Goal: Task Accomplishment & Management: Manage account settings

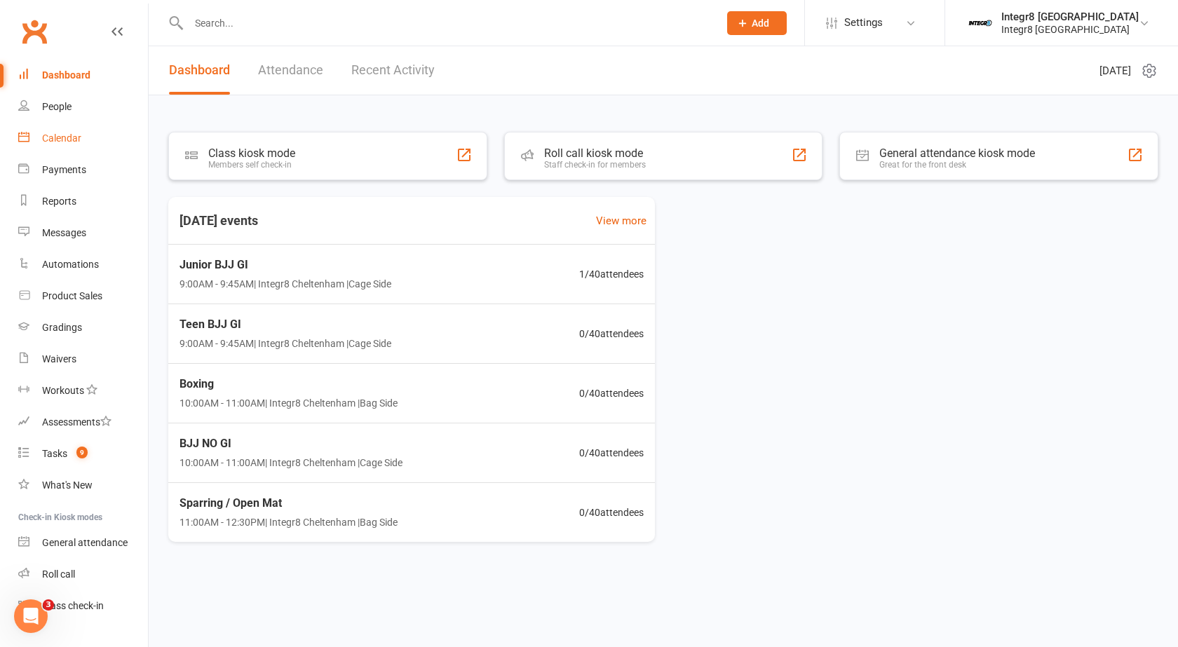
click at [65, 140] on div "Calendar" at bounding box center [61, 138] width 39 height 11
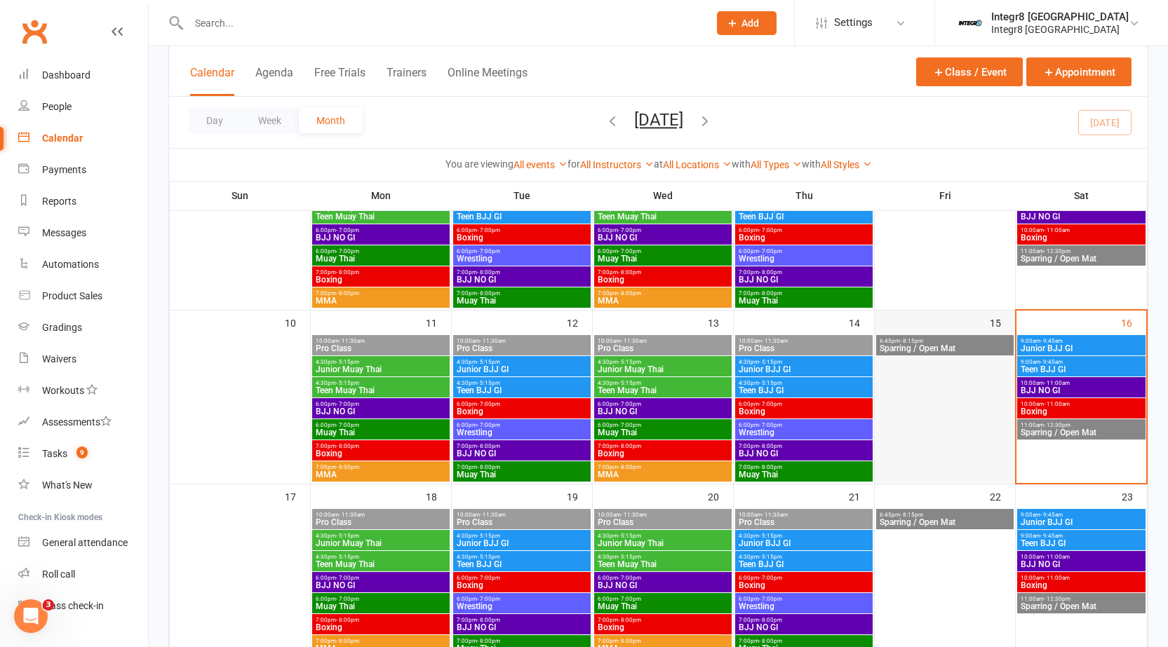
scroll to position [351, 0]
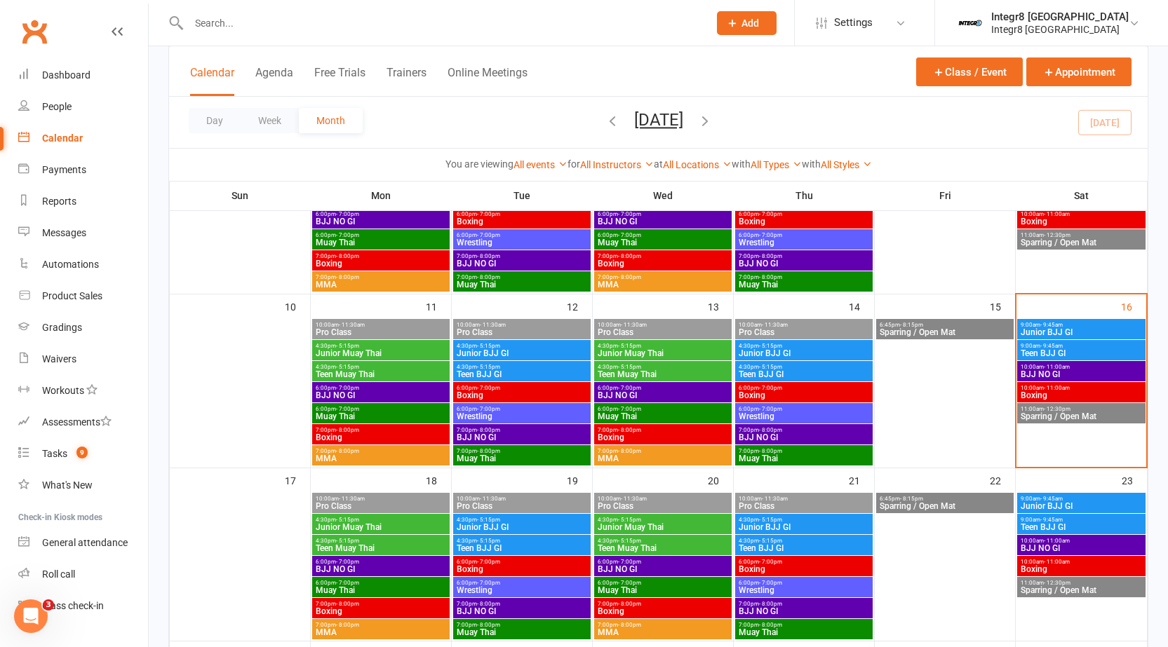
click at [1033, 331] on span "Junior BJJ GI" at bounding box center [1081, 332] width 123 height 8
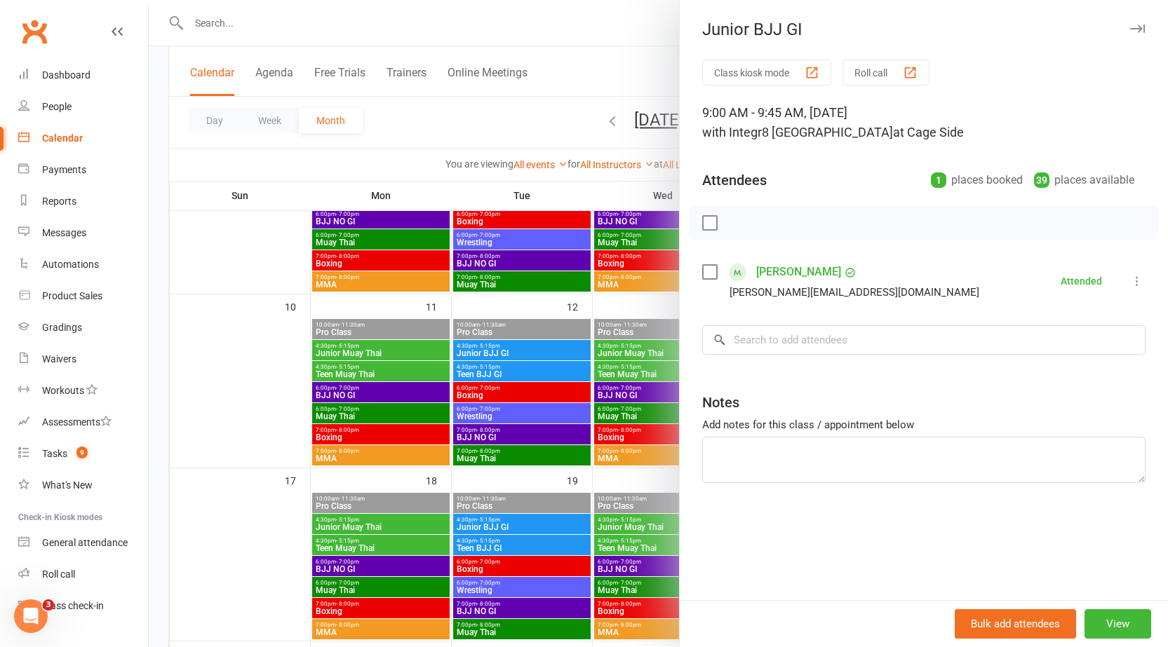
click at [636, 313] on div at bounding box center [658, 323] width 1019 height 647
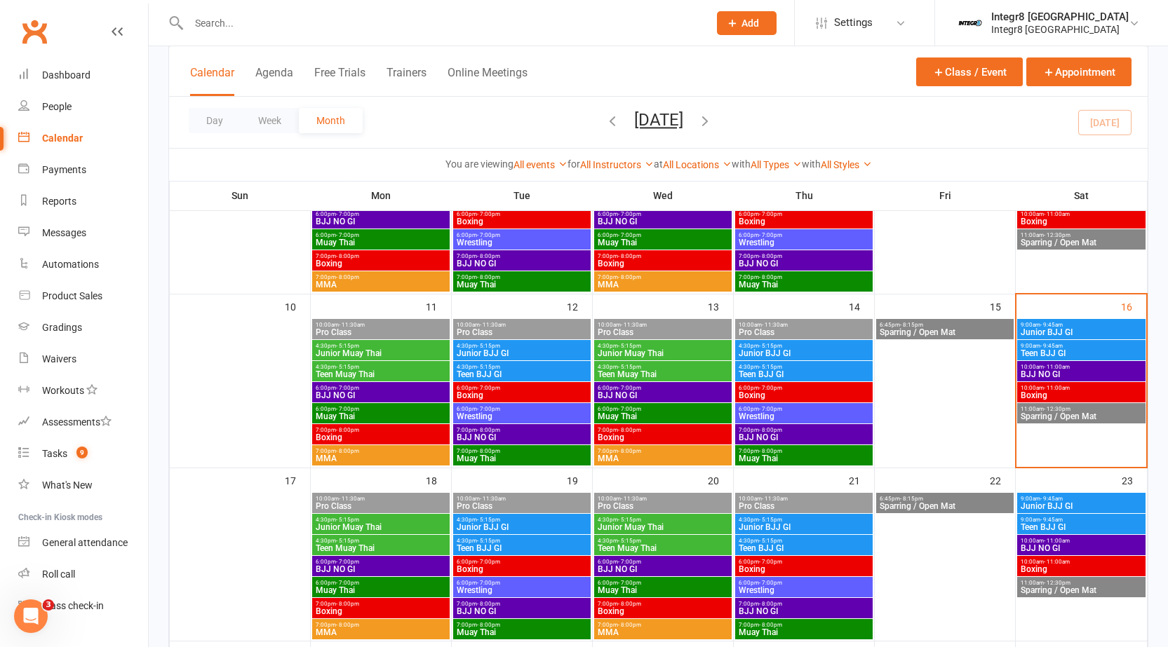
click at [1044, 332] on span "Junior BJJ GI" at bounding box center [1081, 332] width 123 height 8
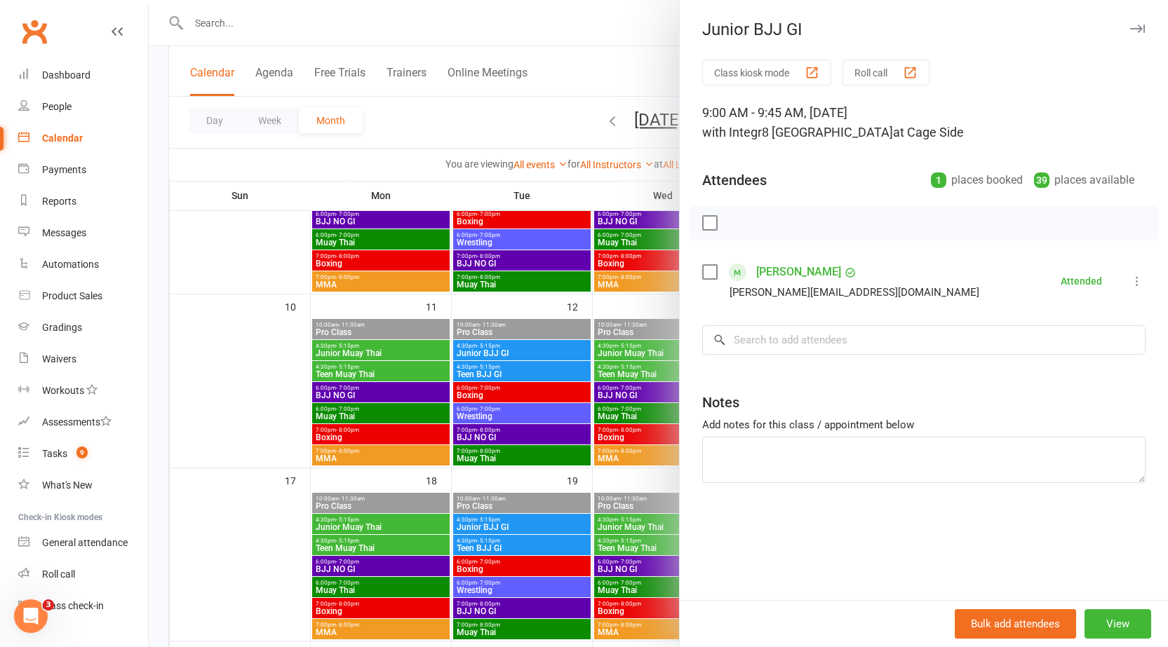
click at [472, 311] on div at bounding box center [658, 323] width 1019 height 647
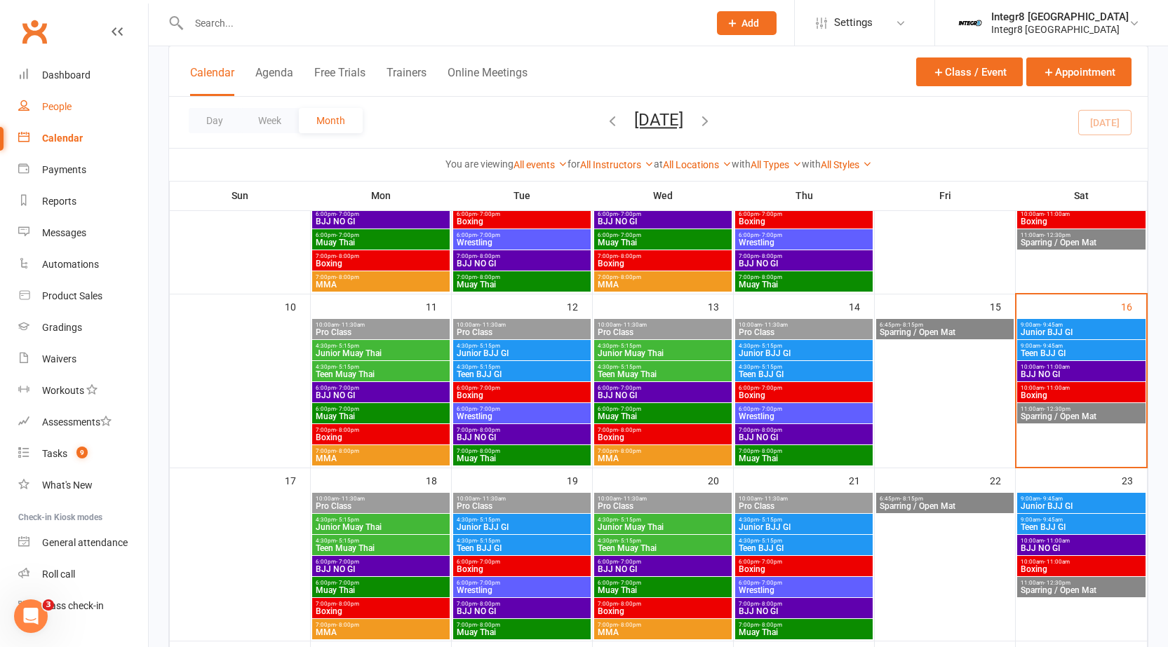
click at [58, 107] on div "People" at bounding box center [56, 106] width 29 height 11
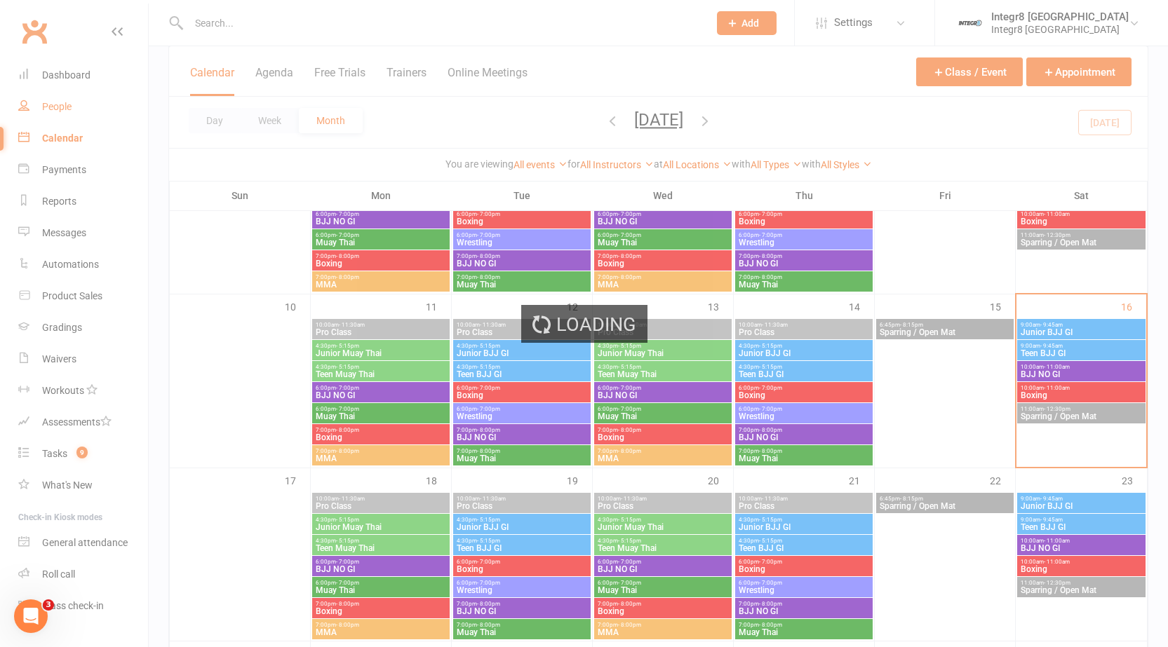
select select "100"
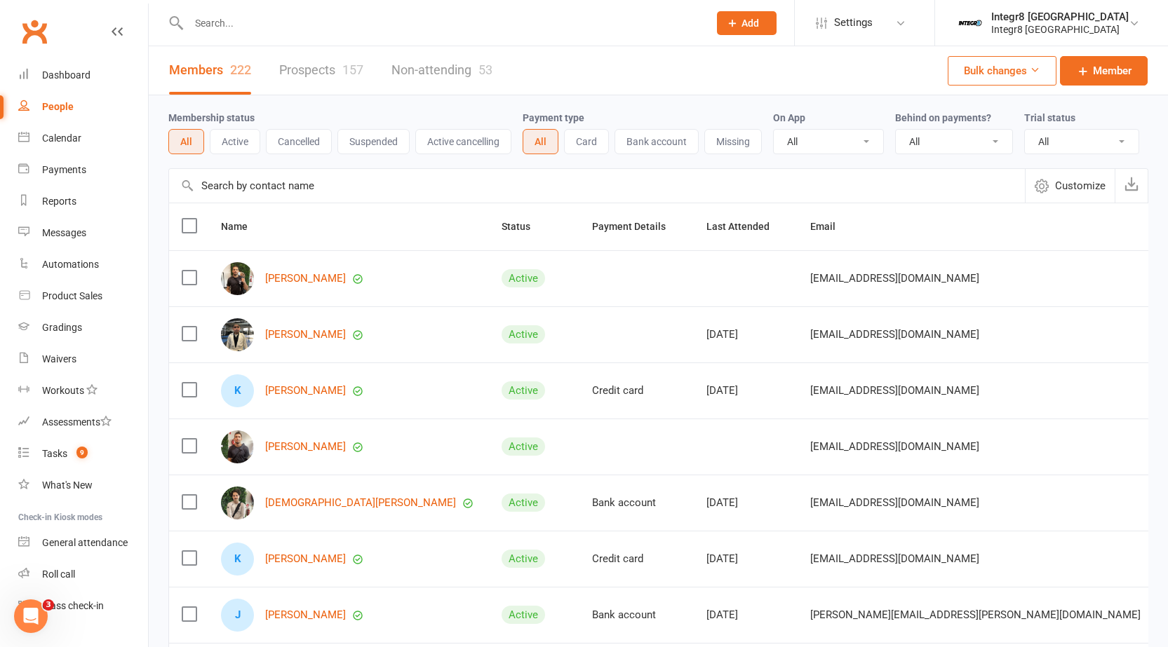
click at [916, 141] on select "All No Yes" at bounding box center [954, 142] width 116 height 24
select select "true"
click at [897, 130] on select "All No Yes" at bounding box center [954, 142] width 116 height 24
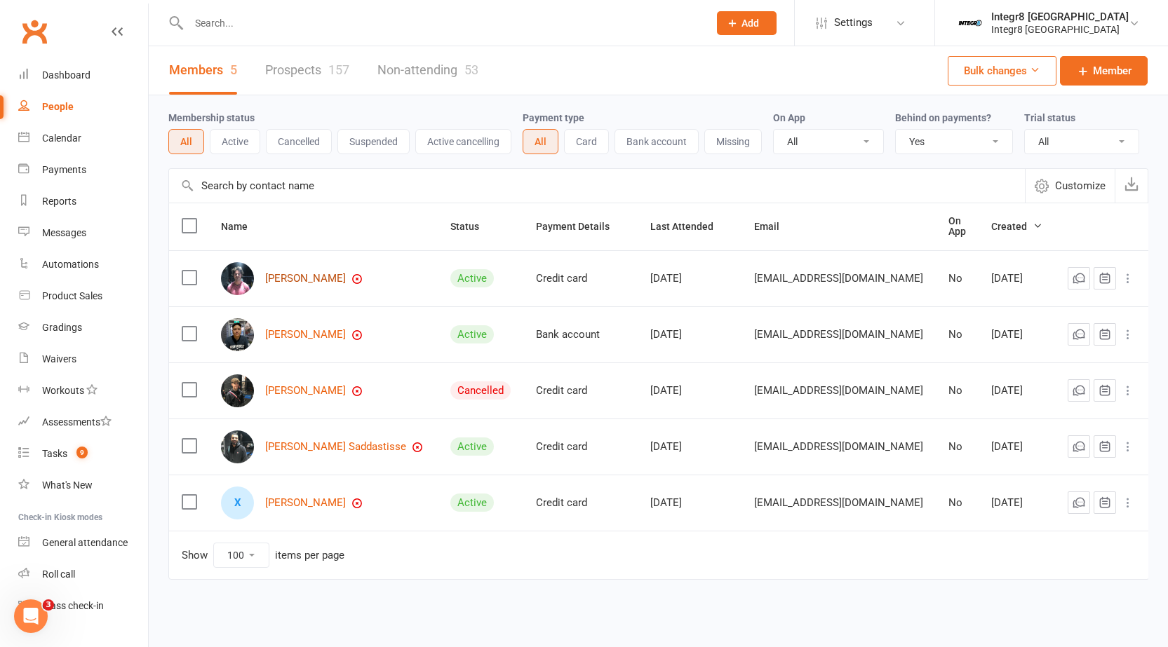
click at [312, 285] on link "[PERSON_NAME]" at bounding box center [305, 279] width 81 height 12
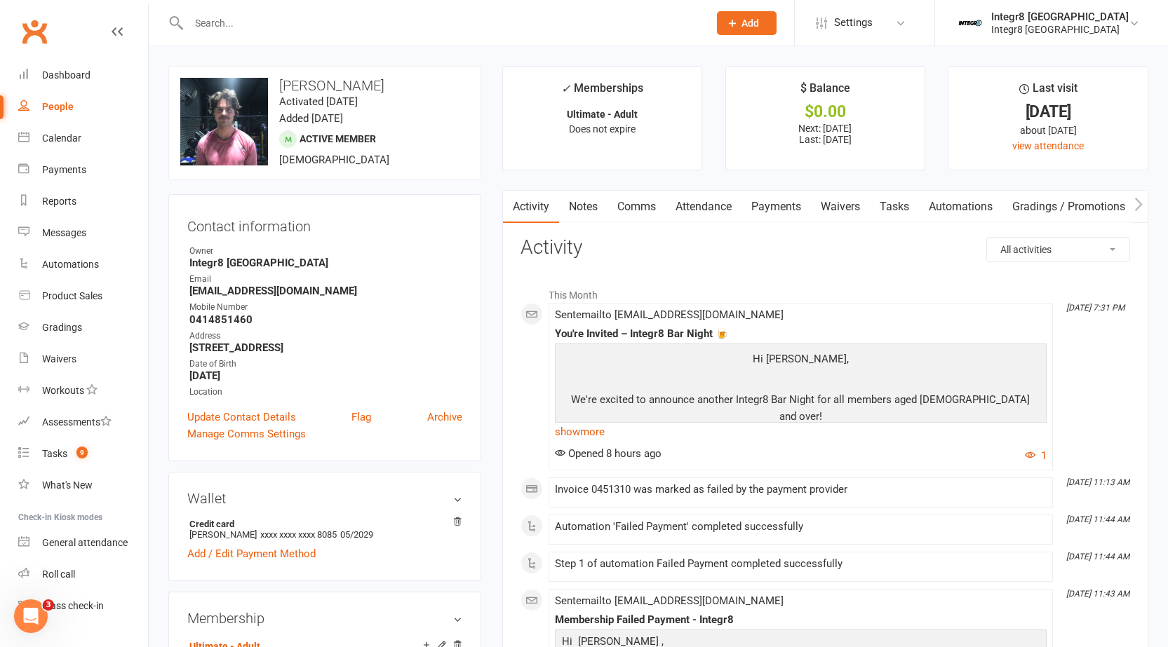
click at [748, 205] on link "Payments" at bounding box center [775, 207] width 69 height 32
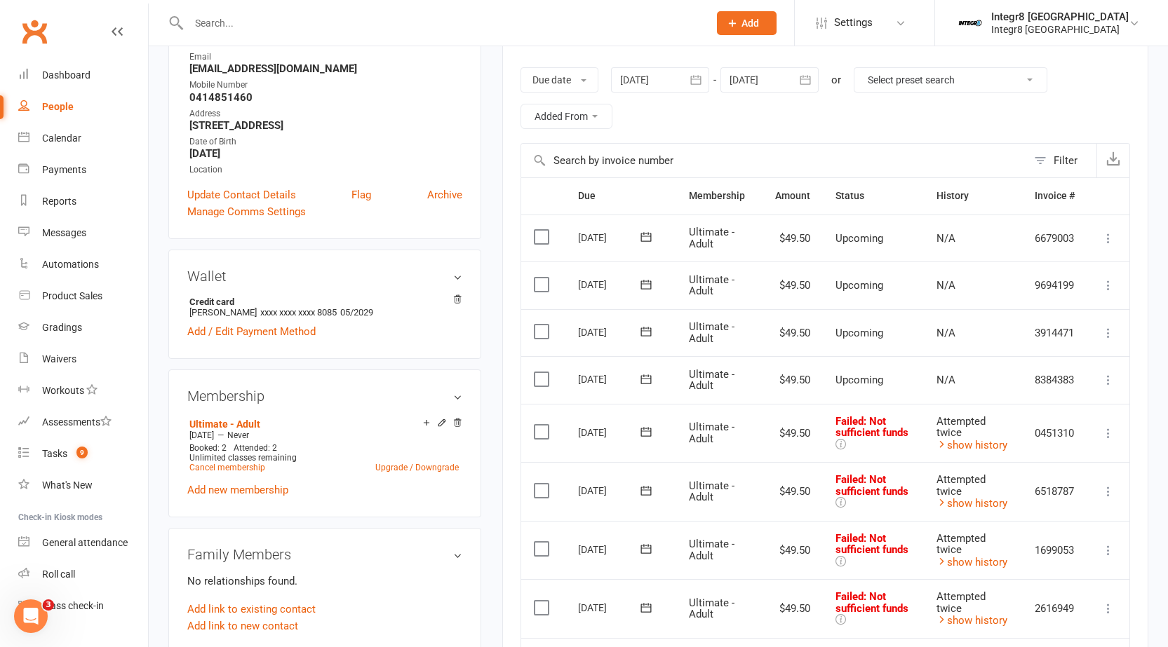
scroll to position [210, 0]
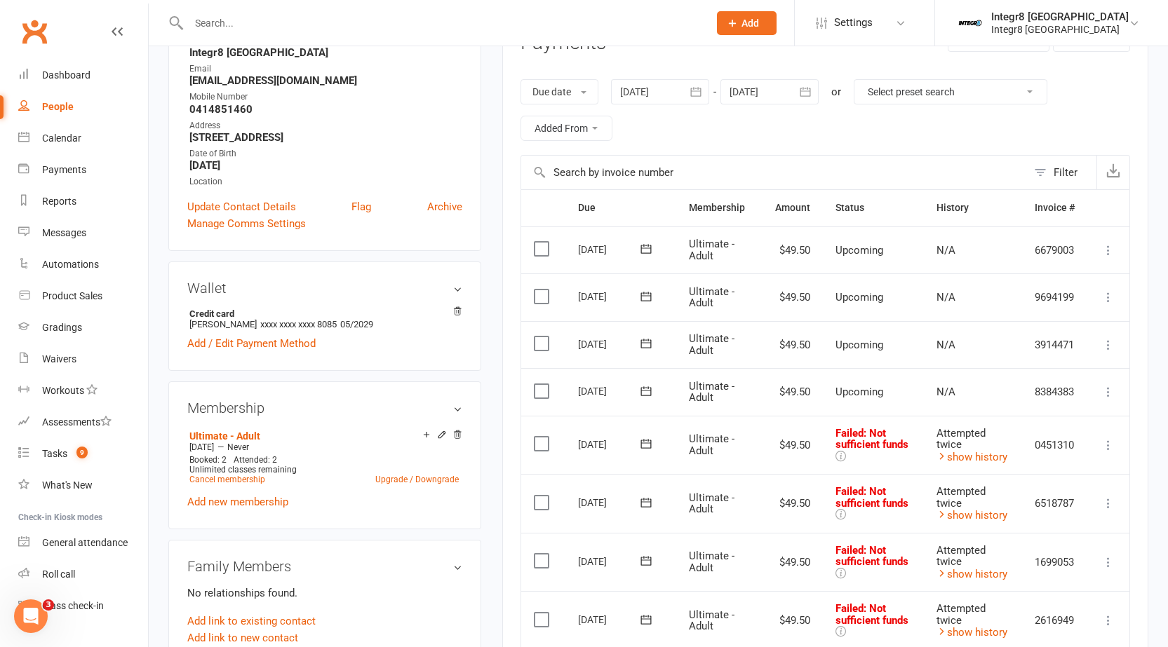
click at [927, 99] on select "Select preset search All failures All skipped payments All pending payments Suc…" at bounding box center [950, 92] width 192 height 24
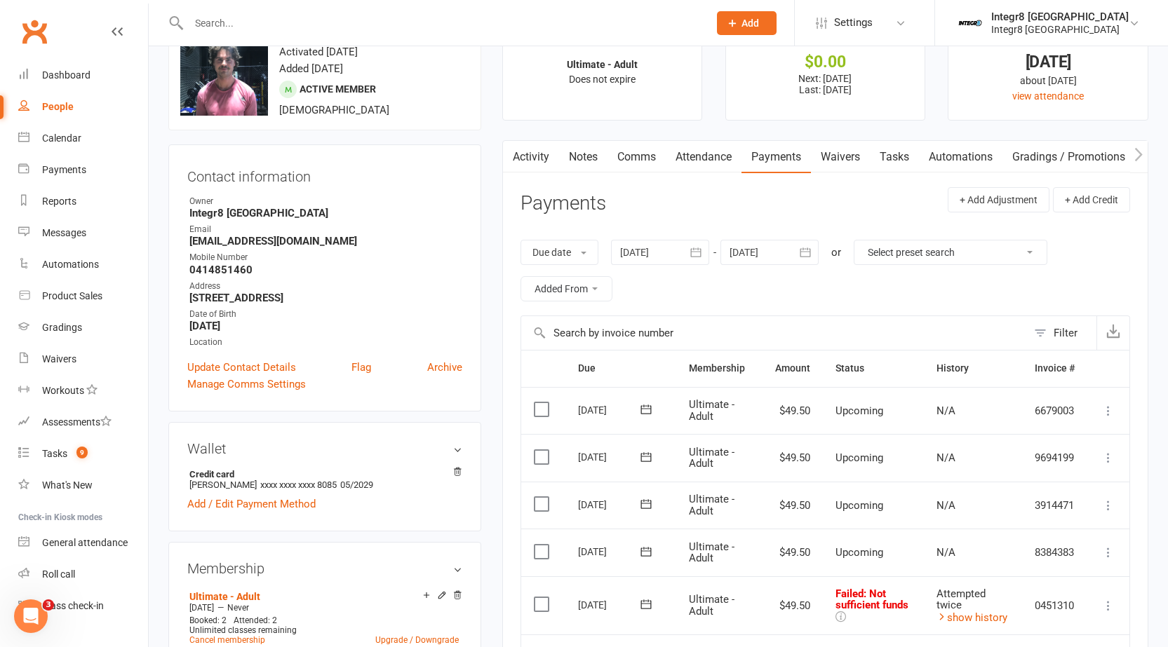
scroll to position [0, 0]
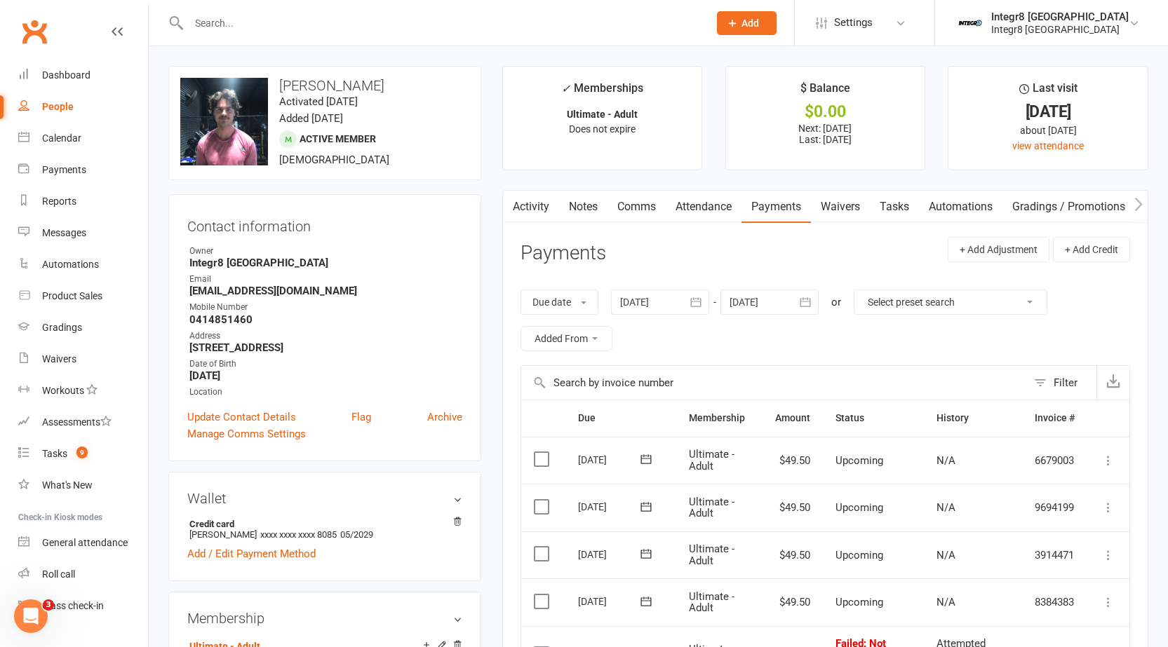
click at [918, 291] on select "Select preset search All failures All skipped payments All pending payments Suc…" at bounding box center [950, 302] width 192 height 24
select select "0"
click at [864, 290] on select "Select preset search All failures All skipped payments All pending payments Suc…" at bounding box center [950, 302] width 192 height 24
type input "16 Aug 2025"
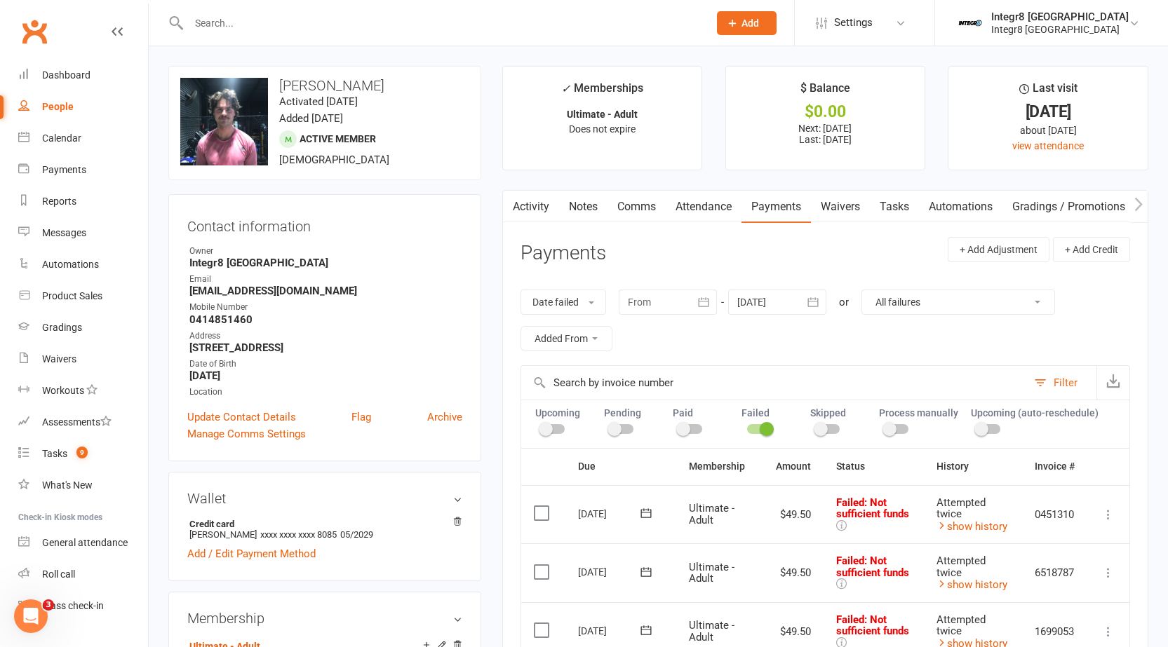
click at [891, 304] on select "All failures All skipped payments All pending payments Successful payments (las…" at bounding box center [958, 302] width 192 height 24
select select "6"
click at [862, 290] on select "All failures All skipped payments All pending payments Successful payments (las…" at bounding box center [958, 302] width 192 height 24
type input "16 Jul 2025"
type input "13 Sep 2025"
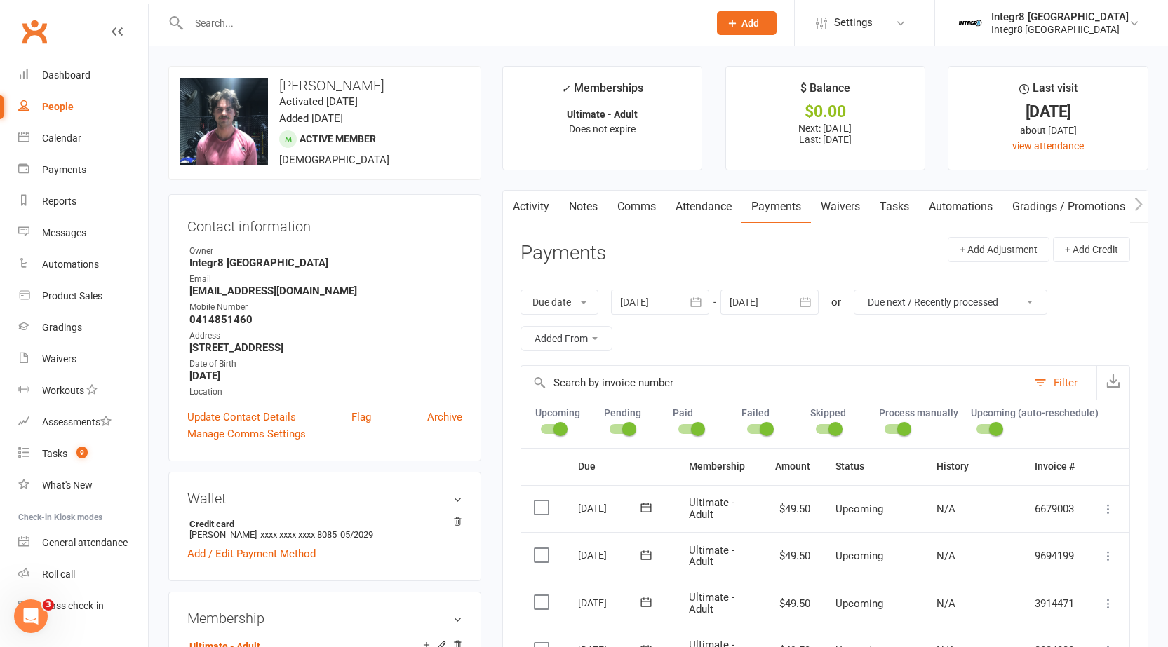
click at [539, 208] on link "Activity" at bounding box center [531, 207] width 56 height 32
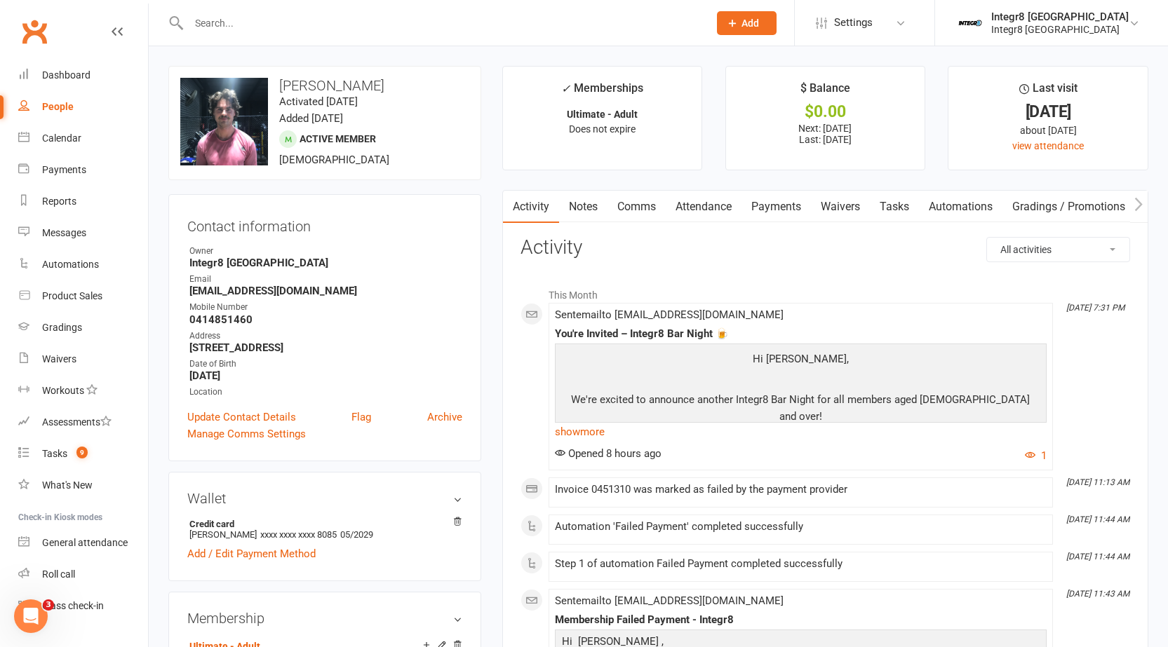
click at [587, 203] on link "Notes" at bounding box center [583, 207] width 48 height 32
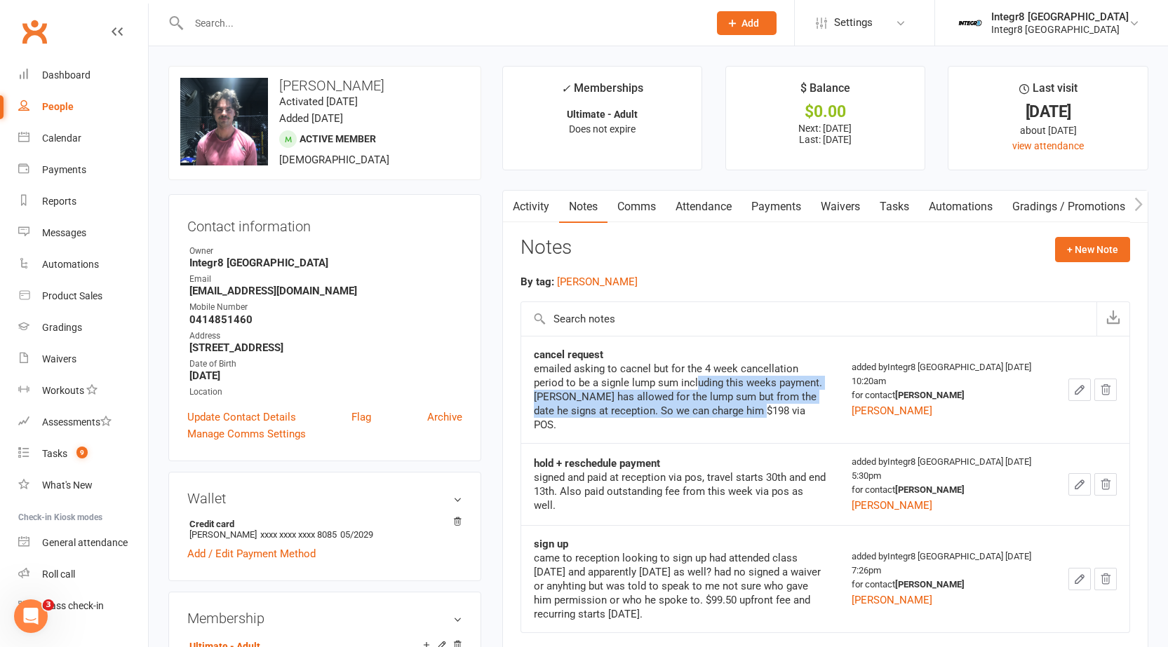
drag, startPoint x: 666, startPoint y: 379, endPoint x: 730, endPoint y: 409, distance: 70.6
click at [730, 409] on div "emailed asking to cacnel but for the 4 week cancellation period to be a signle …" at bounding box center [680, 397] width 293 height 70
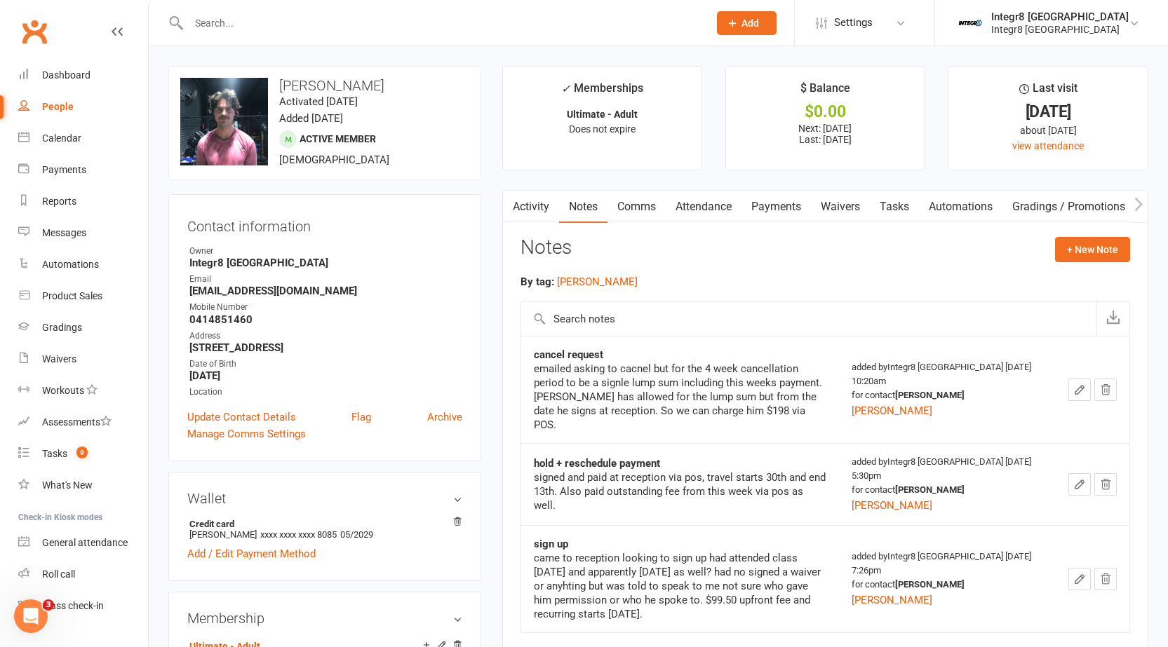
click at [750, 414] on div "emailed asking to cacnel but for the 4 week cancellation period to be a signle …" at bounding box center [680, 397] width 293 height 70
click at [522, 207] on link "Activity" at bounding box center [531, 207] width 56 height 32
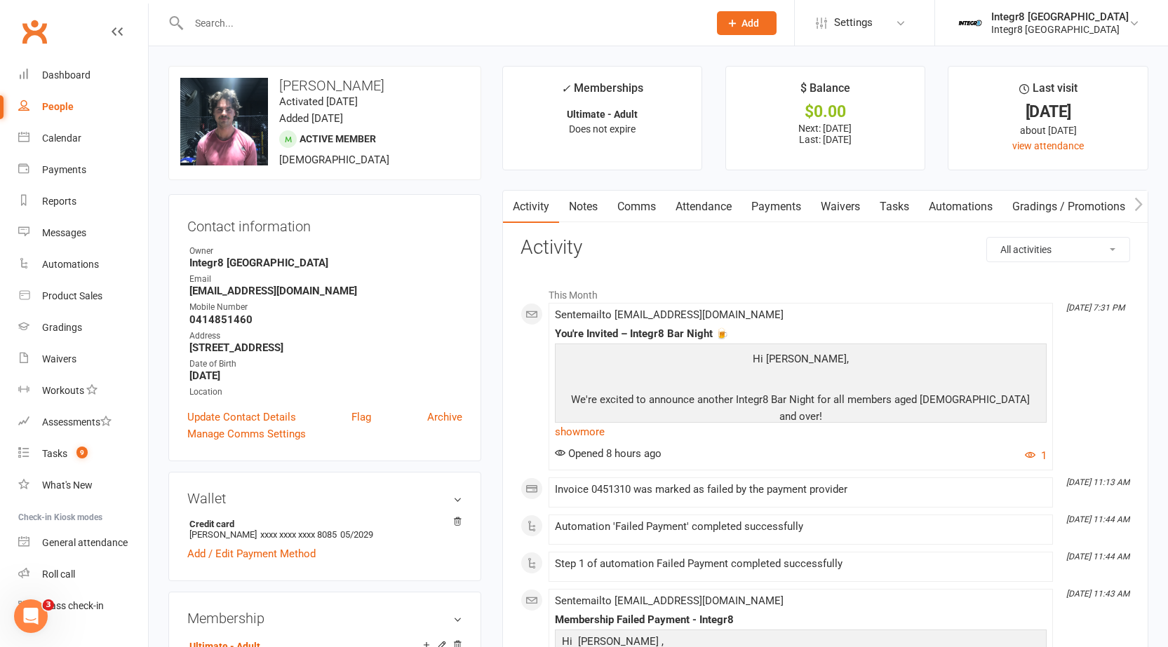
click at [757, 208] on link "Payments" at bounding box center [775, 207] width 69 height 32
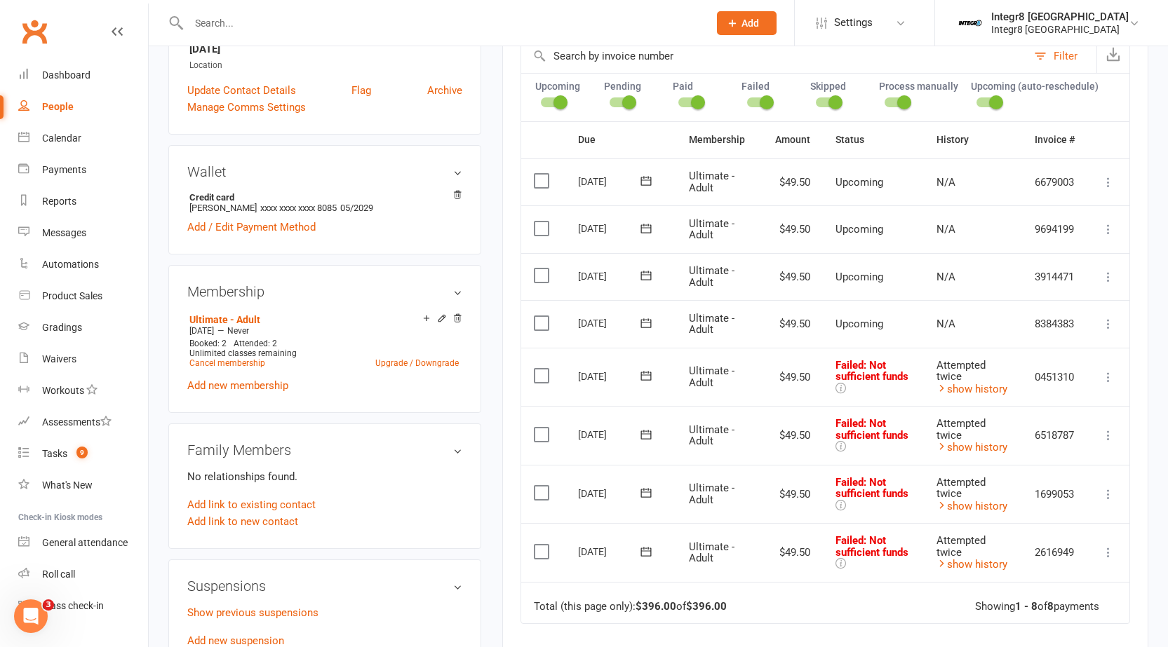
scroll to position [351, 0]
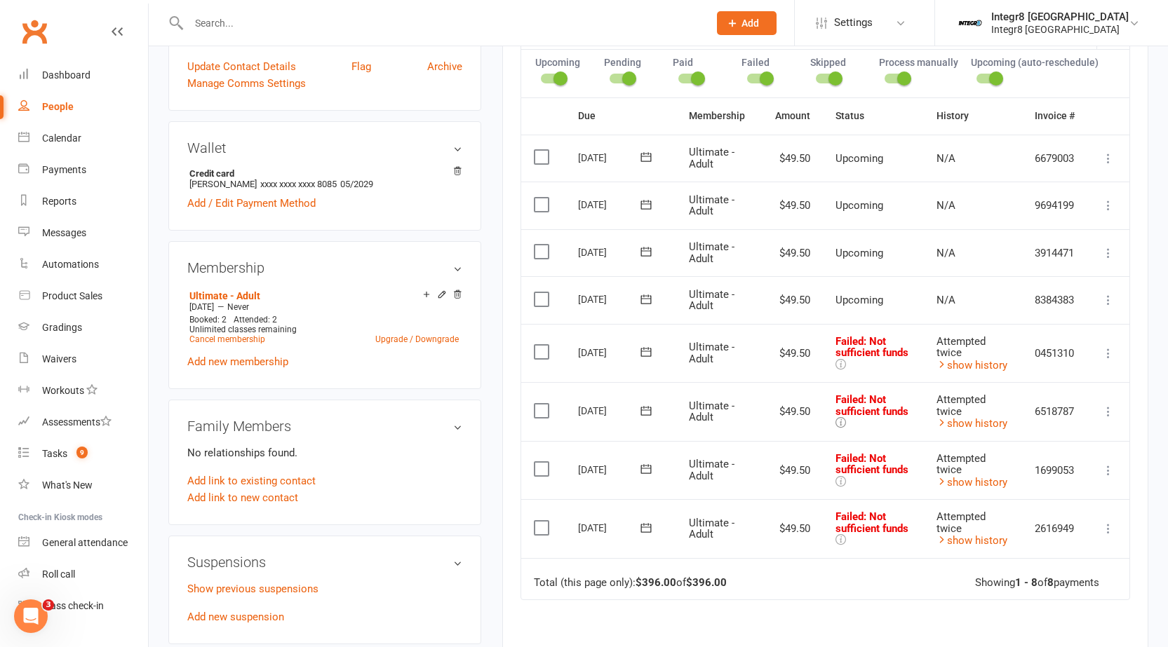
click at [838, 421] on icon at bounding box center [840, 422] width 11 height 11
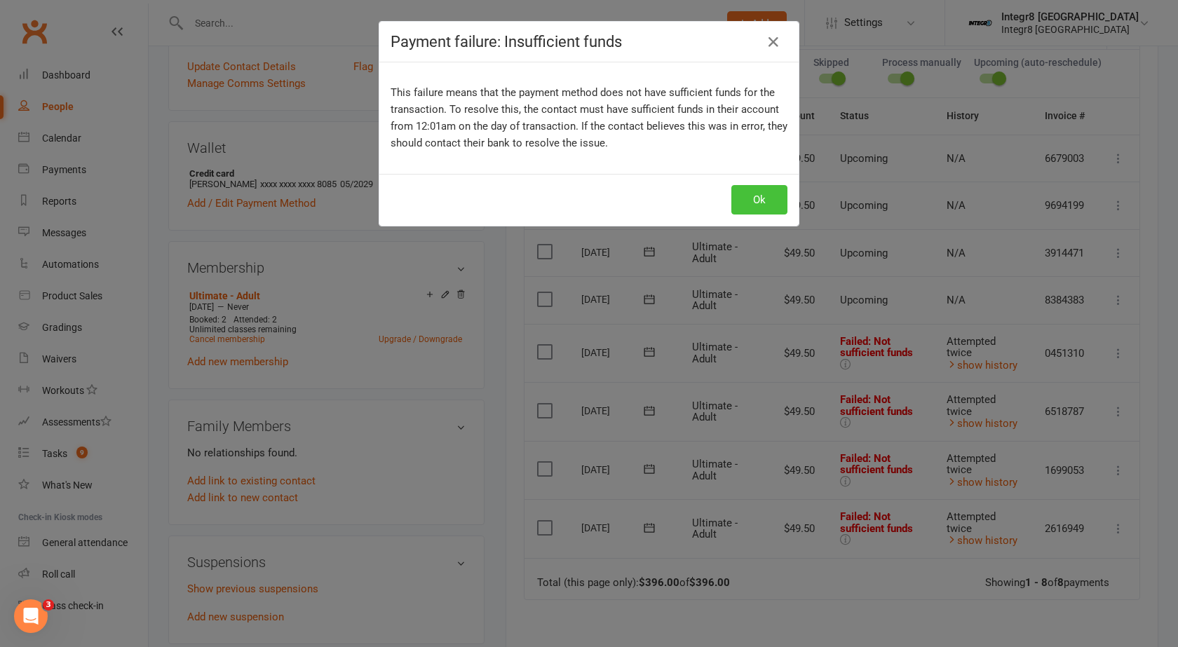
click at [732, 188] on button "Ok" at bounding box center [759, 199] width 56 height 29
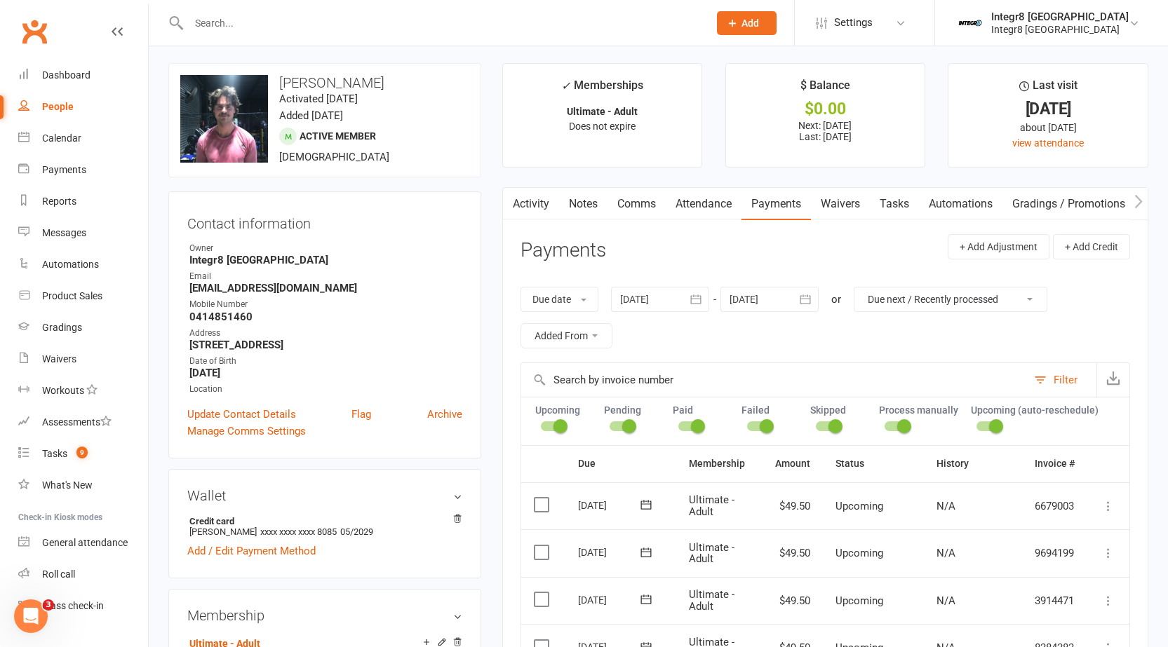
scroll to position [0, 0]
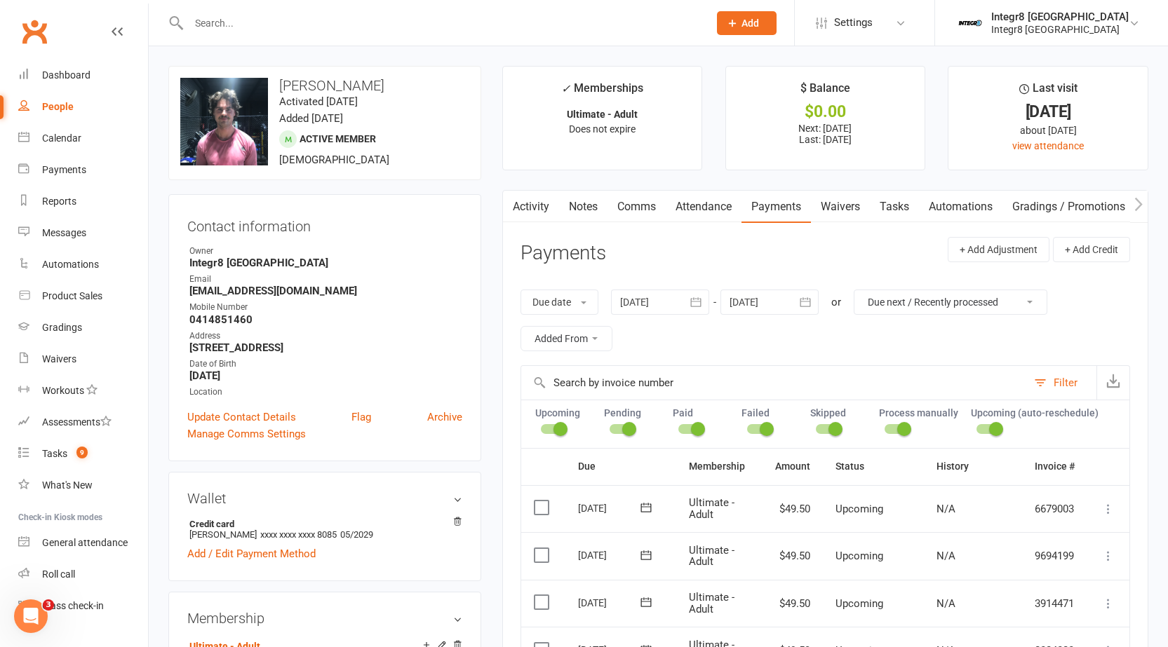
click at [540, 193] on link "Activity" at bounding box center [531, 207] width 56 height 32
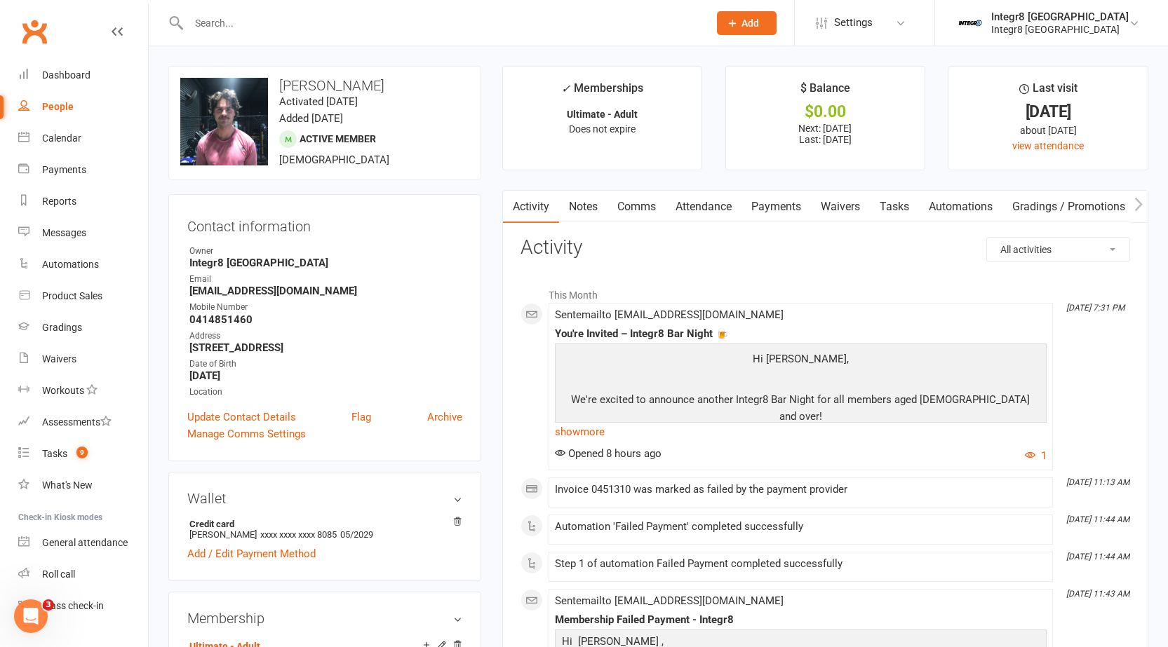
click at [596, 202] on link "Notes" at bounding box center [583, 207] width 48 height 32
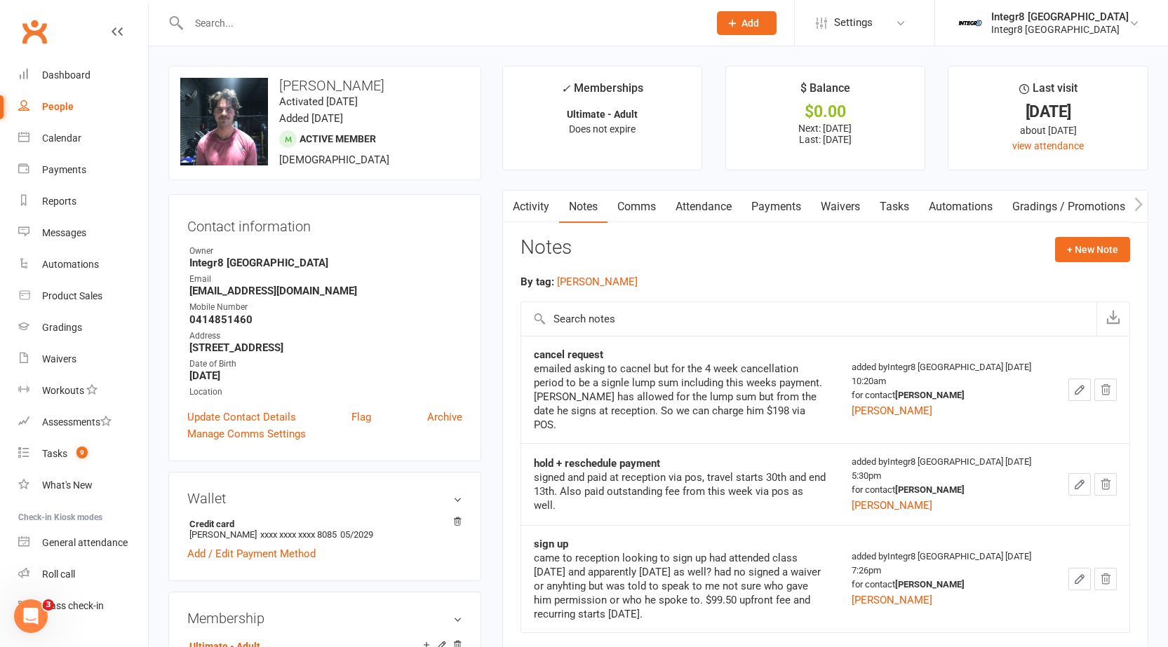
click at [539, 209] on link "Activity" at bounding box center [531, 207] width 56 height 32
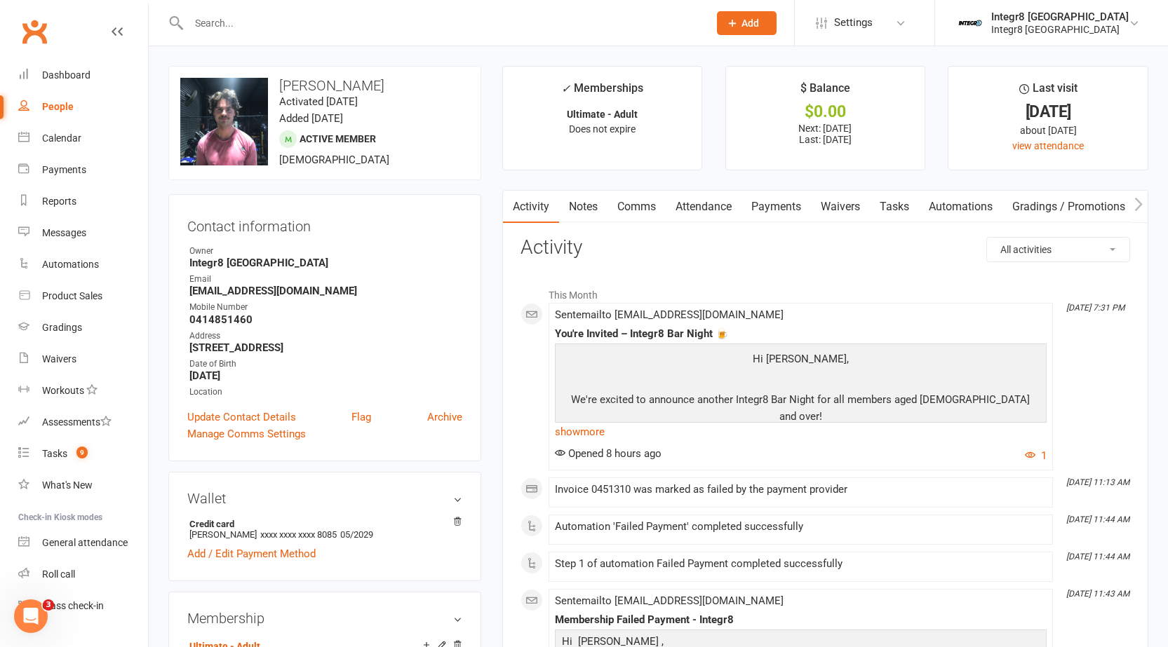
click at [581, 207] on link "Notes" at bounding box center [583, 207] width 48 height 32
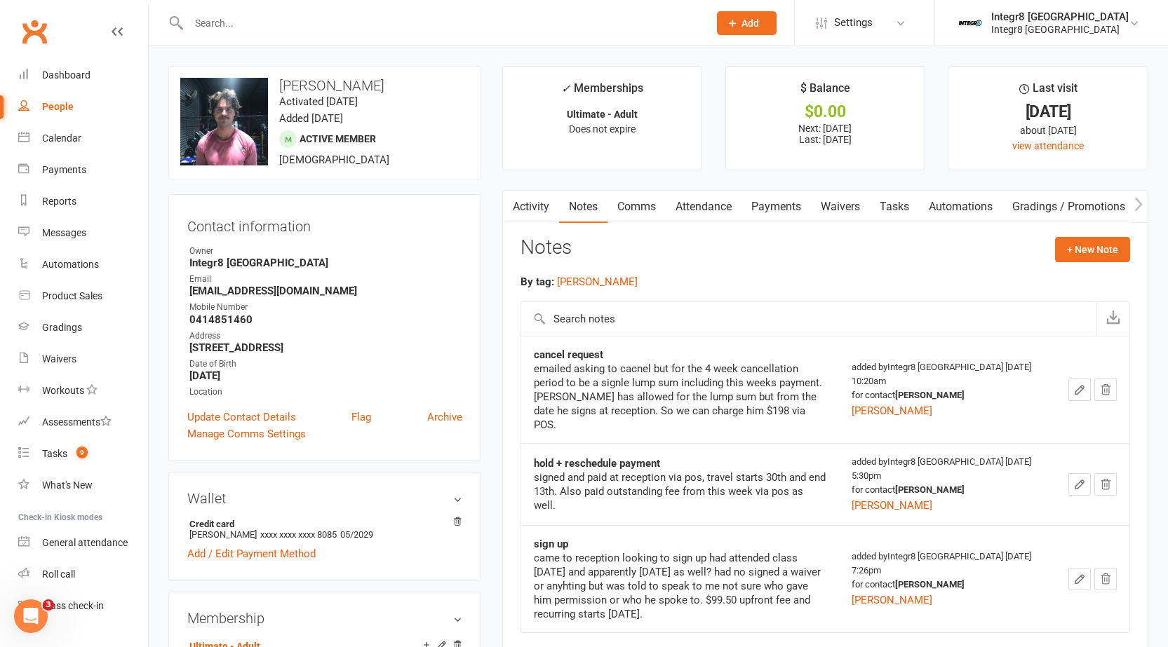
click at [536, 207] on link "Activity" at bounding box center [531, 207] width 56 height 32
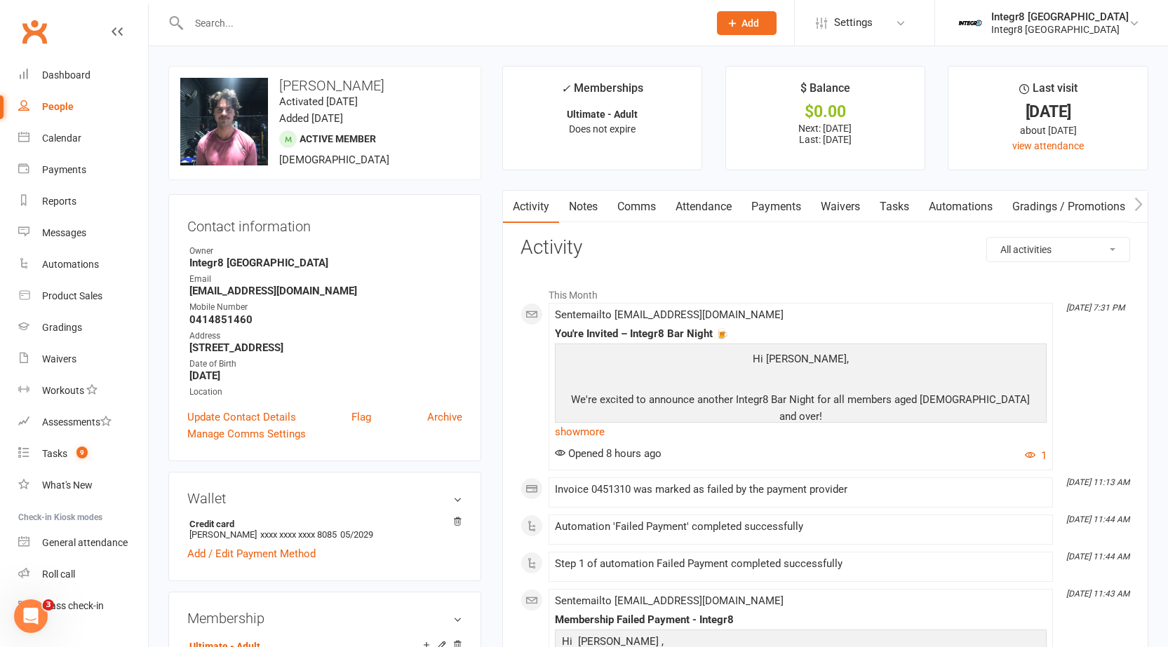
click at [53, 102] on div "People" at bounding box center [58, 106] width 32 height 11
select select "true"
select select "100"
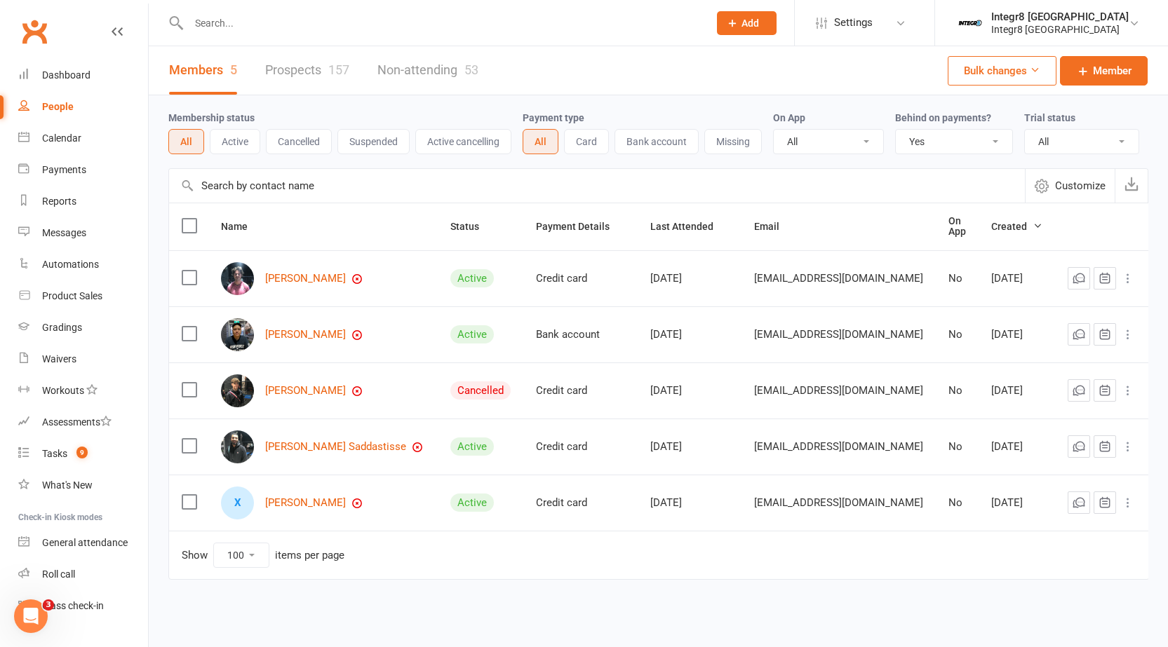
click at [945, 135] on select "All No Yes" at bounding box center [954, 142] width 116 height 24
select select
click at [897, 130] on select "All No Yes" at bounding box center [954, 142] width 116 height 24
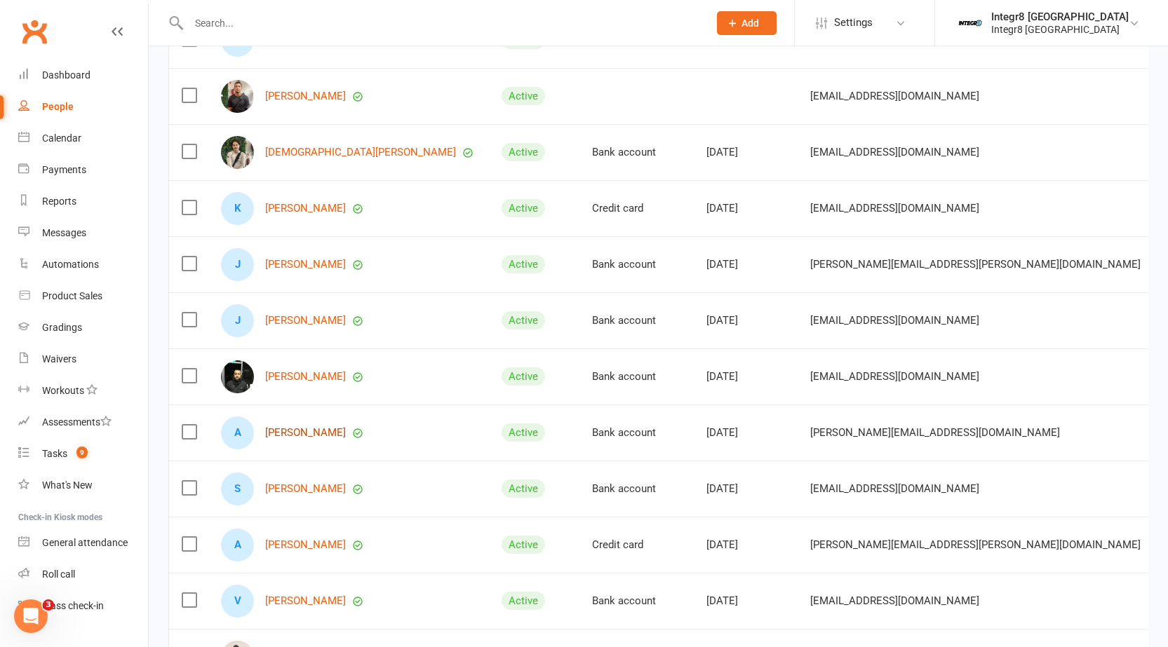
scroll to position [140, 0]
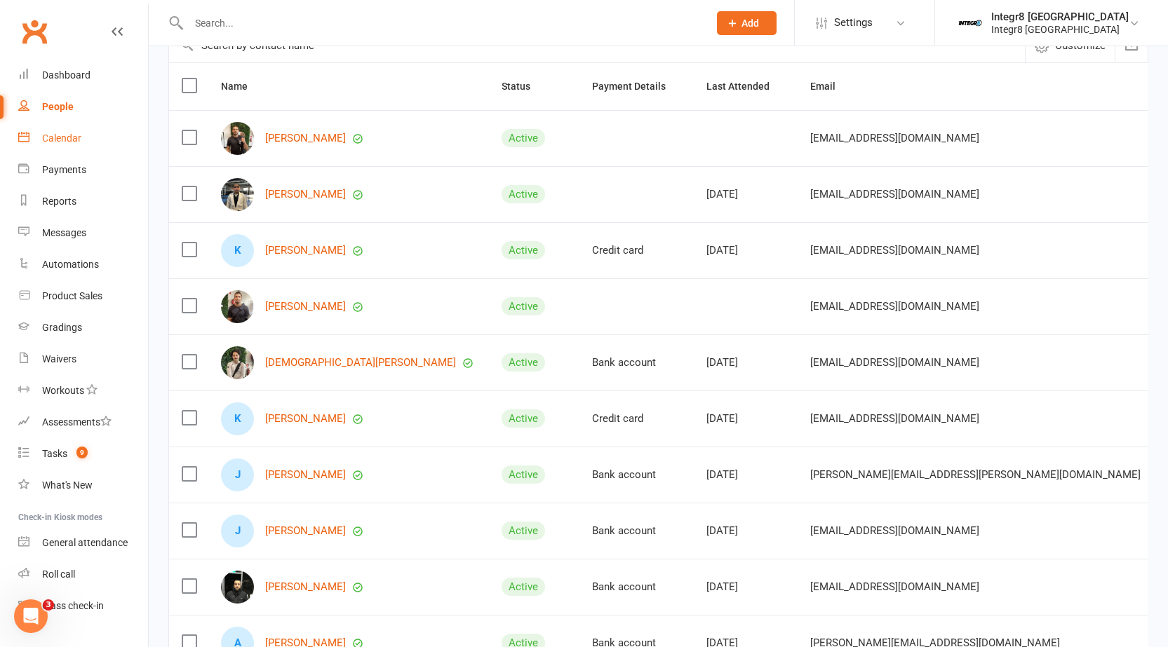
click at [68, 150] on link "Calendar" at bounding box center [83, 139] width 130 height 32
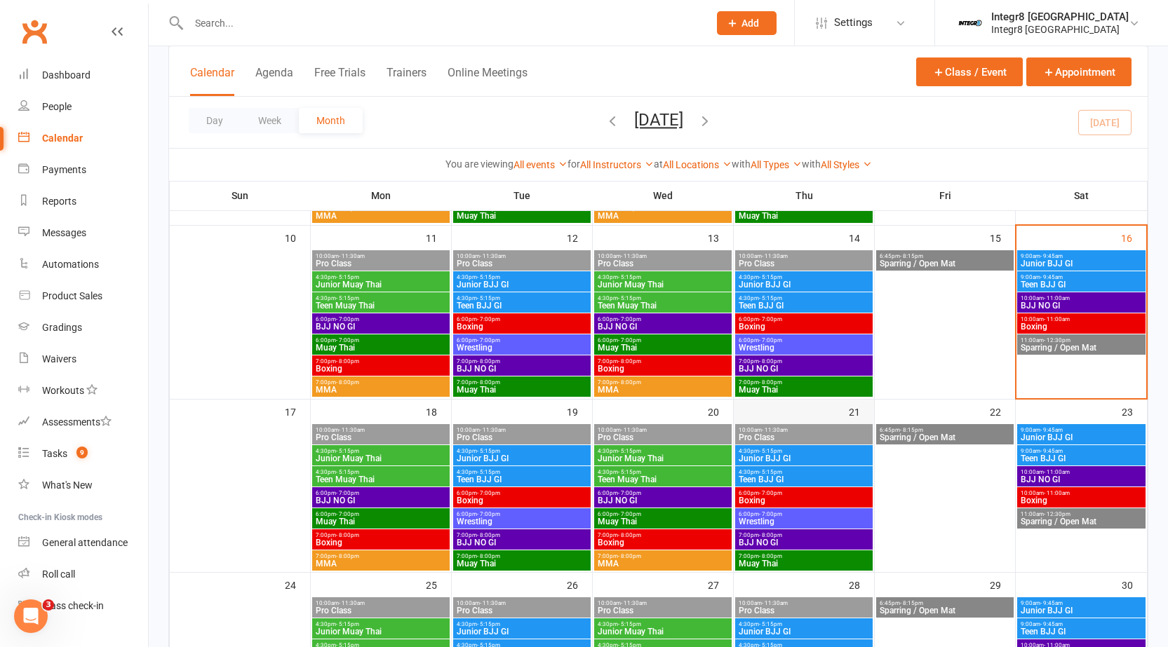
scroll to position [421, 0]
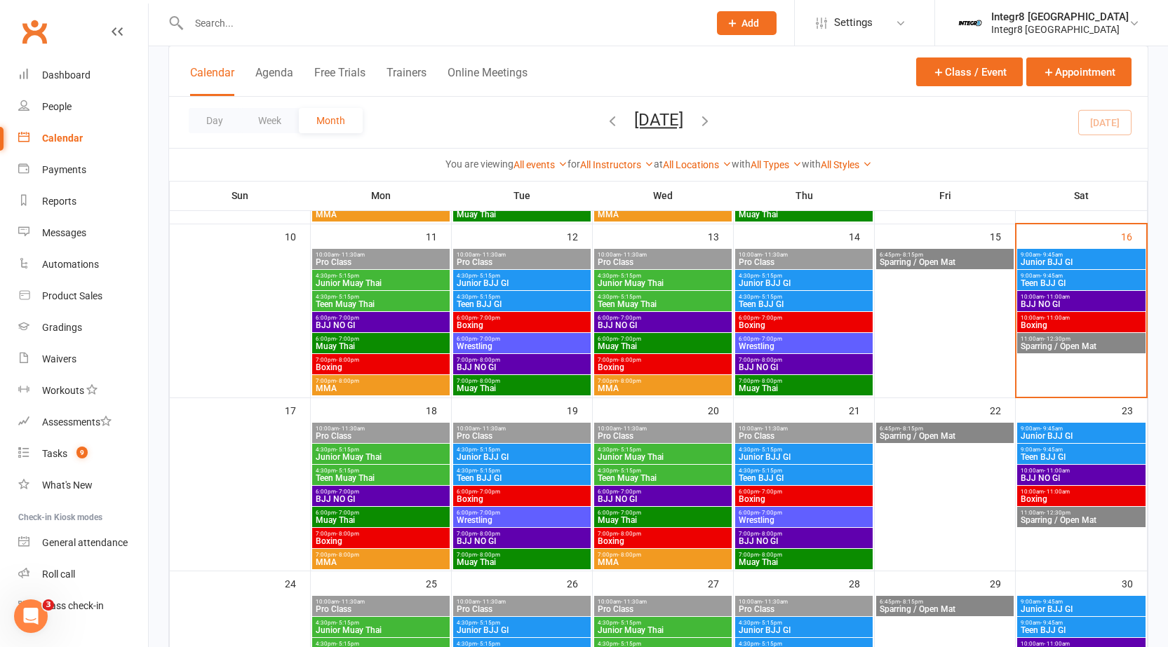
click at [299, 21] on input "text" at bounding box center [441, 23] width 514 height 20
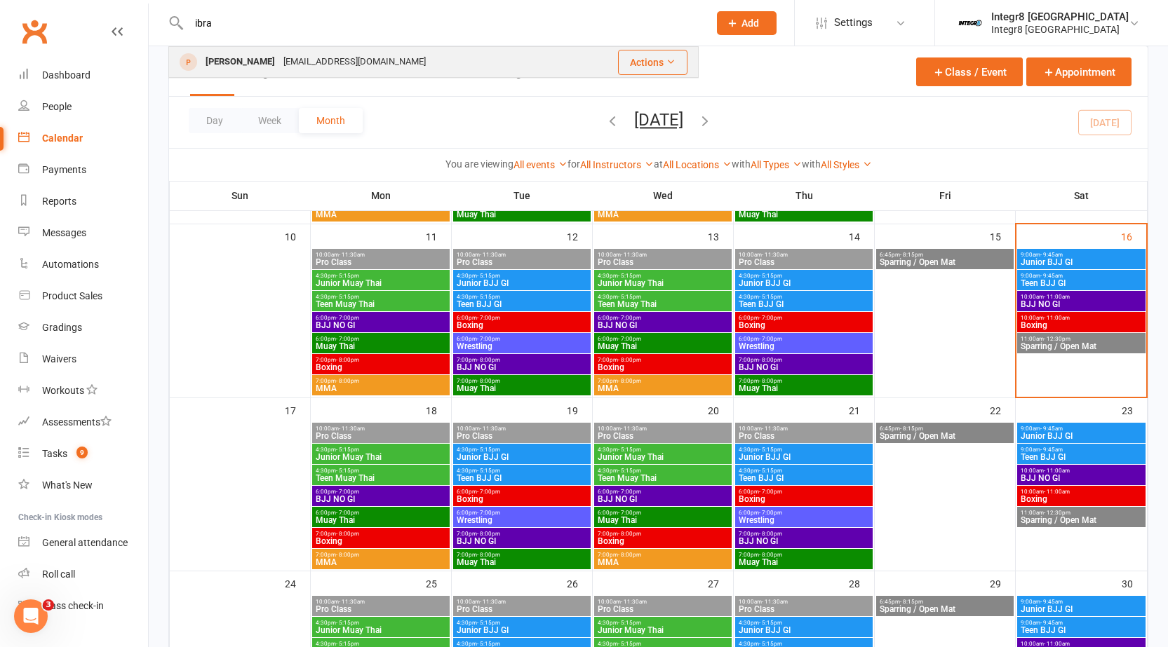
type input "ibra"
click at [316, 62] on div "[EMAIL_ADDRESS][DOMAIN_NAME]" at bounding box center [354, 62] width 151 height 20
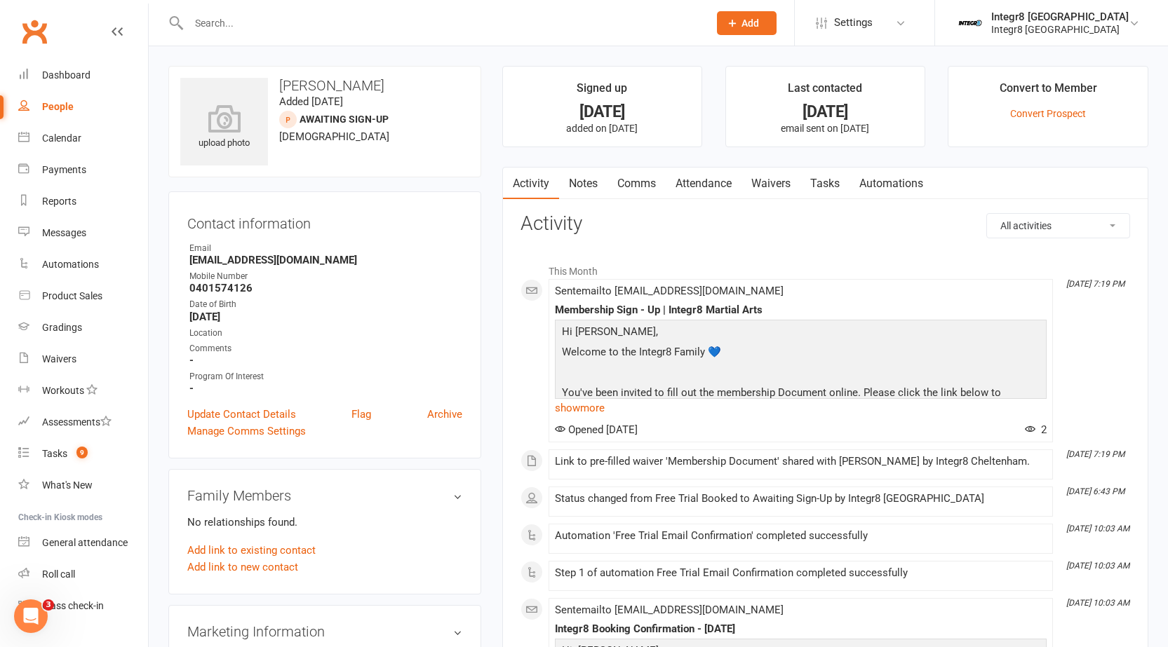
click at [771, 180] on link "Waivers" at bounding box center [770, 184] width 59 height 32
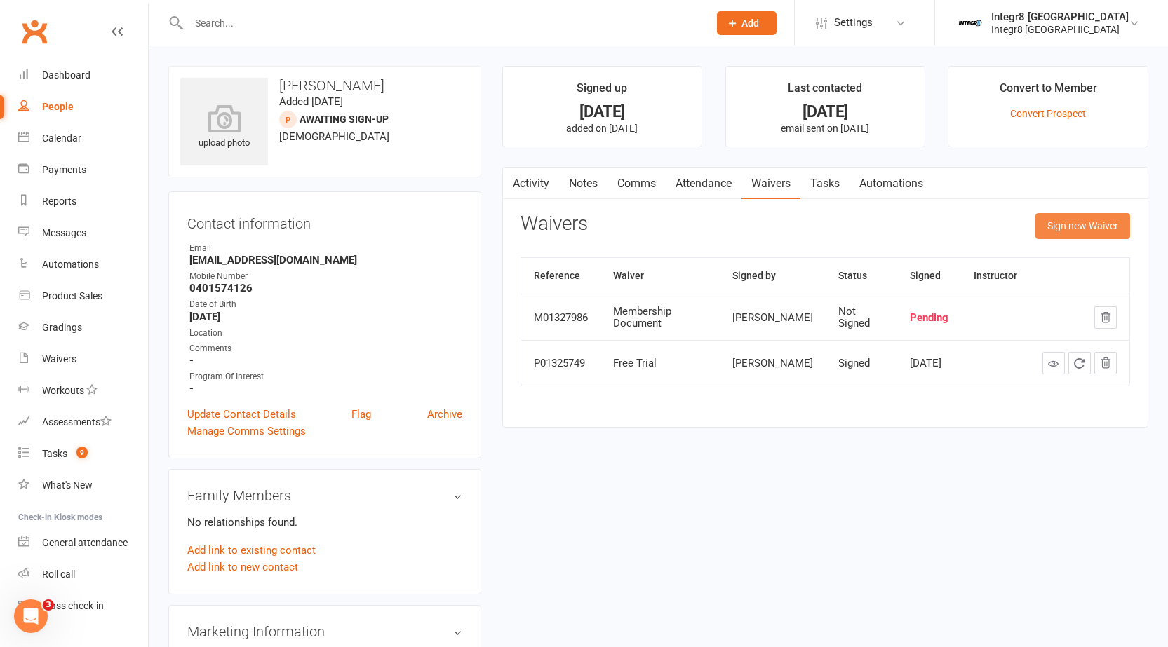
click at [1052, 221] on button "Sign new Waiver" at bounding box center [1082, 225] width 95 height 25
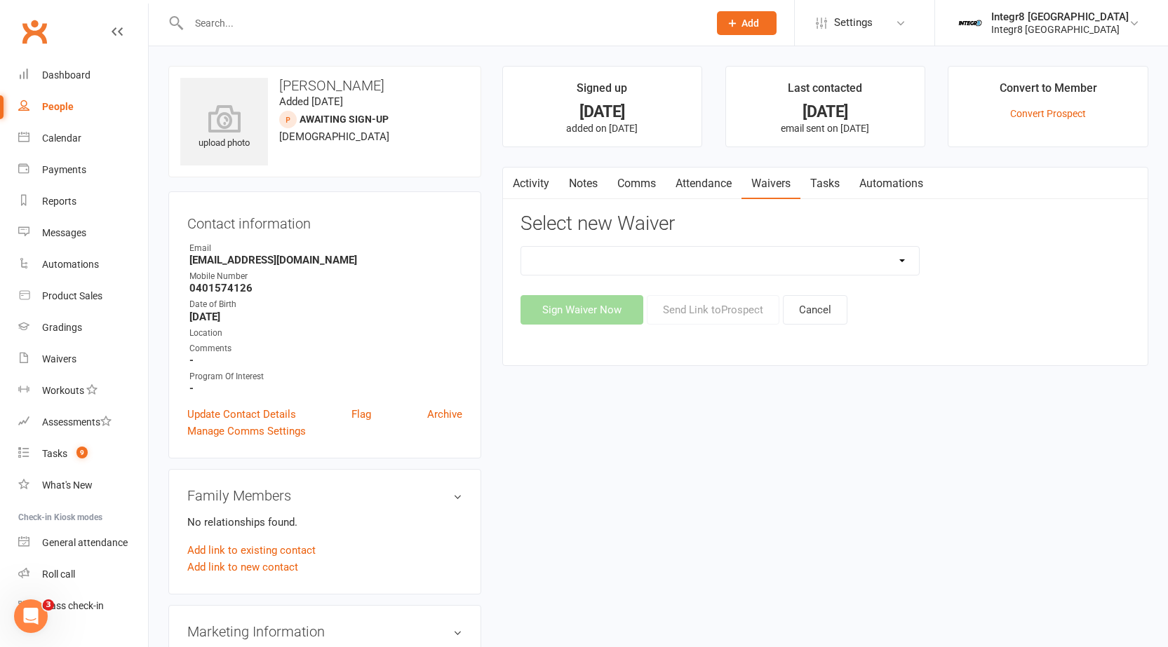
click at [703, 259] on select "10 Class Pass Cancellation Free Trial Hold Membership Document No Payers Paymen…" at bounding box center [720, 261] width 398 height 28
select select "13798"
click at [521, 247] on select "10 Class Pass Cancellation Free Trial Hold Membership Document No Payers Paymen…" at bounding box center [720, 261] width 398 height 28
click at [707, 304] on button "Send Link to Prospect" at bounding box center [713, 309] width 133 height 29
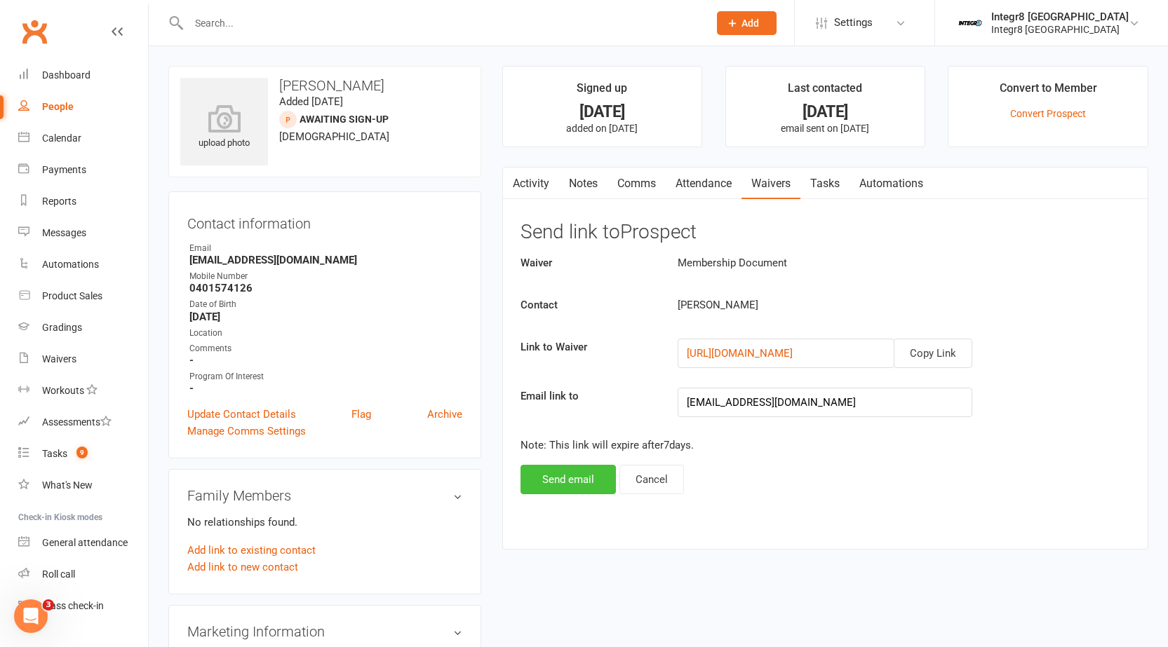
click at [570, 480] on button "Send email" at bounding box center [567, 479] width 95 height 29
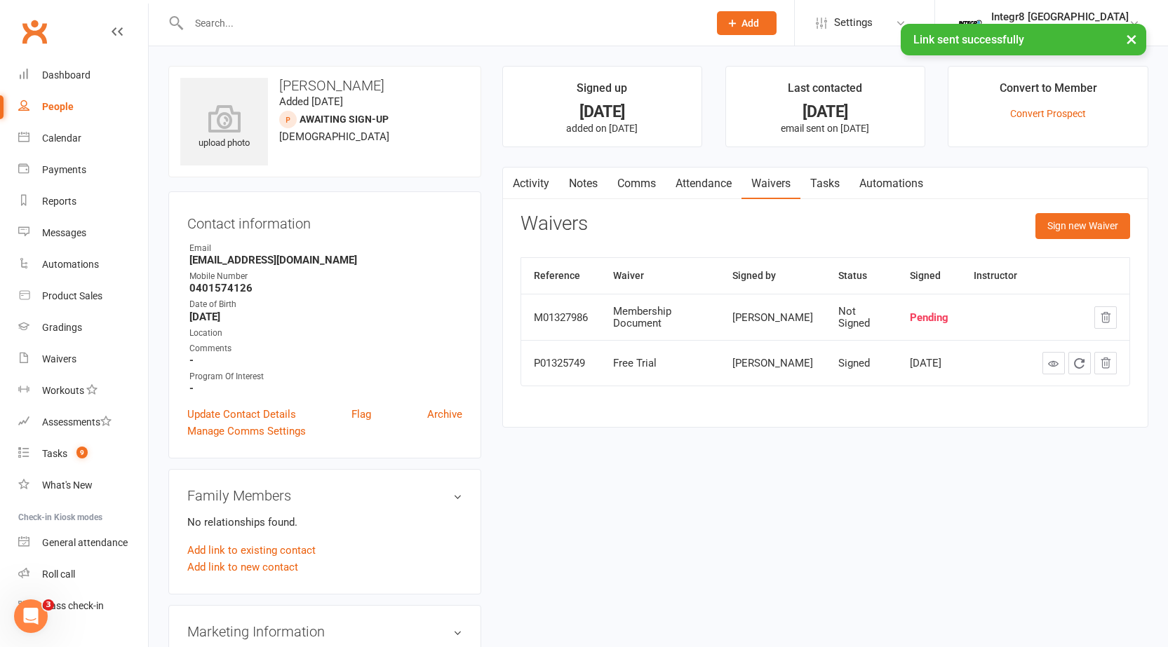
click at [529, 186] on link "Activity" at bounding box center [531, 184] width 56 height 32
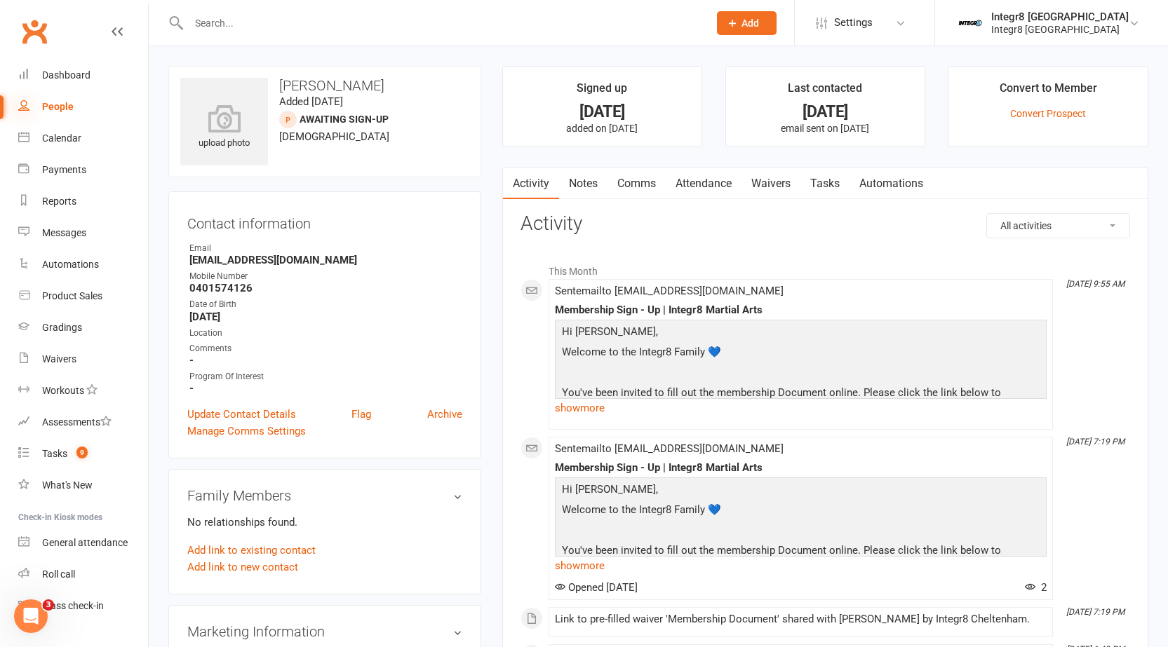
click at [27, 102] on icon at bounding box center [23, 105] width 11 height 11
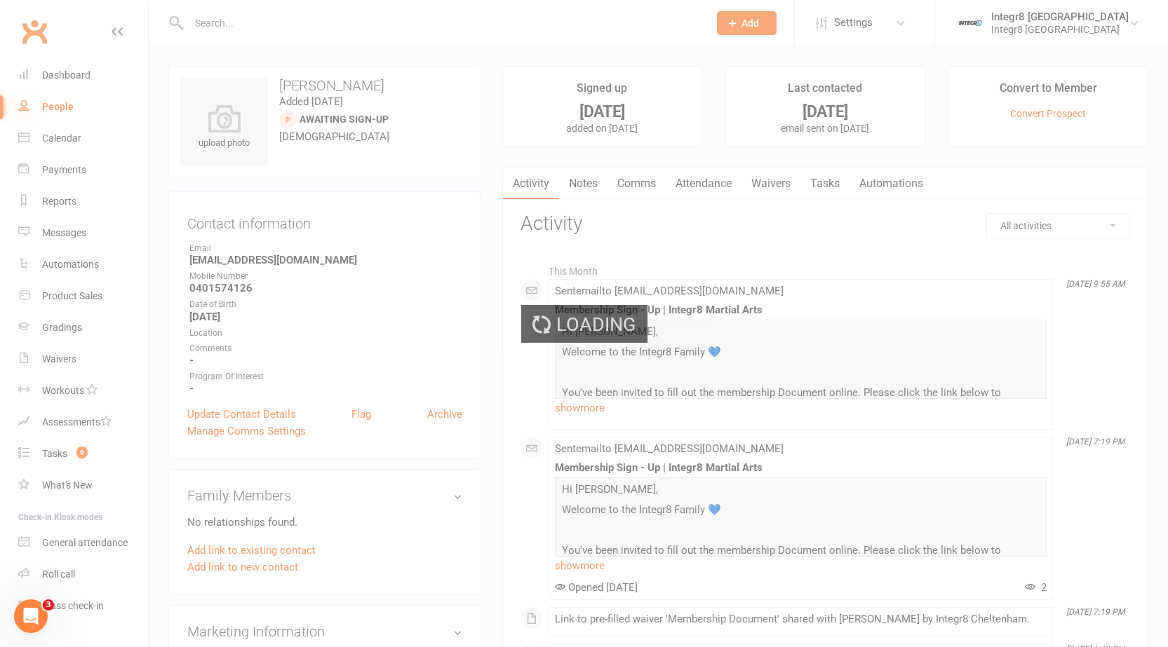
select select "100"
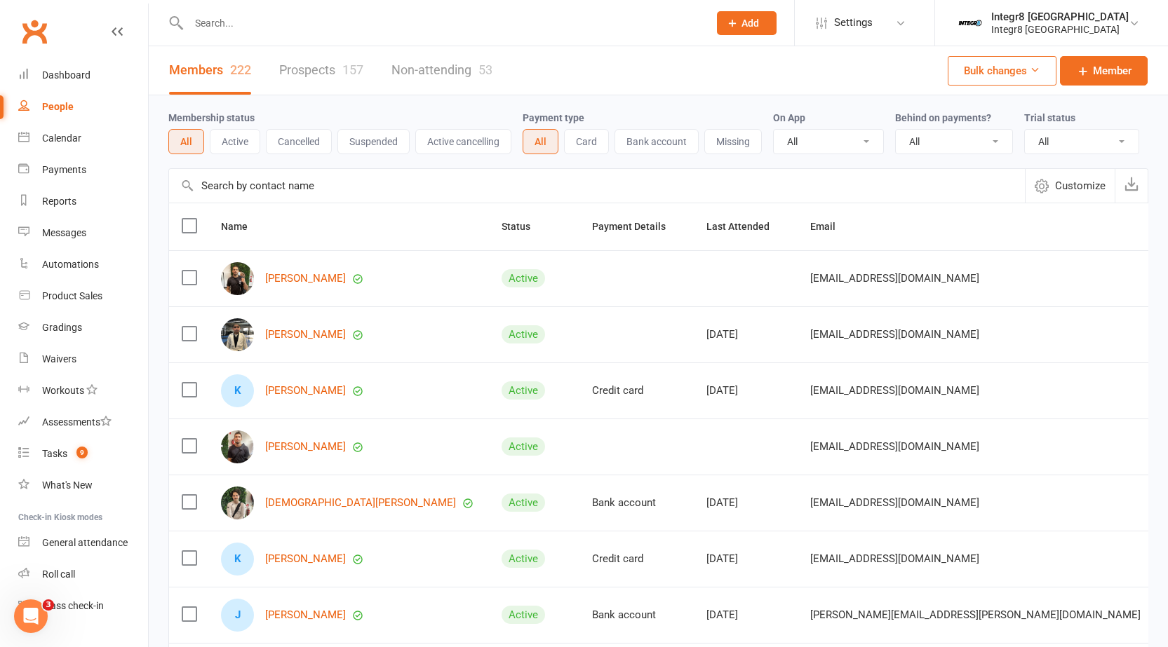
click at [759, 27] on span "Add" at bounding box center [750, 23] width 18 height 11
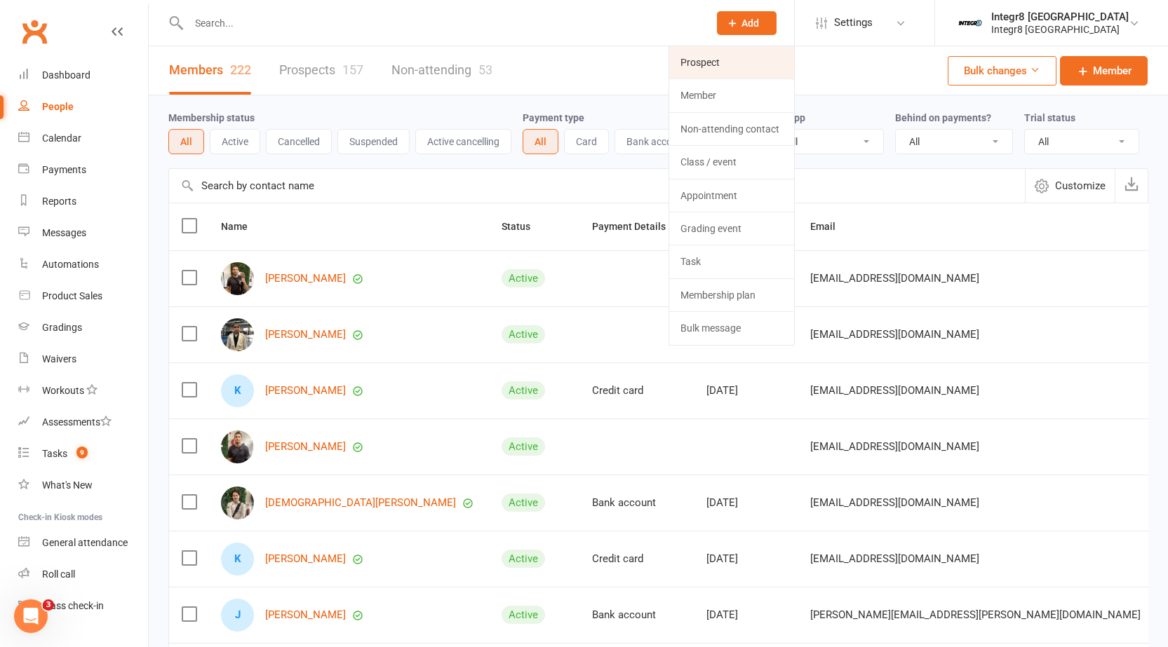
click at [743, 62] on link "Prospect" at bounding box center [731, 62] width 125 height 32
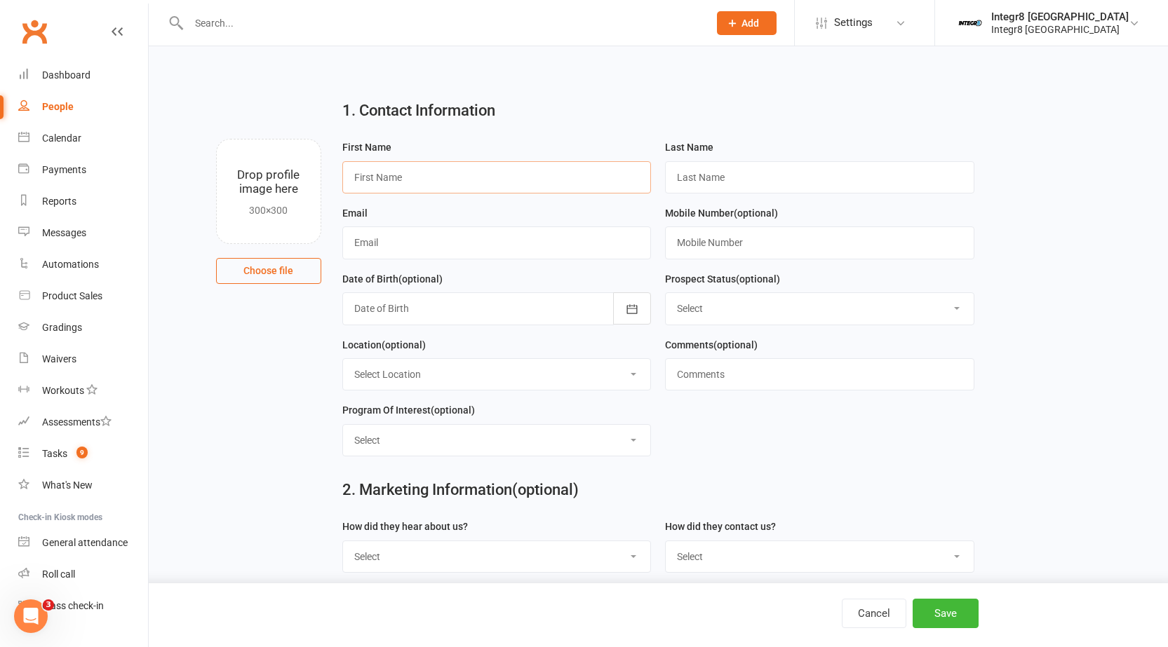
click at [559, 191] on input "text" at bounding box center [496, 177] width 309 height 32
click at [594, 93] on div "1. Contact Information" at bounding box center [658, 113] width 653 height 50
click at [49, 95] on link "People" at bounding box center [83, 107] width 130 height 32
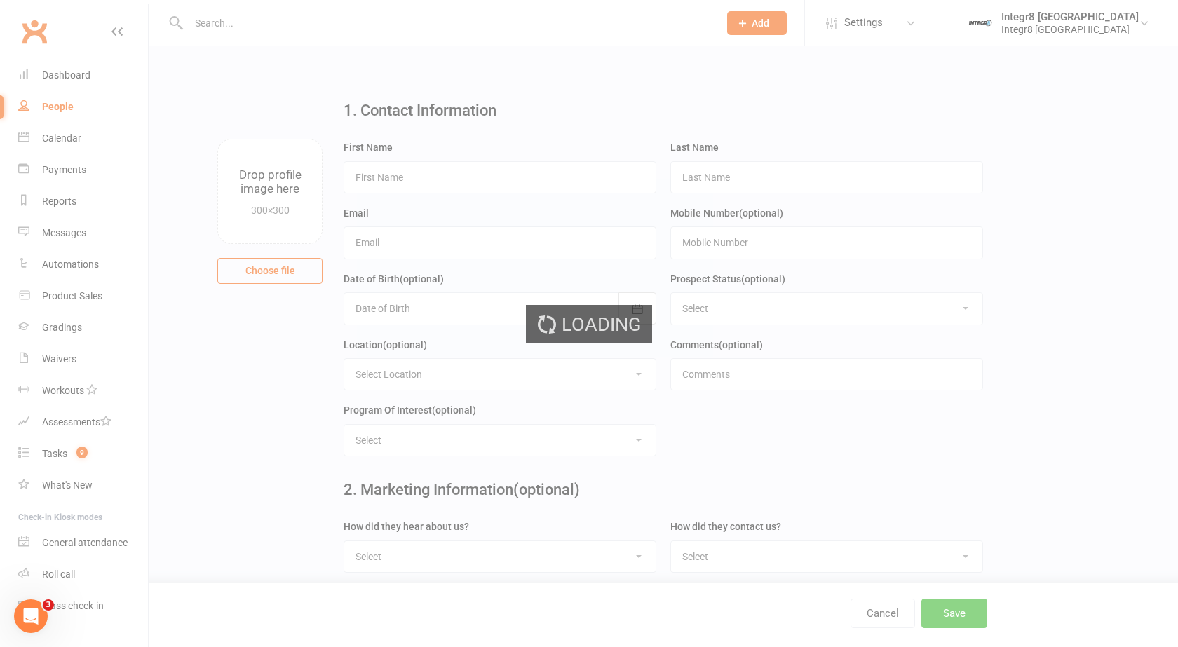
select select "100"
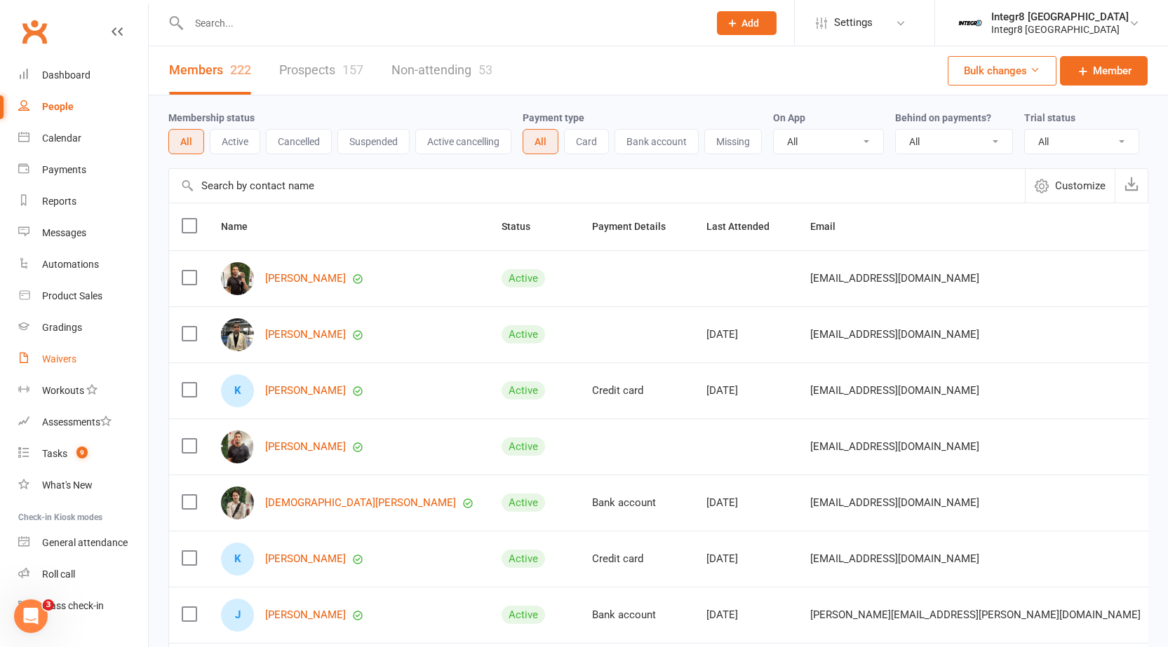
click at [48, 364] on div "Waivers" at bounding box center [59, 358] width 34 height 11
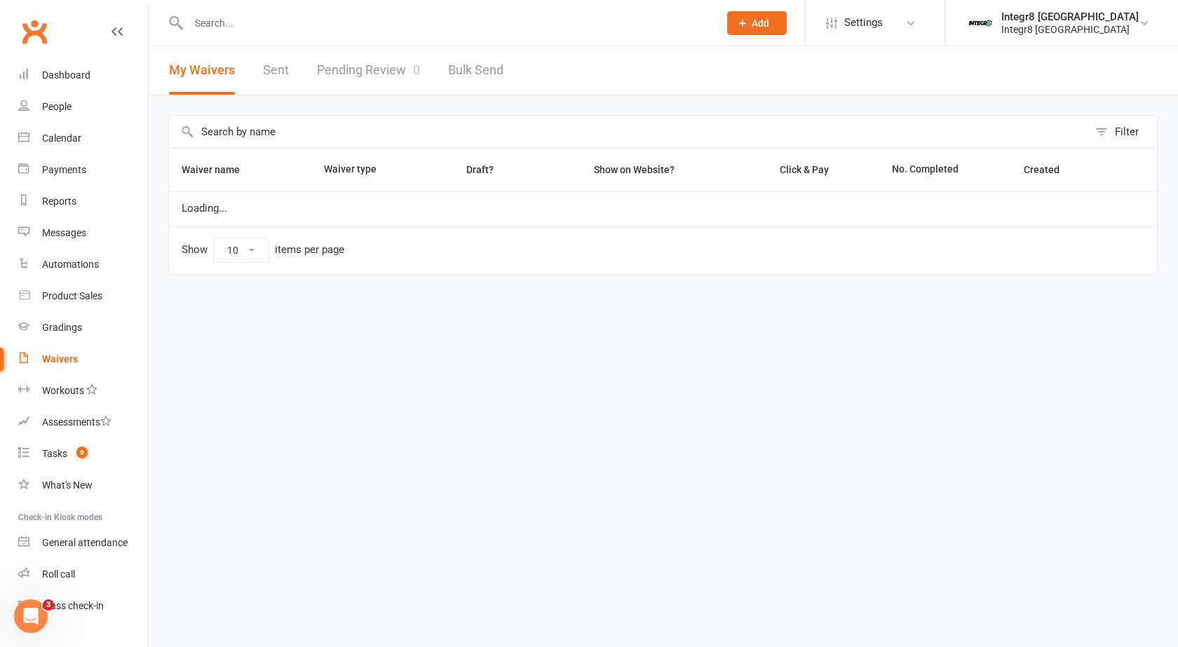
click at [335, 64] on link "Pending Review 0" at bounding box center [368, 70] width 103 height 48
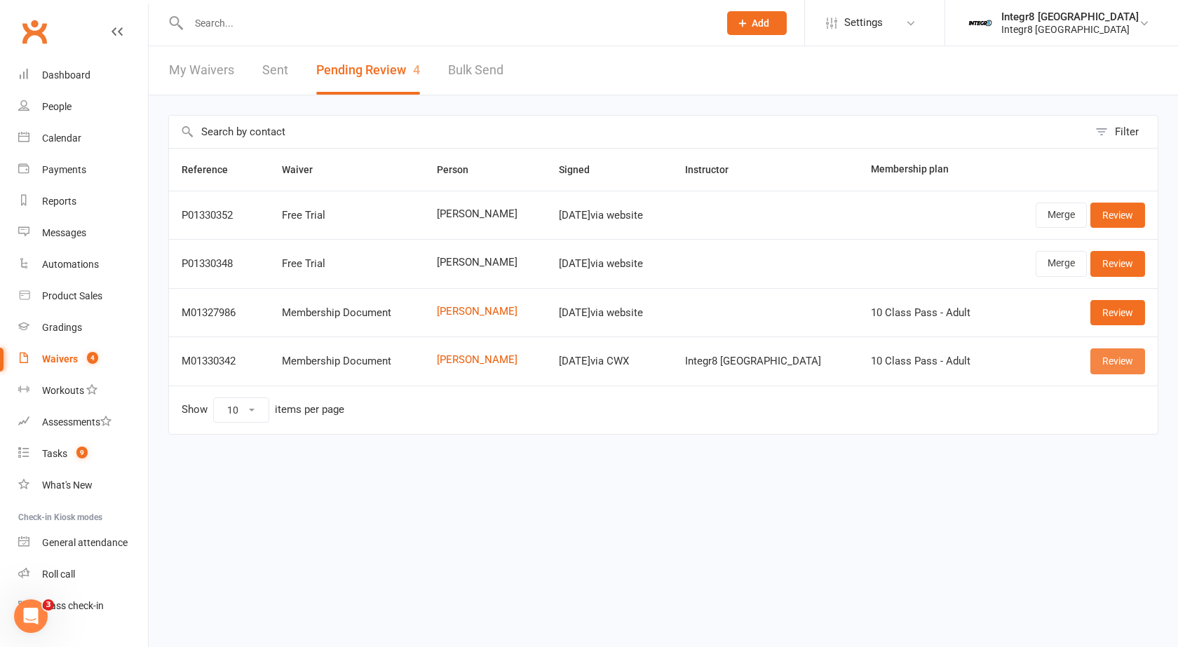
click at [1118, 365] on link "Review" at bounding box center [1118, 361] width 55 height 25
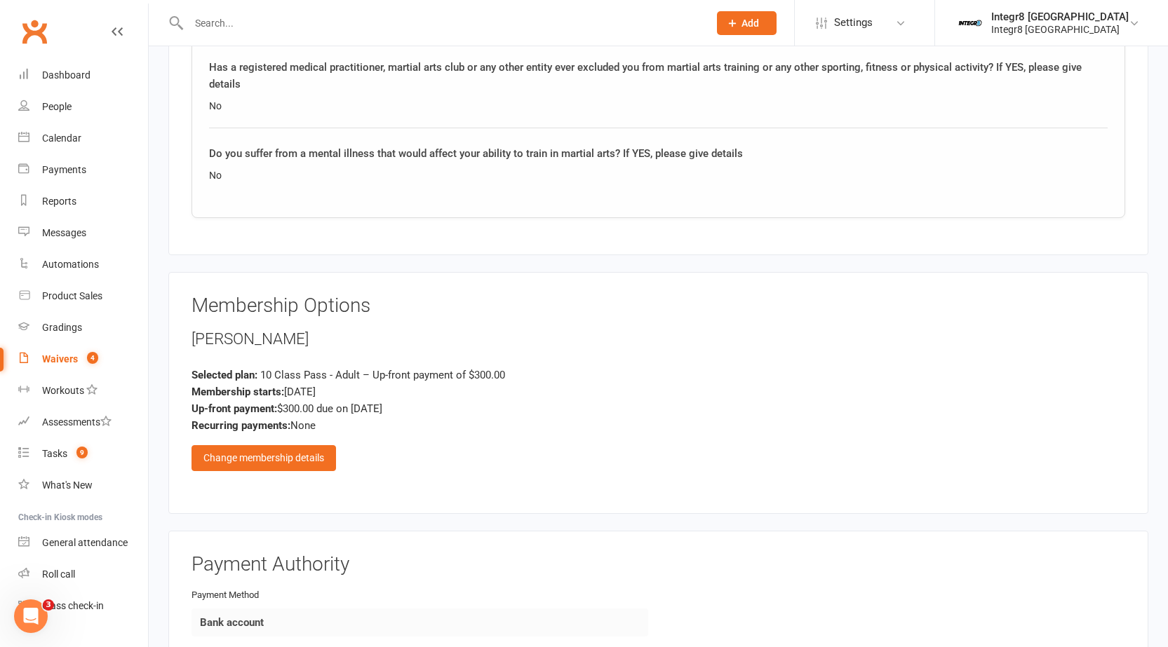
scroll to position [1332, 0]
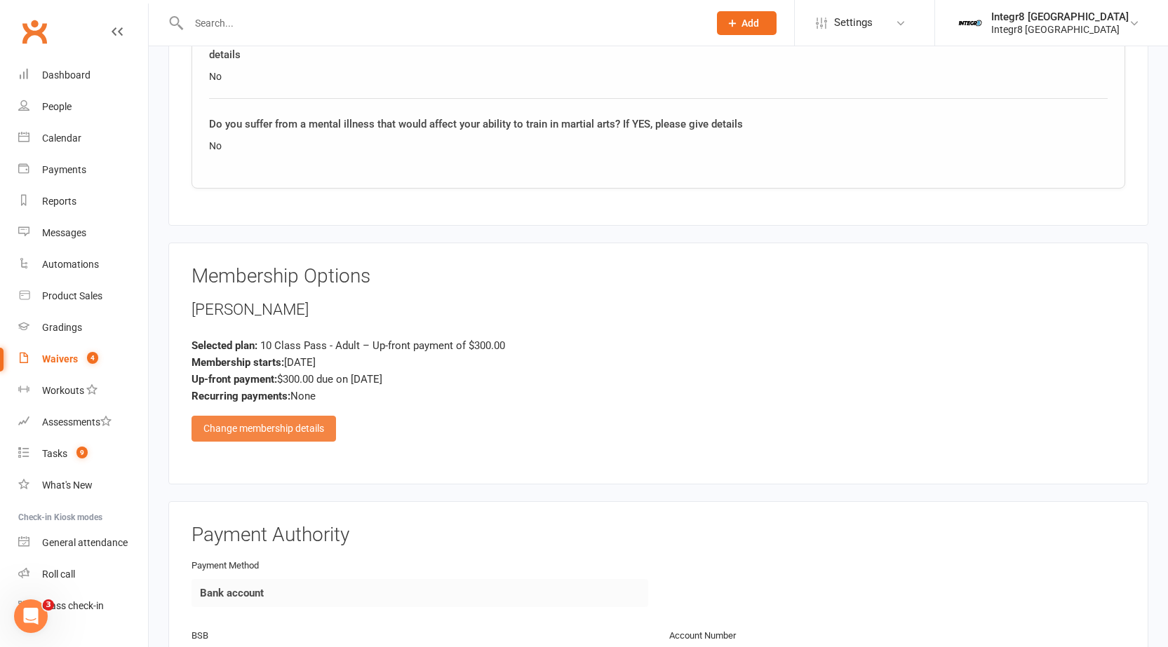
click at [255, 438] on div "Change membership details" at bounding box center [263, 428] width 144 height 25
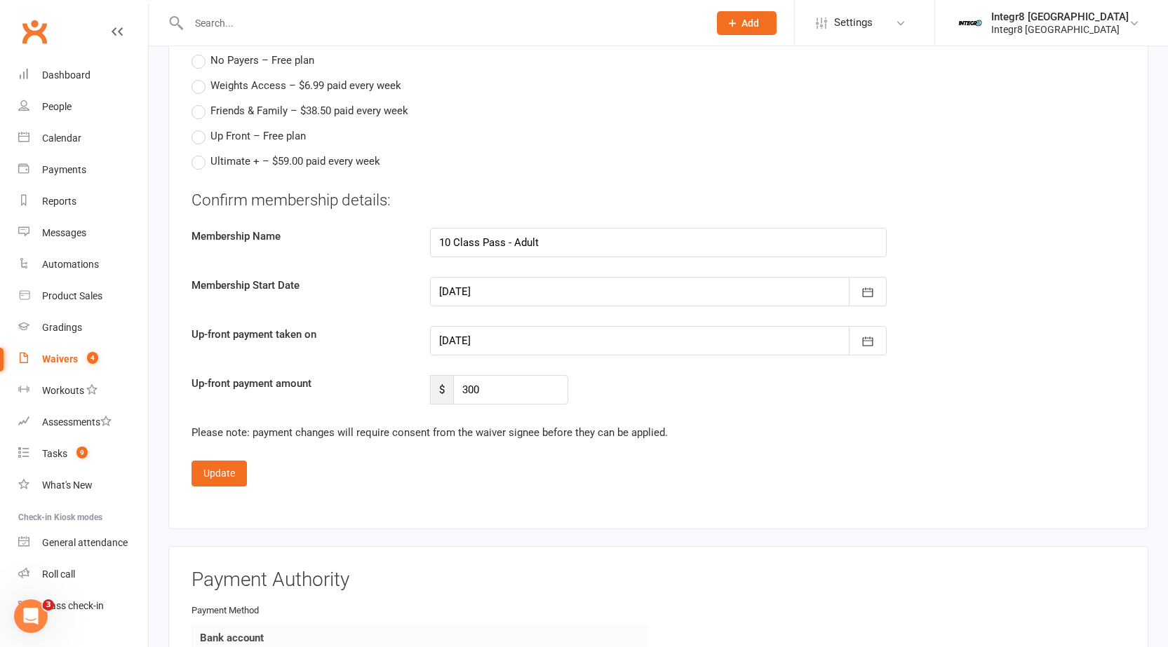
scroll to position [1964, 0]
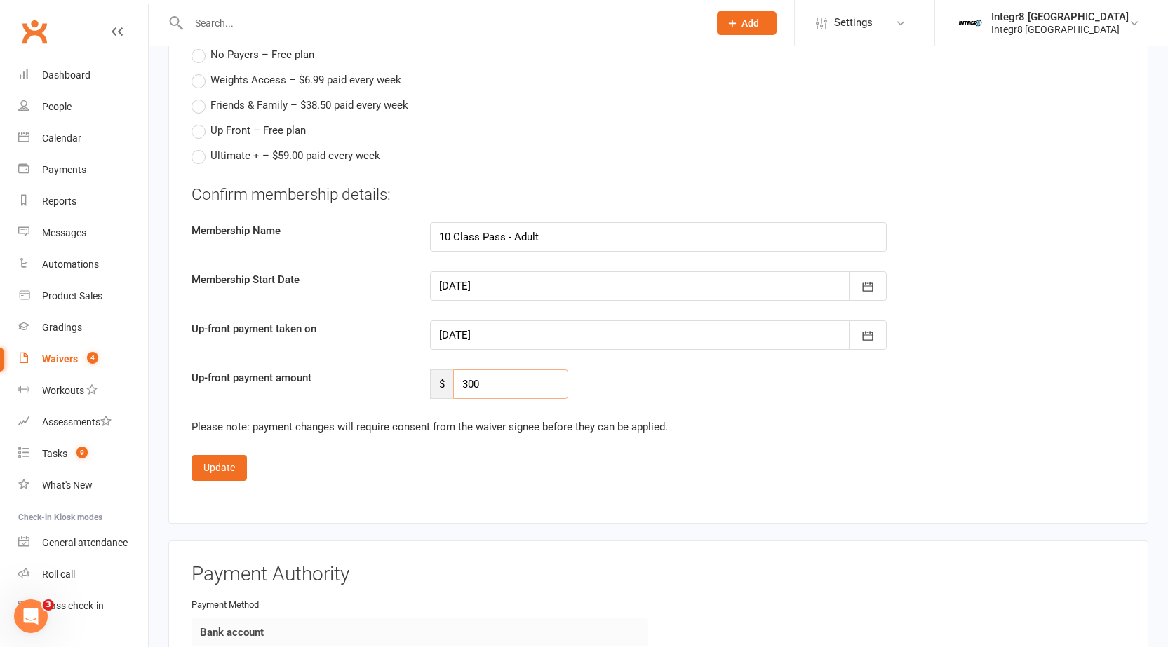
drag, startPoint x: 512, startPoint y: 383, endPoint x: 443, endPoint y: 390, distance: 69.1
click at [443, 390] on div "$ 300" at bounding box center [499, 384] width 138 height 29
type input "0"
click at [221, 457] on button "Update" at bounding box center [218, 467] width 55 height 25
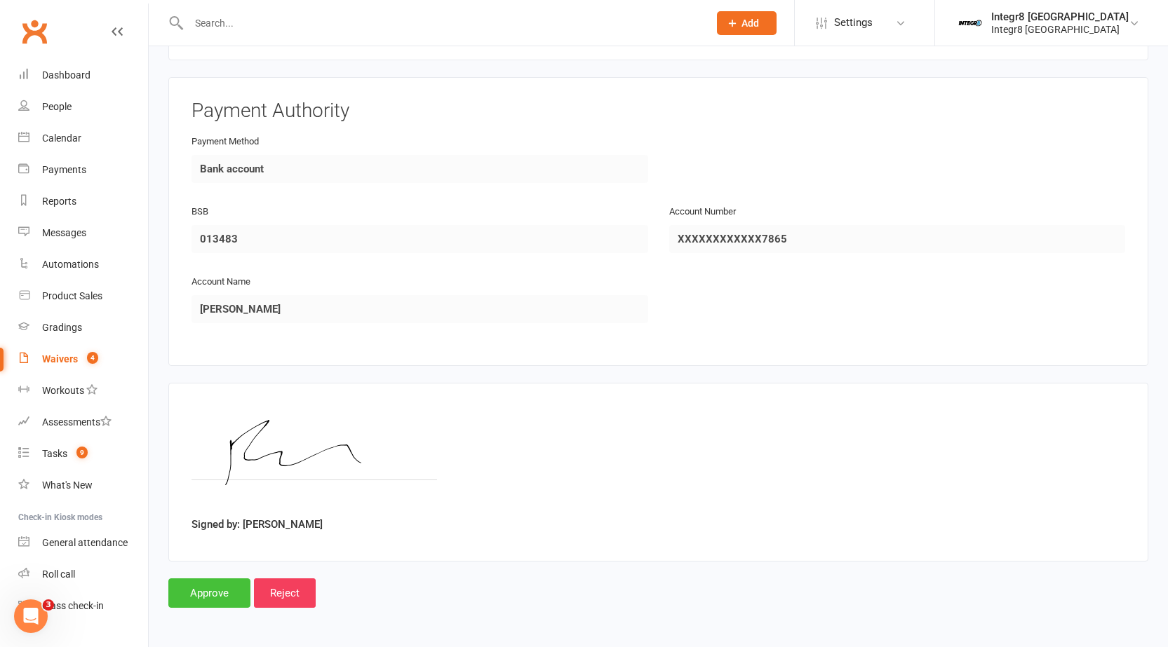
click at [184, 599] on input "Approve" at bounding box center [209, 593] width 82 height 29
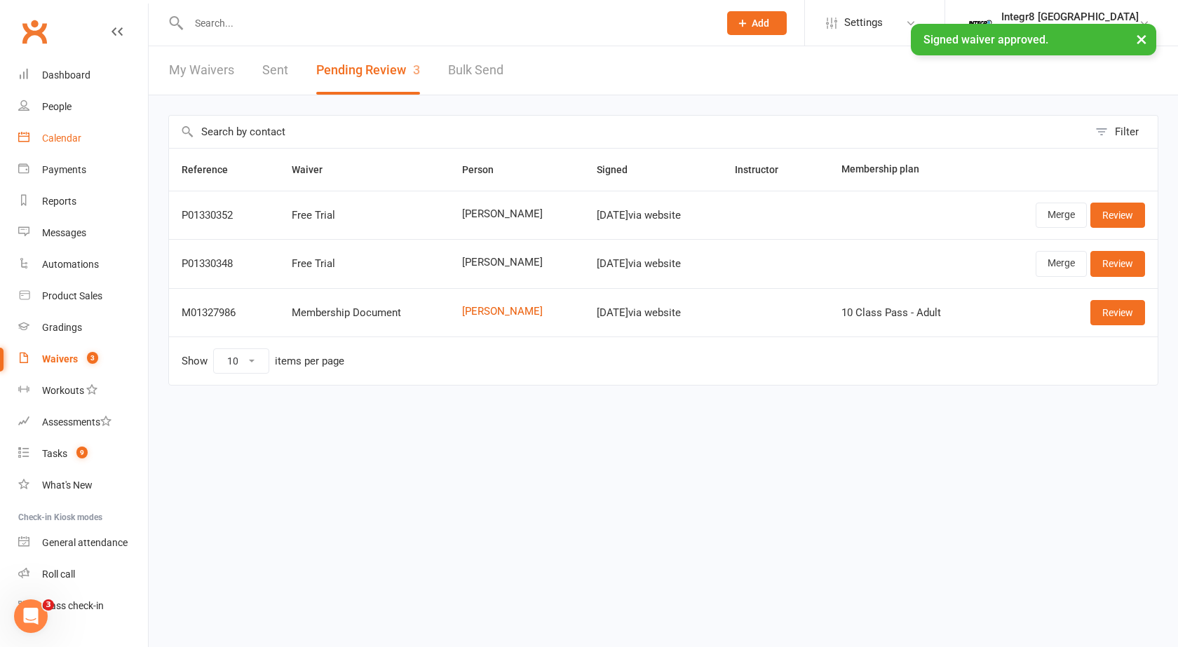
click at [53, 123] on link "Calendar" at bounding box center [83, 139] width 130 height 32
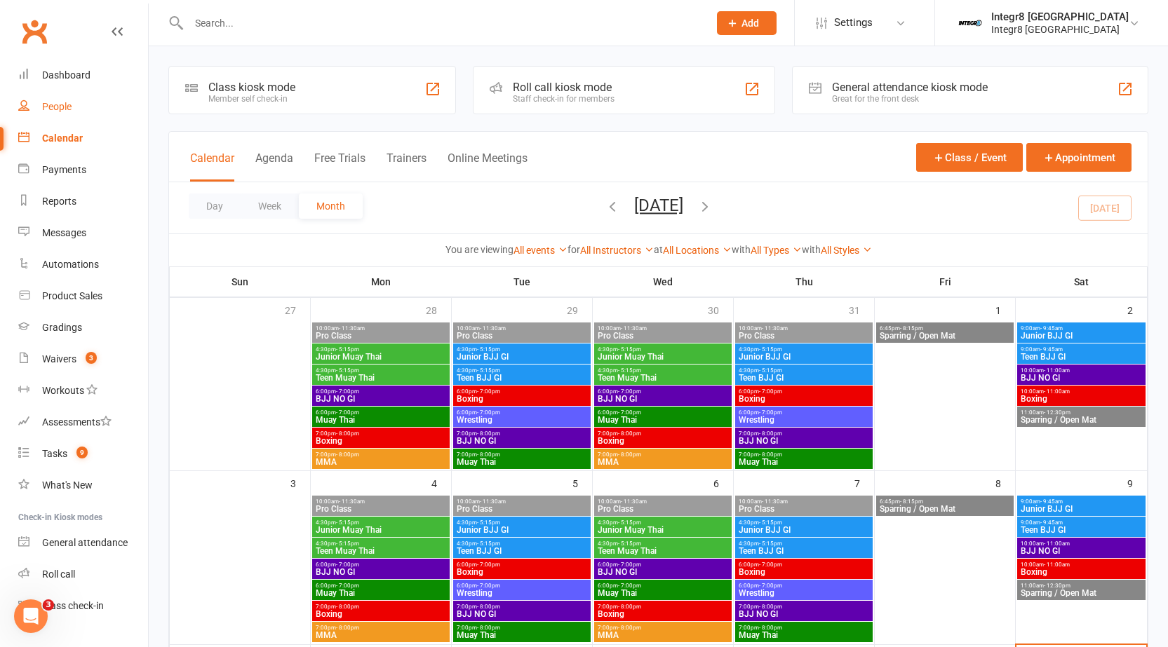
click at [55, 108] on div "People" at bounding box center [56, 106] width 29 height 11
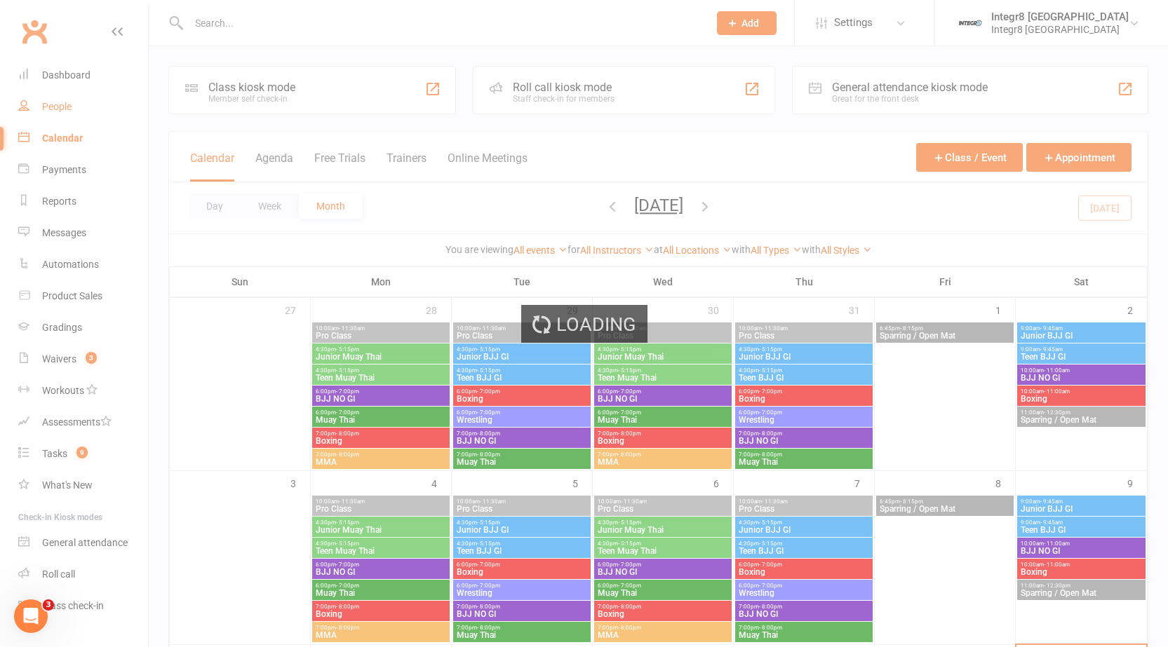
select select "100"
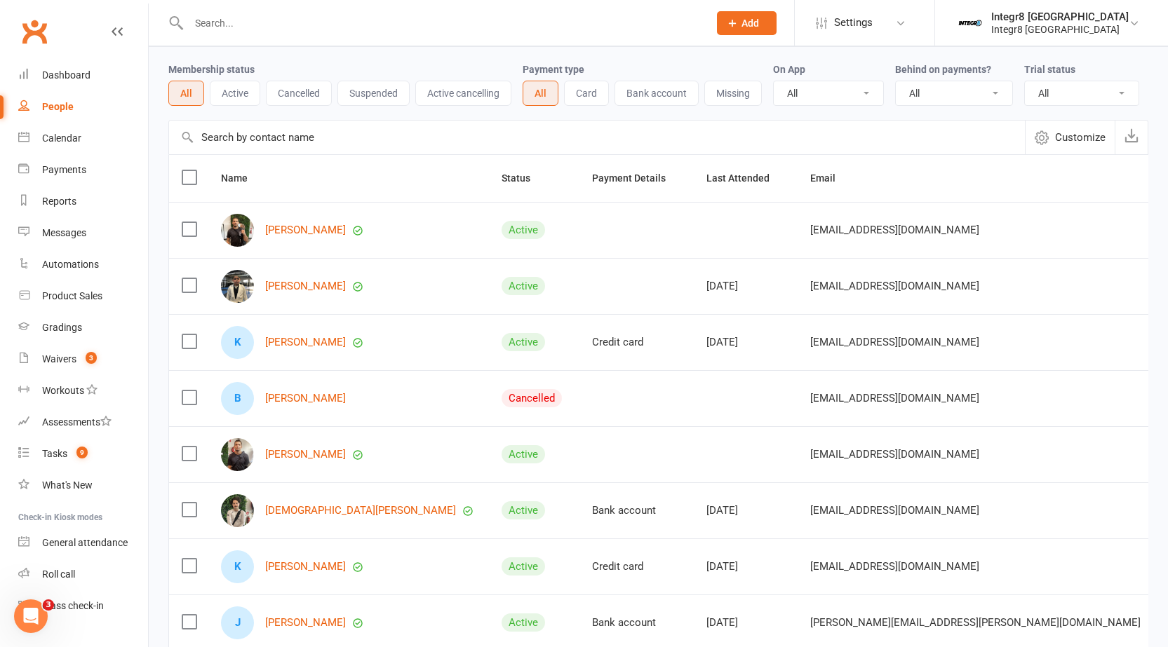
scroll to position [70, 0]
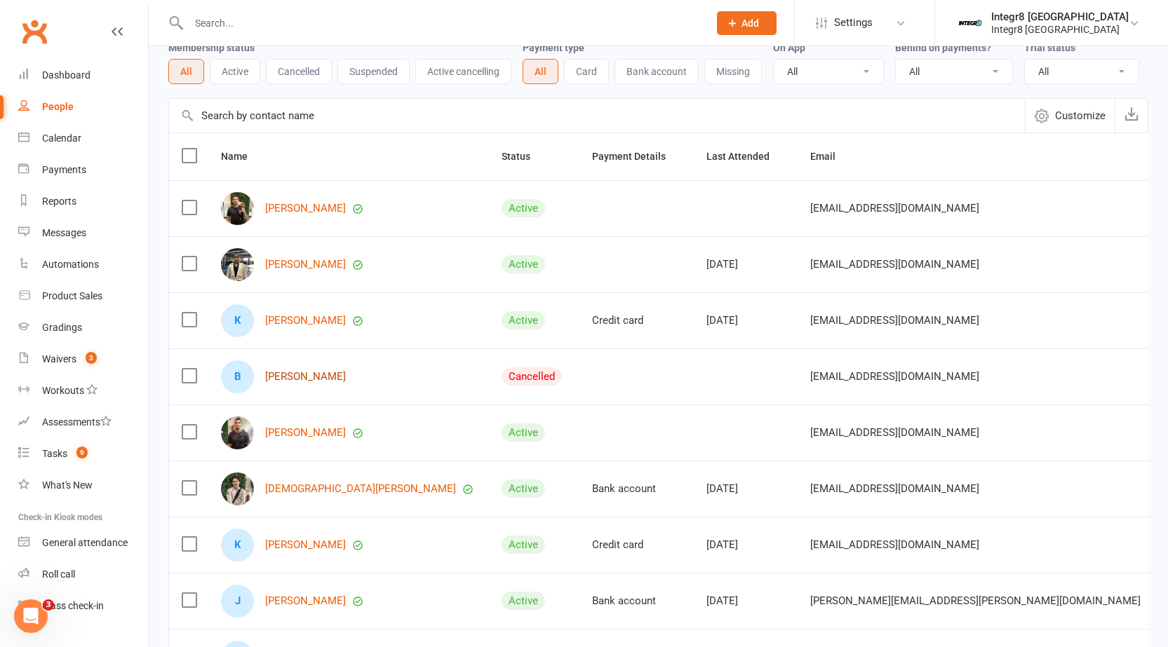
click at [302, 376] on link "Ben Shellim" at bounding box center [305, 377] width 81 height 12
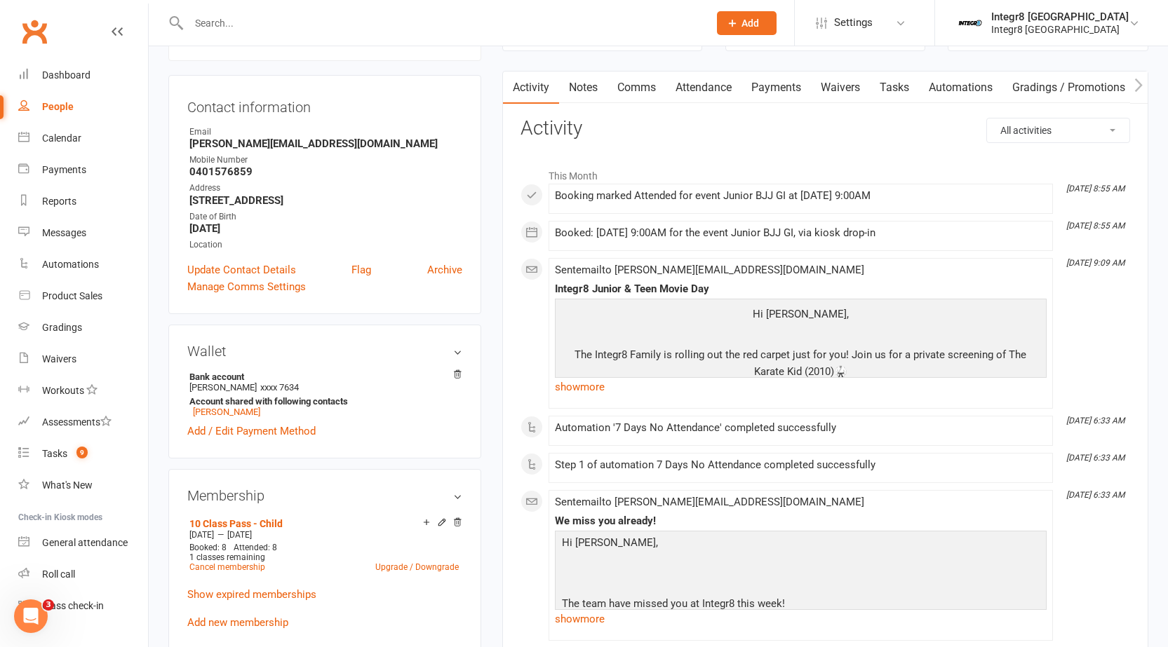
scroll to position [140, 0]
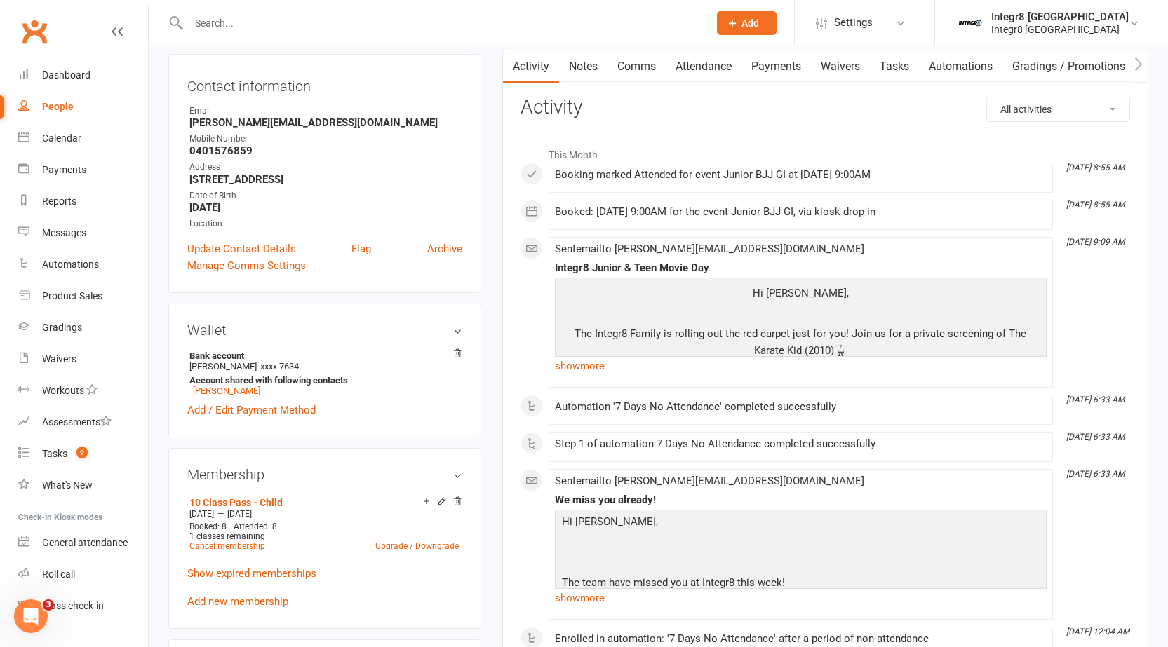
click at [588, 68] on link "Notes" at bounding box center [583, 66] width 48 height 32
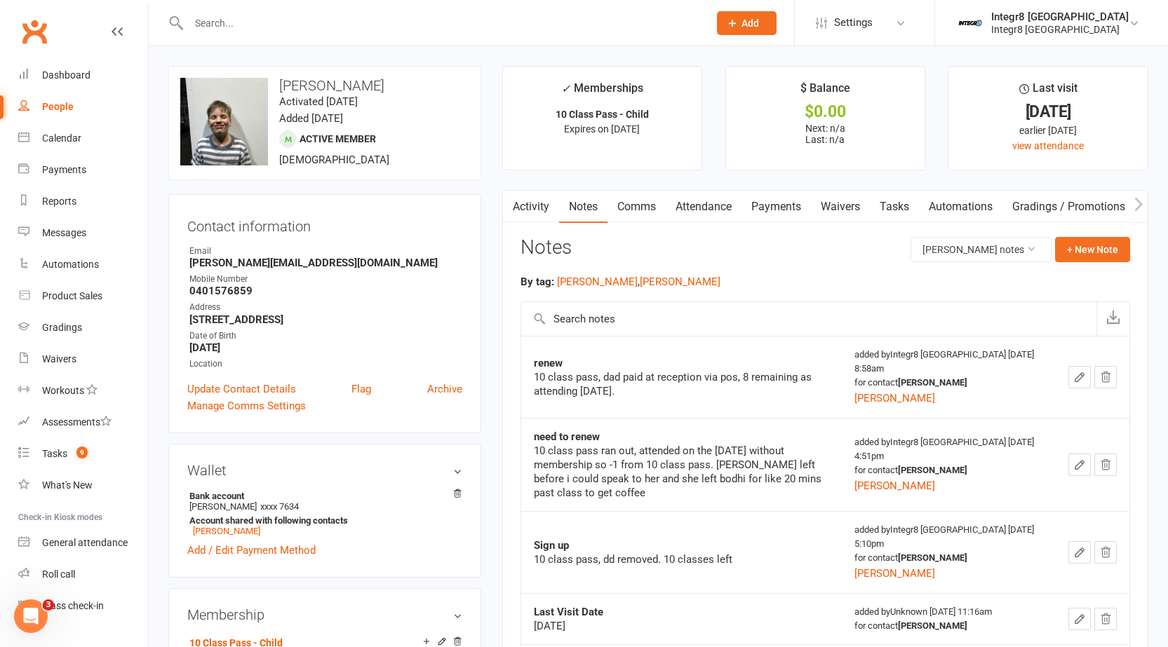
click at [55, 107] on div "People" at bounding box center [58, 106] width 32 height 11
select select "100"
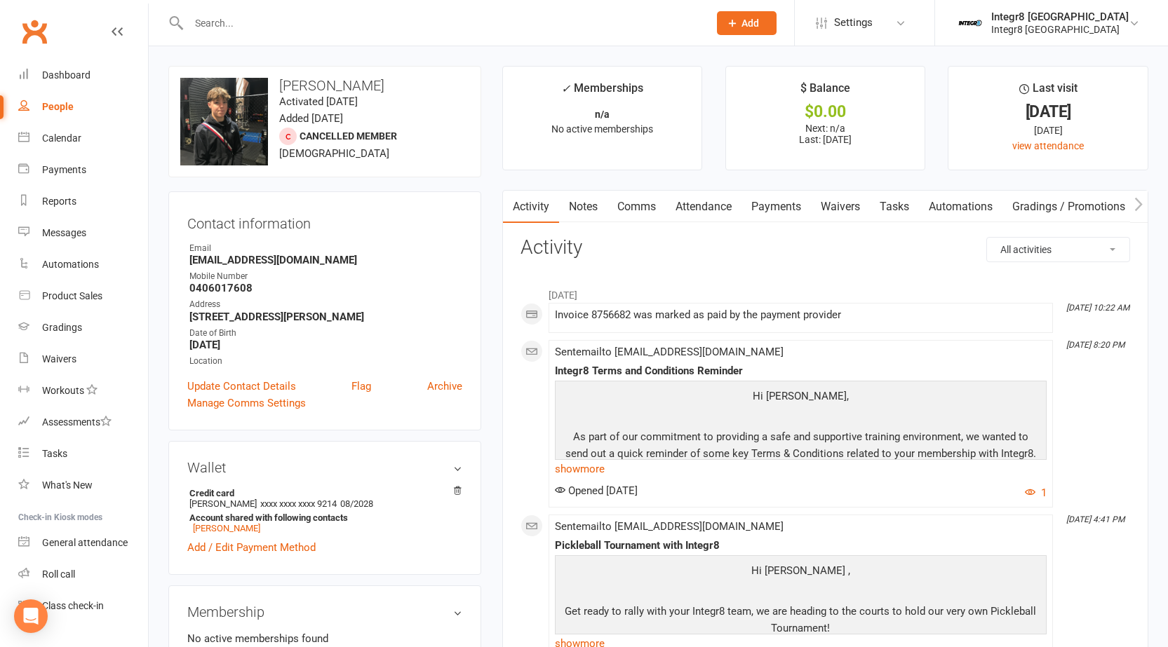
click at [579, 204] on link "Notes" at bounding box center [583, 207] width 48 height 32
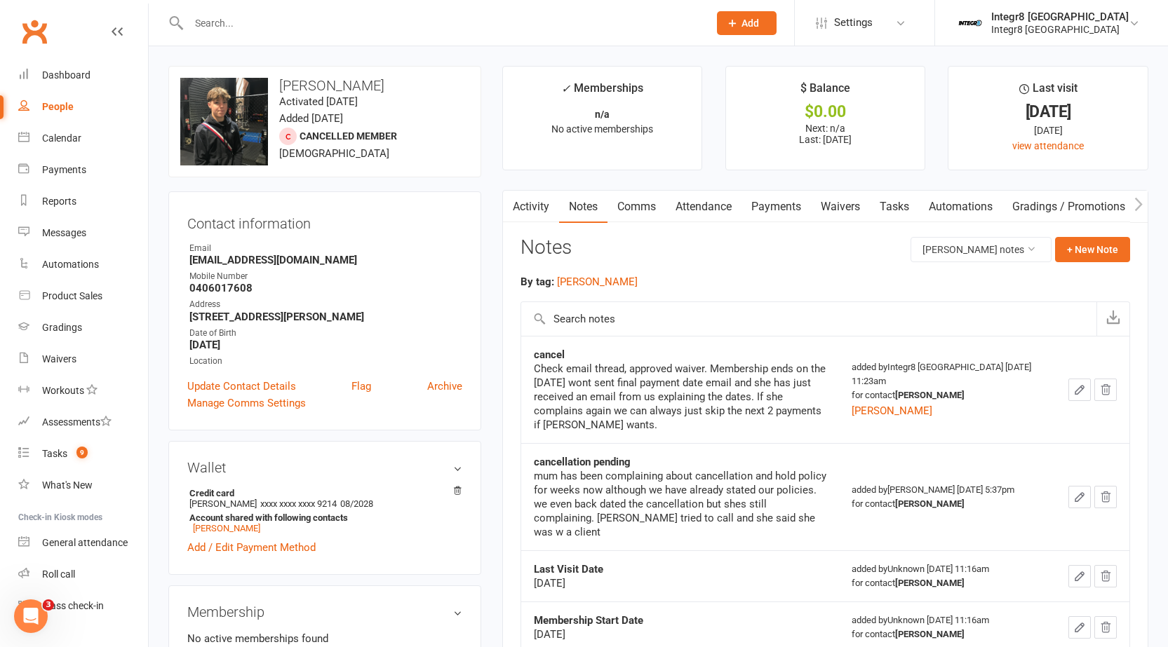
click at [776, 208] on link "Payments" at bounding box center [775, 207] width 69 height 32
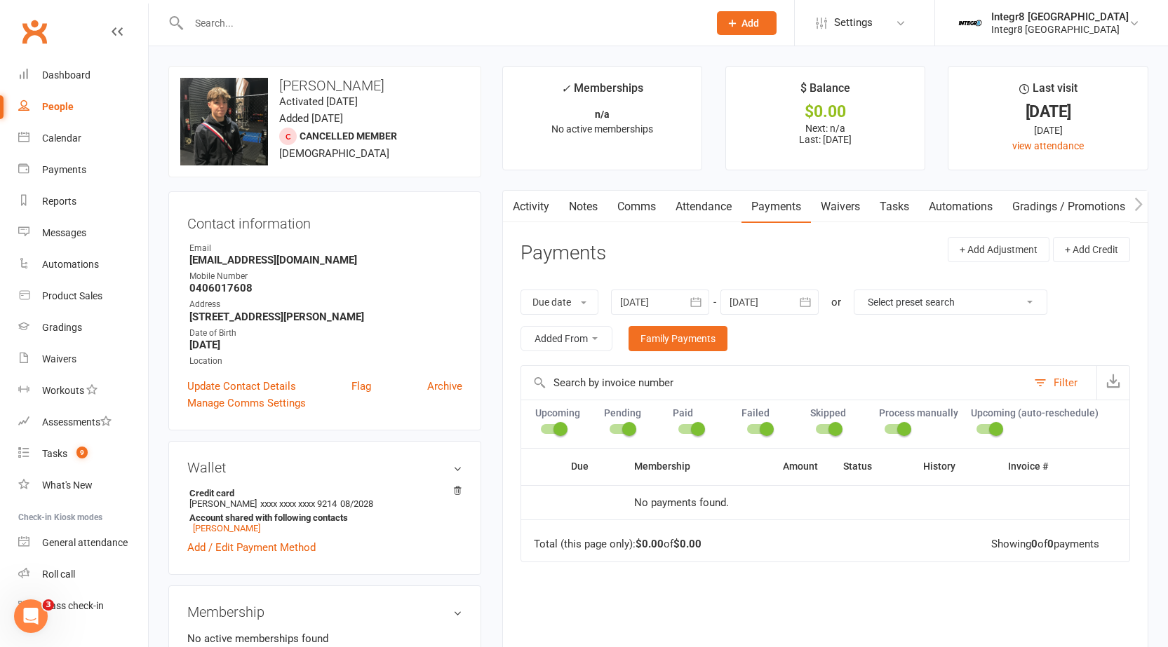
click at [872, 306] on select "Select preset search All failures All skipped payments All pending payments Suc…" at bounding box center [950, 302] width 192 height 24
select select "1"
click at [856, 290] on select "Select preset search All failures All skipped payments All pending payments Suc…" at bounding box center [950, 302] width 192 height 24
type input "[DATE]"
drag, startPoint x: 900, startPoint y: 303, endPoint x: 900, endPoint y: 312, distance: 9.1
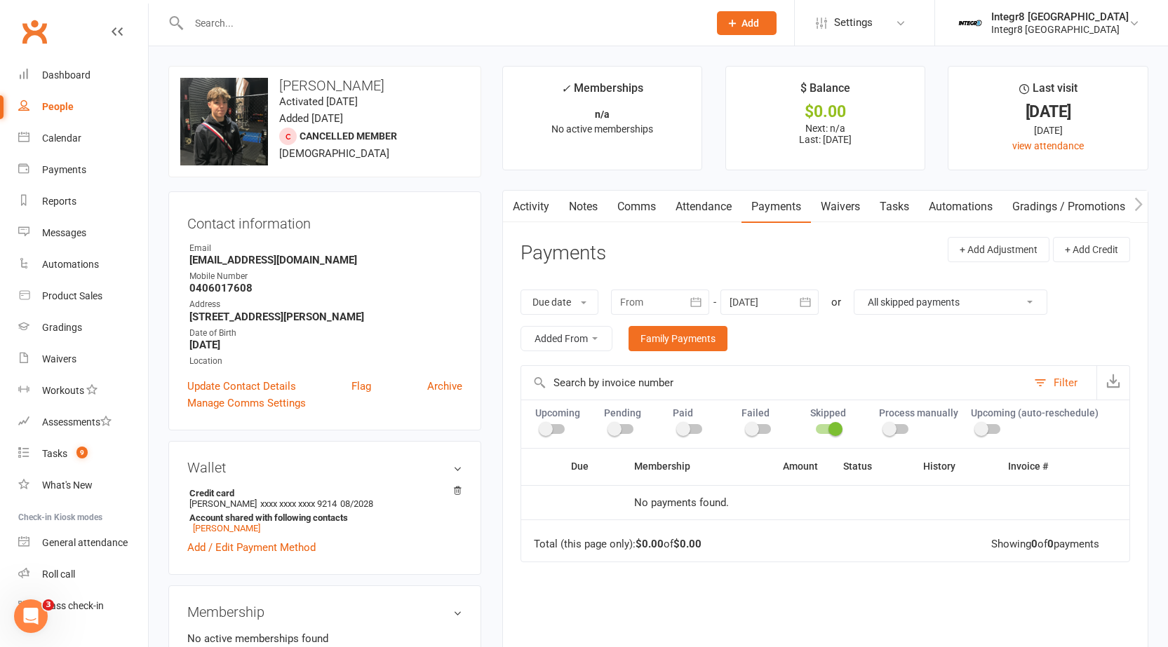
click at [900, 303] on select "All failures All skipped payments All pending payments Successful payments (las…" at bounding box center [950, 302] width 192 height 24
click at [864, 290] on select "All failures All skipped payments All pending payments Successful payments (las…" at bounding box center [950, 302] width 192 height 24
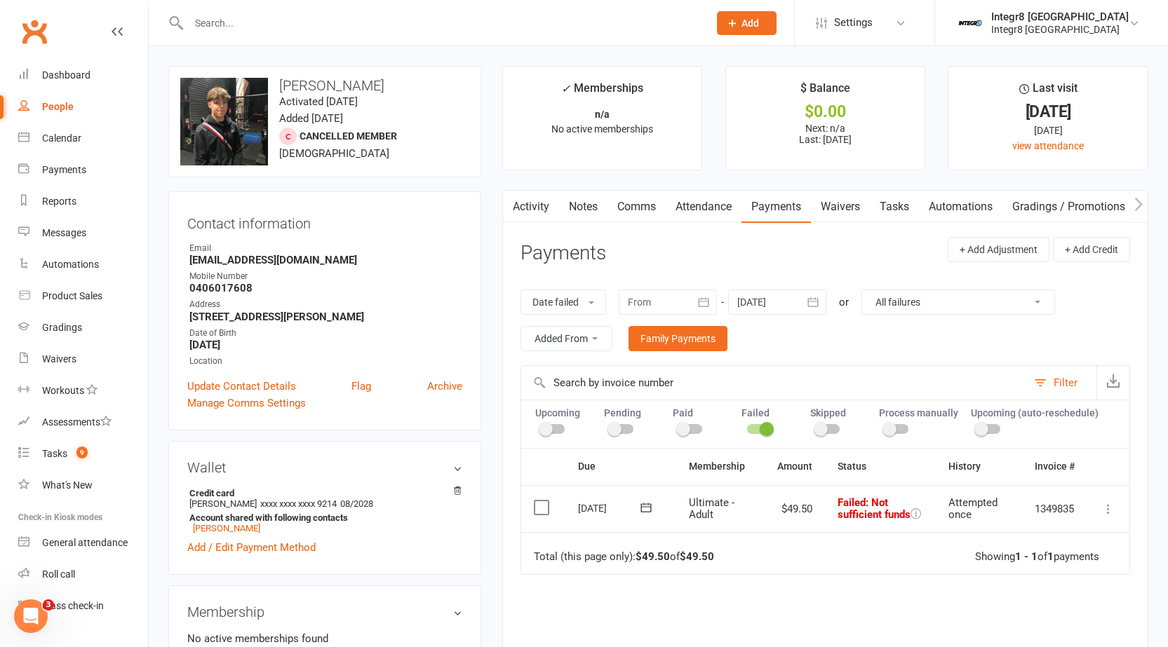
click at [907, 281] on div "Date failed Due date Date paid Date failed Date settled July 2025 Sun Mon Tue W…" at bounding box center [824, 321] width 609 height 90
click at [910, 304] on select "All failures All skipped payments All pending payments Successful payments (las…" at bounding box center [958, 302] width 192 height 24
select select "6"
click at [862, 290] on select "All failures All skipped payments All pending payments Successful payments (las…" at bounding box center [958, 302] width 192 height 24
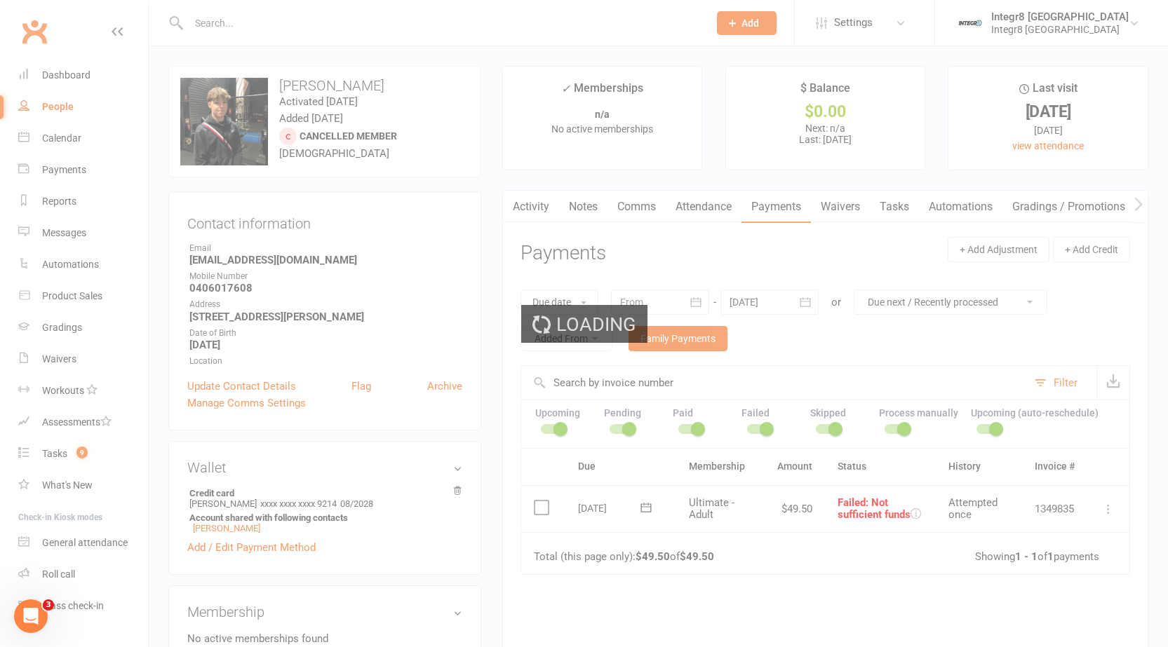
type input "16 Jul 2025"
type input "13 Sep 2025"
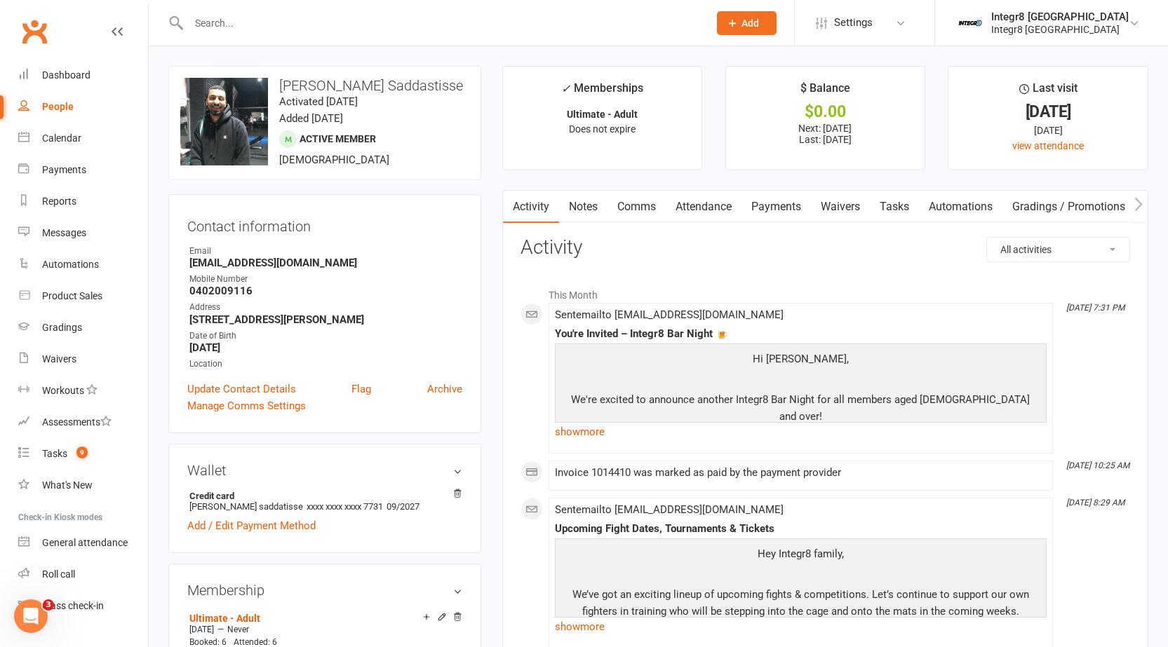
click at [764, 203] on link "Payments" at bounding box center [775, 207] width 69 height 32
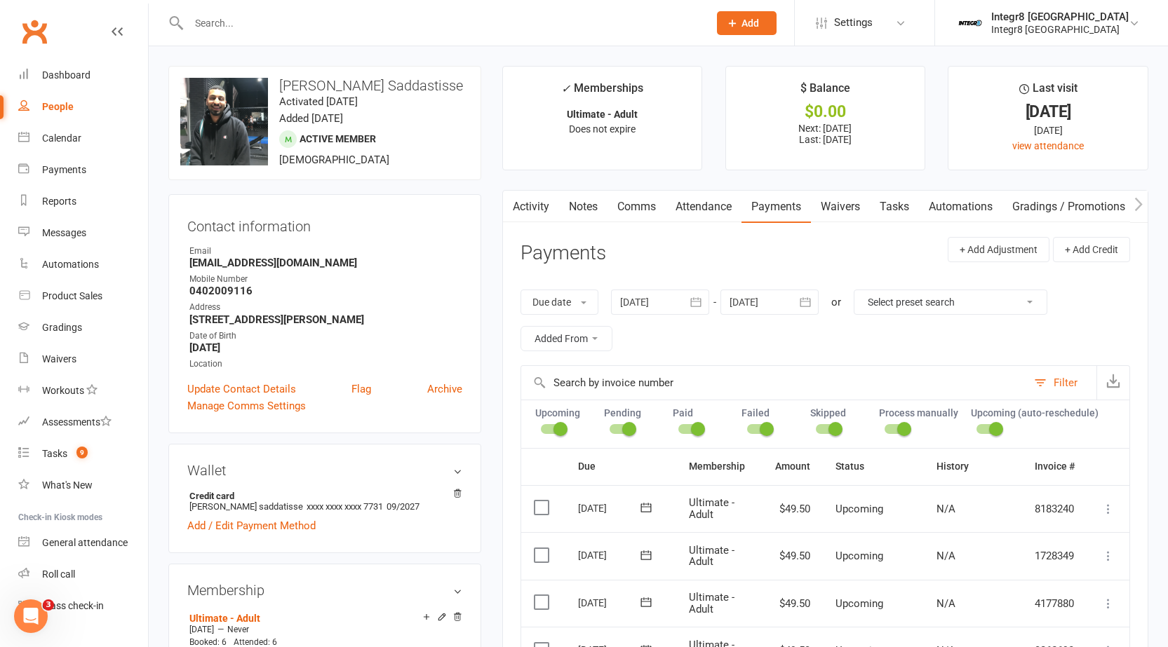
drag, startPoint x: 905, startPoint y: 291, endPoint x: 906, endPoint y: 299, distance: 7.7
click at [905, 291] on select "Select preset search All failures All skipped payments All pending payments Suc…" at bounding box center [950, 302] width 192 height 24
select select "0"
click at [864, 290] on select "Select preset search All failures All skipped payments All pending payments Suc…" at bounding box center [950, 302] width 192 height 24
type input "[DATE]"
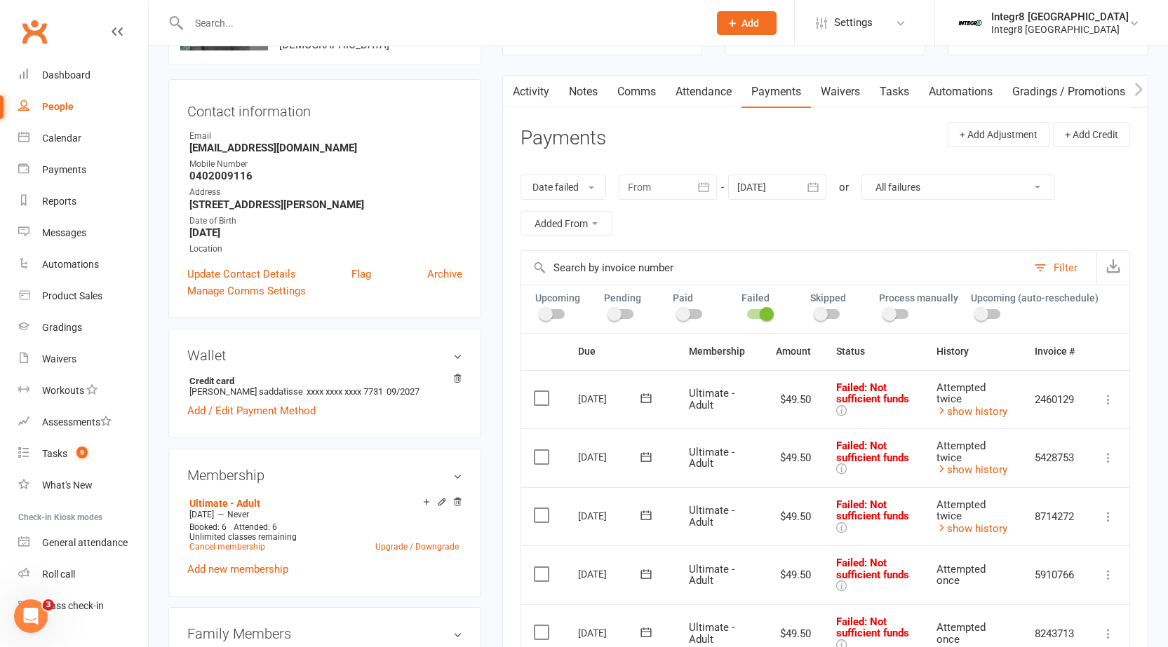
scroll to position [70, 0]
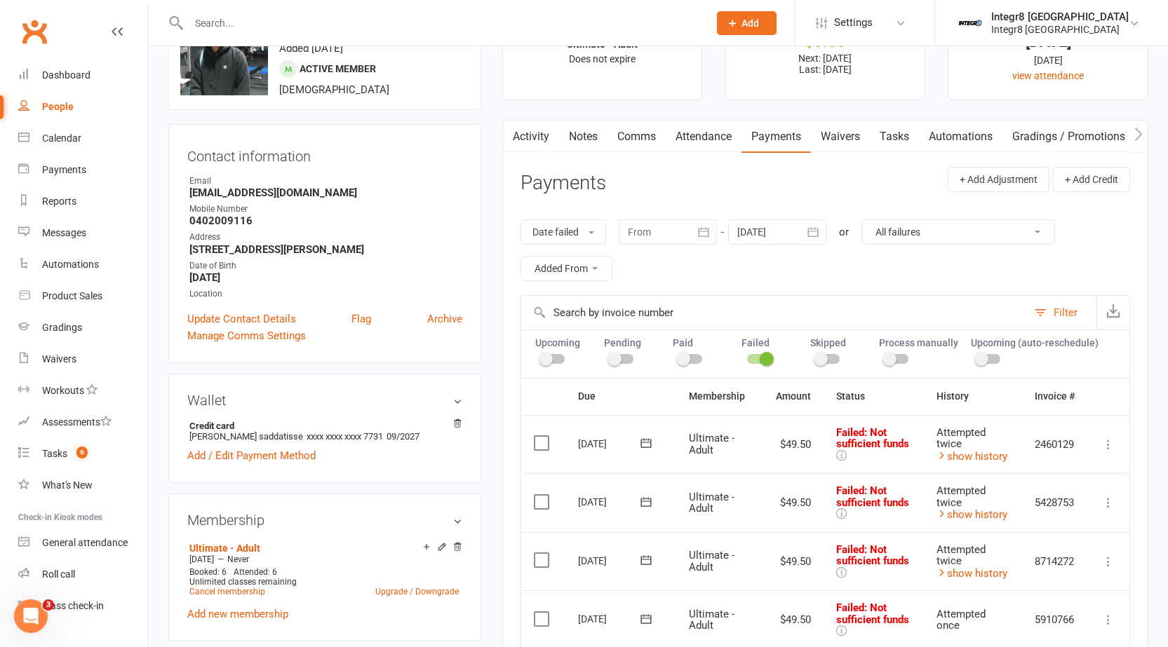
click at [889, 232] on select "All failures All skipped payments All pending payments Successful payments (las…" at bounding box center [958, 232] width 192 height 24
select select "6"
click at [862, 220] on select "All failures All skipped payments All pending payments Successful payments (las…" at bounding box center [958, 232] width 192 height 24
type input "[DATE]"
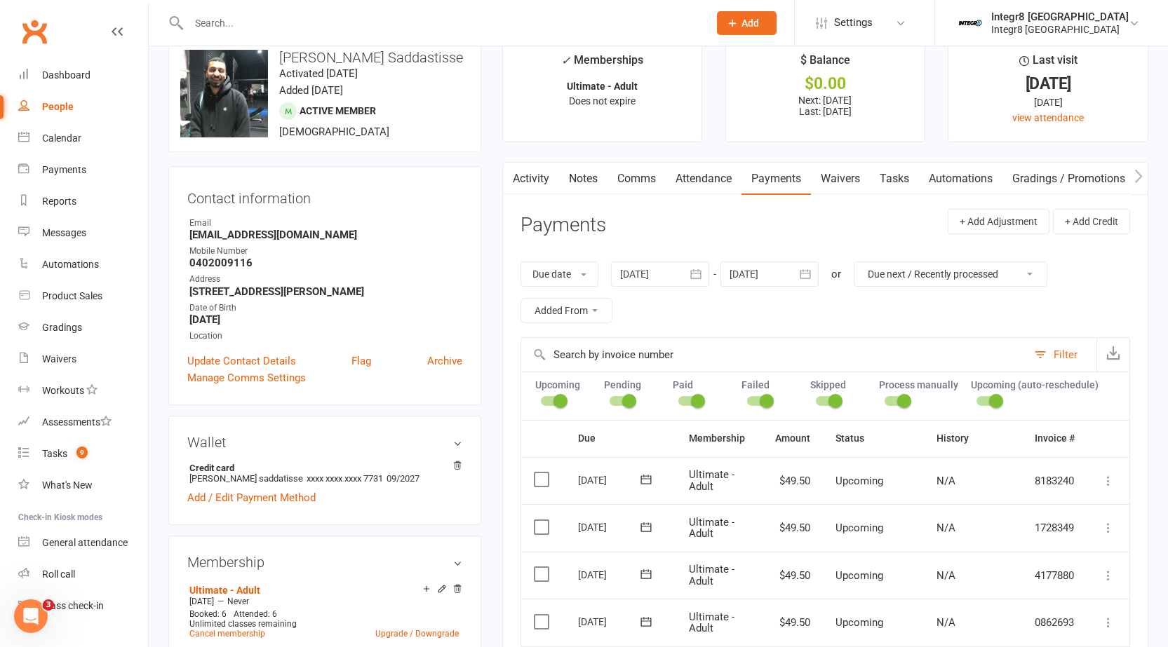
scroll to position [0, 0]
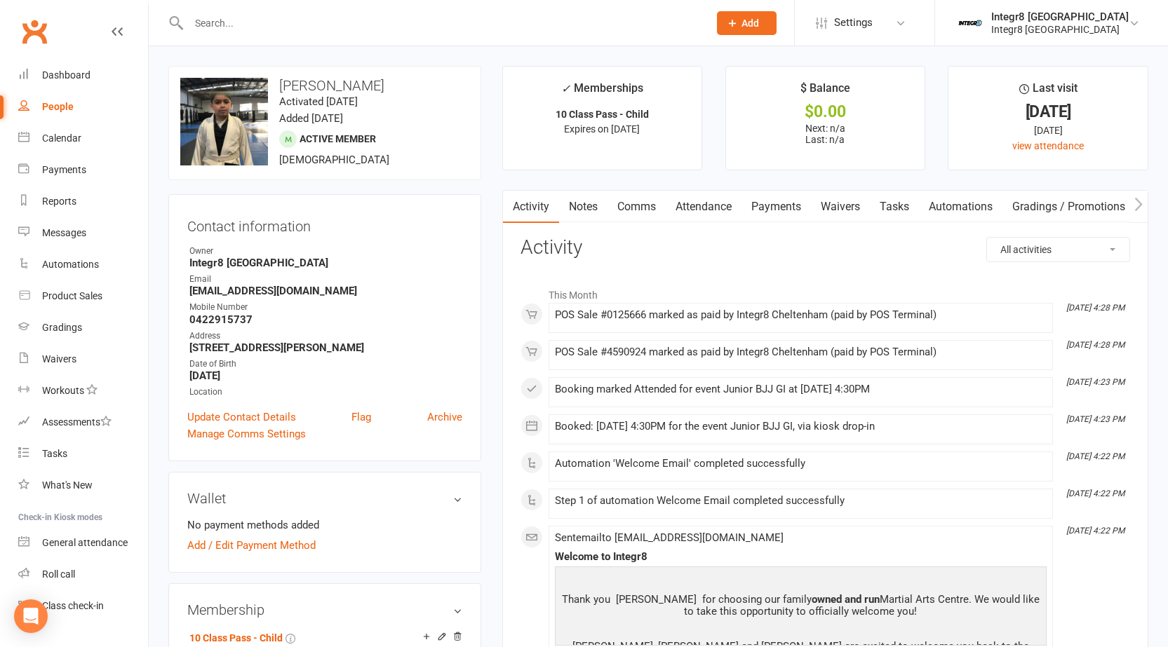
click at [764, 212] on link "Payments" at bounding box center [775, 207] width 69 height 32
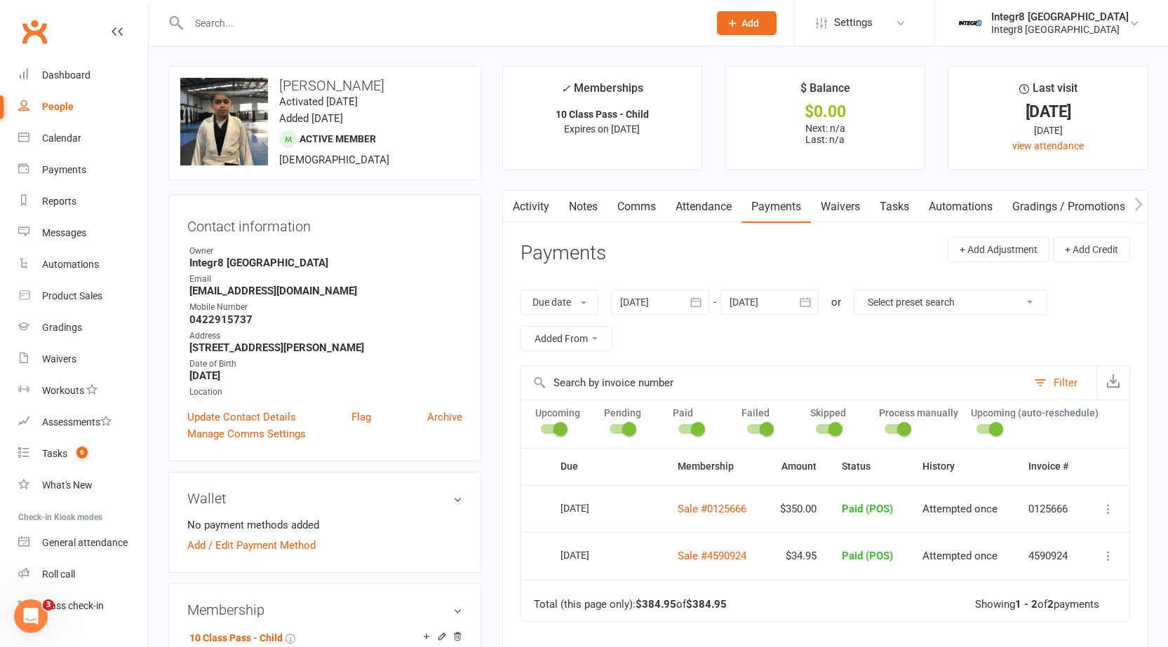
click at [536, 207] on link "Activity" at bounding box center [531, 207] width 56 height 32
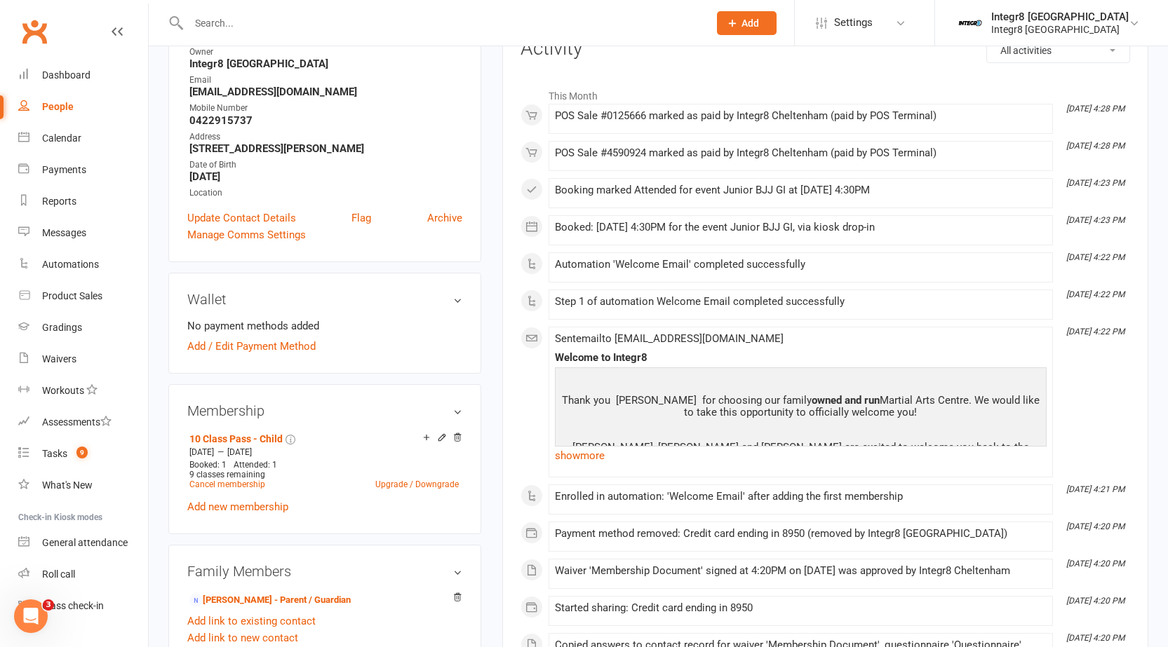
scroll to position [210, 0]
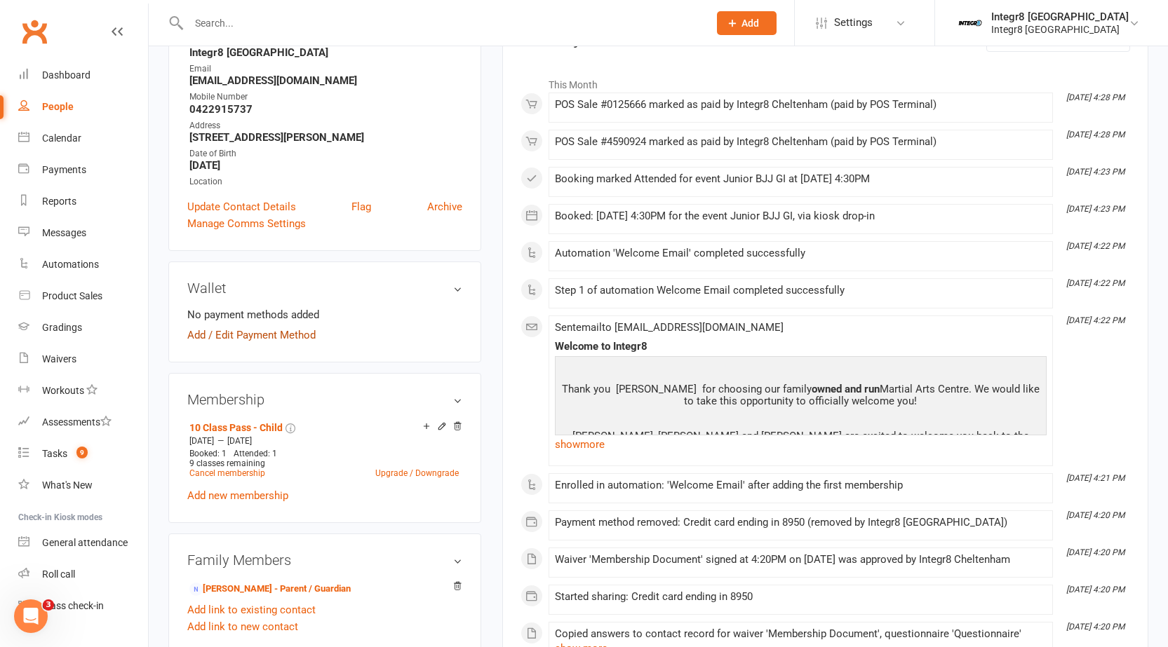
click at [198, 337] on link "Add / Edit Payment Method" at bounding box center [251, 335] width 128 height 17
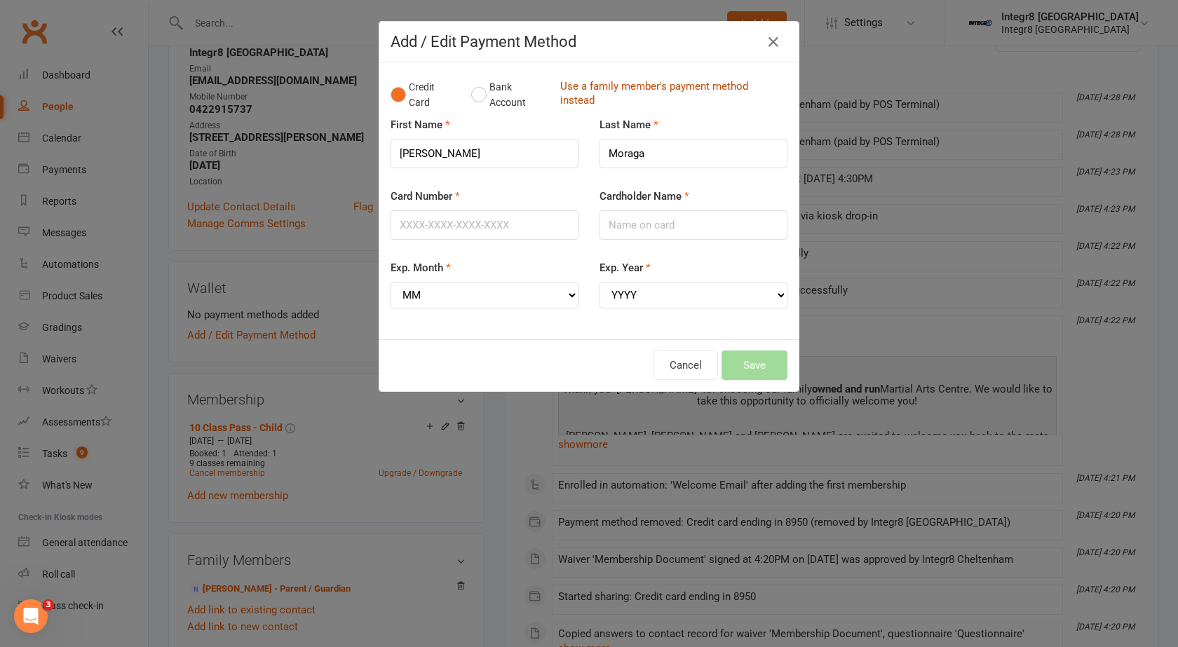
click at [590, 88] on link "Use a family member's payment method instead" at bounding box center [670, 95] width 220 height 32
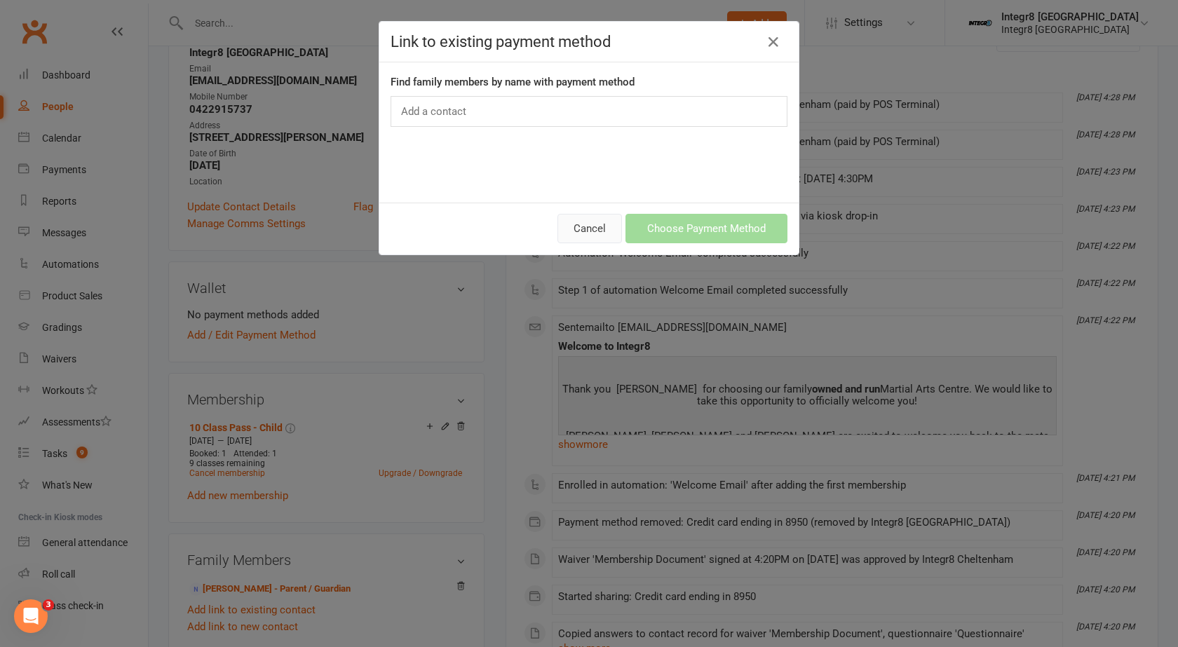
click at [588, 224] on button "Cancel" at bounding box center [590, 228] width 65 height 29
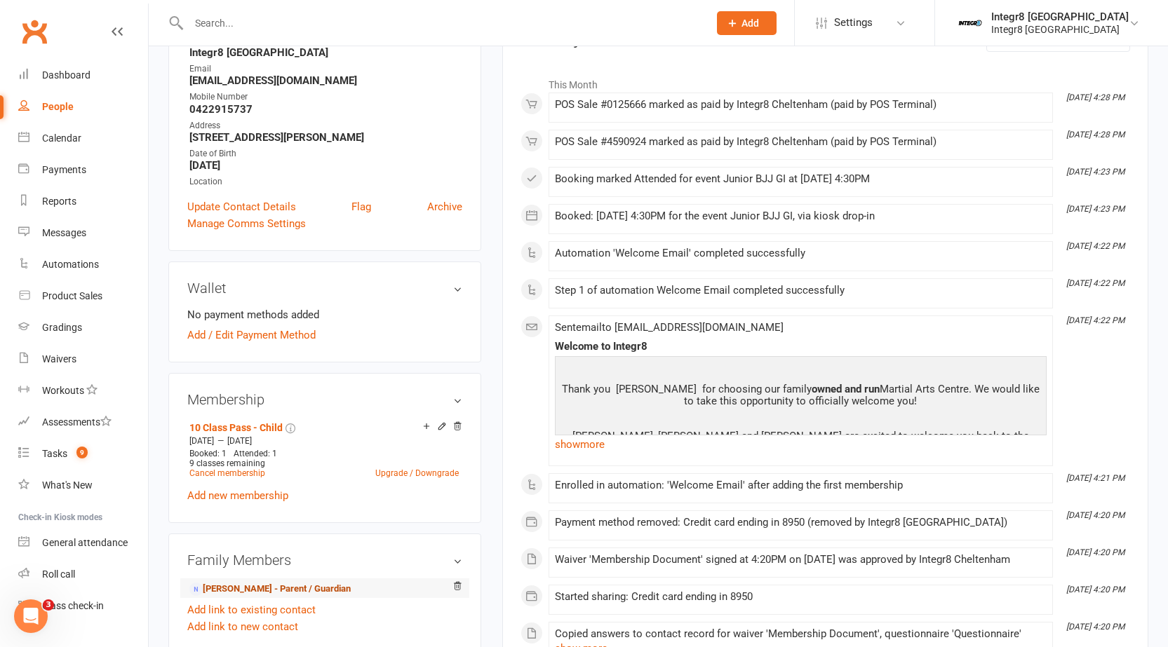
click at [248, 588] on link "Tara Keskesiadis - Parent / Guardian" at bounding box center [269, 589] width 161 height 15
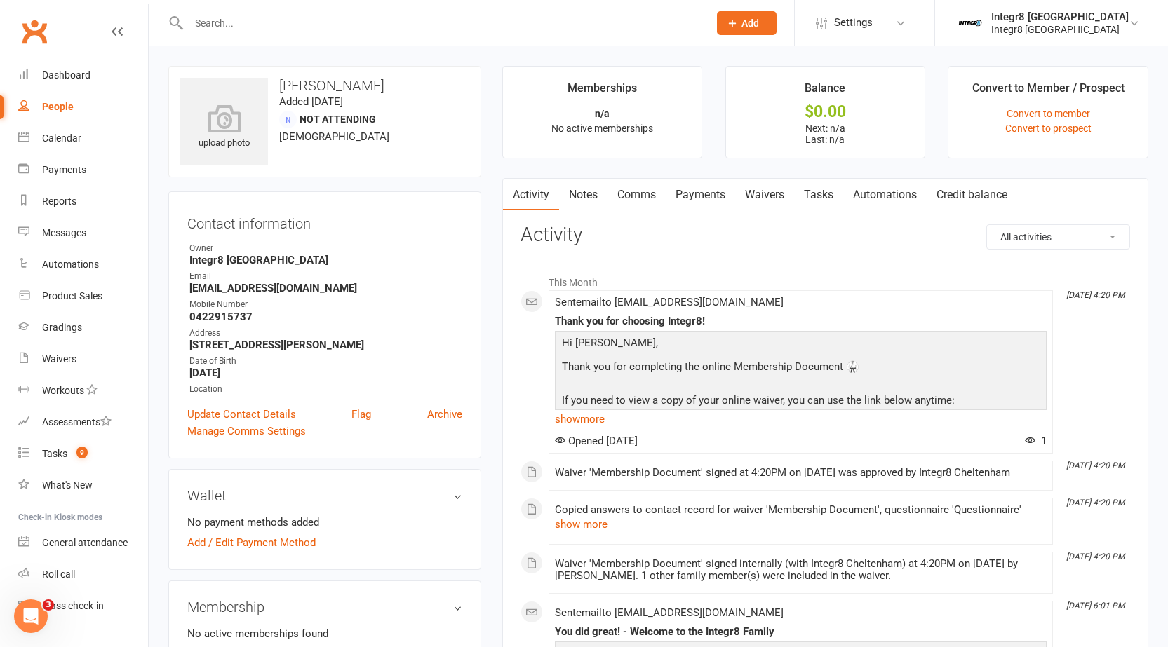
click at [583, 191] on link "Notes" at bounding box center [583, 195] width 48 height 32
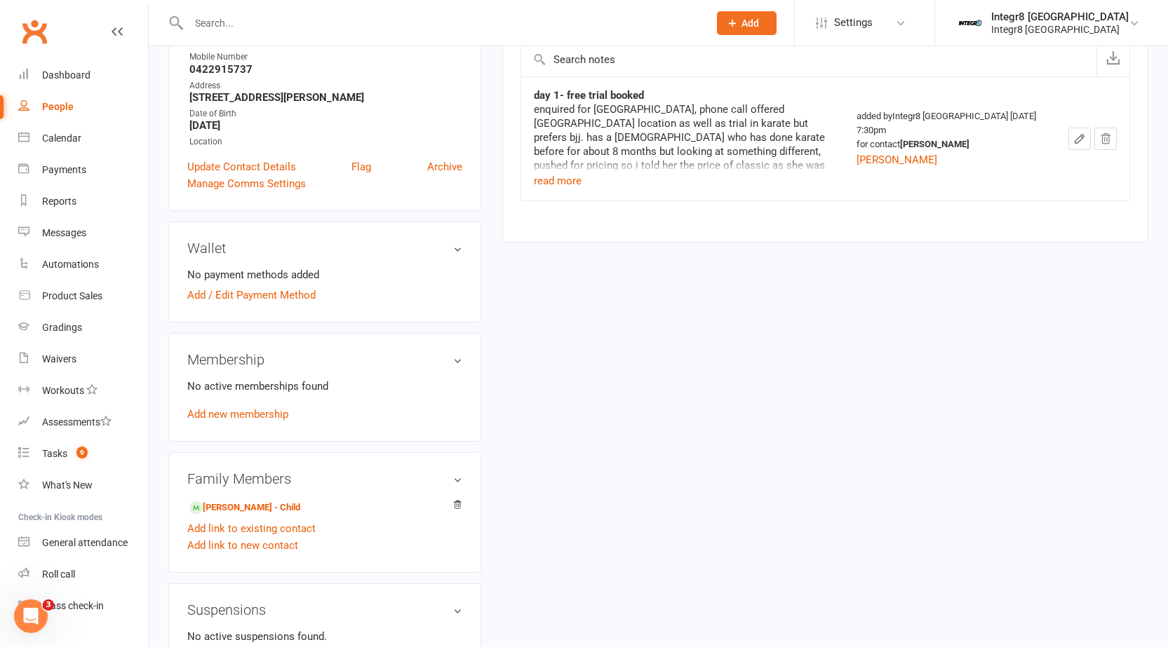
scroll to position [281, 0]
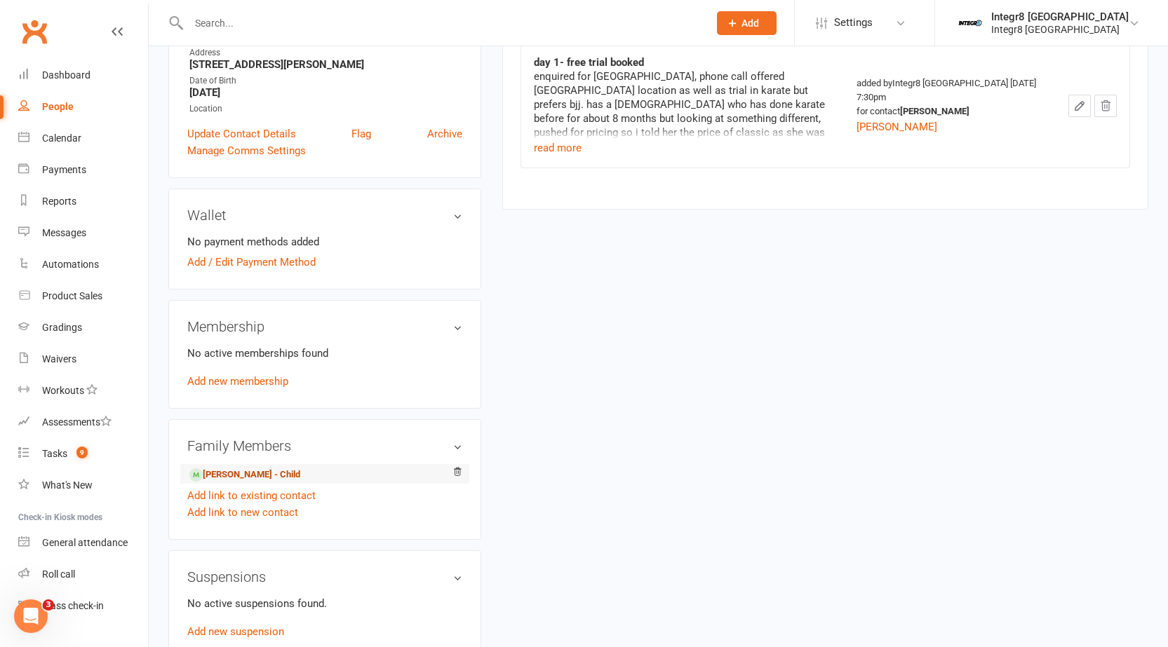
click at [263, 475] on link "Gabriel Moraga - Child" at bounding box center [244, 475] width 111 height 15
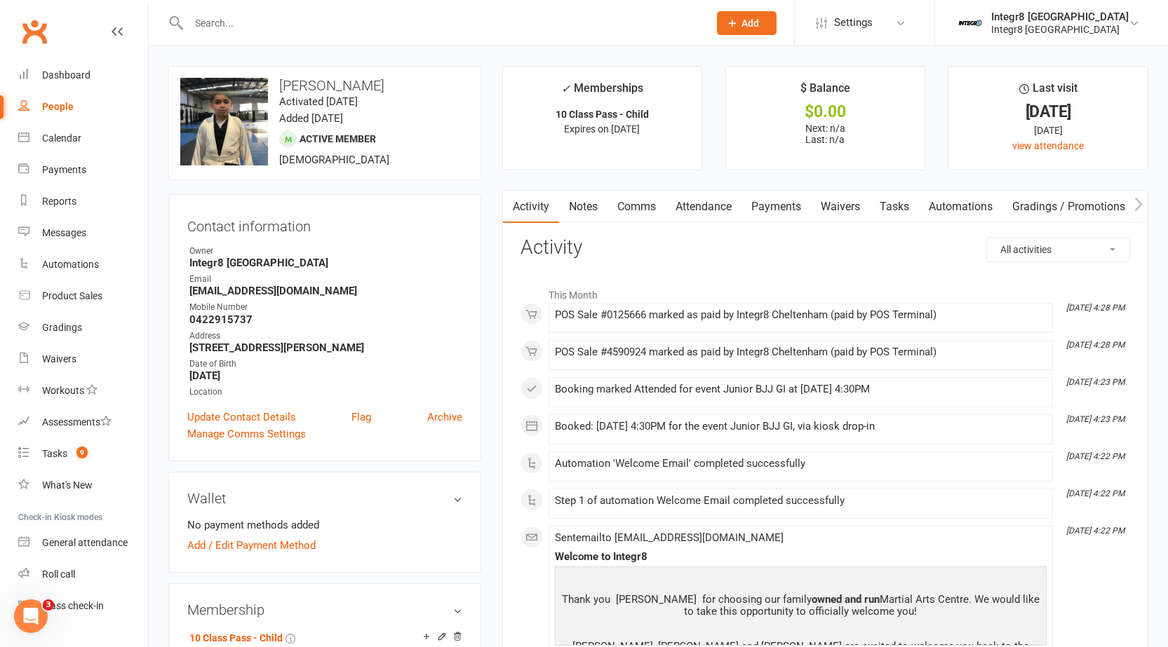
click at [837, 195] on link "Waivers" at bounding box center [840, 207] width 59 height 32
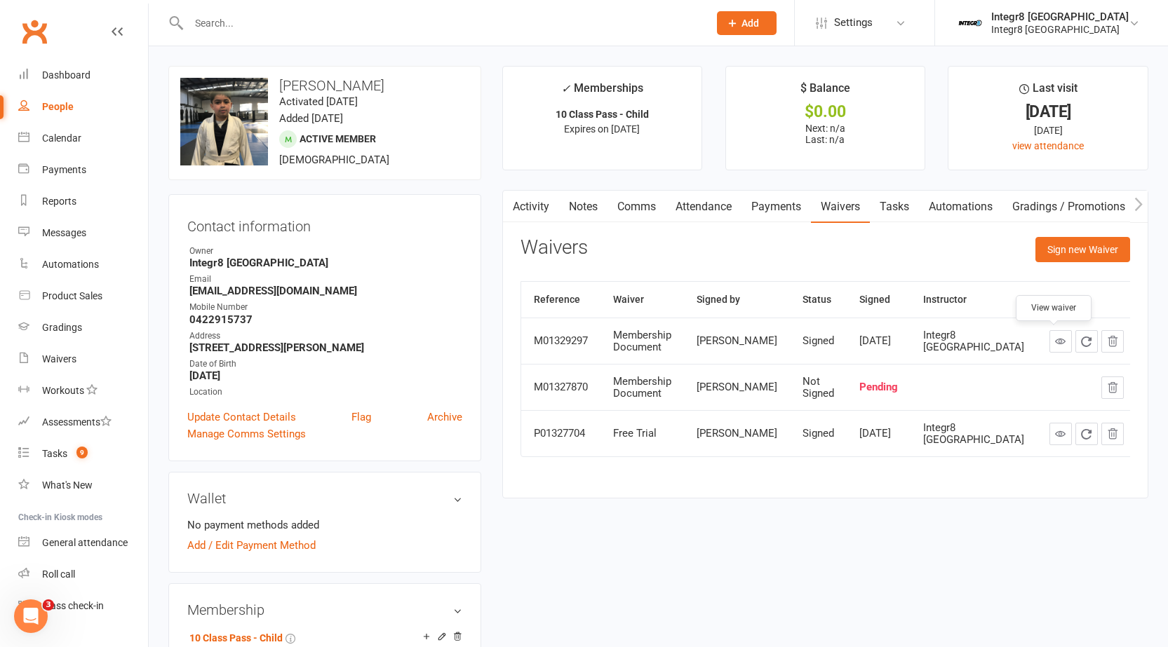
click at [1056, 346] on icon at bounding box center [1060, 341] width 11 height 11
click at [533, 194] on link "Activity" at bounding box center [531, 207] width 56 height 32
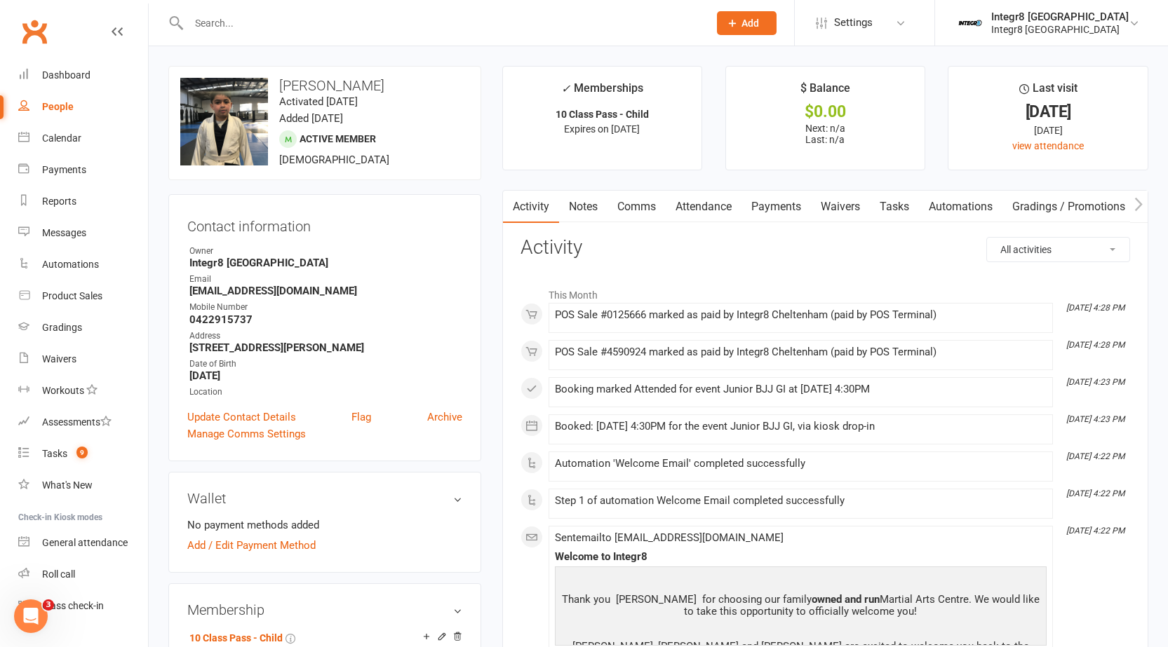
click at [587, 204] on link "Notes" at bounding box center [583, 207] width 48 height 32
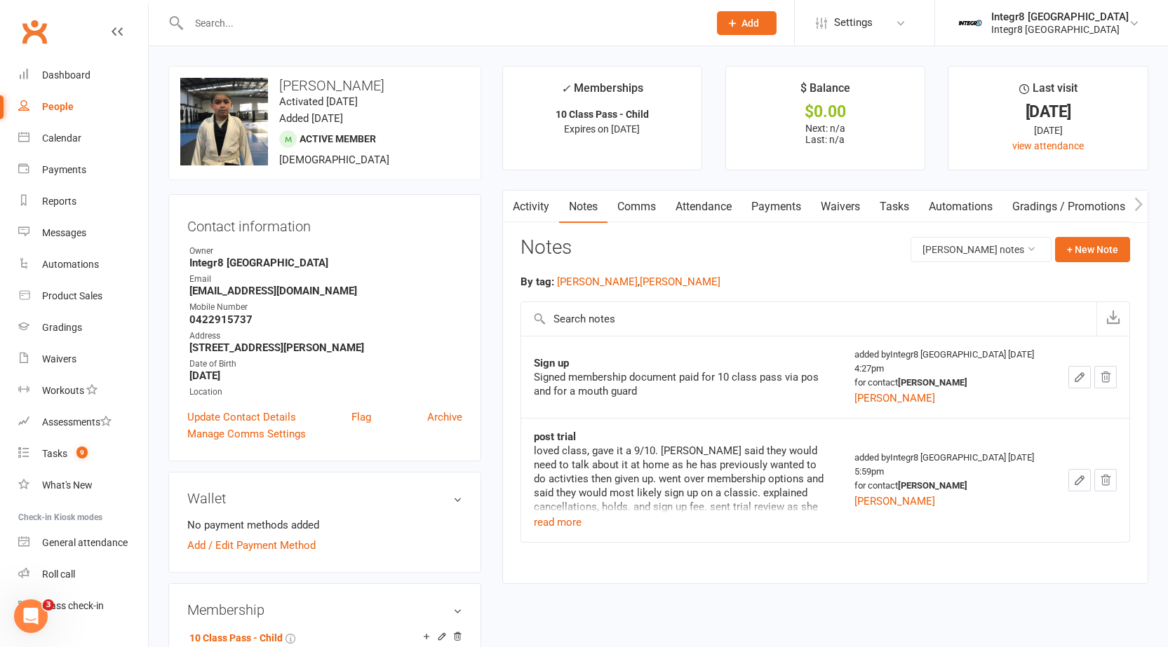
click at [522, 204] on link "Activity" at bounding box center [531, 207] width 56 height 32
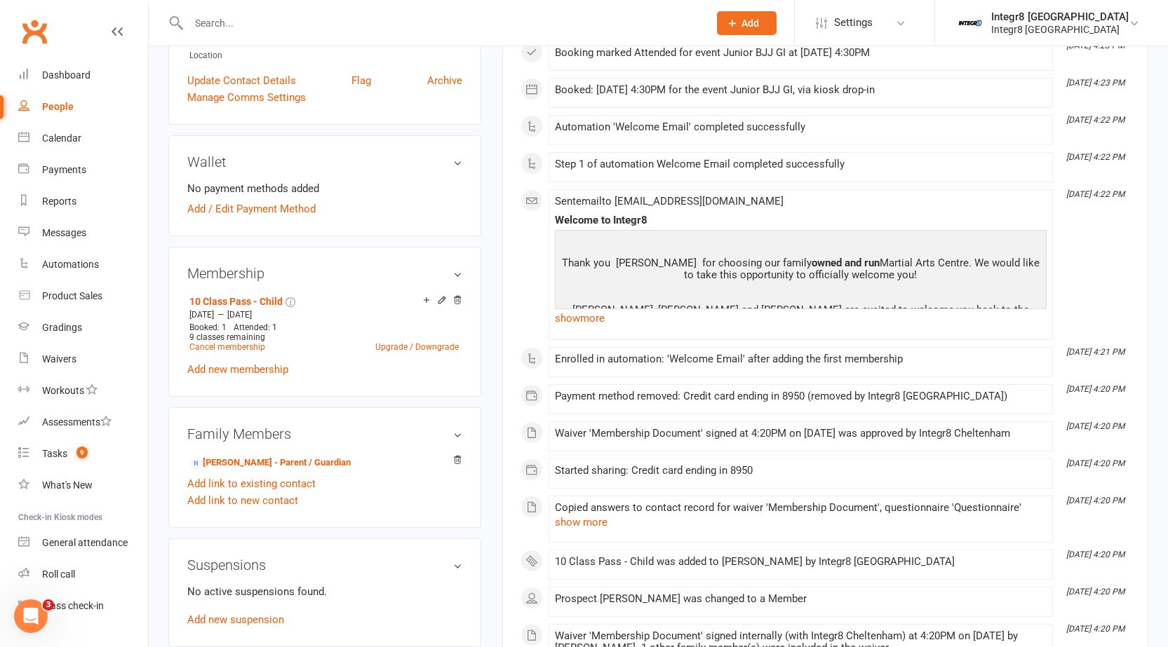
scroll to position [351, 0]
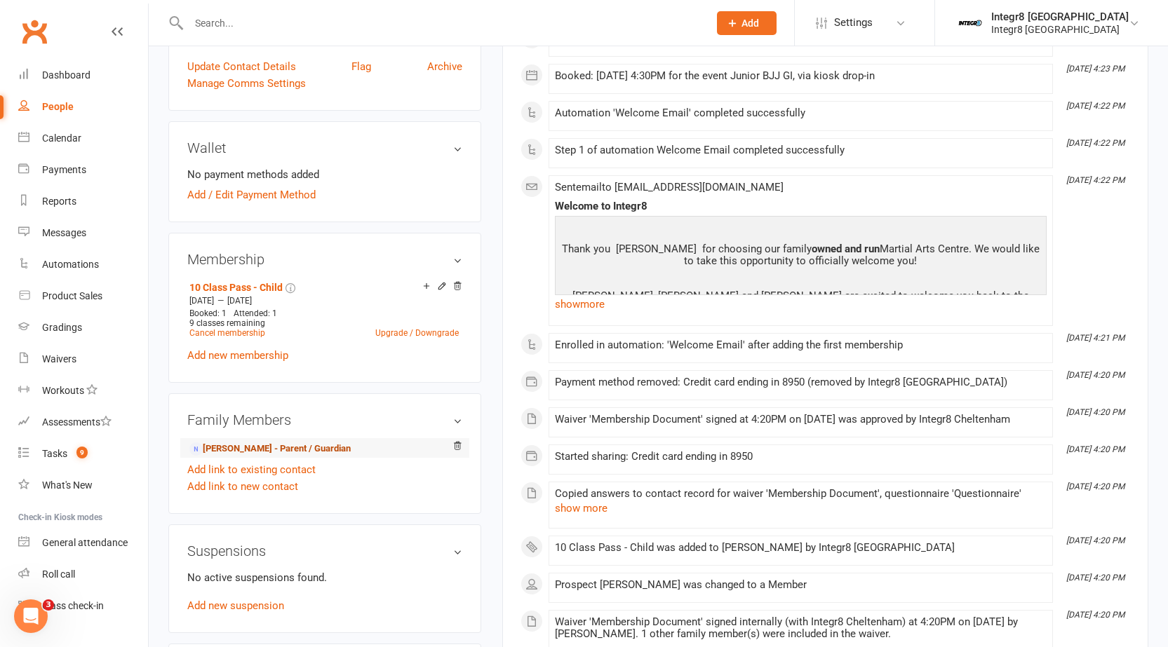
click at [253, 449] on link "Tara Keskesiadis - Parent / Guardian" at bounding box center [269, 449] width 161 height 15
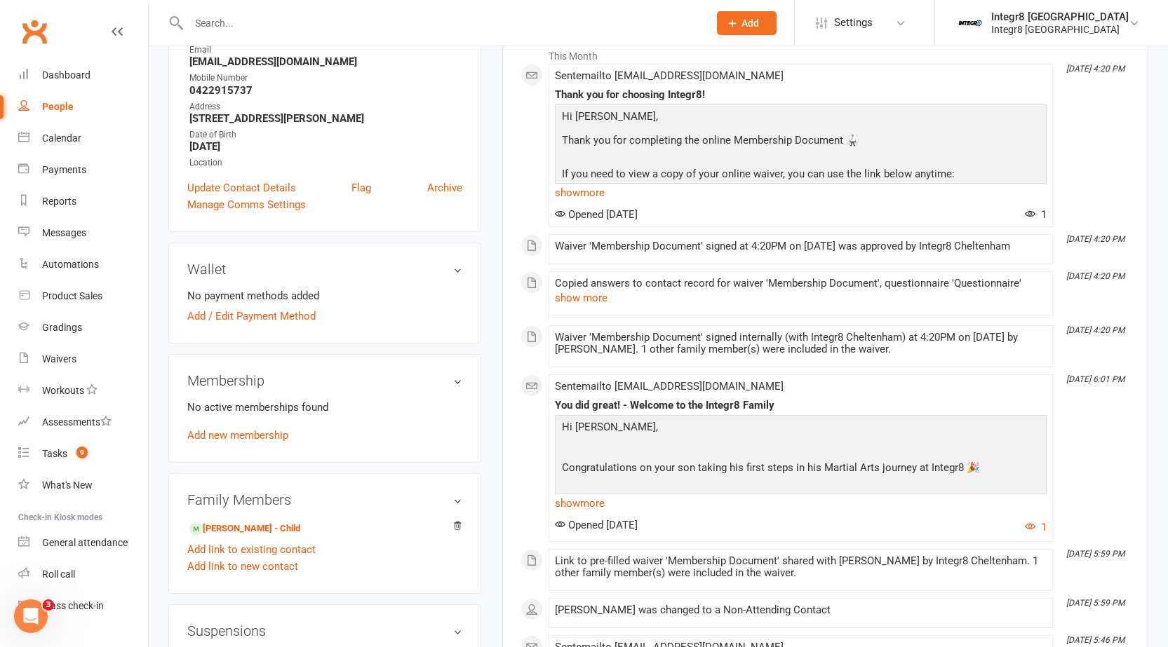
scroll to position [281, 0]
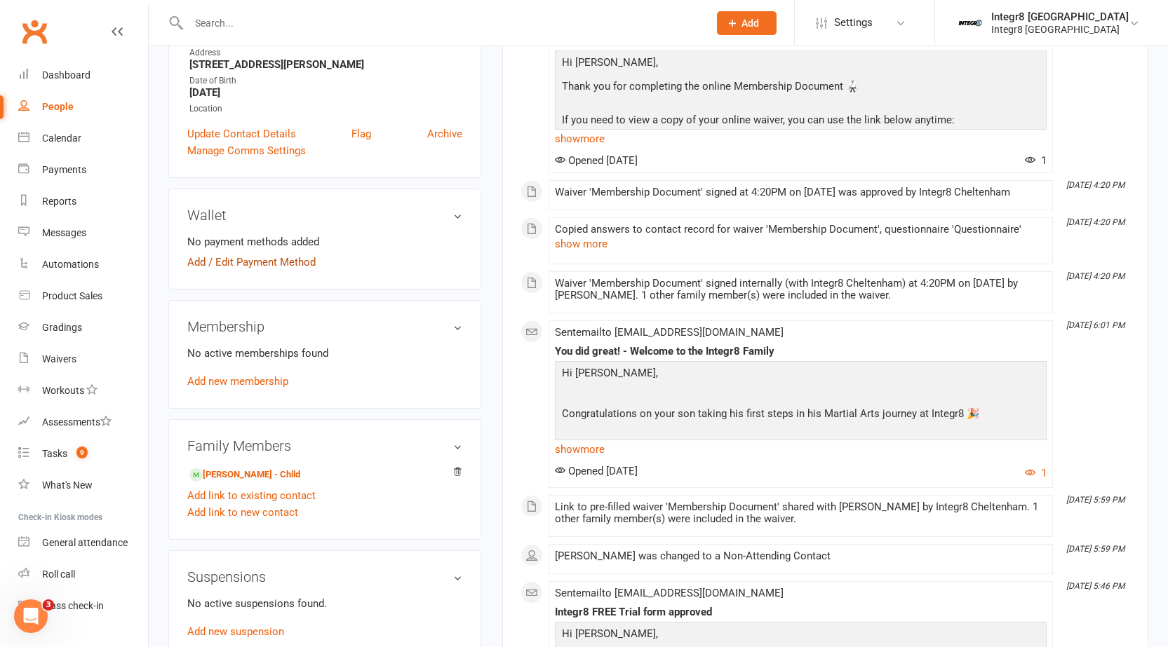
click at [191, 264] on link "Add / Edit Payment Method" at bounding box center [251, 262] width 128 height 17
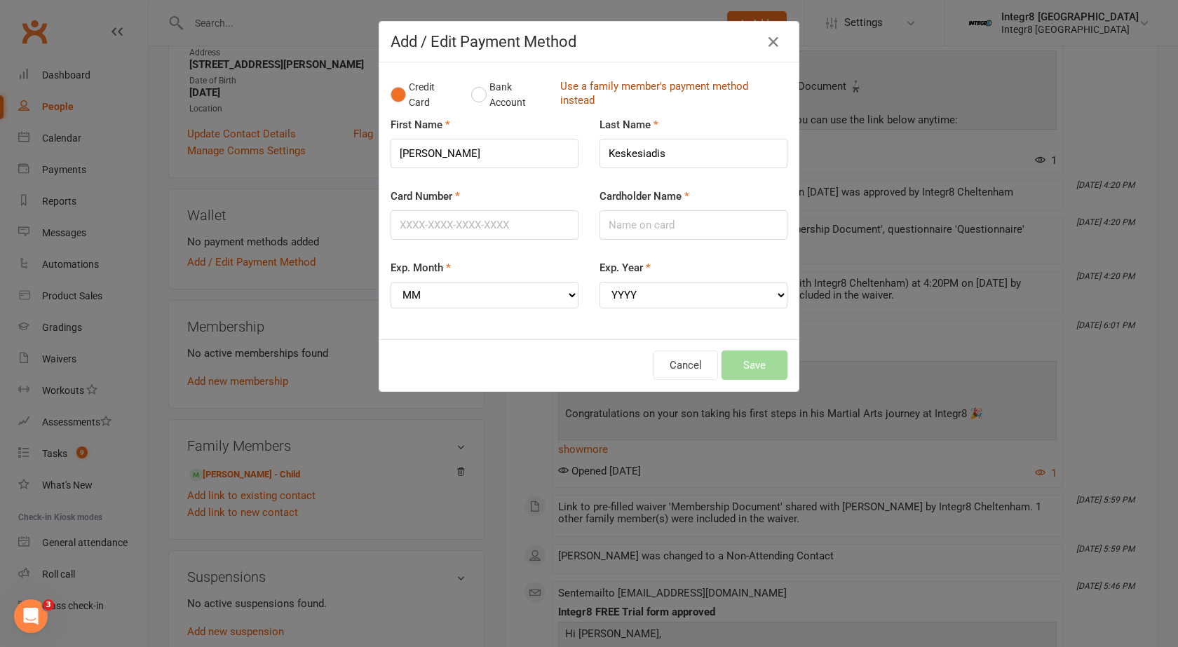
click at [580, 87] on link "Use a family member's payment method instead" at bounding box center [670, 95] width 220 height 32
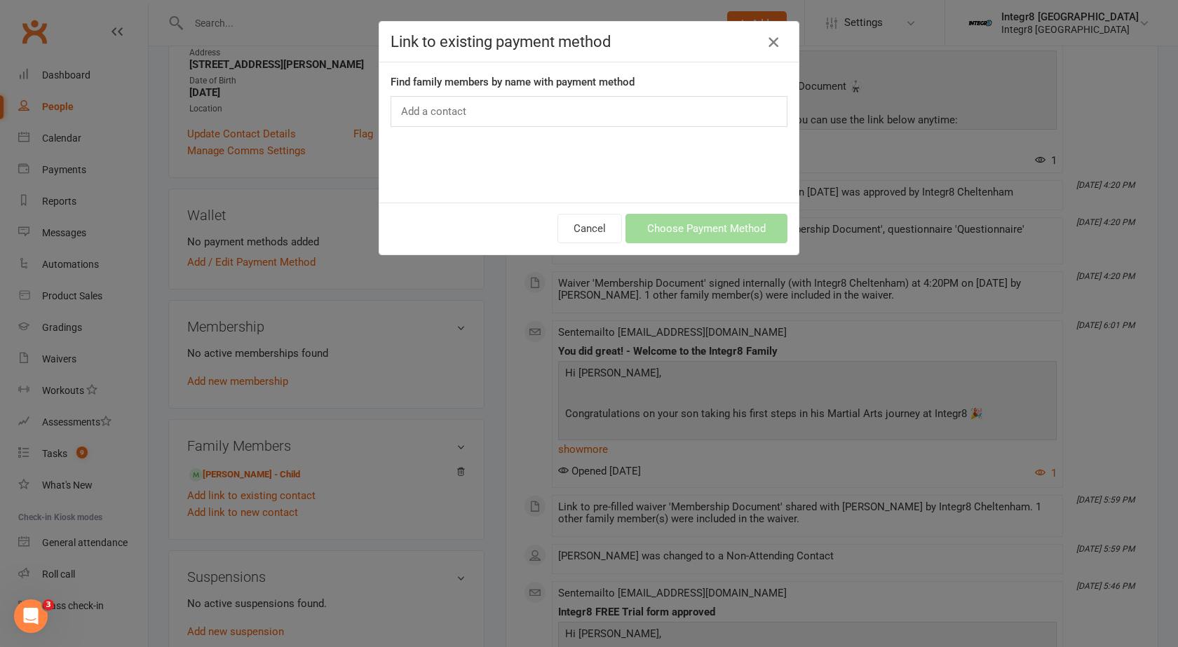
click at [769, 42] on icon "button" at bounding box center [773, 42] width 17 height 17
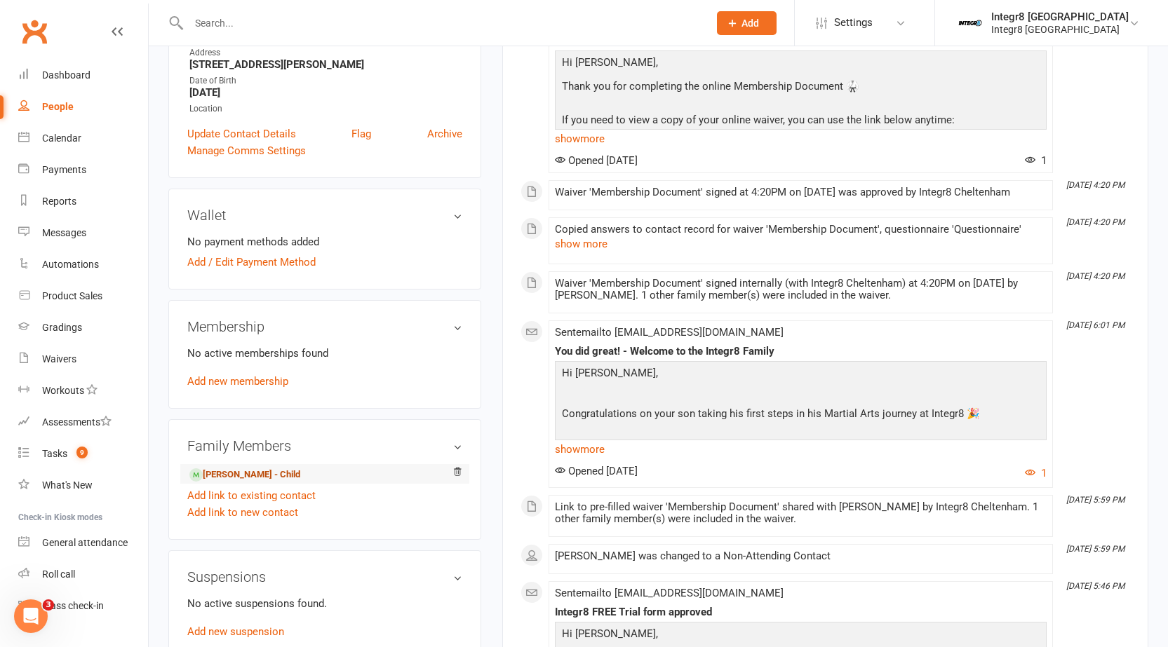
click at [229, 474] on link "Gabriel Moraga - Child" at bounding box center [244, 475] width 111 height 15
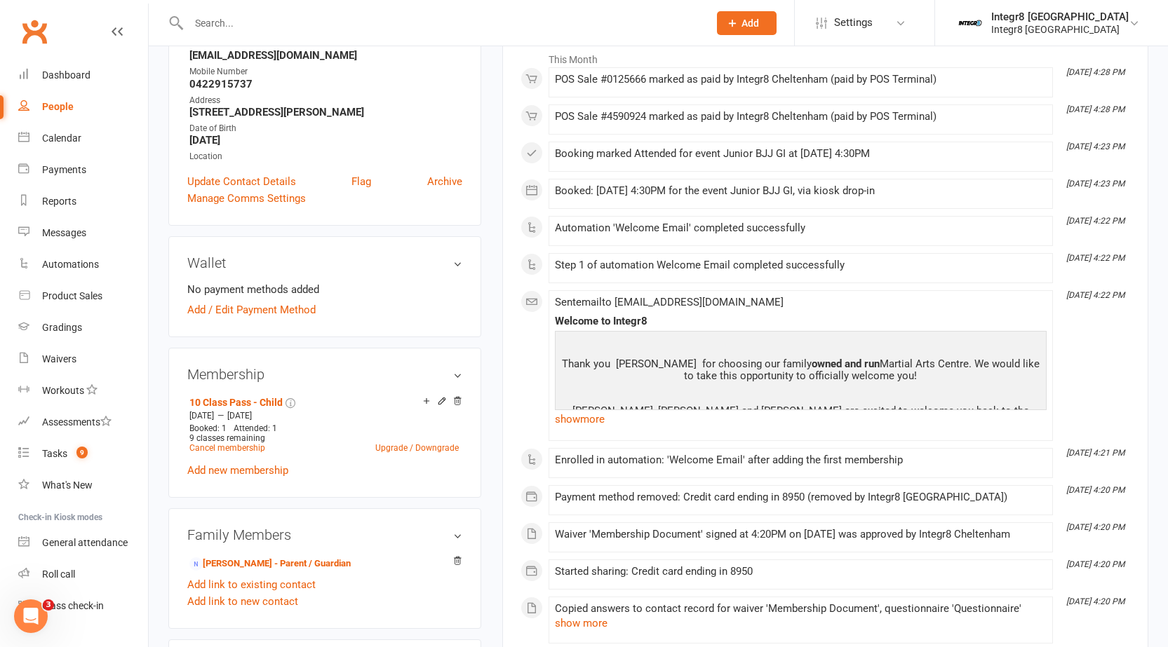
scroll to position [210, 0]
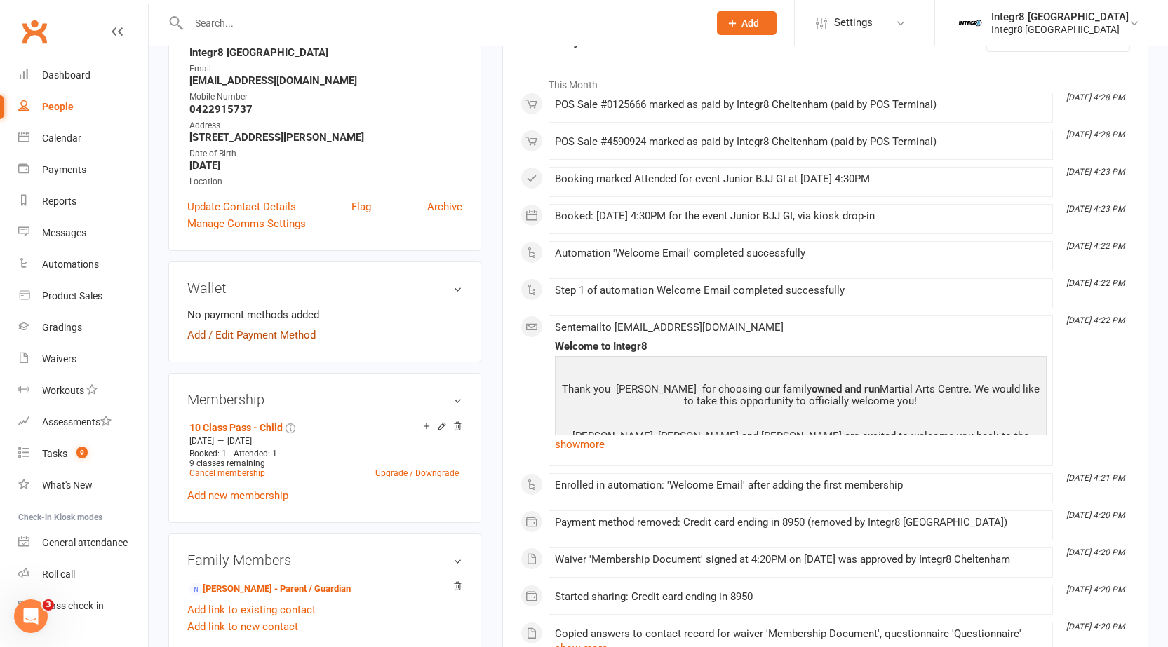
click at [191, 336] on link "Add / Edit Payment Method" at bounding box center [251, 335] width 128 height 17
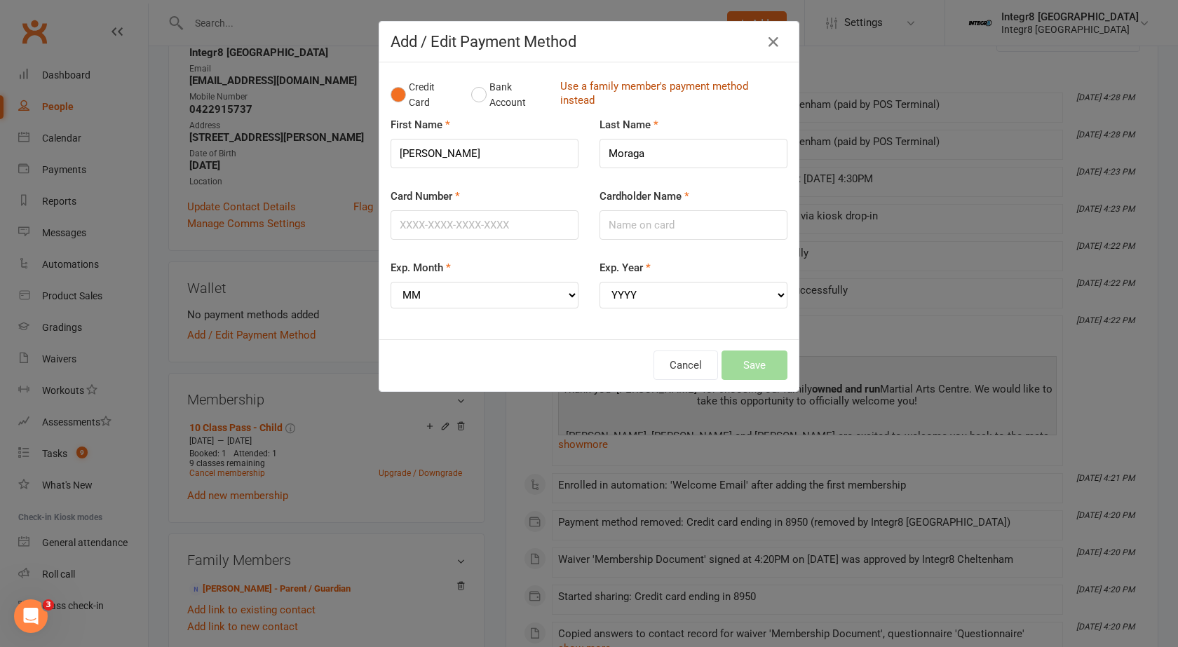
click at [607, 85] on link "Use a family member's payment method instead" at bounding box center [670, 95] width 220 height 32
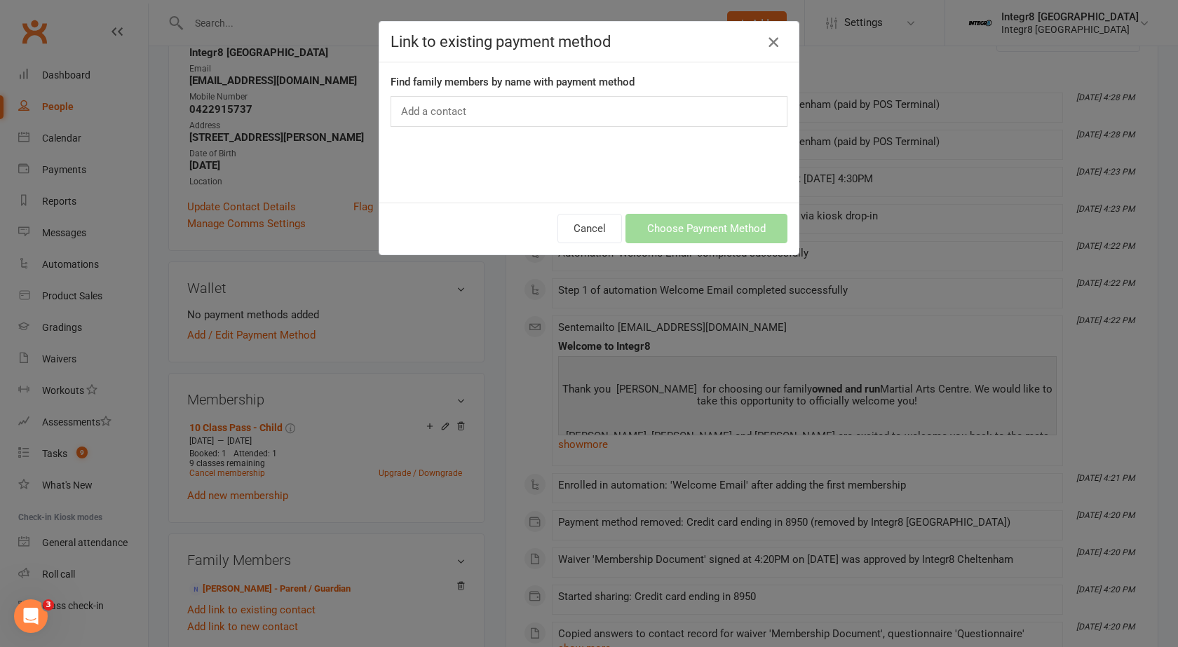
click at [765, 43] on icon "button" at bounding box center [773, 42] width 17 height 17
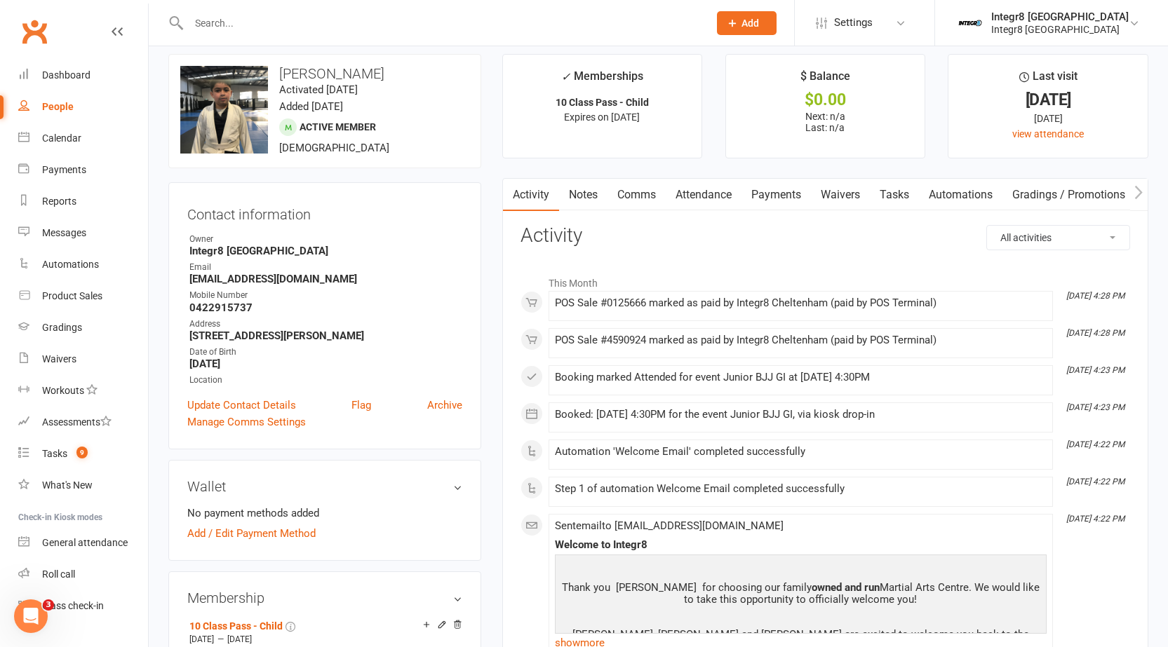
scroll to position [0, 0]
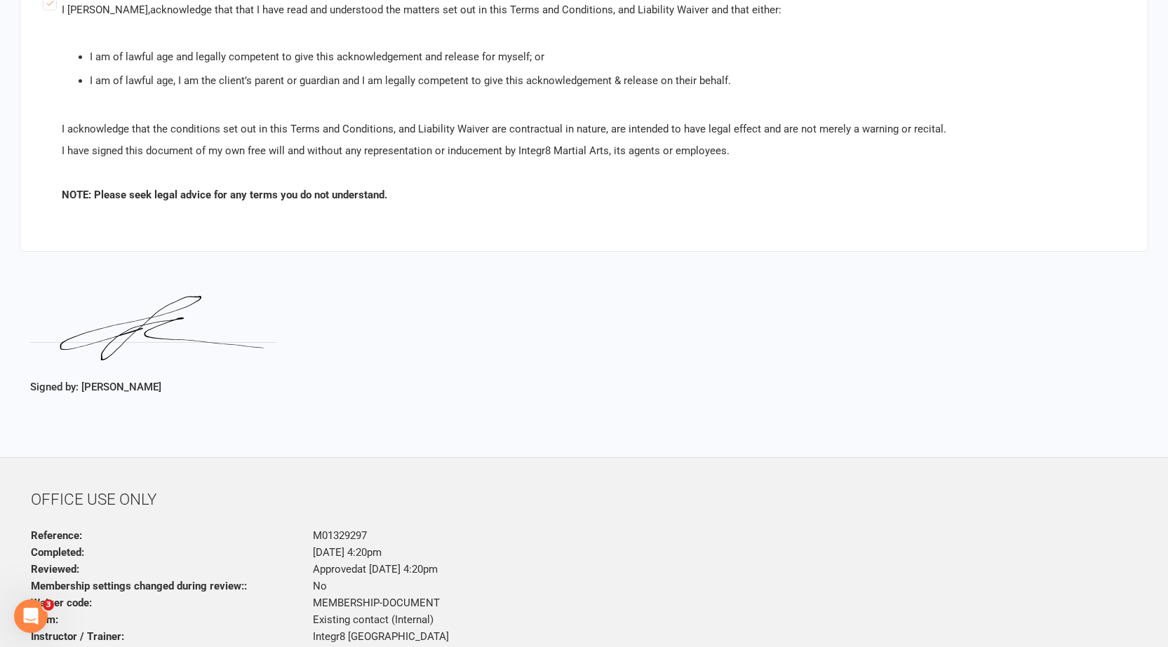
scroll to position [3110, 0]
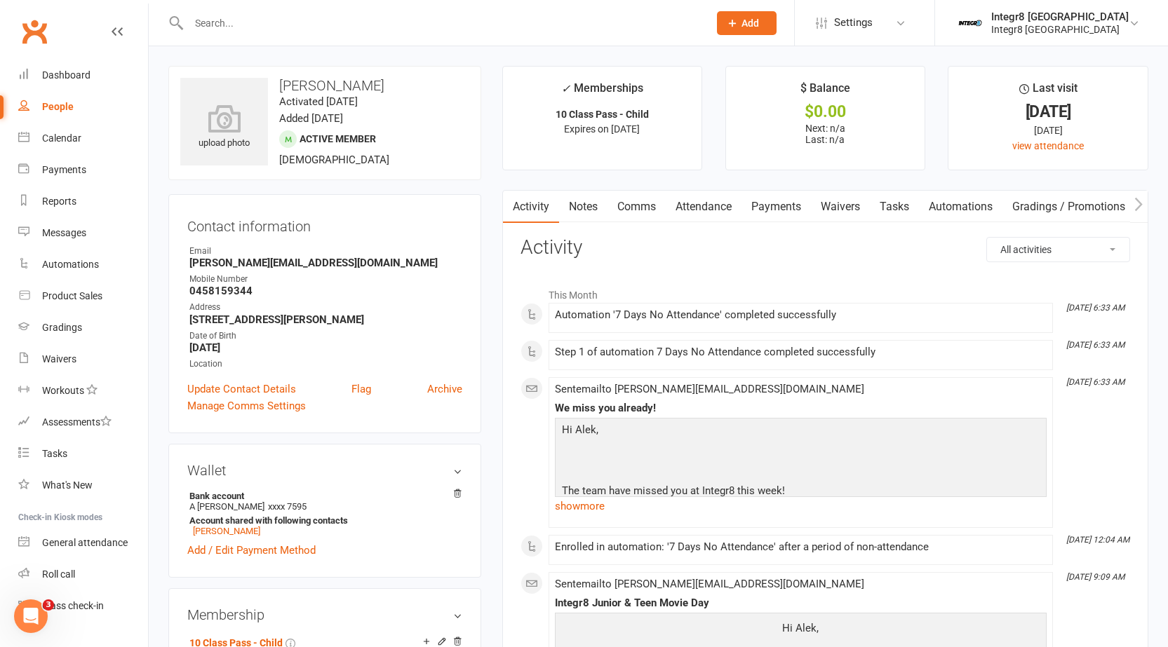
click at [569, 198] on link "Notes" at bounding box center [583, 207] width 48 height 32
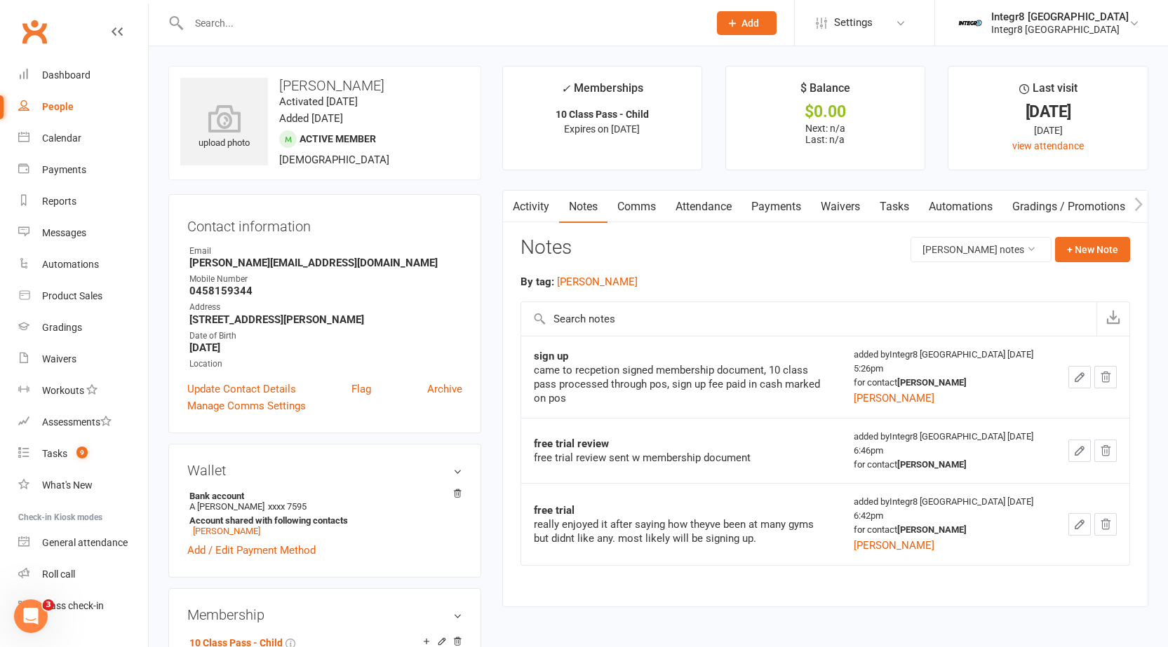
click at [529, 201] on link "Activity" at bounding box center [531, 207] width 56 height 32
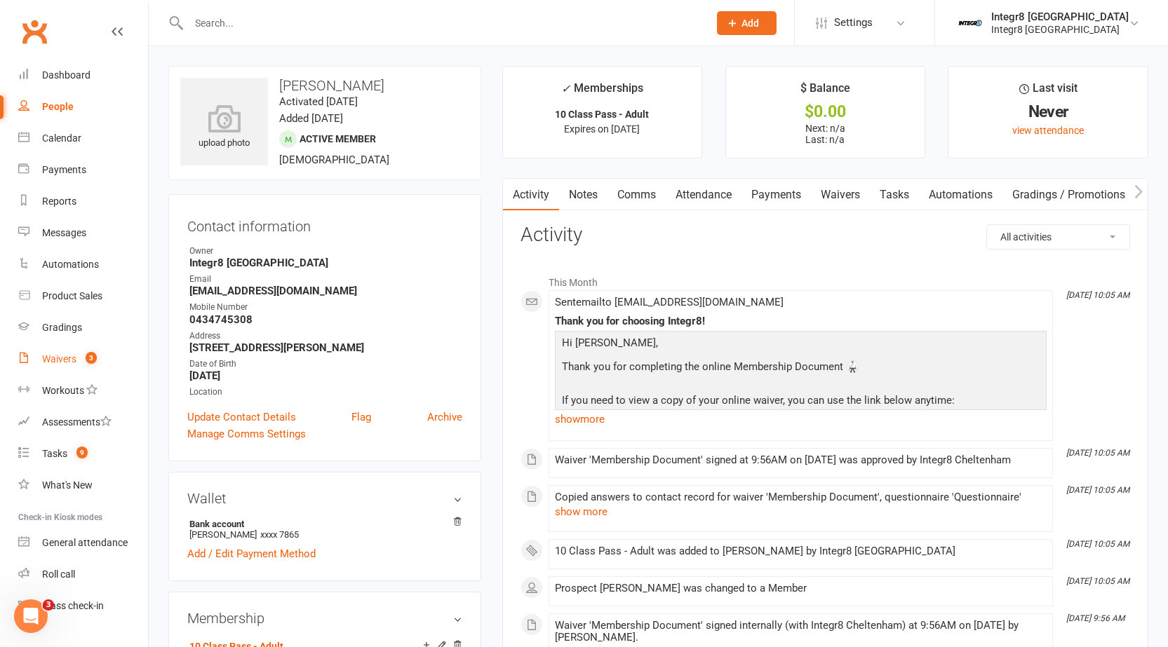
click at [67, 356] on div "Waivers" at bounding box center [59, 358] width 34 height 11
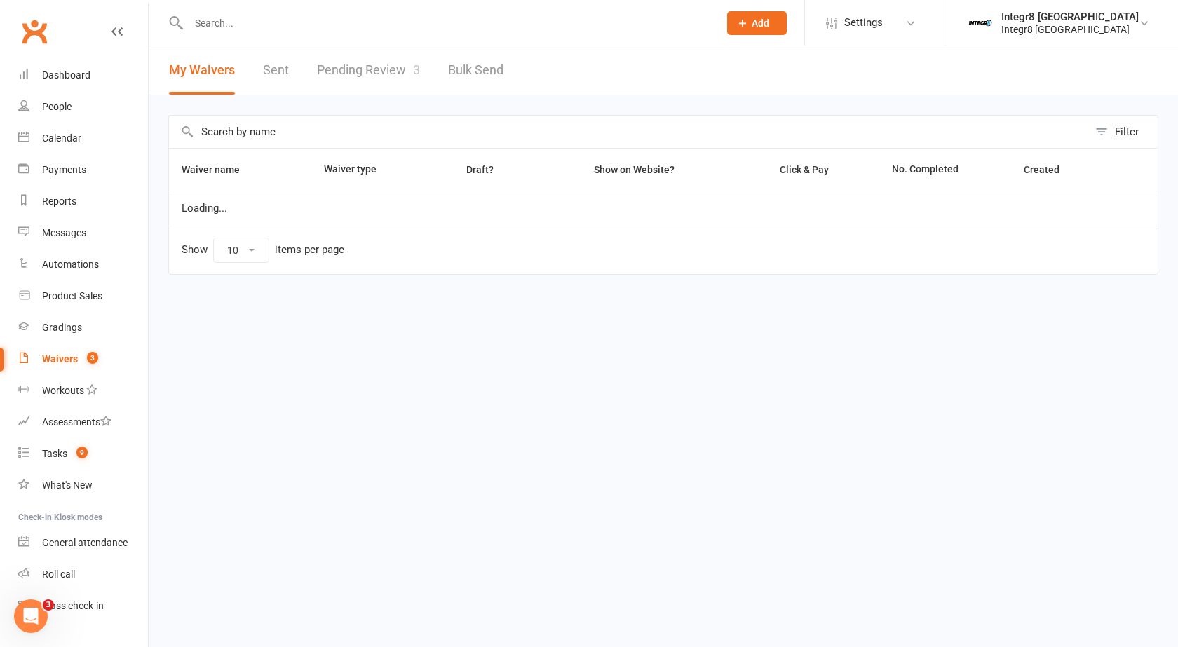
click at [370, 77] on link "Pending Review 3" at bounding box center [368, 70] width 103 height 48
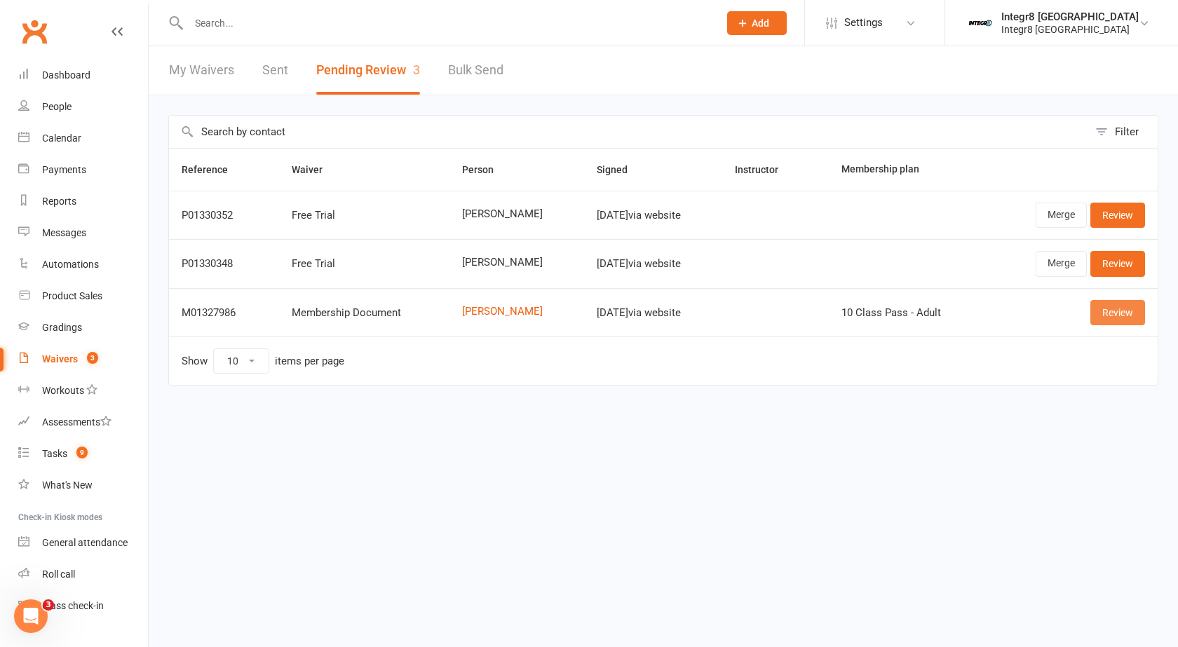
click at [1114, 316] on link "Review" at bounding box center [1118, 312] width 55 height 25
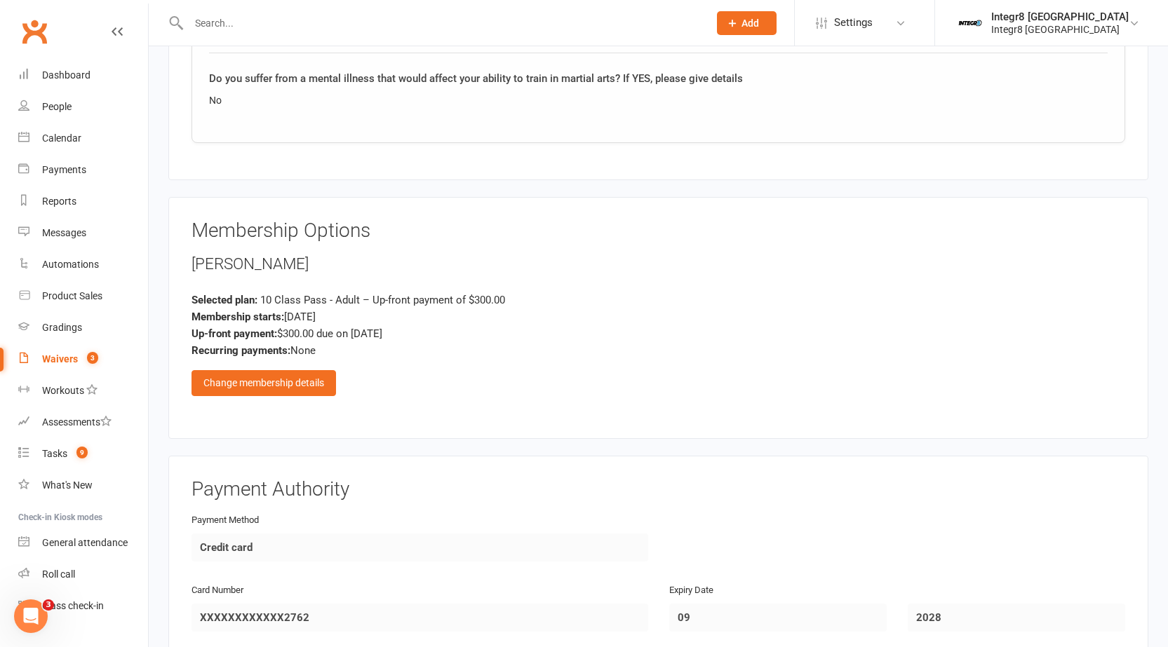
scroll to position [1403, 0]
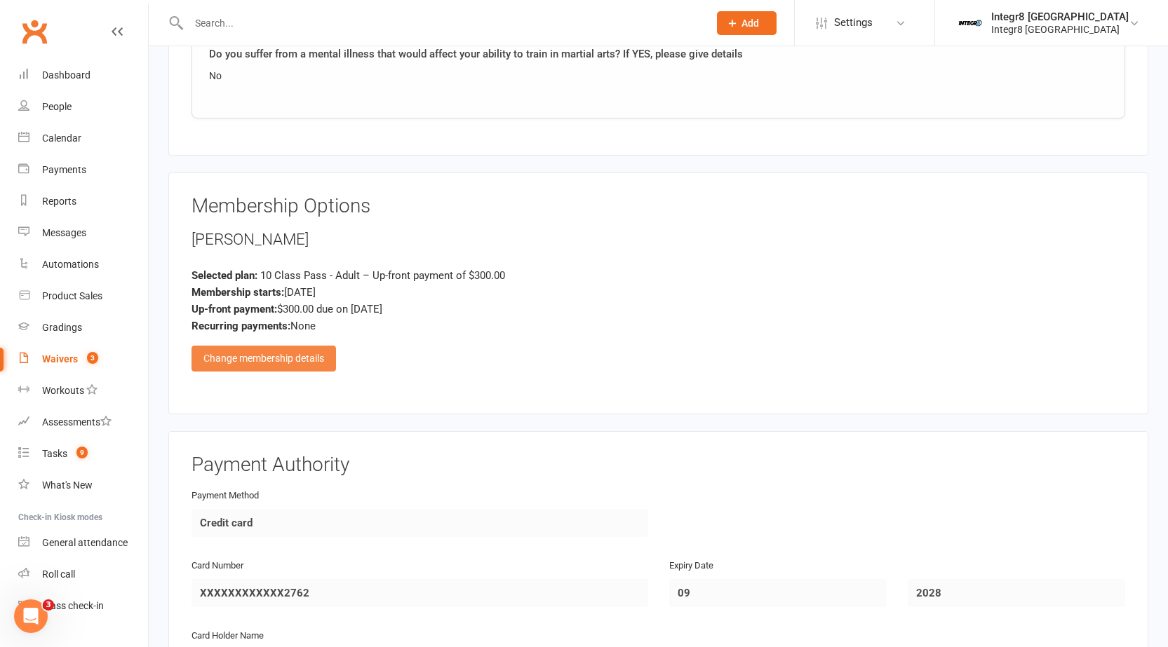
click at [222, 361] on div "Change membership details" at bounding box center [263, 358] width 144 height 25
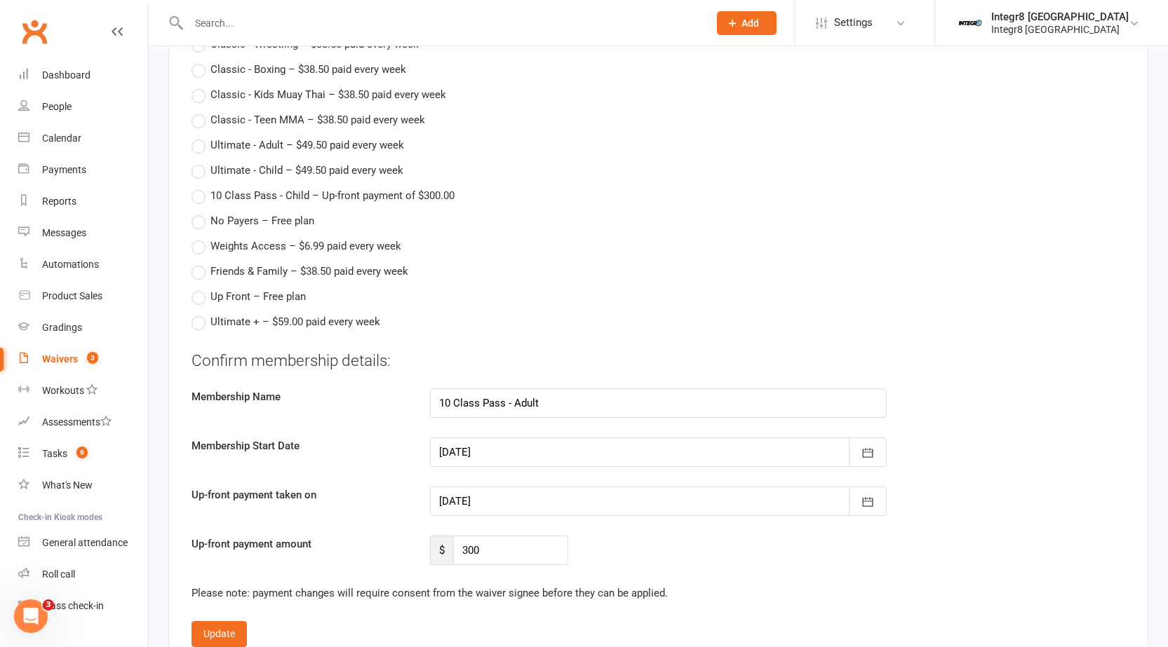
scroll to position [1893, 0]
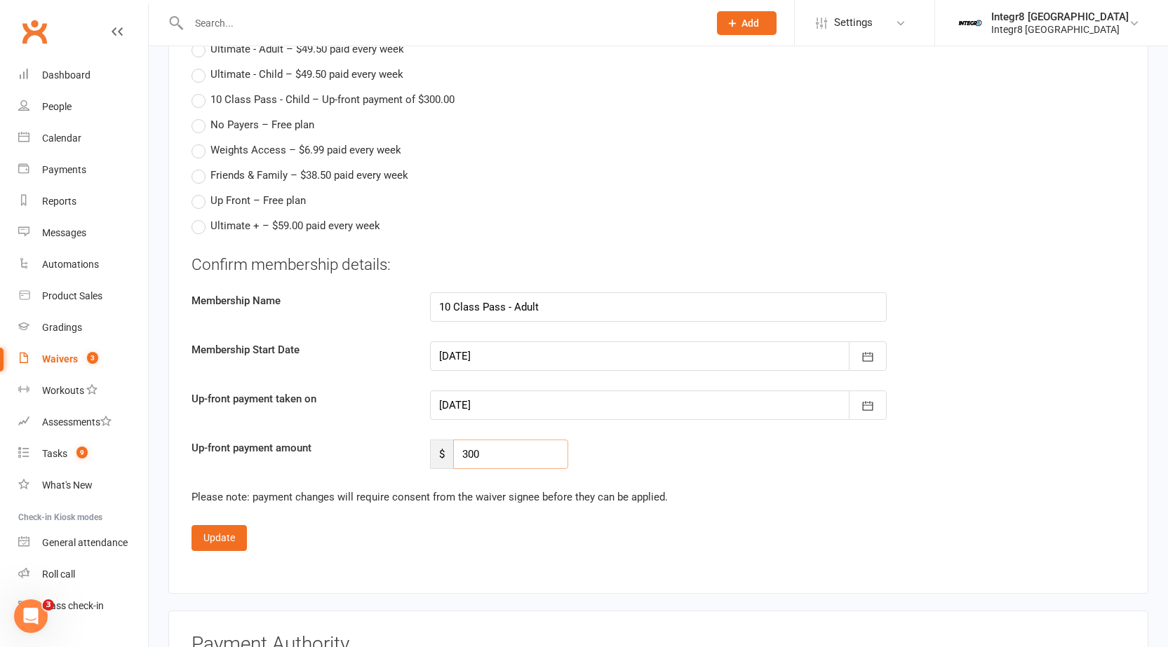
drag, startPoint x: 516, startPoint y: 440, endPoint x: 450, endPoint y: 447, distance: 67.0
click at [449, 447] on div "$ 300" at bounding box center [499, 454] width 138 height 29
type input "0"
click at [240, 529] on button "Update" at bounding box center [218, 537] width 55 height 25
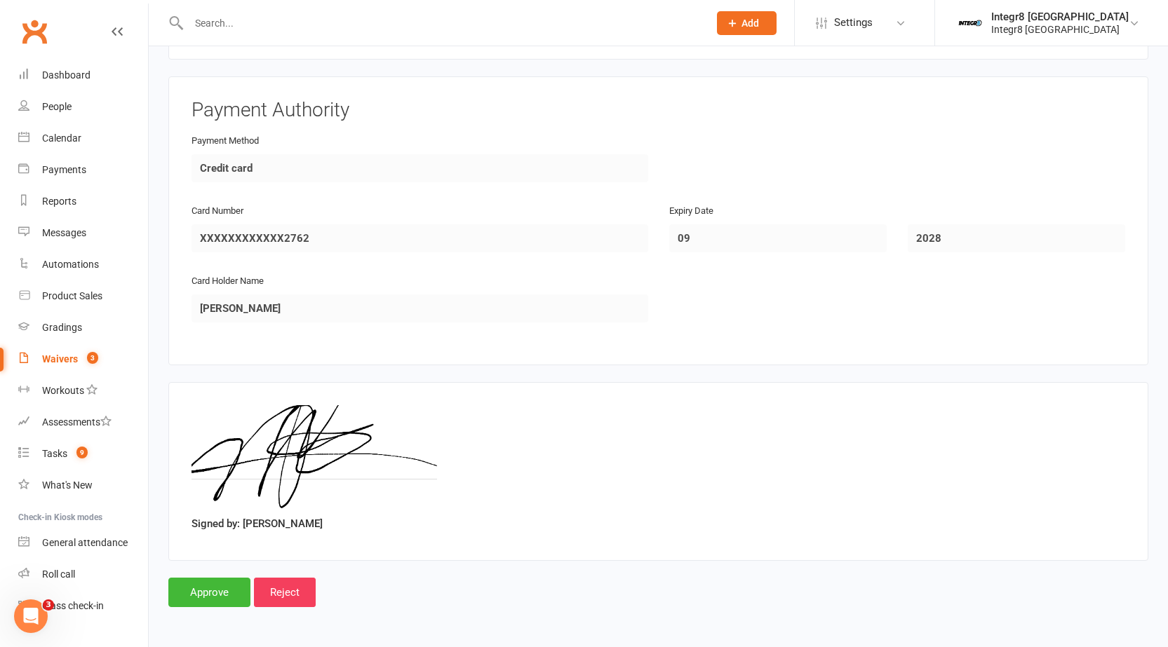
scroll to position [1757, 0]
click at [206, 588] on input "Approve" at bounding box center [209, 593] width 82 height 29
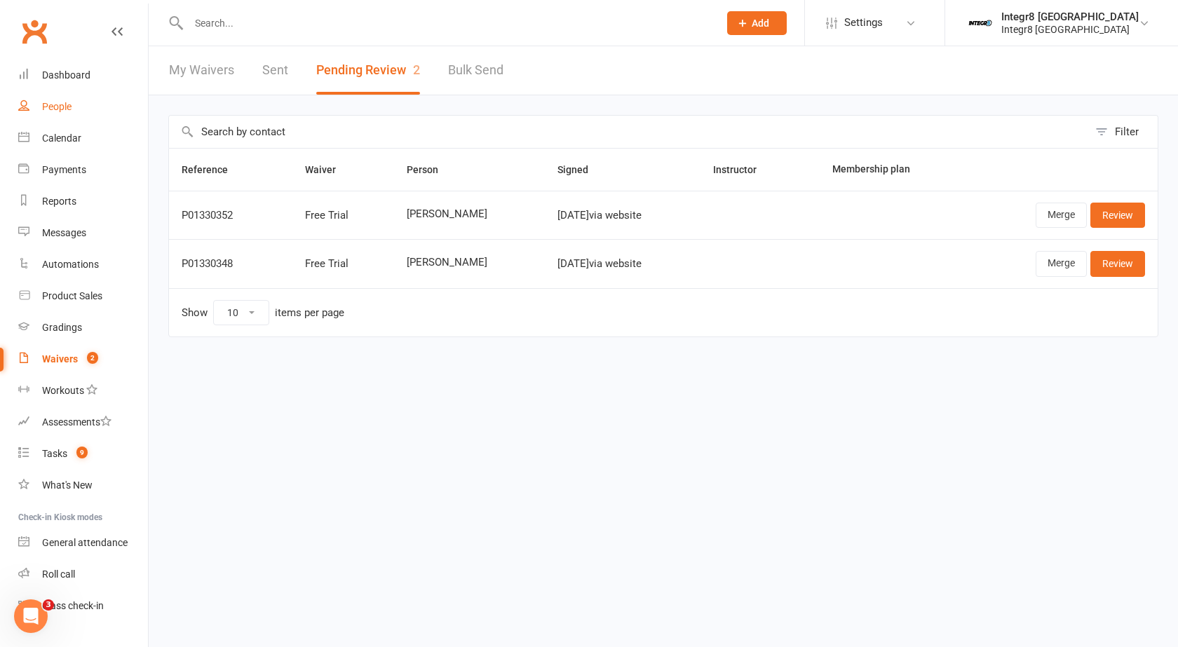
click at [61, 106] on div "People" at bounding box center [56, 106] width 29 height 11
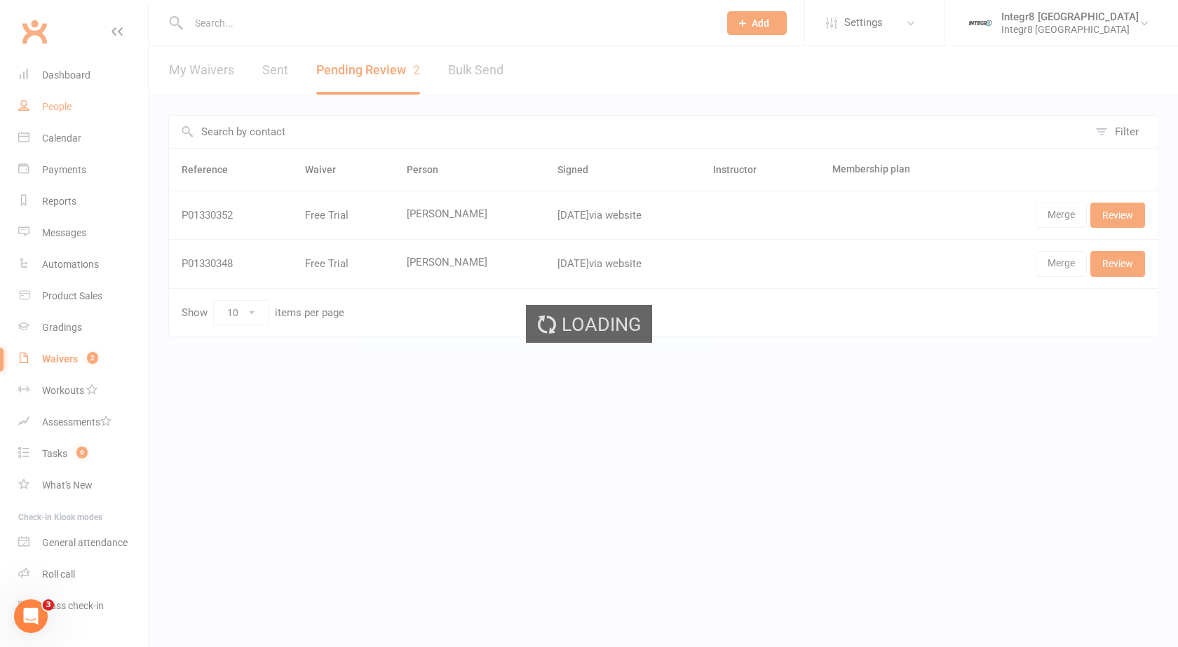
select select "100"
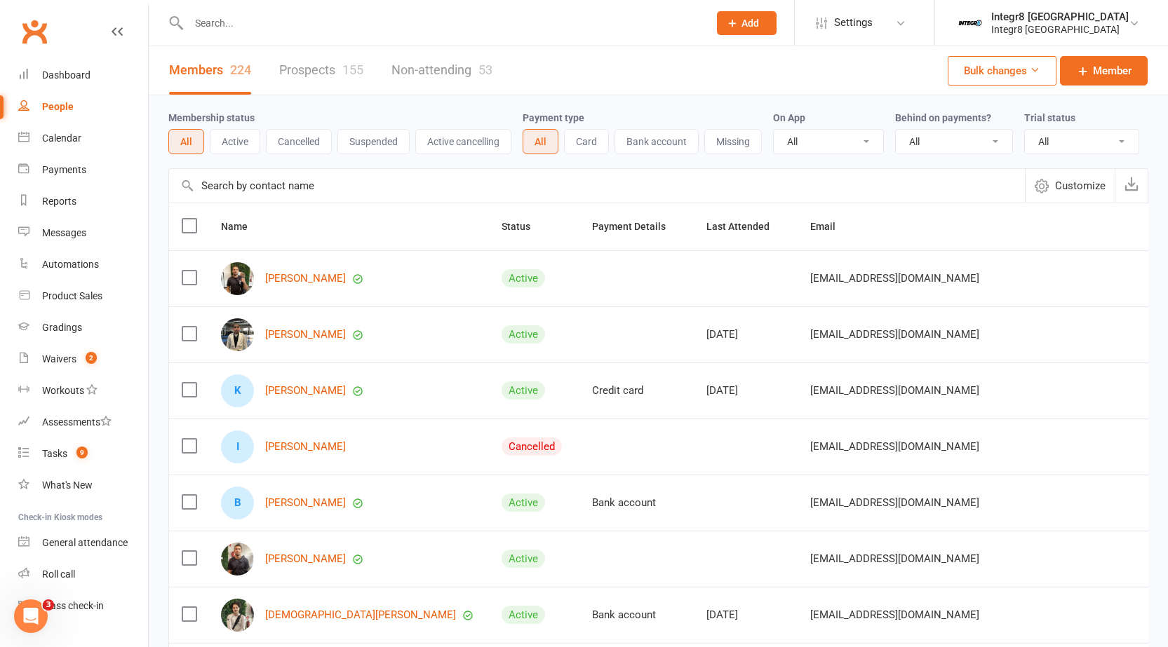
scroll to position [70, 0]
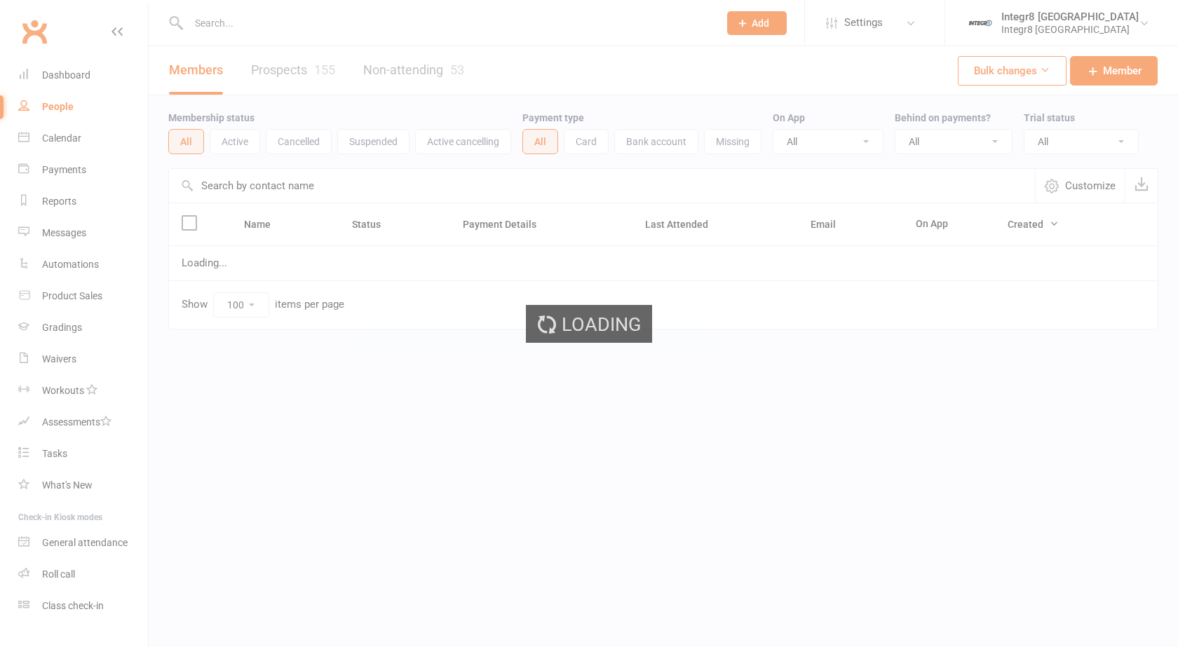
select select "100"
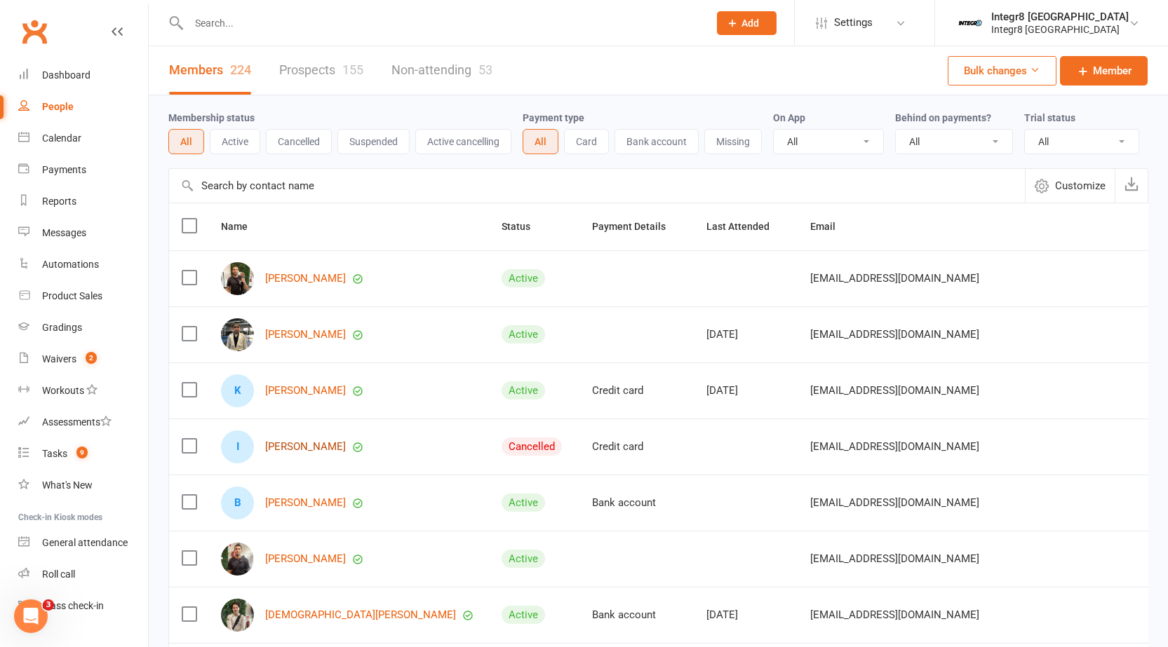
click at [316, 453] on link "[PERSON_NAME]" at bounding box center [305, 447] width 81 height 12
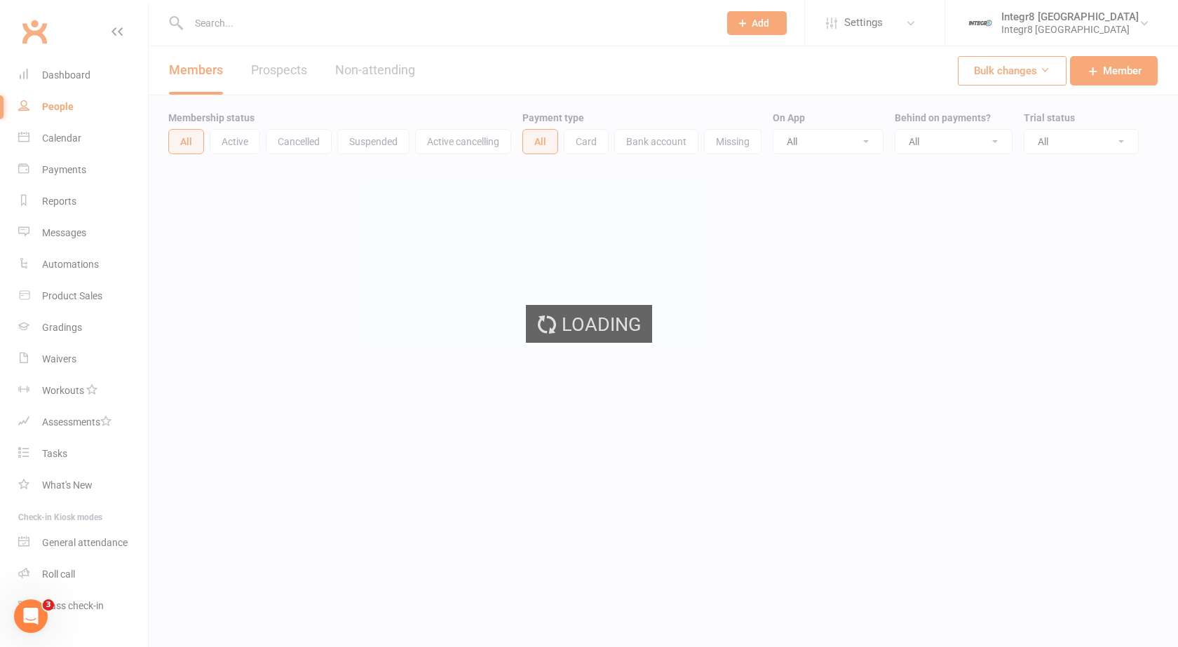
select select "100"
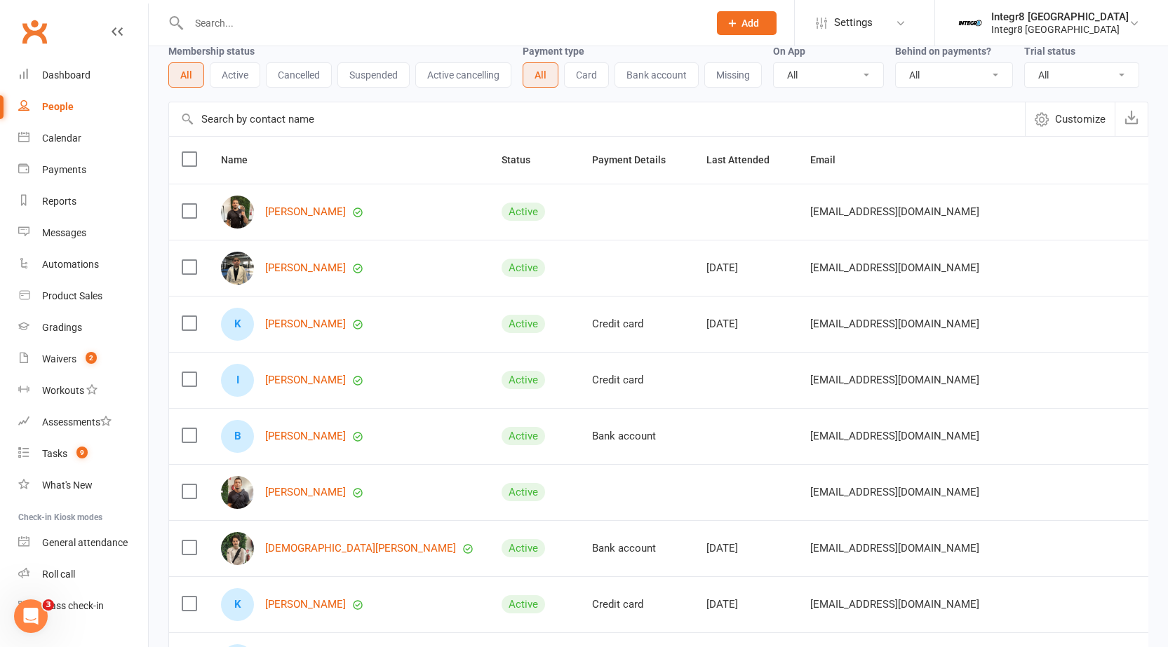
scroll to position [70, 0]
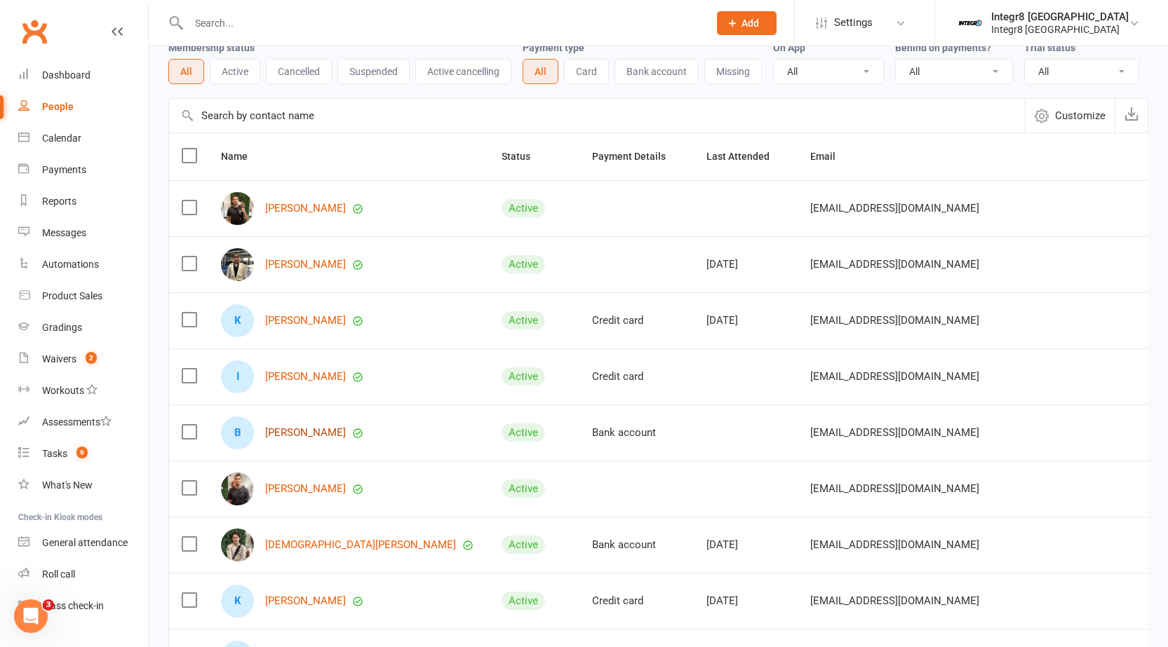
click at [302, 435] on link "[PERSON_NAME]" at bounding box center [305, 433] width 81 height 12
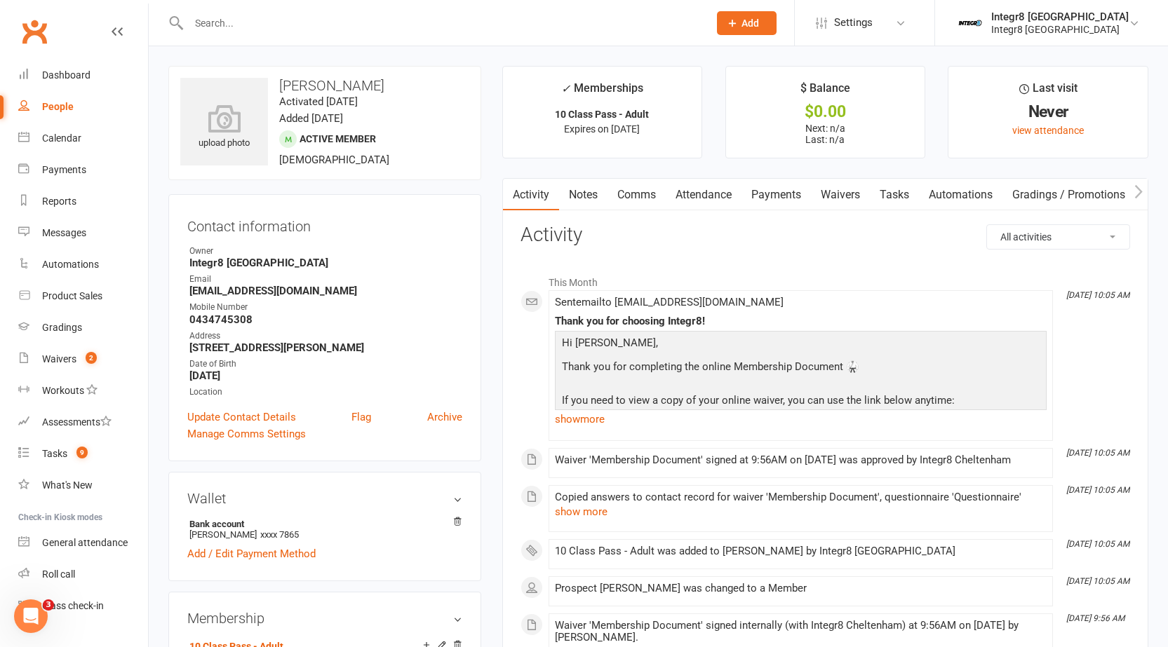
click at [686, 194] on link "Attendance" at bounding box center [704, 195] width 76 height 32
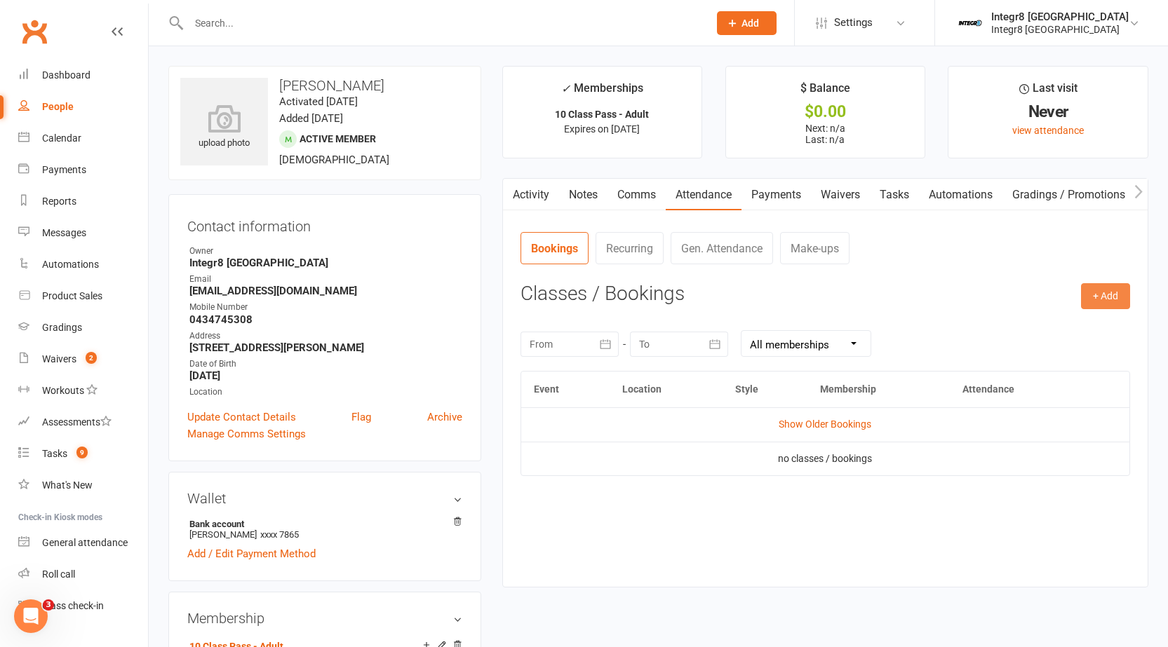
click at [1103, 297] on button "+ Add" at bounding box center [1105, 295] width 49 height 25
click at [1053, 333] on link "Book Event" at bounding box center [1059, 328] width 139 height 28
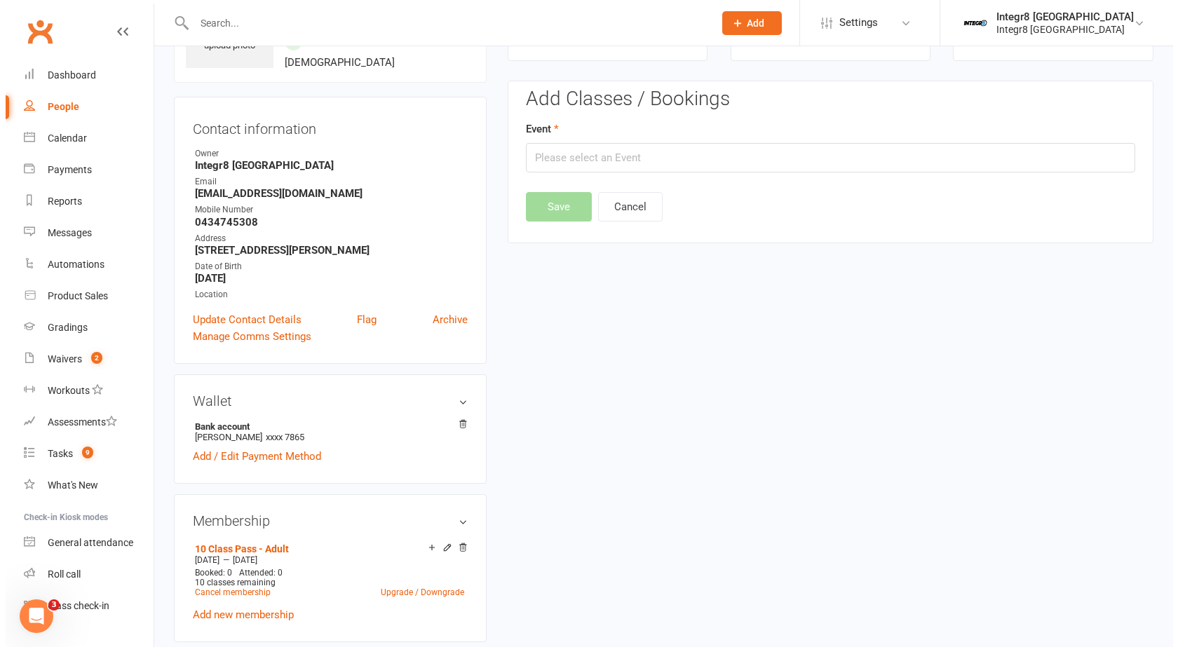
scroll to position [108, 0]
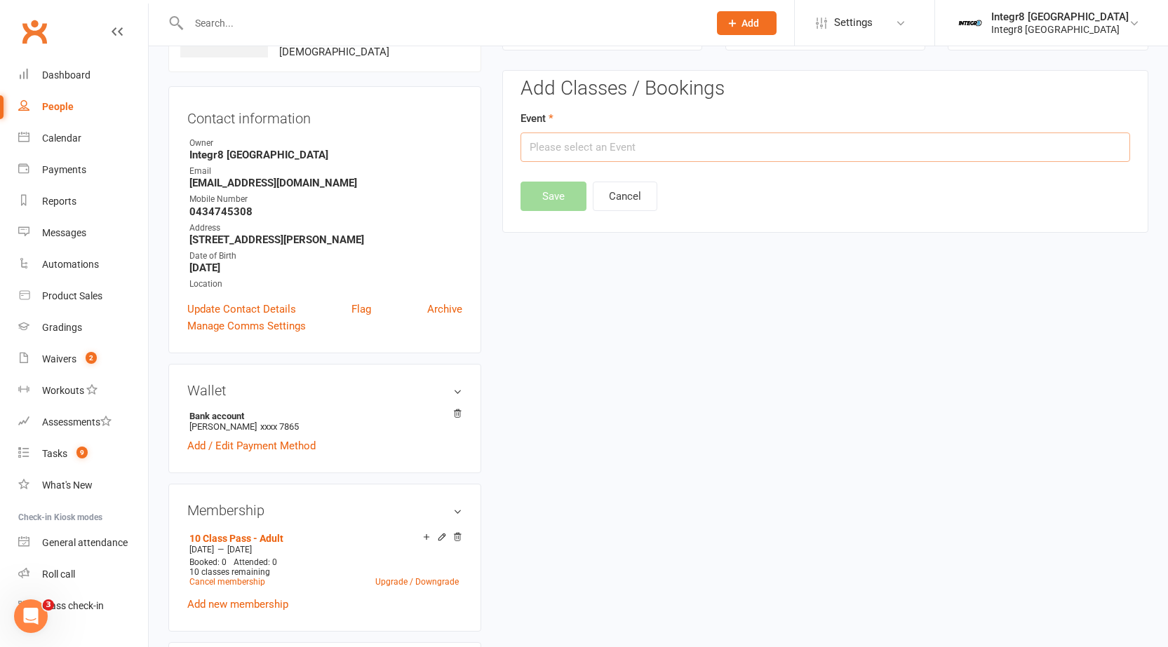
click at [571, 137] on input "text" at bounding box center [824, 147] width 609 height 29
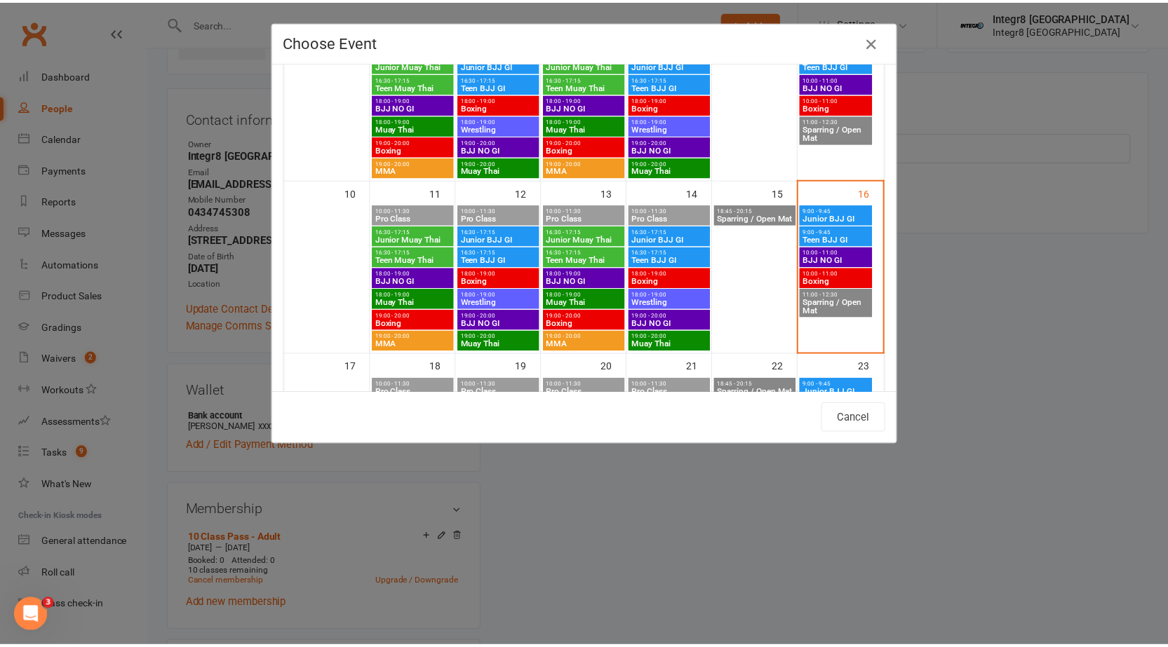
scroll to position [351, 0]
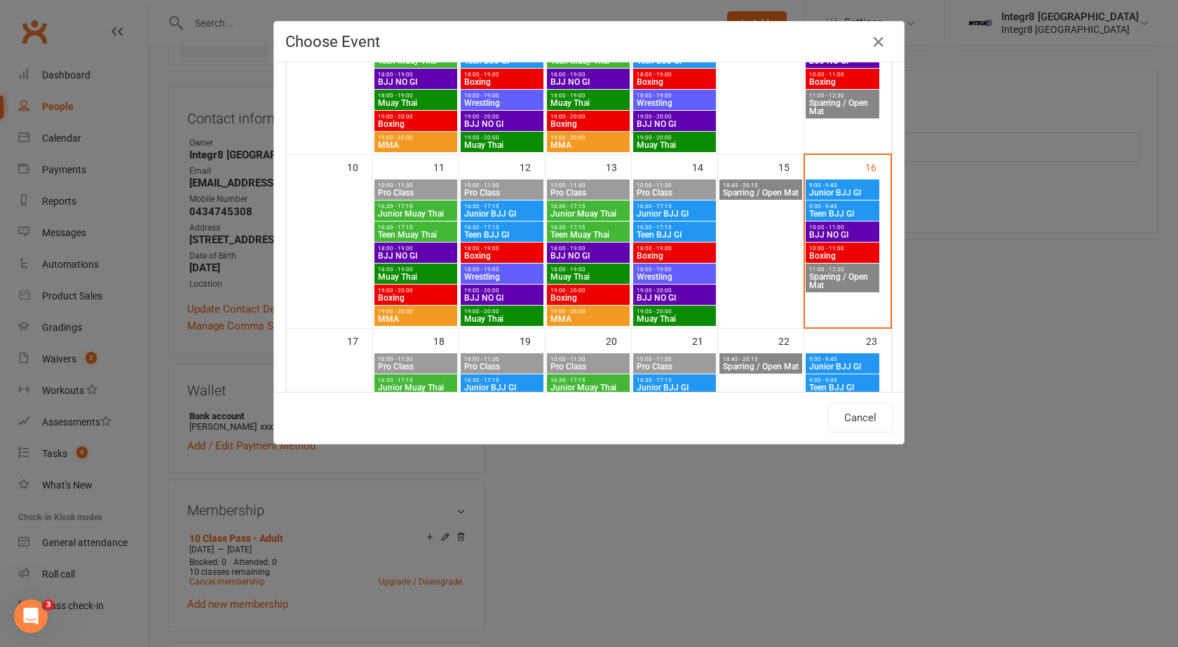
click at [823, 252] on span "Boxing" at bounding box center [843, 256] width 68 height 8
type input "Boxing - [DATE] 10:00:00 AM"
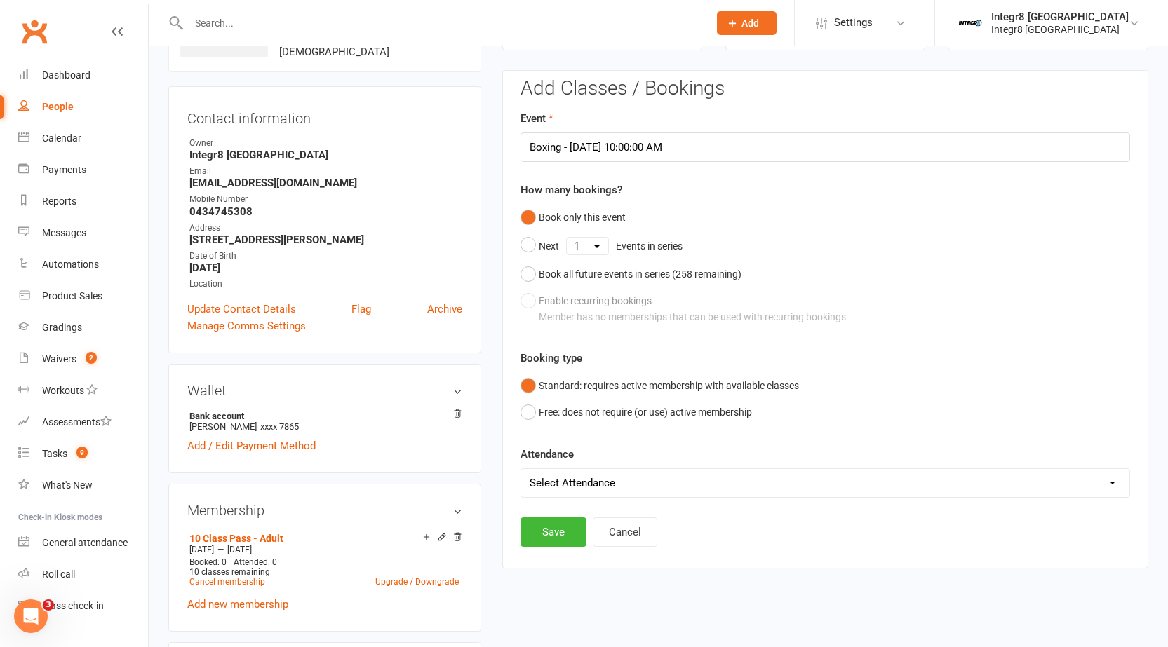
click at [565, 492] on select "Select Attendance Attended Absent" at bounding box center [825, 483] width 608 height 28
select select "0"
click at [521, 469] on select "Select Attendance Attended Absent" at bounding box center [825, 483] width 608 height 28
click at [560, 529] on button "Save" at bounding box center [553, 532] width 66 height 29
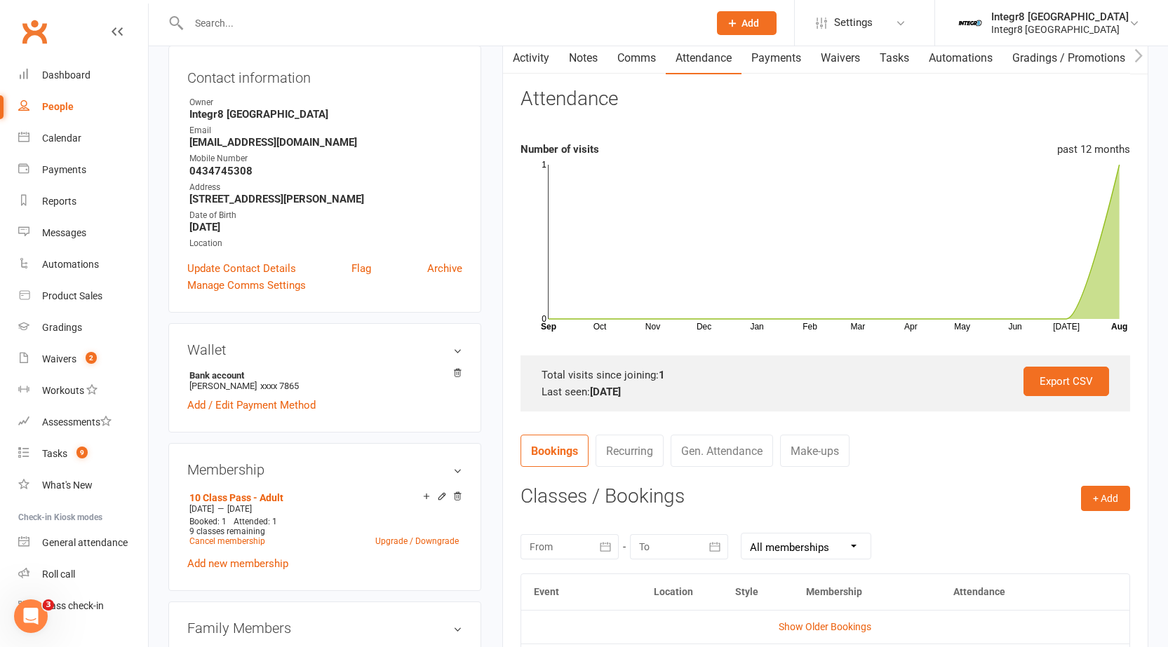
scroll to position [0, 0]
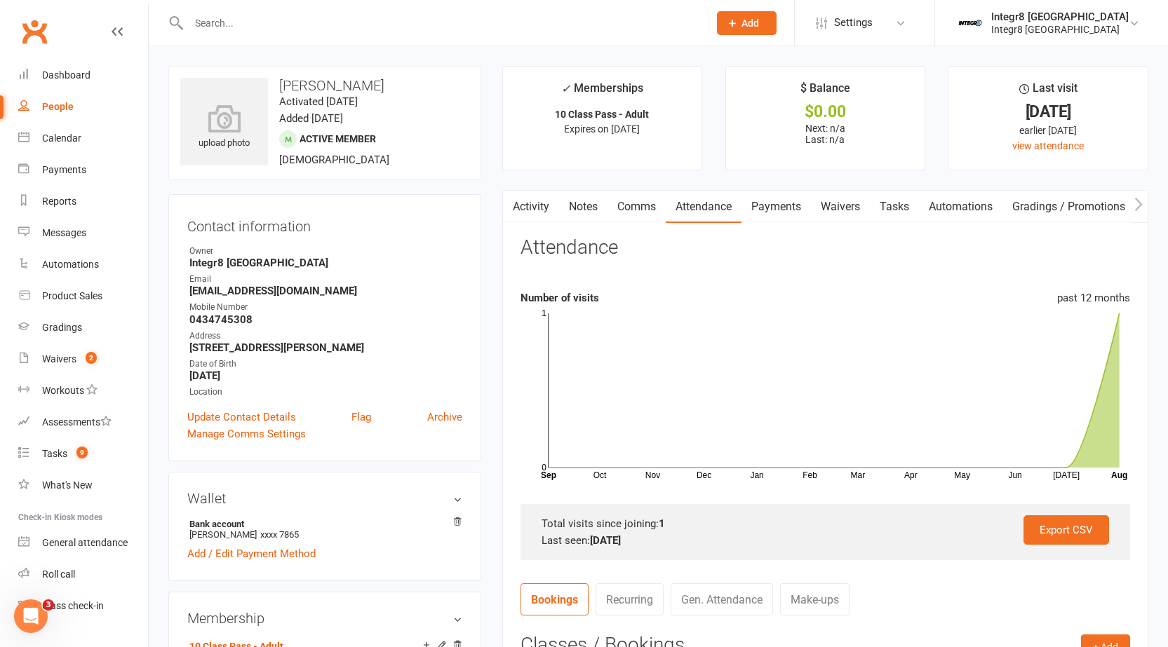
click at [583, 202] on link "Notes" at bounding box center [583, 207] width 48 height 32
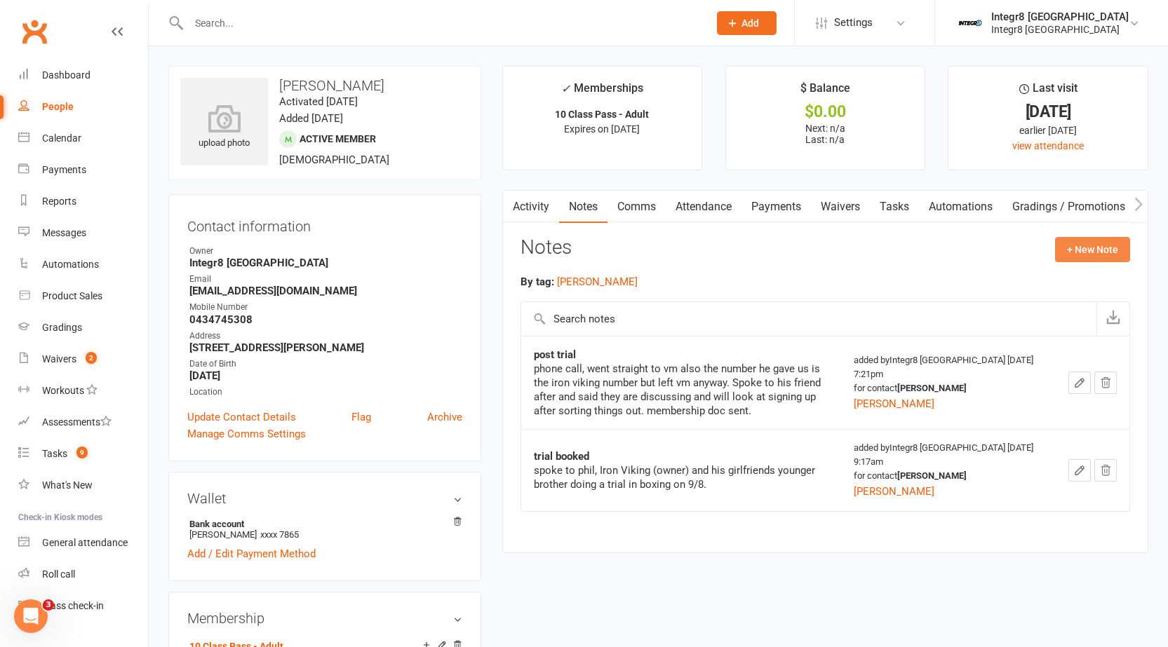
click at [1089, 239] on button "+ New Note" at bounding box center [1092, 249] width 75 height 25
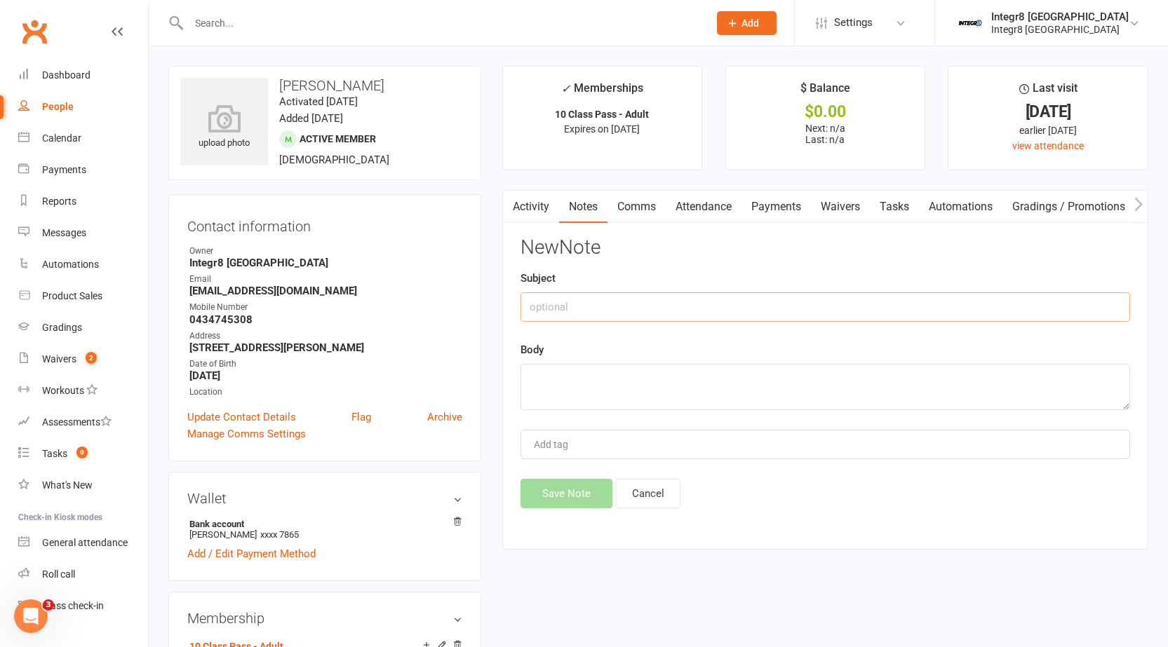
click at [548, 297] on input "text" at bounding box center [824, 306] width 609 height 29
type input "sign up"
type textarea "1"
type textarea "p"
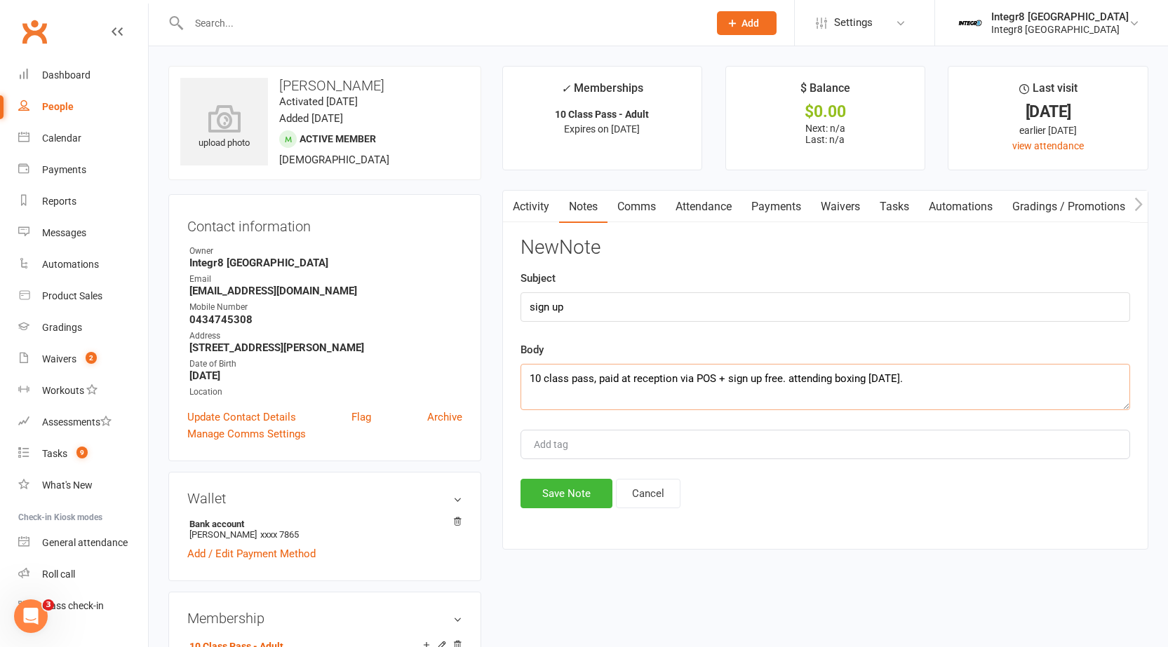
type textarea "10 class pass, paid at reception via POS + sign up free. attending boxing today."
type input "rebecca"
click at [607, 468] on li "rebecca" at bounding box center [825, 471] width 607 height 21
click at [633, 381] on textarea "10 class pass, paid at reception via POS + sign up free. attending boxing today." at bounding box center [824, 387] width 609 height 46
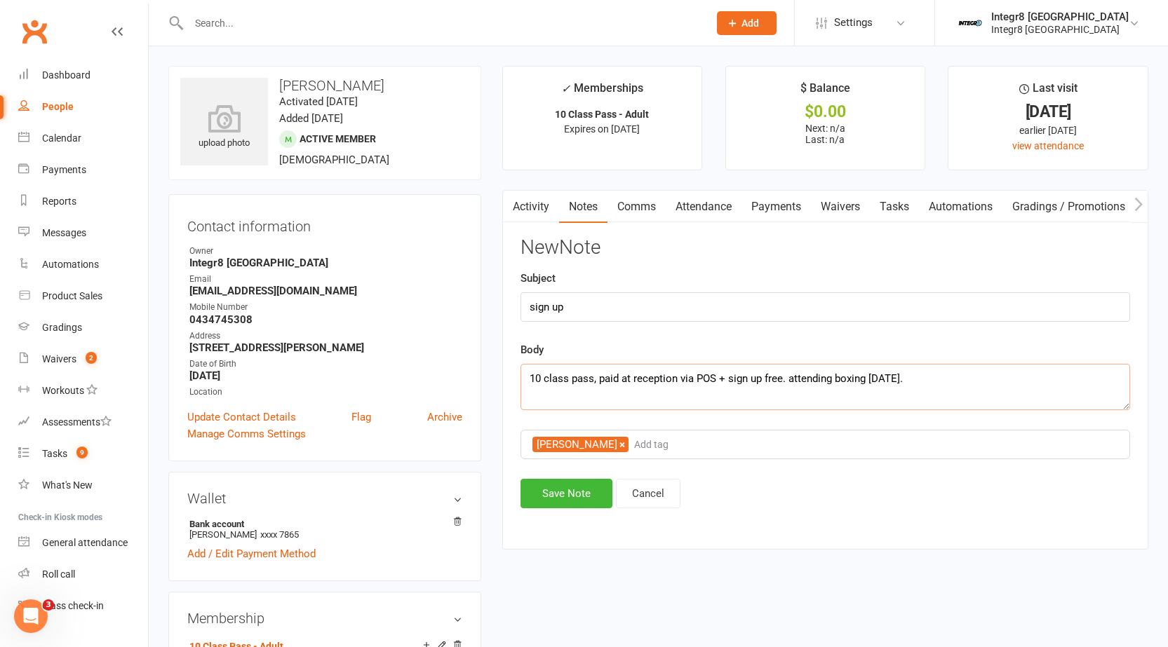
click at [633, 381] on textarea "10 class pass, paid at reception via POS + sign up free. attending boxing today." at bounding box center [824, 387] width 609 height 46
click at [569, 508] on button "Save Note" at bounding box center [566, 493] width 92 height 29
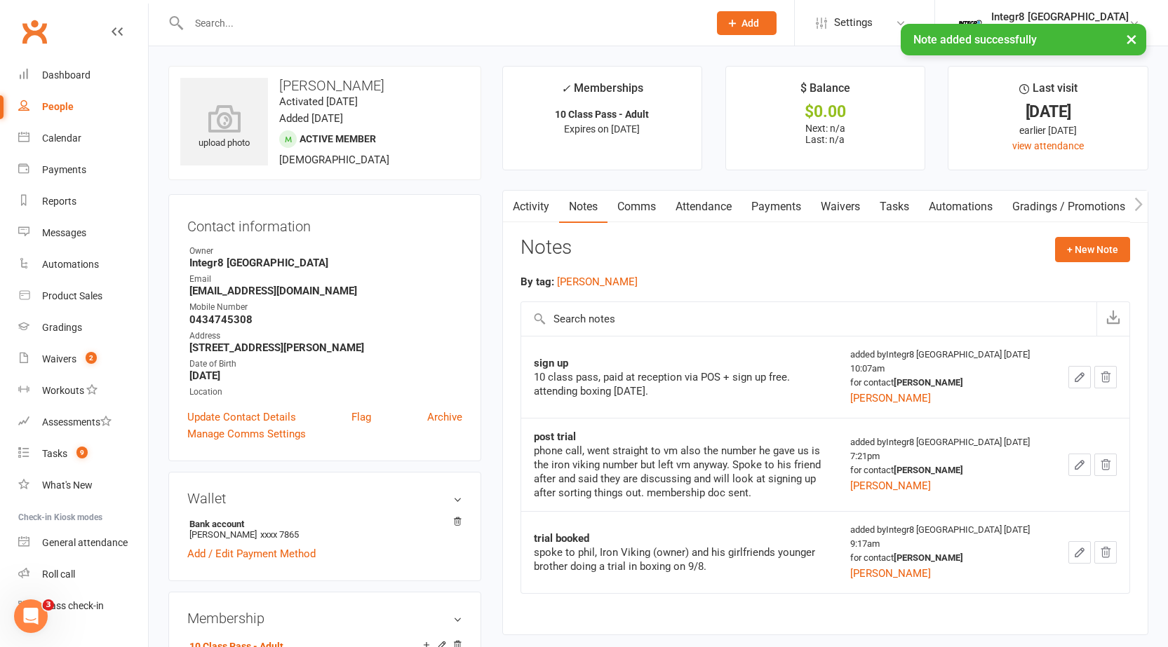
click at [529, 203] on link "Activity" at bounding box center [531, 207] width 56 height 32
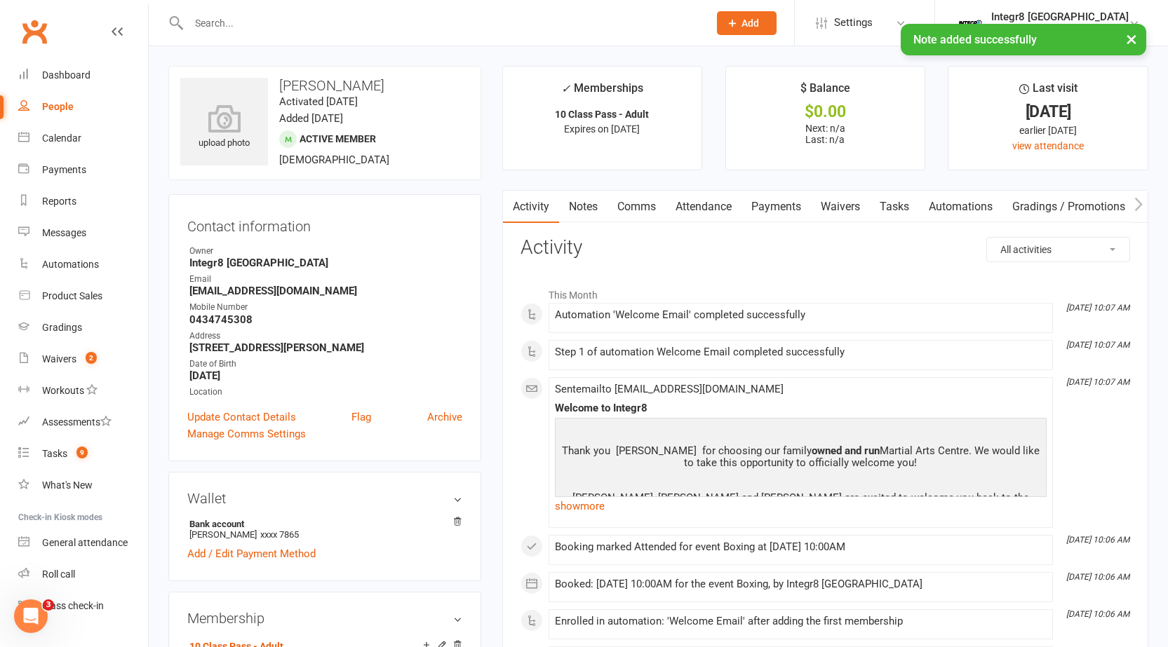
click at [73, 104] on link "People" at bounding box center [83, 107] width 130 height 32
select select "100"
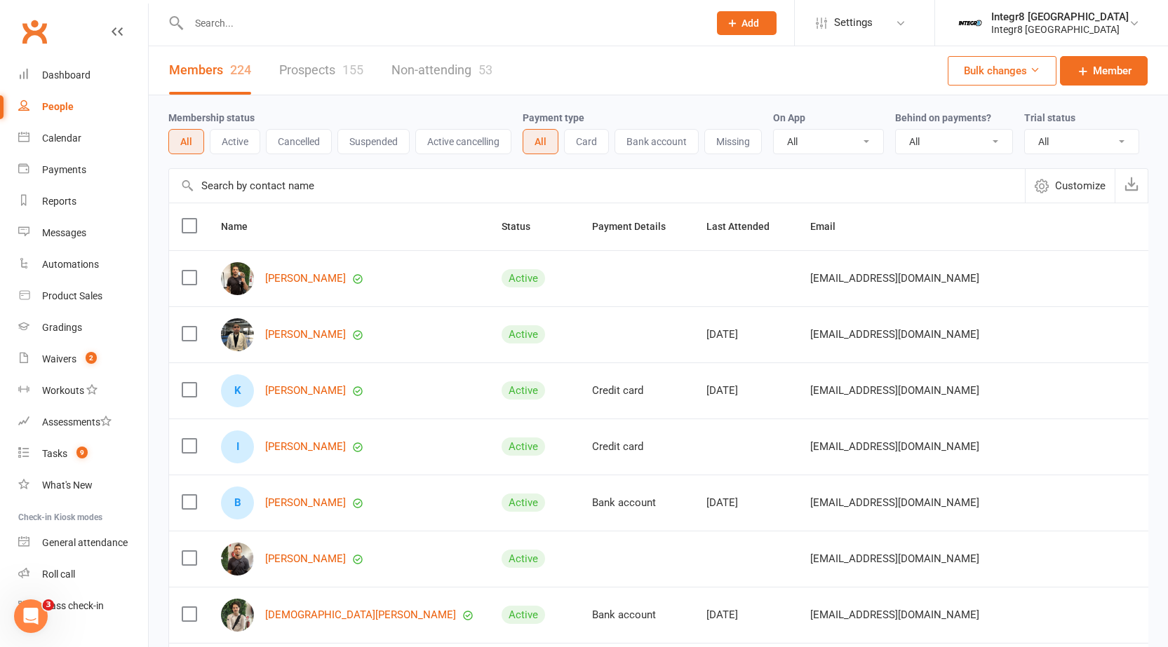
scroll to position [70, 0]
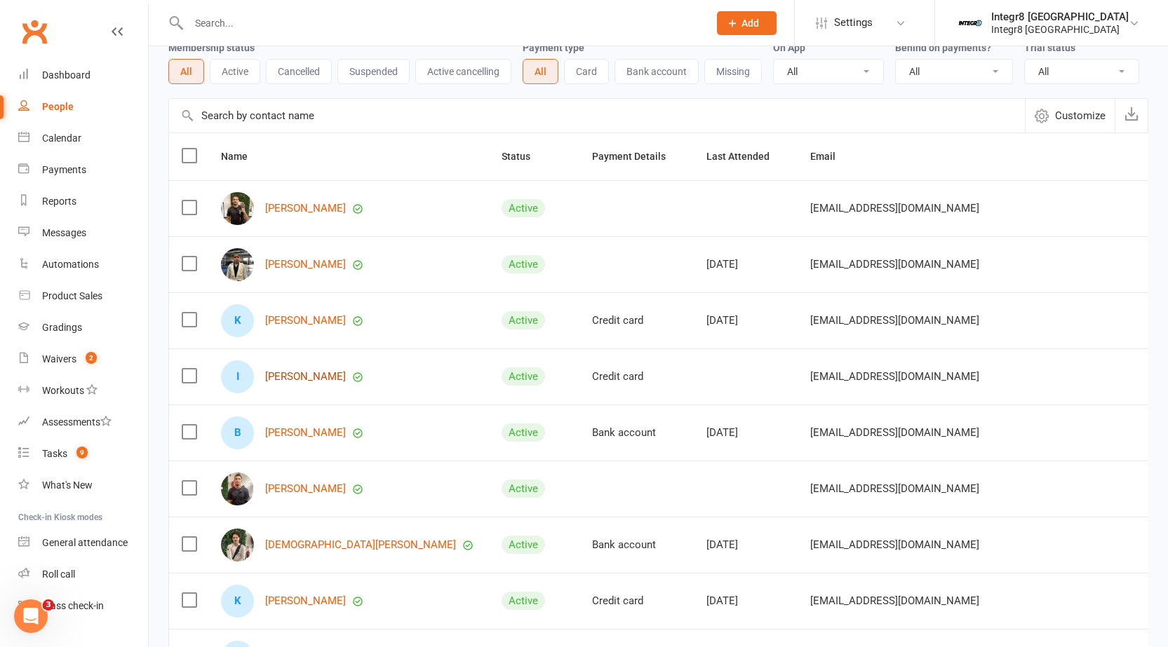
click at [284, 374] on link "Ibrahim Beker" at bounding box center [305, 377] width 81 height 12
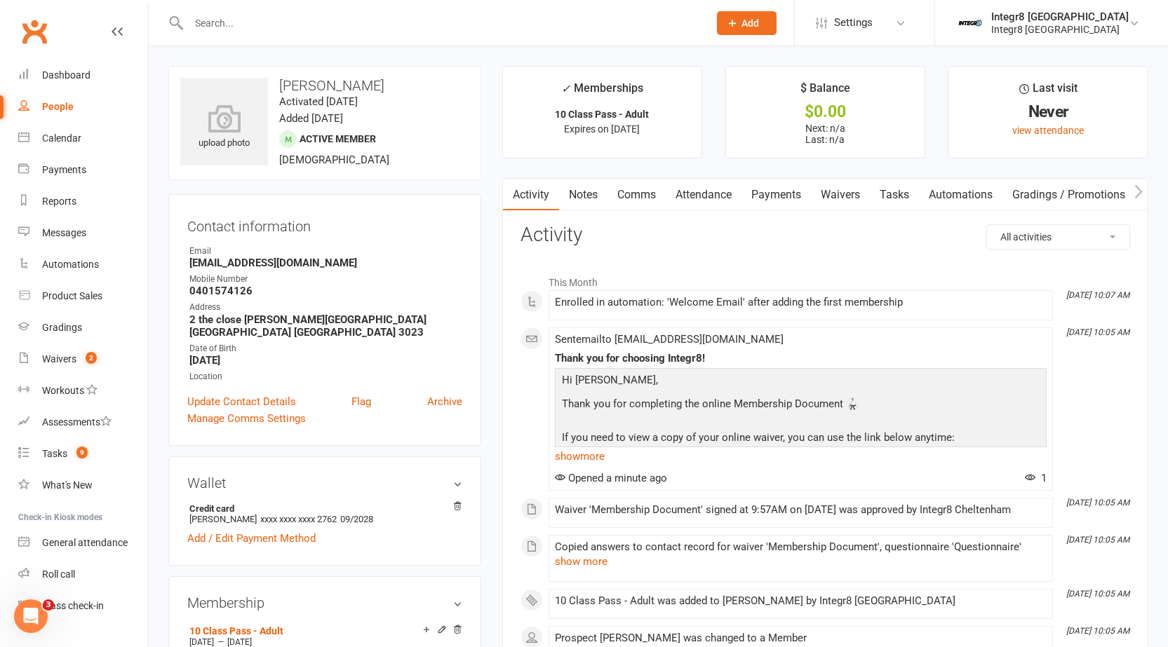
click at [702, 191] on link "Attendance" at bounding box center [704, 195] width 76 height 32
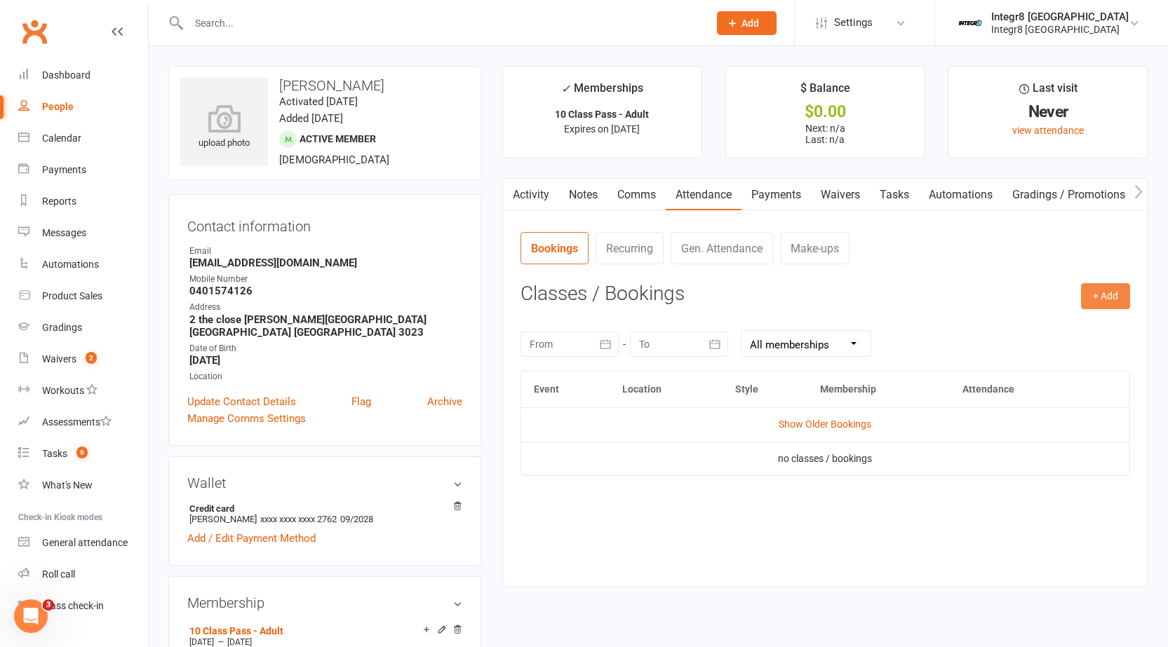
click at [1100, 290] on button "+ Add" at bounding box center [1105, 295] width 49 height 25
click at [1081, 323] on link "Book Event" at bounding box center [1059, 328] width 139 height 28
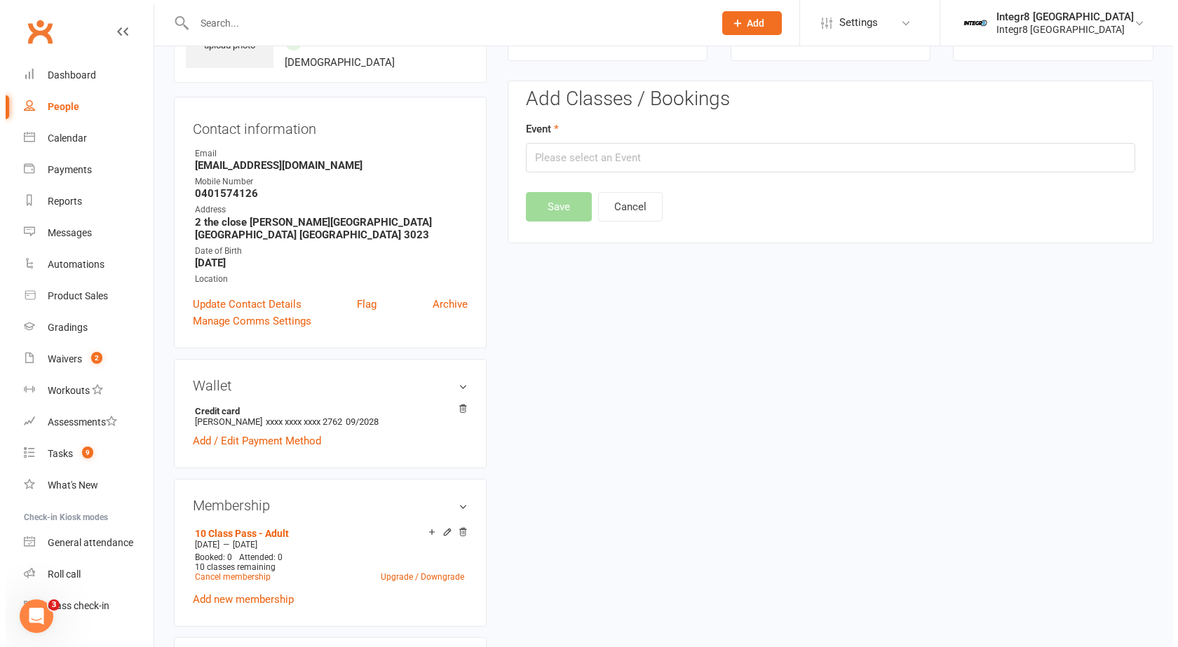
scroll to position [108, 0]
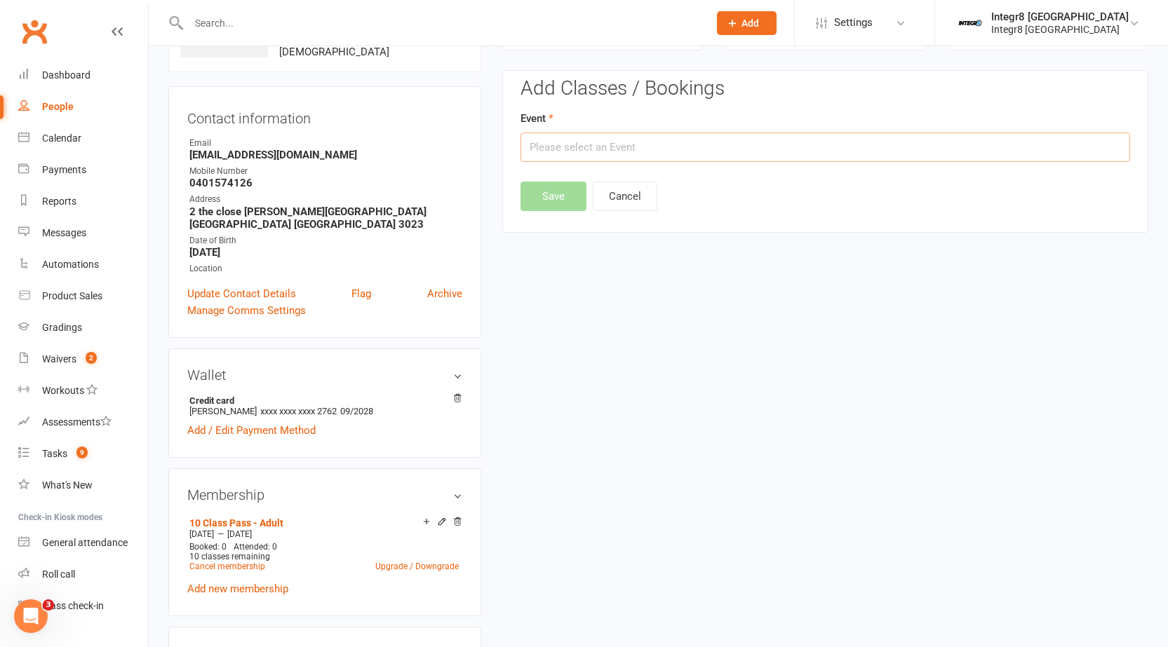
click at [706, 154] on input "text" at bounding box center [824, 147] width 609 height 29
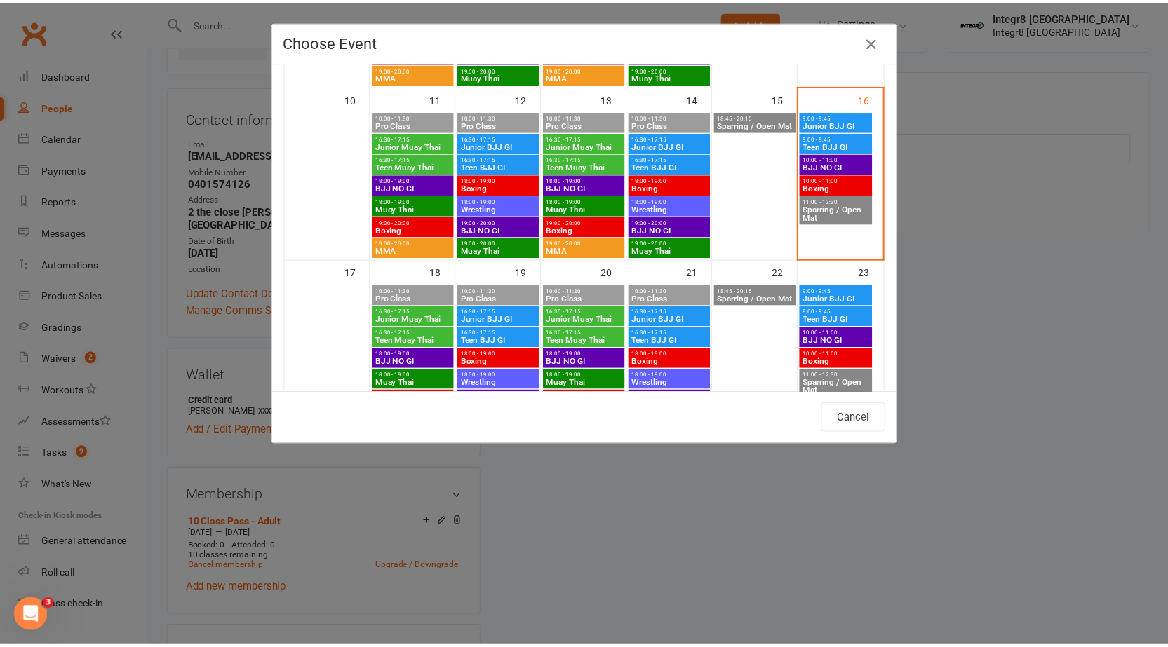
scroll to position [421, 0]
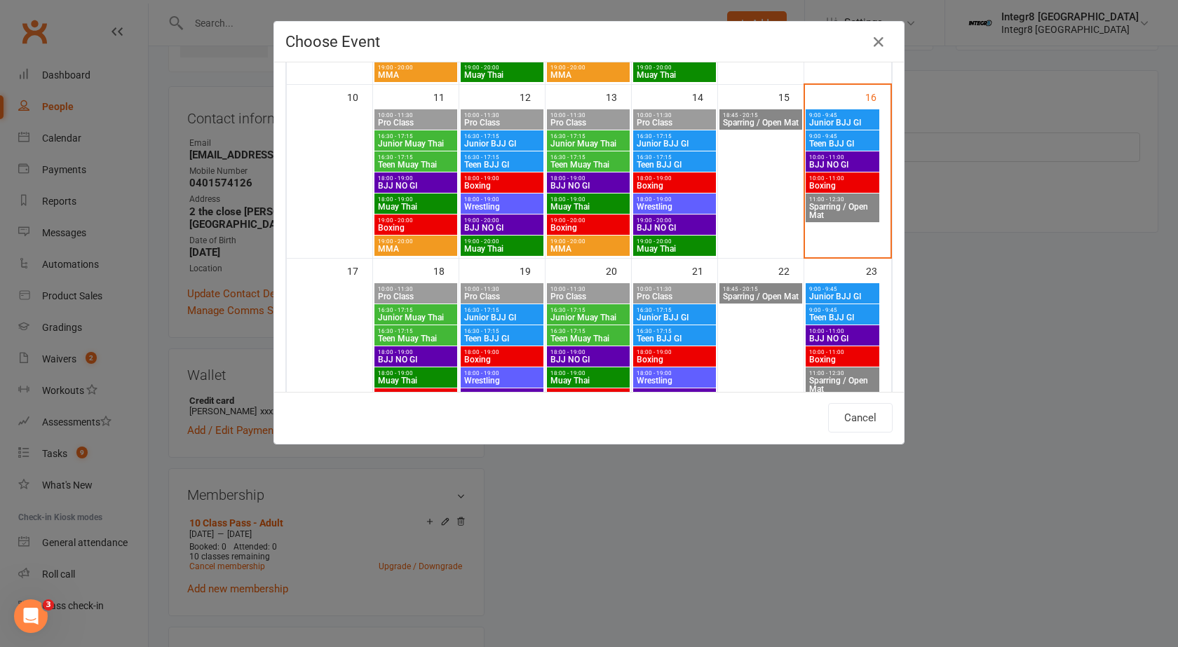
click at [817, 189] on span "Boxing" at bounding box center [843, 186] width 68 height 8
type input "Boxing - Aug 16, 2025 10:00:00 AM"
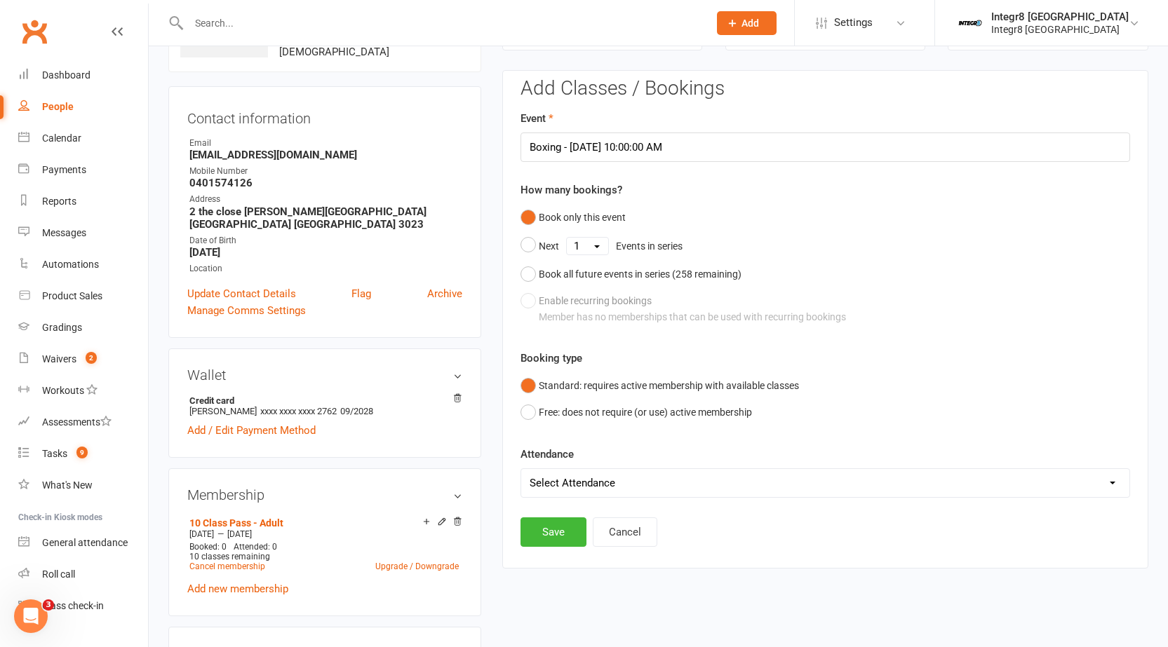
click at [559, 488] on select "Select Attendance Attended Absent" at bounding box center [825, 483] width 608 height 28
select select "0"
click at [521, 469] on select "Select Attendance Attended Absent" at bounding box center [825, 483] width 608 height 28
click at [551, 536] on button "Save" at bounding box center [553, 532] width 66 height 29
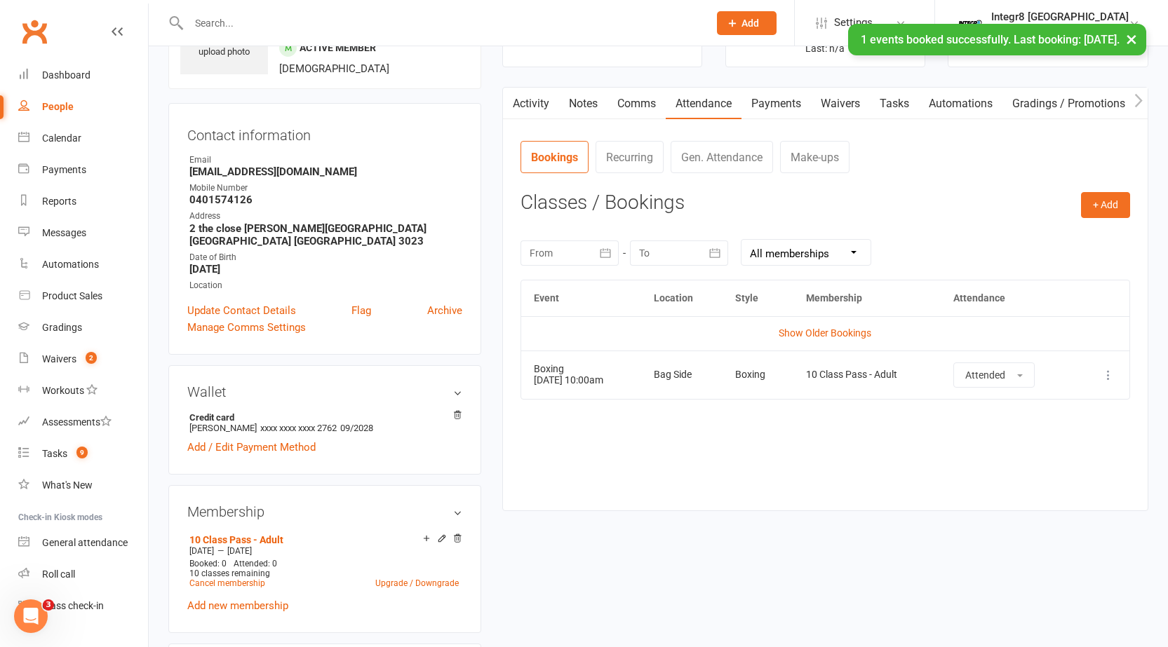
scroll to position [0, 0]
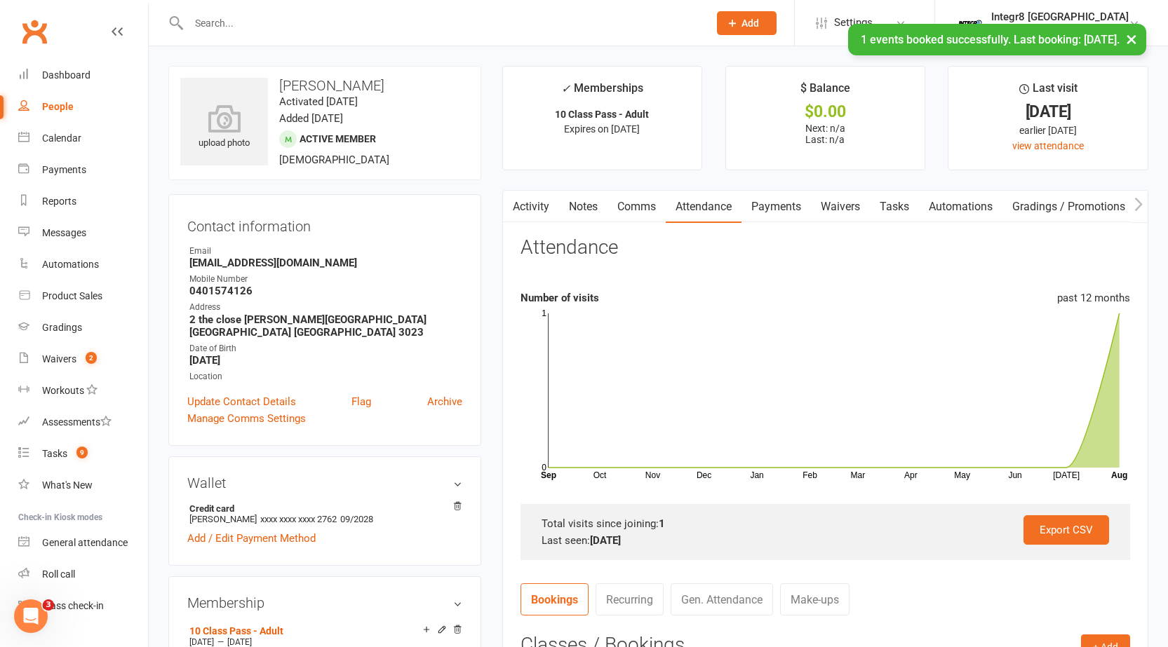
click at [577, 203] on link "Notes" at bounding box center [583, 207] width 48 height 32
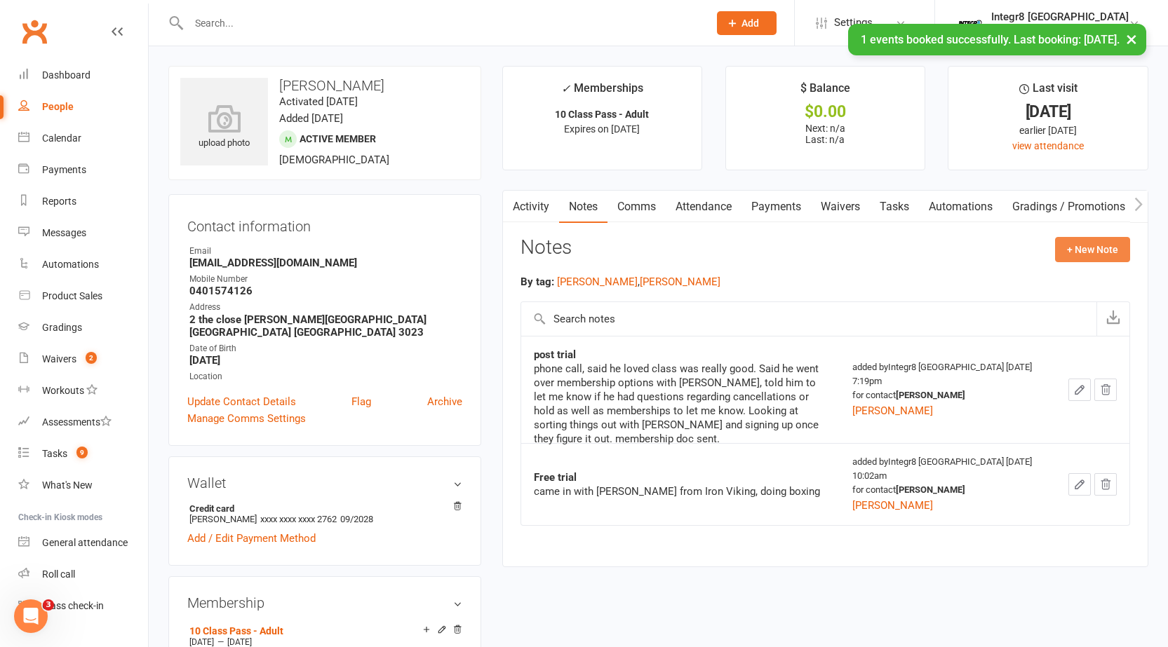
click at [1069, 250] on button "+ New Note" at bounding box center [1092, 249] width 75 height 25
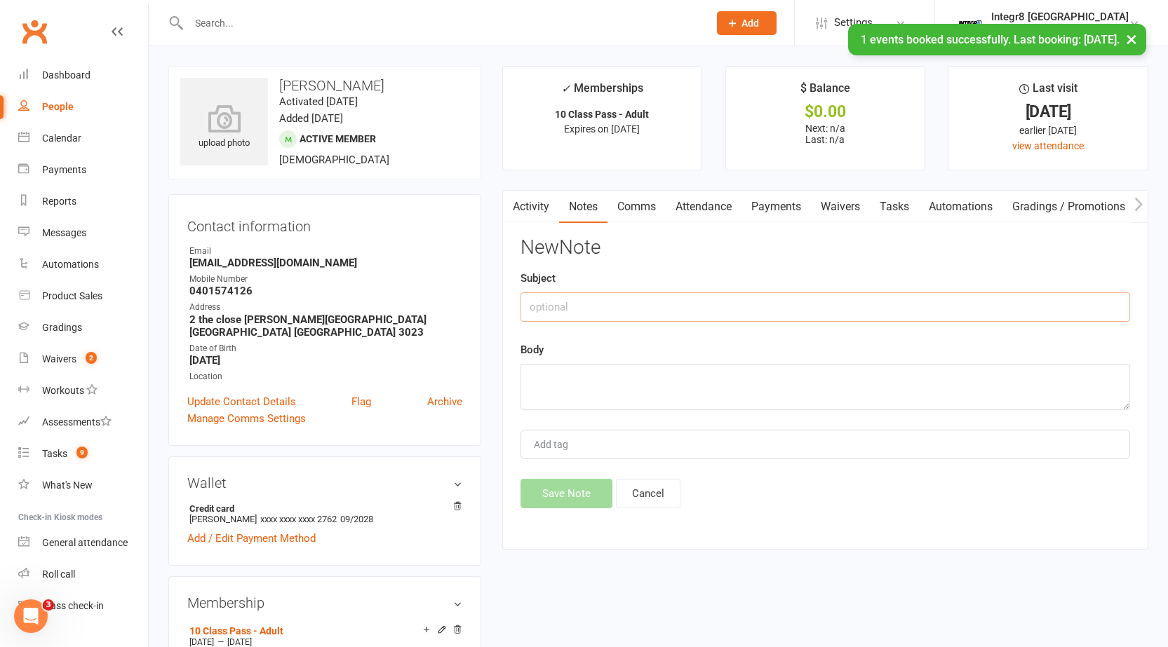
click at [666, 297] on input "text" at bounding box center [824, 306] width 609 height 29
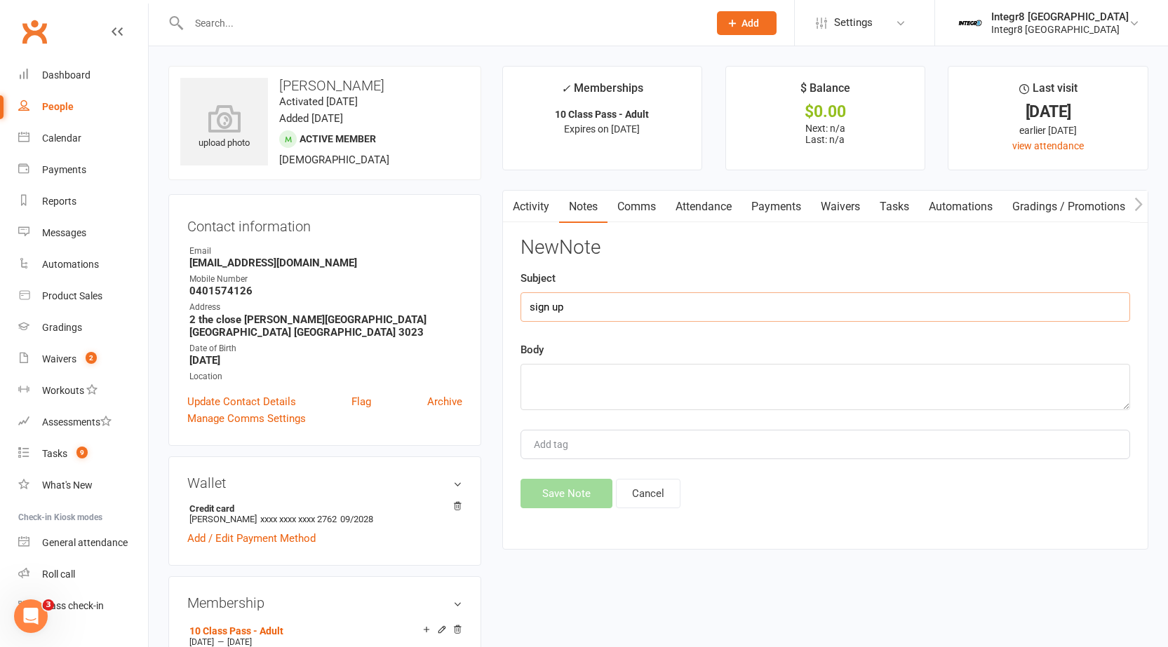
type input "sign up"
paste textarea "10 class pass, paid at reception via POS + sign up free. attending boxing today."
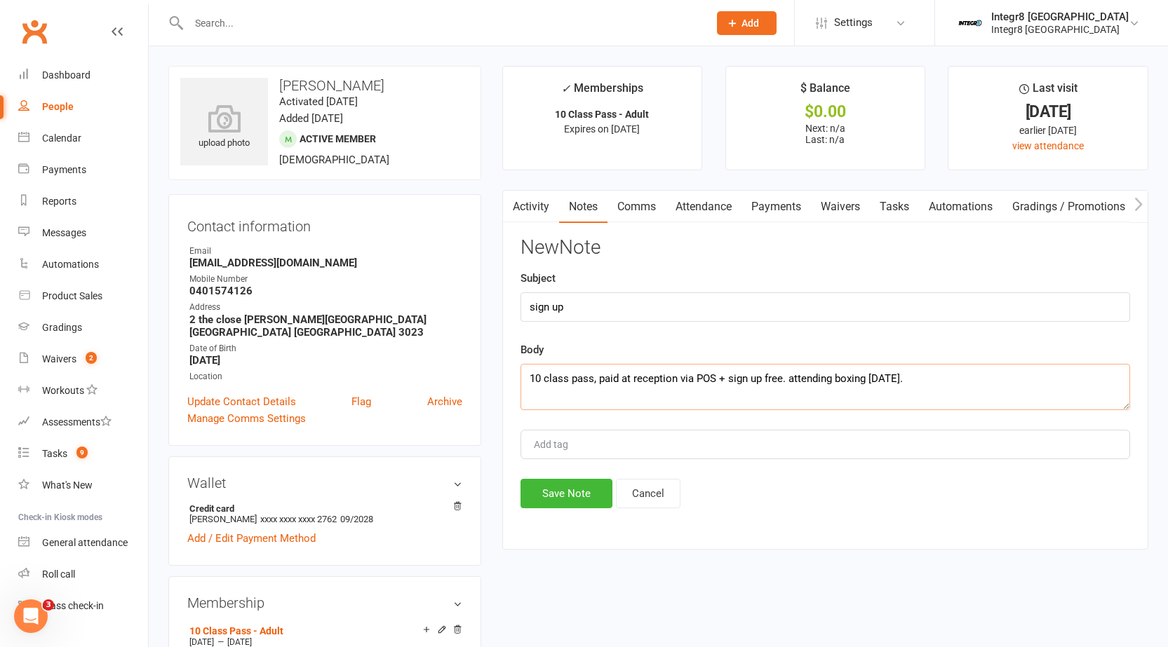
type textarea "10 class pass, paid at reception via POS + sign up free. attending boxing today."
type input "[PERSON_NAME]"
click at [594, 471] on li "[PERSON_NAME]" at bounding box center [825, 471] width 607 height 21
click at [563, 506] on button "Save Note" at bounding box center [566, 493] width 92 height 29
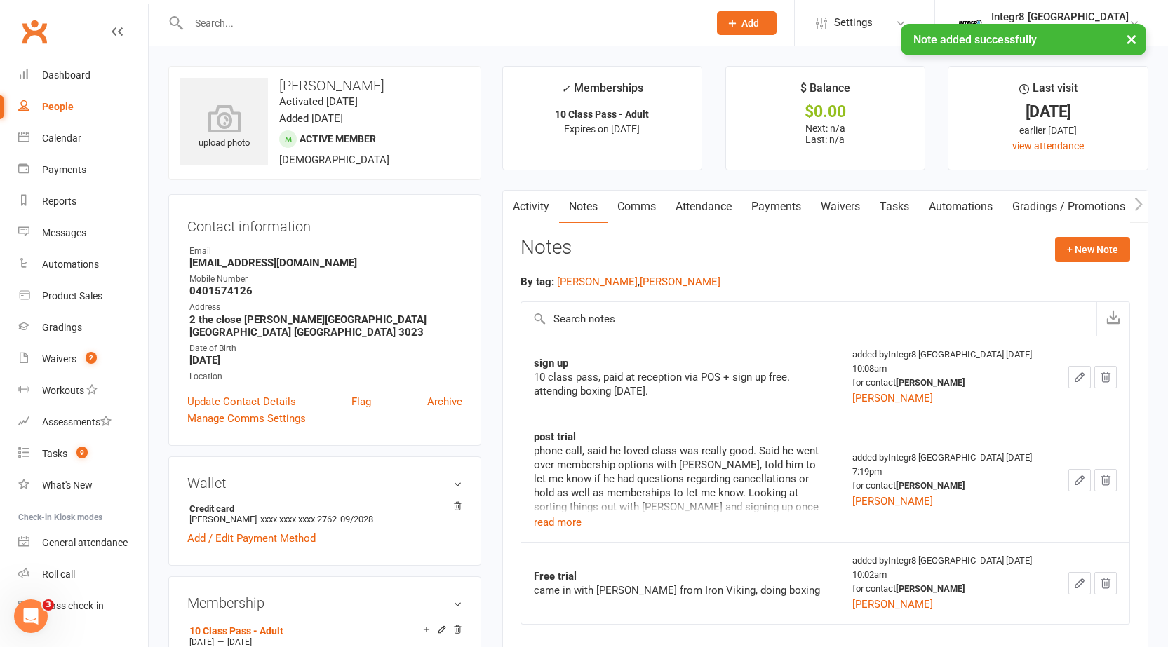
click at [532, 202] on link "Activity" at bounding box center [531, 207] width 56 height 32
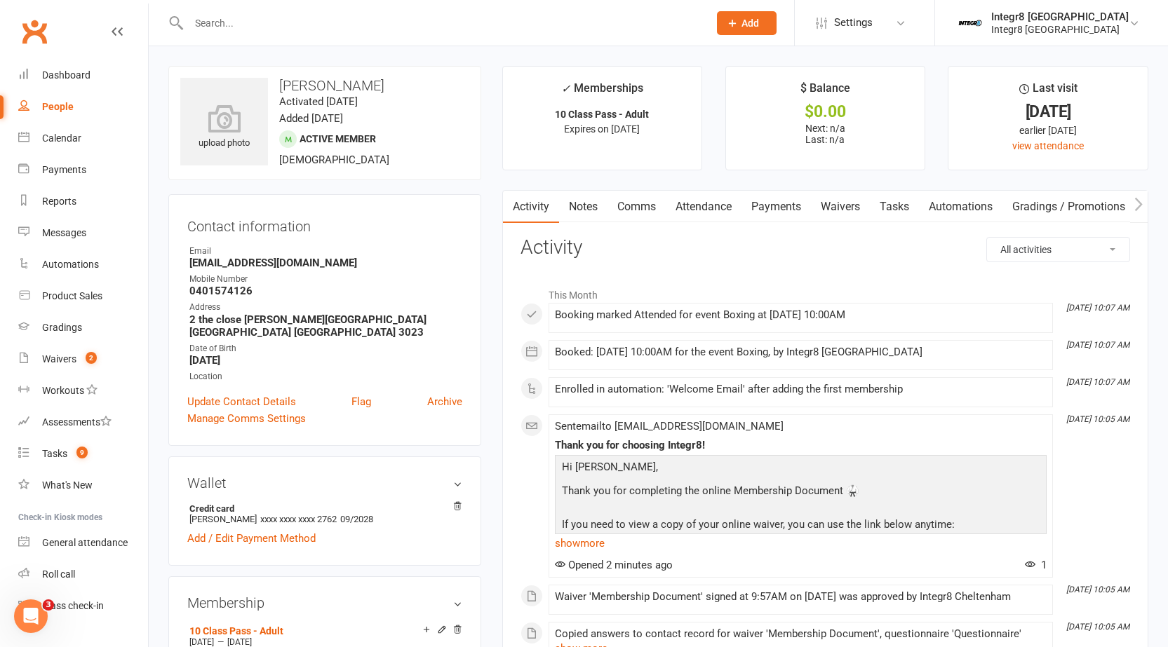
click at [46, 112] on div "People" at bounding box center [58, 106] width 32 height 11
select select "100"
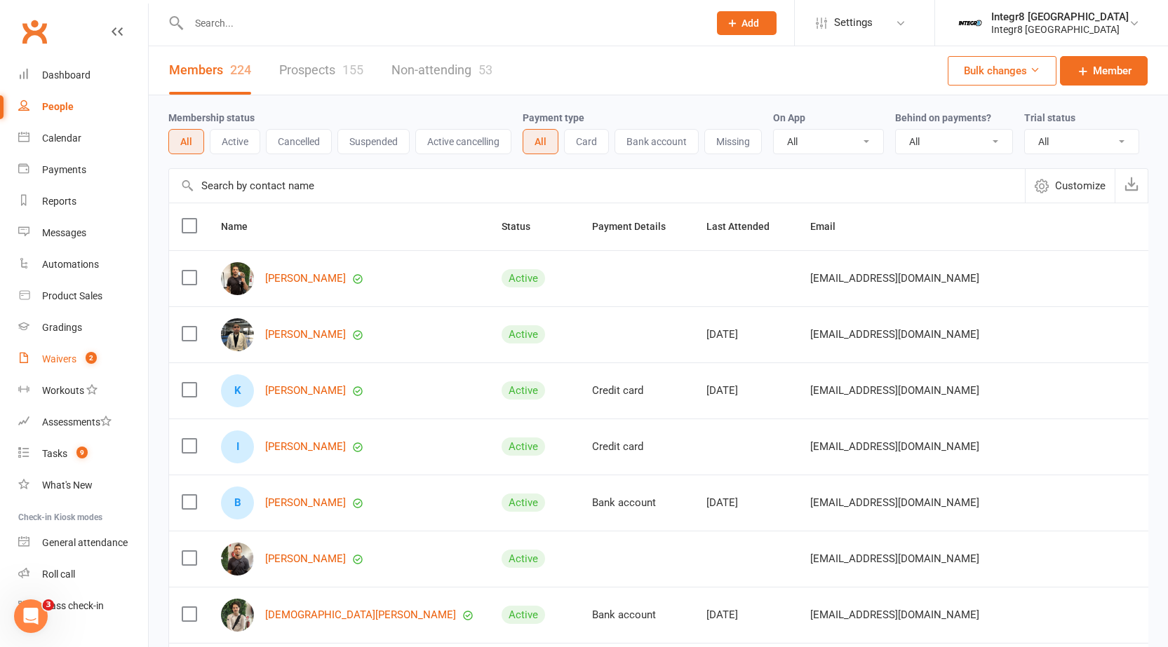
click at [79, 357] on link "Waivers 2" at bounding box center [83, 360] width 130 height 32
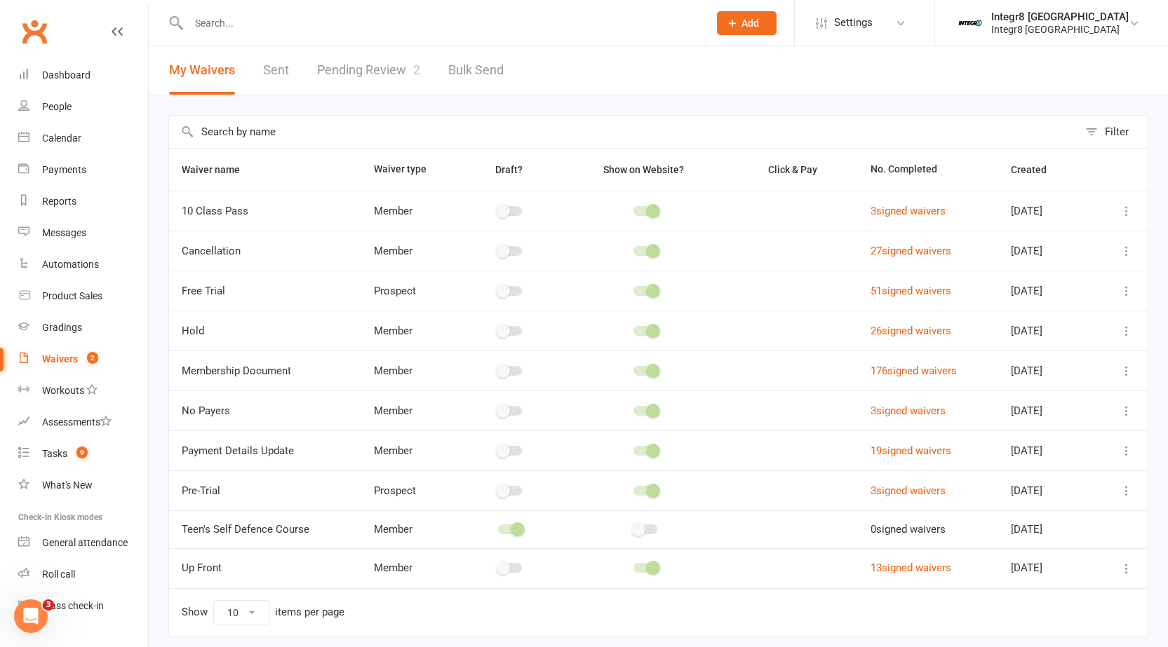
click at [245, 29] on input "text" at bounding box center [441, 23] width 514 height 20
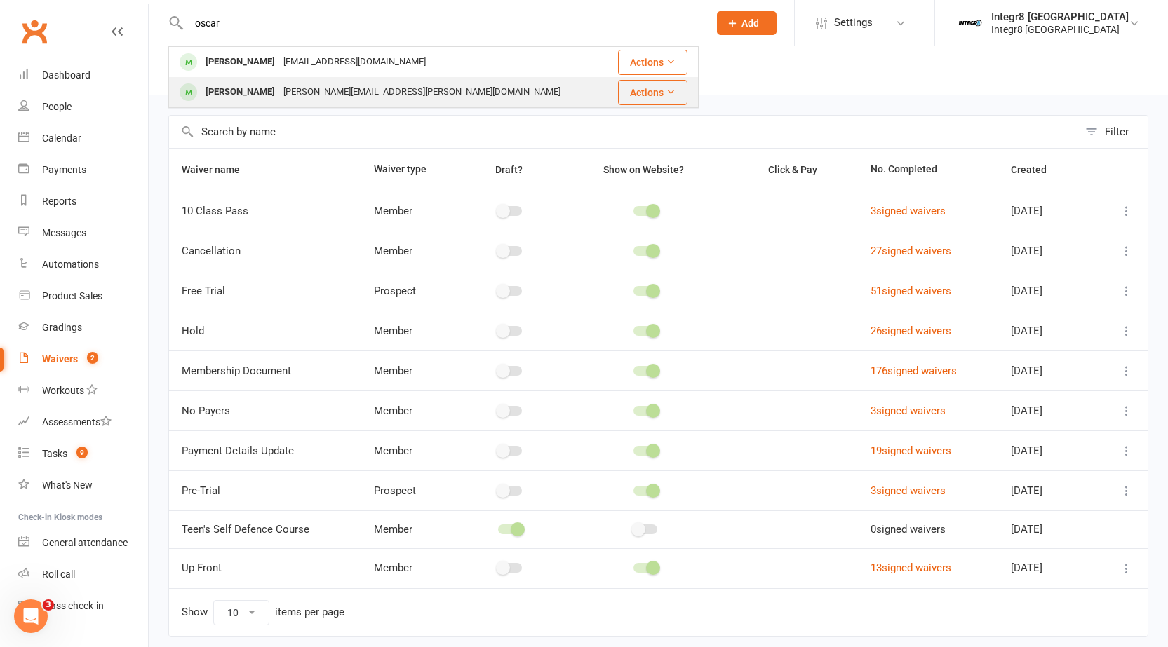
type input "oscar"
click at [279, 95] on div "versluis.rob@hotmail.com" at bounding box center [421, 92] width 285 height 20
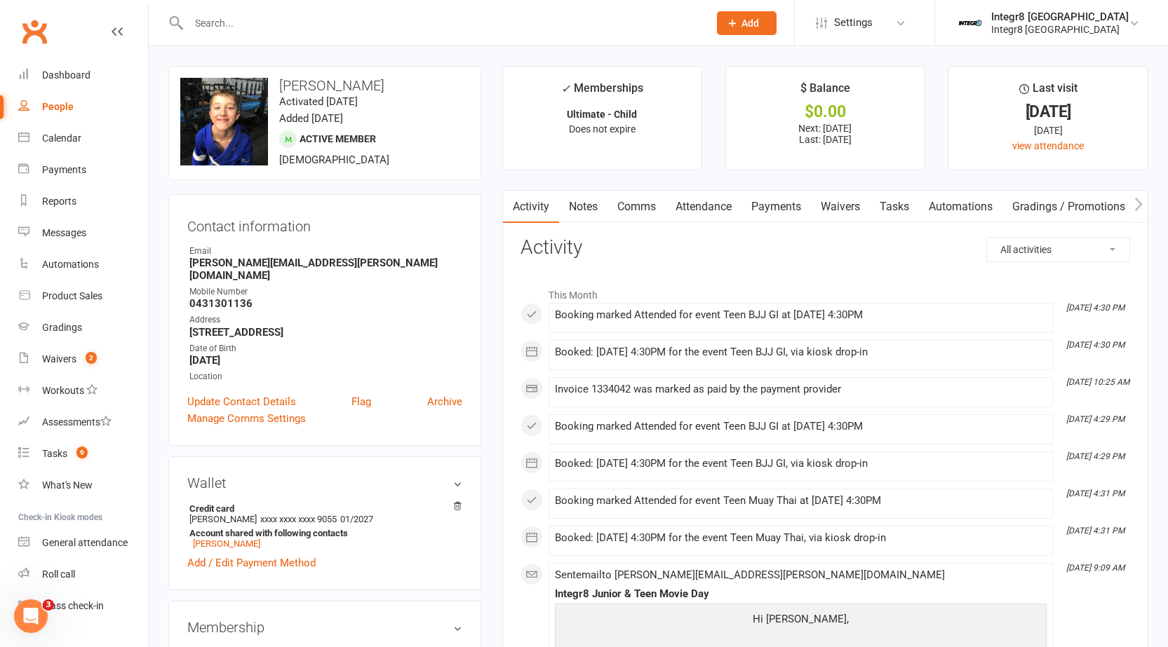
drag, startPoint x: 281, startPoint y: 88, endPoint x: 370, endPoint y: 79, distance: 89.5
click at [370, 79] on h3 "Oscar Versluis" at bounding box center [324, 85] width 289 height 15
copy h3 "Oscar Versluis"
click at [61, 355] on div "Waivers" at bounding box center [59, 358] width 34 height 11
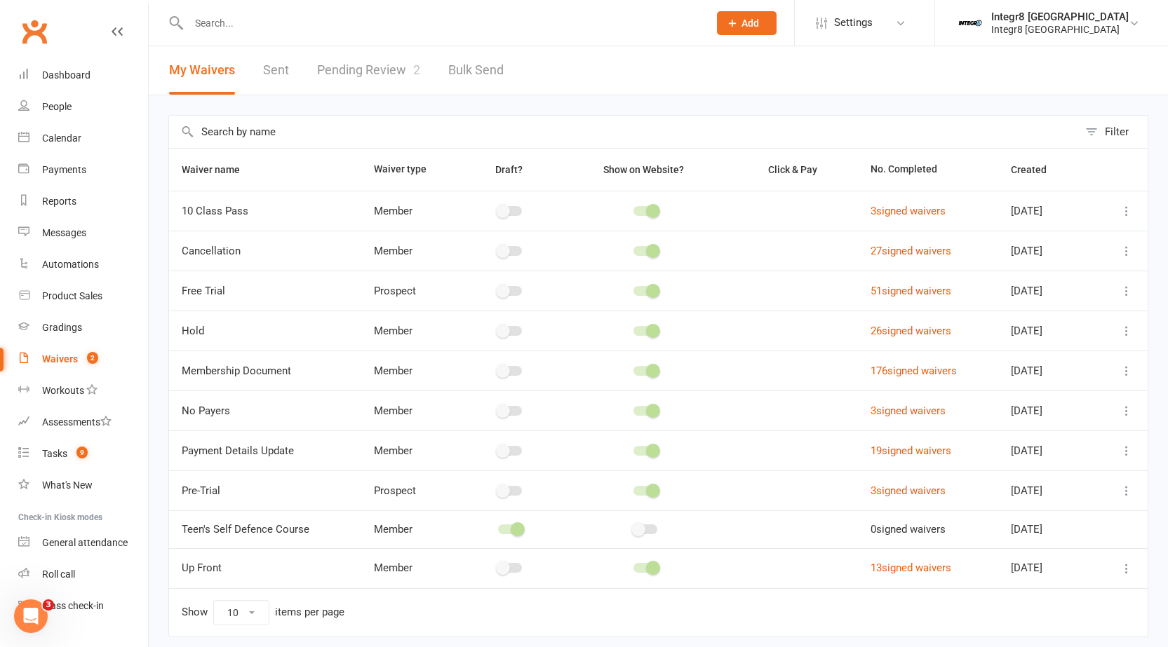
click at [337, 76] on link "Pending Review 2" at bounding box center [368, 70] width 103 height 48
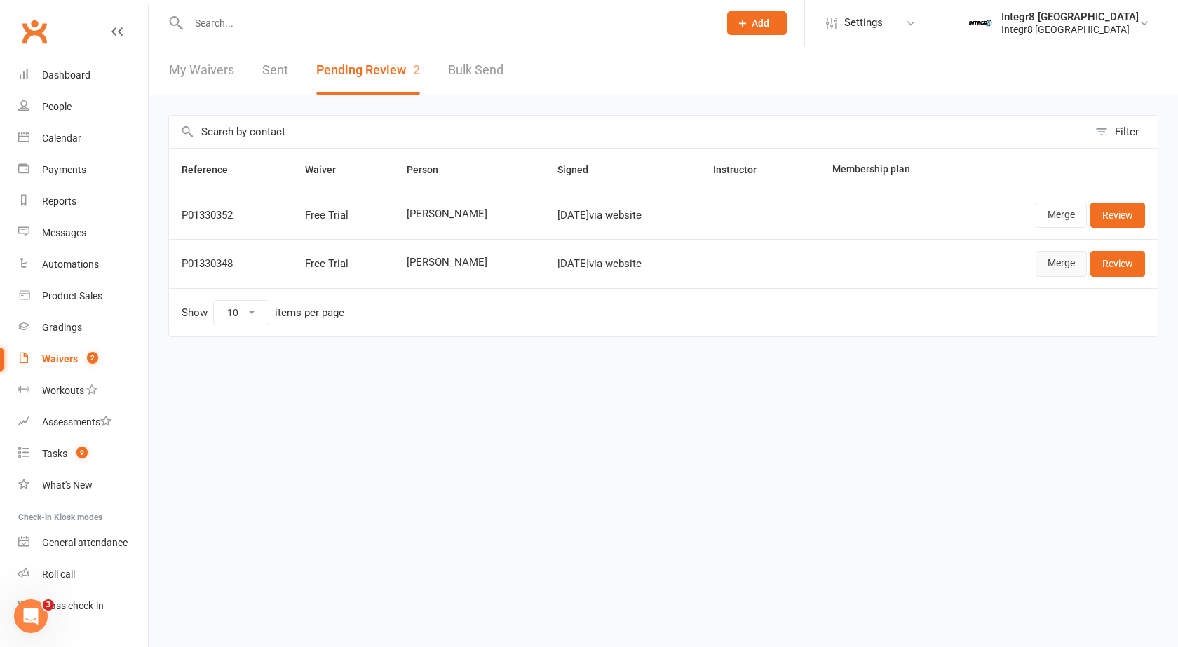
click at [1048, 267] on link "Merge" at bounding box center [1061, 263] width 51 height 25
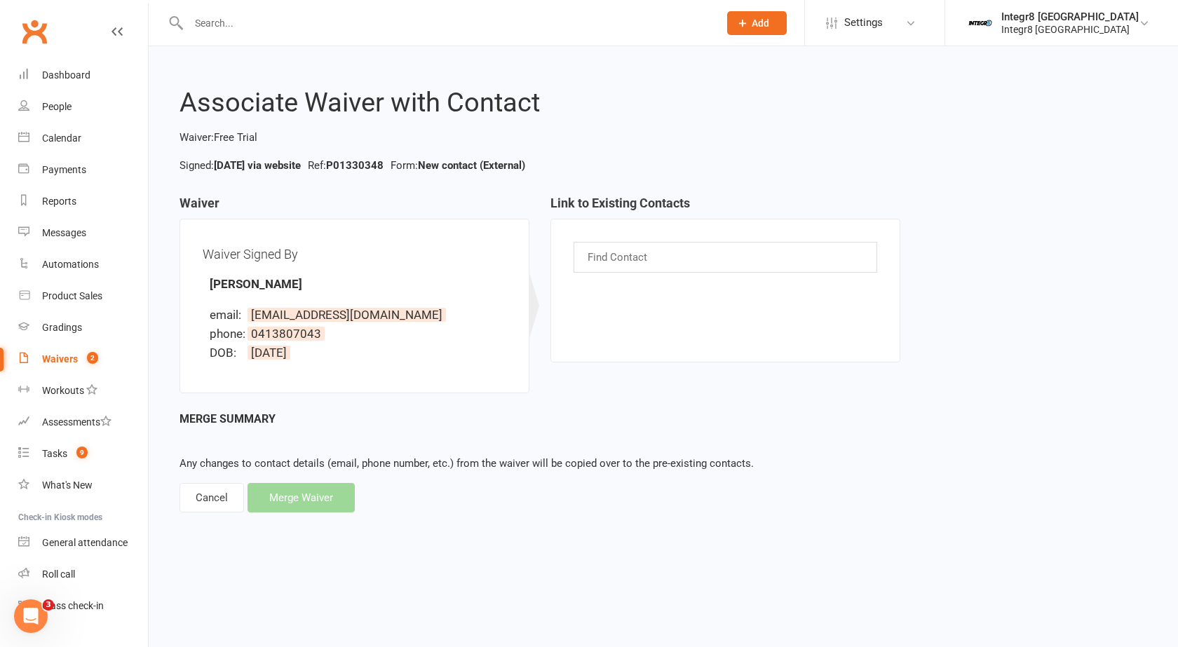
click at [609, 268] on div "Find Contact" at bounding box center [726, 257] width 304 height 31
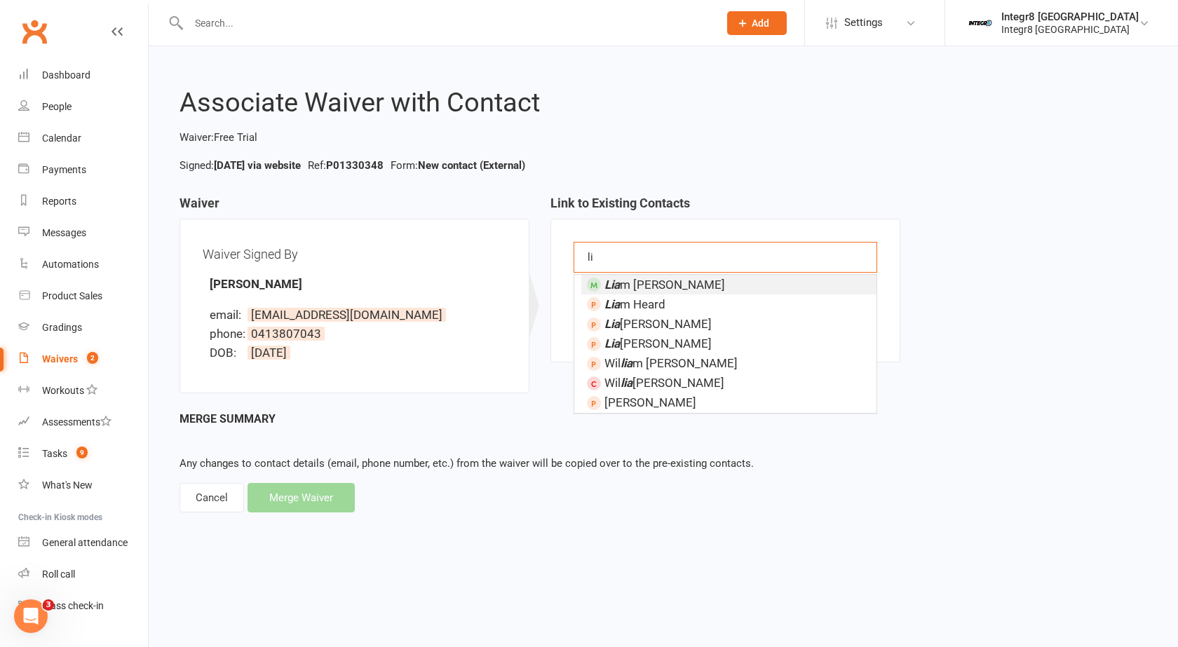
type input "l"
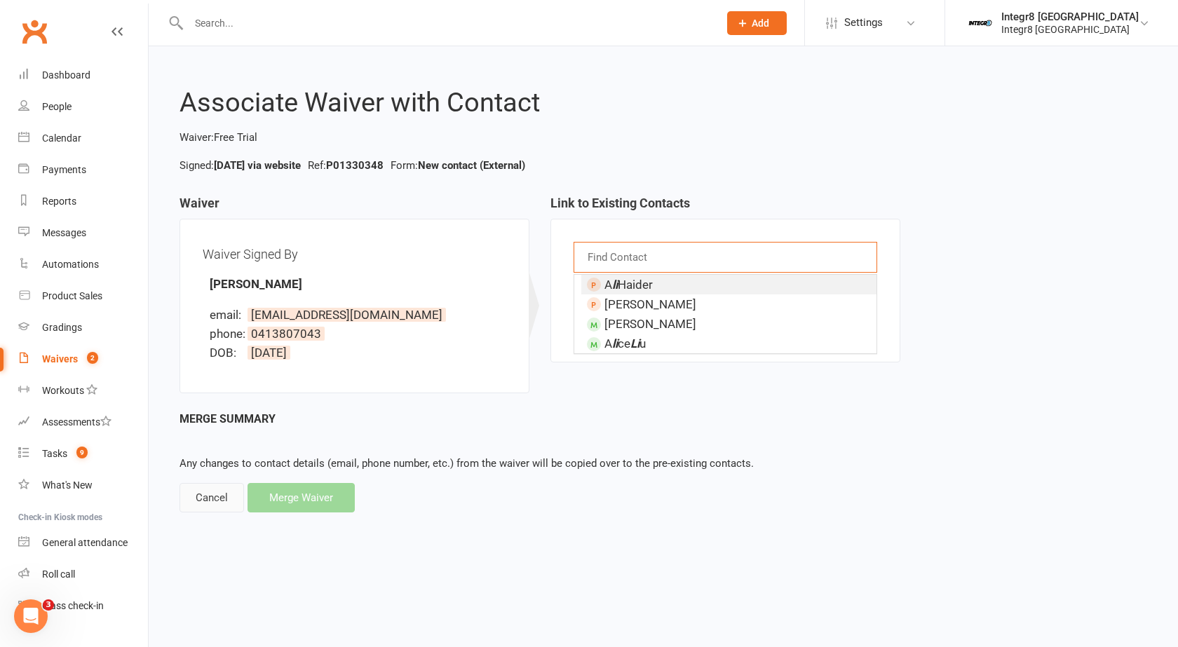
click at [227, 501] on div "Cancel" at bounding box center [212, 497] width 65 height 29
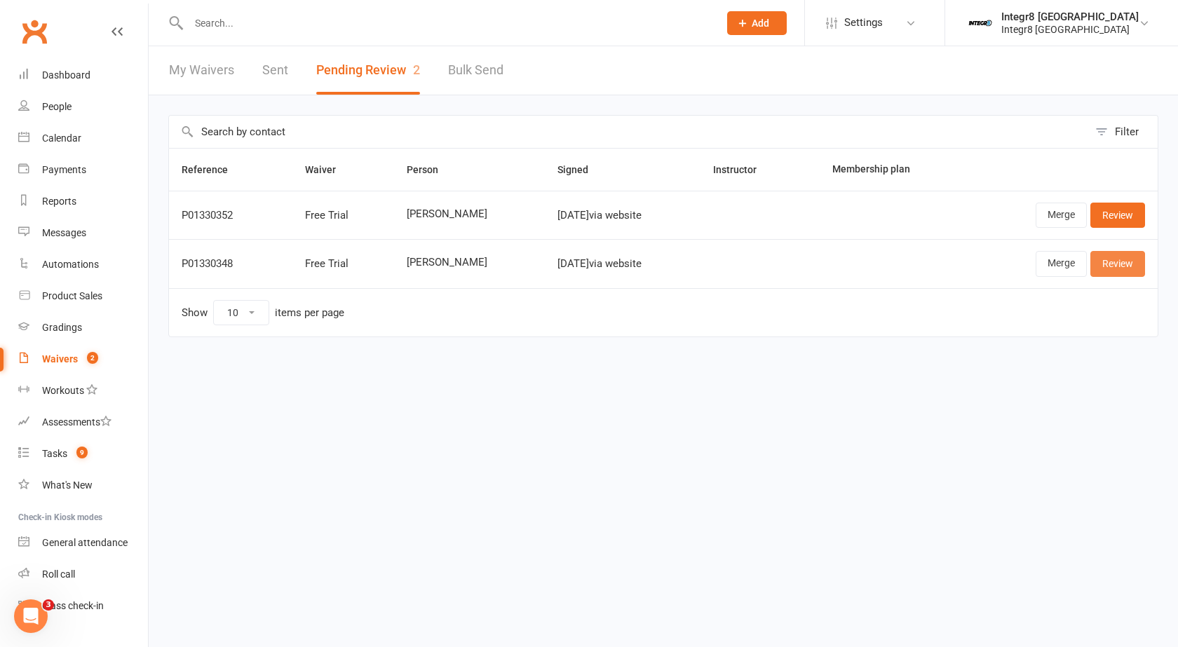
click at [1105, 267] on link "Review" at bounding box center [1118, 263] width 55 height 25
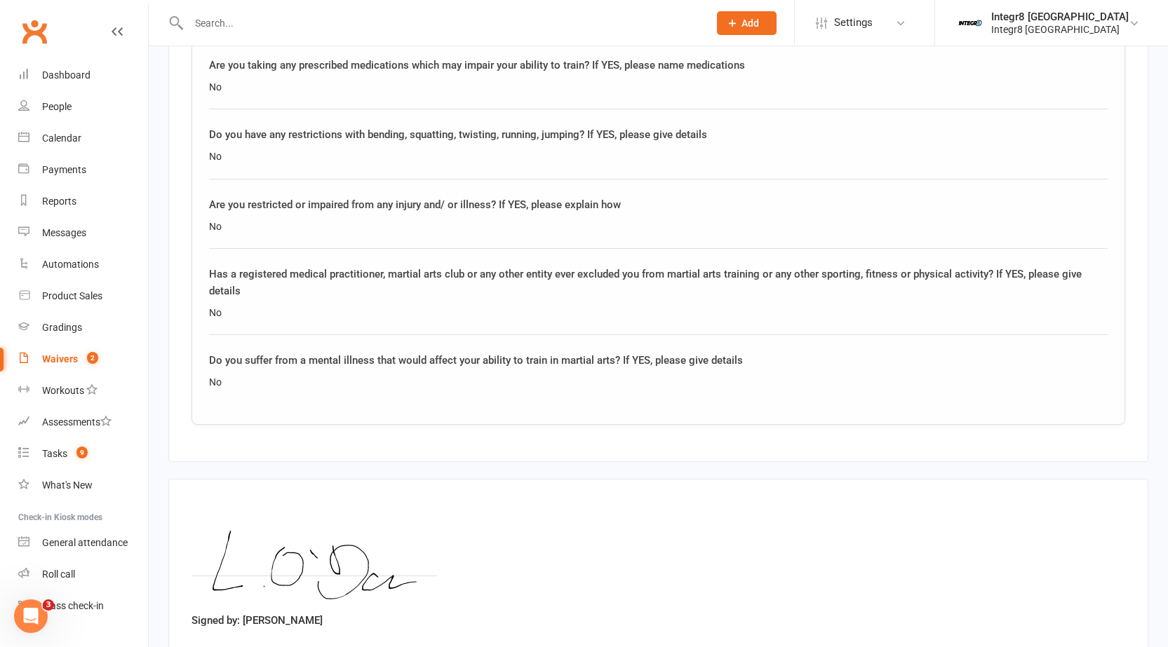
scroll to position [1192, 0]
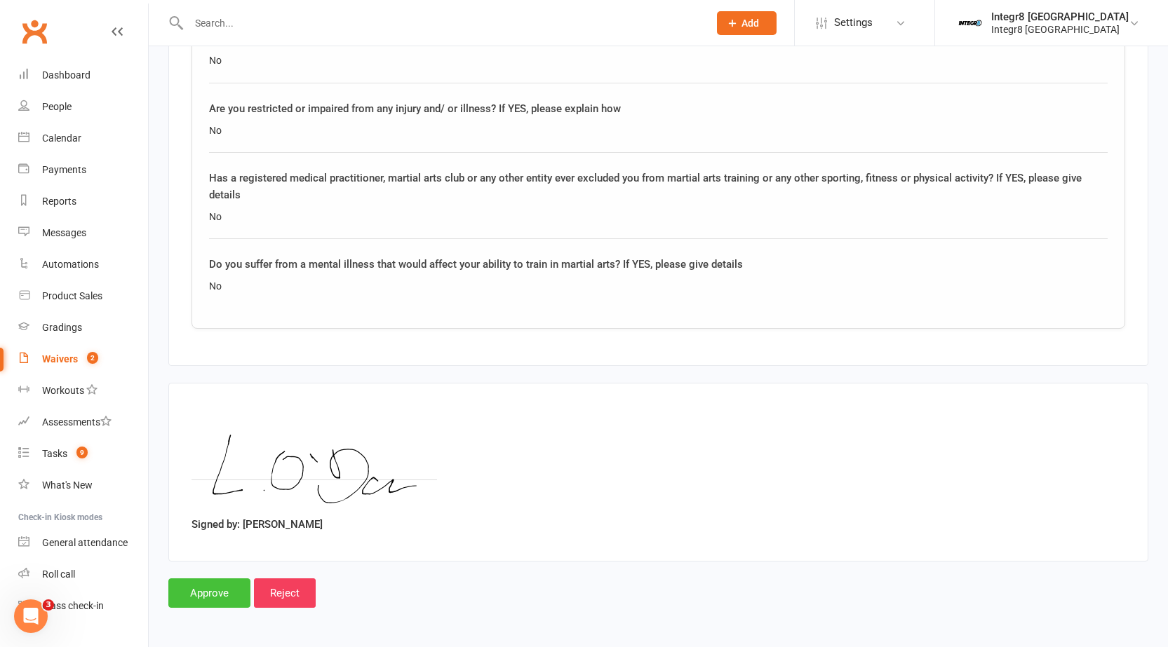
click at [200, 596] on input "Approve" at bounding box center [209, 593] width 82 height 29
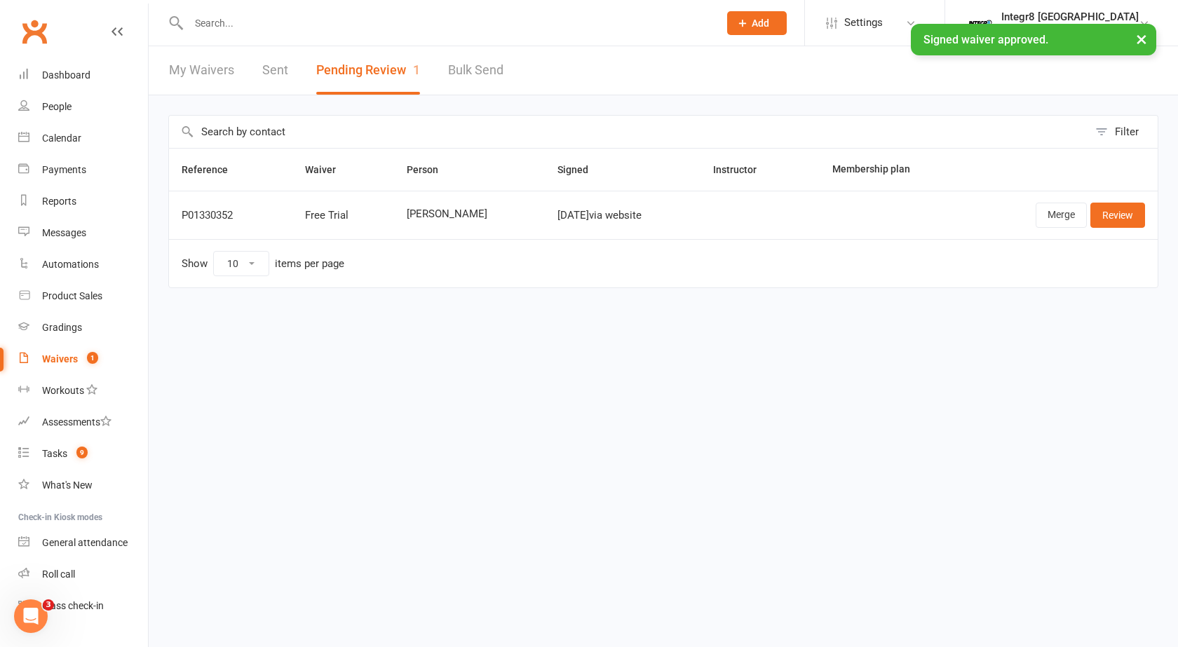
click at [295, 21] on input "text" at bounding box center [446, 23] width 525 height 20
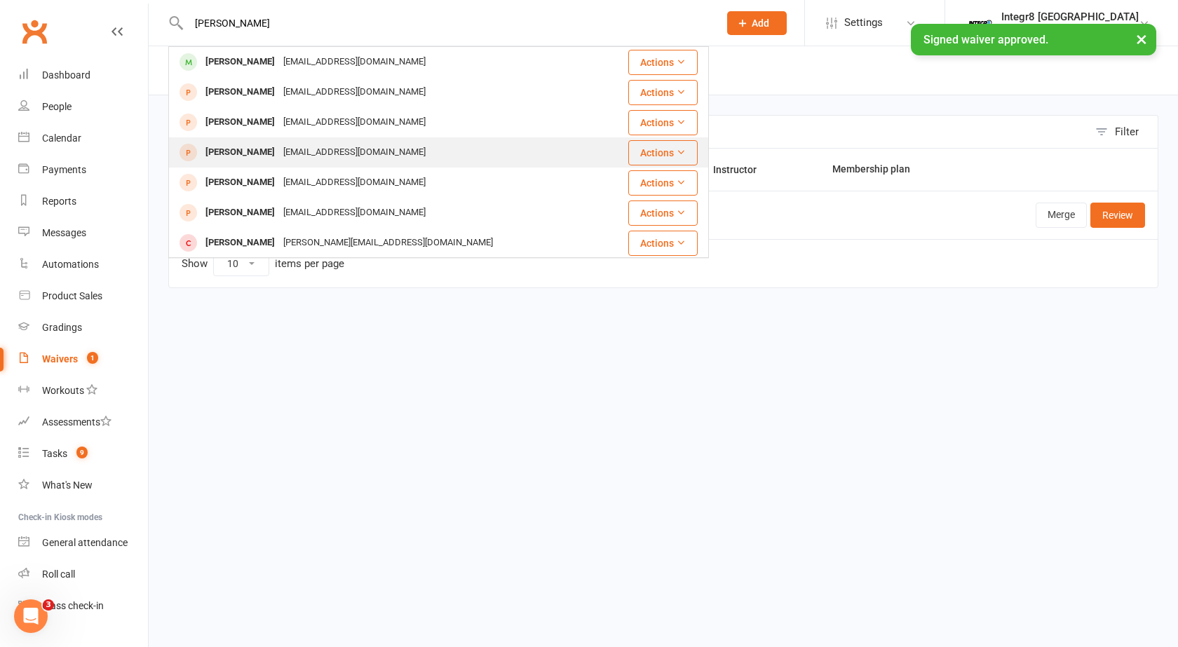
type input "liam"
click at [346, 150] on div "liamodonohue186@gmail.com" at bounding box center [354, 152] width 151 height 20
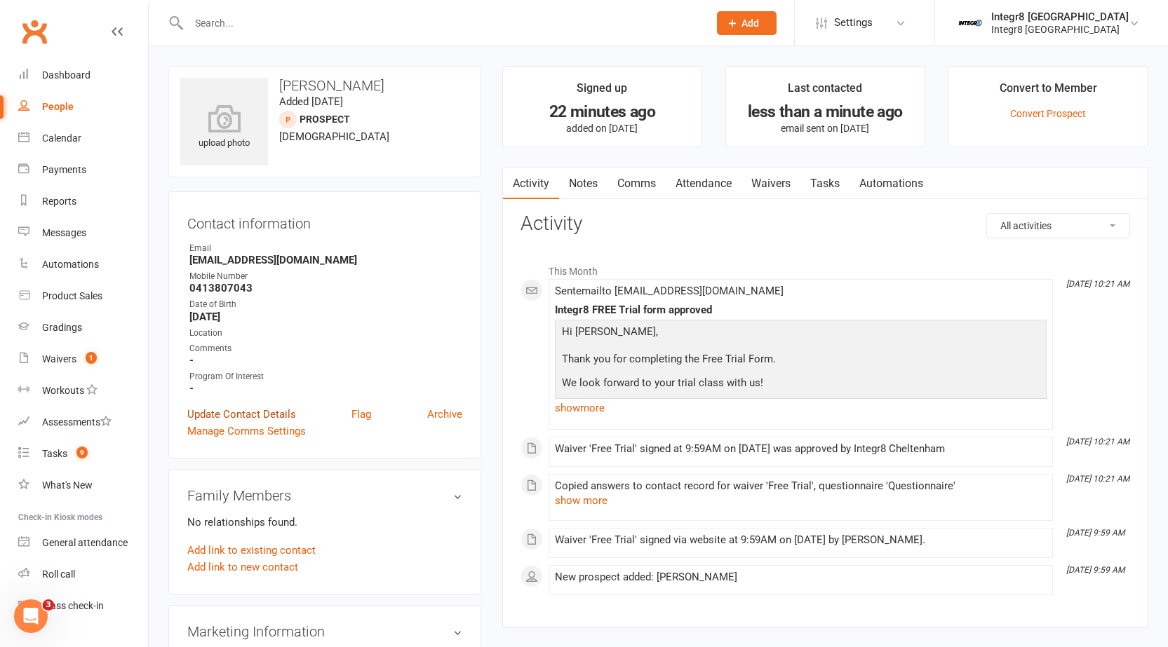
click at [253, 411] on link "Update Contact Details" at bounding box center [241, 414] width 109 height 17
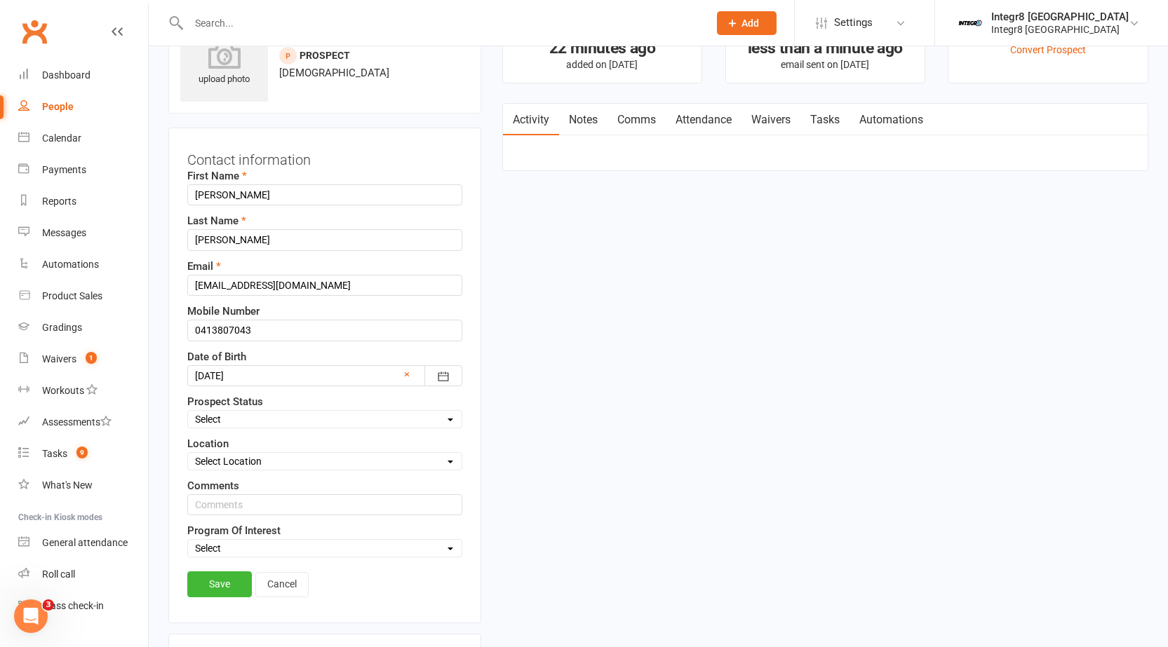
scroll to position [66, 0]
click at [297, 427] on div "First Name Liam Last Name Odonohue Email liamodonohue186@gmail.com Mobile Numbe…" at bounding box center [324, 361] width 275 height 390
click at [295, 421] on select "Select Initial Contact Follow-up Free Trial Booked Awaiting Sign-Up Not Ready (…" at bounding box center [325, 417] width 274 height 15
select select "Free Trial Booked"
click at [188, 410] on select "Select Initial Contact Follow-up Free Trial Booked Awaiting Sign-Up Not Ready (…" at bounding box center [325, 417] width 274 height 15
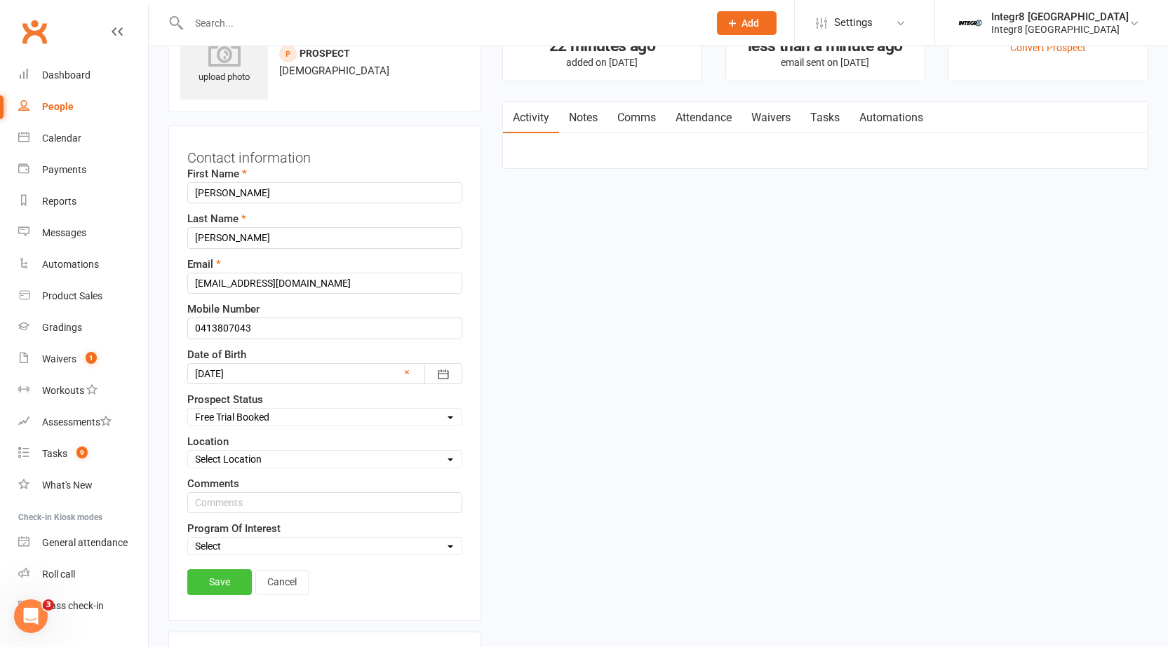
click at [214, 583] on link "Save" at bounding box center [219, 581] width 65 height 25
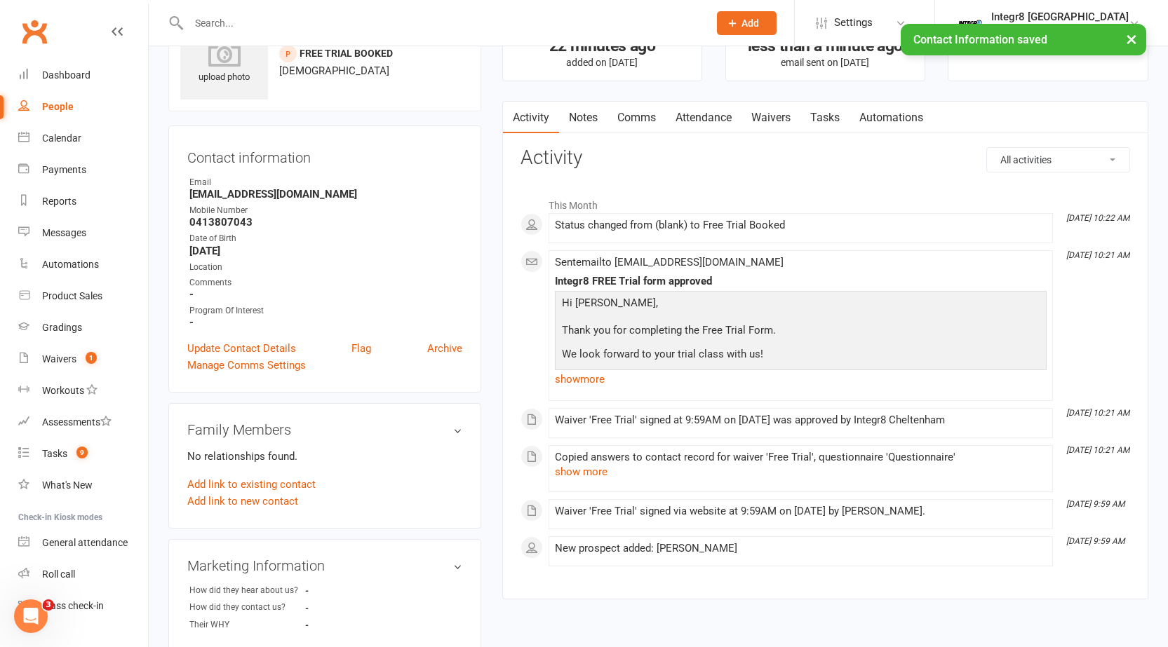
click at [705, 116] on link "Attendance" at bounding box center [704, 118] width 76 height 32
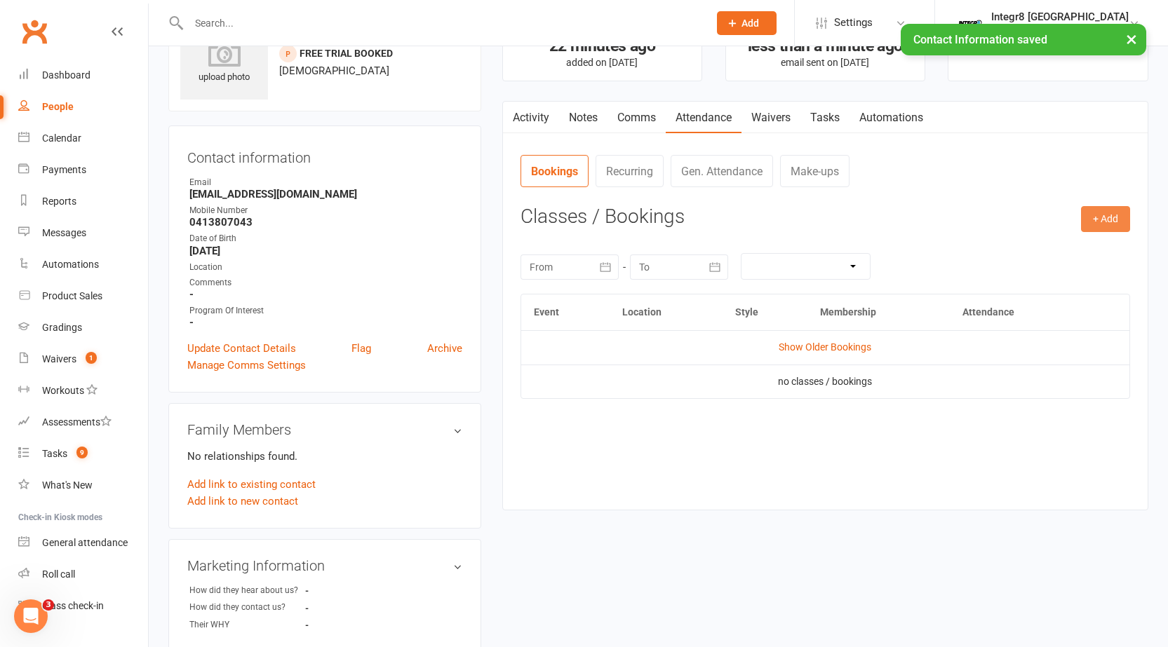
click at [1112, 224] on button "+ Add" at bounding box center [1105, 218] width 49 height 25
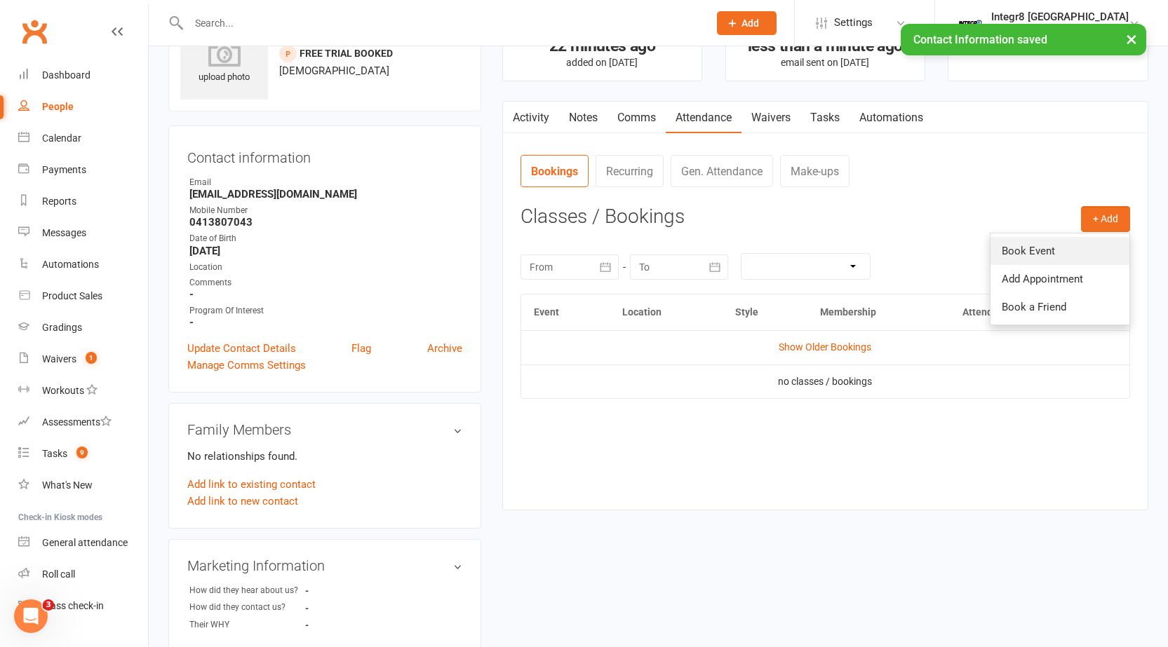
click at [1065, 248] on link "Book Event" at bounding box center [1059, 251] width 139 height 28
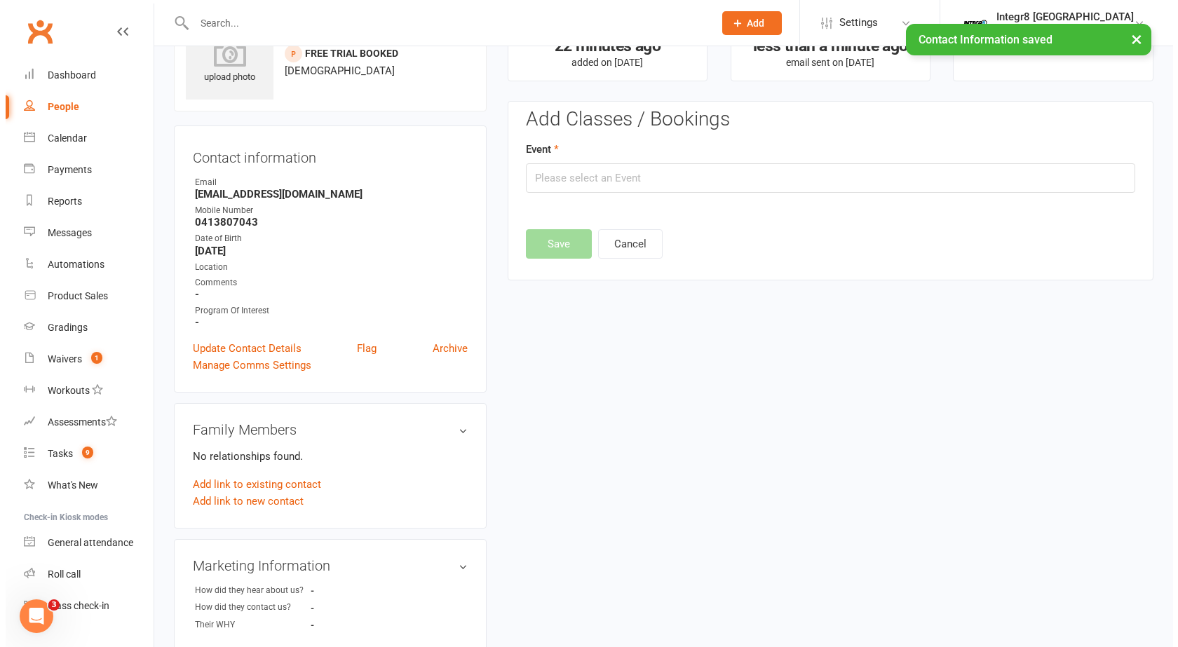
scroll to position [97, 0]
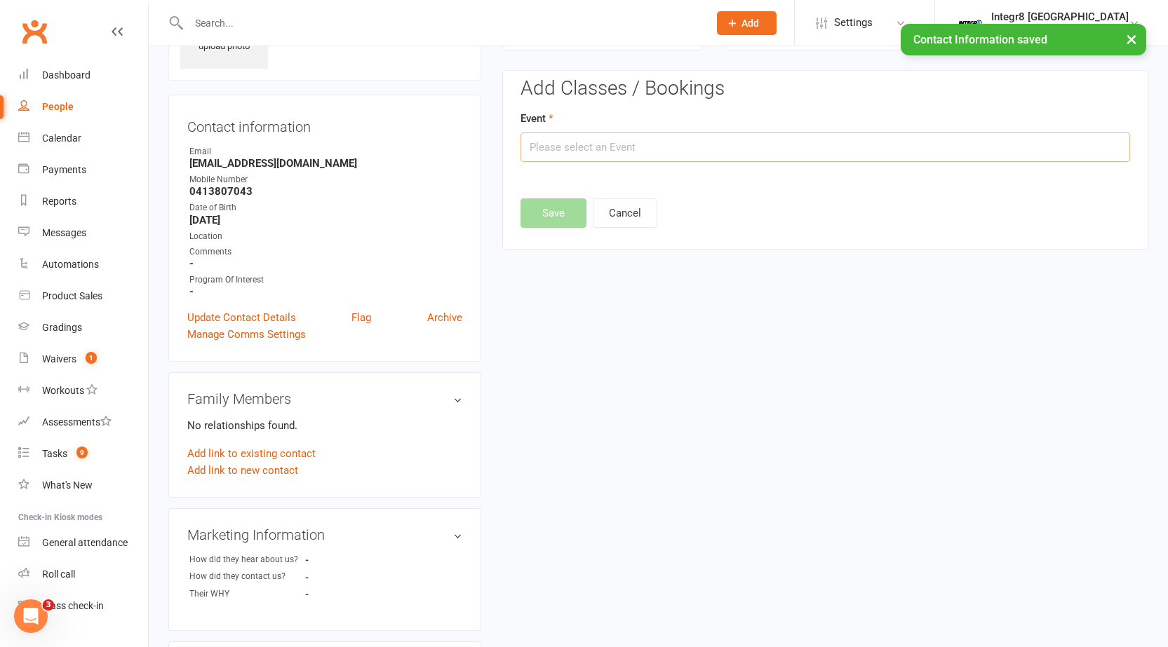
click at [646, 148] on input "text" at bounding box center [824, 147] width 609 height 29
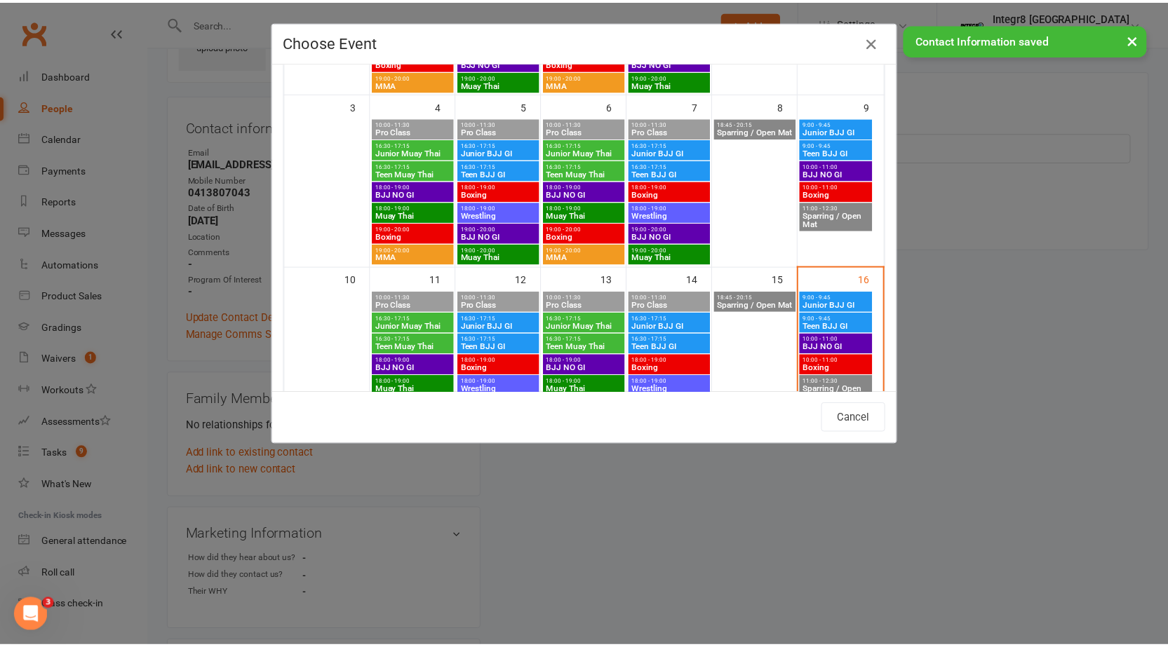
scroll to position [281, 0]
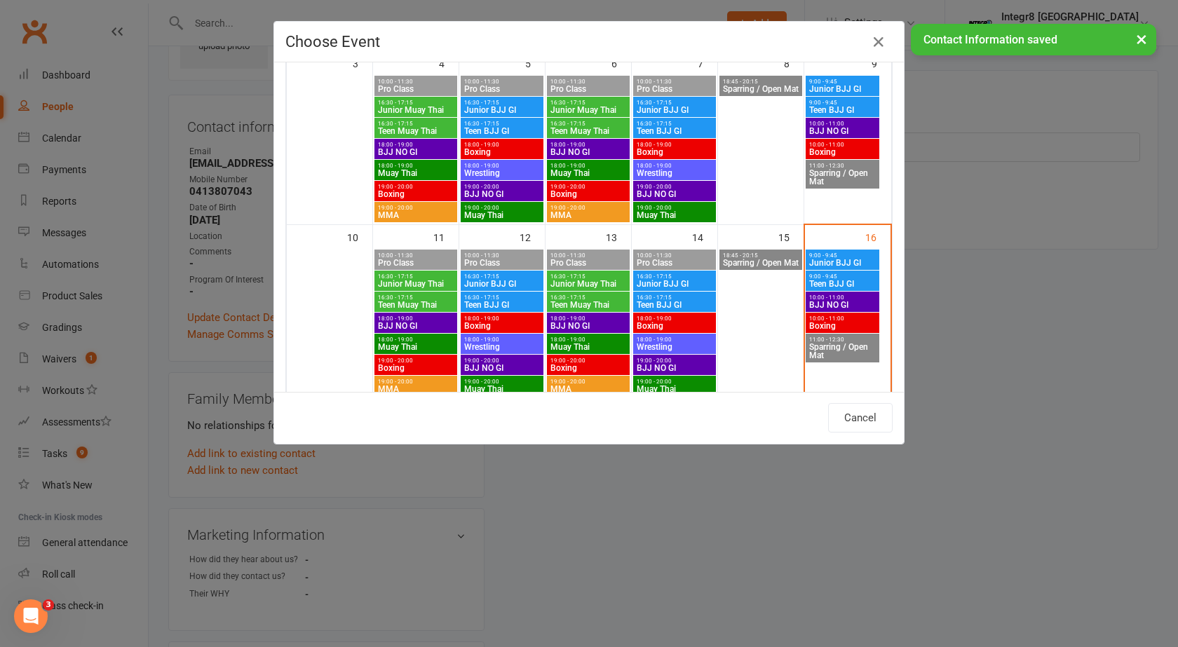
click at [826, 321] on span "10:00 - 11:00" at bounding box center [843, 319] width 68 height 6
type input "Boxing - Aug 16, 2025 10:00:00 AM"
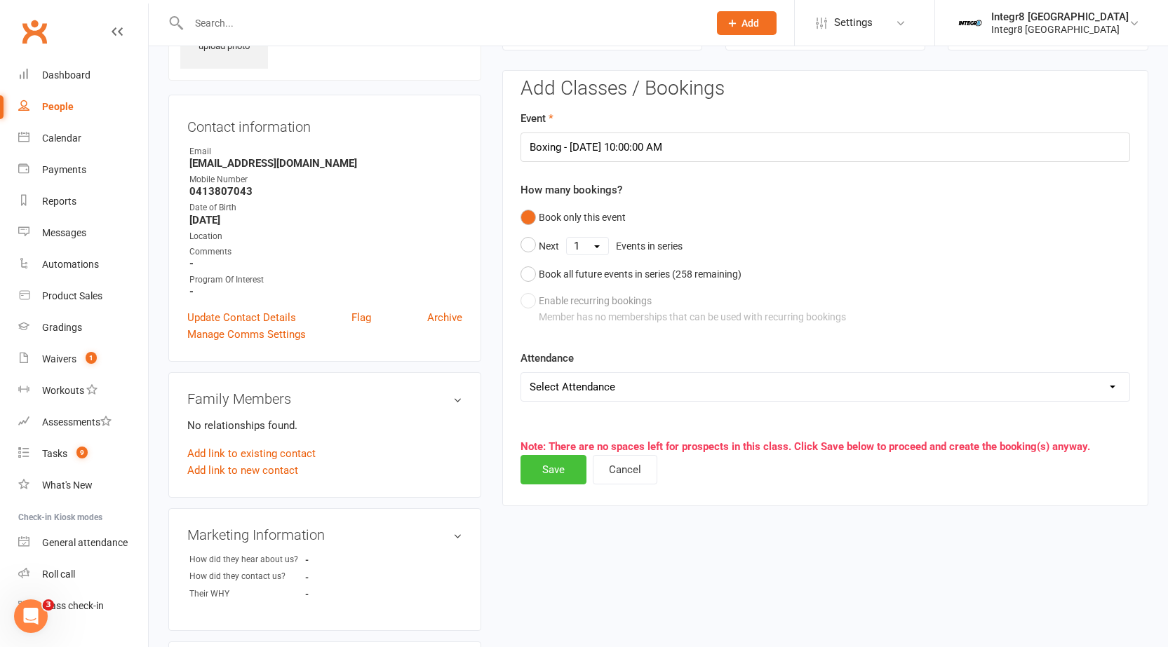
click at [546, 468] on button "Save" at bounding box center [553, 469] width 66 height 29
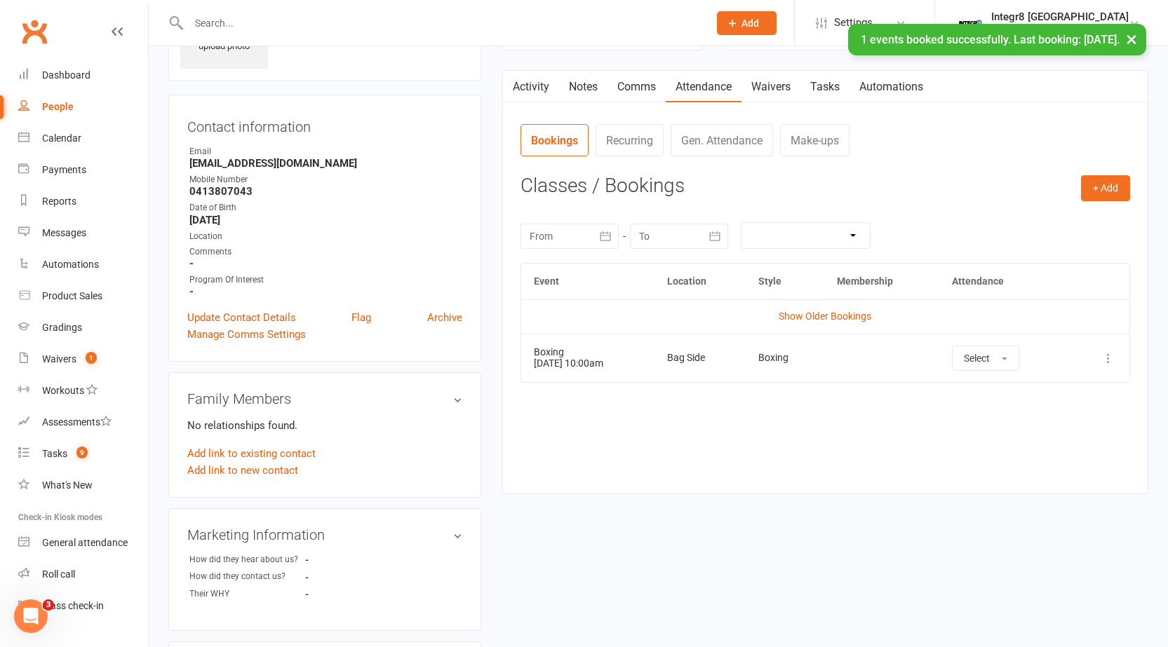
click at [588, 86] on link "Notes" at bounding box center [583, 87] width 48 height 32
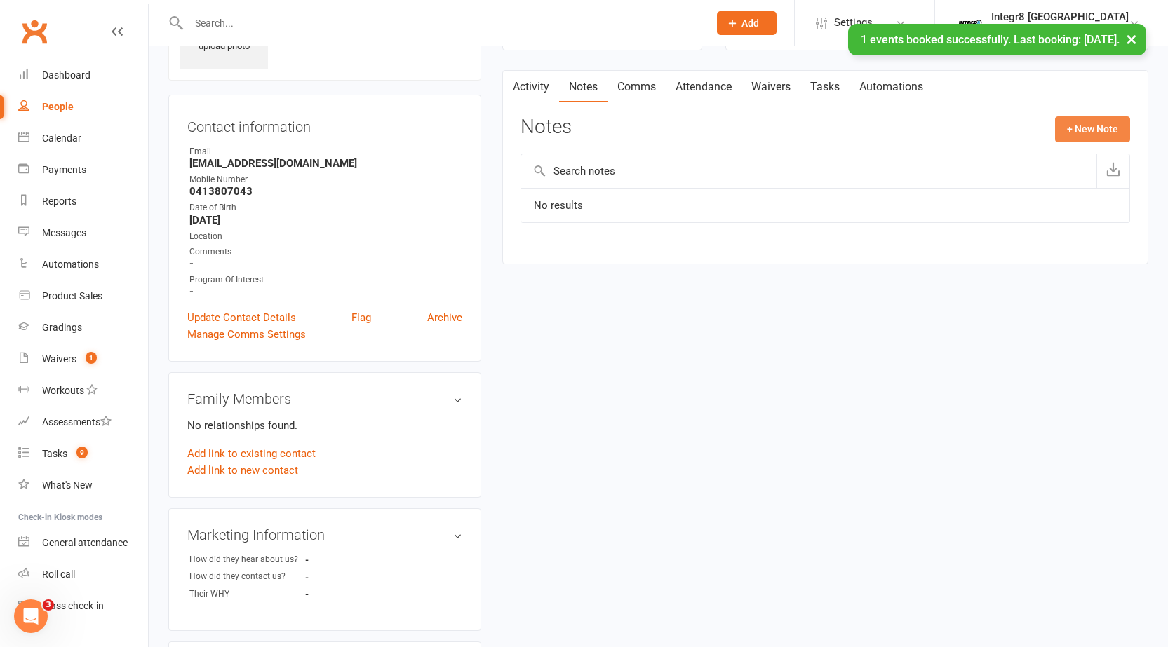
click at [1109, 127] on button "+ New Note" at bounding box center [1092, 128] width 75 height 25
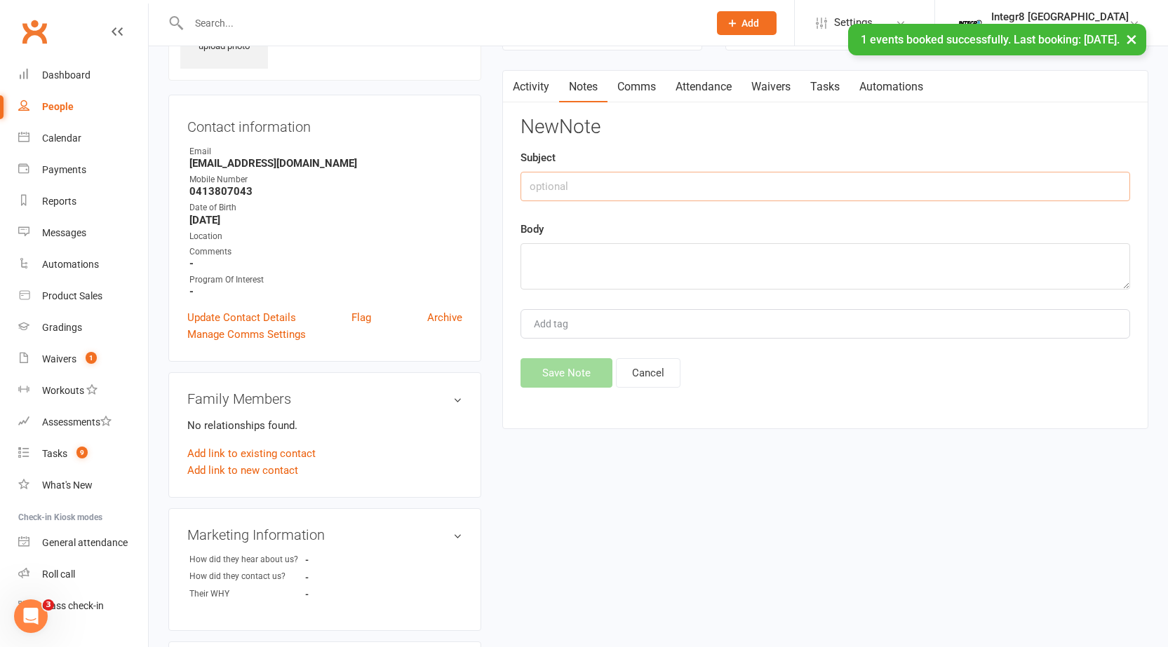
click at [602, 192] on input "text" at bounding box center [824, 186] width 609 height 29
type input "walk in"
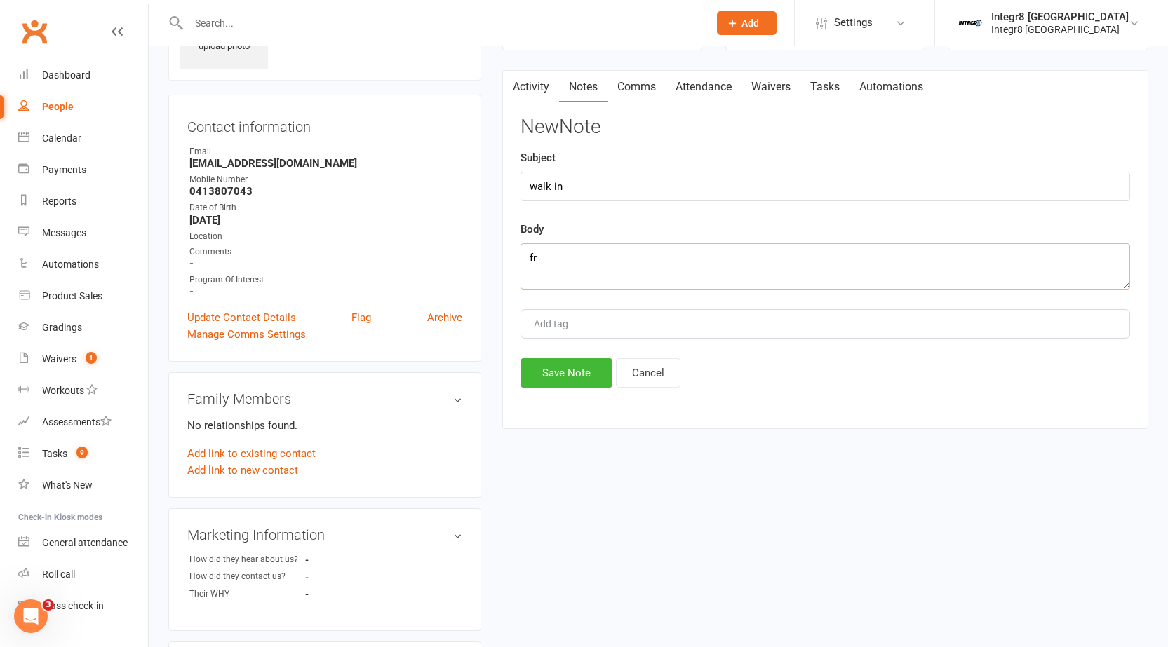
type textarea "f"
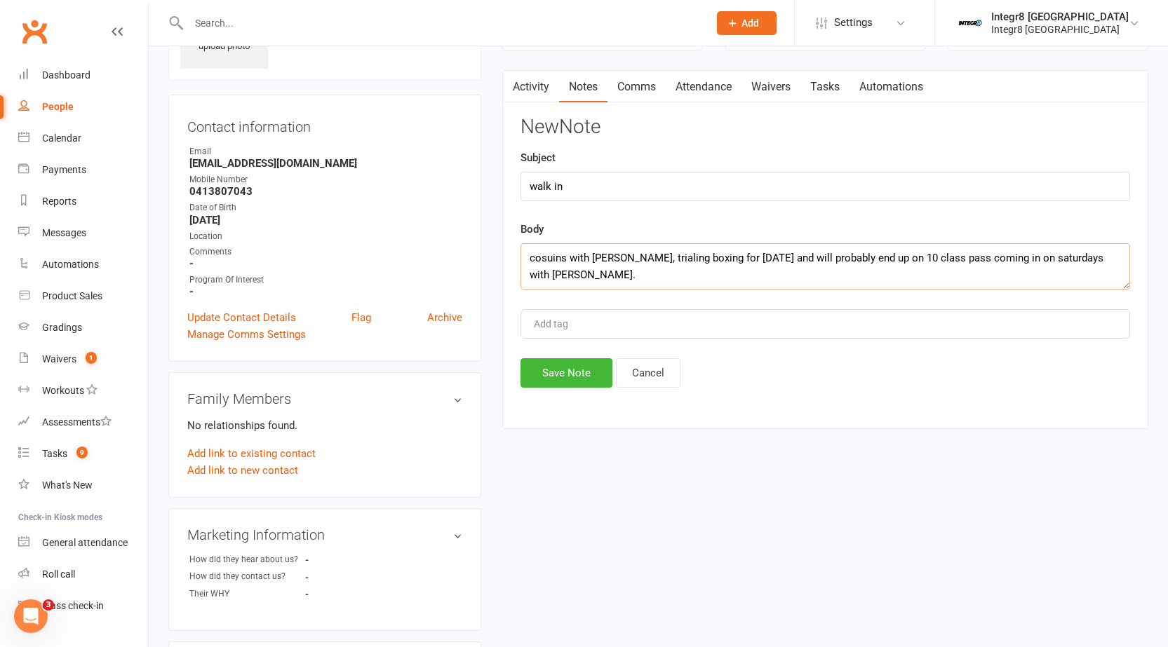
type textarea "cosuins with ben shellim, trialing boxing for today and will probably end up on…"
type input "[PERSON_NAME]"
click at [568, 344] on li "[PERSON_NAME]" at bounding box center [825, 350] width 607 height 21
click at [559, 378] on button "Save Note" at bounding box center [566, 372] width 92 height 29
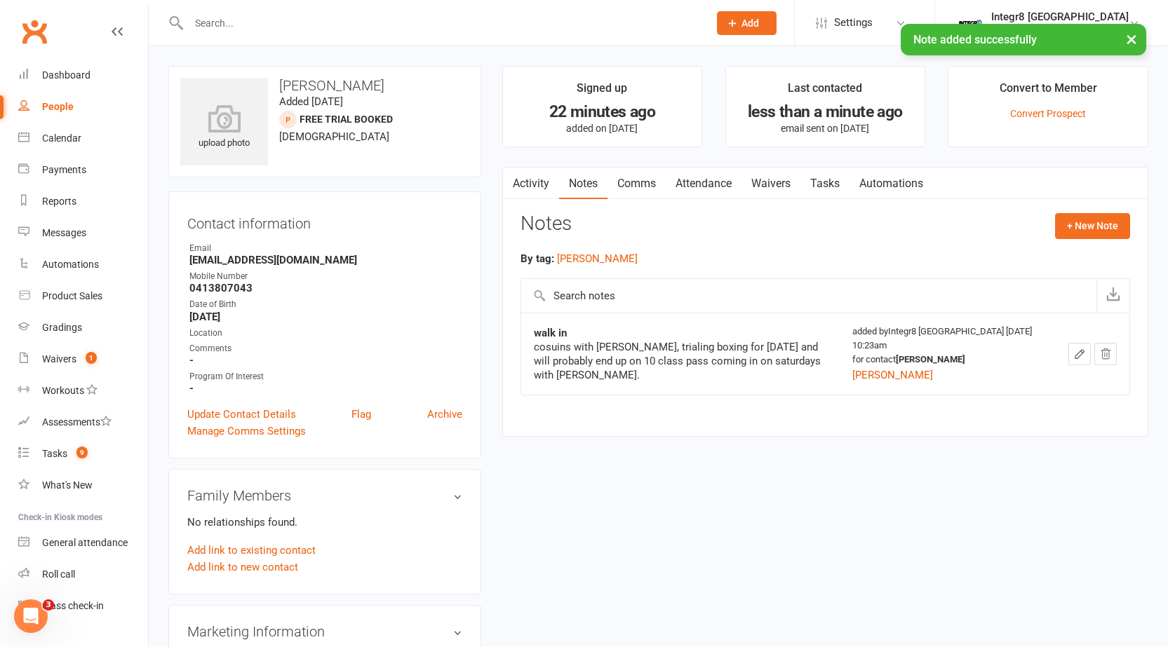
click at [65, 109] on div "People" at bounding box center [58, 106] width 32 height 11
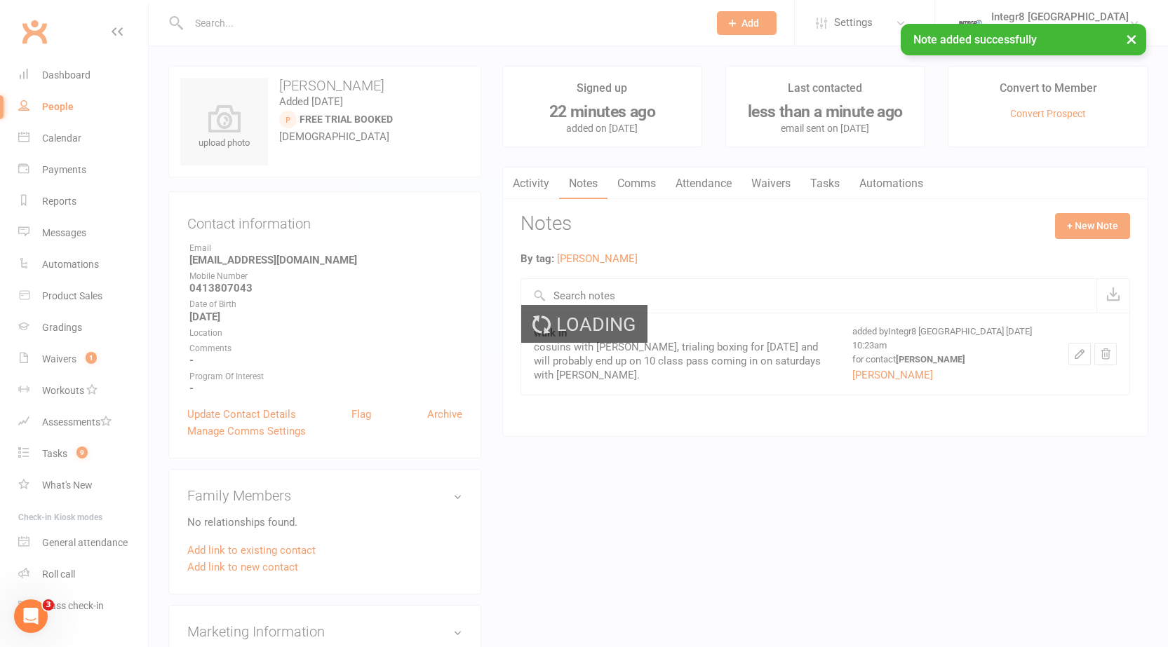
select select "100"
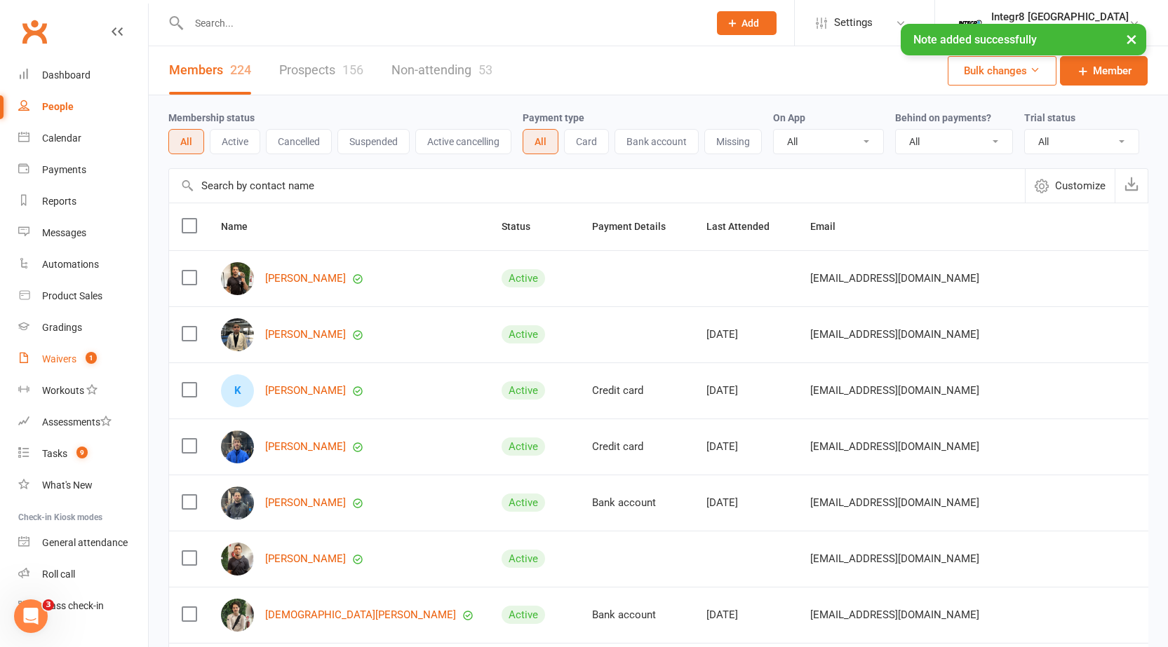
click at [65, 364] on div "Waivers" at bounding box center [59, 358] width 34 height 11
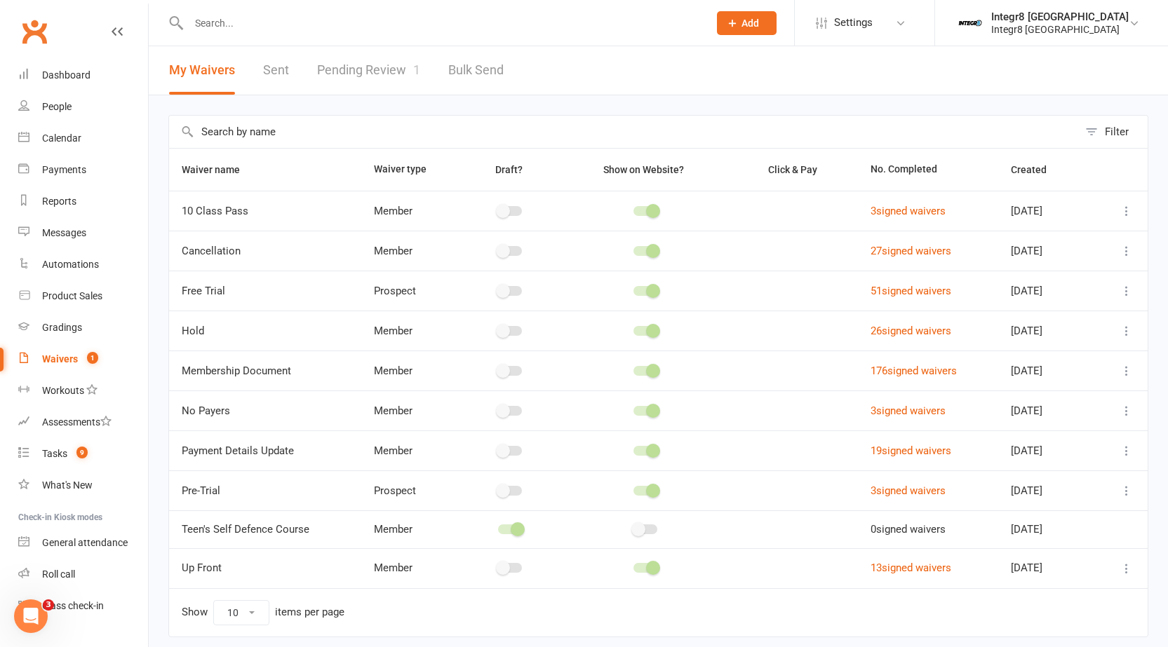
click at [366, 72] on link "Pending Review 1" at bounding box center [368, 70] width 103 height 48
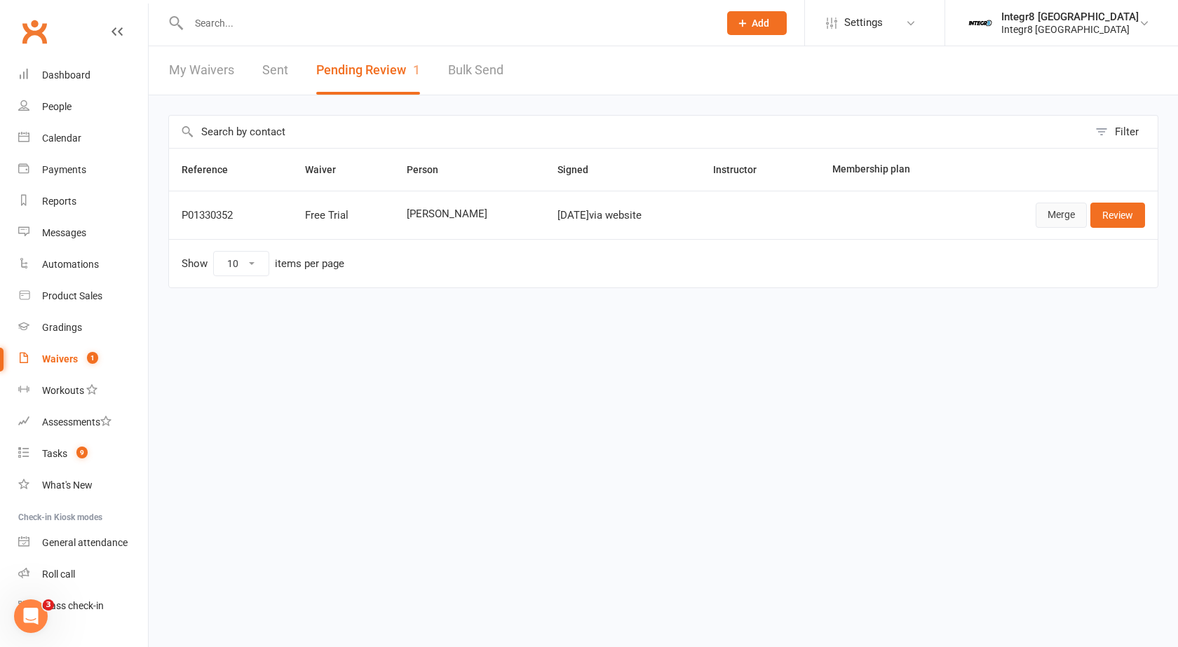
click at [1076, 212] on link "Merge" at bounding box center [1061, 215] width 51 height 25
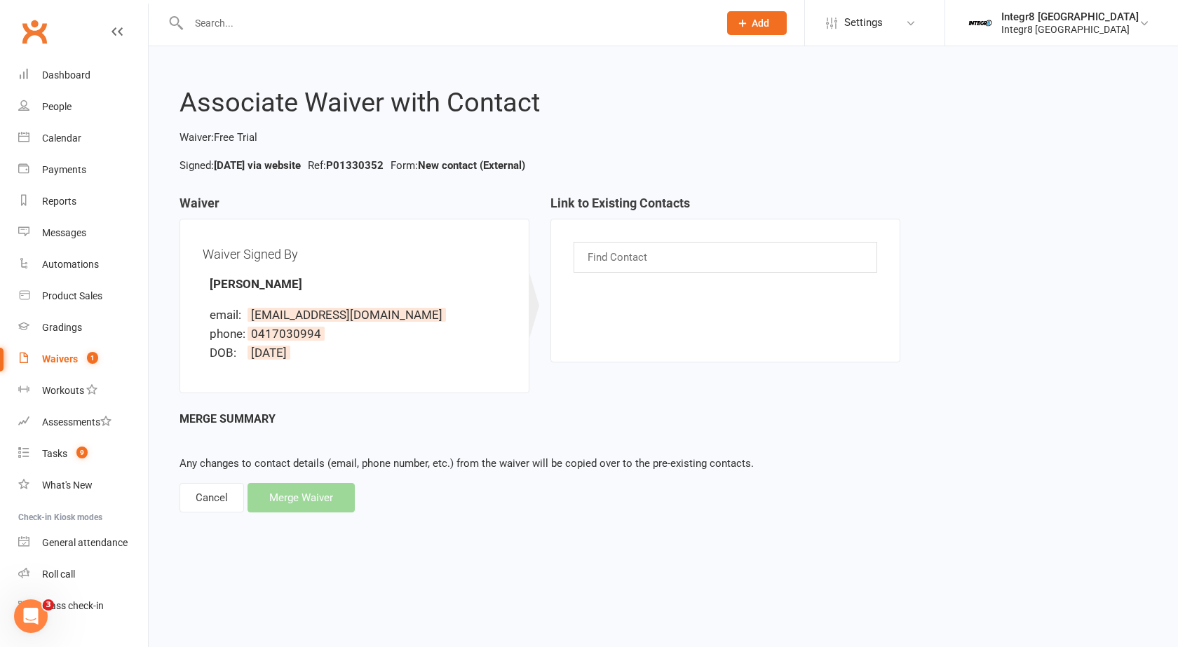
click at [622, 256] on input "text" at bounding box center [618, 257] width 65 height 18
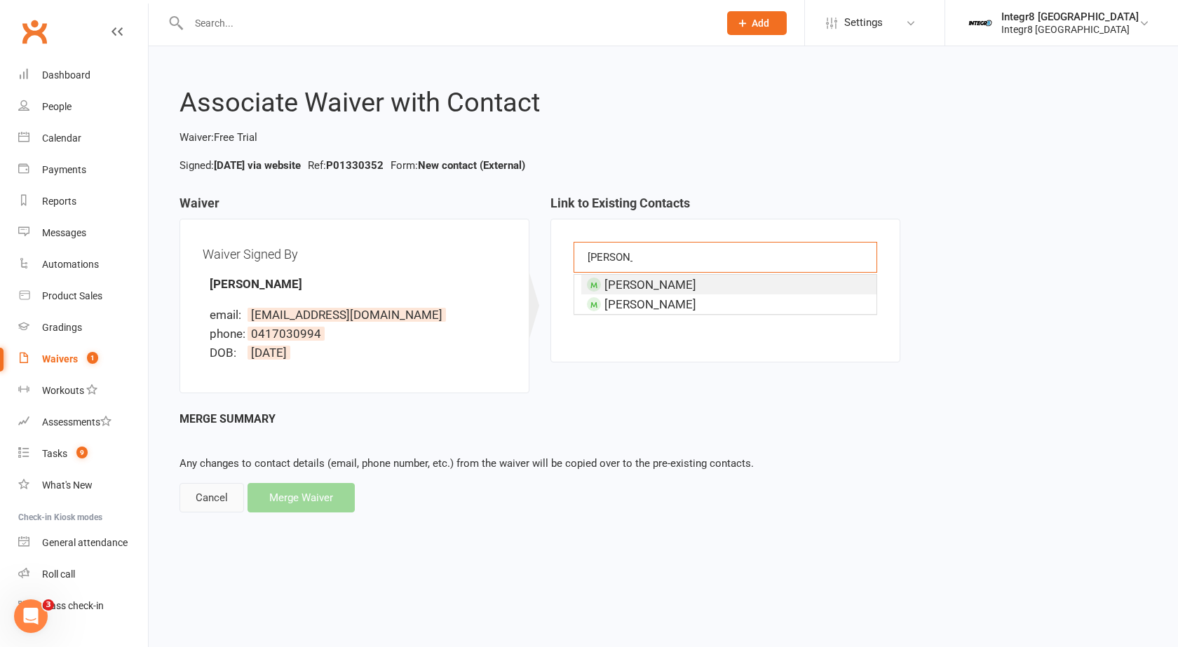
type input "kervin"
click at [213, 501] on div "Cancel" at bounding box center [212, 497] width 65 height 29
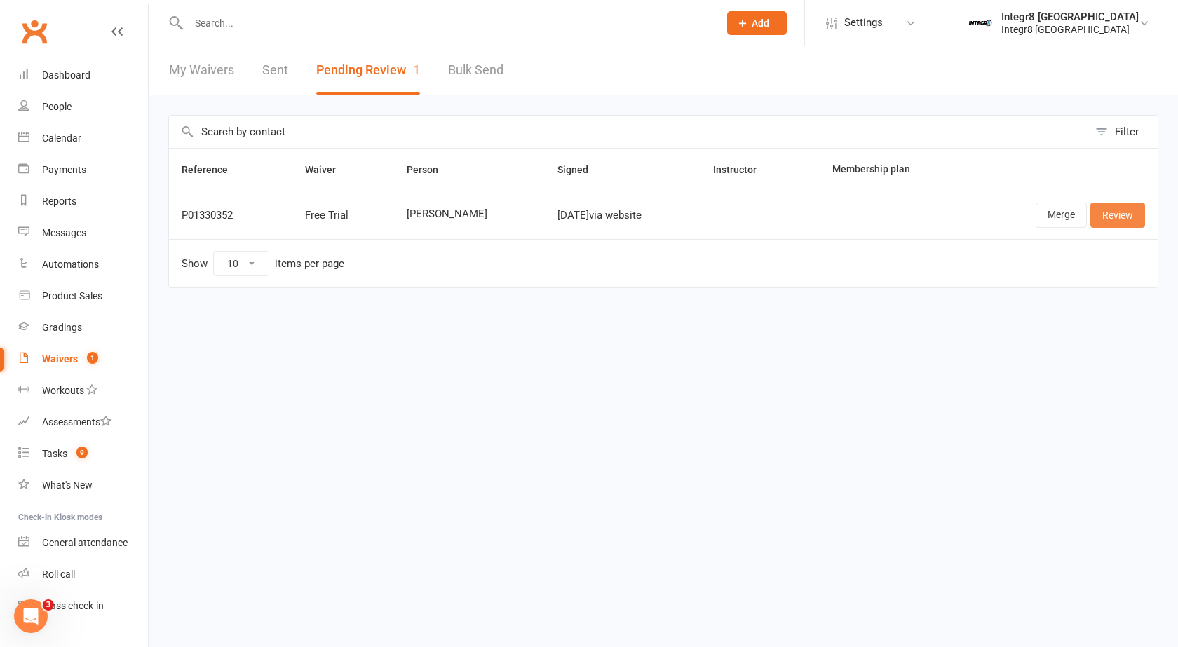
click at [1108, 220] on link "Review" at bounding box center [1118, 215] width 55 height 25
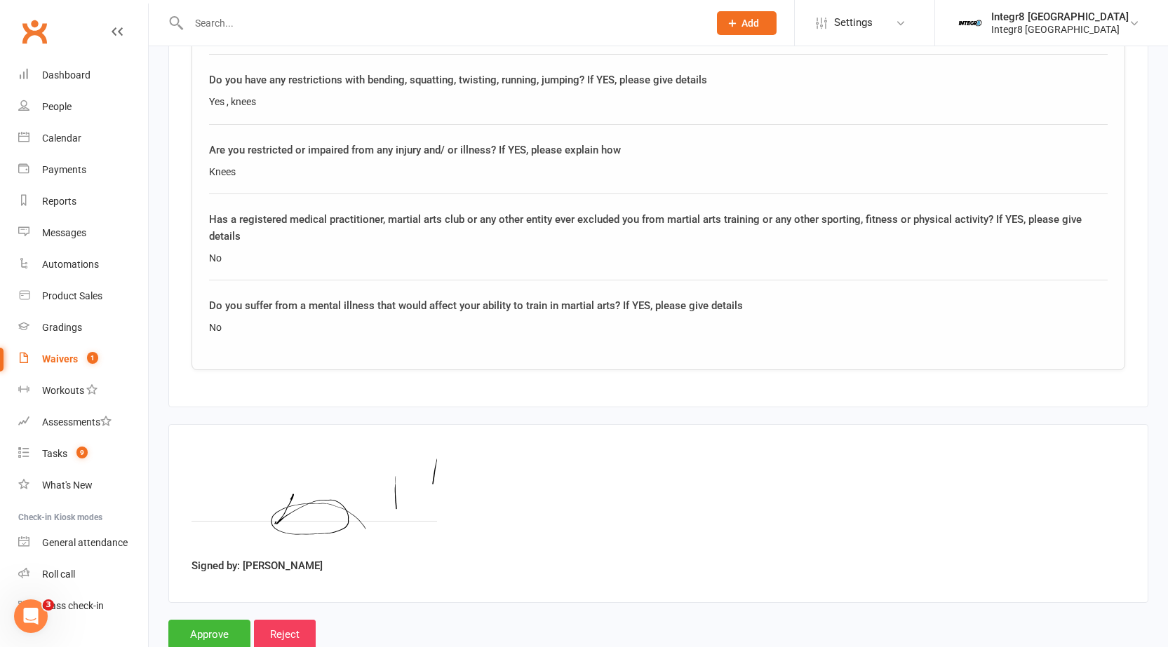
scroll to position [1192, 0]
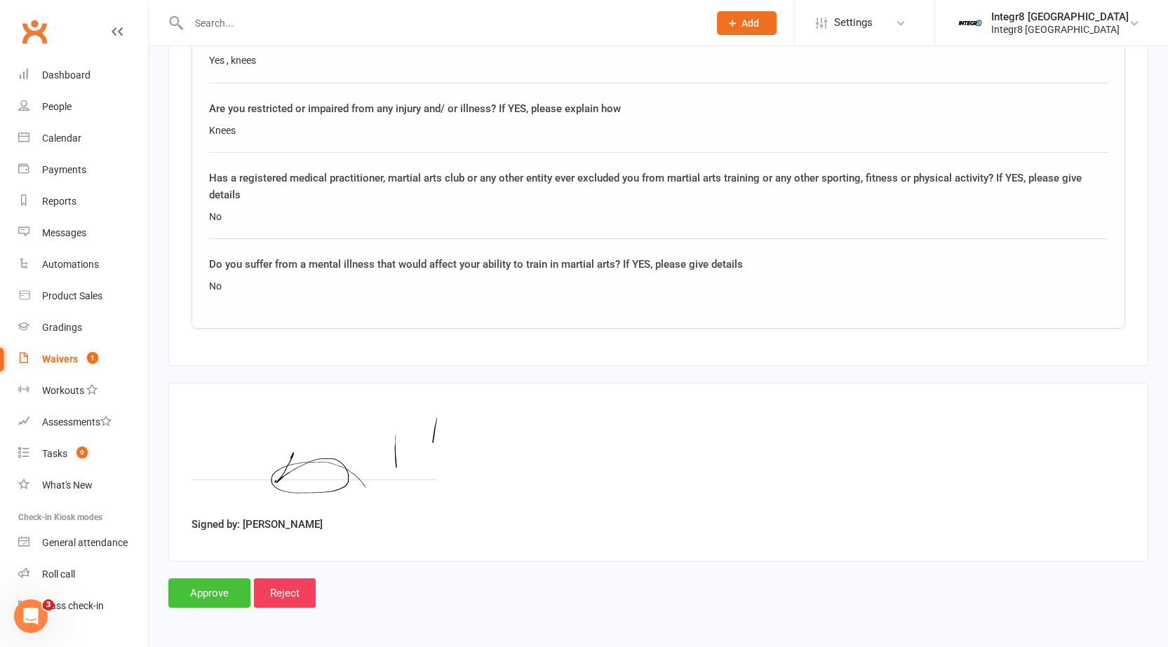
click at [206, 591] on input "Approve" at bounding box center [209, 593] width 82 height 29
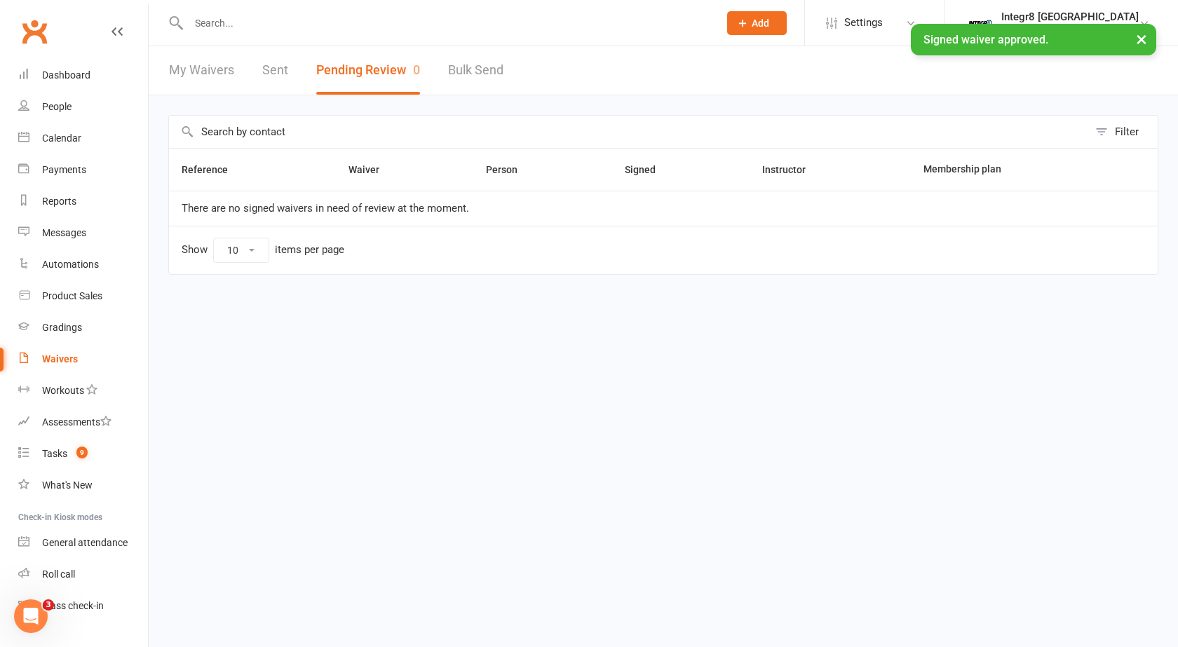
click at [271, 16] on input "text" at bounding box center [446, 23] width 525 height 20
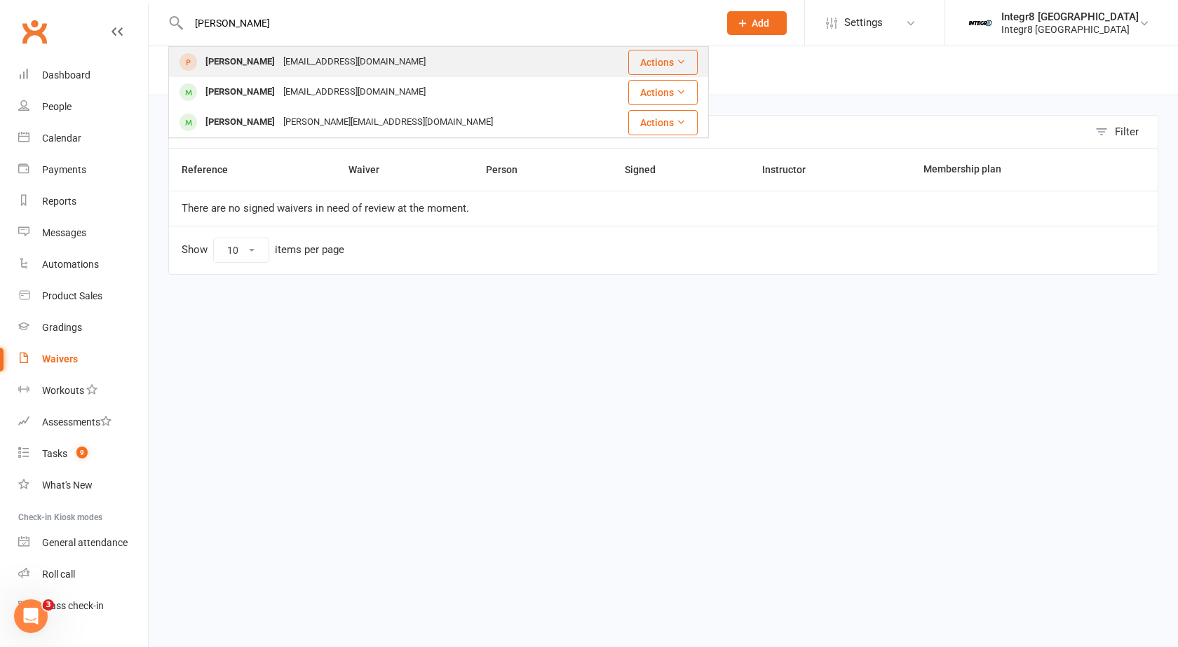
type input "kervin"
click at [280, 61] on div "Jnkcy13@gmail.com" at bounding box center [354, 62] width 151 height 20
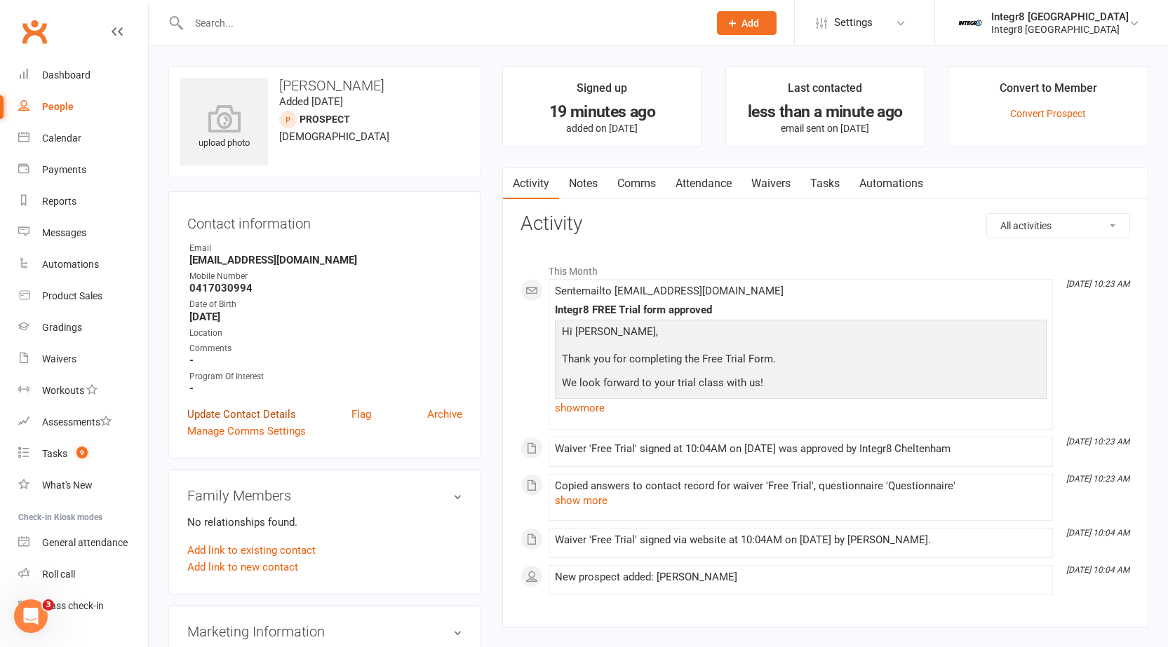
click at [238, 411] on link "Update Contact Details" at bounding box center [241, 414] width 109 height 17
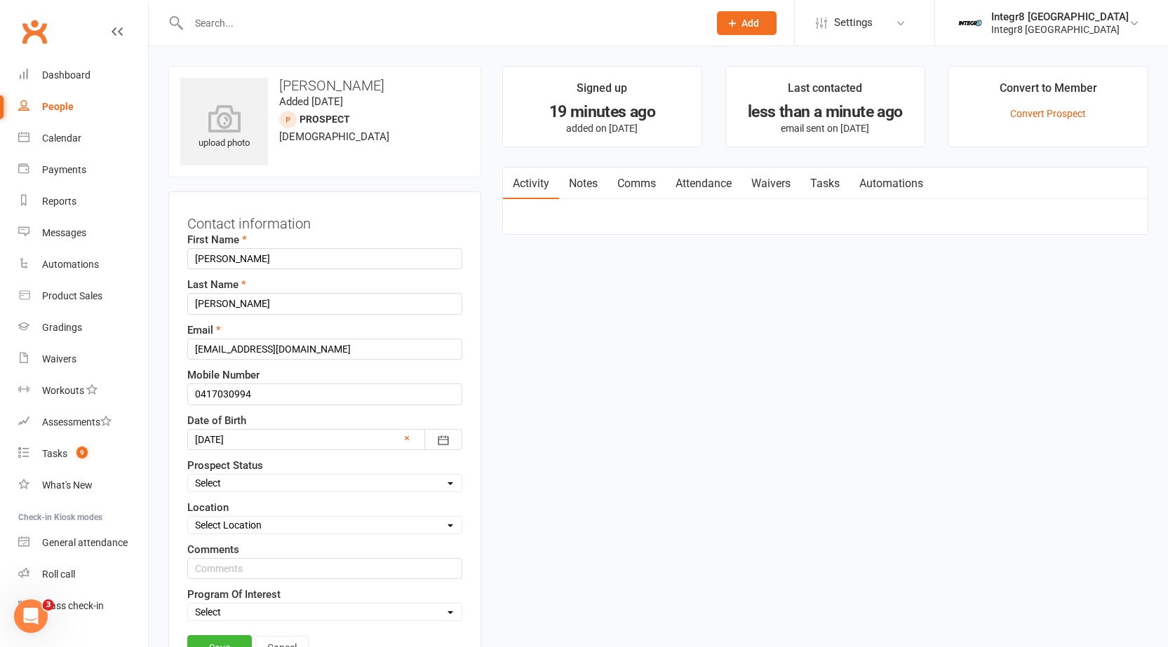
scroll to position [66, 0]
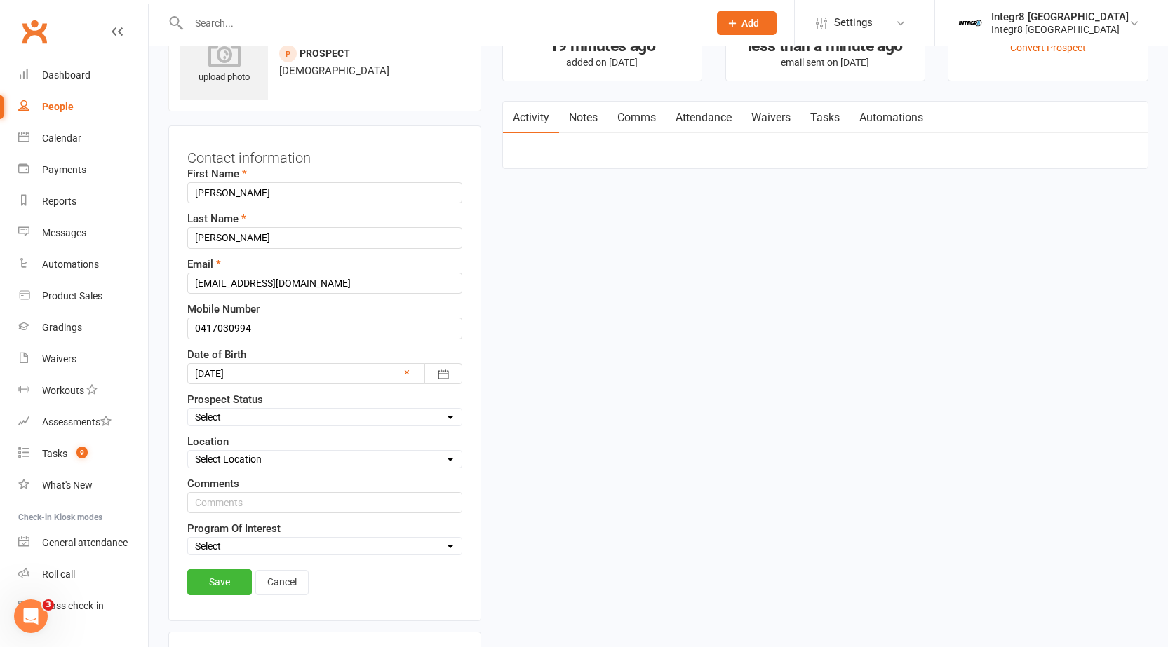
click at [243, 417] on select "Select Initial Contact Follow-up Free Trial Booked Awaiting Sign-Up Not Ready (…" at bounding box center [325, 417] width 274 height 15
select select "Free Trial Booked"
click at [188, 410] on select "Select Initial Contact Follow-up Free Trial Booked Awaiting Sign-Up Not Ready (…" at bounding box center [325, 417] width 274 height 15
click at [217, 577] on link "Save" at bounding box center [219, 581] width 65 height 25
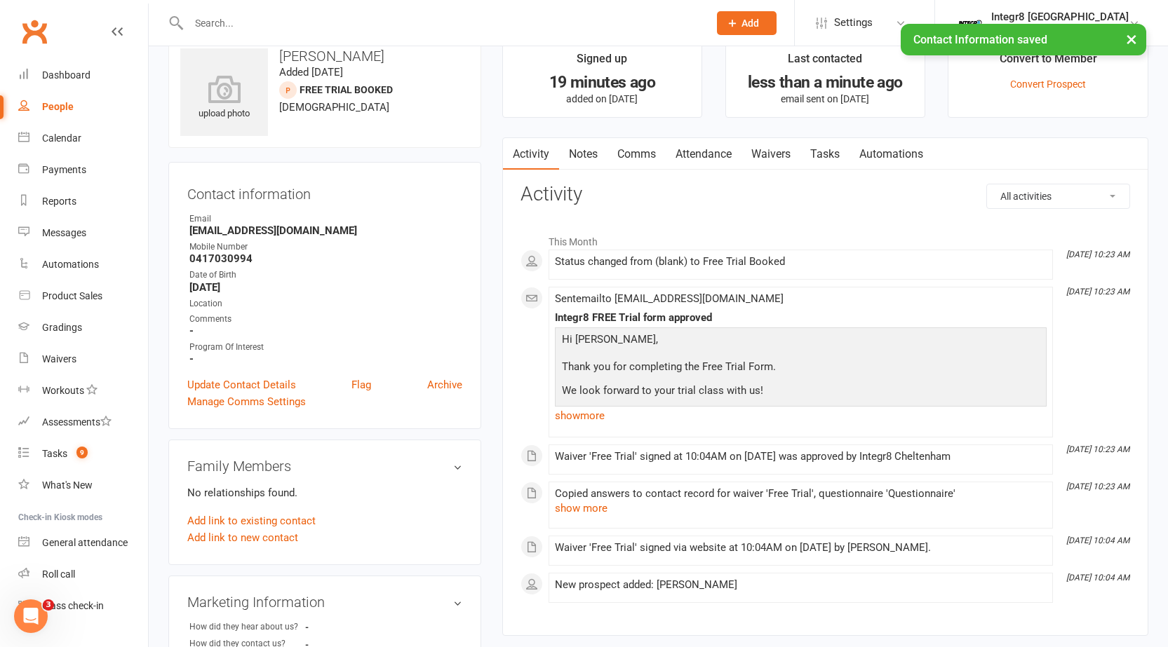
scroll to position [0, 0]
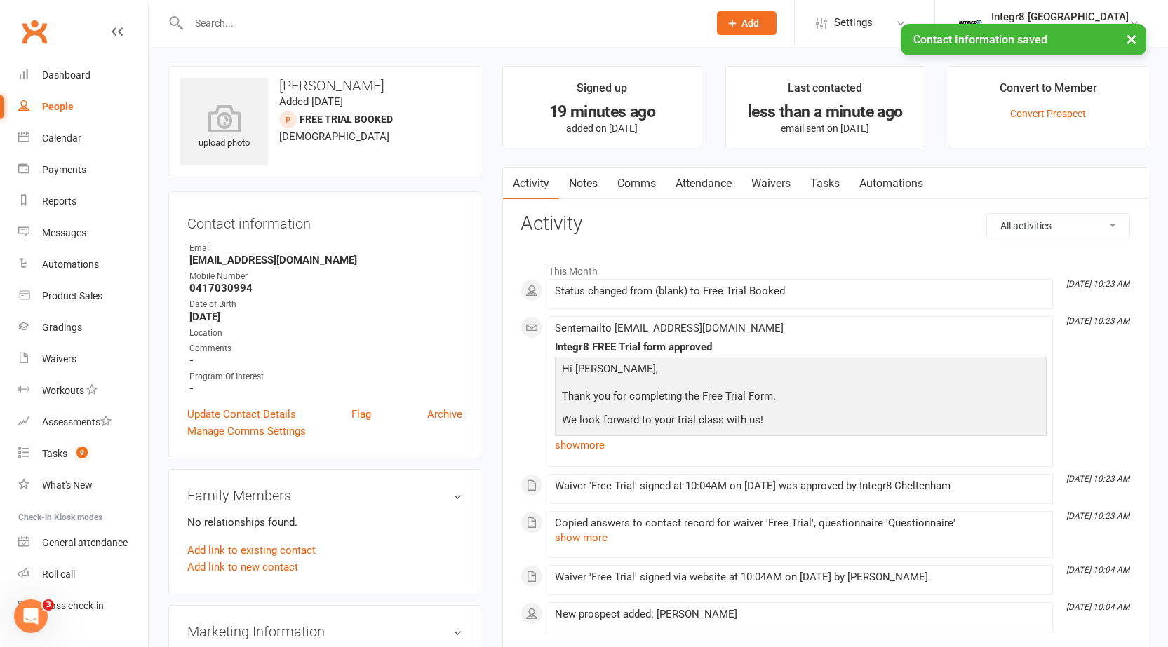
click at [578, 186] on link "Notes" at bounding box center [583, 184] width 48 height 32
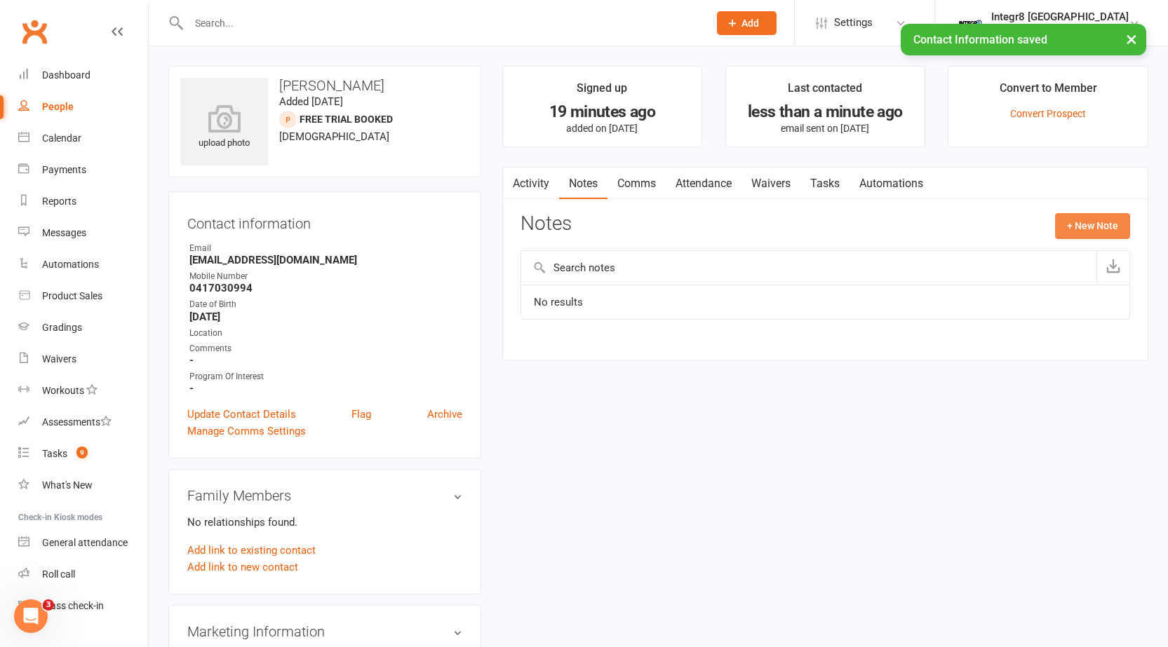
click at [1058, 226] on button "+ New Note" at bounding box center [1092, 225] width 75 height 25
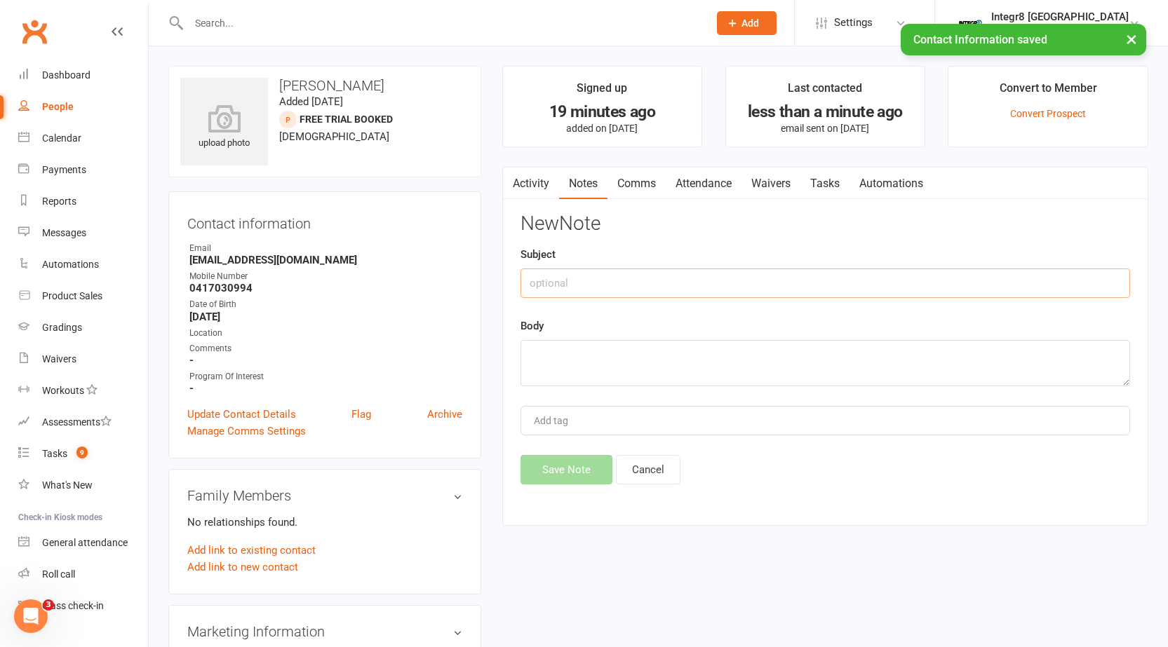
click at [572, 288] on input "text" at bounding box center [824, 283] width 609 height 29
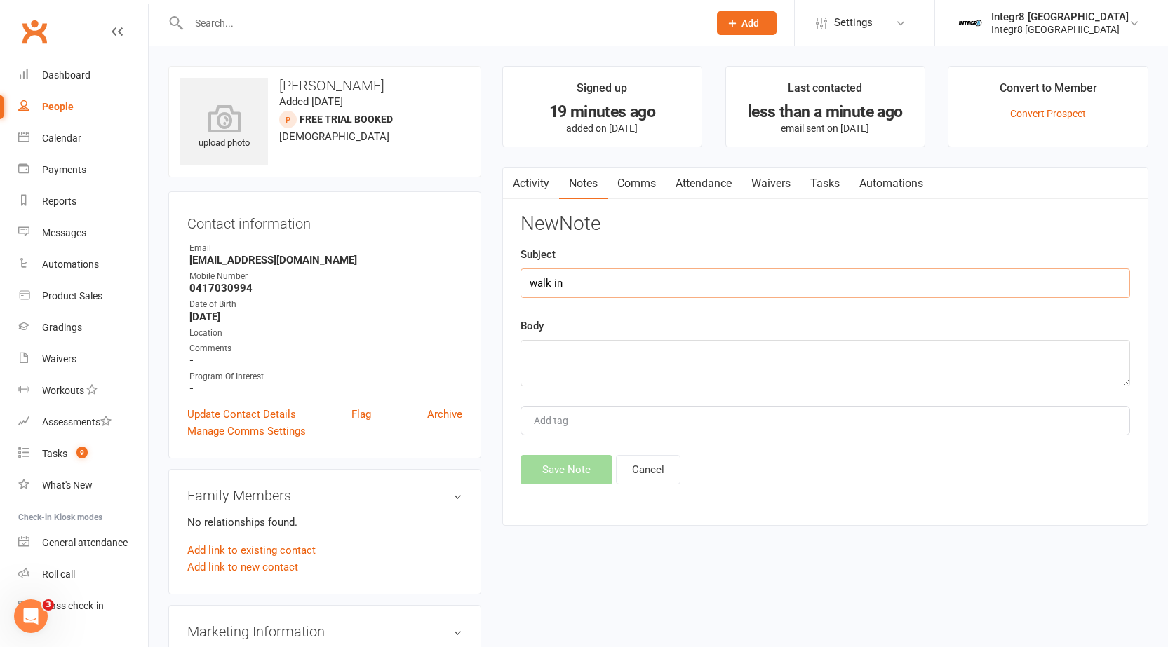
type input "walk in"
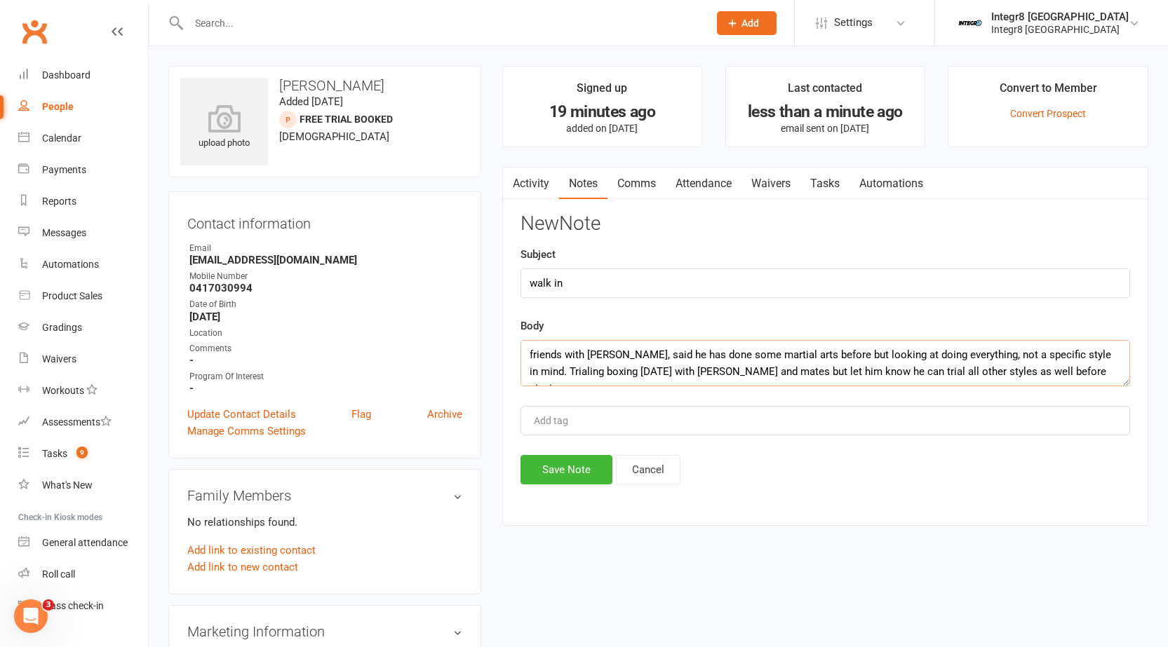
type textarea "friends with ben shellim, said he has done some martial arts before but looking…"
type input "[PERSON_NAME]"
click at [592, 443] on li "[PERSON_NAME]" at bounding box center [825, 447] width 607 height 21
click at [556, 469] on button "Save Note" at bounding box center [566, 469] width 92 height 29
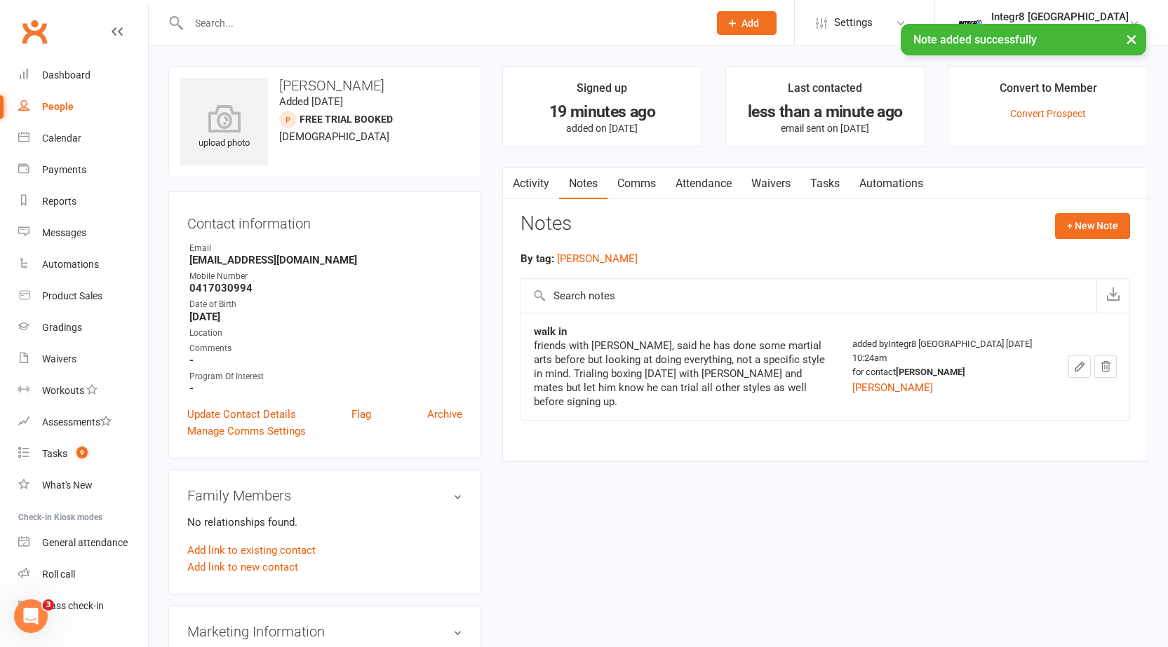
click at [698, 177] on link "Attendance" at bounding box center [704, 184] width 76 height 32
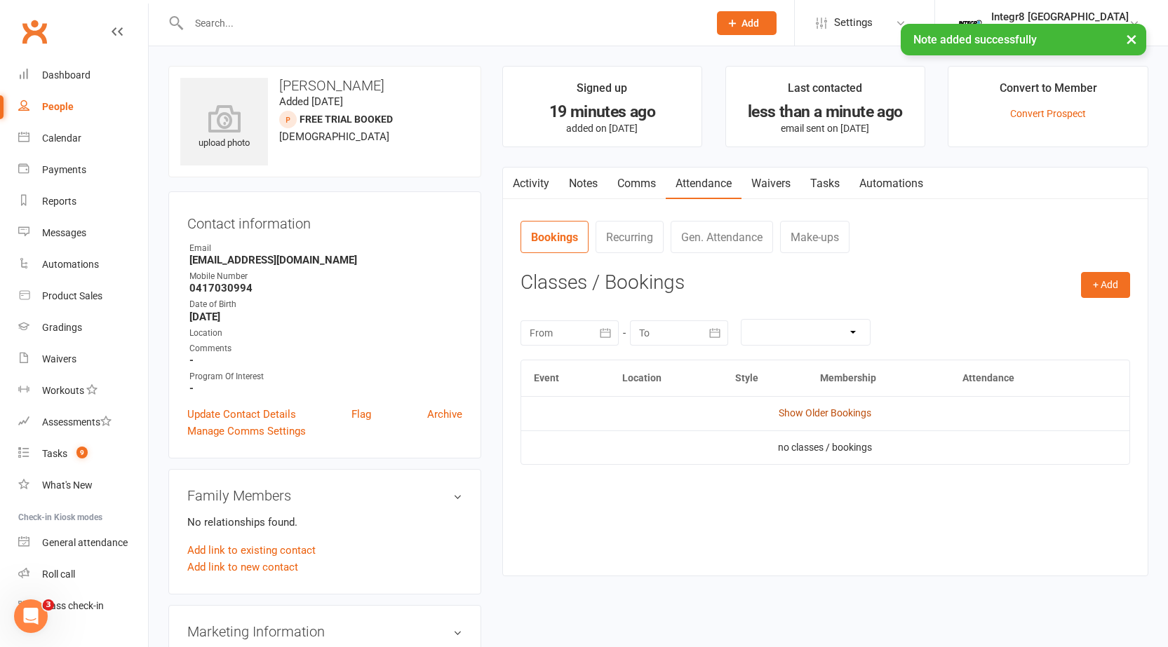
click at [856, 413] on link "Show Older Bookings" at bounding box center [824, 412] width 93 height 11
click at [837, 410] on link "Hide Older Bookings" at bounding box center [825, 412] width 88 height 11
click at [840, 415] on link "Show Older Bookings" at bounding box center [824, 412] width 93 height 11
click at [1103, 280] on button "+ Add" at bounding box center [1105, 284] width 49 height 25
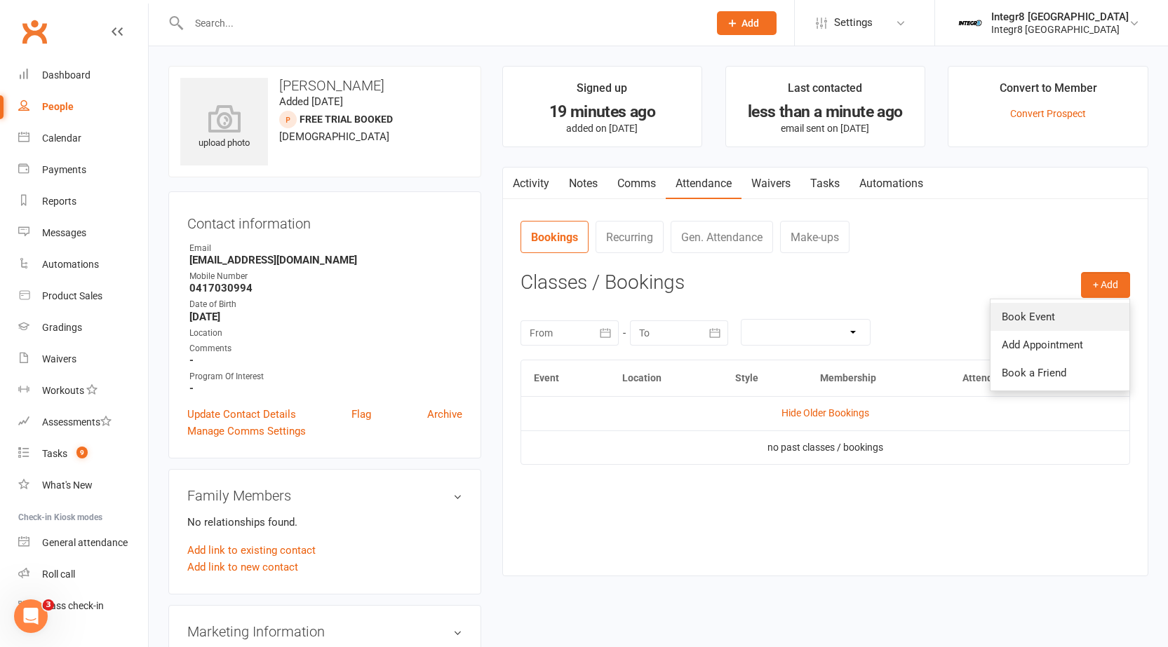
click at [1029, 313] on link "Book Event" at bounding box center [1059, 317] width 139 height 28
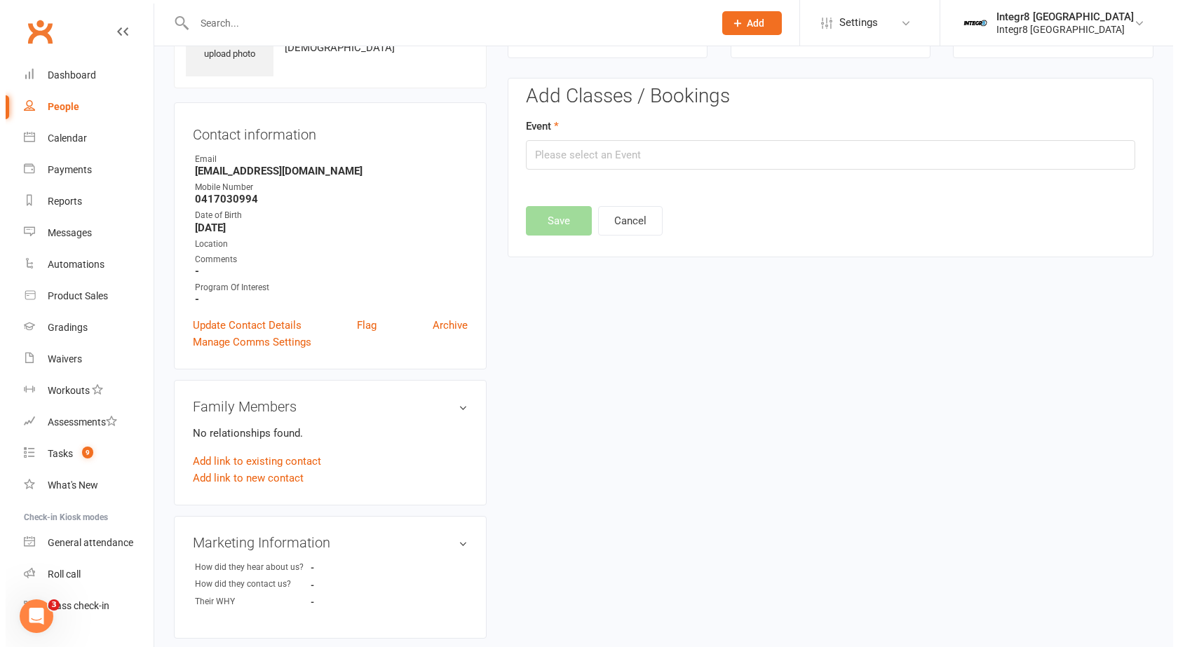
scroll to position [97, 0]
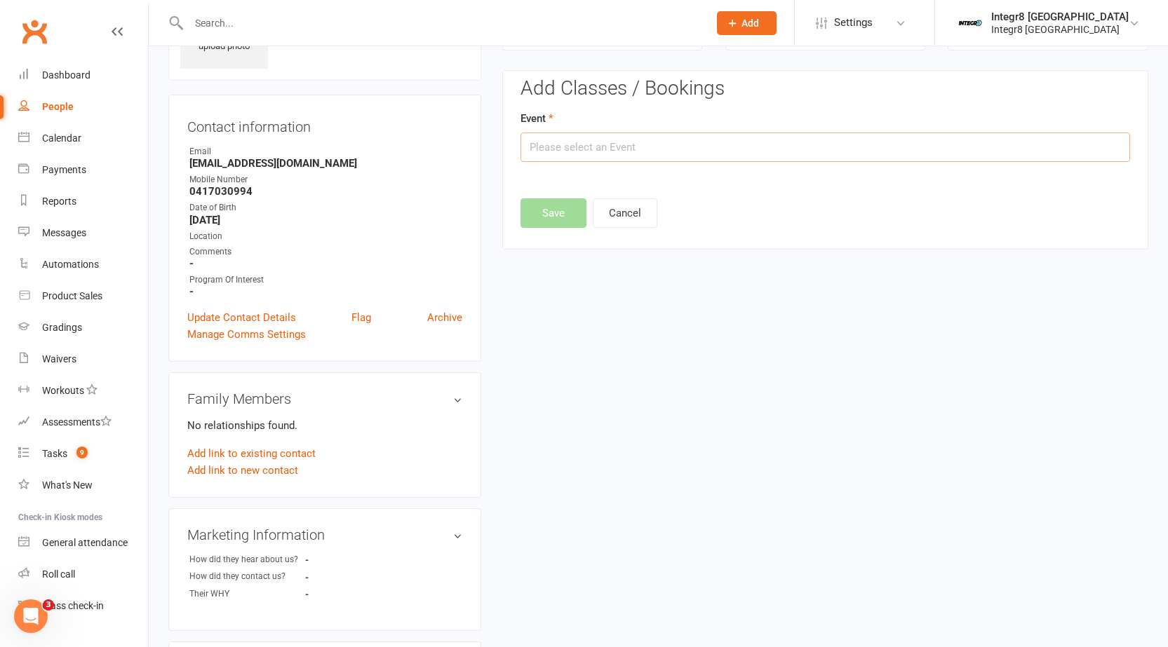
click at [602, 155] on input "text" at bounding box center [824, 147] width 609 height 29
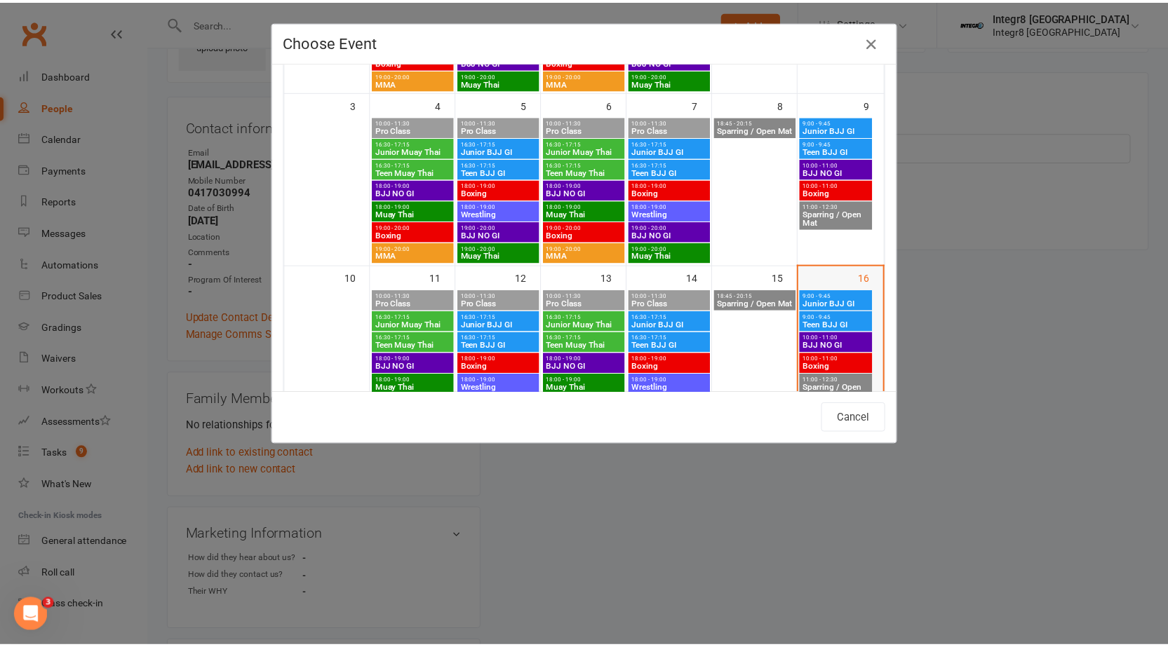
scroll to position [281, 0]
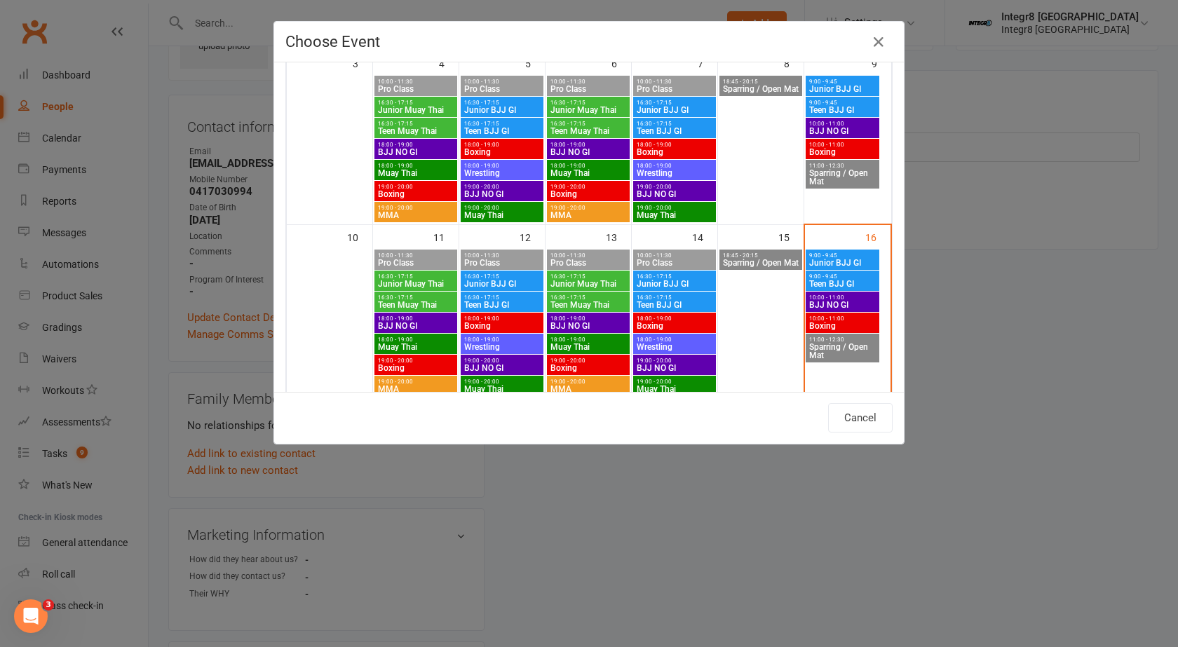
click at [827, 320] on span "10:00 - 11:00" at bounding box center [843, 319] width 68 height 6
type input "Boxing - Aug 16, 2025 10:00:00 AM"
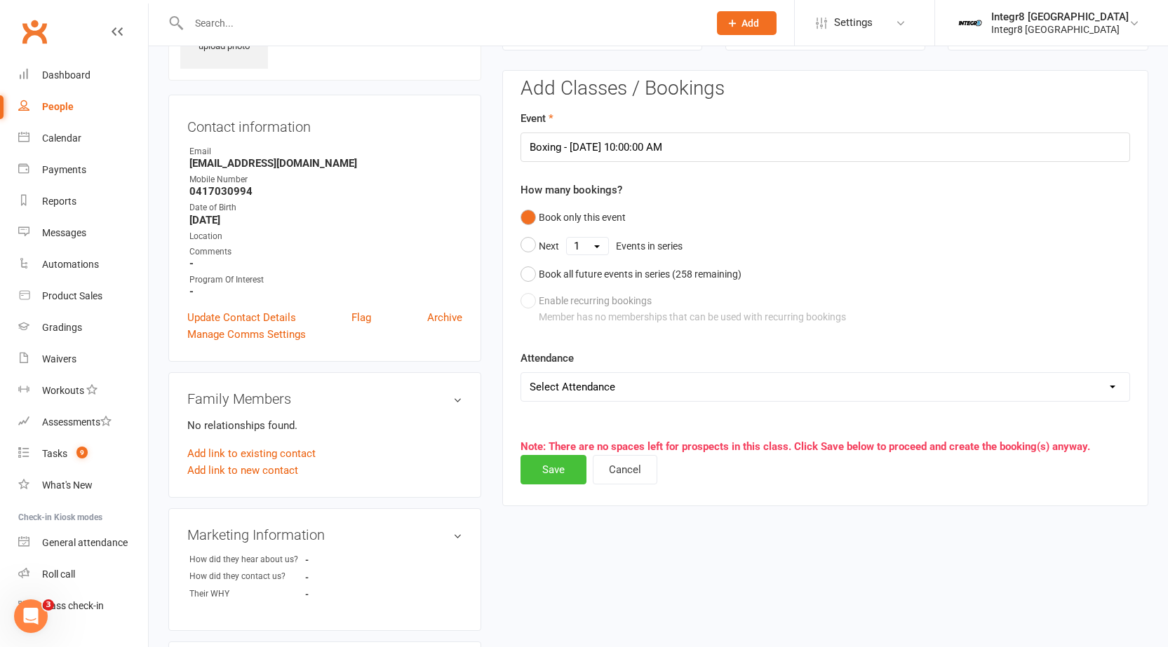
click at [564, 464] on button "Save" at bounding box center [553, 469] width 66 height 29
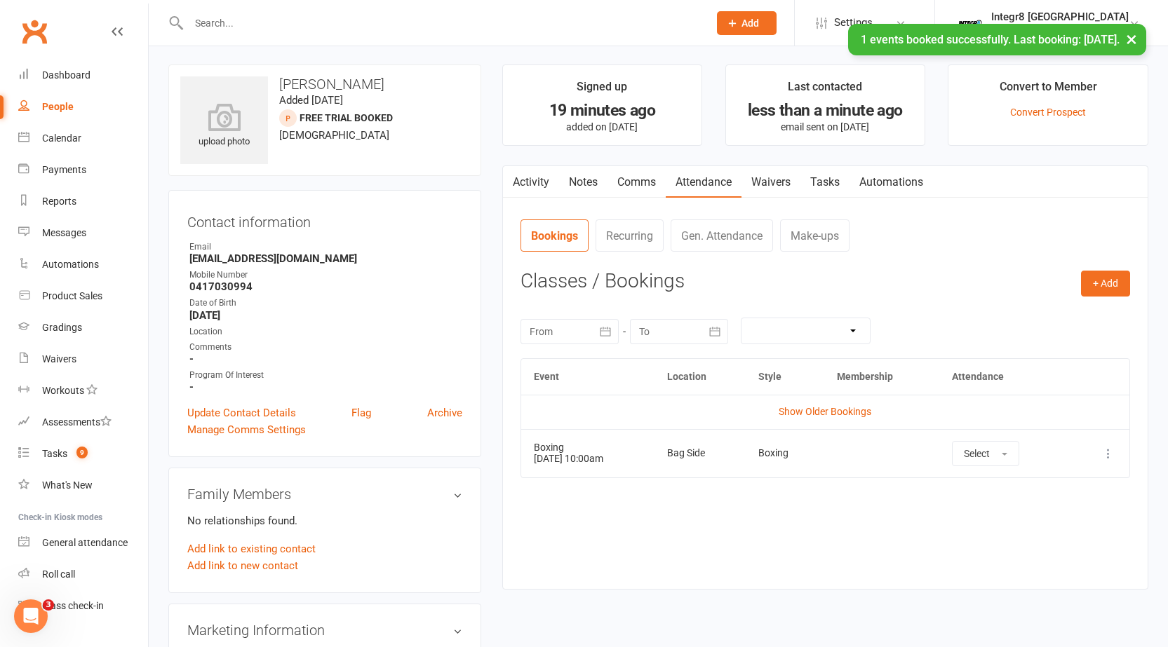
scroll to position [0, 0]
click at [542, 187] on link "Activity" at bounding box center [531, 184] width 56 height 32
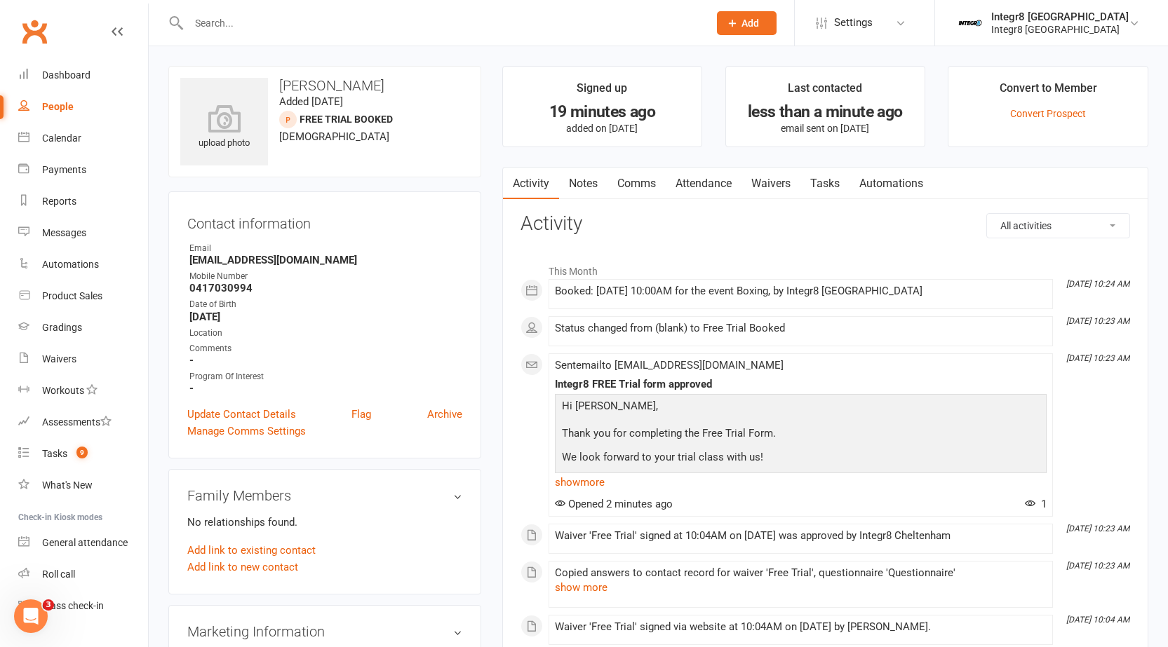
click at [54, 119] on link "People" at bounding box center [83, 107] width 130 height 32
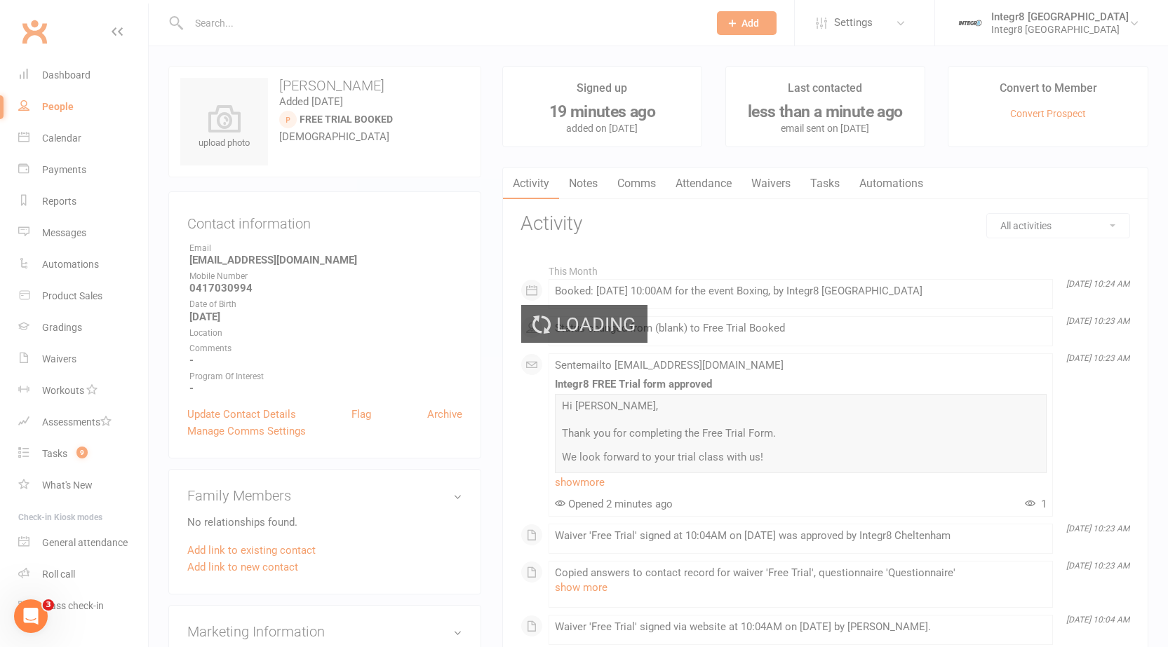
select select "100"
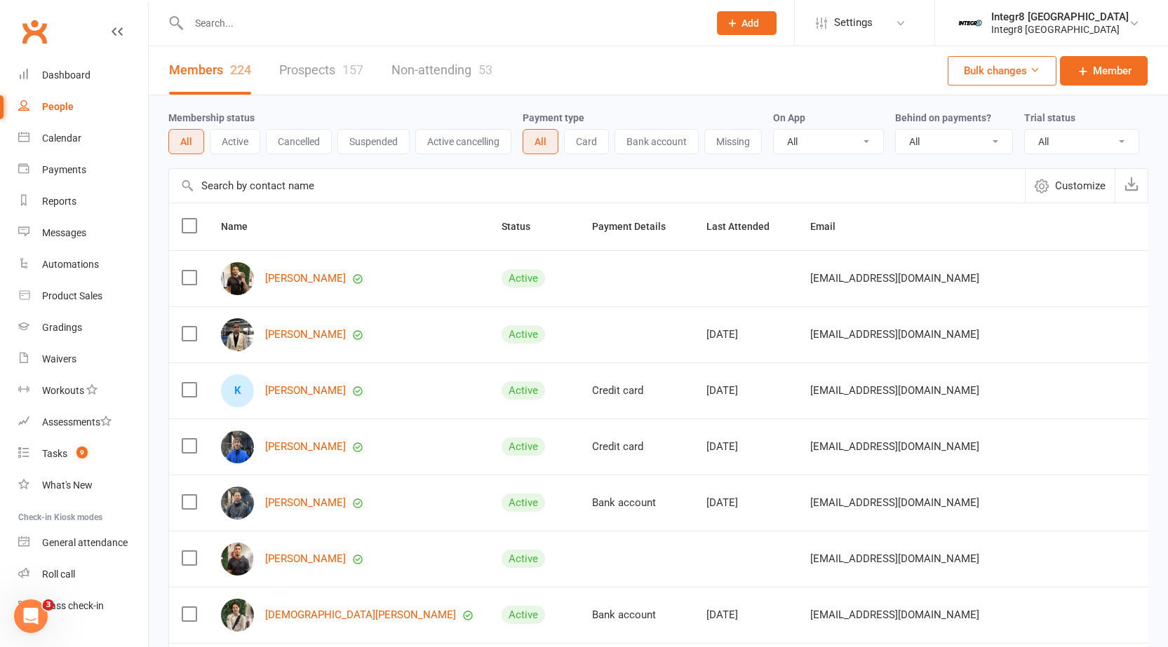
click at [332, 72] on link "Prospects 157" at bounding box center [321, 70] width 84 height 48
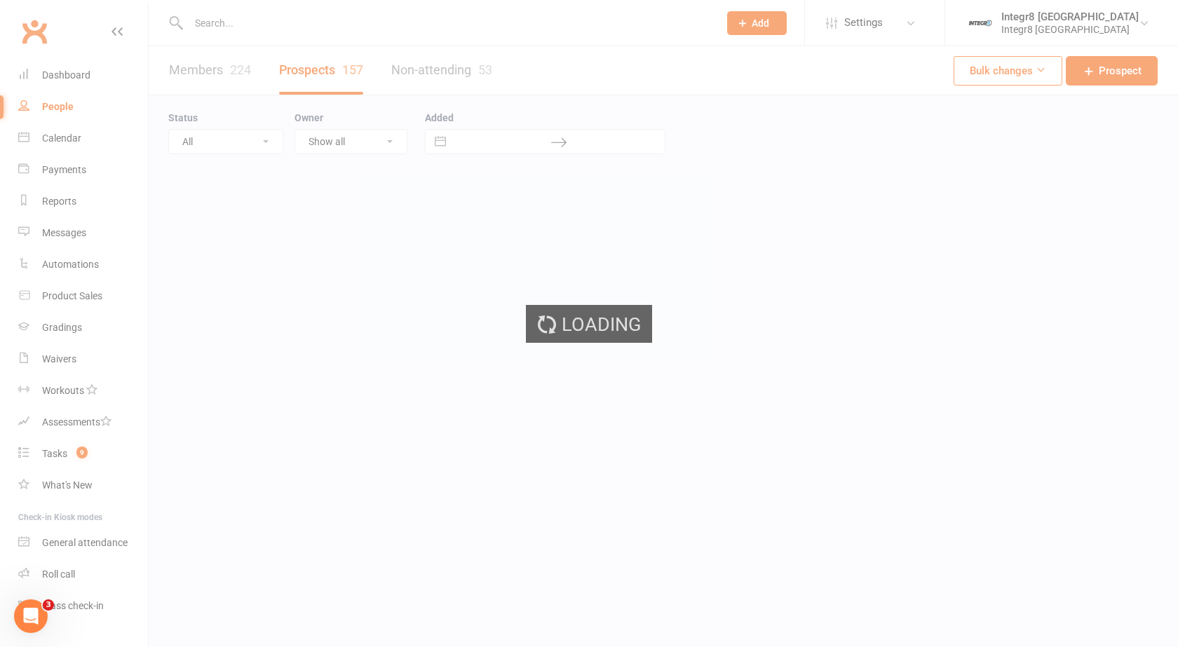
select select "25"
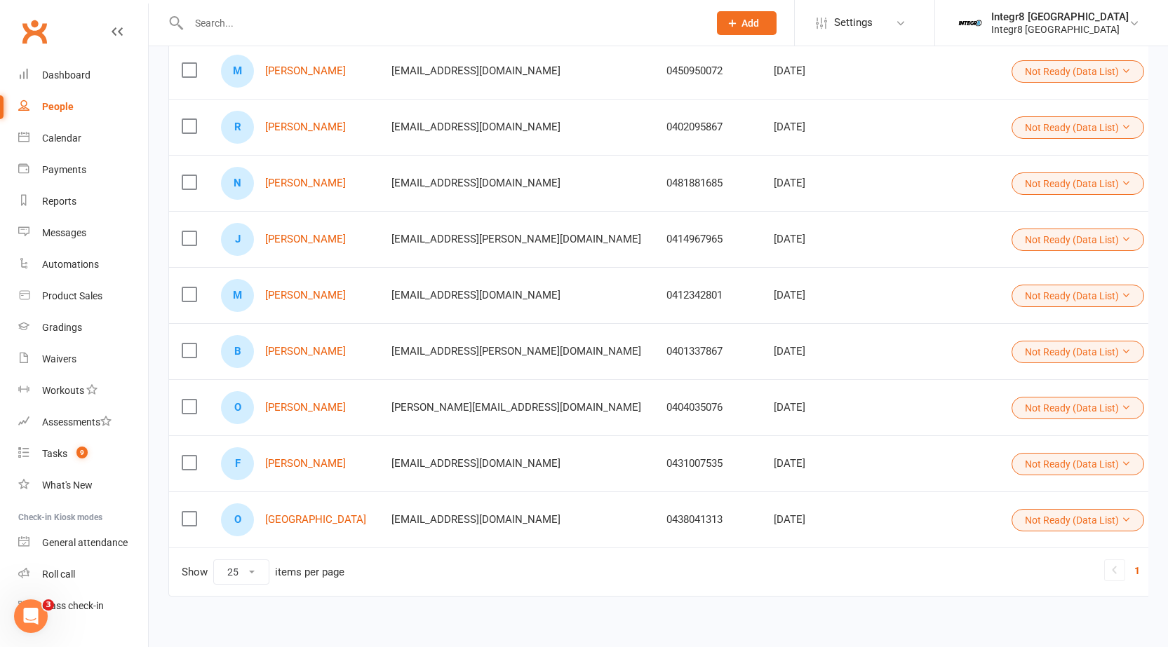
scroll to position [1122, 0]
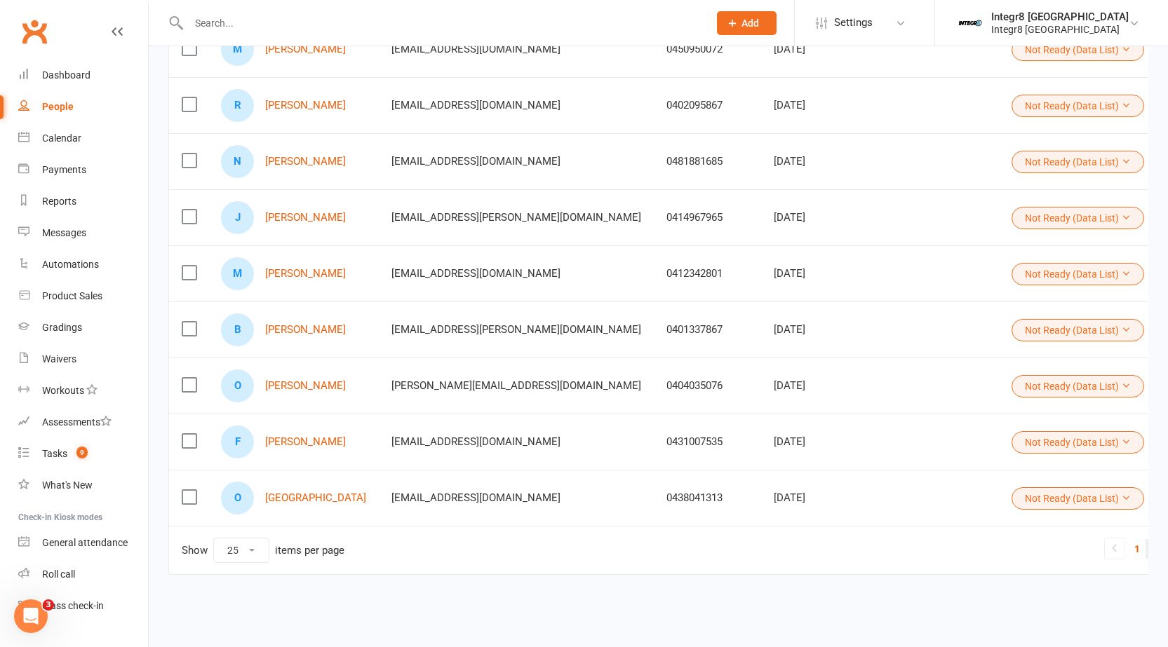
click at [1145, 550] on link "2" at bounding box center [1153, 549] width 17 height 20
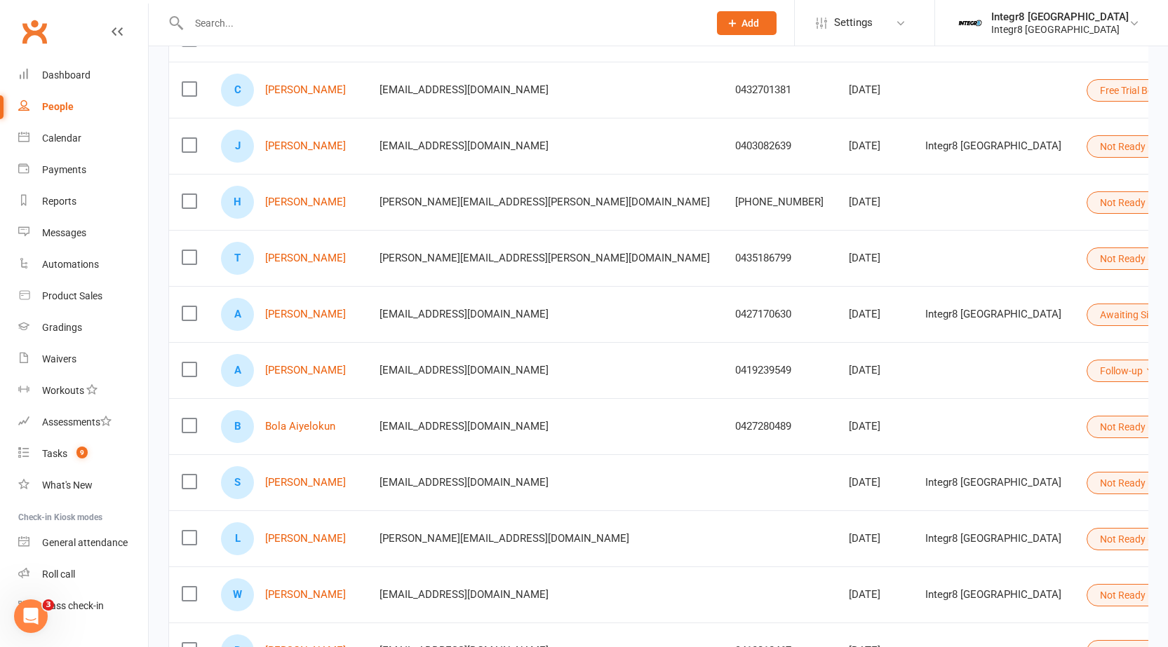
scroll to position [140, 0]
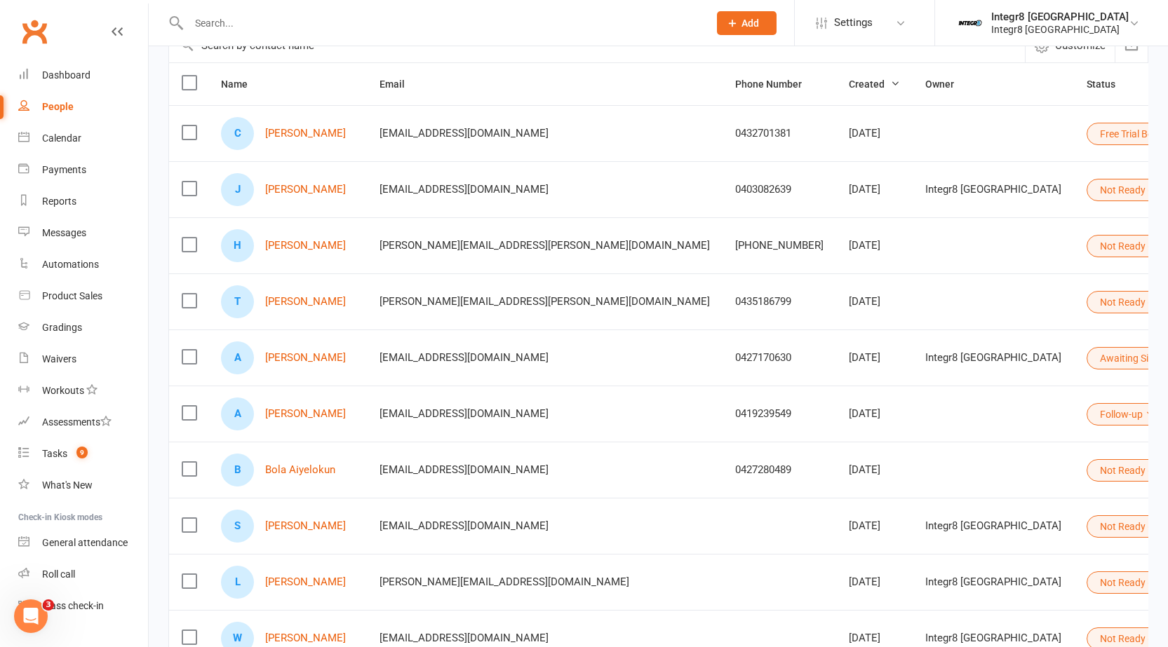
click at [1086, 357] on button "Awaiting Sign-Up" at bounding box center [1142, 358] width 113 height 22
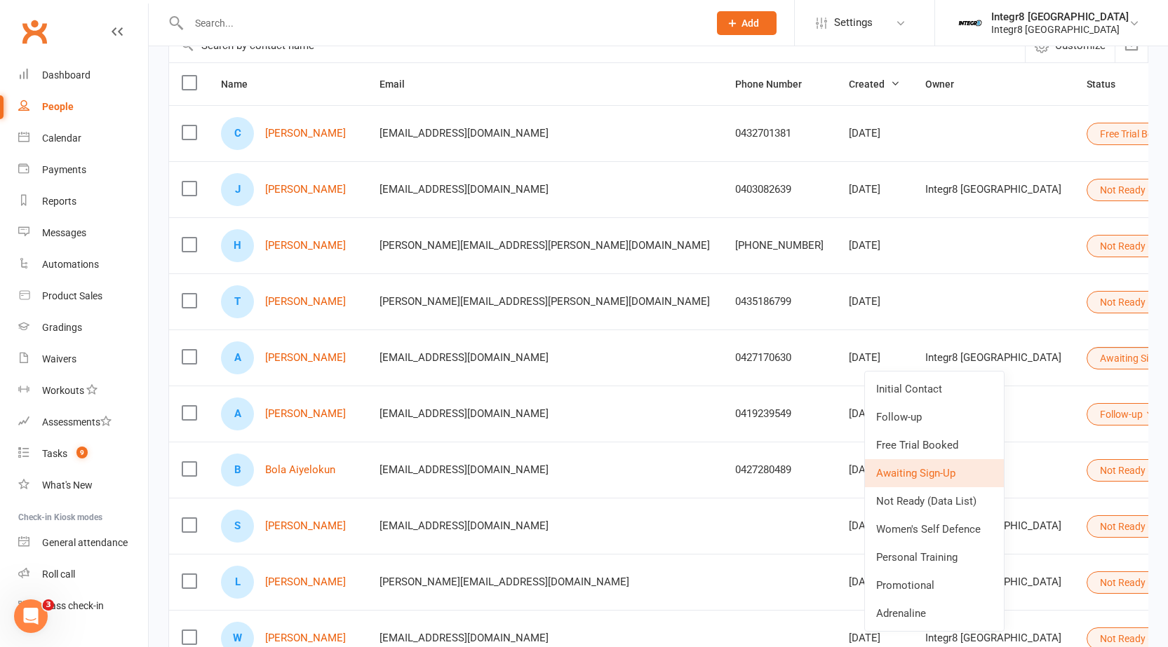
click at [487, 82] on th "Email" at bounding box center [545, 84] width 356 height 42
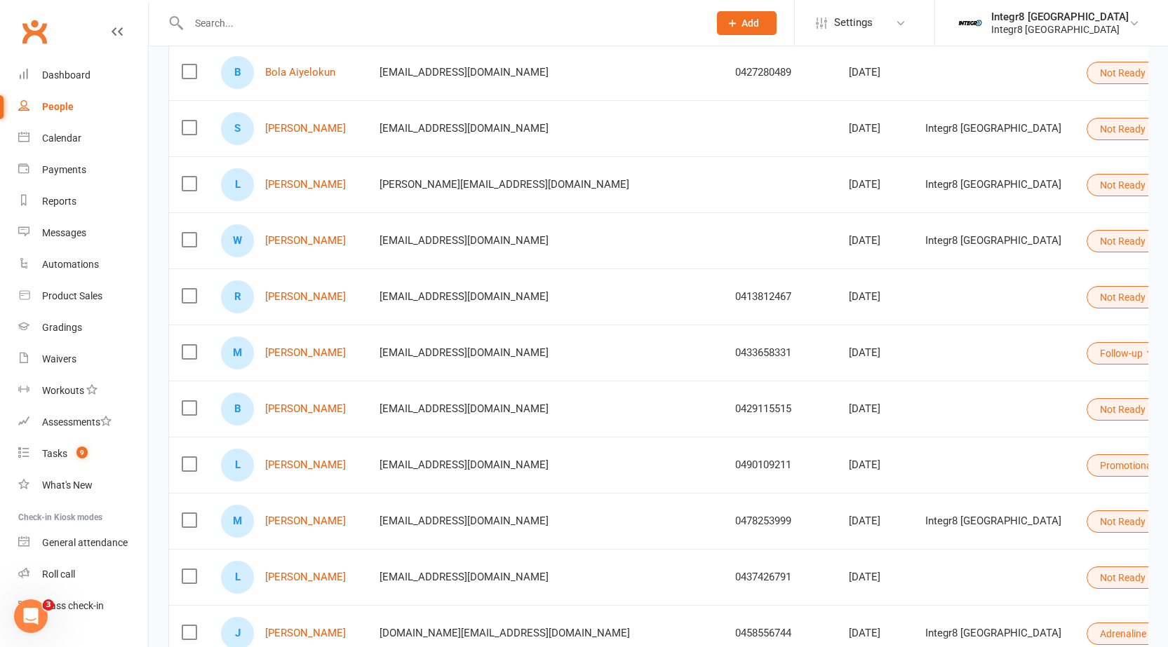
scroll to position [421, 0]
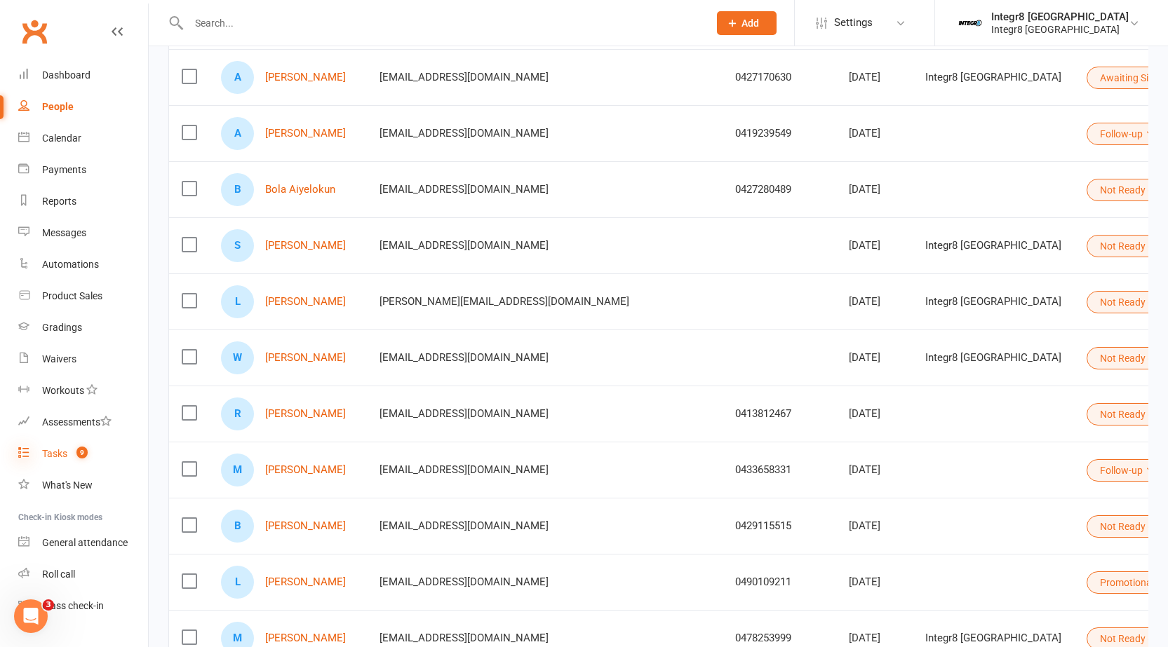
click at [27, 450] on icon at bounding box center [23, 452] width 11 height 11
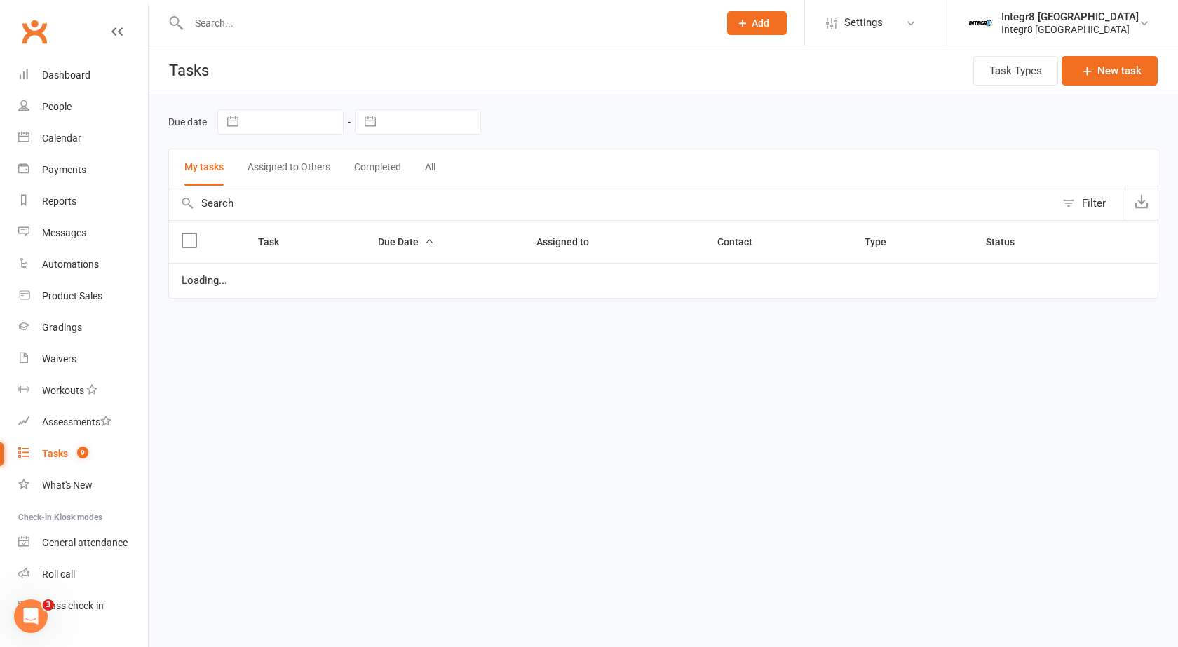
select select "waiting"
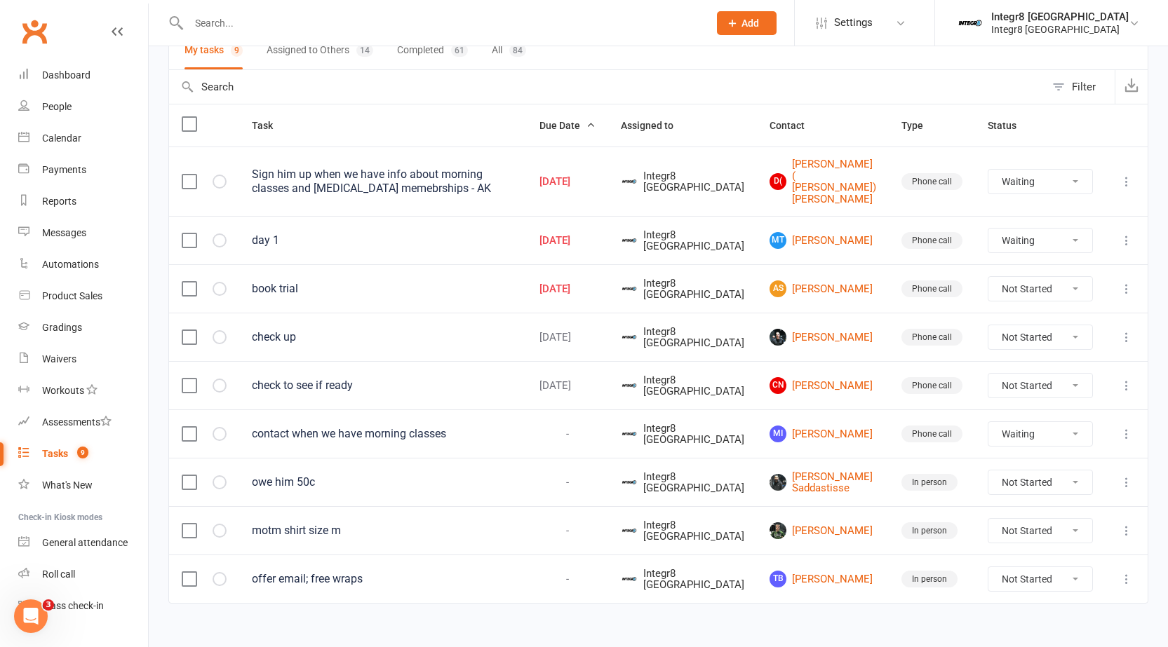
scroll to position [121, 0]
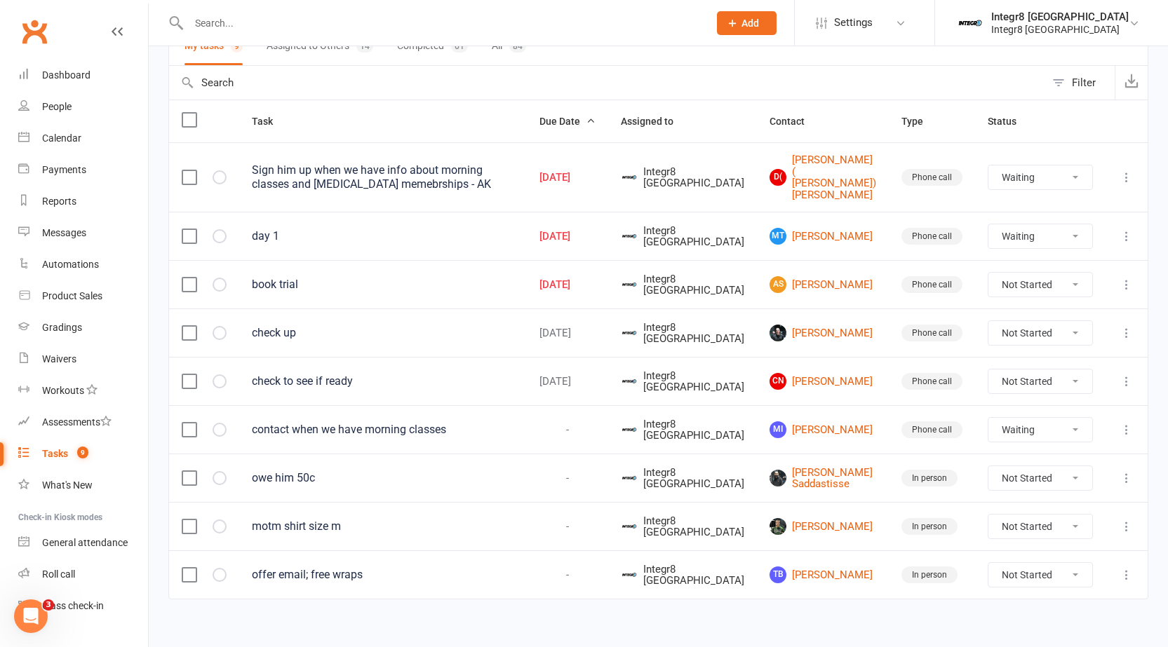
click at [1056, 277] on select "Not Started In Progress Waiting Complete" at bounding box center [1040, 285] width 104 height 24
click at [988, 273] on select "Not Started In Progress Waiting Complete" at bounding box center [1040, 285] width 104 height 24
select select "unstarted"
select select "waiting"
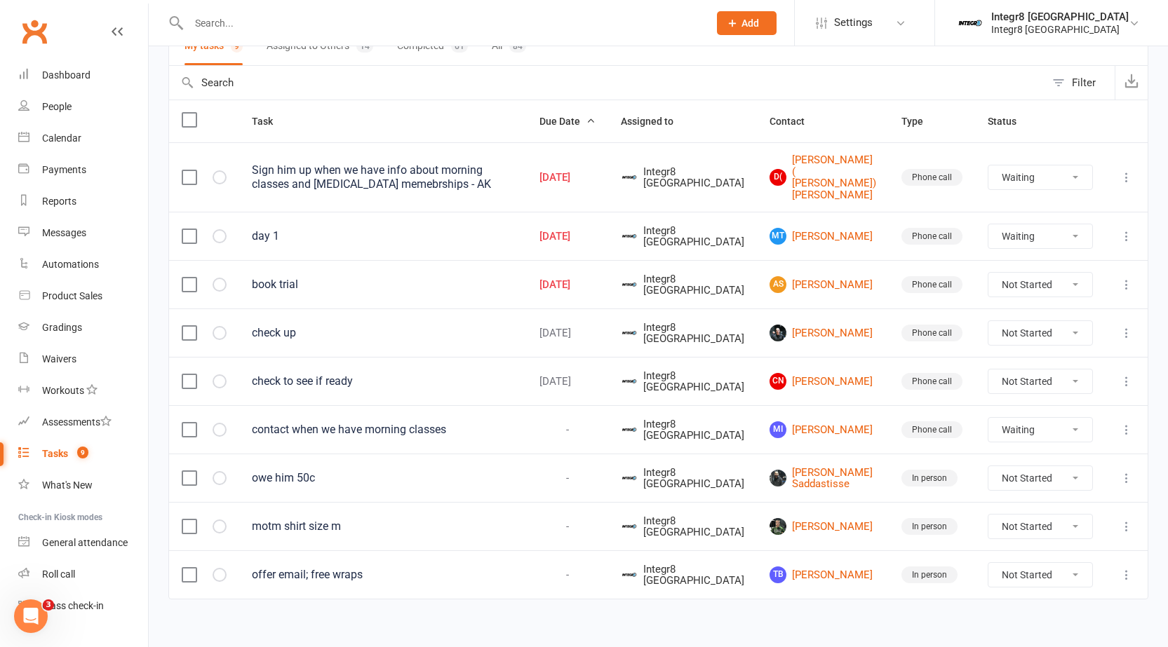
select select "started"
select select "waiting"
click at [1041, 274] on select "Not Started In Progress Waiting Complete" at bounding box center [1040, 285] width 104 height 24
click at [988, 273] on select "Not Started In Progress Waiting Complete" at bounding box center [1040, 285] width 104 height 24
select select "started"
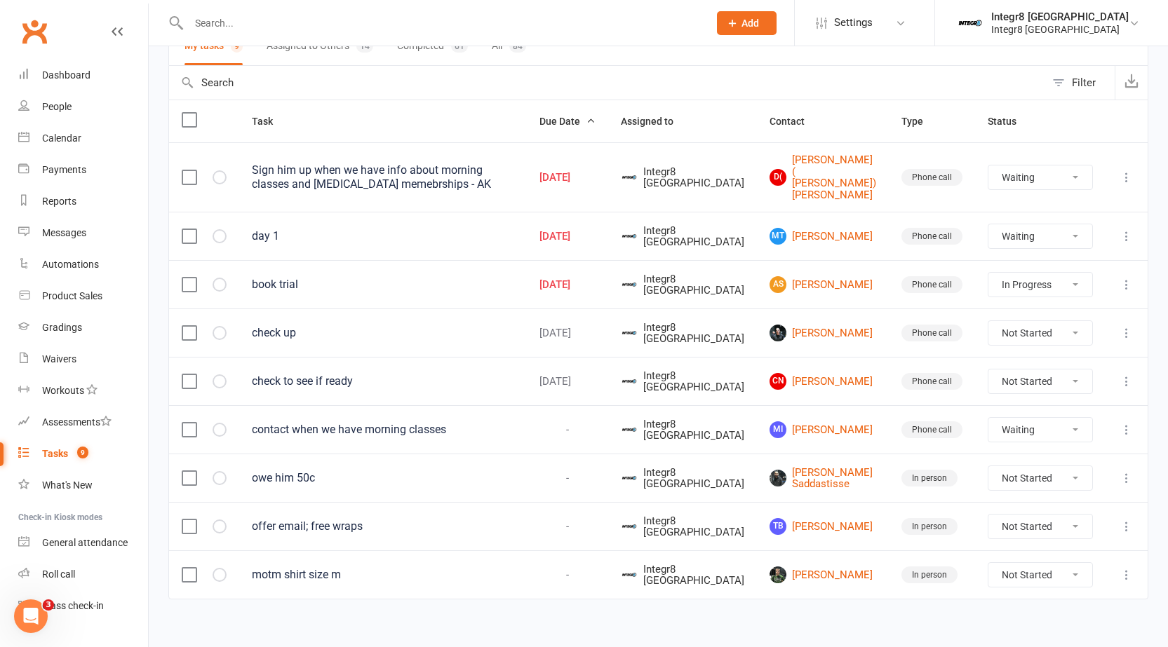
select select "waiting"
select select "started"
select select "waiting"
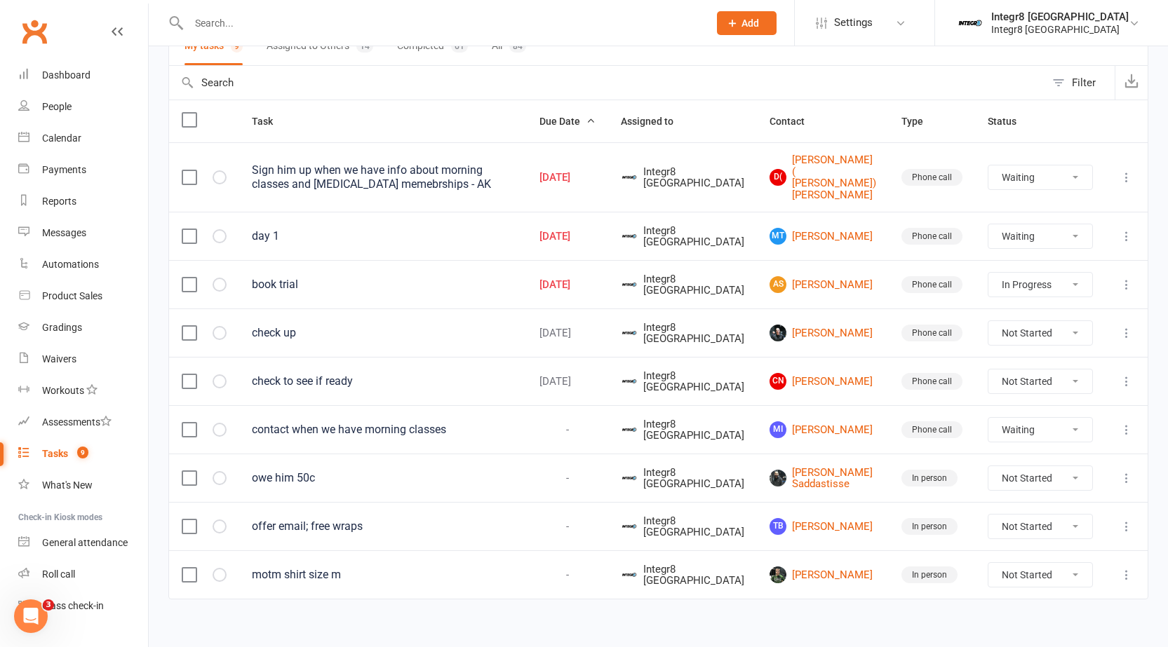
select select "waiting"
click at [1046, 229] on select "Not Started In Progress Waiting Complete" at bounding box center [1040, 236] width 104 height 24
click at [988, 224] on select "Not Started In Progress Waiting Complete" at bounding box center [1040, 236] width 104 height 24
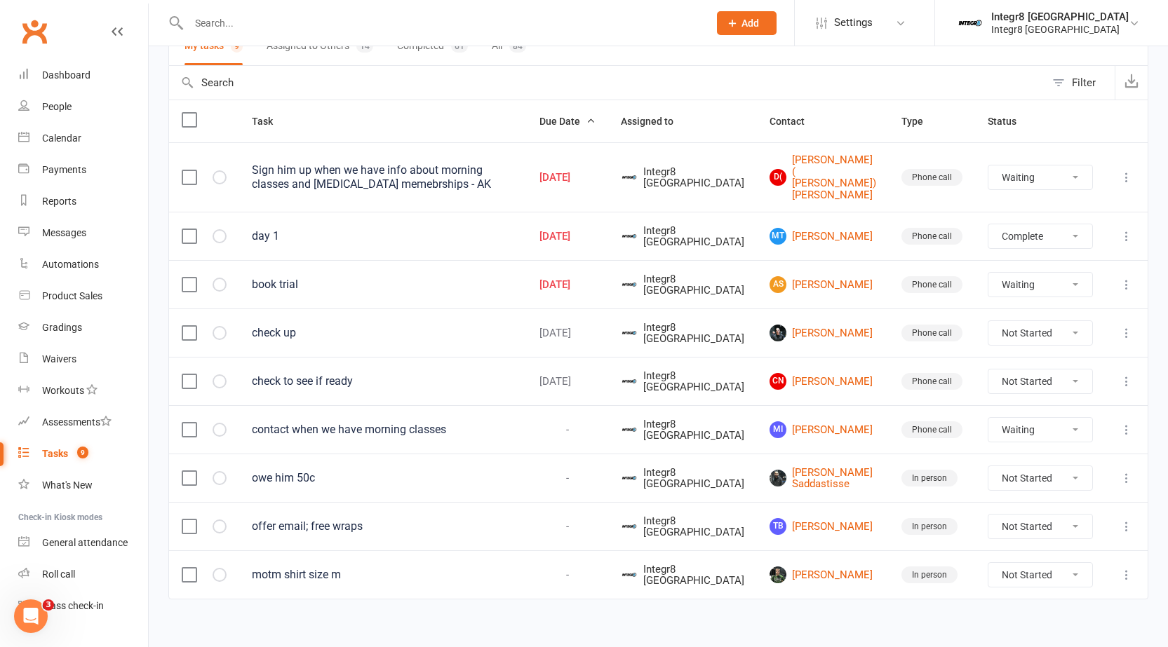
select select "waiting"
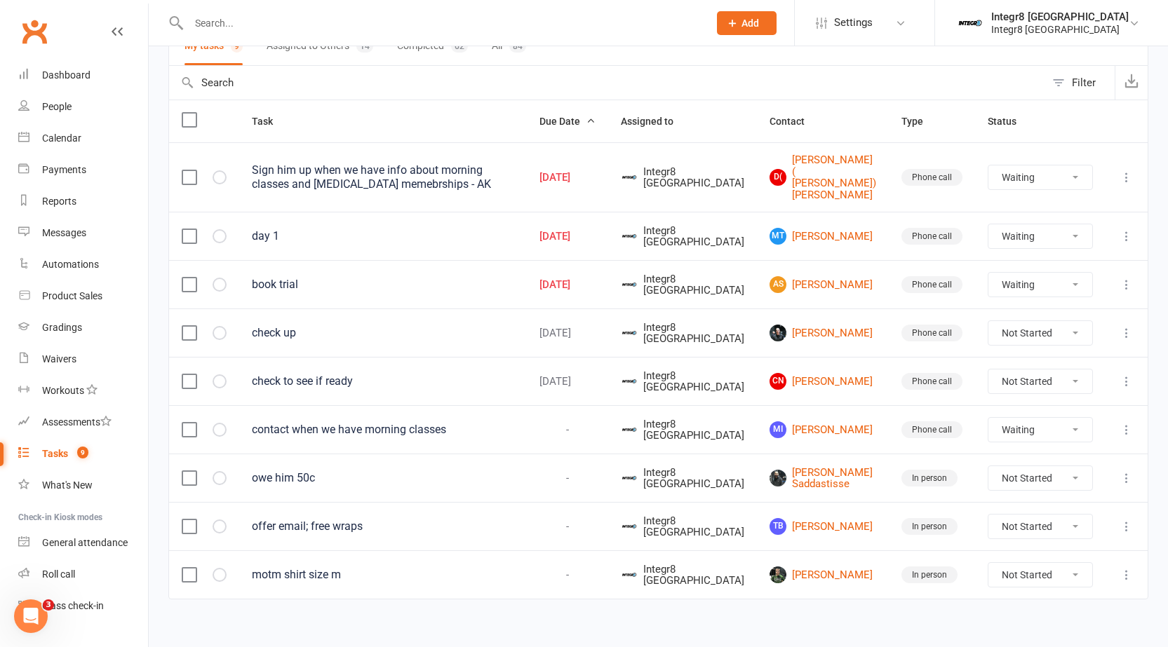
scroll to position [73, 0]
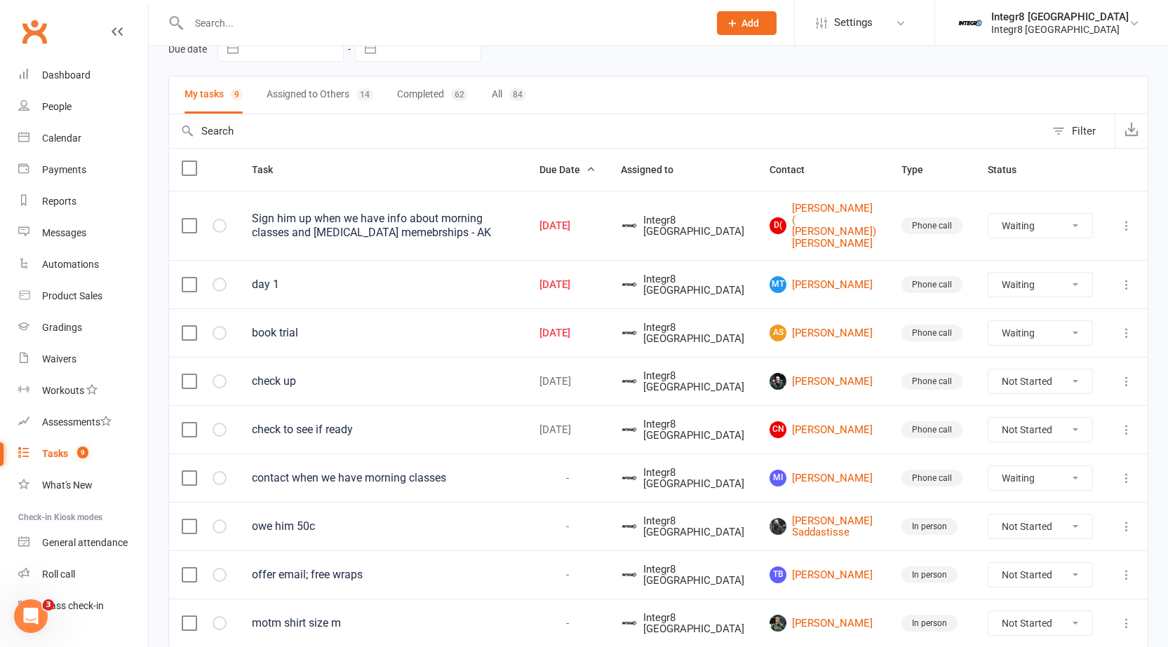
select select "waiting"
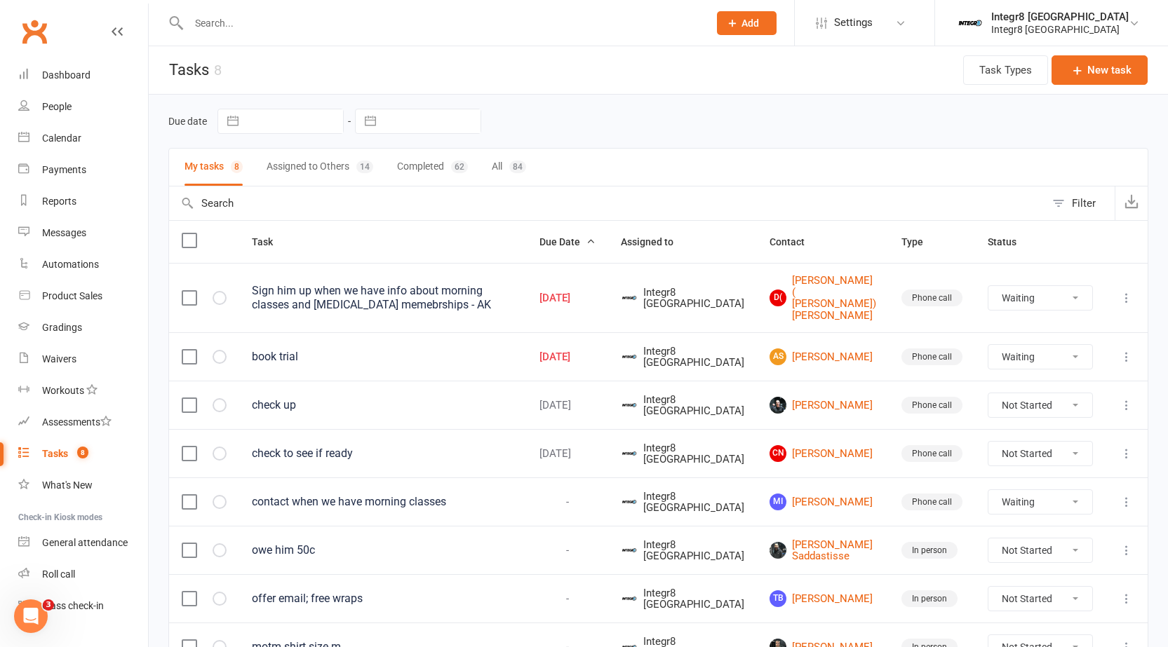
scroll to position [0, 0]
click at [62, 72] on div "Dashboard" at bounding box center [66, 74] width 48 height 11
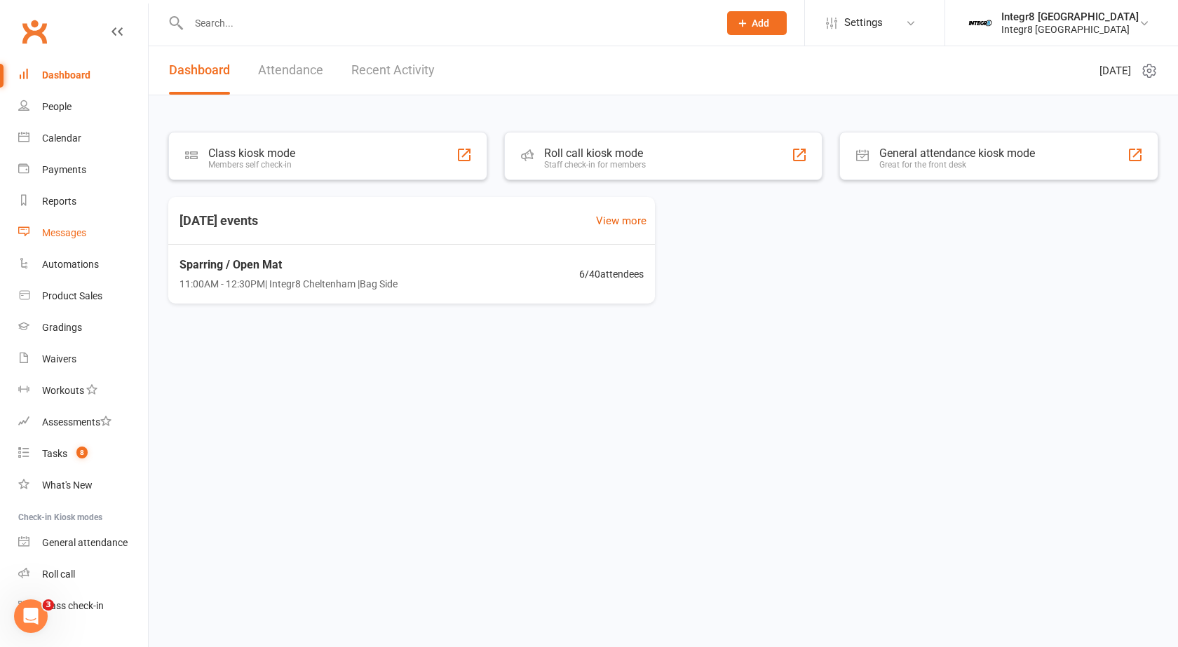
click at [68, 218] on link "Messages" at bounding box center [83, 233] width 130 height 32
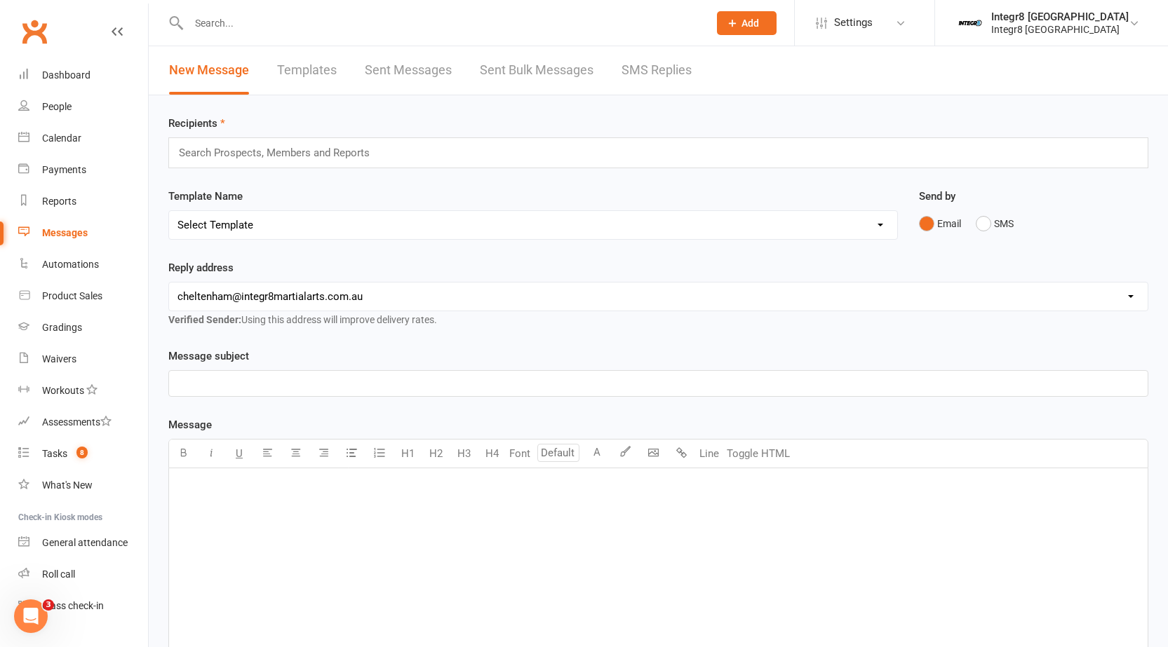
click at [516, 81] on link "Sent Bulk Messages" at bounding box center [537, 70] width 114 height 48
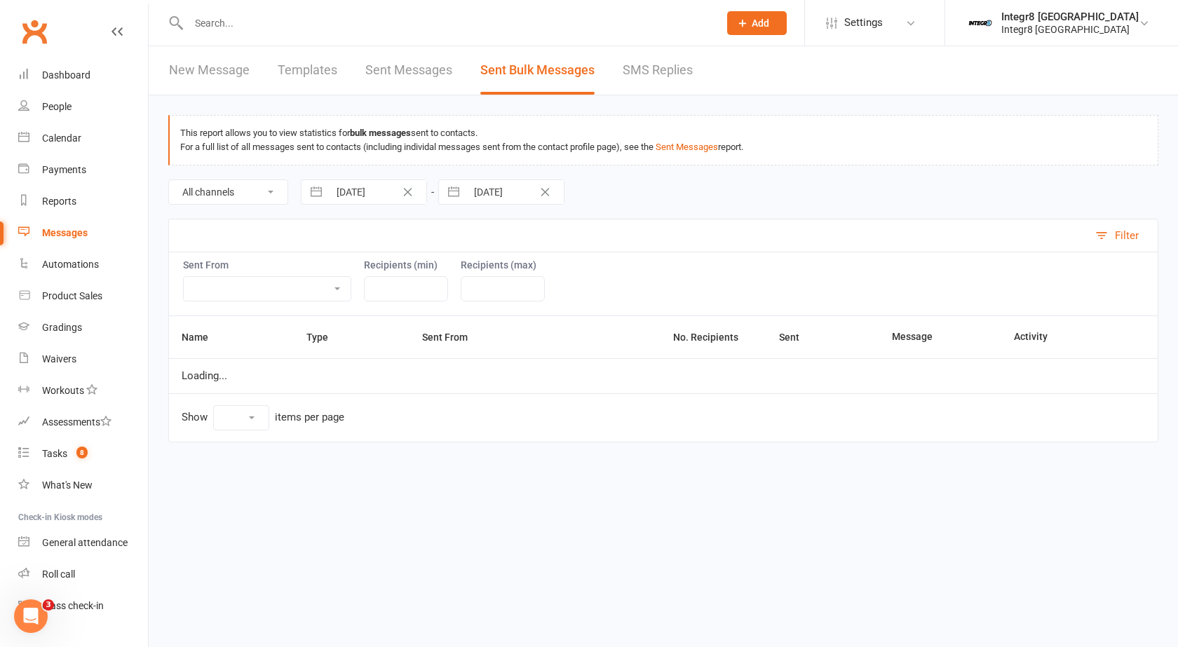
select select "10"
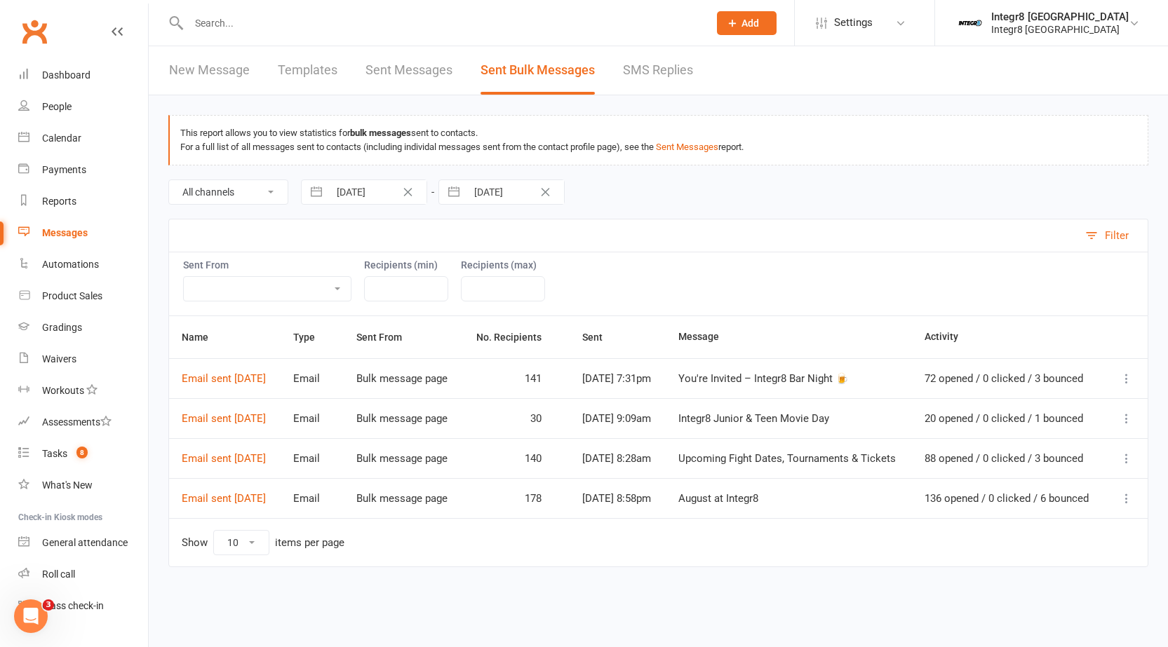
click at [1121, 377] on icon at bounding box center [1126, 379] width 14 height 14
click at [1015, 412] on link "Recipient Activity" at bounding box center [1027, 410] width 192 height 28
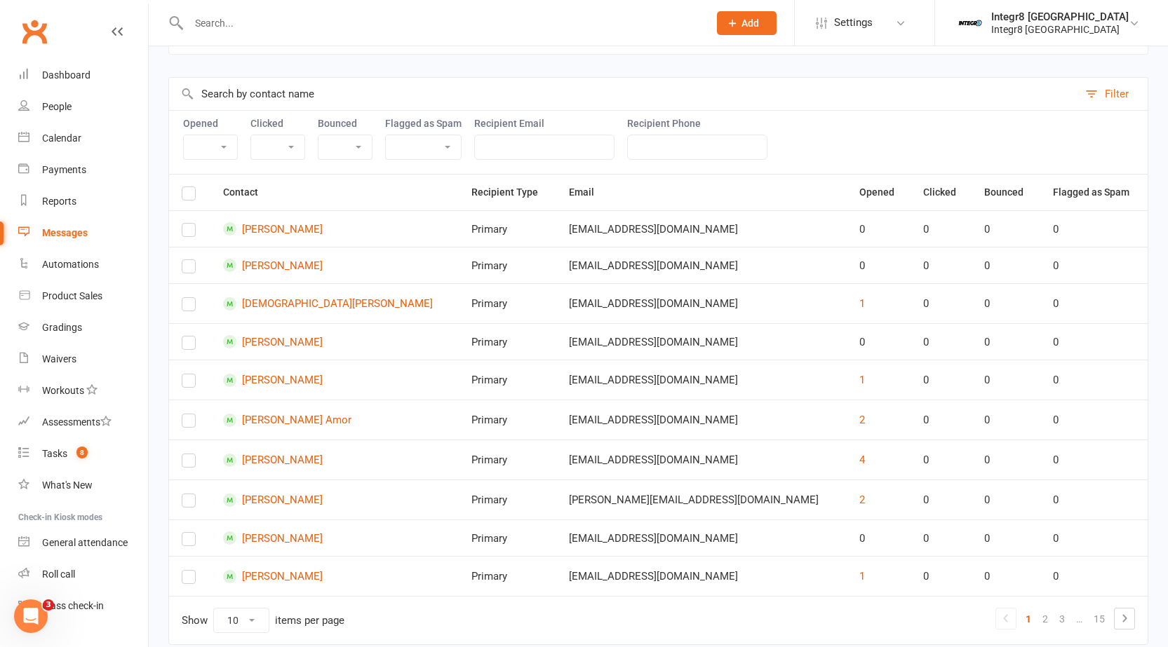
scroll to position [198, 0]
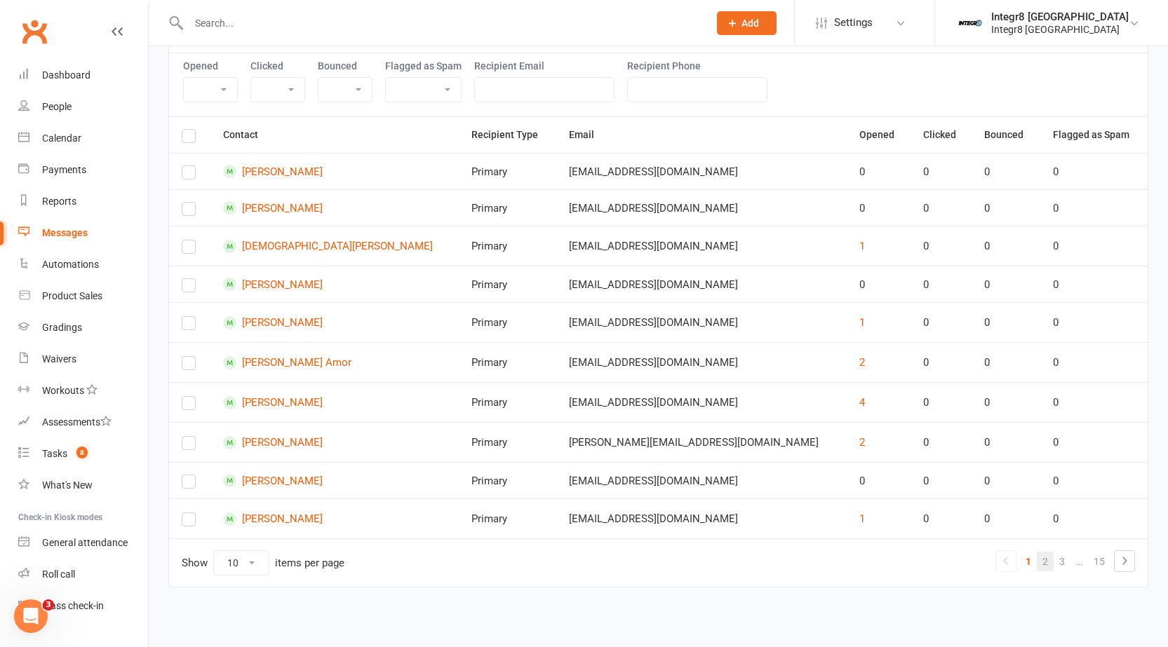
click at [1046, 562] on link "2" at bounding box center [1045, 562] width 17 height 20
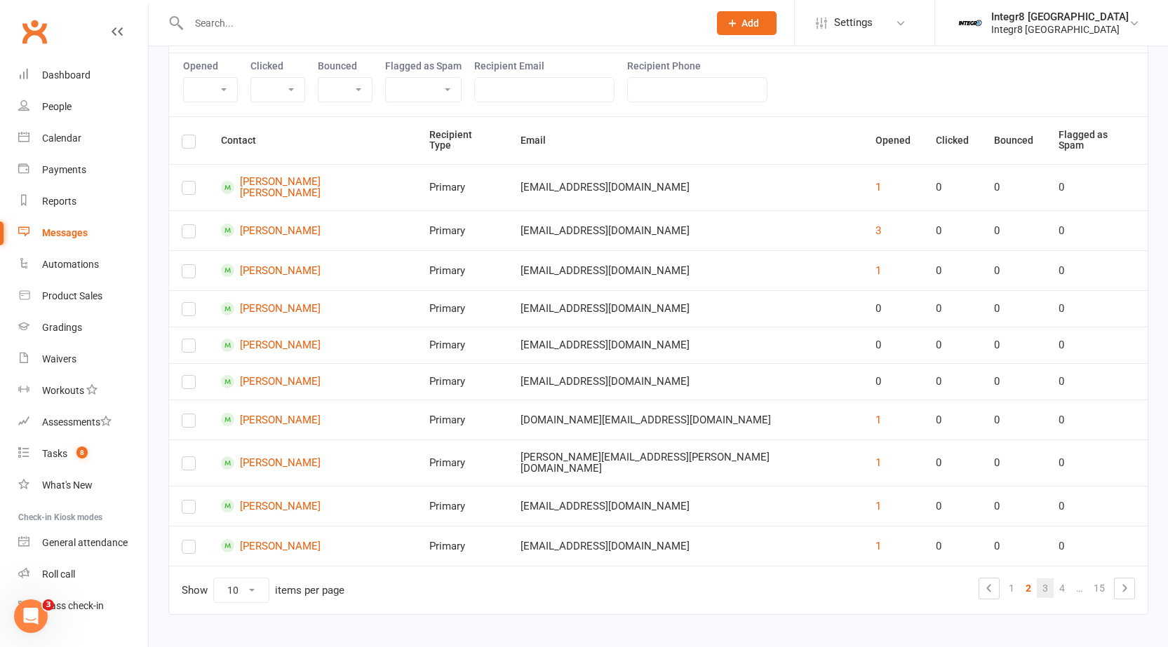
click at [1043, 579] on link "3" at bounding box center [1045, 589] width 17 height 20
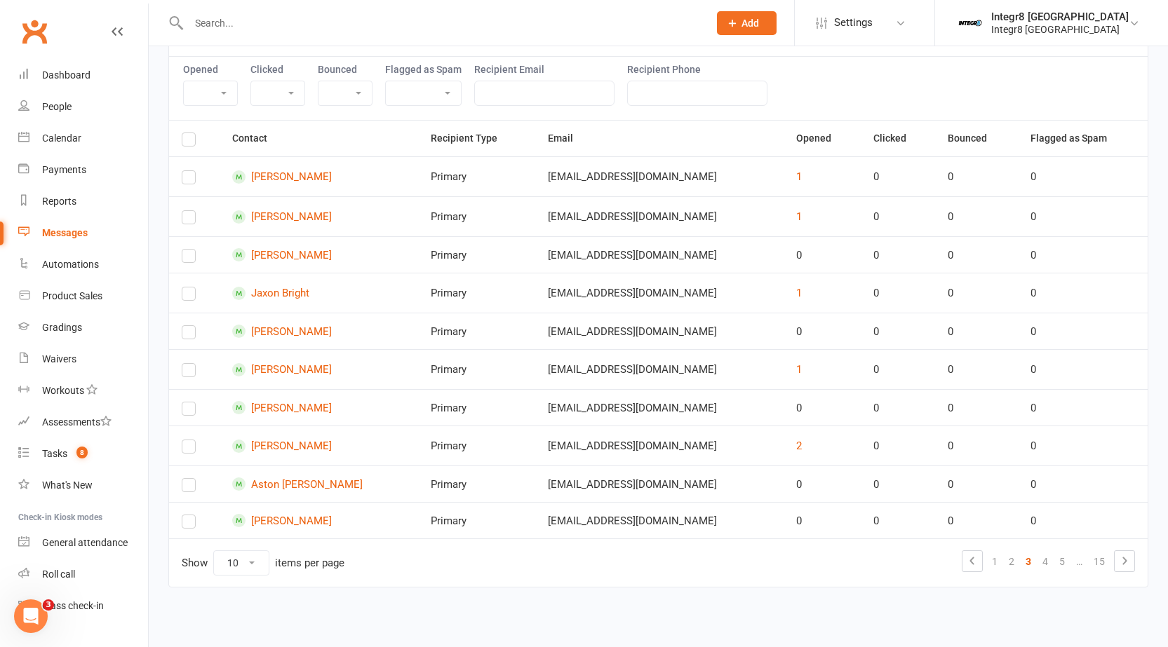
scroll to position [194, 0]
click at [1047, 565] on link "4" at bounding box center [1045, 562] width 17 height 20
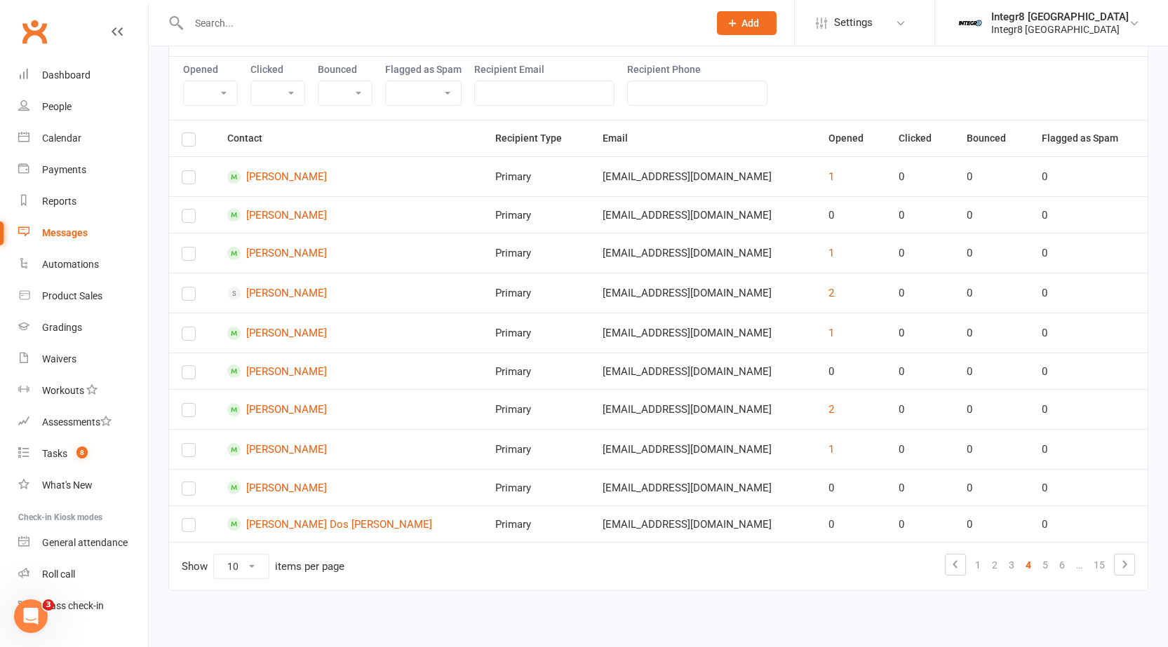
scroll to position [198, 0]
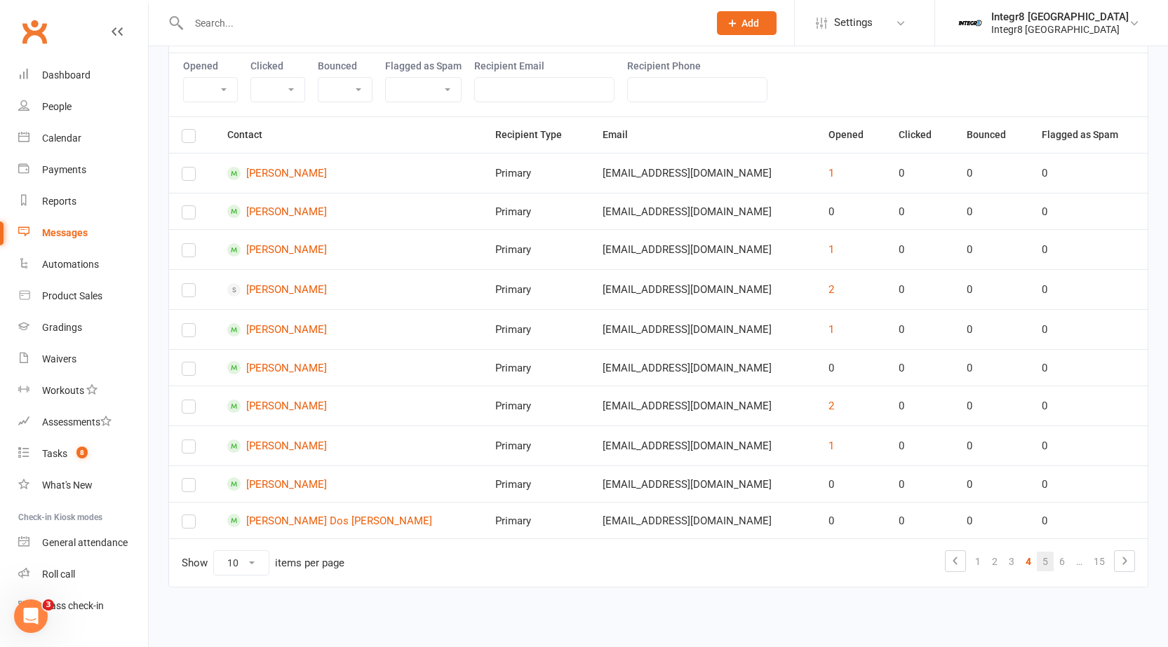
click at [1048, 566] on link "5" at bounding box center [1045, 562] width 17 height 20
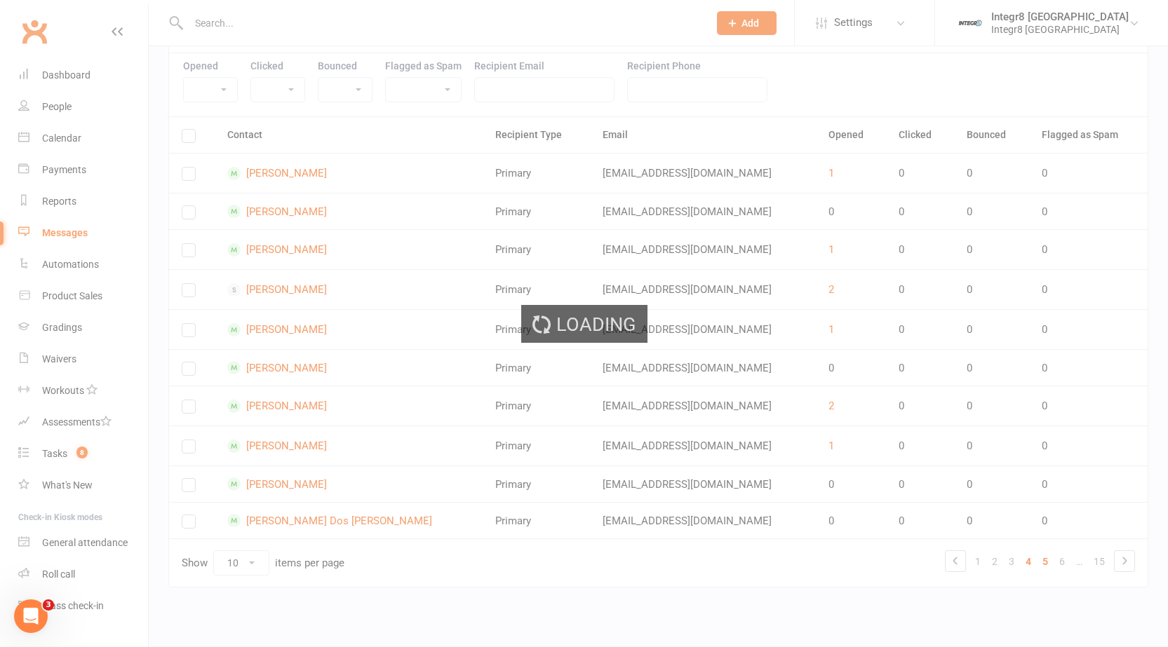
scroll to position [187, 0]
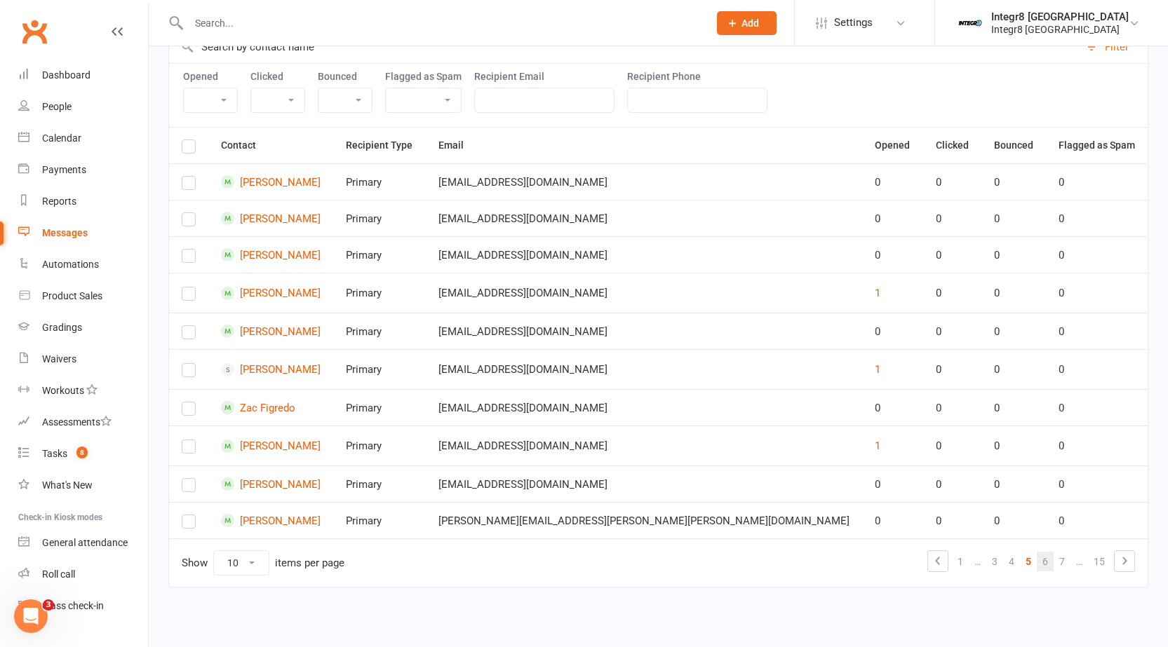
click at [1041, 566] on link "6" at bounding box center [1045, 562] width 17 height 20
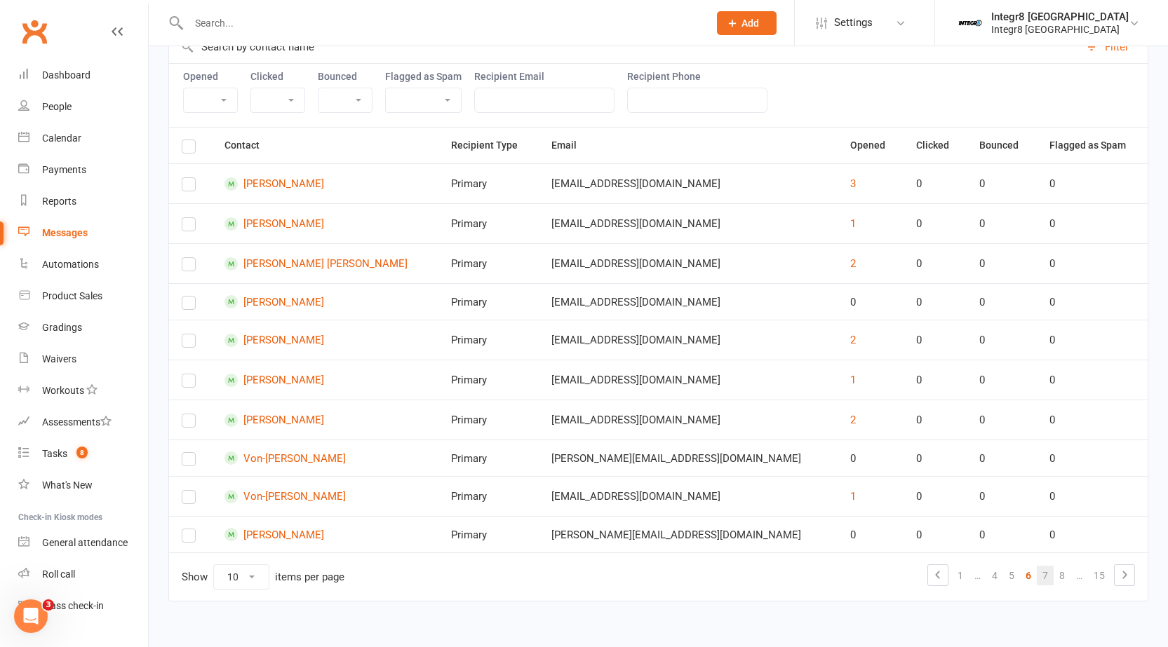
click at [1046, 574] on link "7" at bounding box center [1045, 576] width 17 height 20
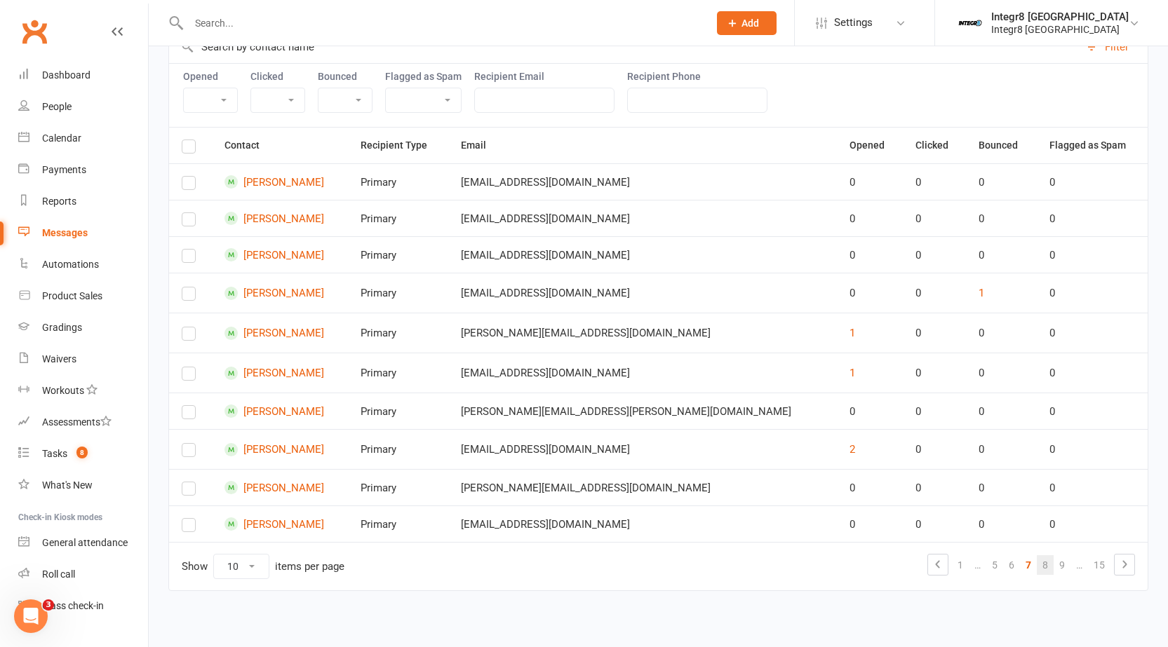
click at [1051, 567] on link "8" at bounding box center [1045, 565] width 17 height 20
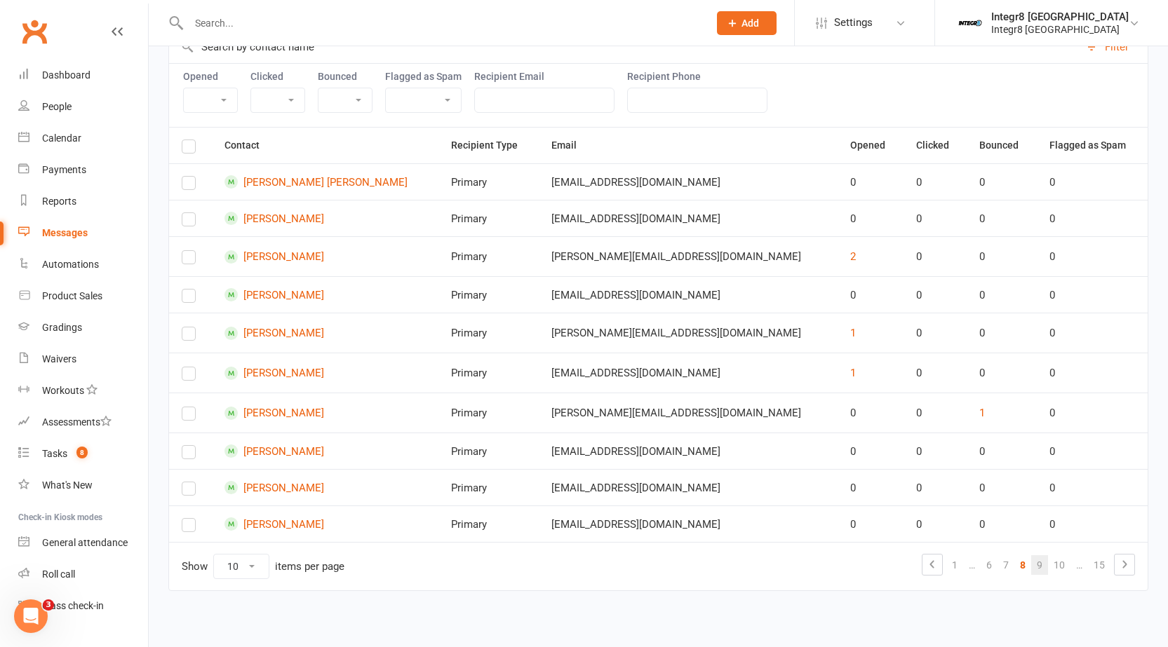
click at [1043, 560] on link "9" at bounding box center [1039, 565] width 17 height 20
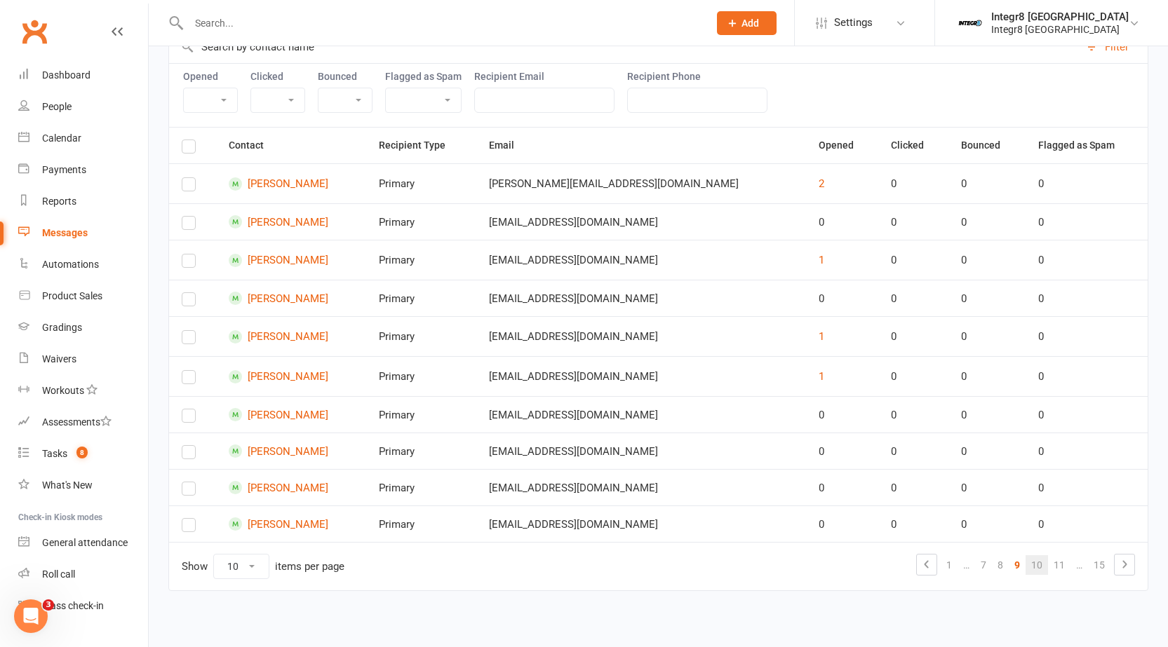
click at [1040, 566] on link "10" at bounding box center [1036, 565] width 22 height 20
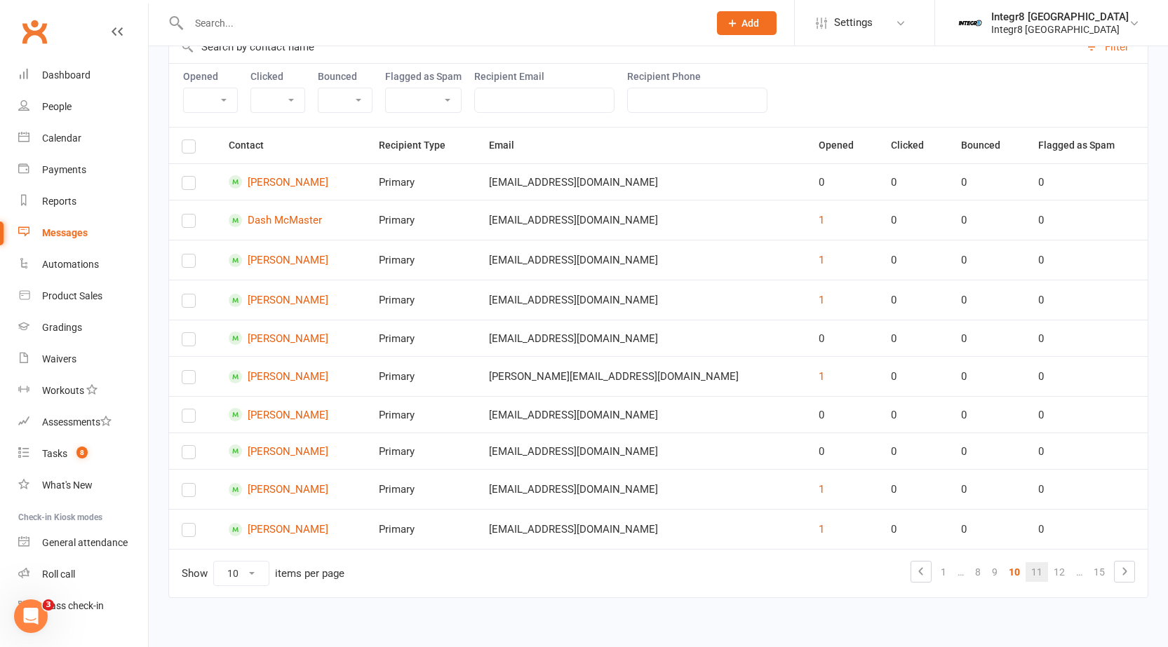
click at [1039, 570] on link "11" at bounding box center [1036, 572] width 22 height 20
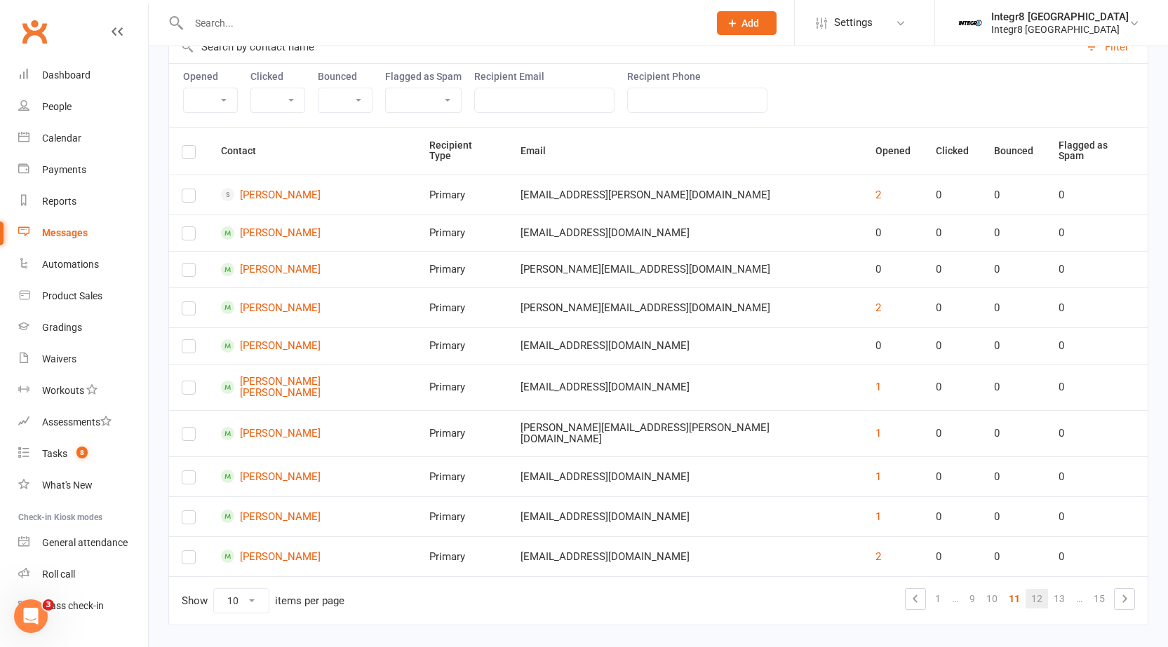
click at [1041, 589] on link "12" at bounding box center [1036, 599] width 22 height 20
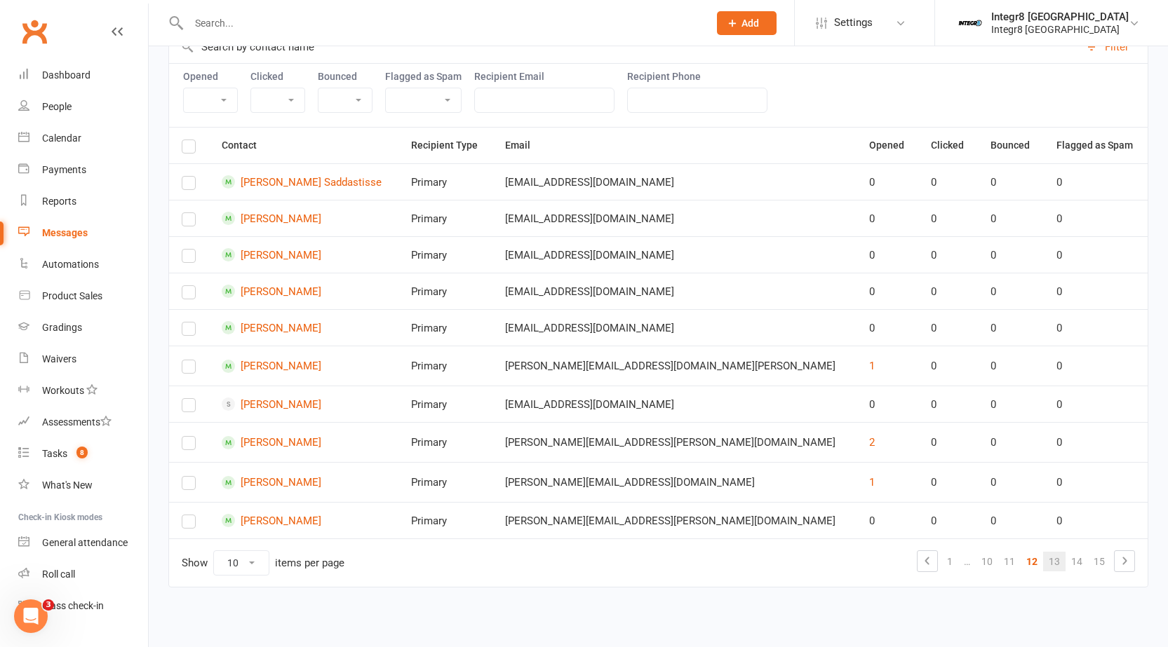
click at [1048, 561] on link "13" at bounding box center [1054, 562] width 22 height 20
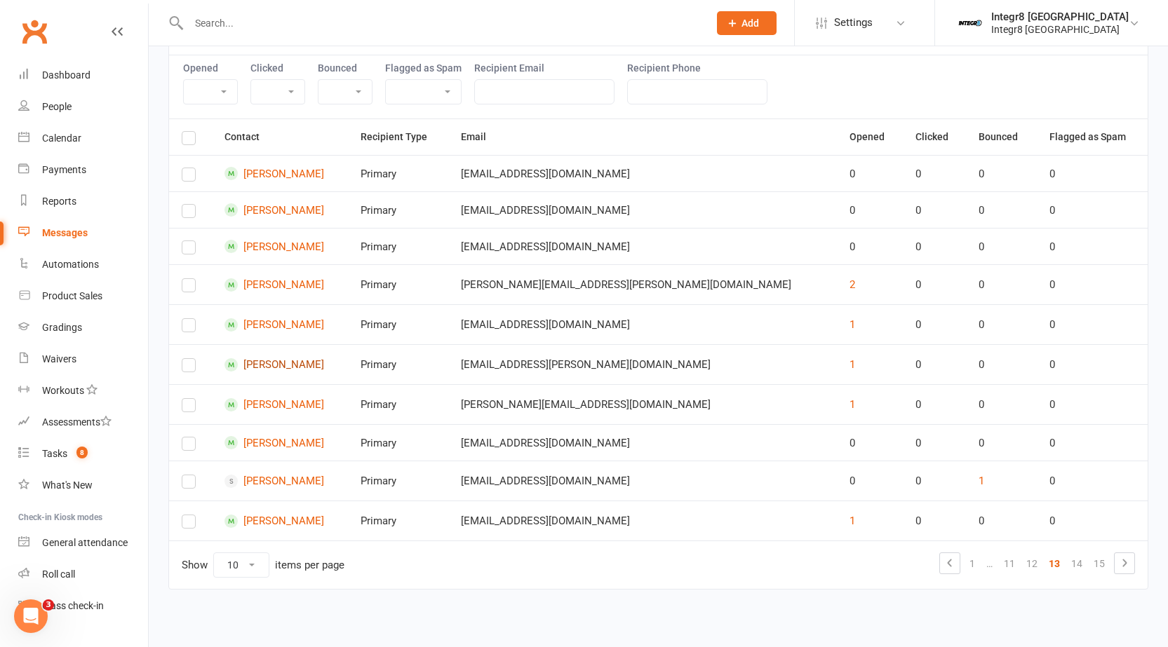
scroll to position [198, 0]
click at [1072, 561] on link "14" at bounding box center [1076, 562] width 22 height 20
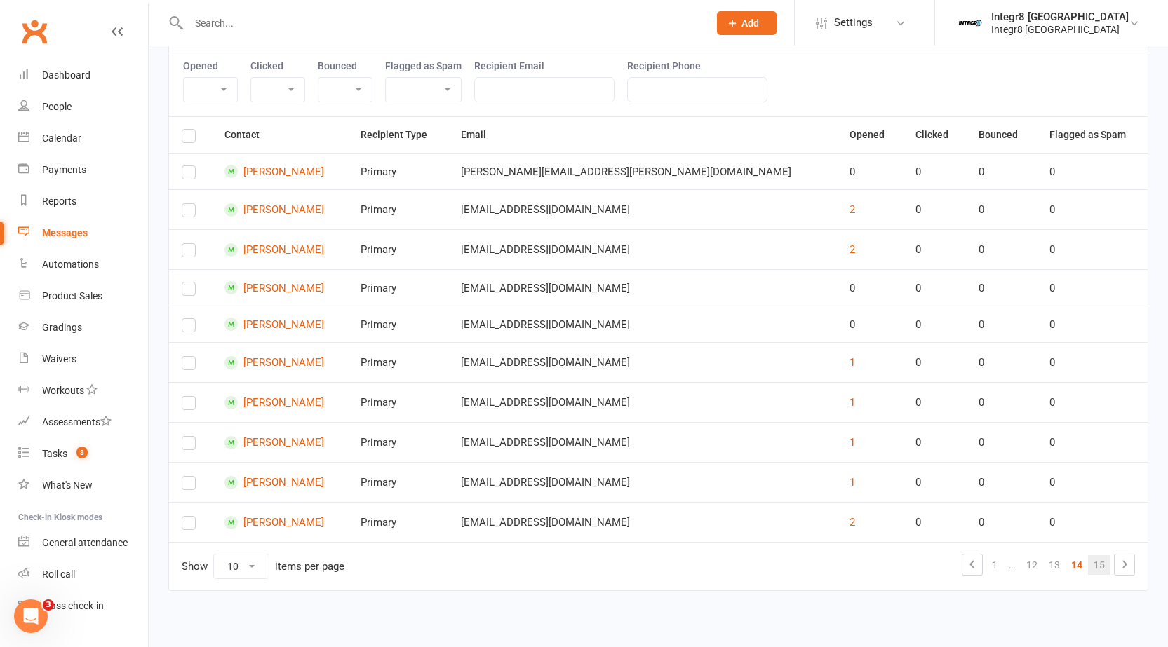
click at [1095, 568] on link "15" at bounding box center [1099, 565] width 22 height 20
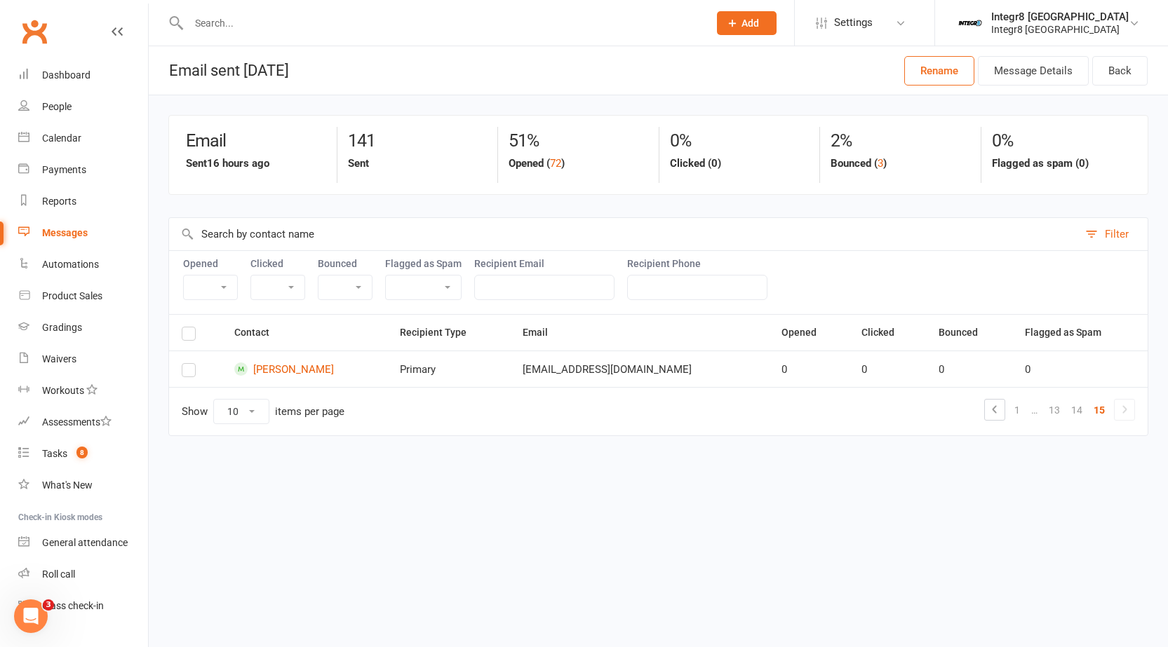
scroll to position [0, 0]
click at [1028, 410] on link "1" at bounding box center [1027, 410] width 17 height 20
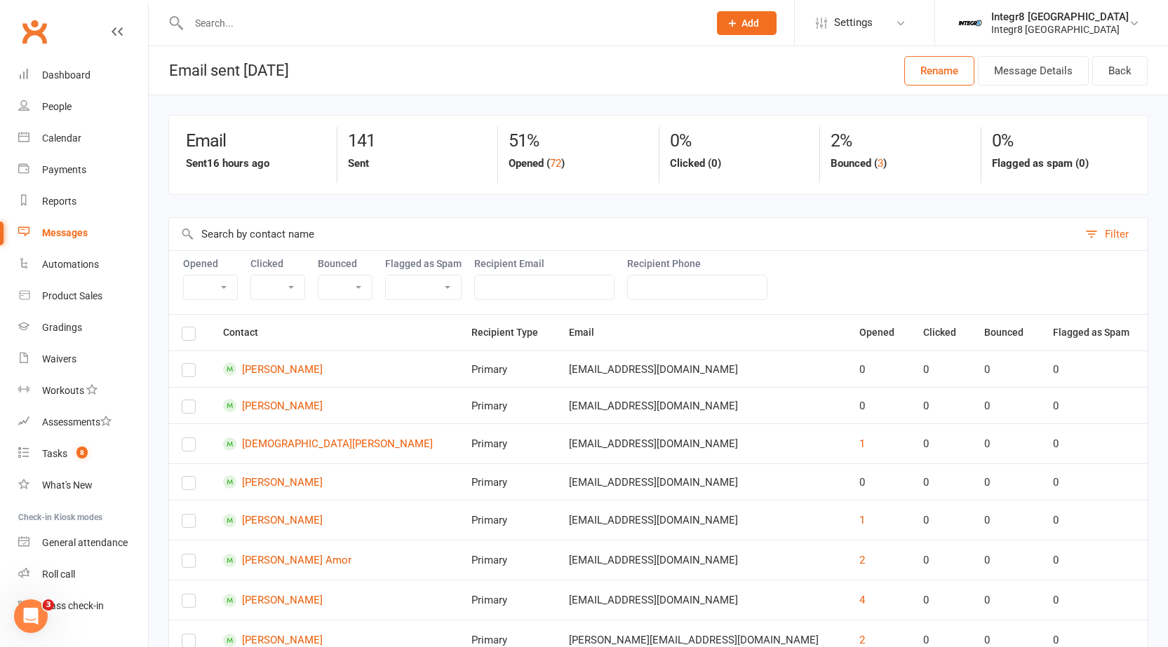
click at [86, 230] on div "Messages" at bounding box center [65, 232] width 46 height 11
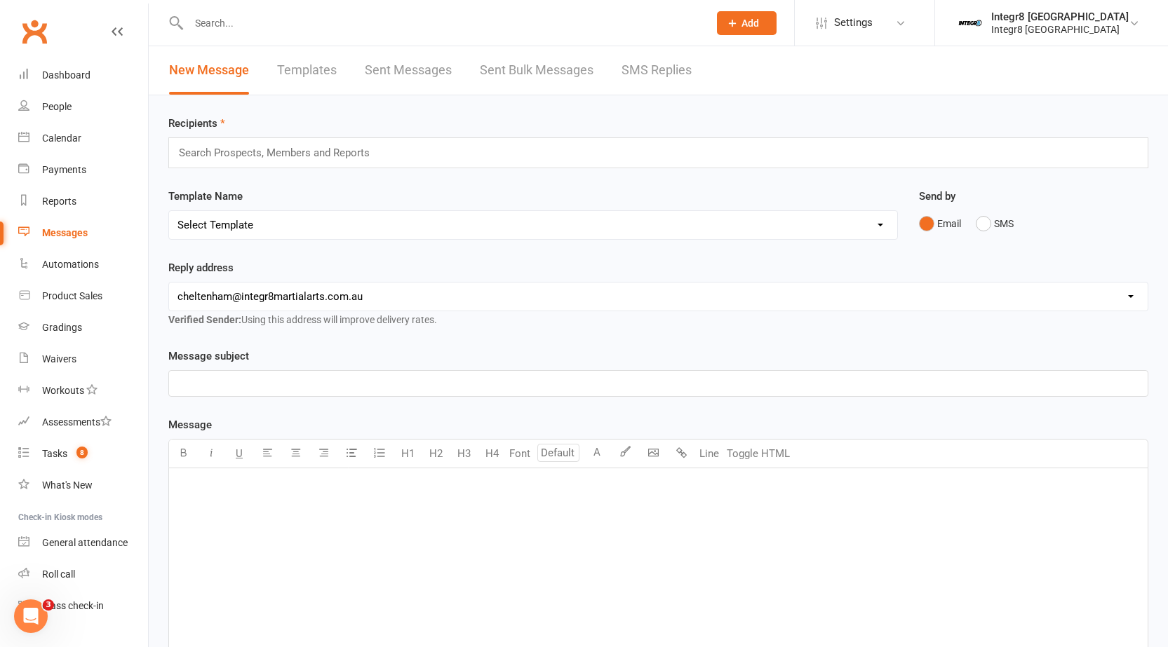
click at [508, 69] on link "Sent Bulk Messages" at bounding box center [537, 70] width 114 height 48
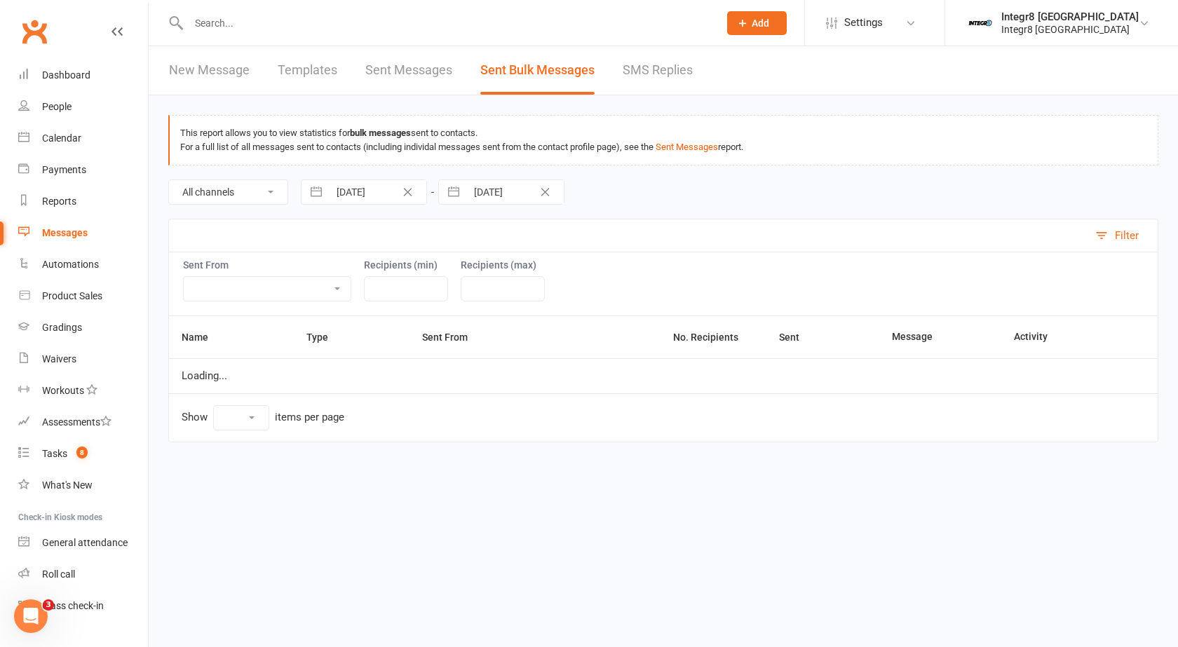
select select "10"
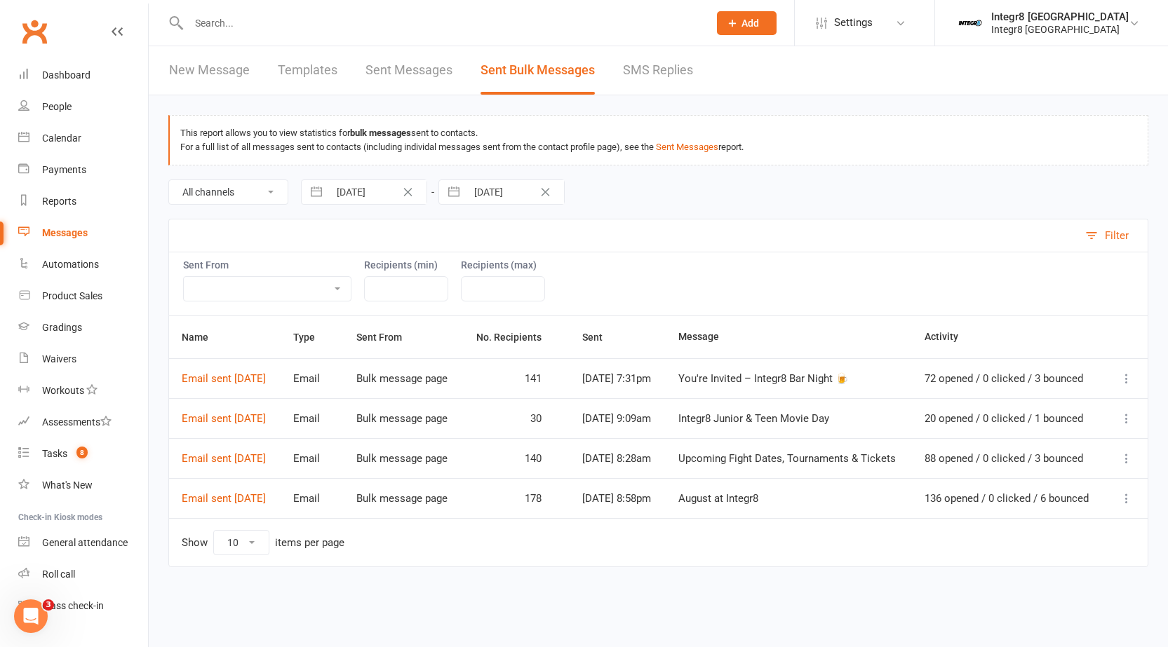
click at [1123, 466] on icon at bounding box center [1126, 459] width 14 height 14
click at [1044, 503] on link "Recipient Activity" at bounding box center [1027, 502] width 192 height 28
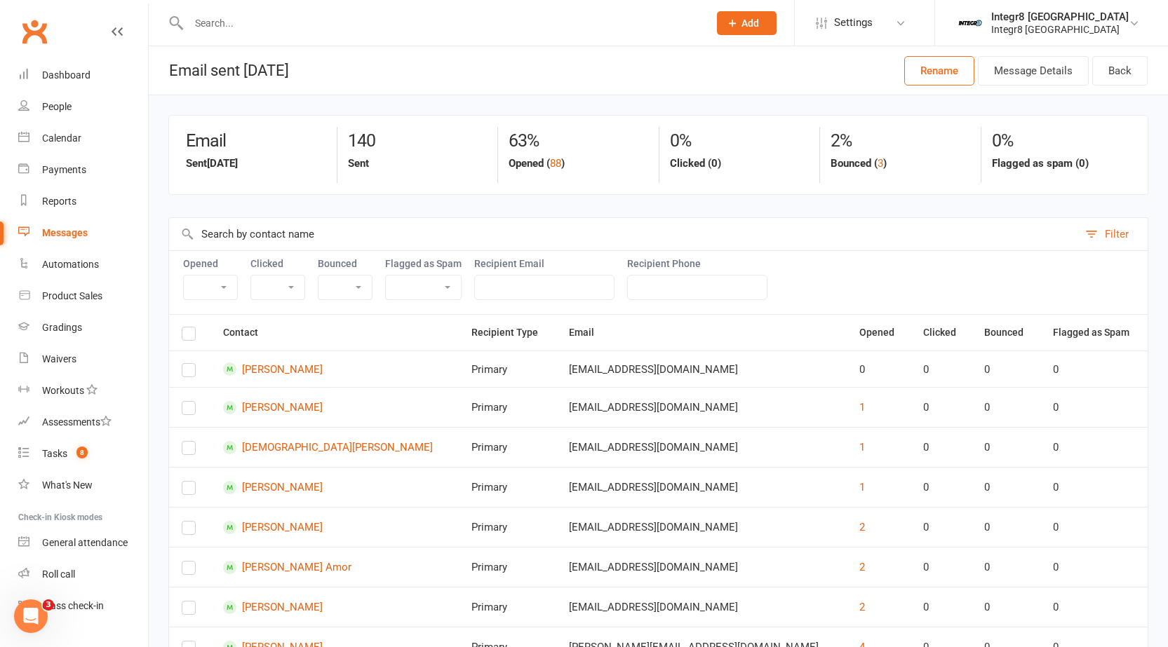
click at [78, 238] on div "Messages" at bounding box center [65, 232] width 46 height 11
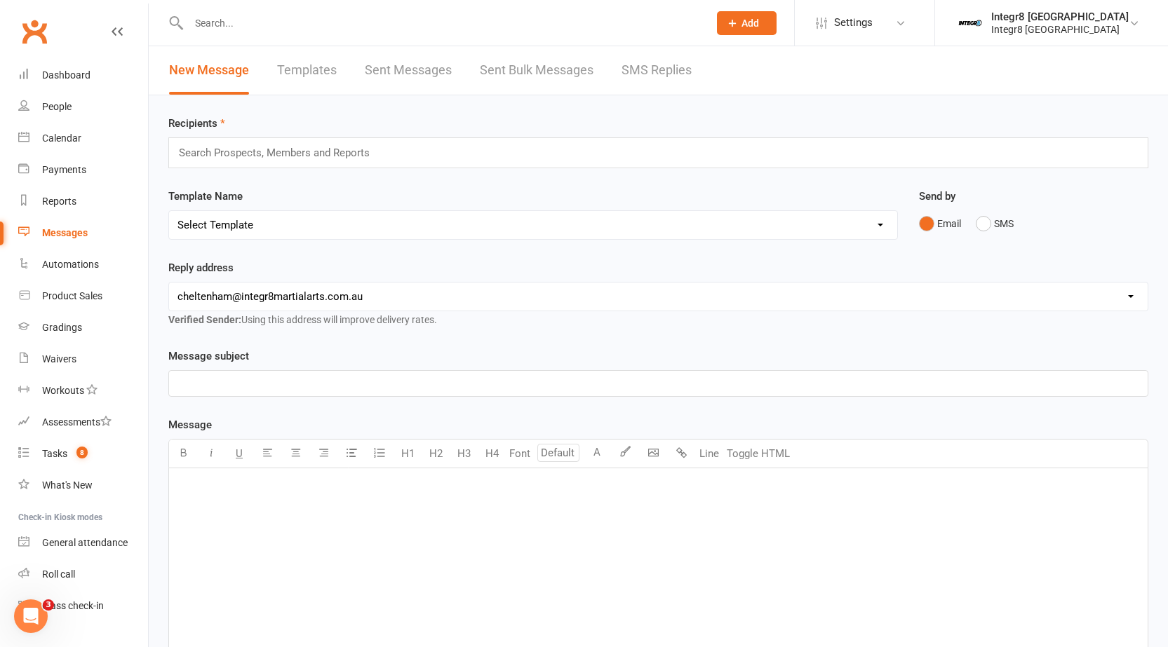
click at [500, 49] on link "Sent Bulk Messages" at bounding box center [537, 70] width 114 height 48
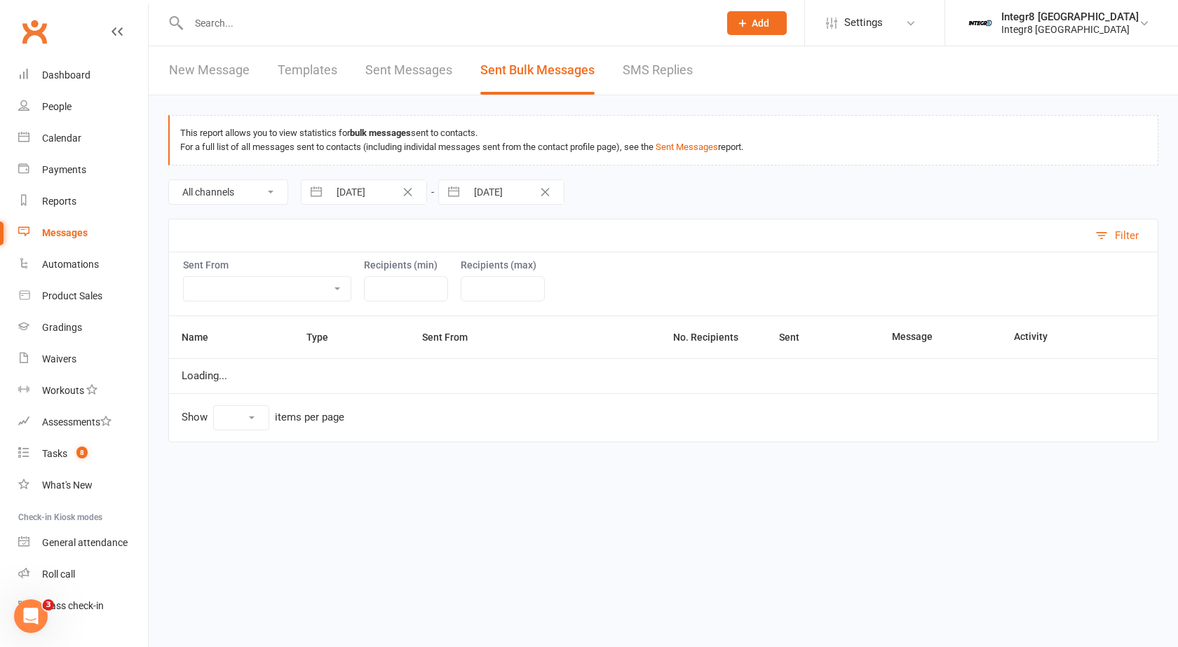
select select "10"
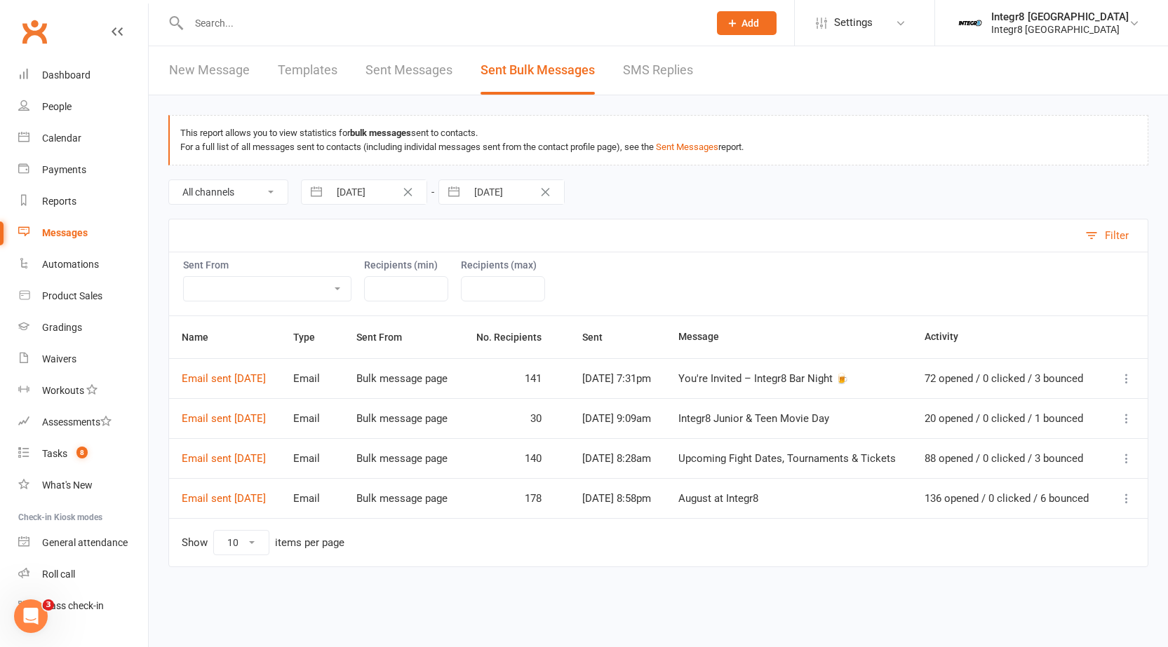
scroll to position [5, 0]
click at [1126, 466] on icon at bounding box center [1126, 459] width 14 height 14
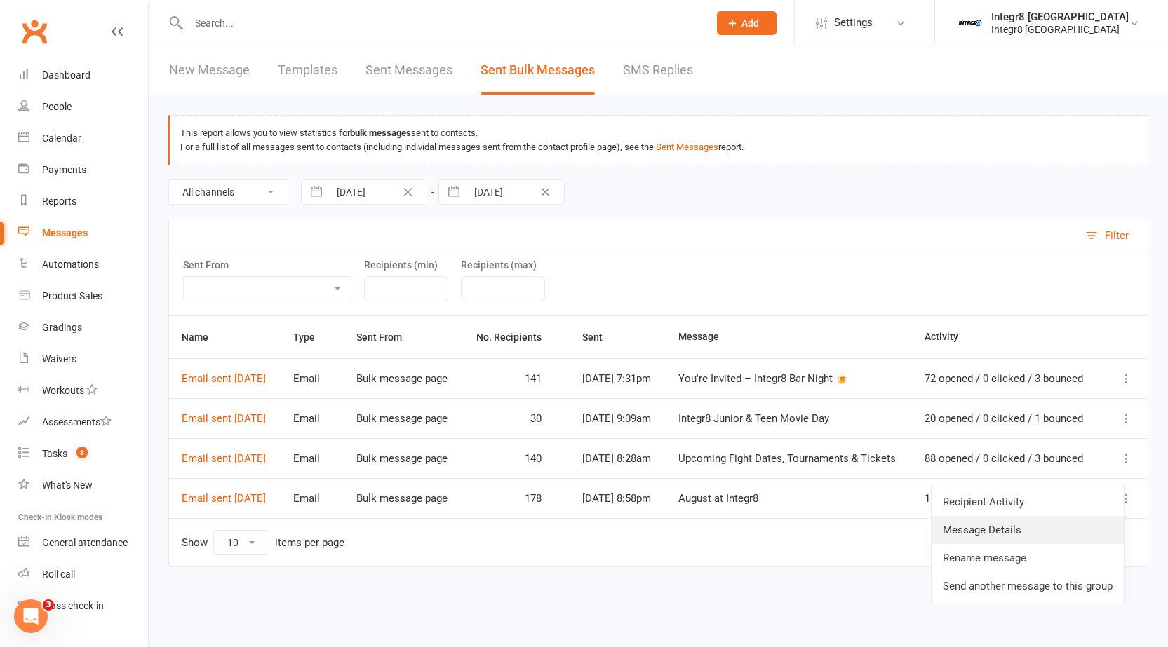
click at [1064, 522] on link "Message Details" at bounding box center [1027, 530] width 192 height 28
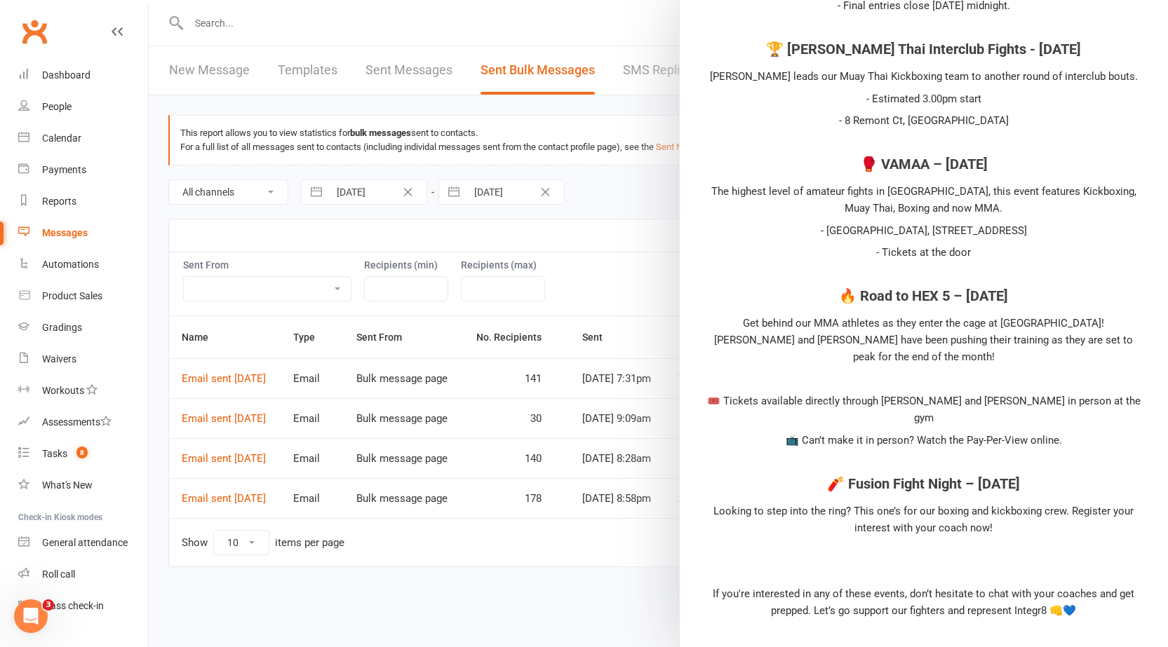
scroll to position [771, 0]
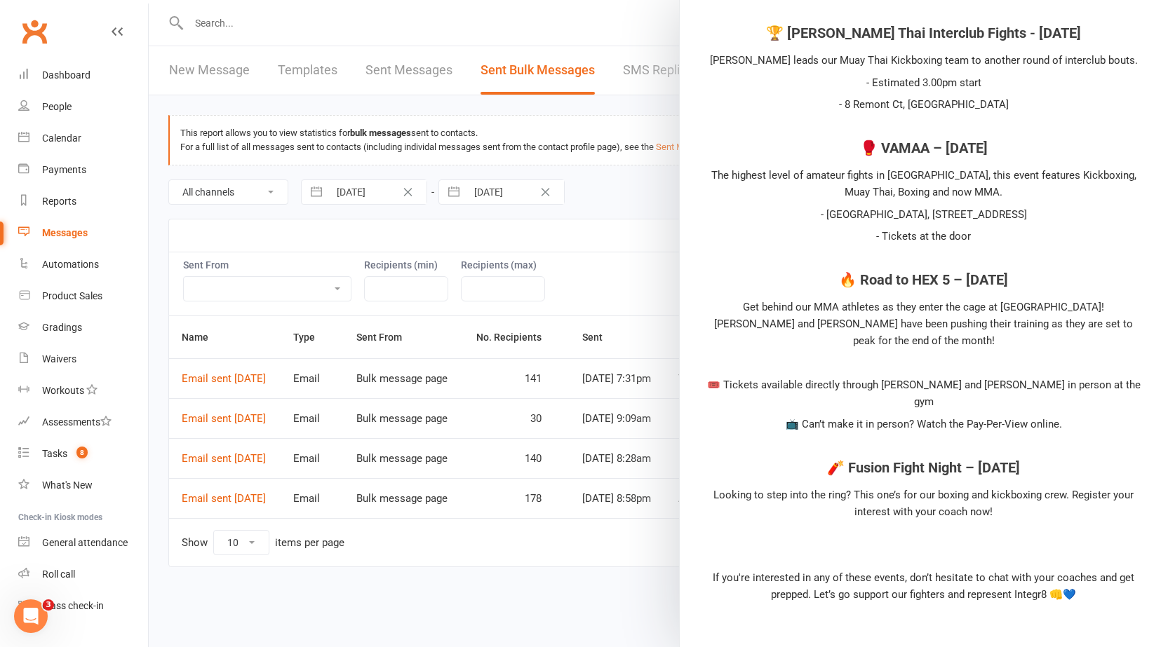
click at [546, 591] on div at bounding box center [658, 323] width 1019 height 647
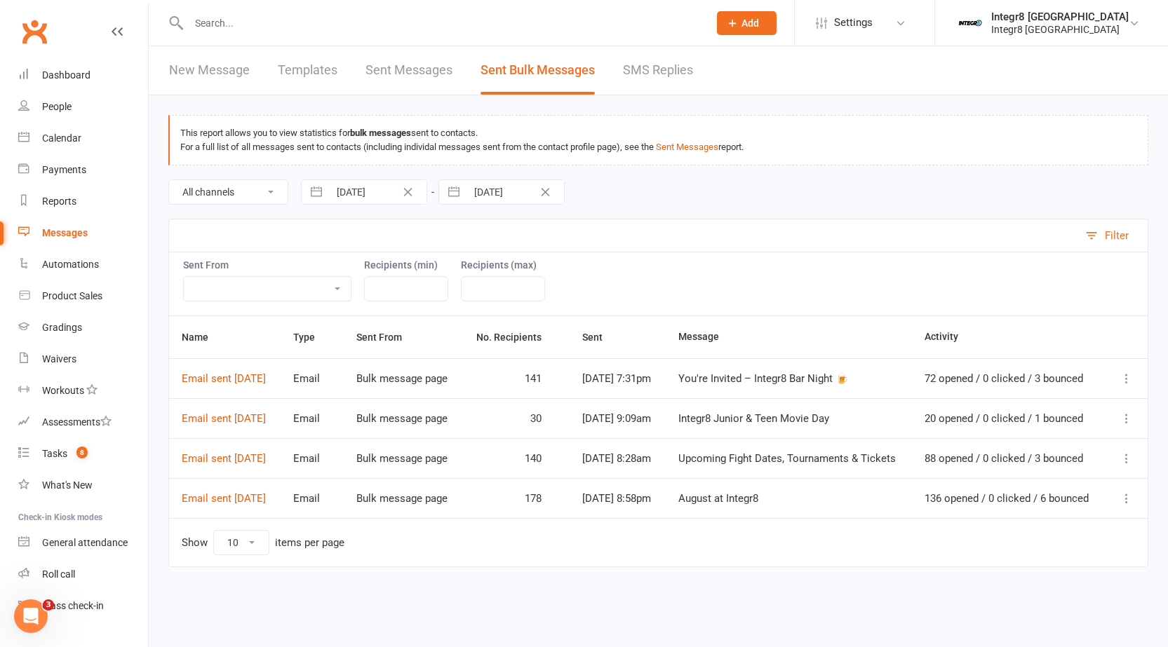
scroll to position [0, 0]
click at [77, 108] on link "People" at bounding box center [83, 107] width 130 height 32
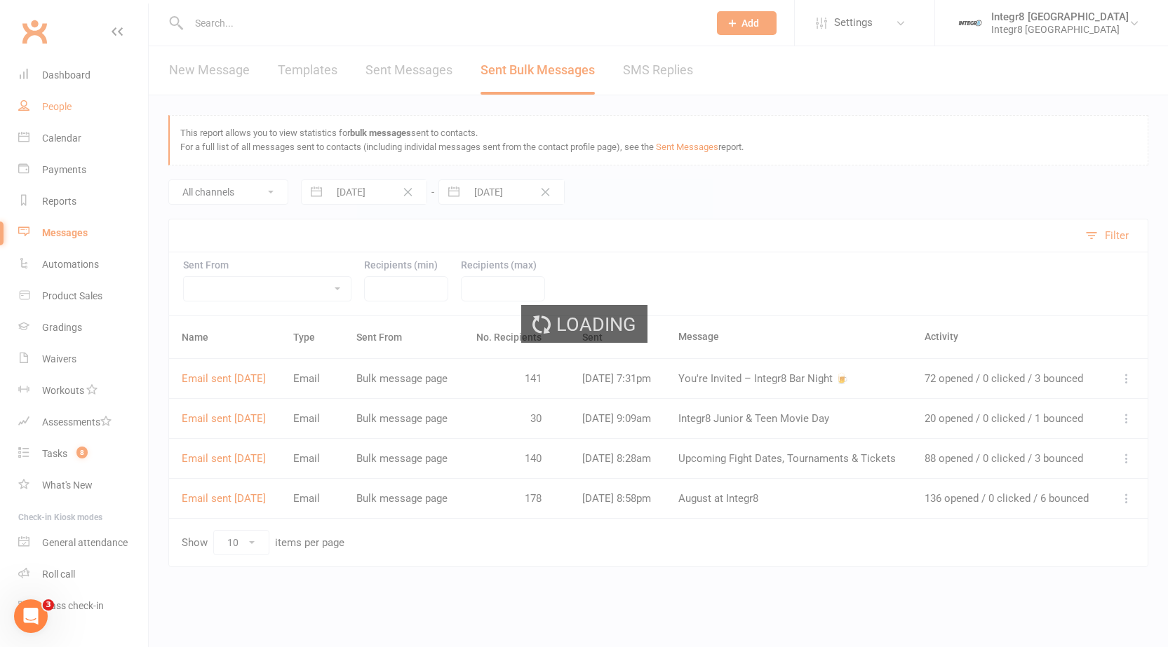
select select "25"
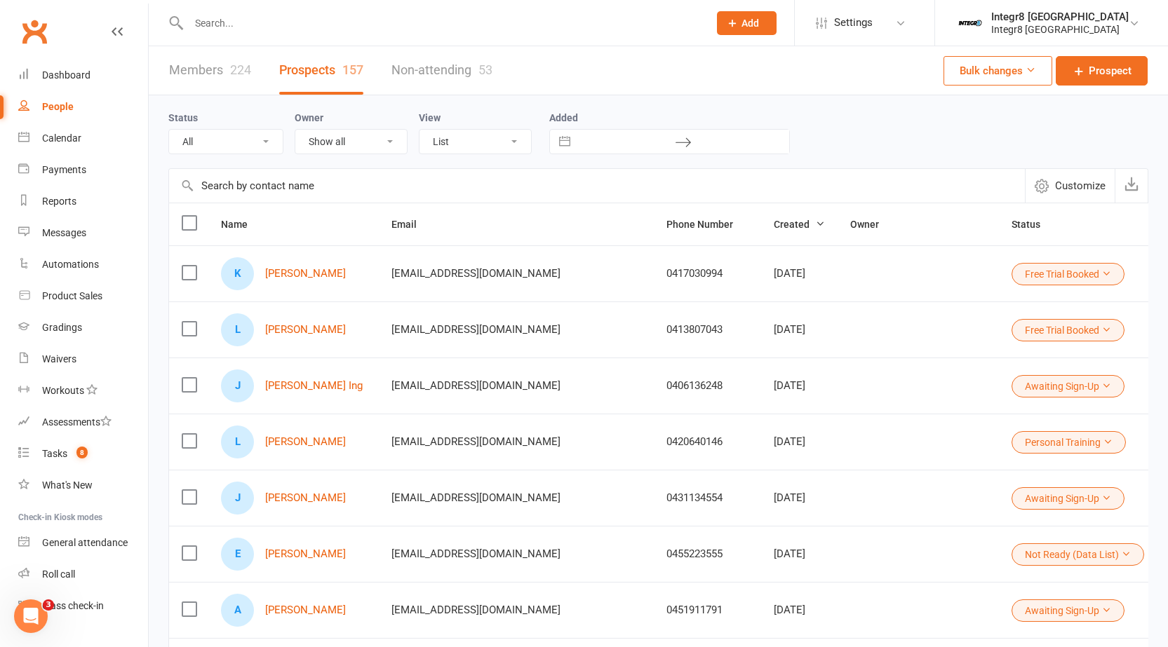
click at [210, 69] on link "Members 224" at bounding box center [210, 70] width 82 height 48
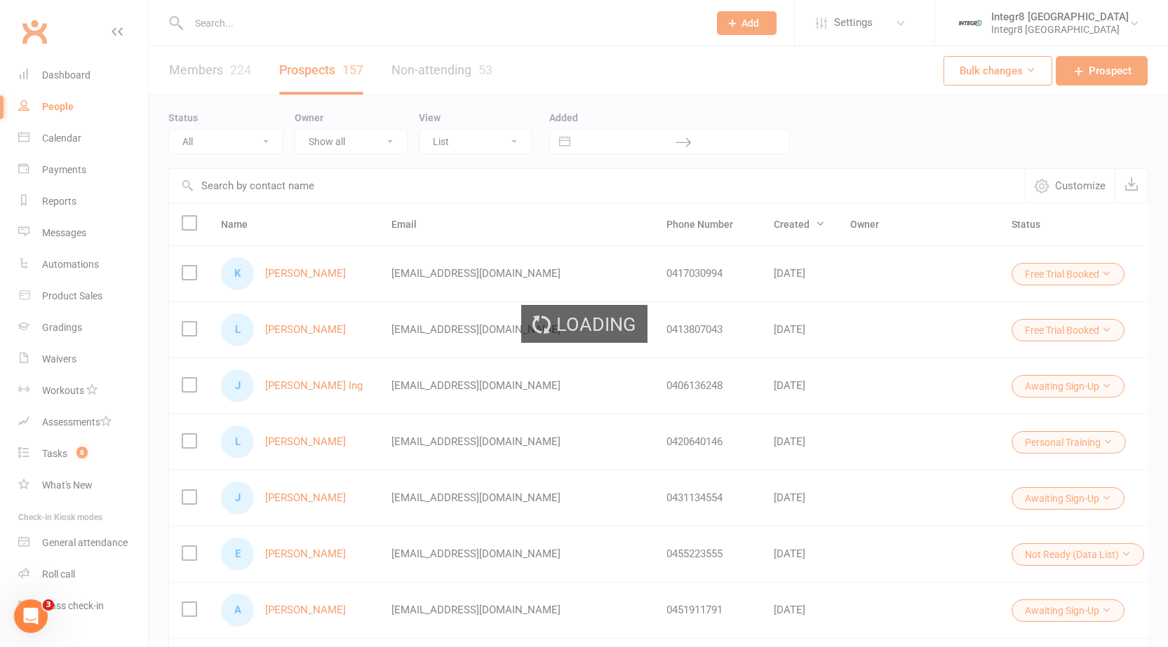
select select "100"
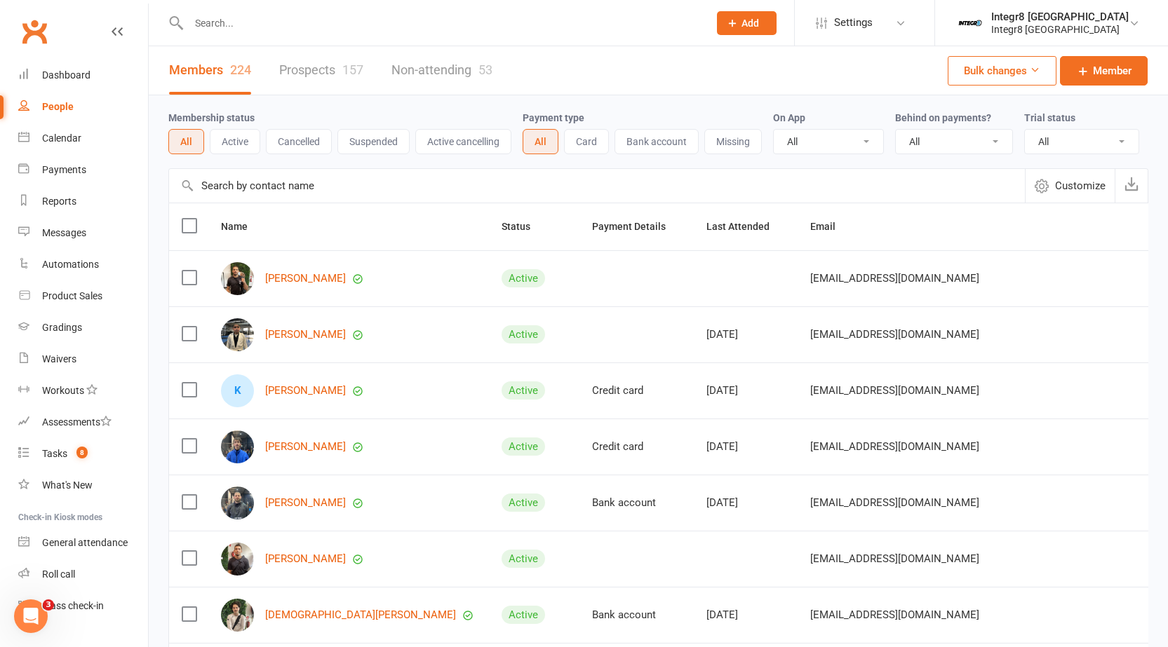
click at [931, 144] on select "All No Yes" at bounding box center [954, 142] width 116 height 24
click at [721, 187] on input "text" at bounding box center [597, 186] width 856 height 34
click at [285, 26] on input "text" at bounding box center [441, 23] width 514 height 20
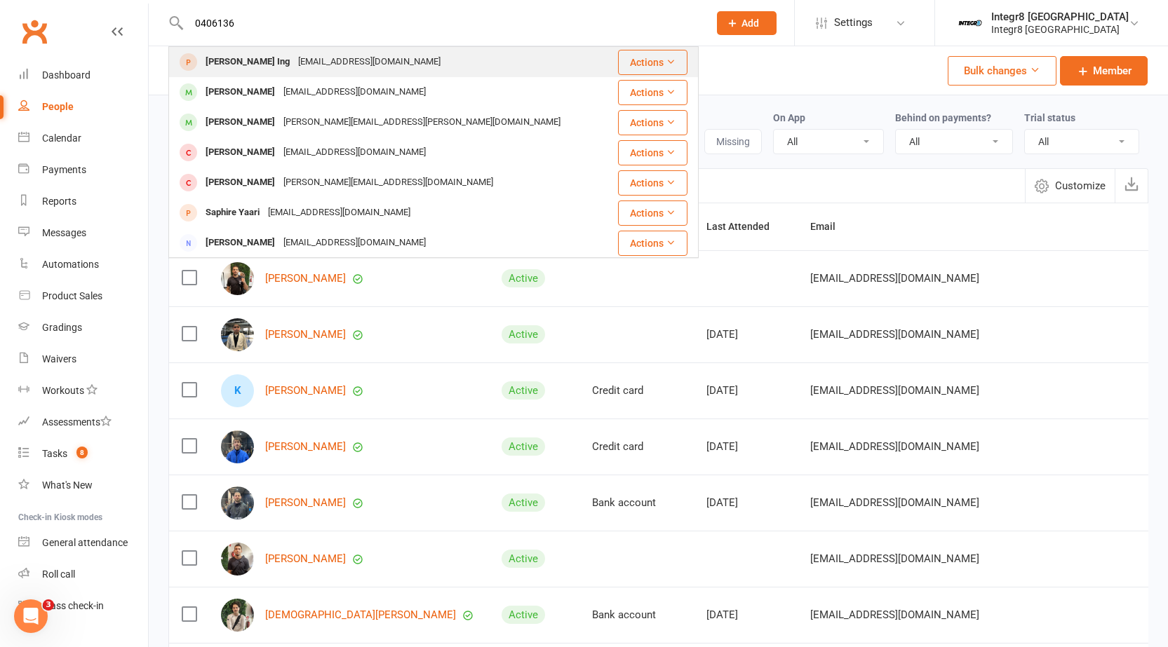
type input "0406136"
click at [304, 62] on div "jjacksoning@gmail.com" at bounding box center [369, 62] width 151 height 20
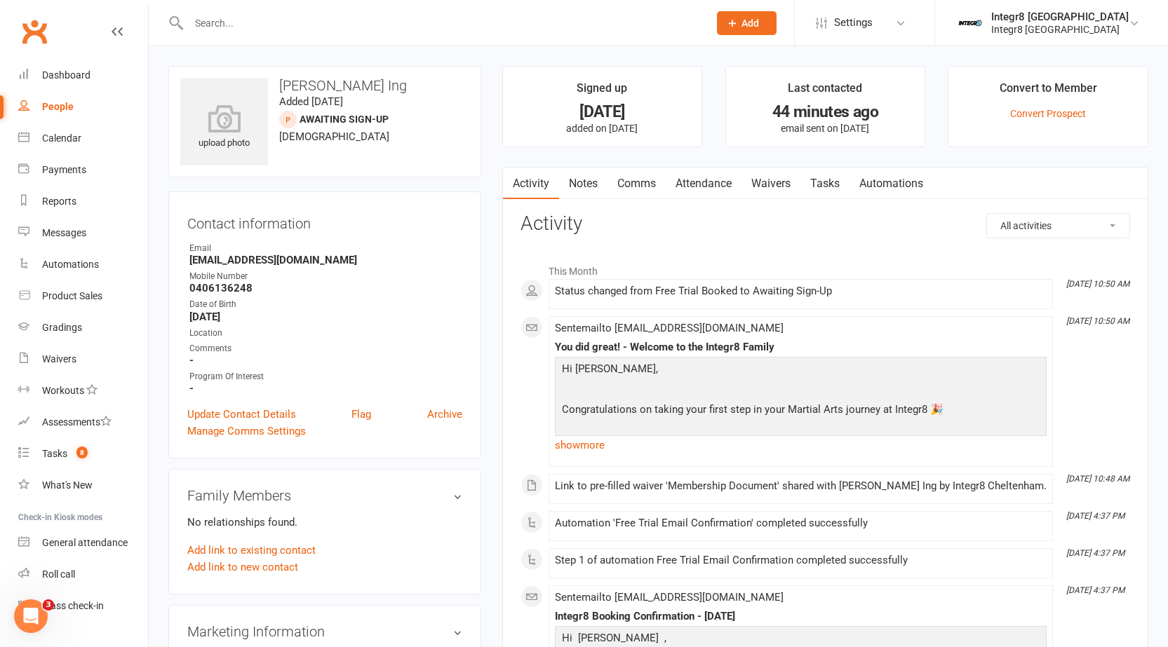
click at [579, 174] on link "Notes" at bounding box center [583, 184] width 48 height 32
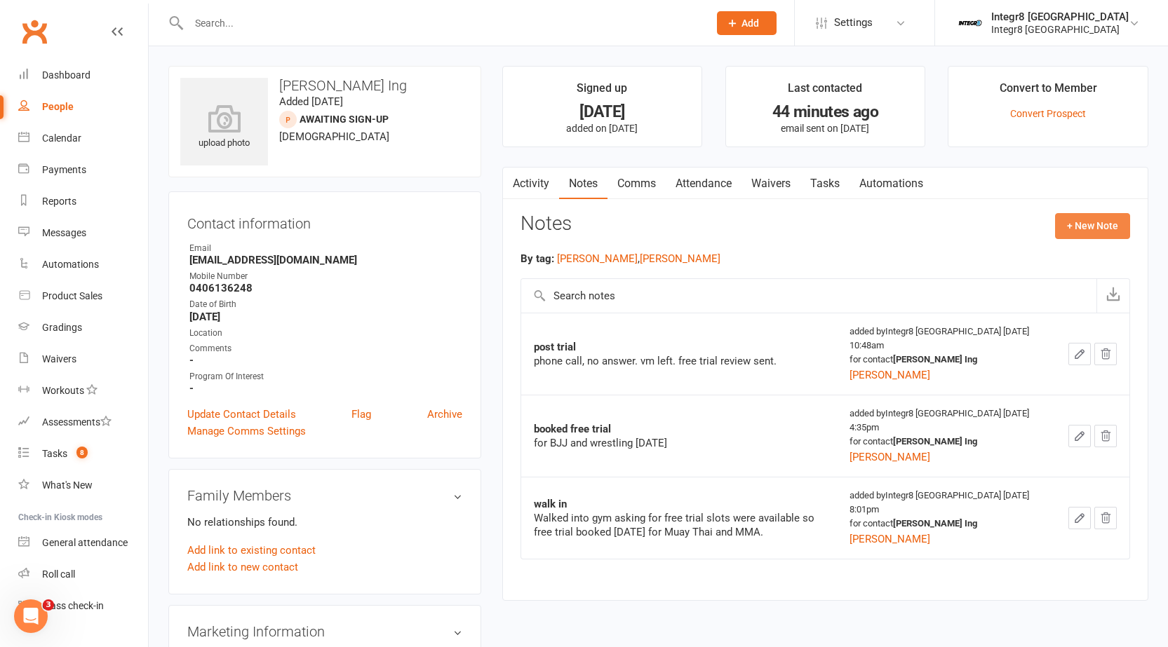
click at [1073, 217] on button "+ New Note" at bounding box center [1092, 225] width 75 height 25
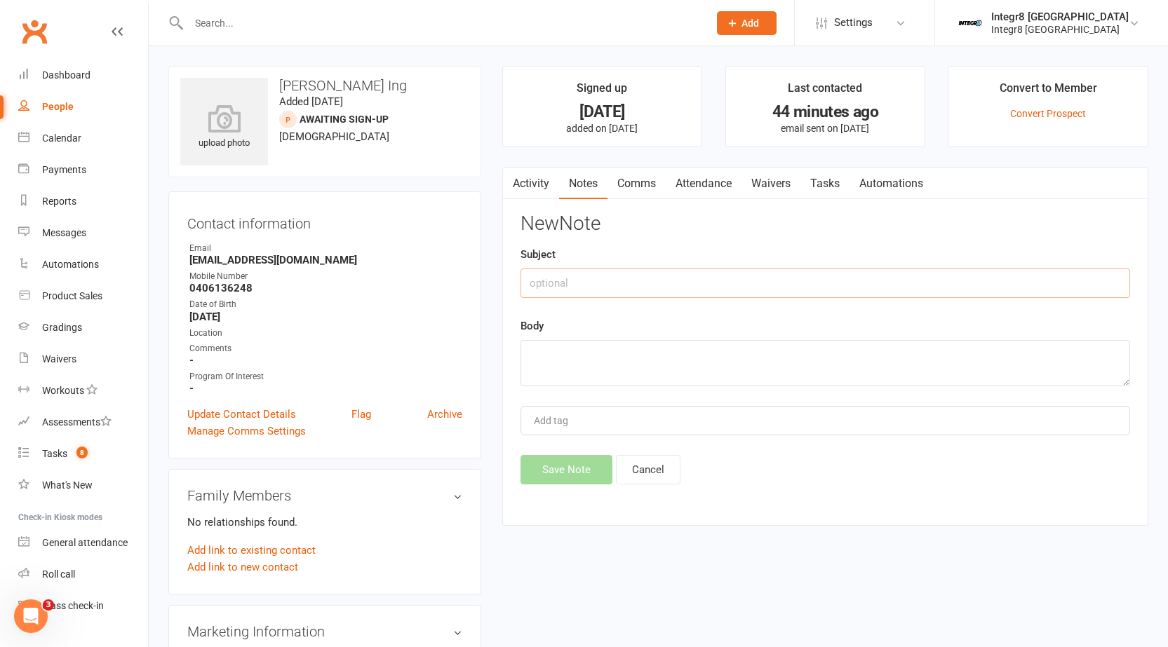
click at [633, 281] on input "text" at bounding box center [824, 283] width 609 height 29
type input "phone call"
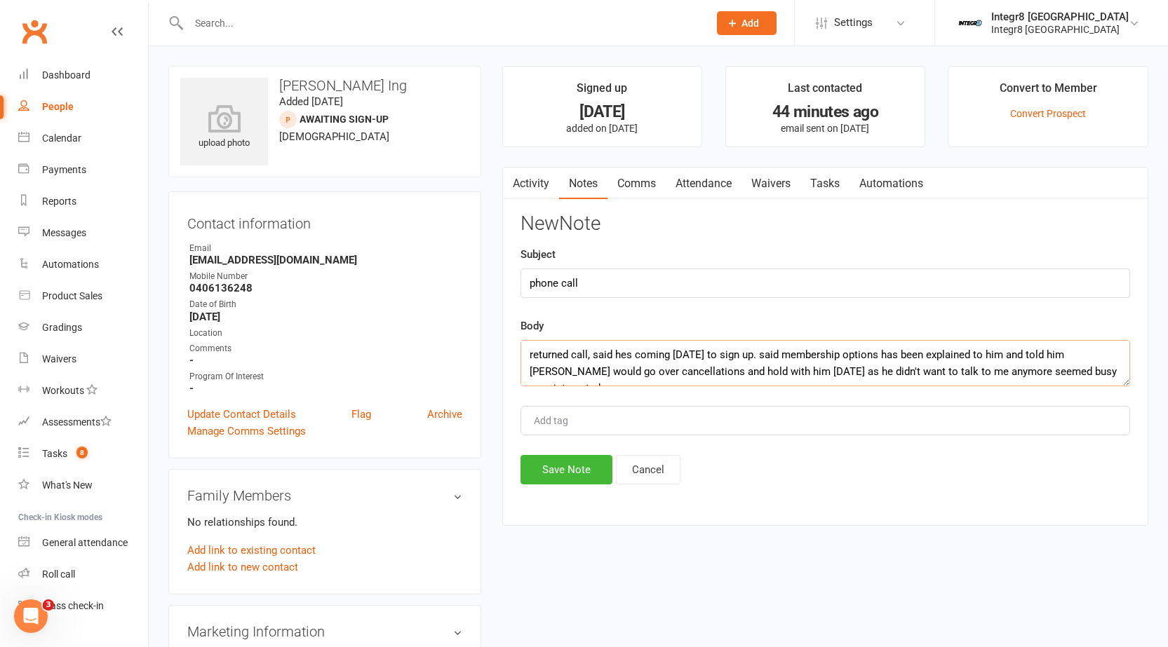
scroll to position [9, 0]
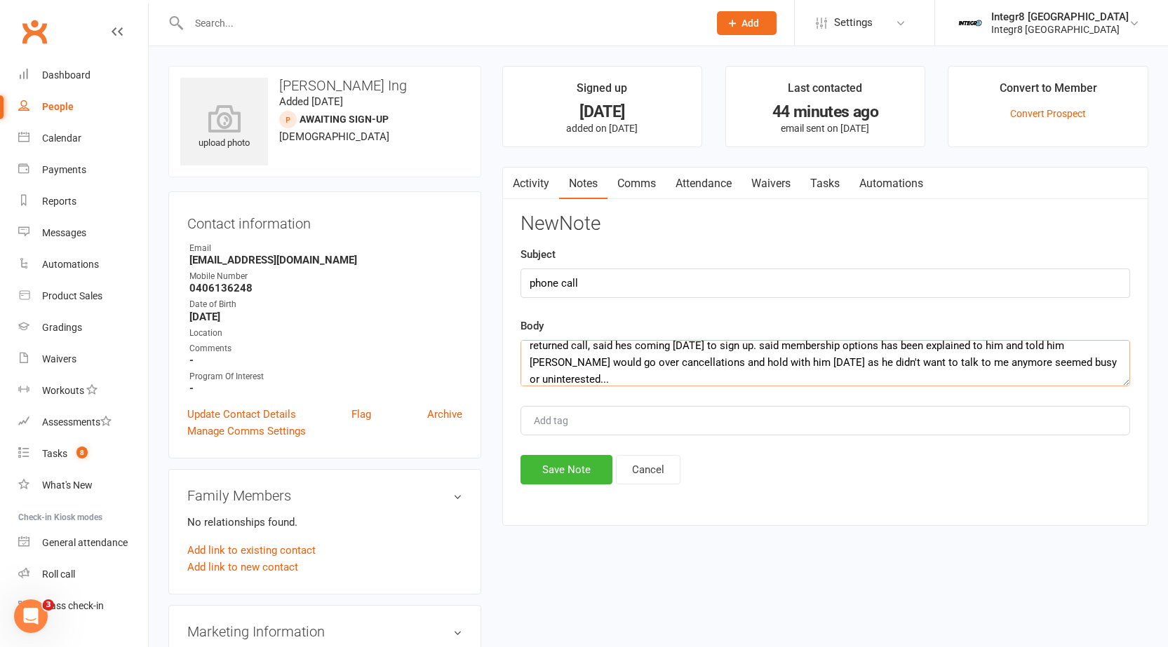
type textarea "returned call, said hes coming on monday to sign up. said membership options ha…"
type input "[PERSON_NAME]"
click at [575, 443] on li "[PERSON_NAME]" at bounding box center [825, 447] width 607 height 21
click at [541, 361] on textarea "returned call, said hes coming on monday to sign up. said membership options ha…" at bounding box center [824, 363] width 609 height 46
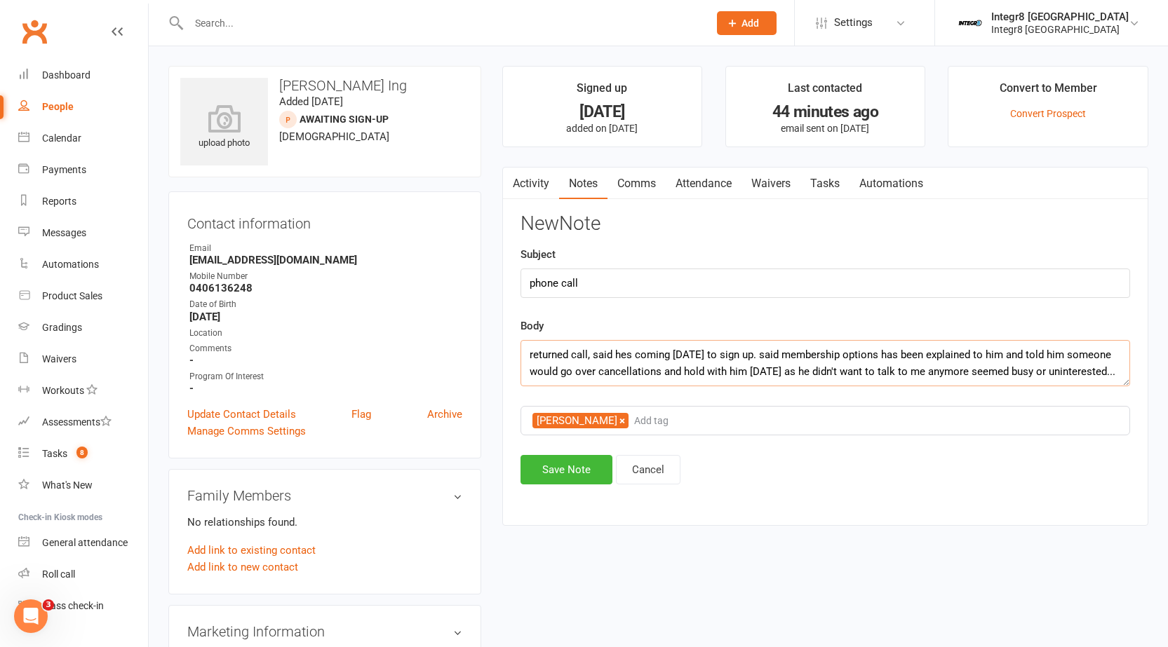
click at [663, 370] on textarea "returned call, said hes coming on monday to sign up. said membership options ha…" at bounding box center [824, 363] width 609 height 46
type textarea "returned call, said hes coming on monday to sign up. said membership options ha…"
click at [549, 466] on button "Save Note" at bounding box center [566, 469] width 92 height 29
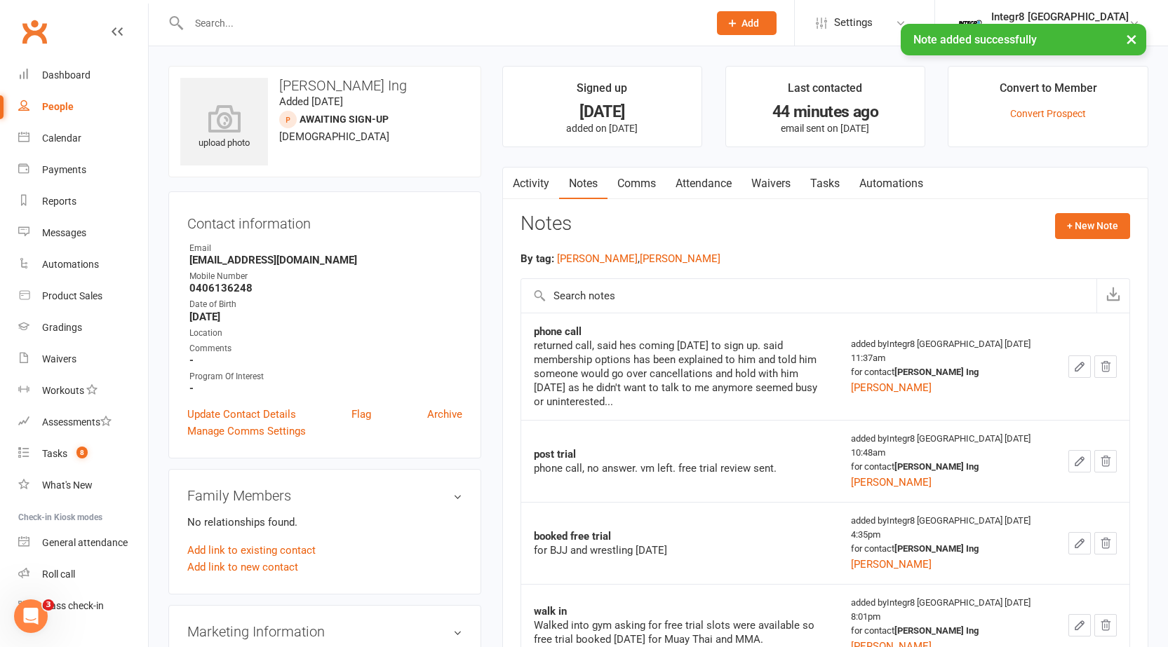
click at [531, 173] on link "Activity" at bounding box center [531, 184] width 56 height 32
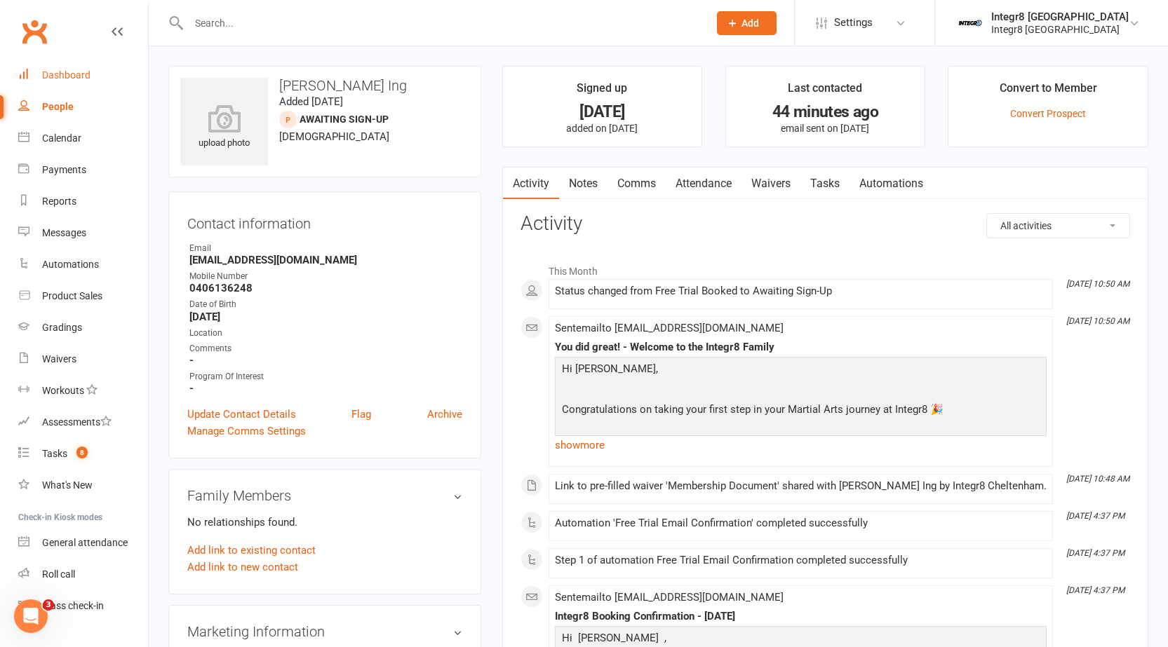
click at [58, 81] on div "Dashboard" at bounding box center [66, 74] width 48 height 11
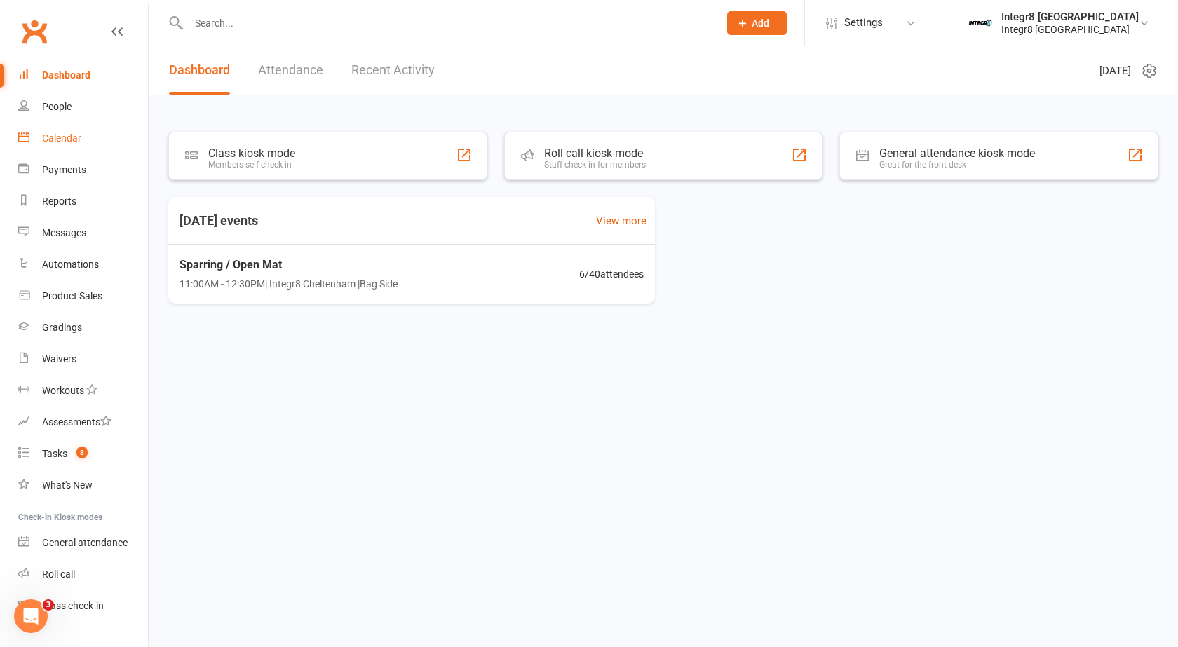
click at [58, 130] on link "Calendar" at bounding box center [83, 139] width 130 height 32
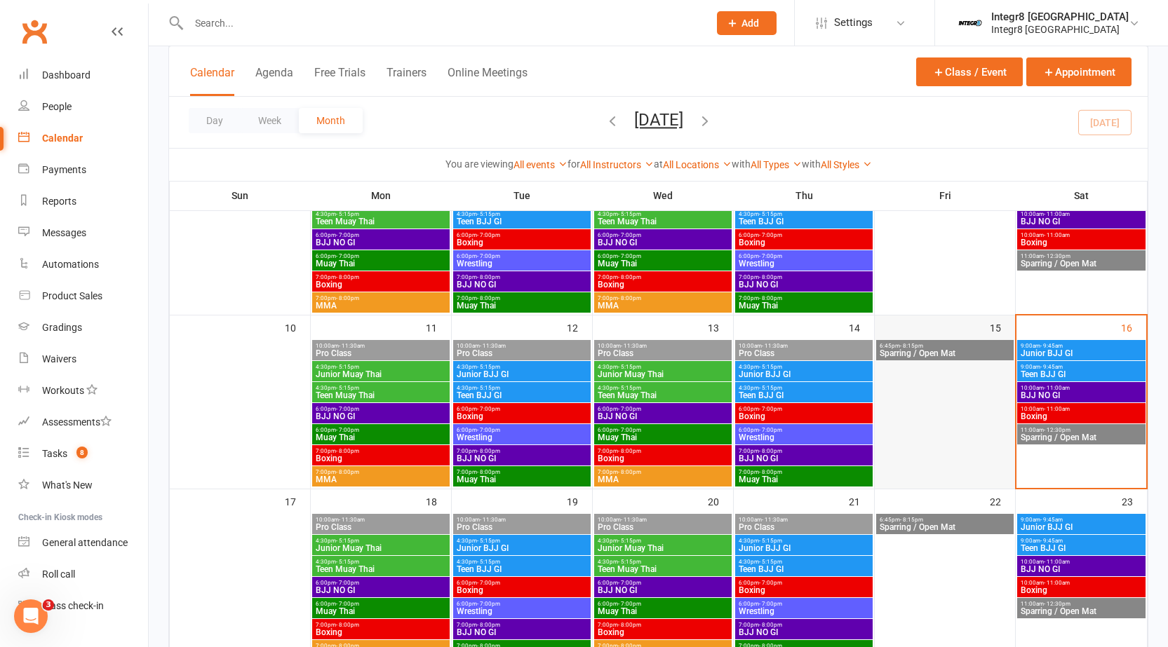
scroll to position [351, 0]
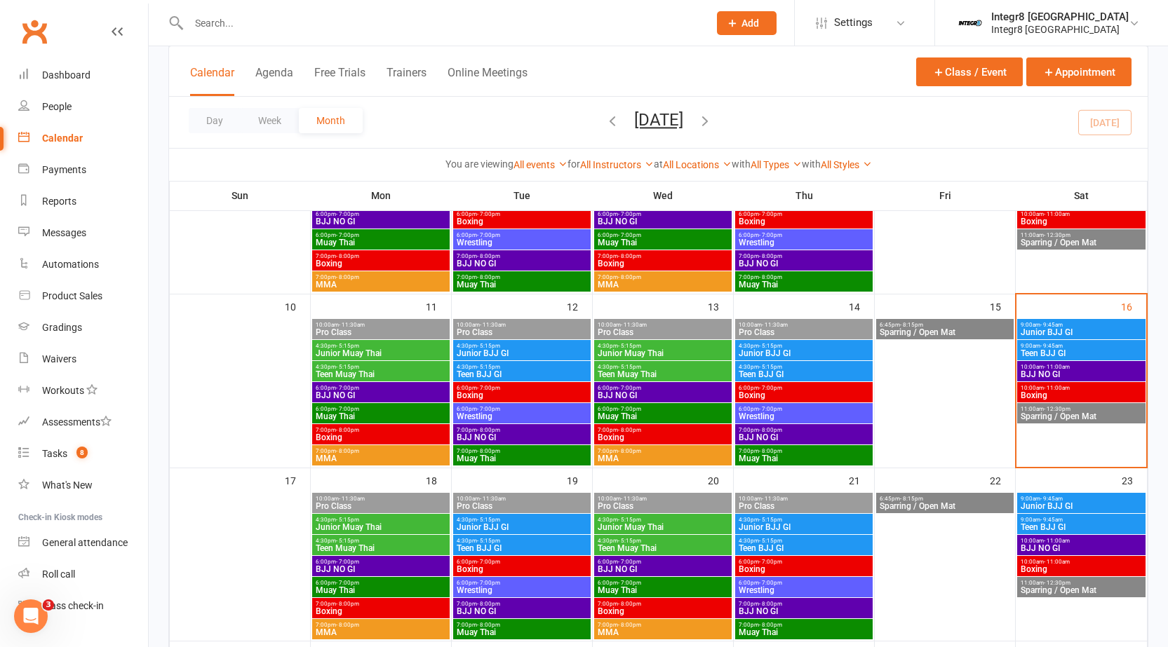
click at [1043, 392] on span "Boxing" at bounding box center [1081, 395] width 123 height 8
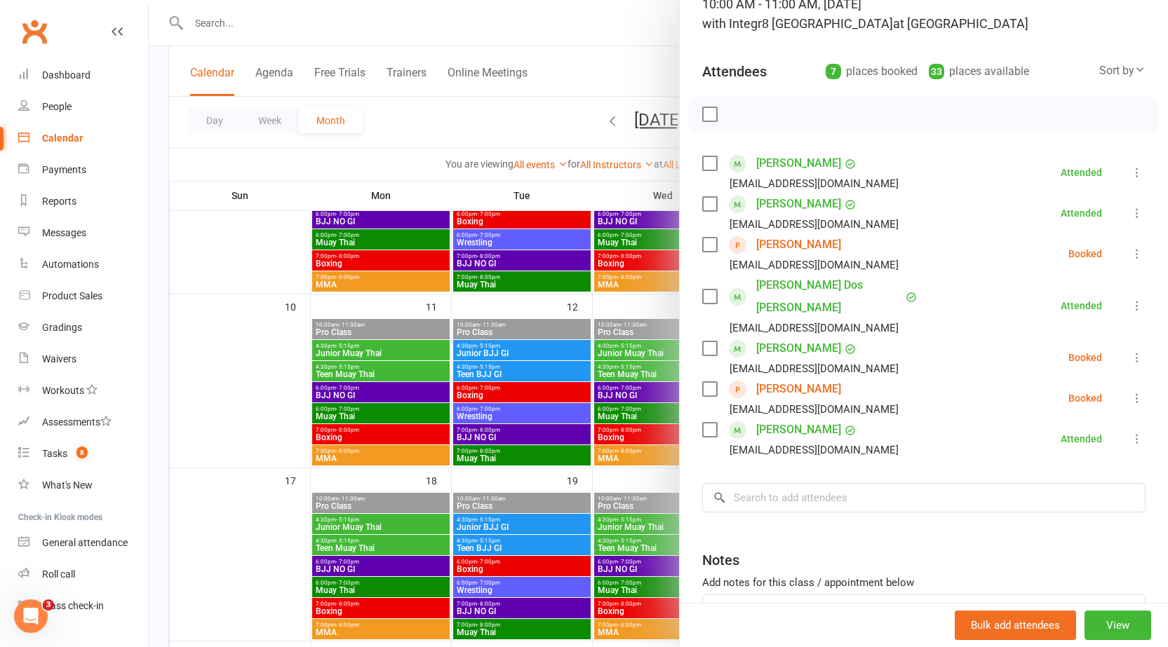
scroll to position [140, 0]
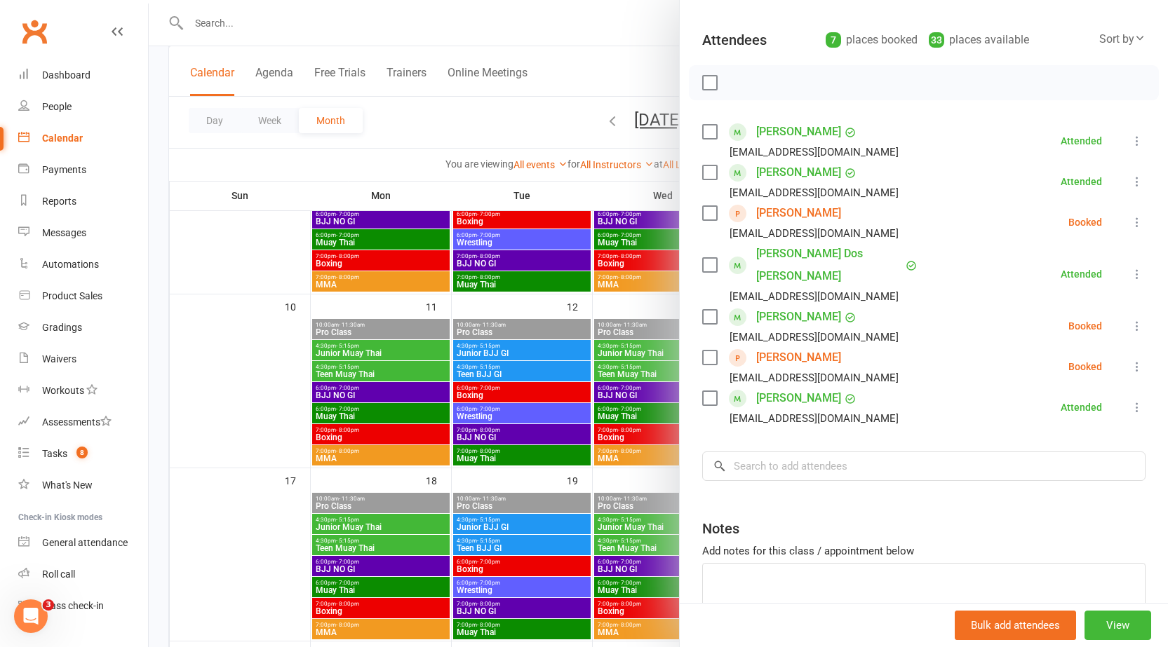
click at [595, 450] on div at bounding box center [658, 323] width 1019 height 647
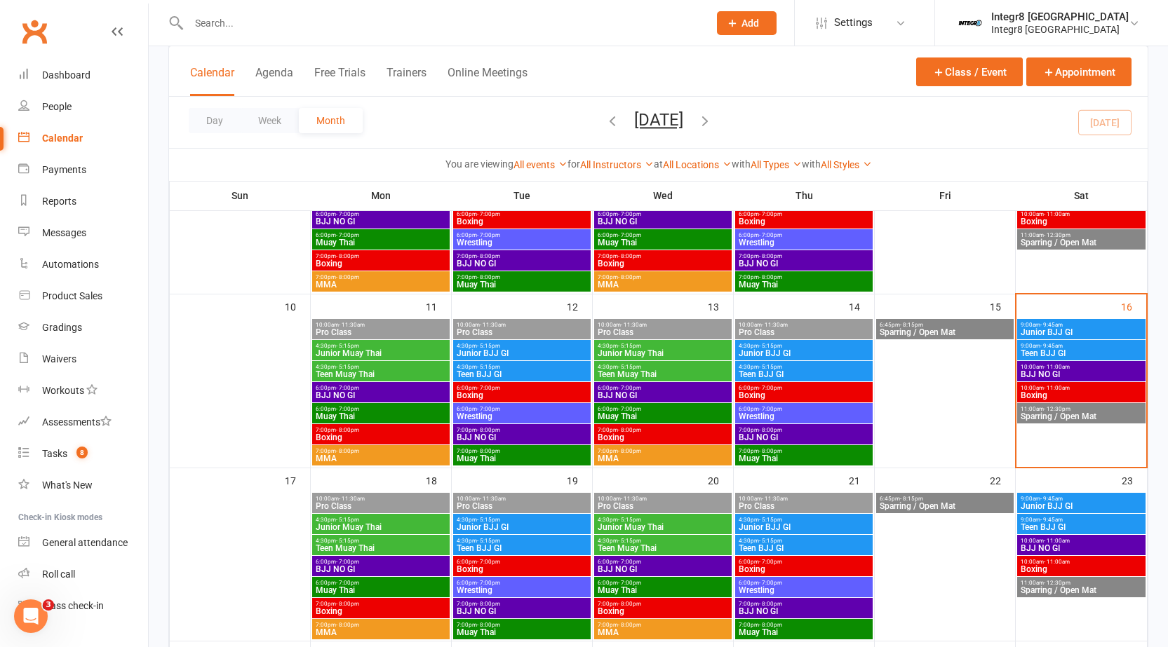
click at [1069, 368] on span "10:00am - 11:00am" at bounding box center [1081, 367] width 123 height 6
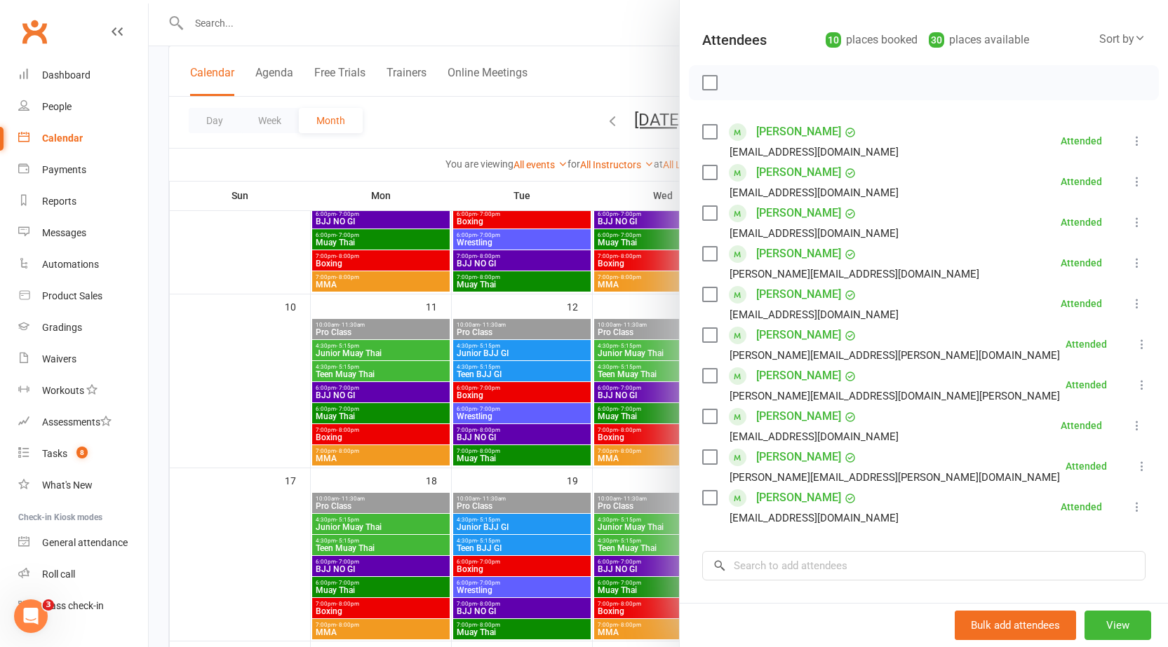
click at [561, 465] on div at bounding box center [658, 323] width 1019 height 647
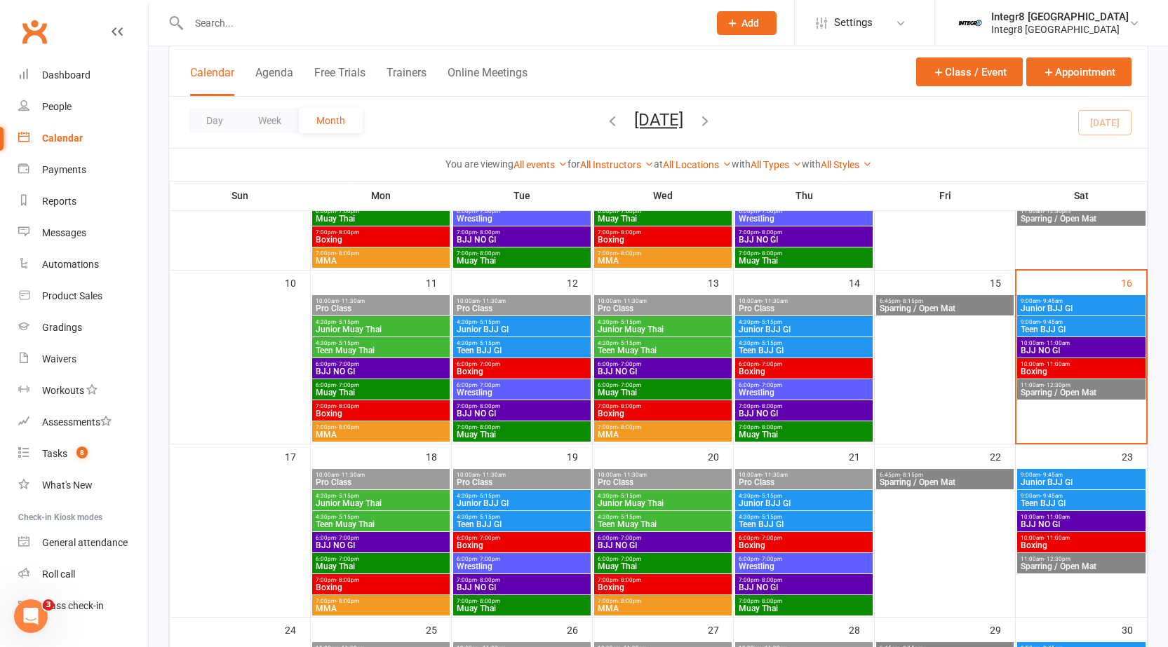
scroll to position [351, 0]
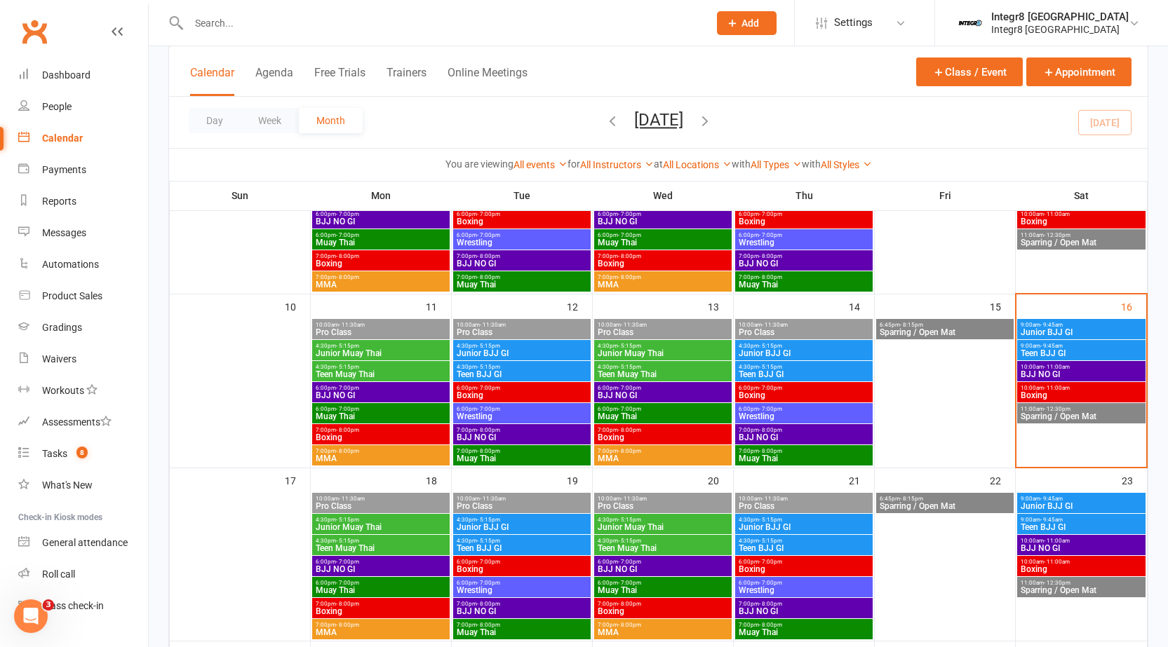
click at [836, 345] on span "4:30pm - 5:15pm" at bounding box center [804, 346] width 132 height 6
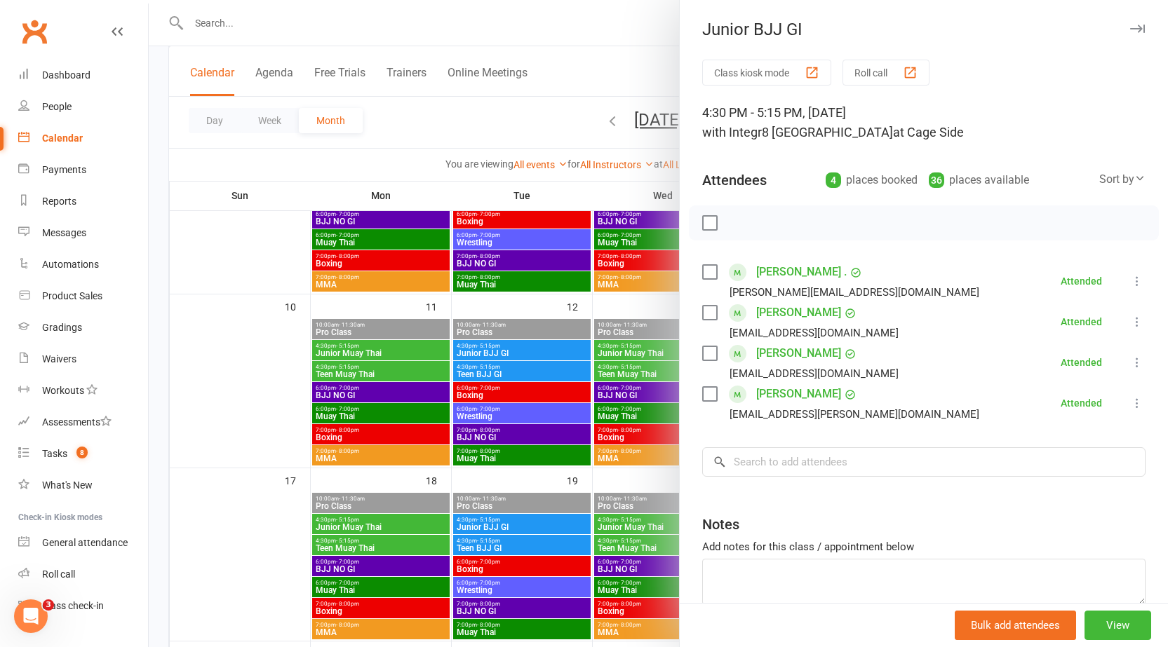
click at [616, 477] on div at bounding box center [658, 323] width 1019 height 647
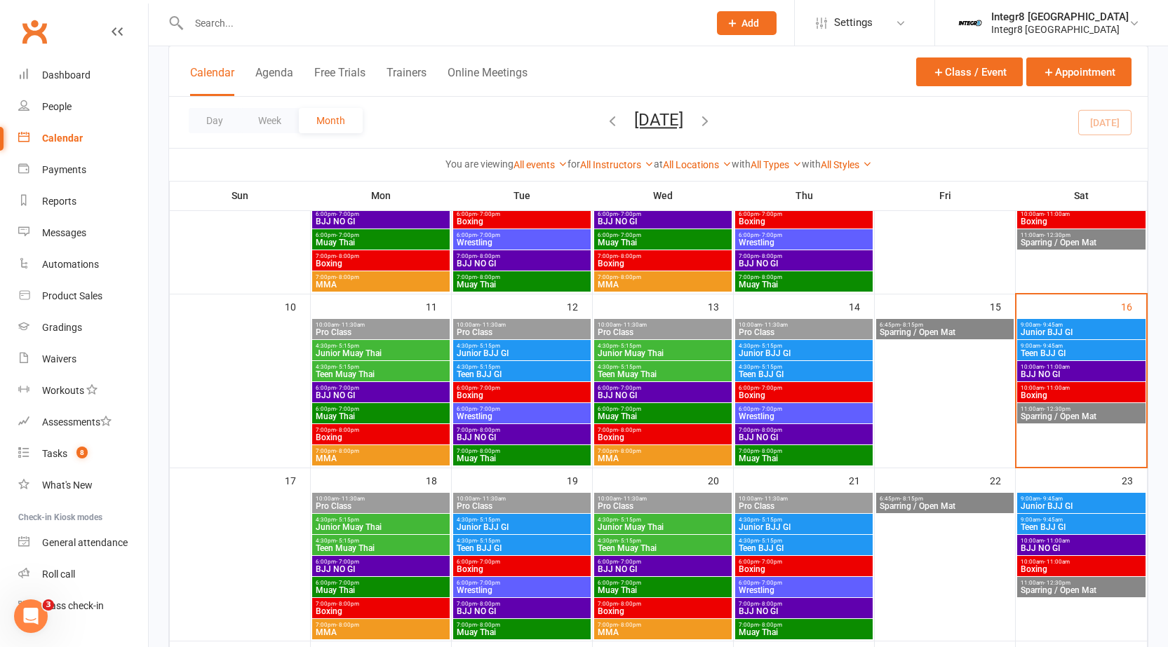
click at [835, 377] on span "Teen BJJ GI" at bounding box center [804, 374] width 132 height 8
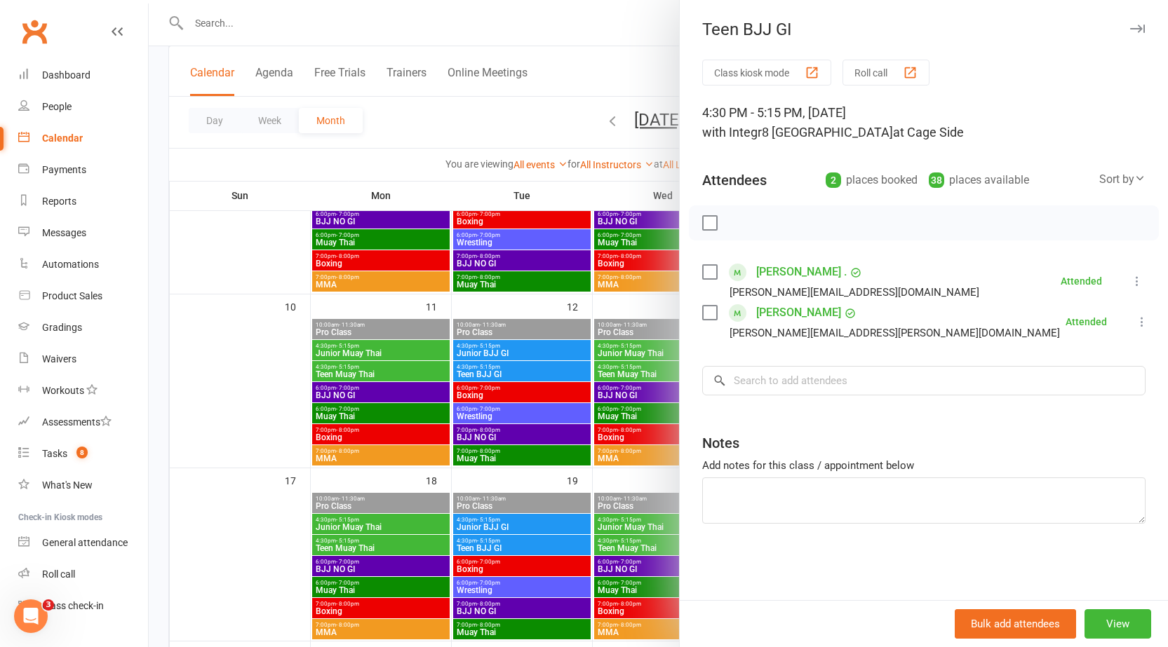
click at [659, 459] on div at bounding box center [658, 323] width 1019 height 647
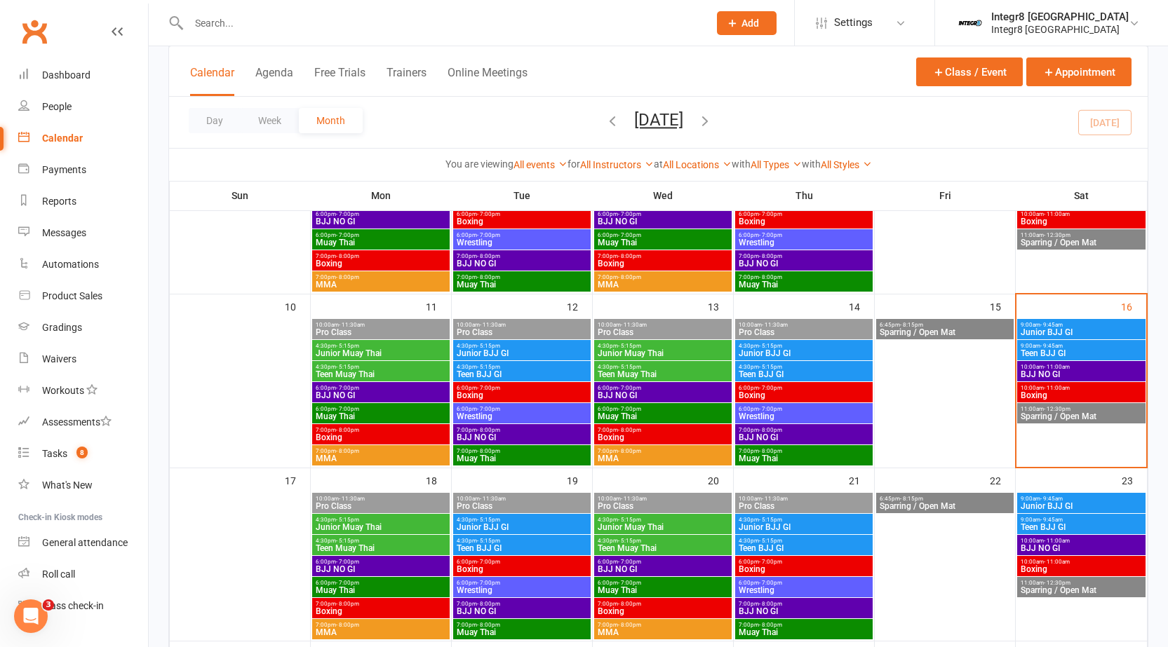
click at [790, 391] on span "Boxing" at bounding box center [804, 395] width 132 height 8
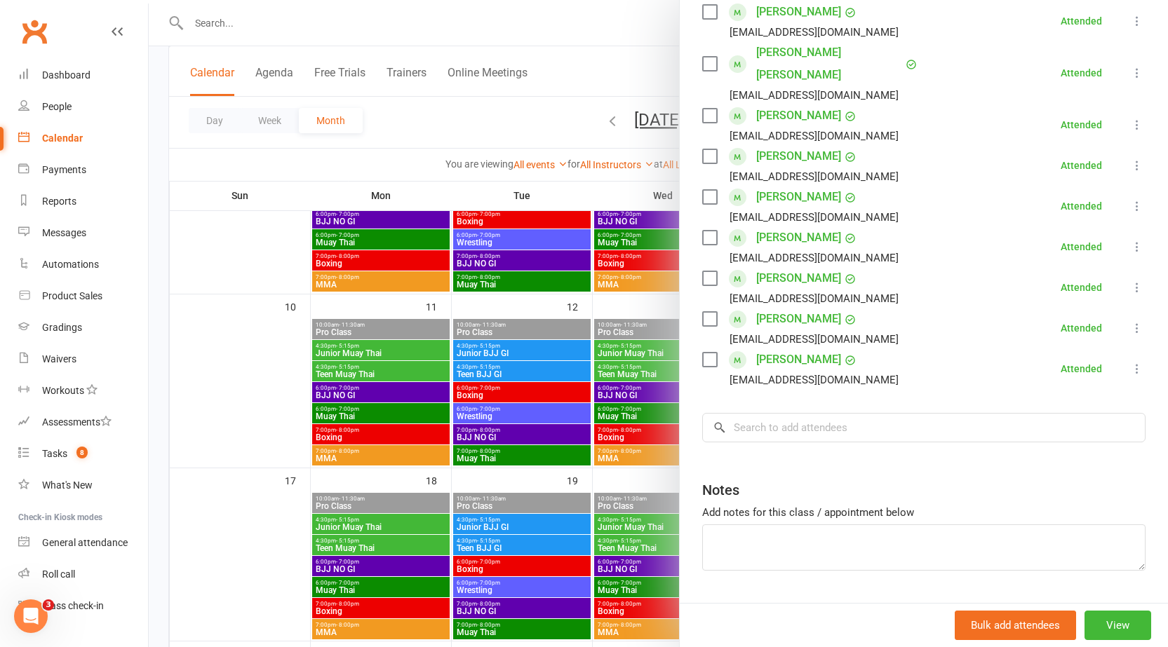
scroll to position [276, 0]
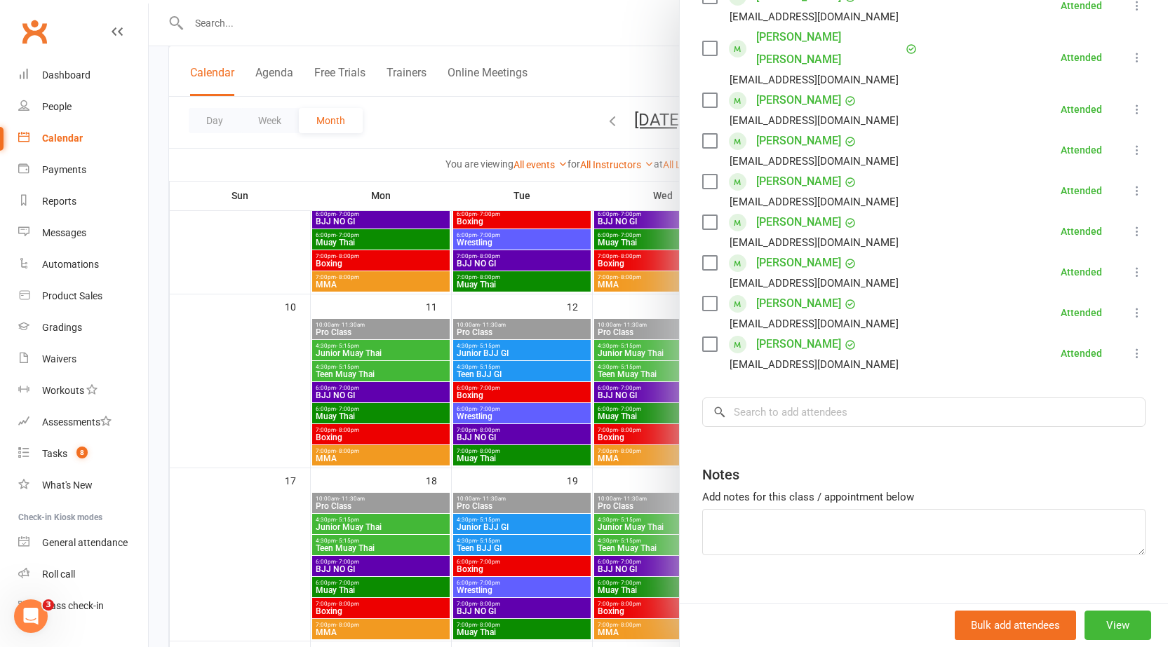
click at [590, 434] on div at bounding box center [658, 323] width 1019 height 647
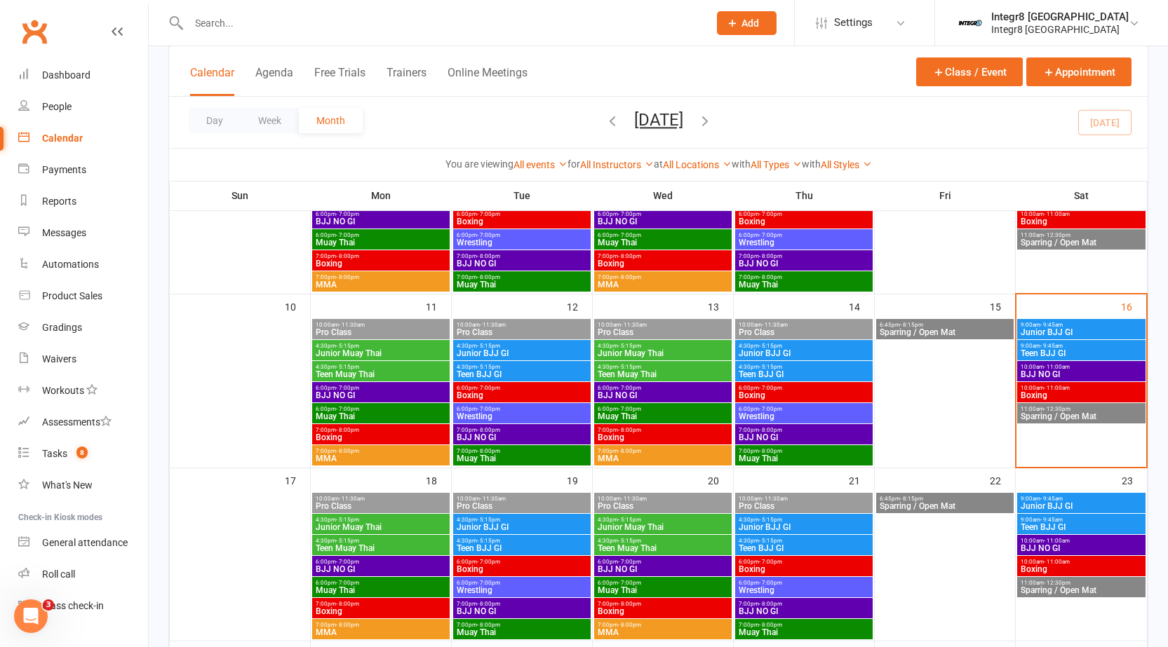
click at [821, 410] on span "6:00pm - 7:00pm" at bounding box center [804, 409] width 132 height 6
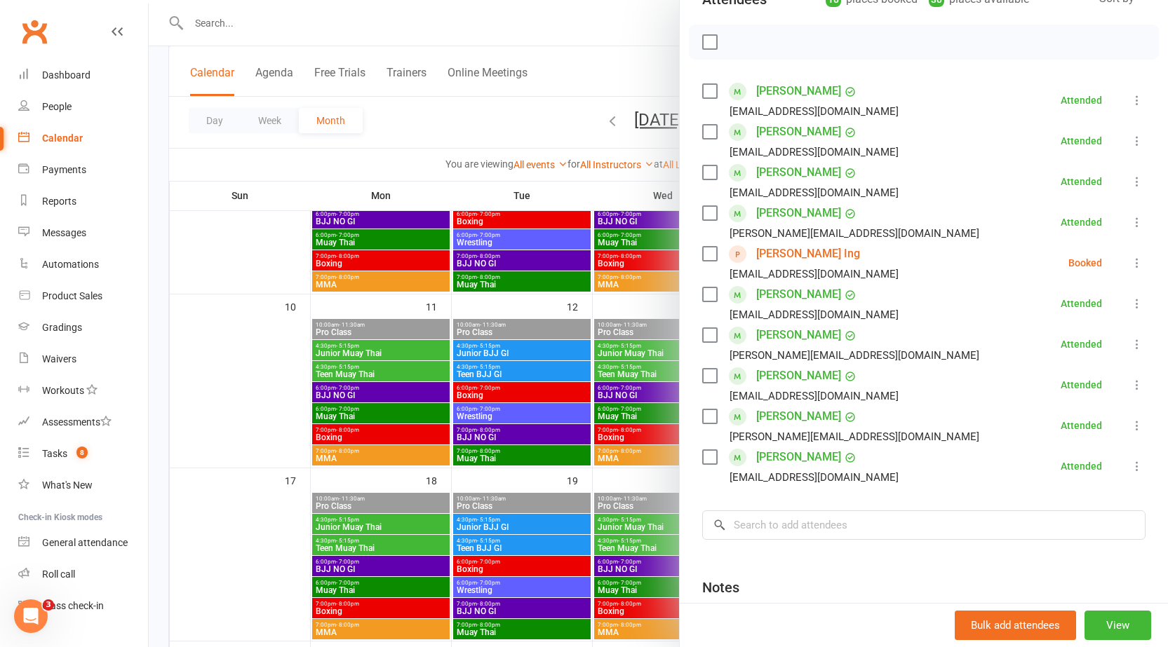
scroll to position [210, 0]
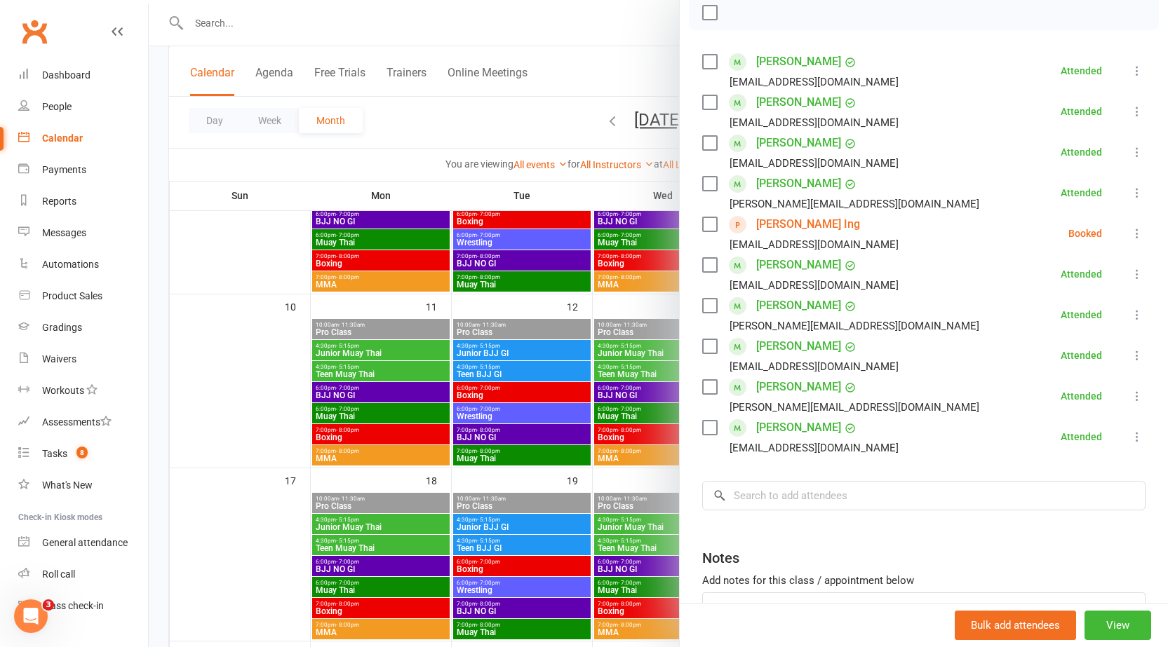
click at [554, 400] on div at bounding box center [658, 323] width 1019 height 647
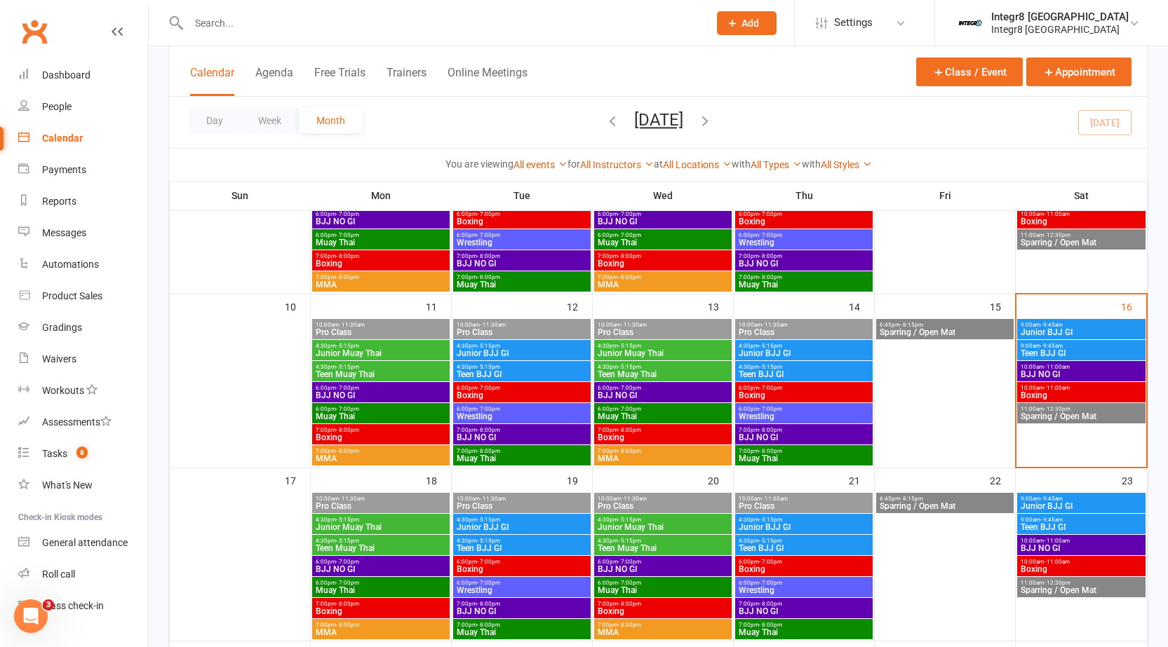
click at [801, 433] on span "BJJ NO GI" at bounding box center [804, 437] width 132 height 8
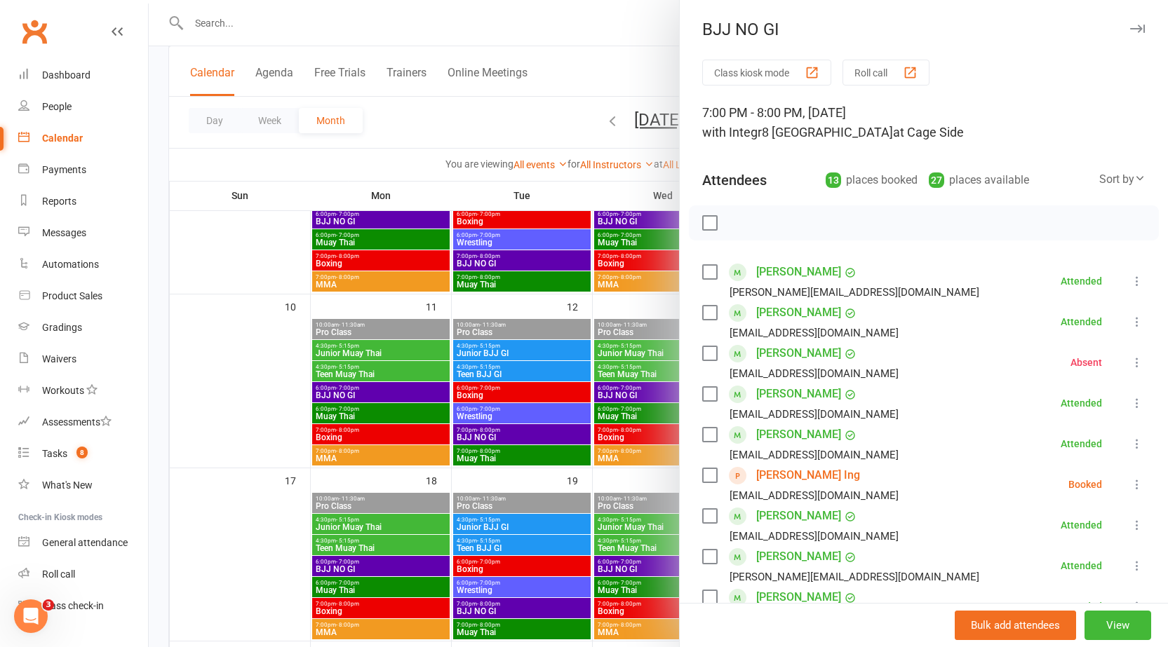
click at [558, 422] on div at bounding box center [658, 323] width 1019 height 647
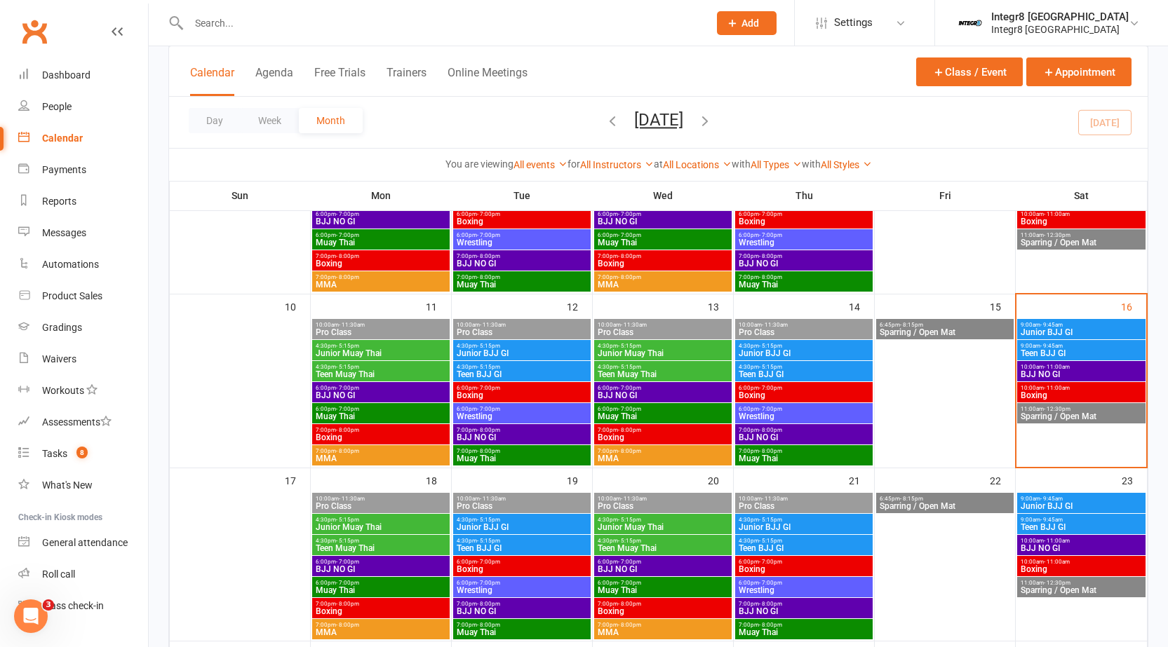
click at [776, 448] on span "- 8:00pm" at bounding box center [770, 451] width 23 height 6
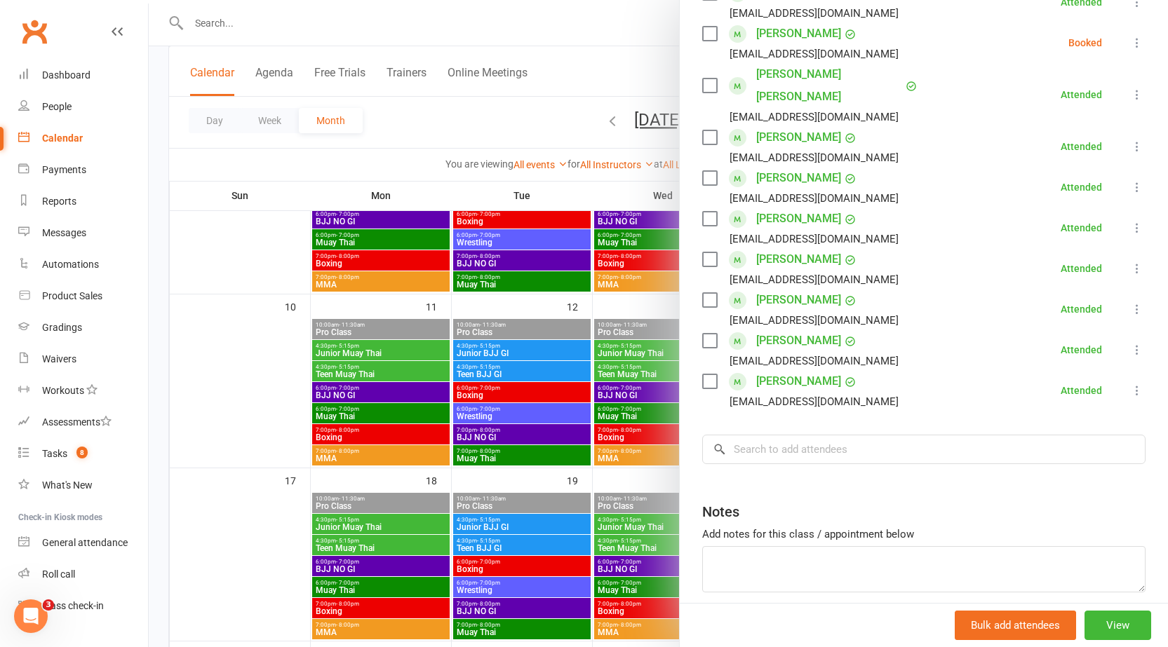
scroll to position [316, 0]
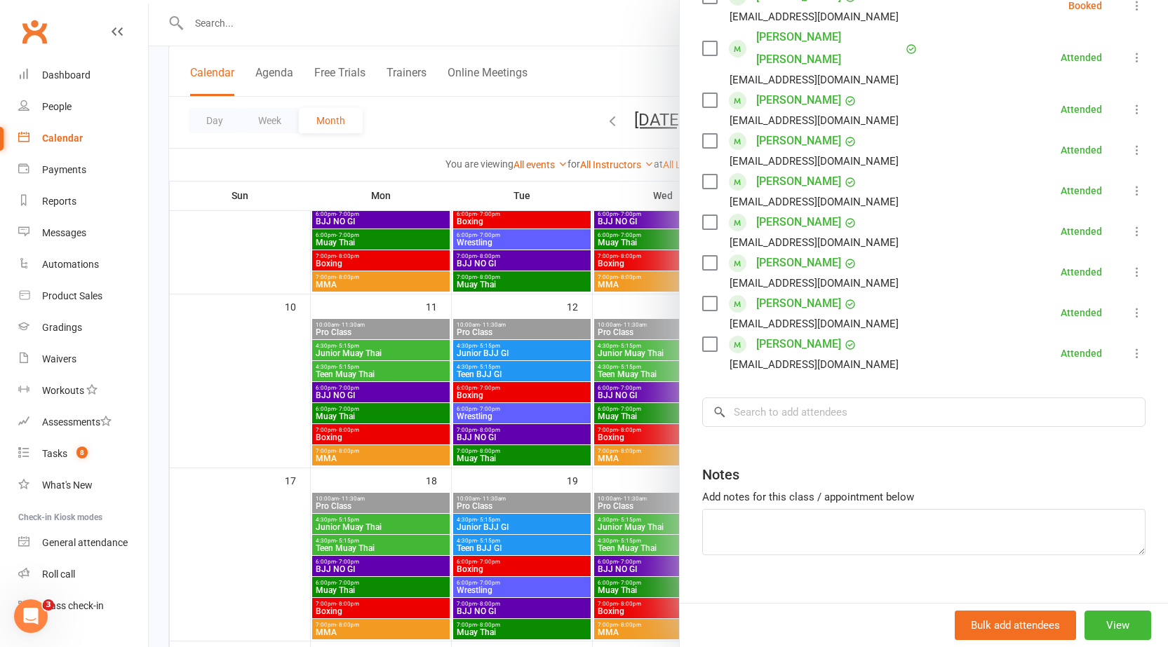
click at [546, 458] on div at bounding box center [658, 323] width 1019 height 647
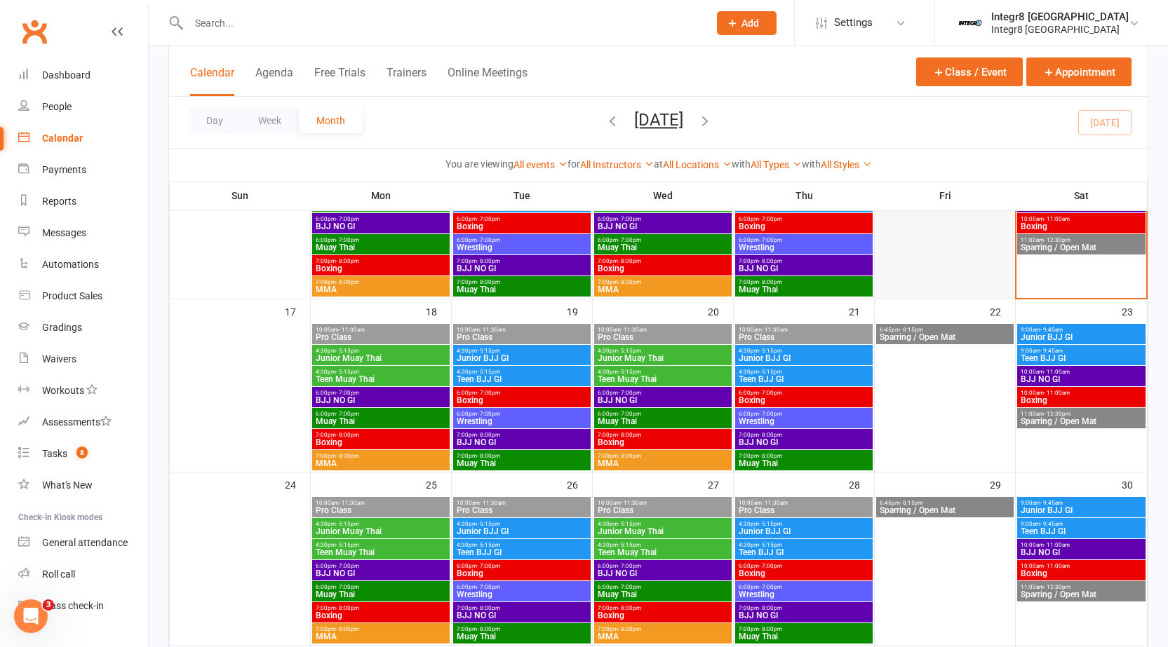
scroll to position [561, 0]
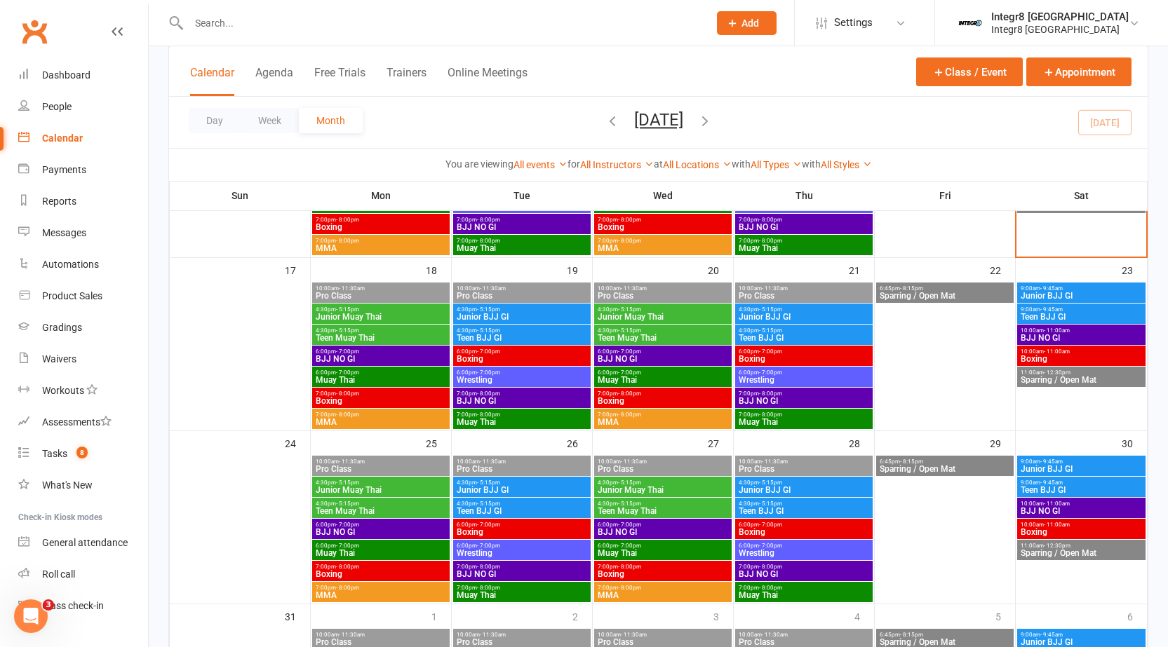
click at [407, 314] on span "Junior Muay Thai" at bounding box center [381, 317] width 132 height 8
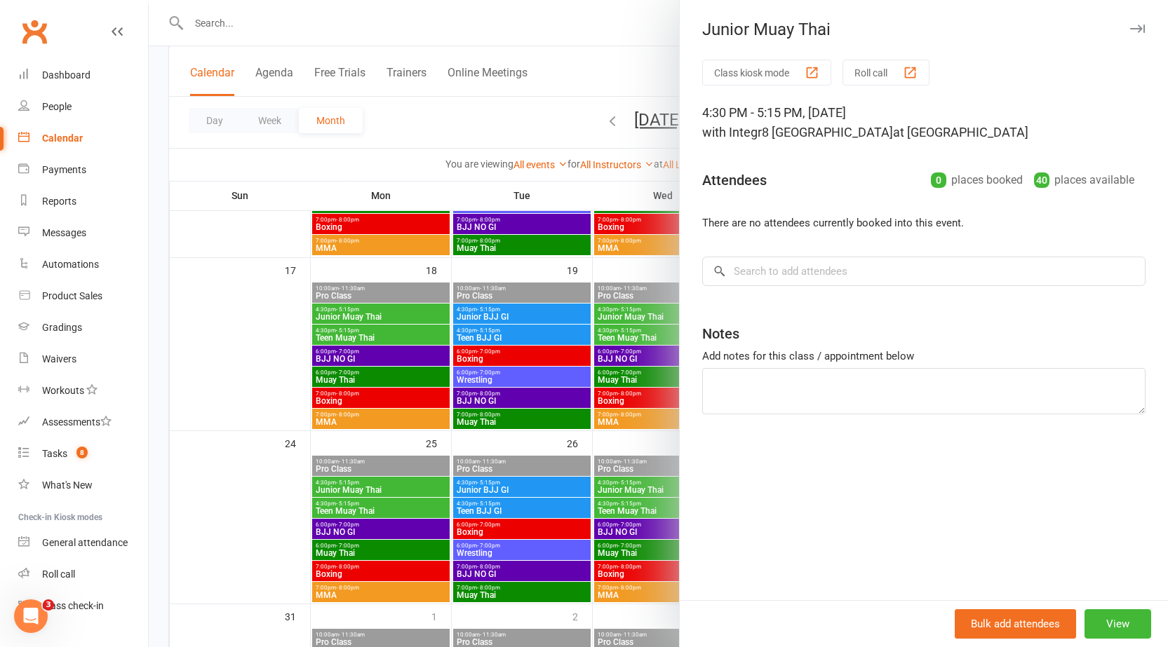
click at [407, 314] on div at bounding box center [658, 323] width 1019 height 647
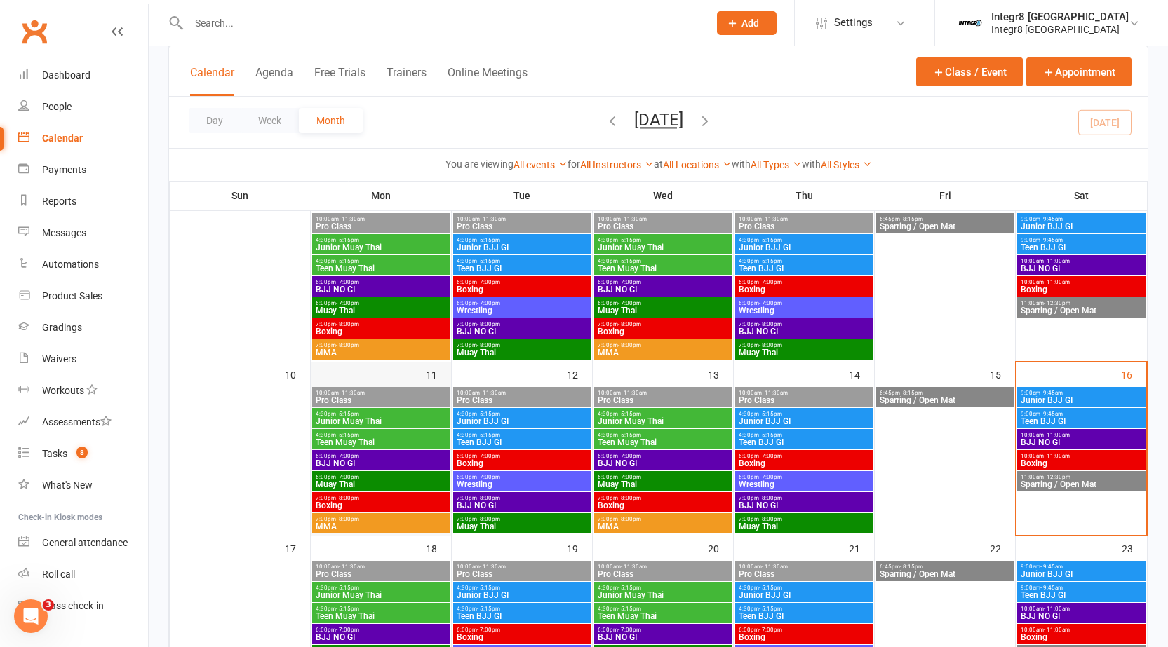
scroll to position [281, 0]
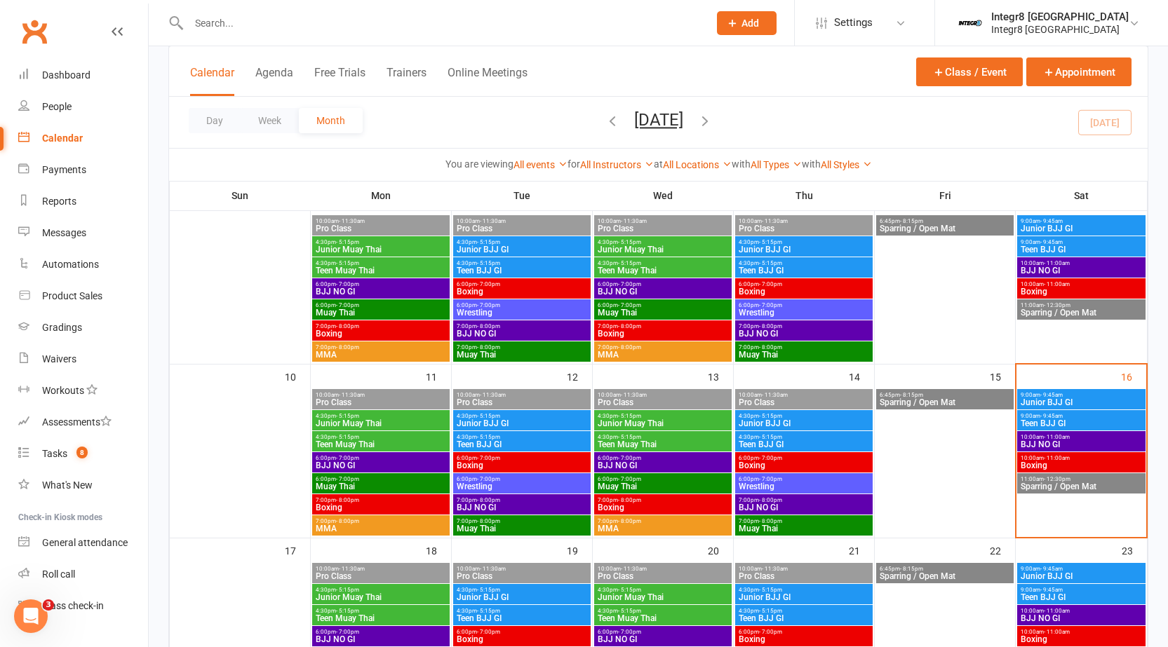
click at [405, 425] on span "Junior Muay Thai" at bounding box center [381, 423] width 132 height 8
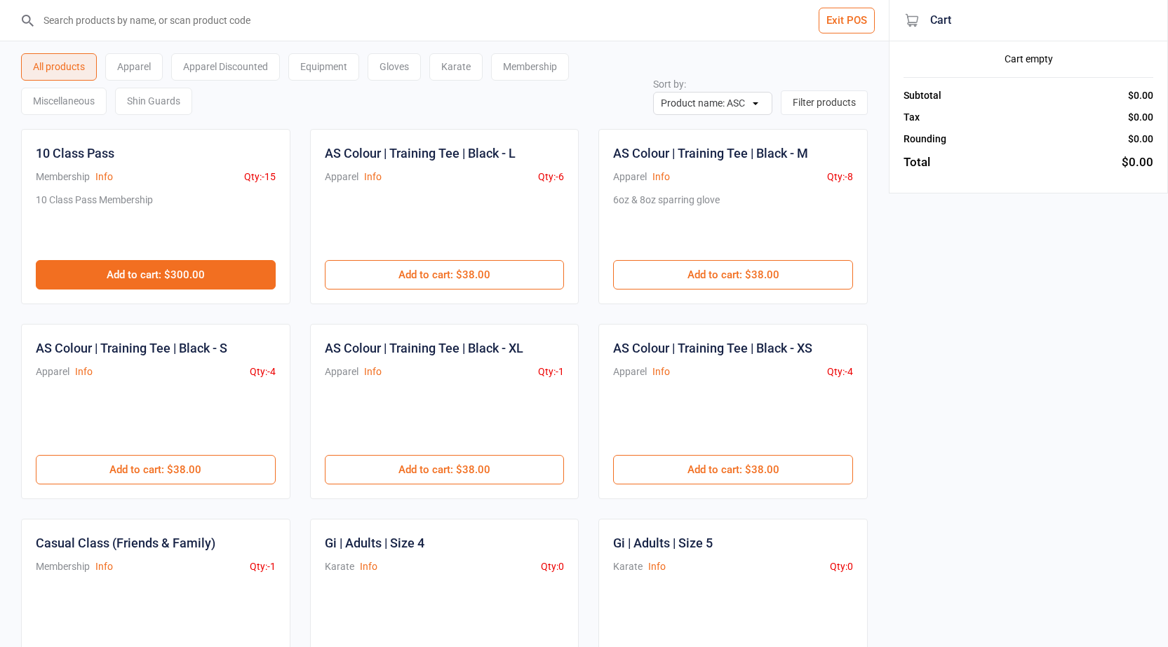
click at [170, 266] on button "Add to cart : $300.00" at bounding box center [156, 274] width 240 height 29
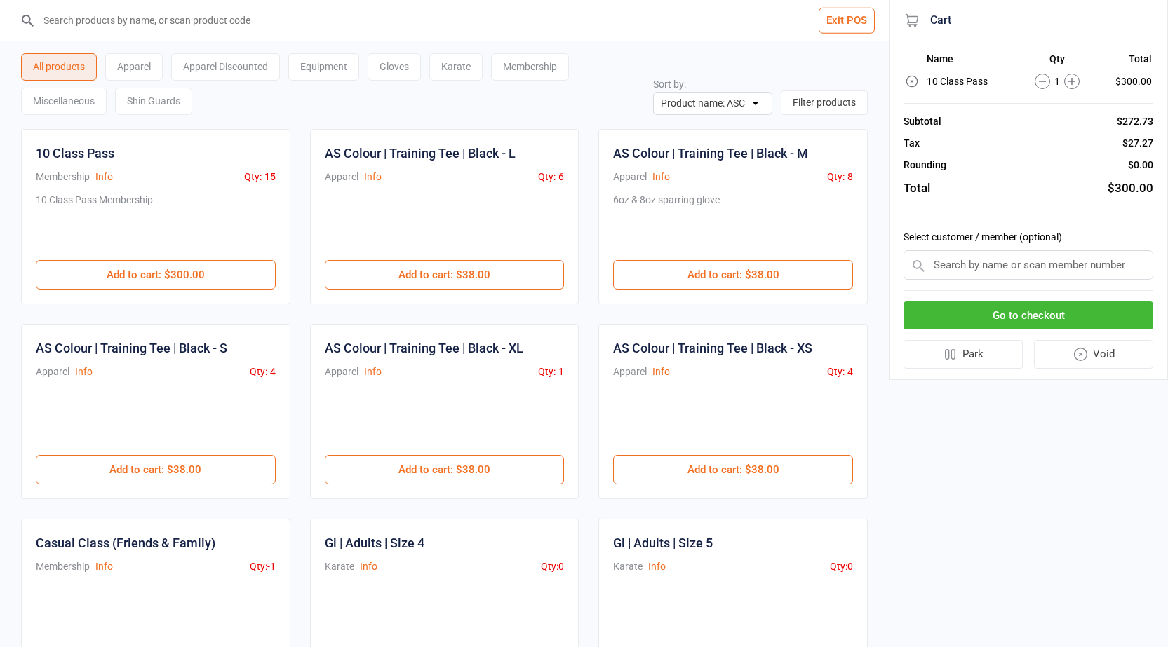
click at [552, 68] on div "Membership" at bounding box center [530, 66] width 78 height 27
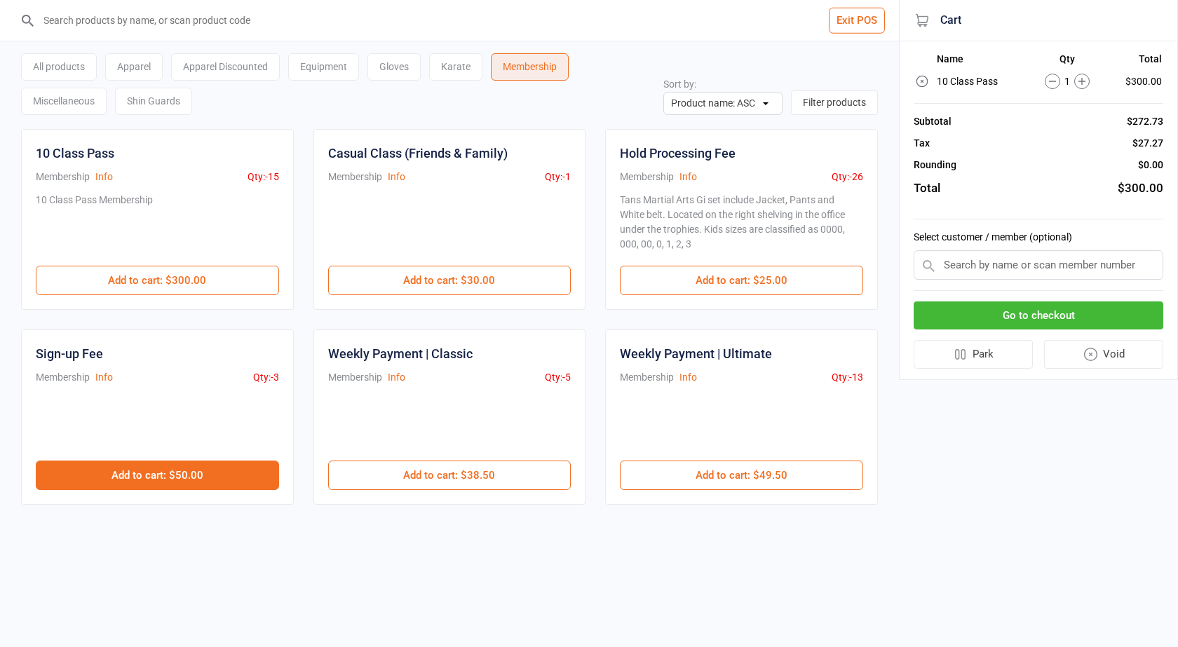
click at [229, 480] on button "Add to cart : $50.00" at bounding box center [157, 475] width 243 height 29
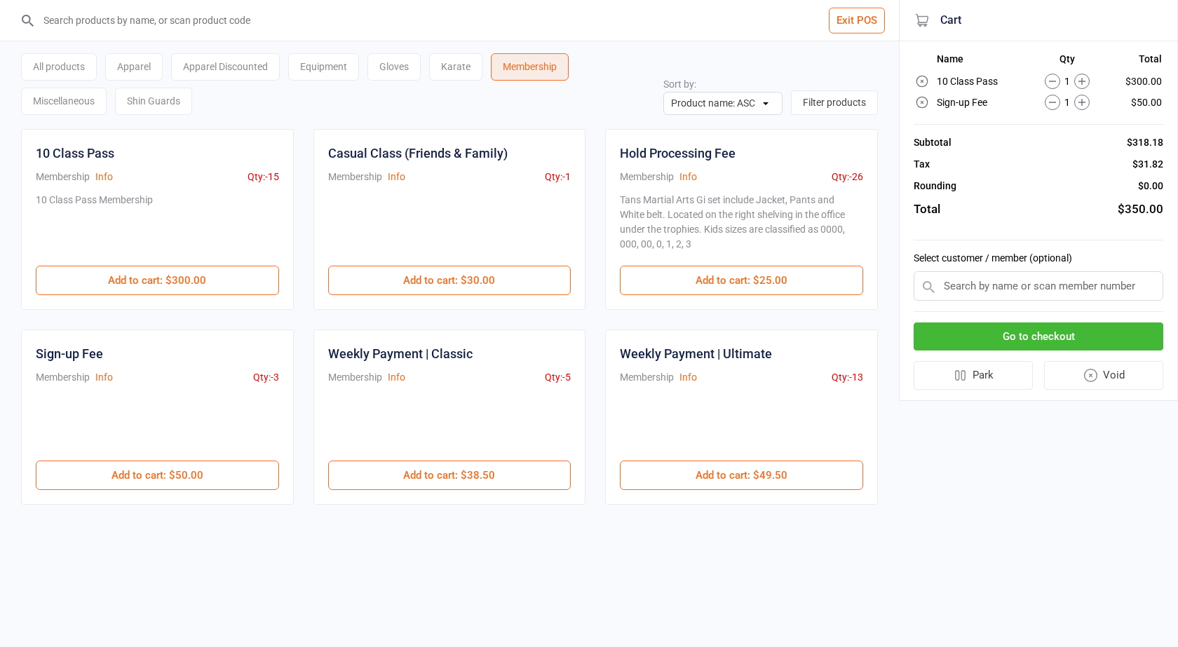
click at [974, 299] on input "text" at bounding box center [1039, 285] width 250 height 29
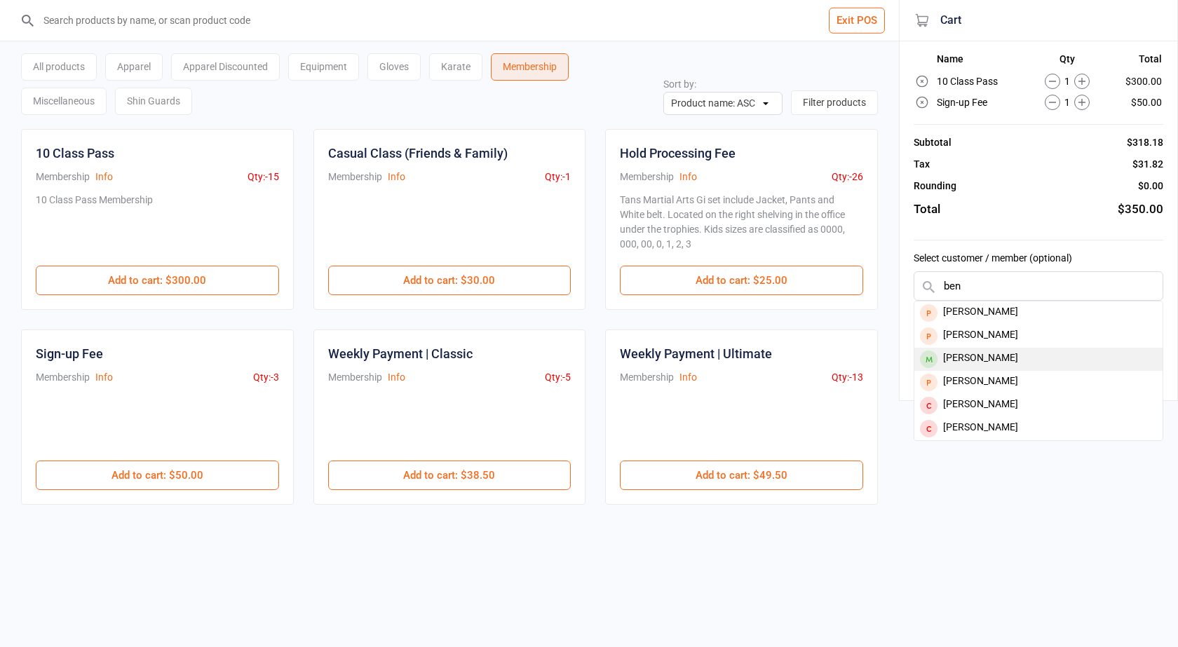
type input "ben"
click at [966, 352] on div "[PERSON_NAME]" at bounding box center [1038, 359] width 248 height 23
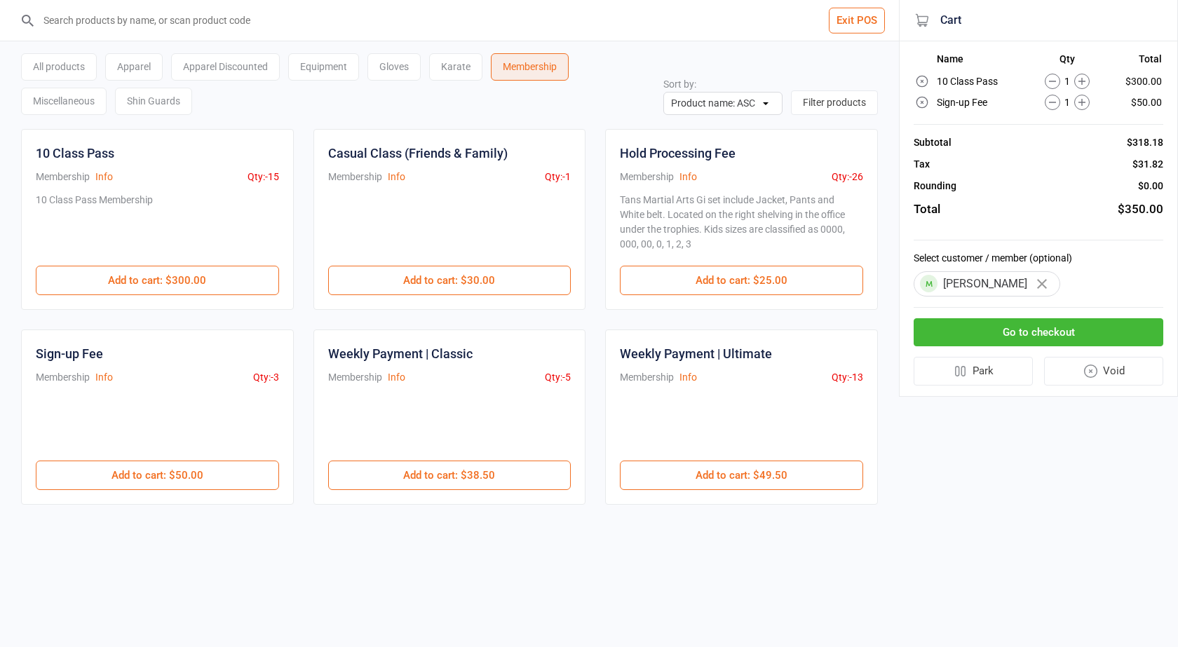
click at [983, 335] on button "Go to checkout" at bounding box center [1039, 332] width 250 height 29
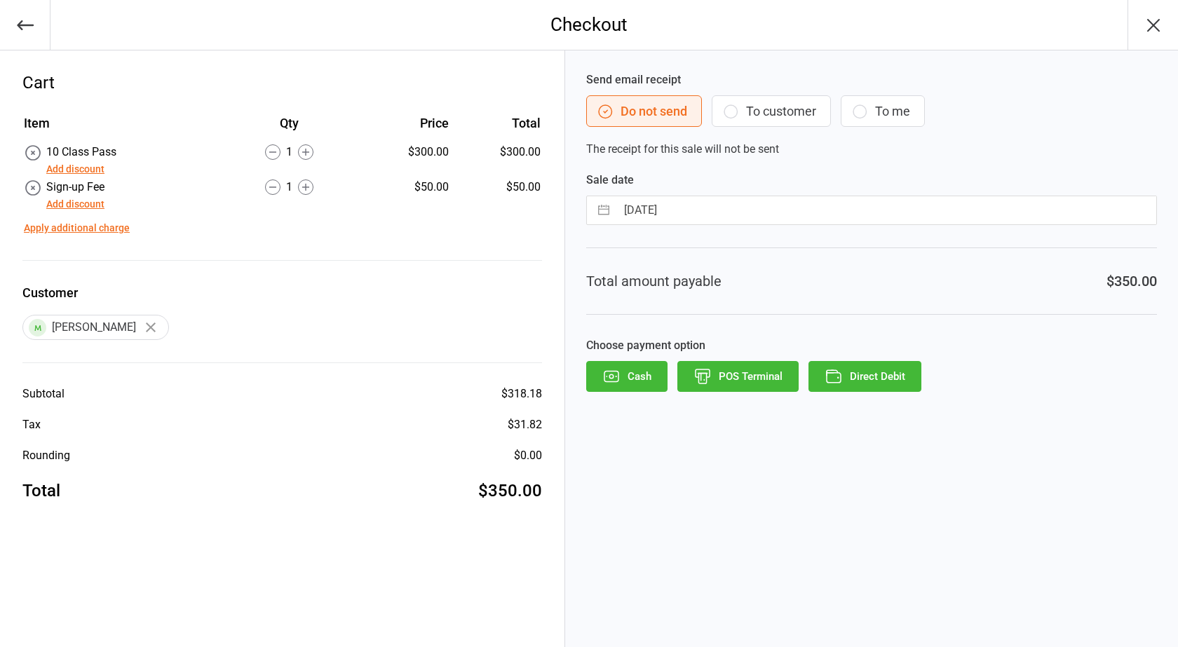
click at [792, 109] on button "To customer" at bounding box center [771, 111] width 119 height 32
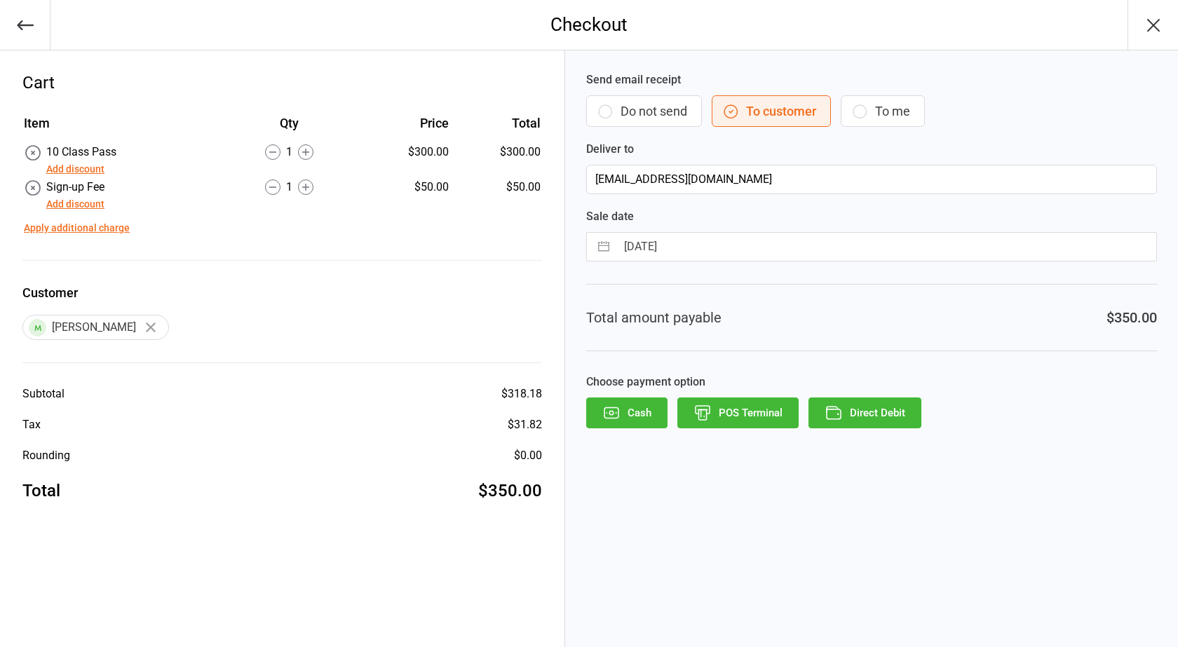
click at [731, 405] on button "POS Terminal" at bounding box center [737, 413] width 121 height 31
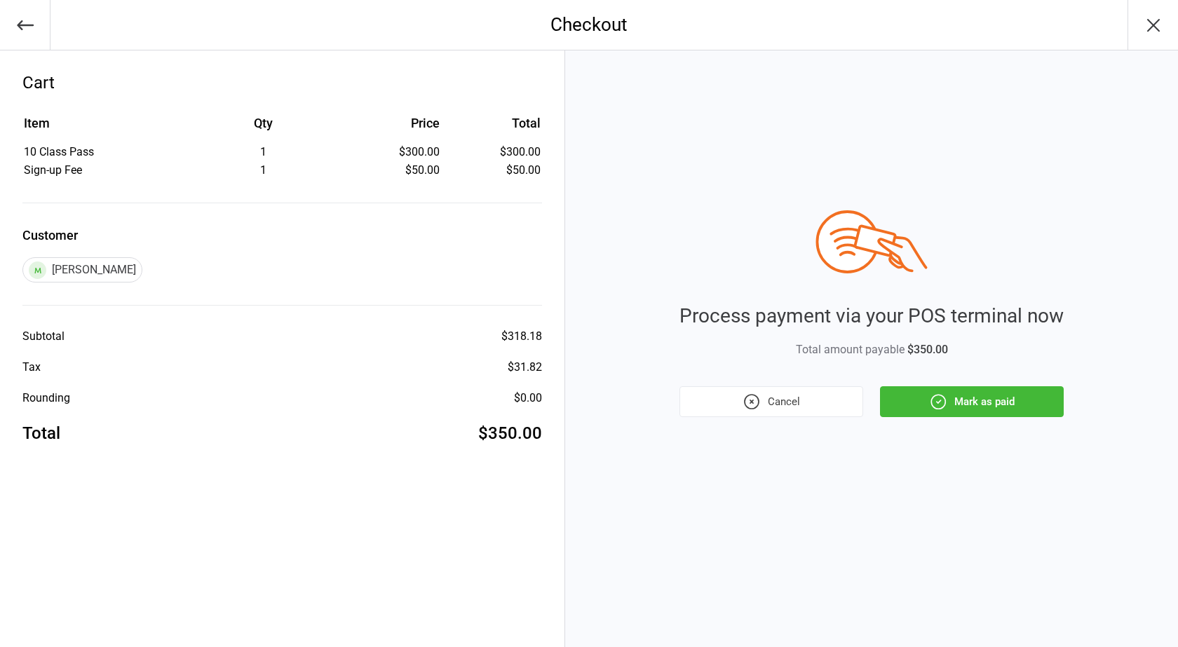
click at [966, 383] on div "Process payment via your POS terminal now Total amount payable $350.00 Cancel M…" at bounding box center [872, 313] width 384 height 207
click at [952, 404] on button "Mark as paid" at bounding box center [972, 401] width 184 height 31
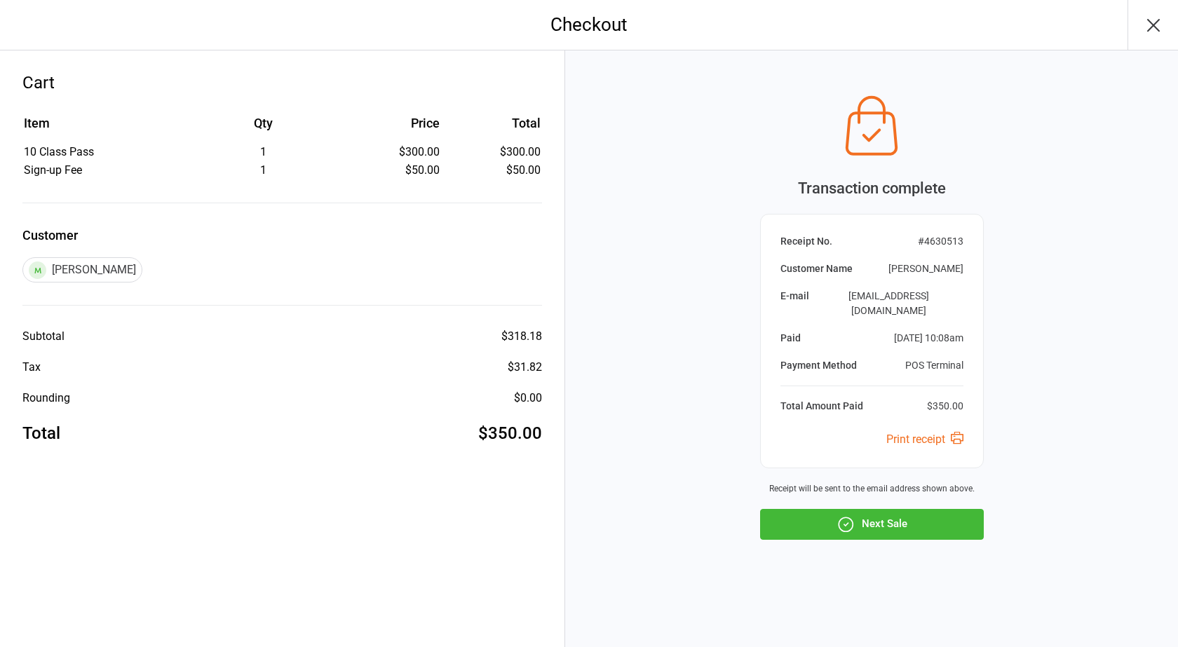
click at [864, 515] on button "Next Sale" at bounding box center [872, 524] width 224 height 31
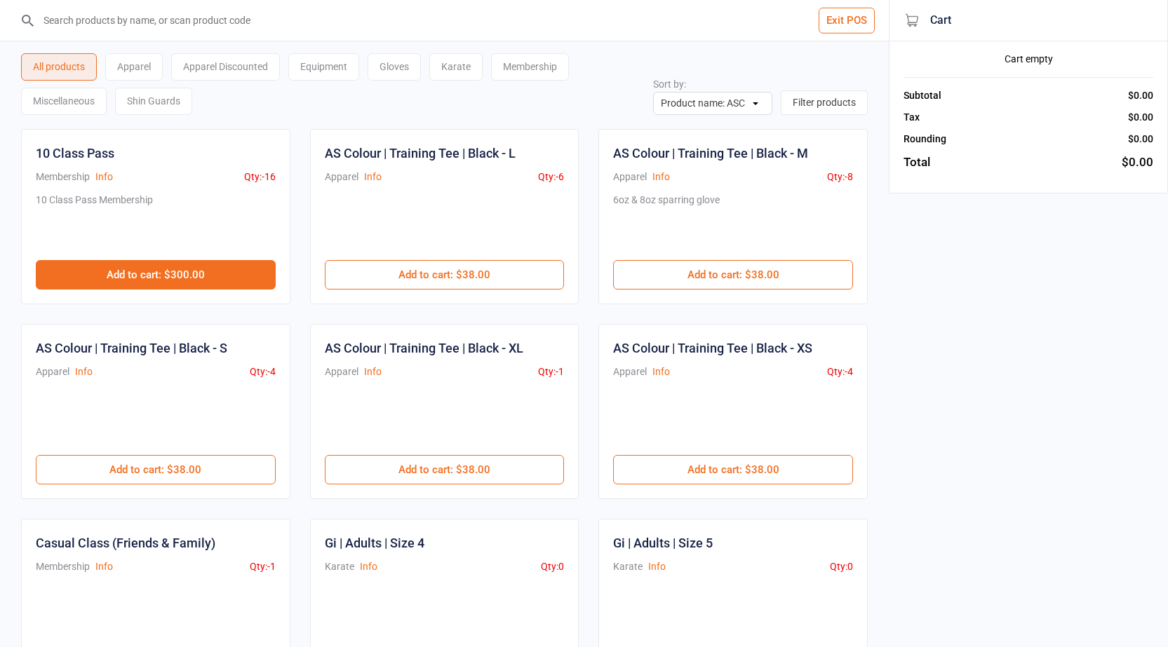
click at [197, 262] on button "Add to cart : $300.00" at bounding box center [156, 274] width 240 height 29
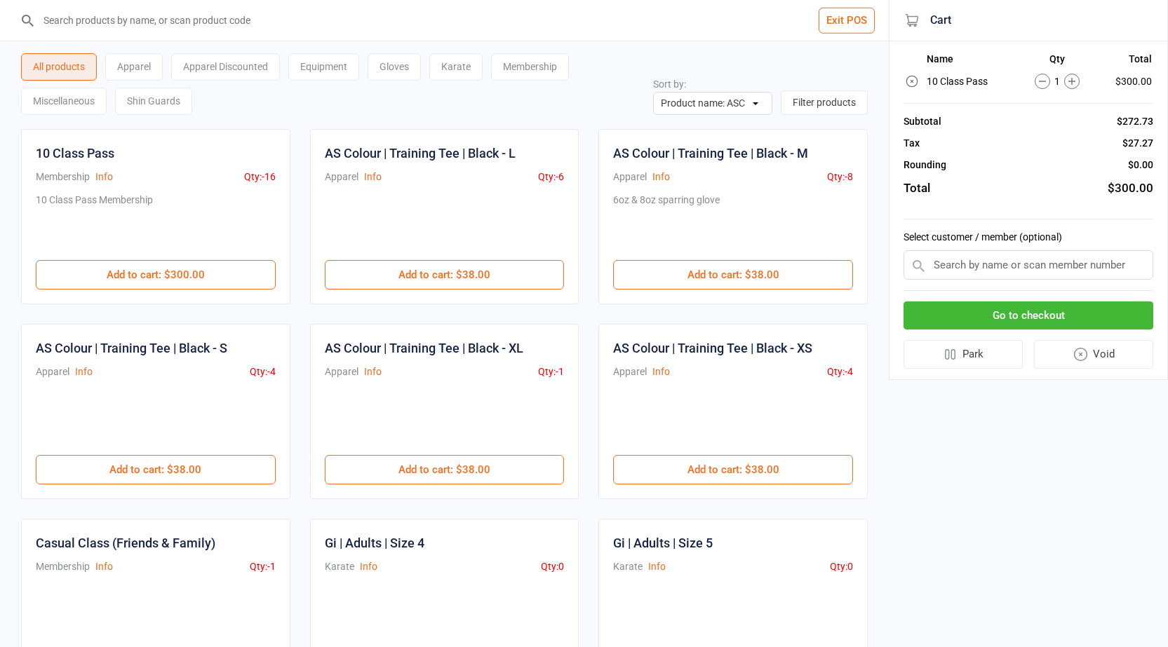
click at [530, 54] on div "Membership" at bounding box center [530, 66] width 78 height 27
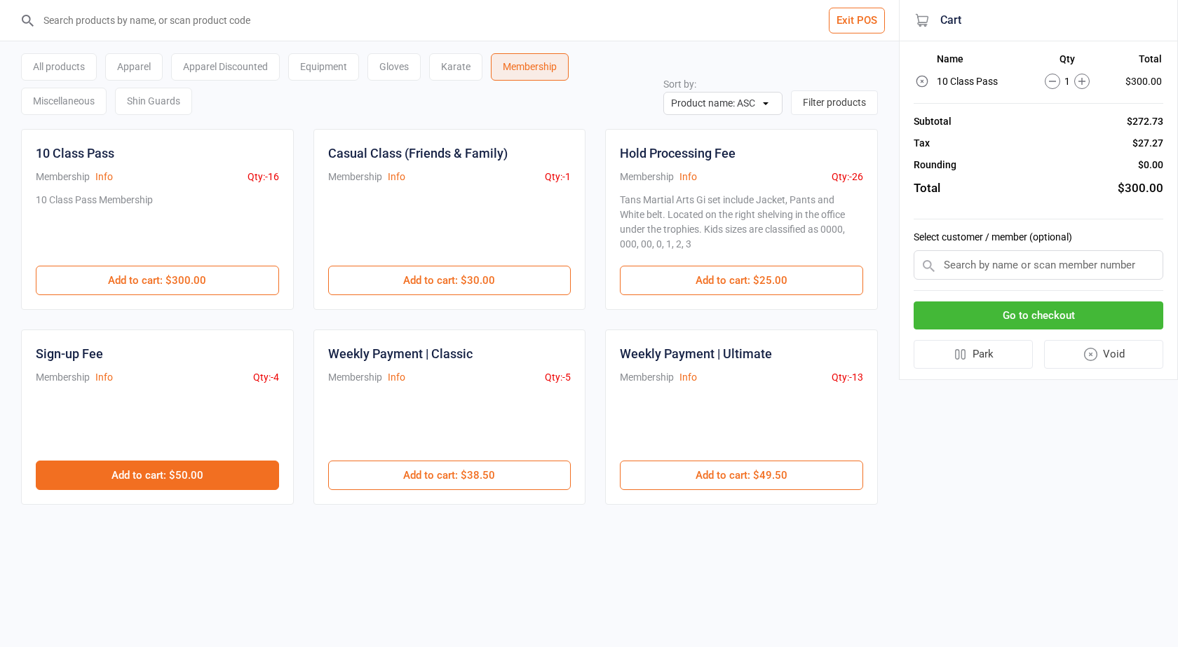
click at [203, 467] on button "Add to cart : $50.00" at bounding box center [157, 475] width 243 height 29
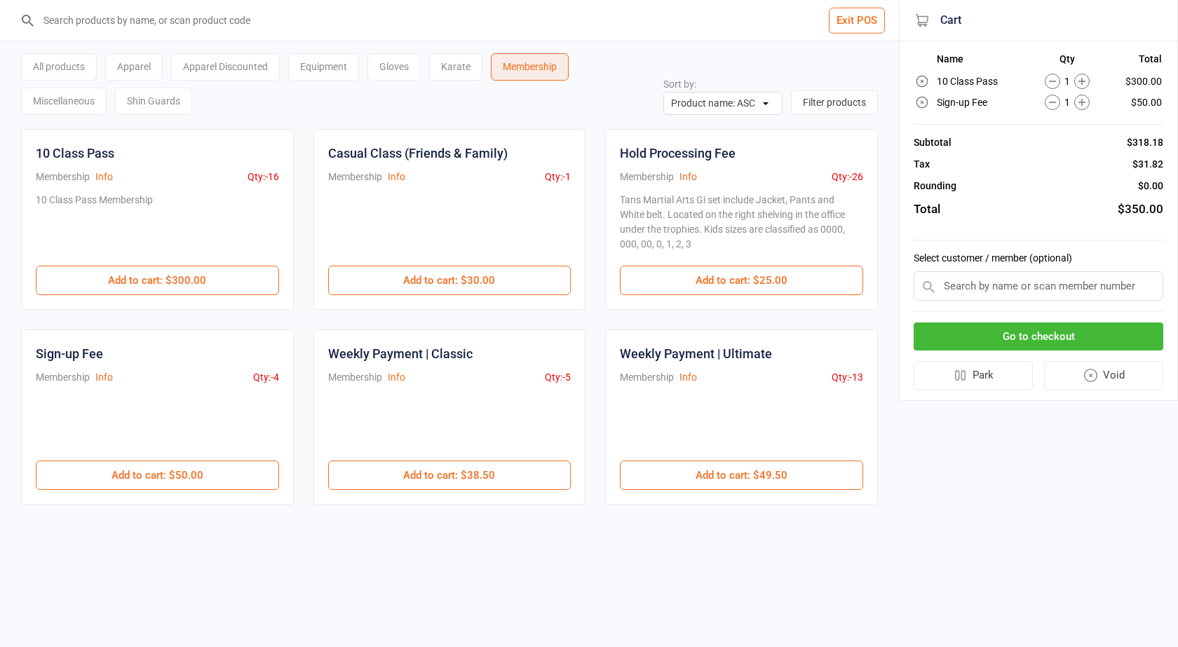
click at [950, 287] on input "text" at bounding box center [1039, 285] width 250 height 29
type input "ibra"
click at [1009, 310] on div "[PERSON_NAME]" at bounding box center [1038, 313] width 248 height 23
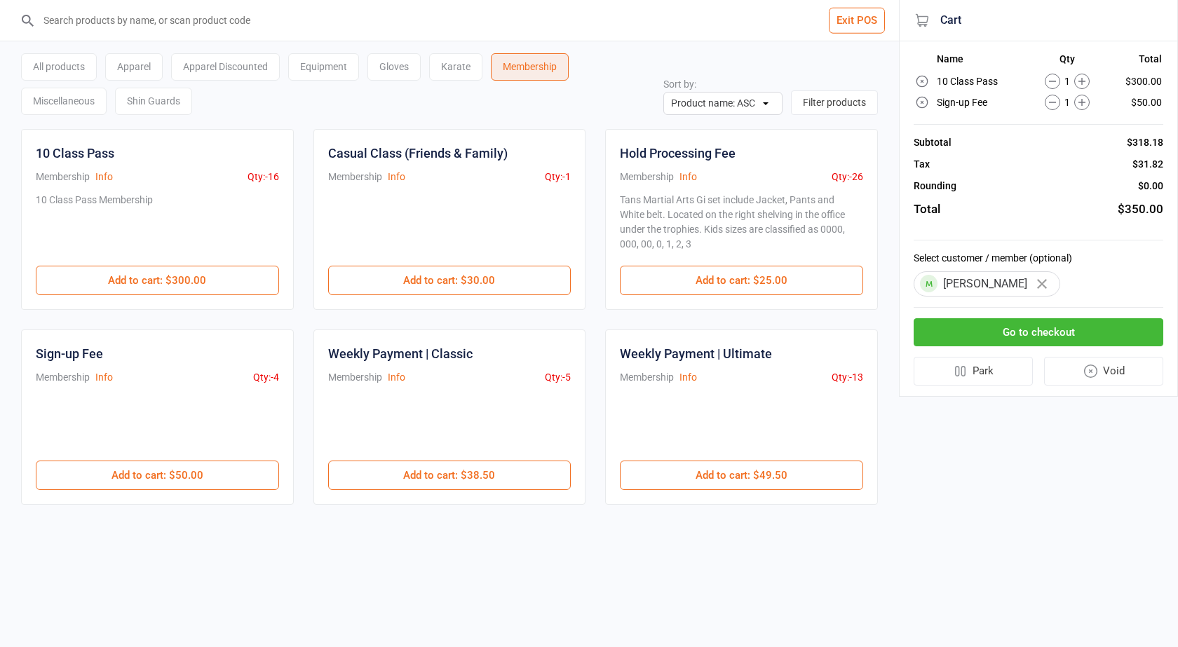
click at [1087, 324] on button "Go to checkout" at bounding box center [1039, 332] width 250 height 29
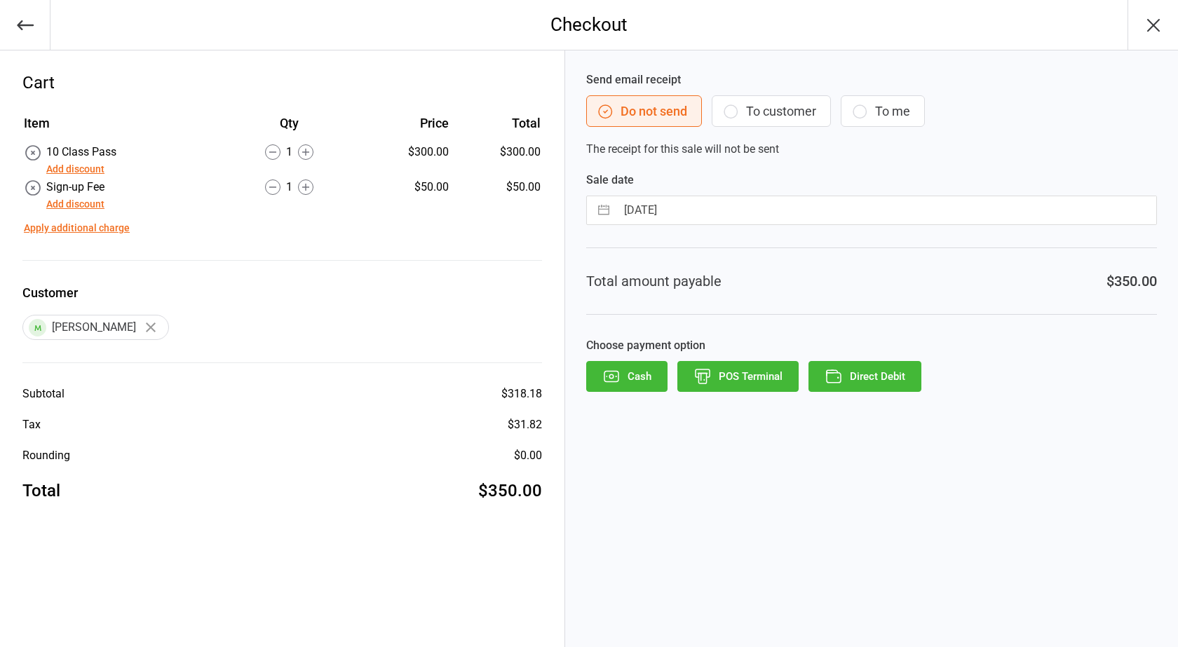
click at [782, 104] on button "To customer" at bounding box center [771, 111] width 119 height 32
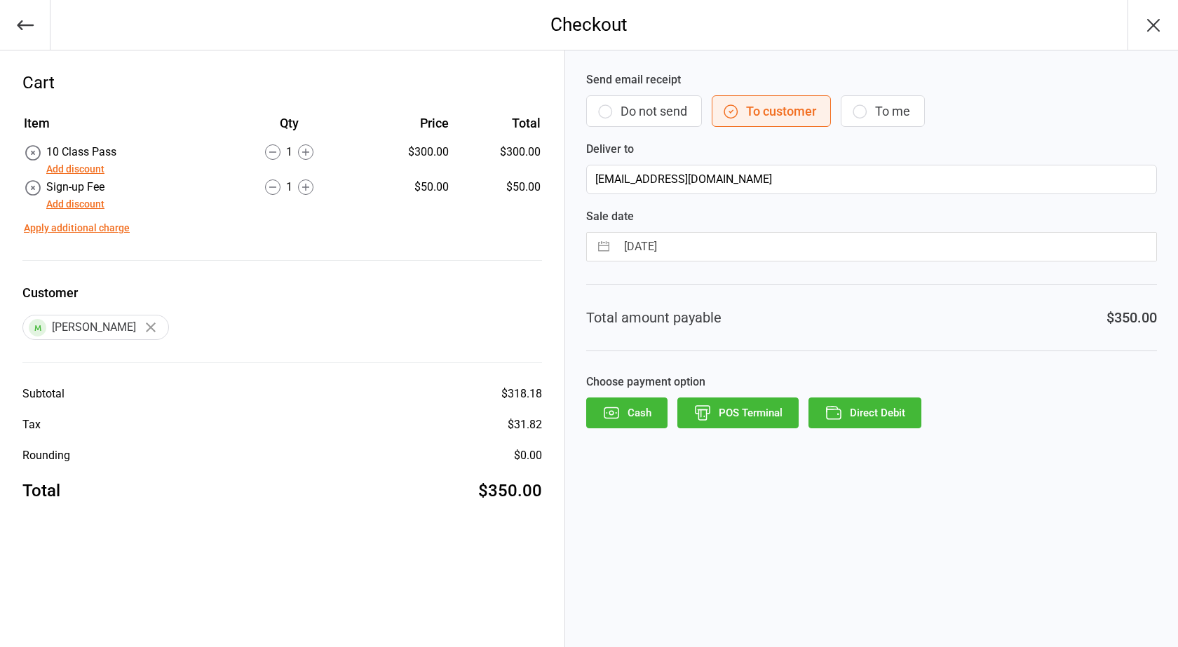
click at [734, 410] on button "POS Terminal" at bounding box center [737, 413] width 121 height 31
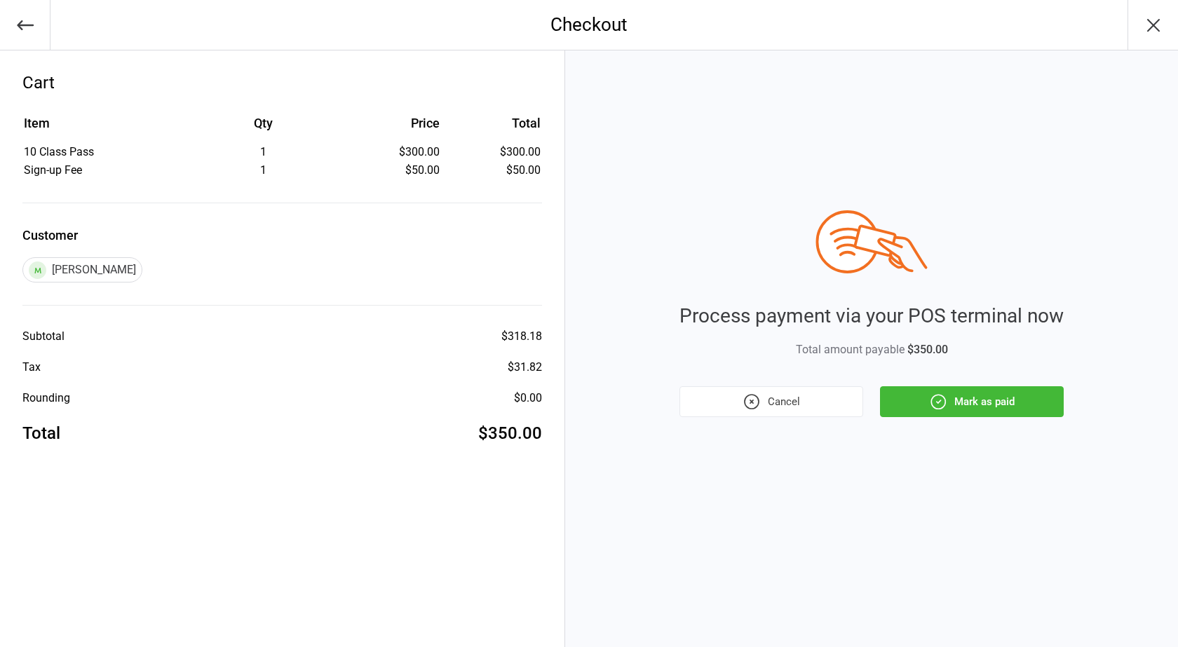
click at [962, 398] on button "Mark as paid" at bounding box center [972, 401] width 184 height 31
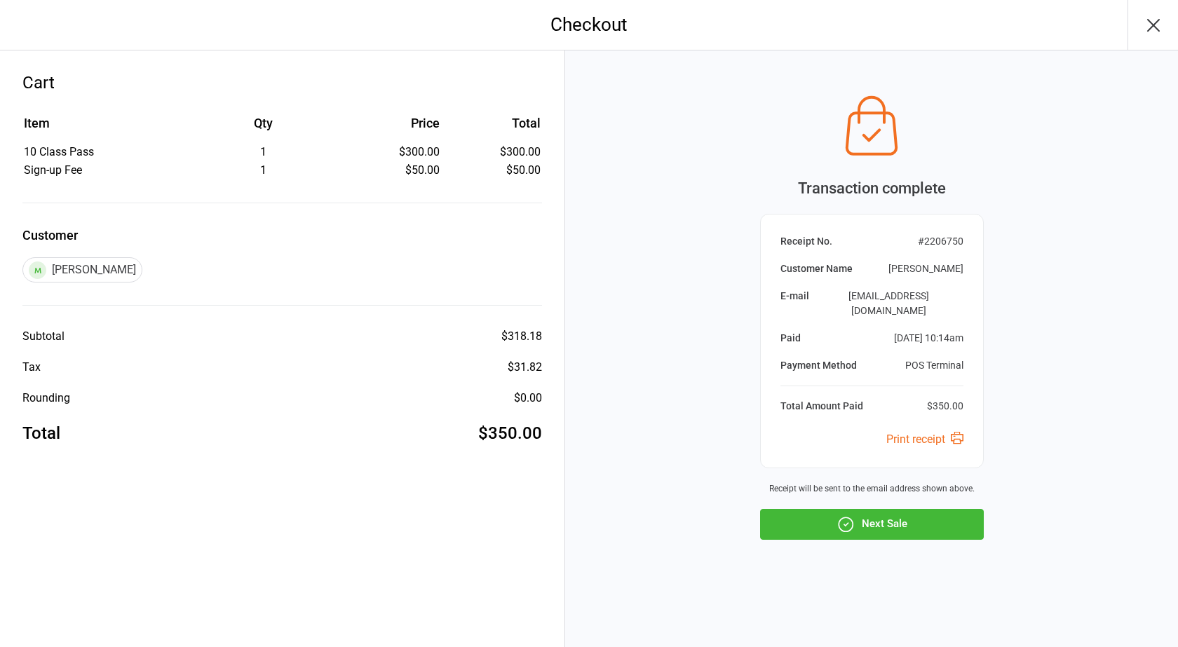
click at [929, 515] on button "Next Sale" at bounding box center [872, 524] width 224 height 31
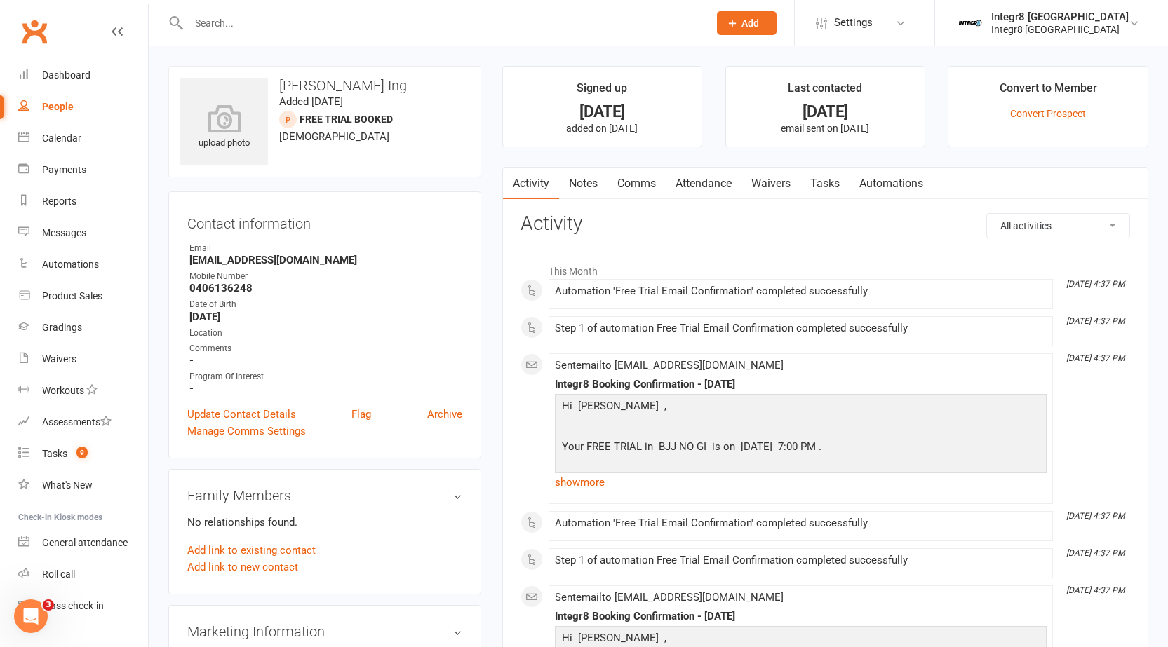
click at [587, 180] on link "Notes" at bounding box center [583, 184] width 48 height 32
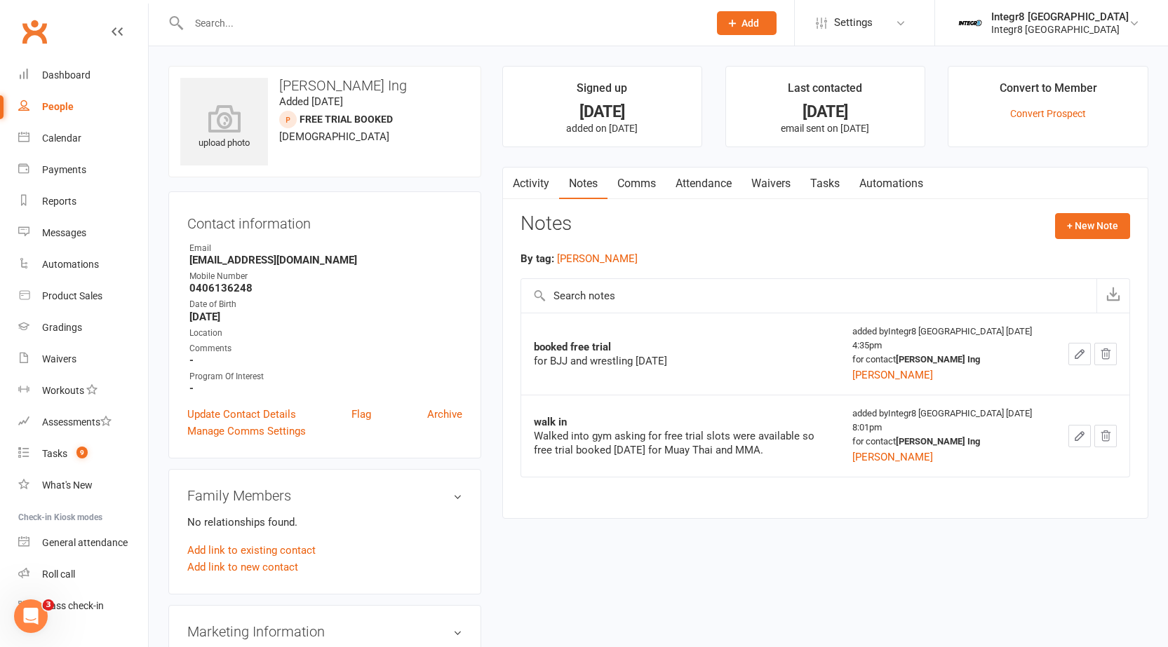
click at [530, 176] on link "Activity" at bounding box center [531, 184] width 56 height 32
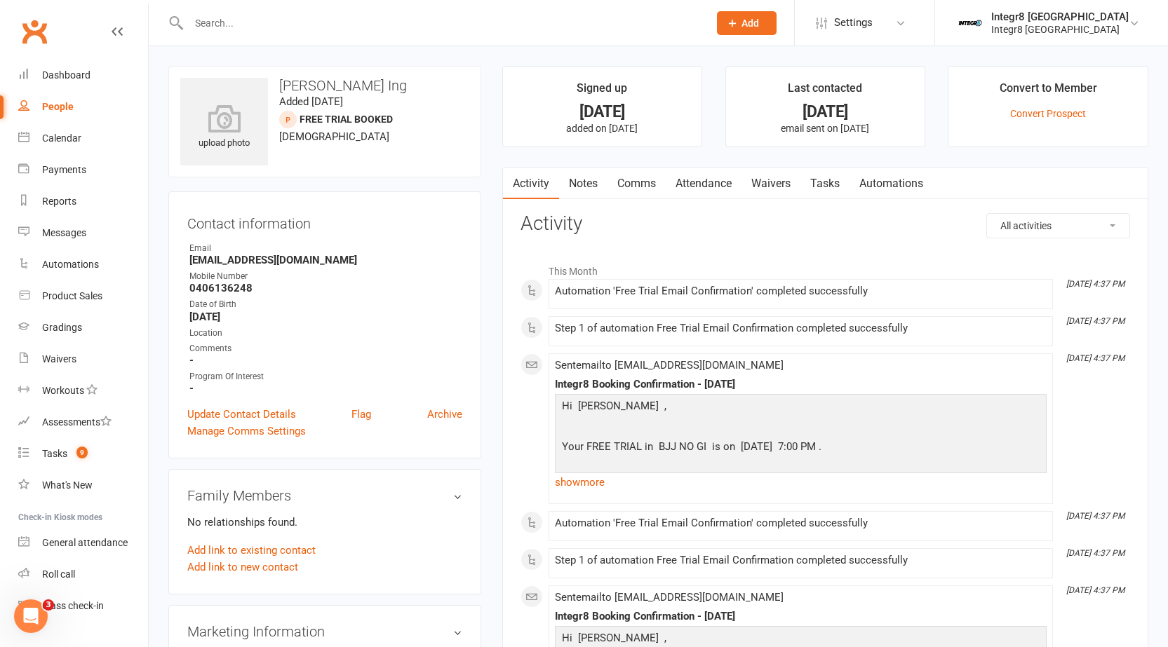
click at [584, 179] on link "Notes" at bounding box center [583, 184] width 48 height 32
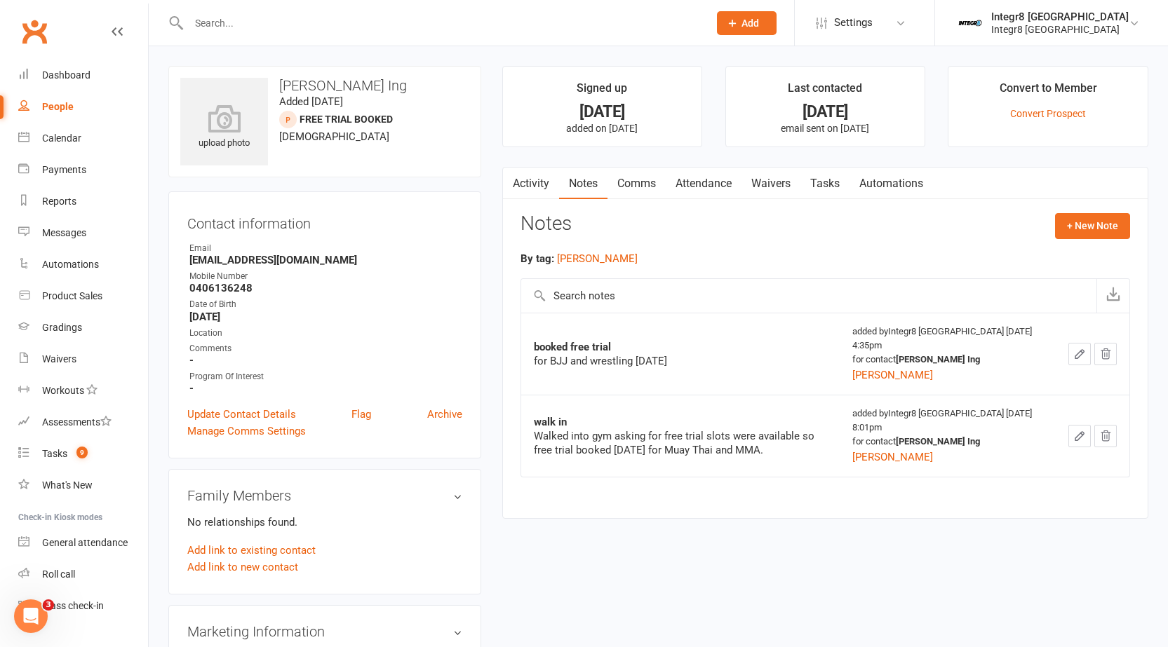
click at [539, 178] on link "Activity" at bounding box center [531, 184] width 56 height 32
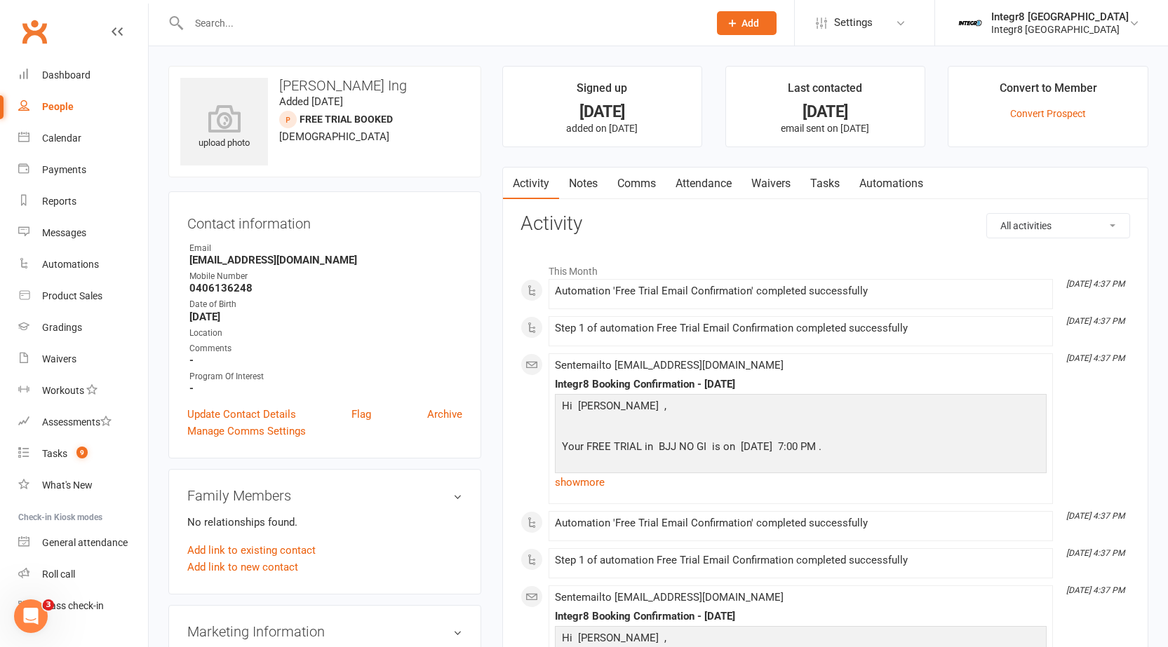
click at [586, 184] on link "Notes" at bounding box center [583, 184] width 48 height 32
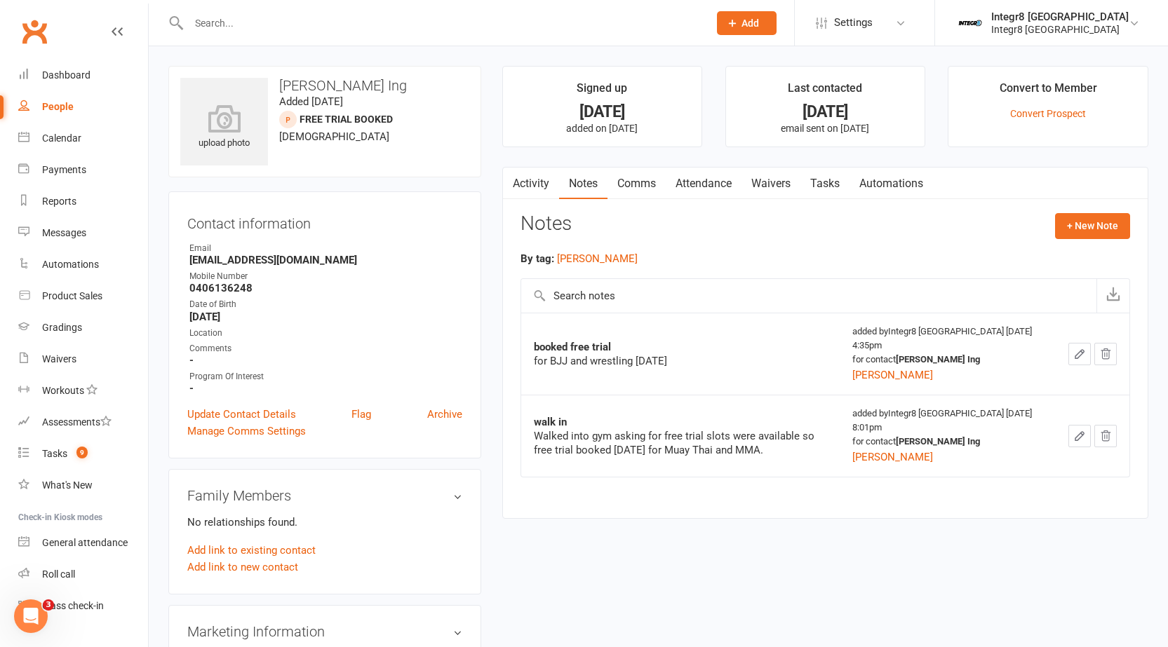
click at [523, 180] on link "Activity" at bounding box center [531, 184] width 56 height 32
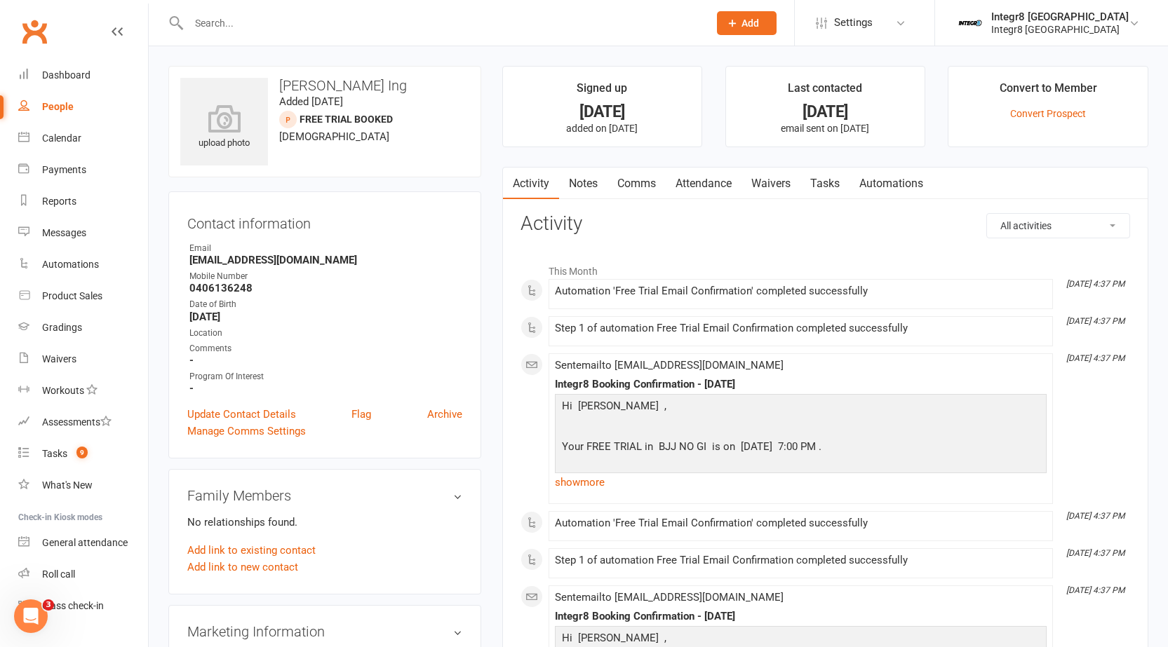
click at [578, 179] on link "Notes" at bounding box center [583, 184] width 48 height 32
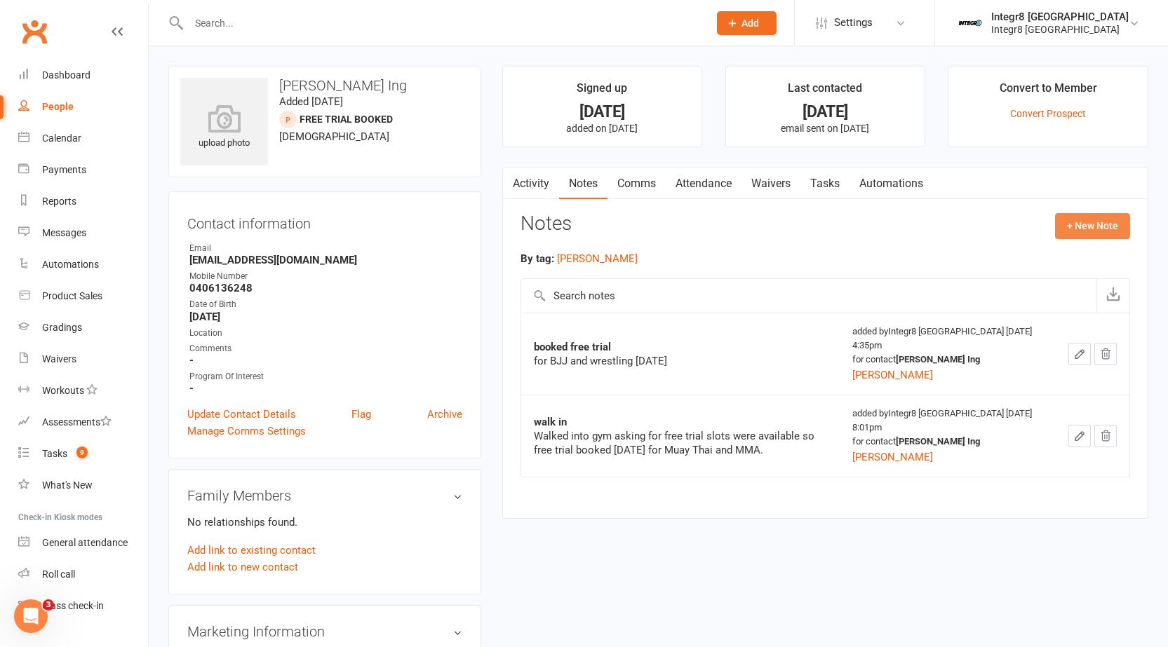
click at [1112, 222] on button "+ New Note" at bounding box center [1092, 225] width 75 height 25
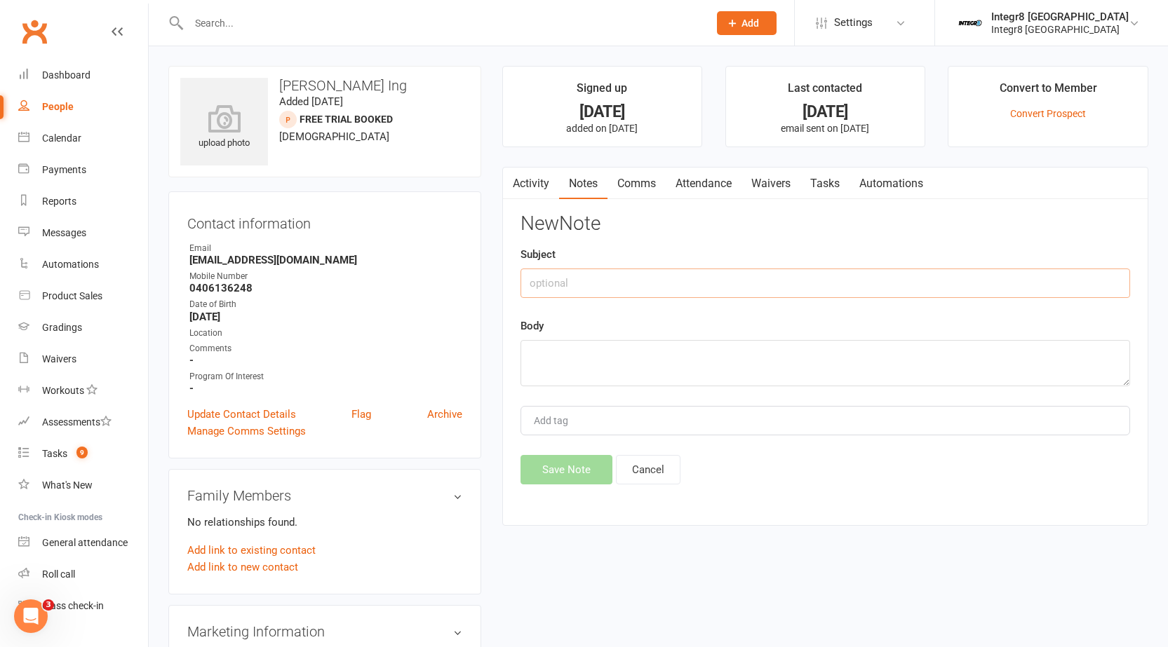
click at [821, 290] on input "text" at bounding box center [824, 283] width 609 height 29
type input "post trial"
type textarea "s"
type textarea "phone call, no answer. vm left. free trial review sent."
type input "[PERSON_NAME]"
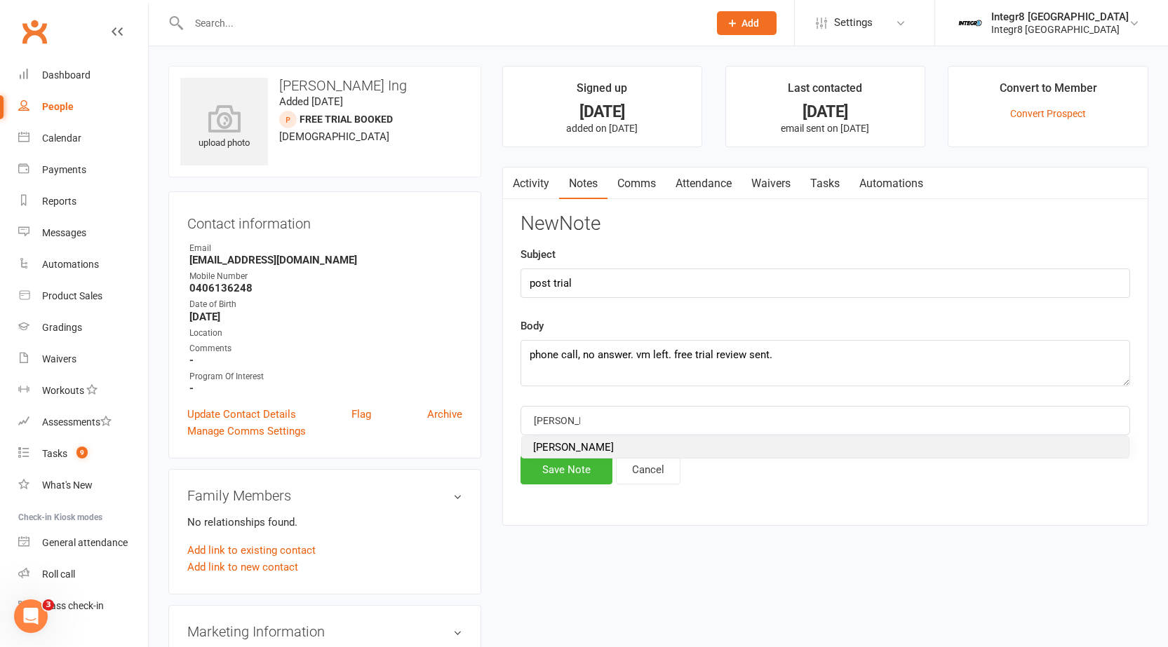
click at [577, 441] on li "[PERSON_NAME]" at bounding box center [825, 447] width 607 height 21
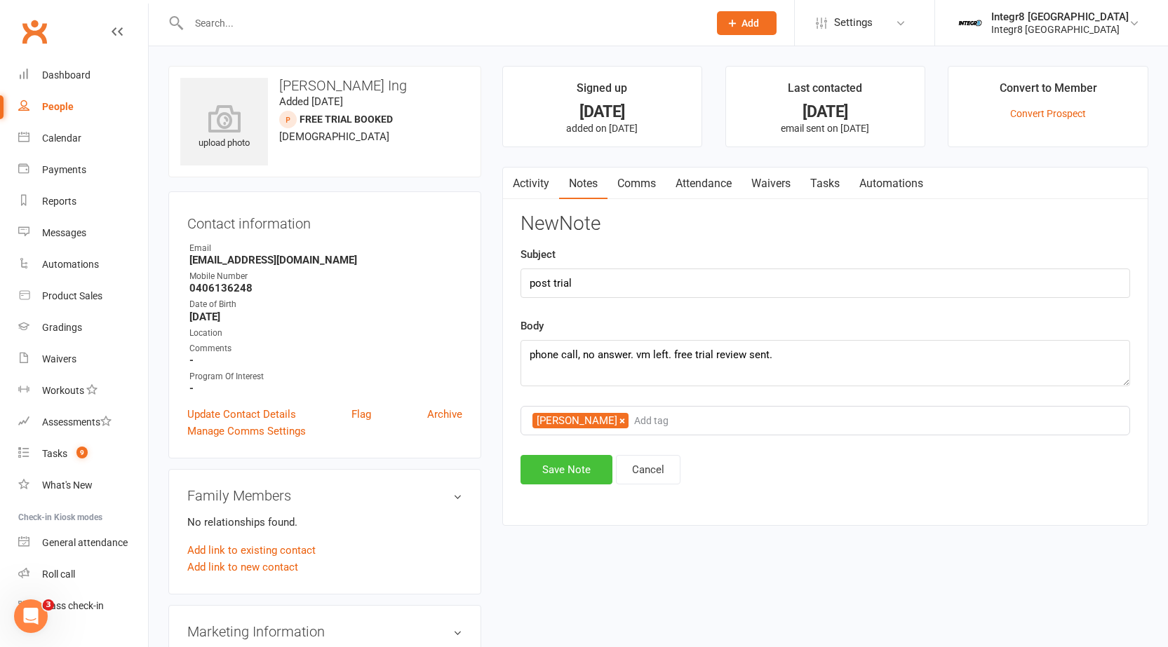
click at [581, 468] on button "Save Note" at bounding box center [566, 469] width 92 height 29
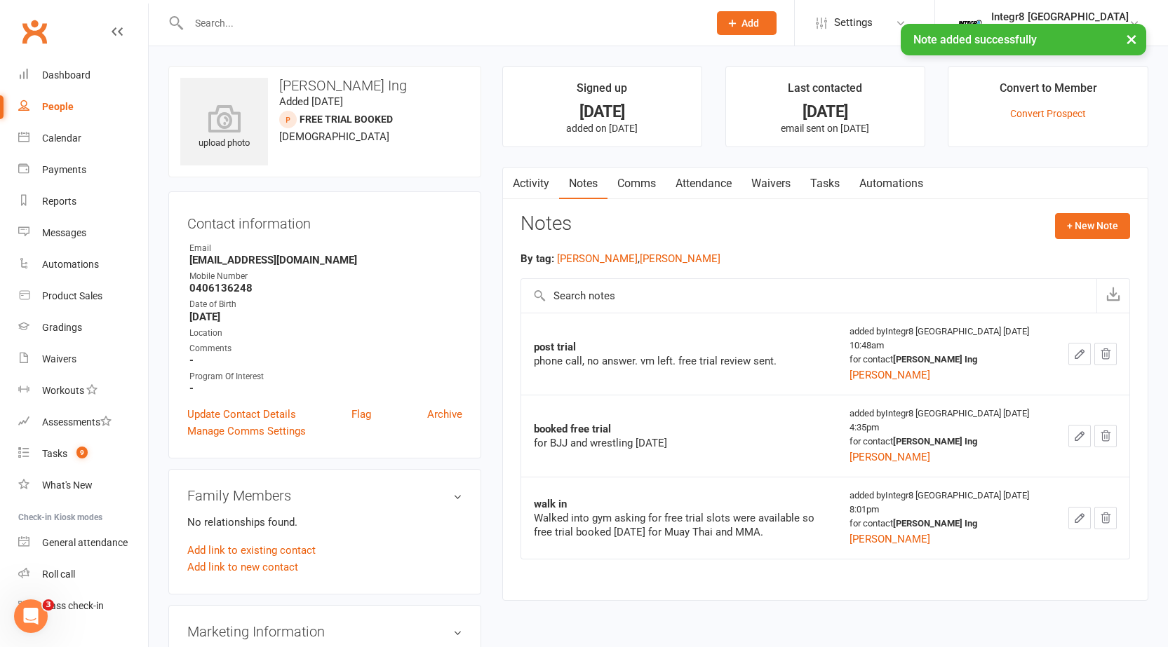
click at [767, 183] on link "Waivers" at bounding box center [770, 184] width 59 height 32
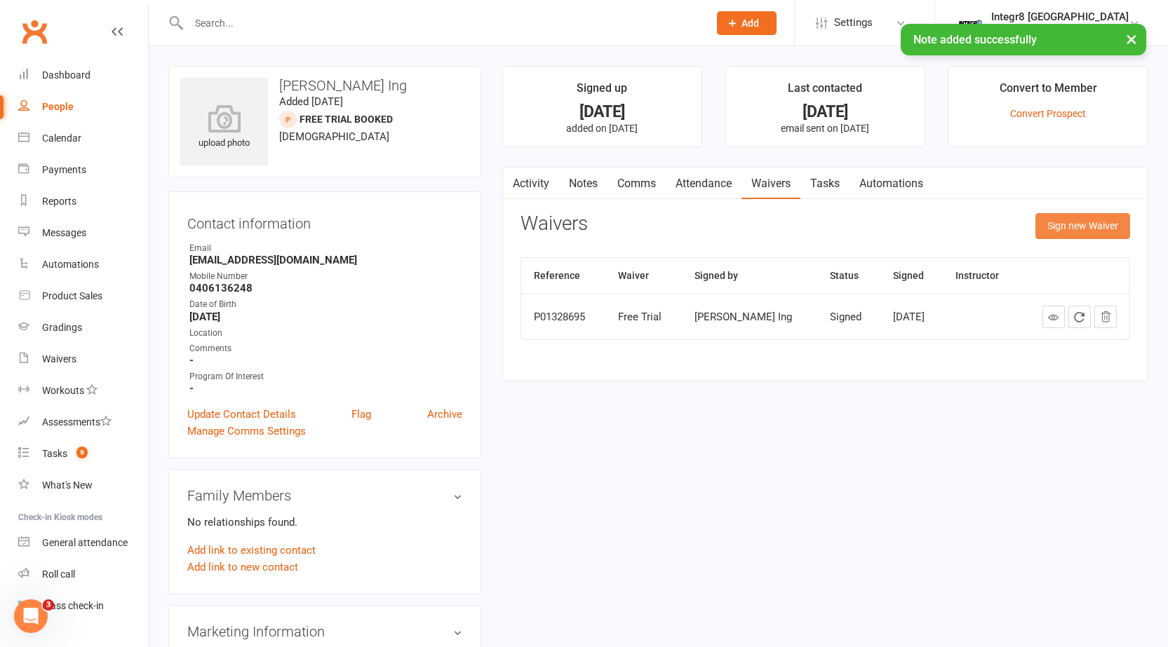
click at [1085, 227] on button "Sign new Waiver" at bounding box center [1082, 225] width 95 height 25
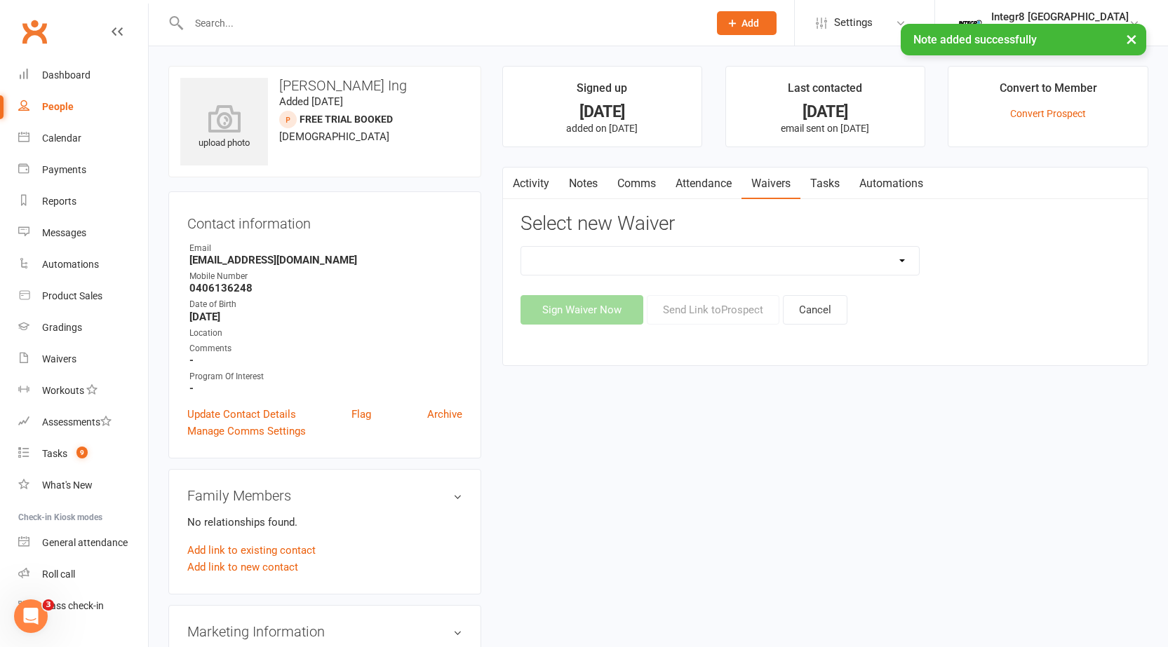
click at [833, 264] on select "10 Class Pass Cancellation Free Trial Hold Membership Document No Payers Paymen…" at bounding box center [720, 261] width 398 height 28
select select "13798"
click at [521, 247] on select "10 Class Pass Cancellation Free Trial Hold Membership Document No Payers Paymen…" at bounding box center [720, 261] width 398 height 28
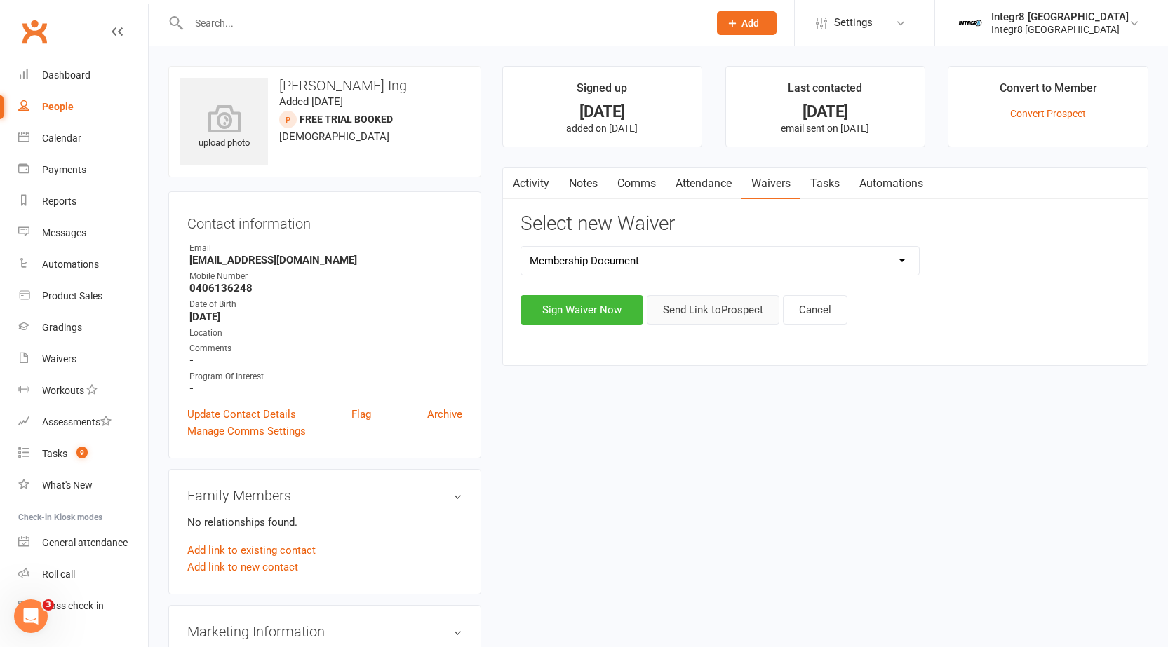
click at [705, 324] on button "Send Link to [GEOGRAPHIC_DATA]" at bounding box center [713, 309] width 133 height 29
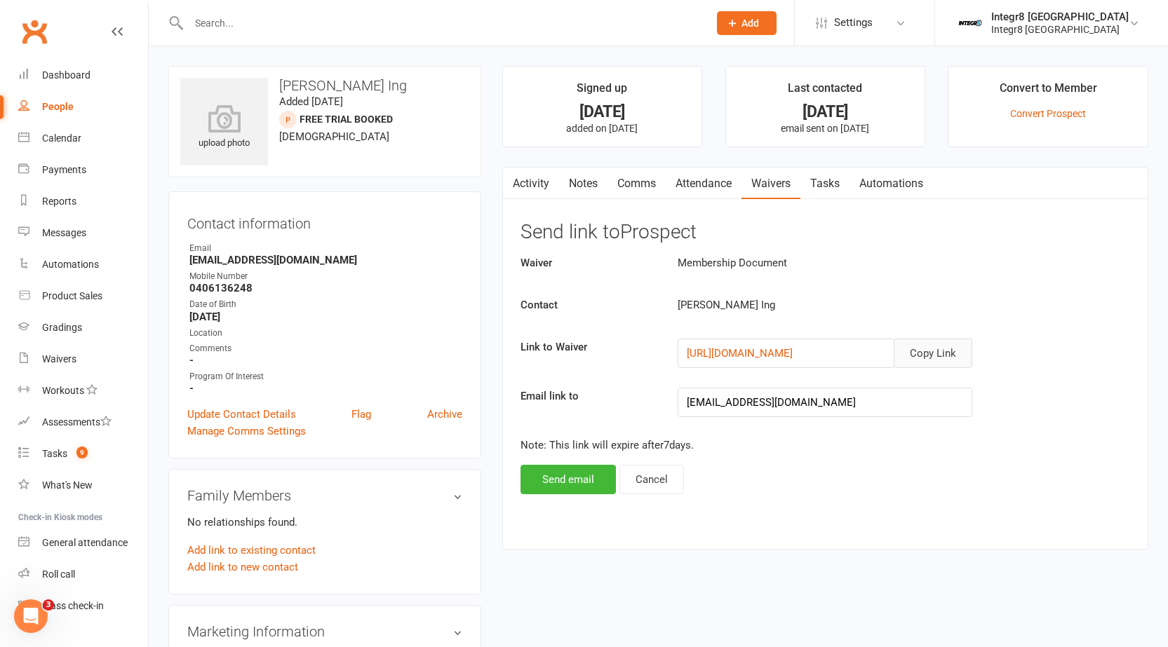
click at [957, 356] on button "Copy Link" at bounding box center [932, 353] width 79 height 29
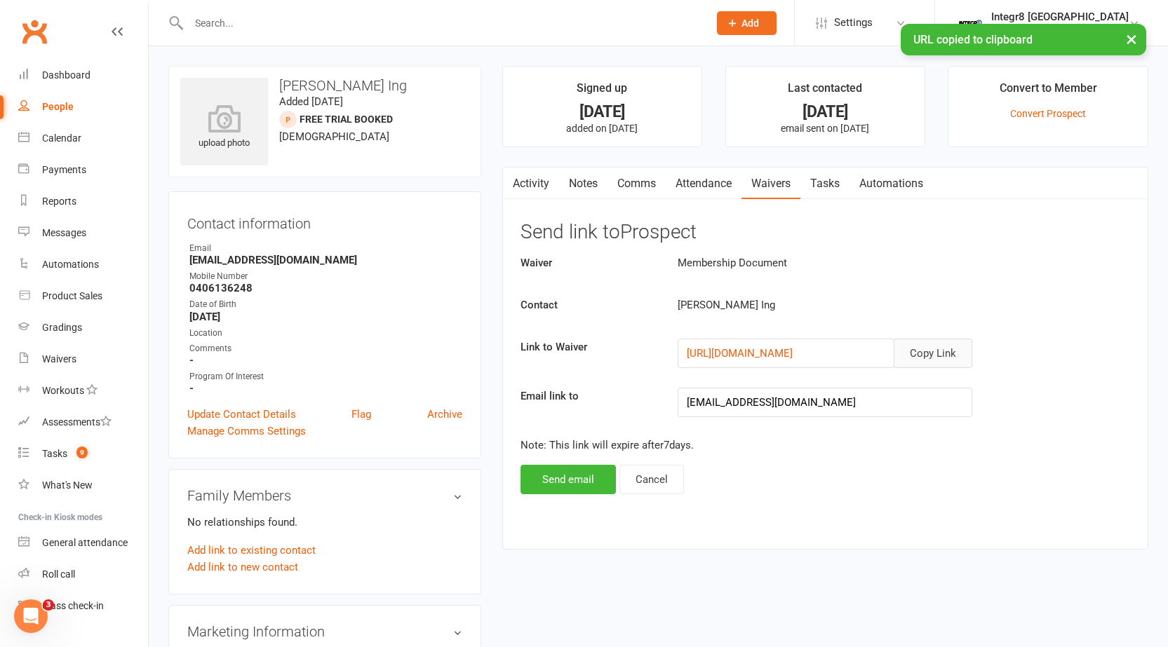
click at [633, 185] on link "Comms" at bounding box center [636, 184] width 58 height 32
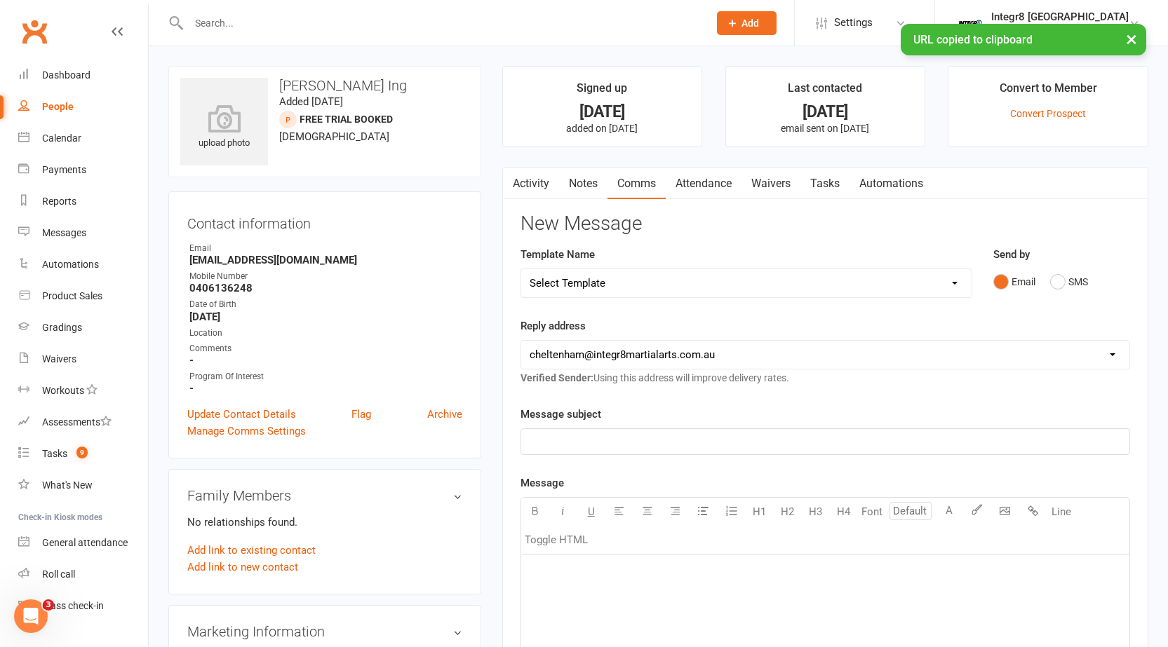
click at [644, 286] on select "Select Template [SMS] [Default template - review before using] Appointment remi…" at bounding box center [746, 283] width 450 height 28
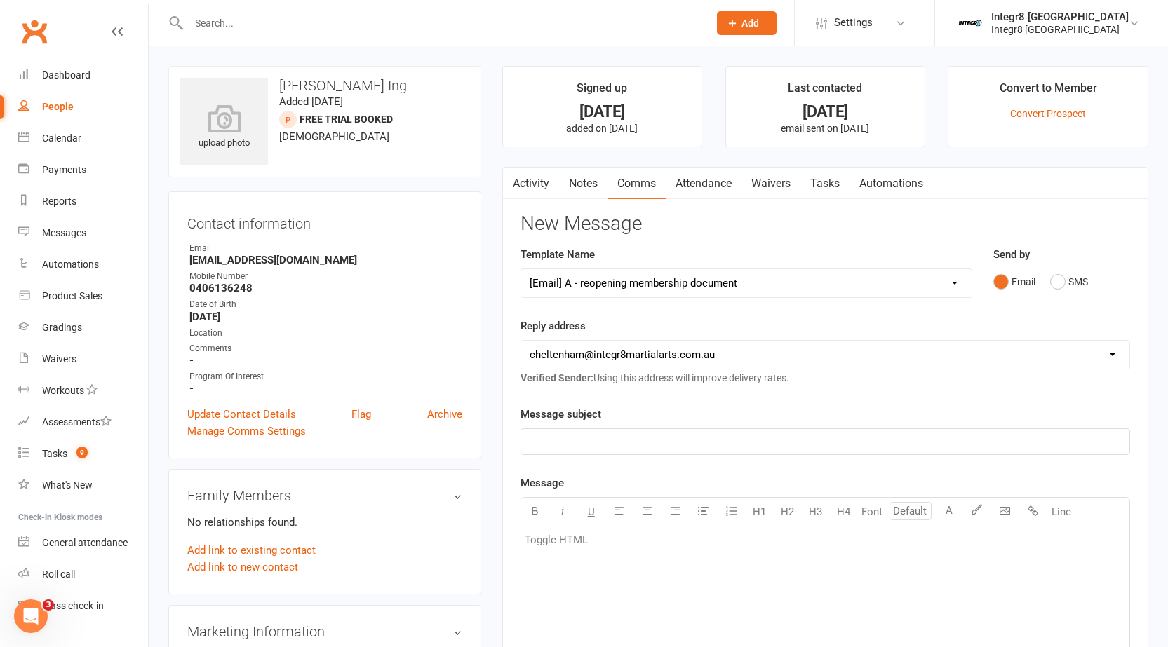
click at [521, 269] on select "Select Template [SMS] [Default template - review before using] Appointment remi…" at bounding box center [746, 283] width 450 height 28
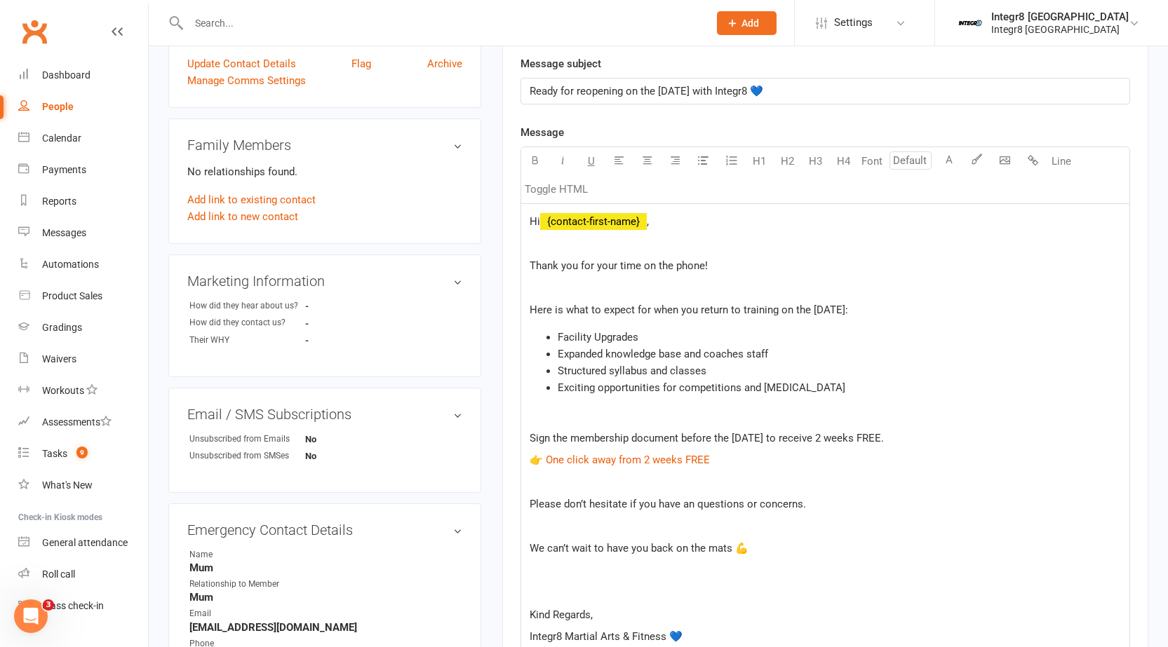
scroll to position [70, 0]
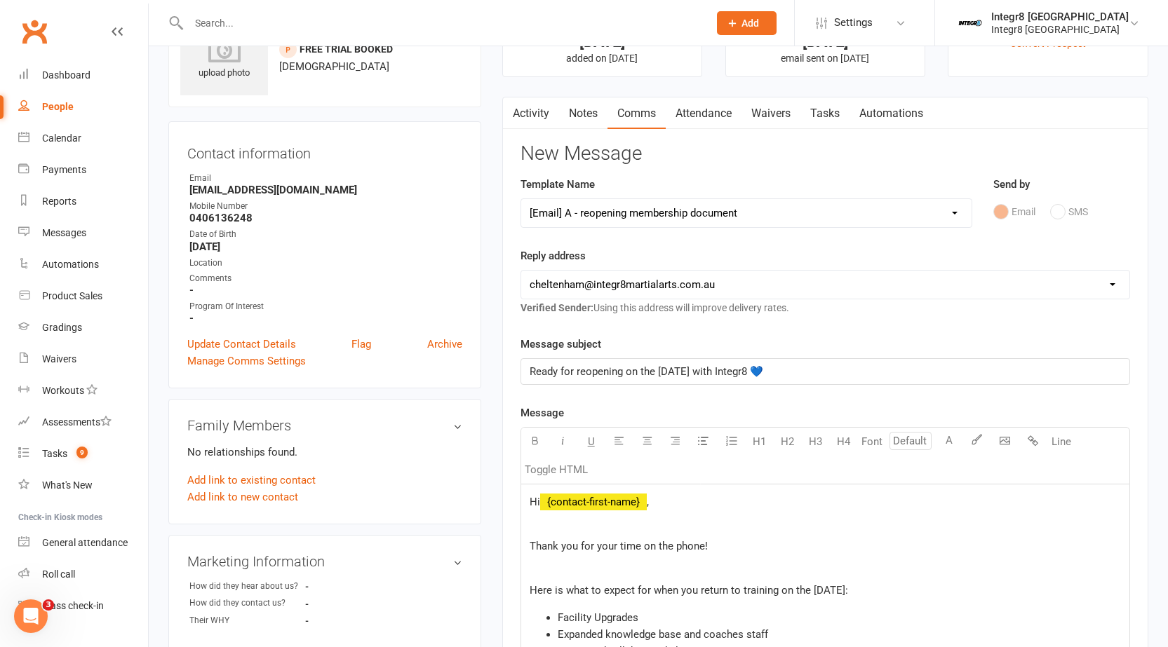
click at [759, 204] on select "Select Template [SMS] [Default template - review before using] Appointment remi…" at bounding box center [746, 213] width 450 height 28
select select "38"
click at [521, 199] on select "Select Template [SMS] [Default template - review before using] Appointment remi…" at bounding box center [746, 213] width 450 height 28
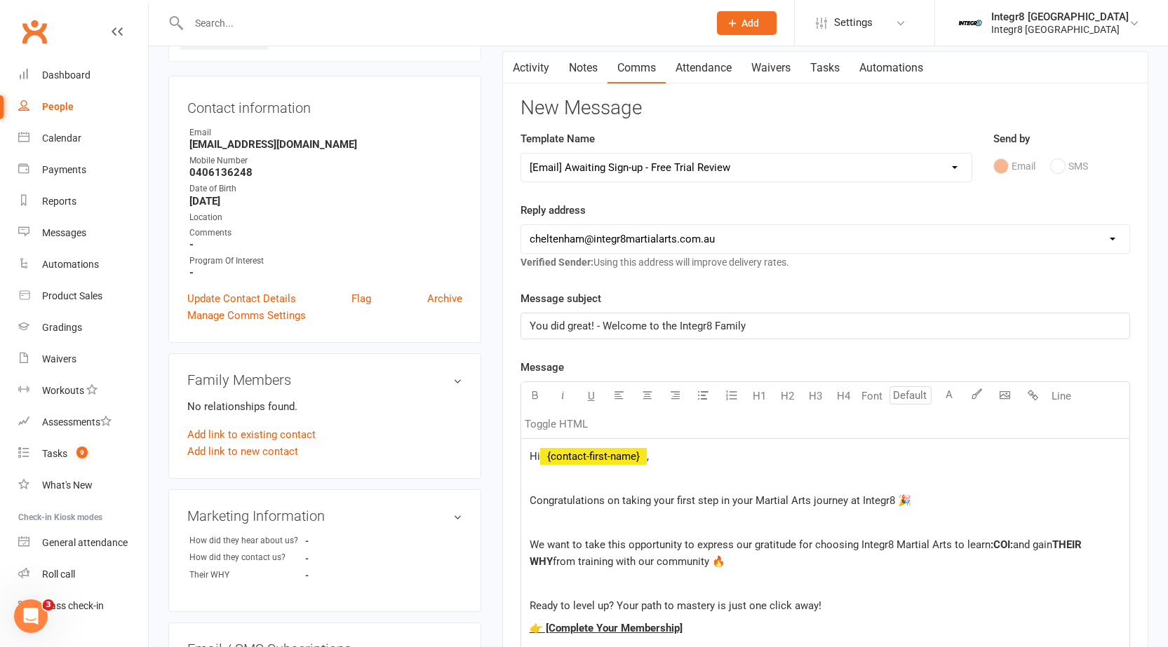
scroll to position [140, 0]
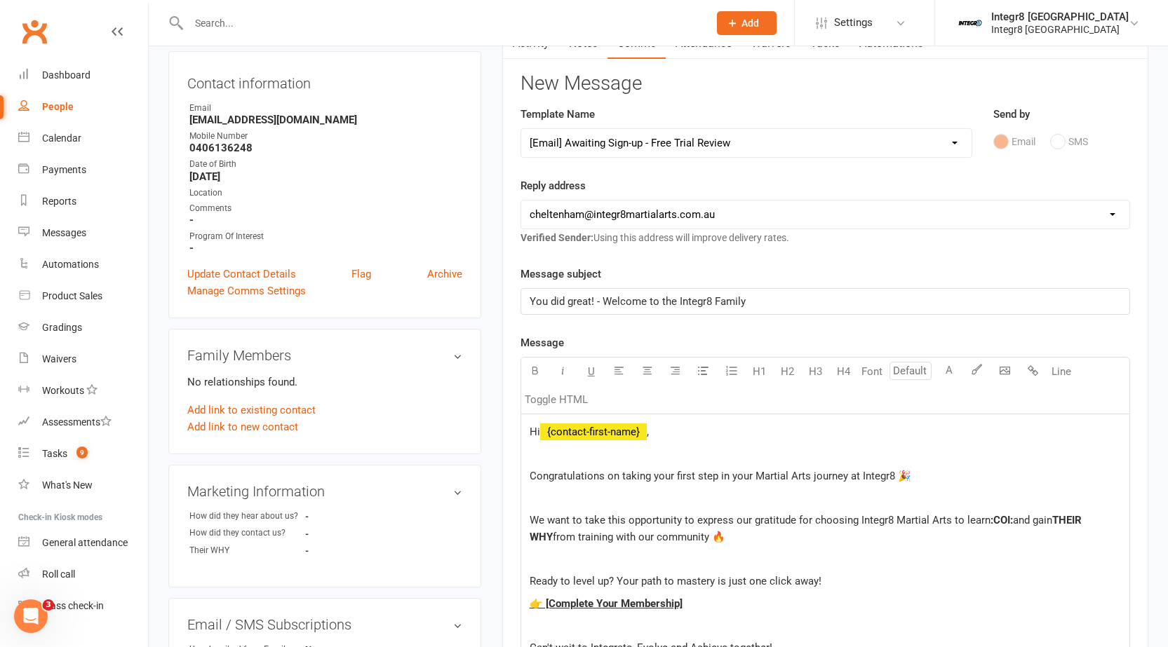
click at [532, 431] on span "Hi" at bounding box center [534, 432] width 11 height 13
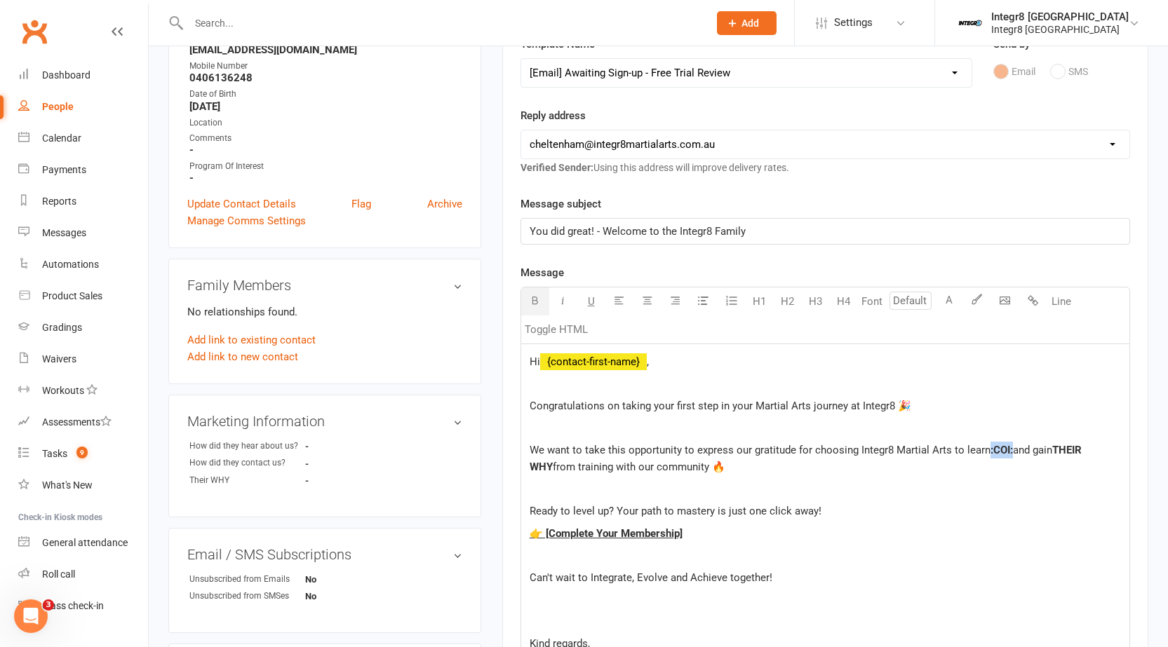
drag, startPoint x: 1013, startPoint y: 453, endPoint x: 989, endPoint y: 450, distance: 24.1
click at [989, 450] on p "We want to take this opportunity to express our gratitude for choosing Integr8 …" at bounding box center [824, 459] width 591 height 34
drag, startPoint x: 1034, startPoint y: 451, endPoint x: 1086, endPoint y: 449, distance: 52.6
click at [1086, 449] on p "We want to take this opportunity to express our gratitude for choosing Integr8 …" at bounding box center [824, 459] width 591 height 34
drag, startPoint x: 1086, startPoint y: 449, endPoint x: 1032, endPoint y: 451, distance: 54.7
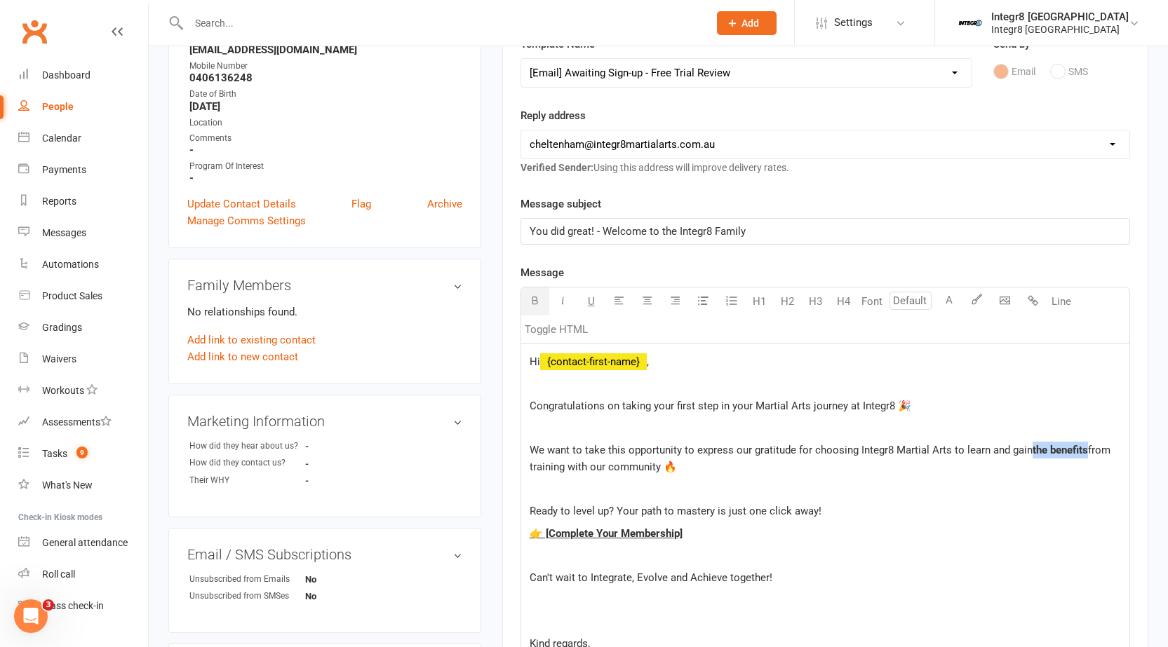
click at [1032, 451] on span "the benefits" at bounding box center [1059, 450] width 55 height 13
click at [1045, 445] on span "the benefits" at bounding box center [1059, 450] width 55 height 13
drag, startPoint x: 694, startPoint y: 532, endPoint x: 542, endPoint y: 540, distance: 151.7
click at [542, 540] on p "👉 [Complete Your Membership]" at bounding box center [824, 533] width 591 height 17
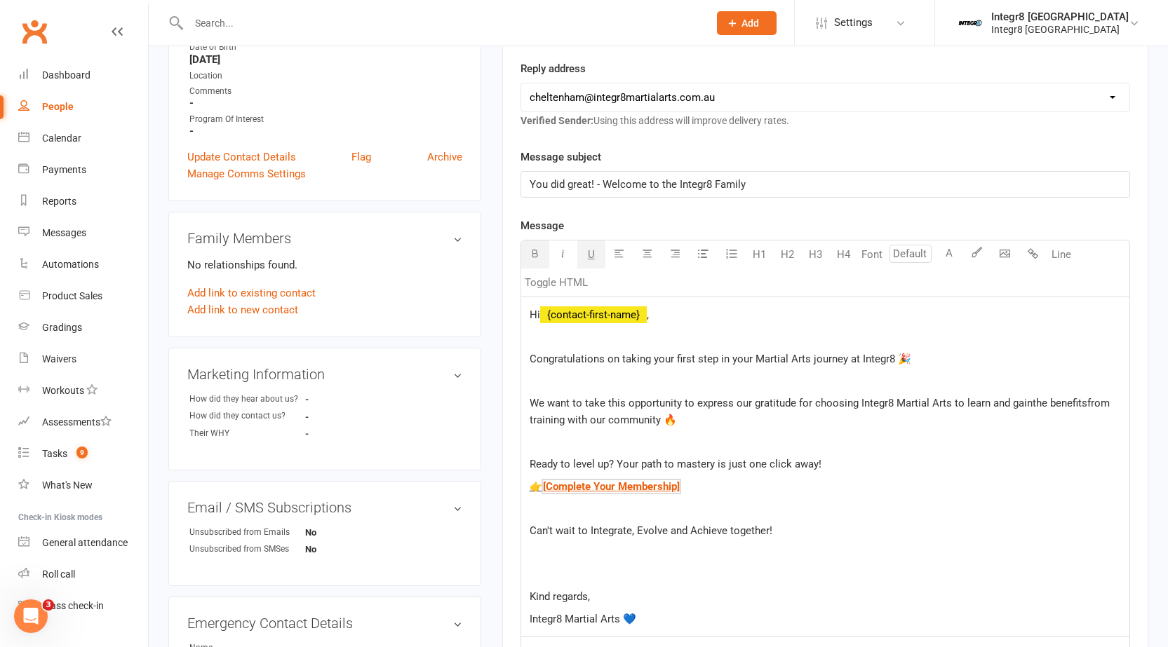
scroll to position [281, 0]
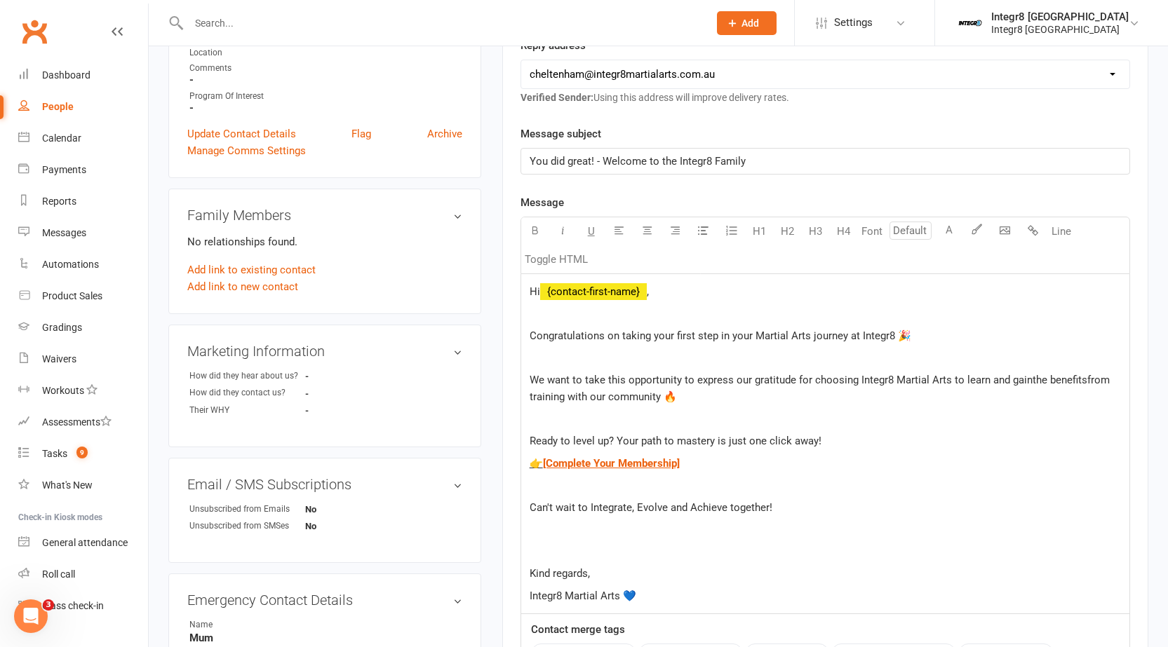
click at [631, 572] on p "Kind regards," at bounding box center [824, 573] width 591 height 17
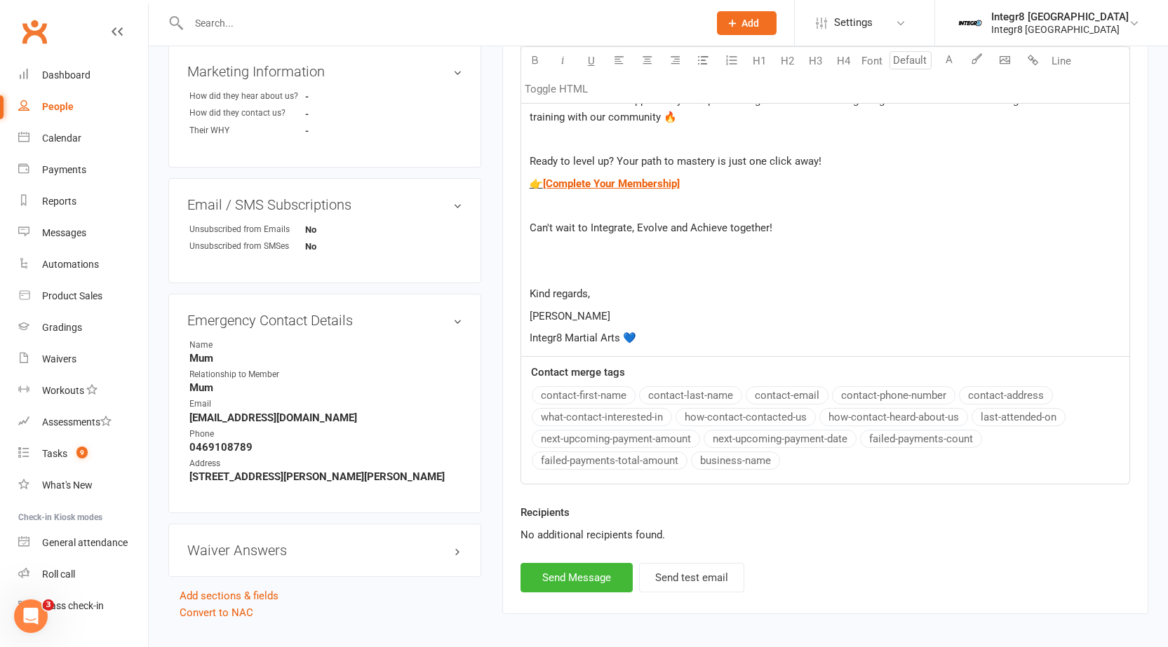
scroll to position [616, 0]
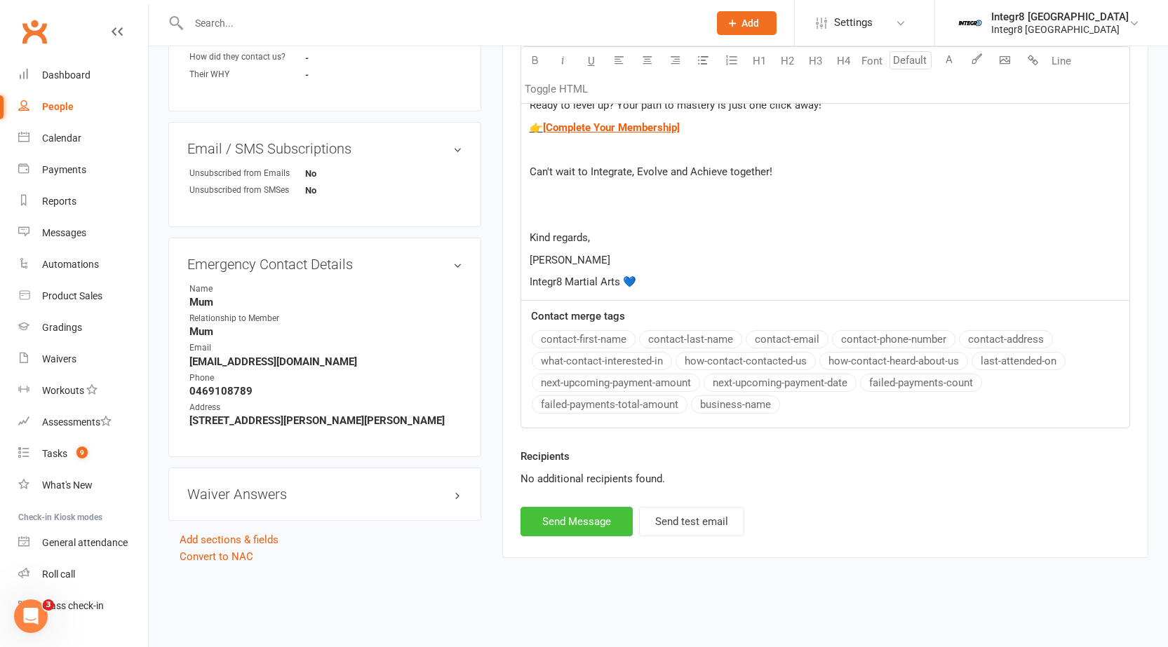
click at [587, 522] on button "Send Message" at bounding box center [576, 521] width 112 height 29
select select
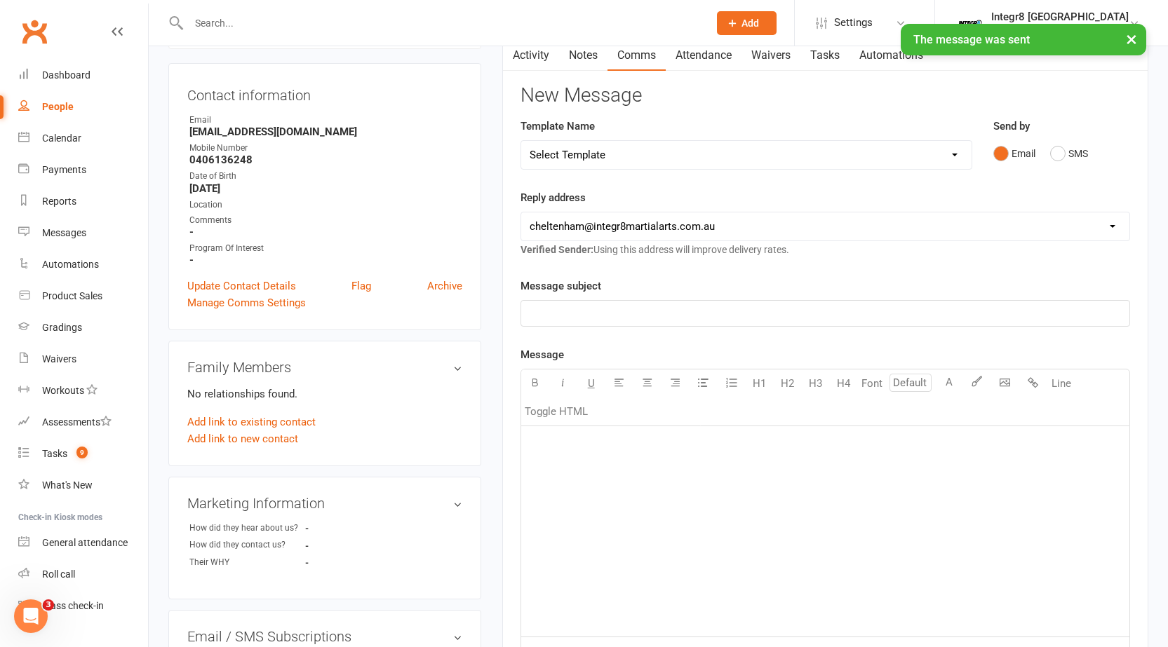
scroll to position [0, 0]
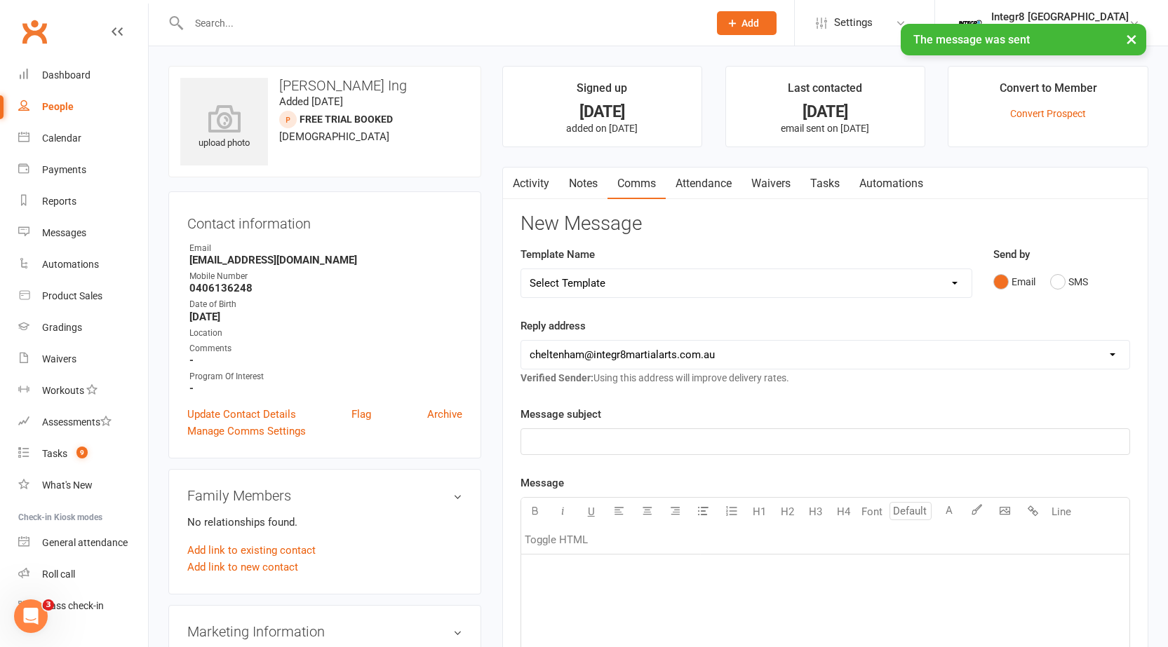
click at [522, 182] on link "Activity" at bounding box center [531, 184] width 56 height 32
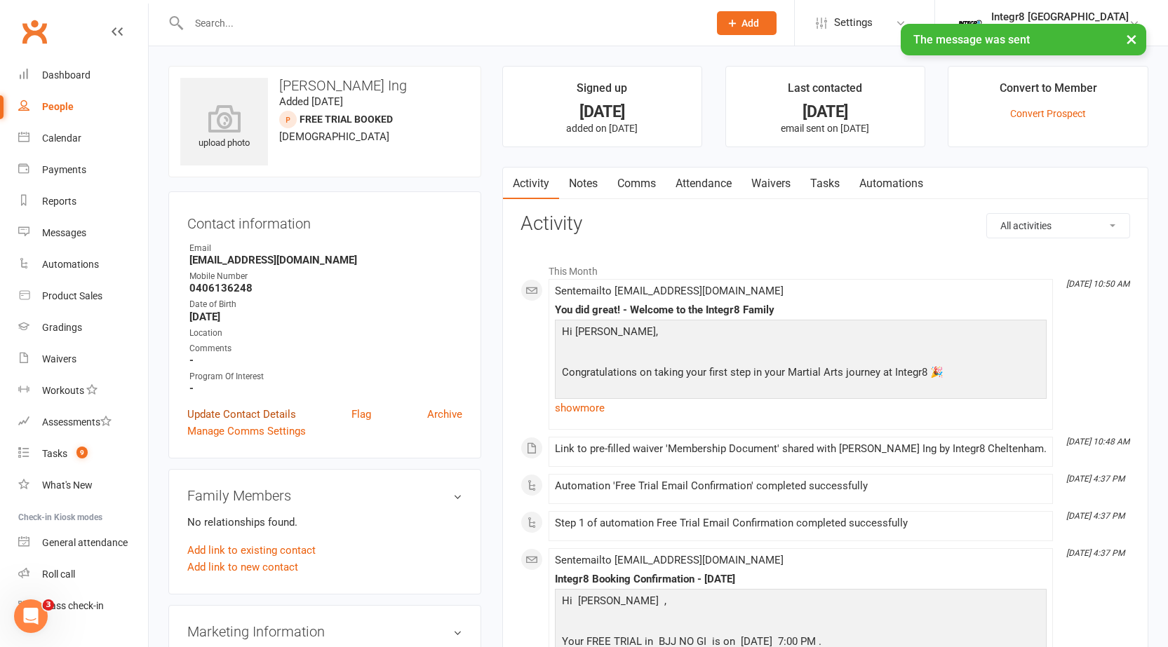
click at [220, 407] on link "Update Contact Details" at bounding box center [241, 414] width 109 height 17
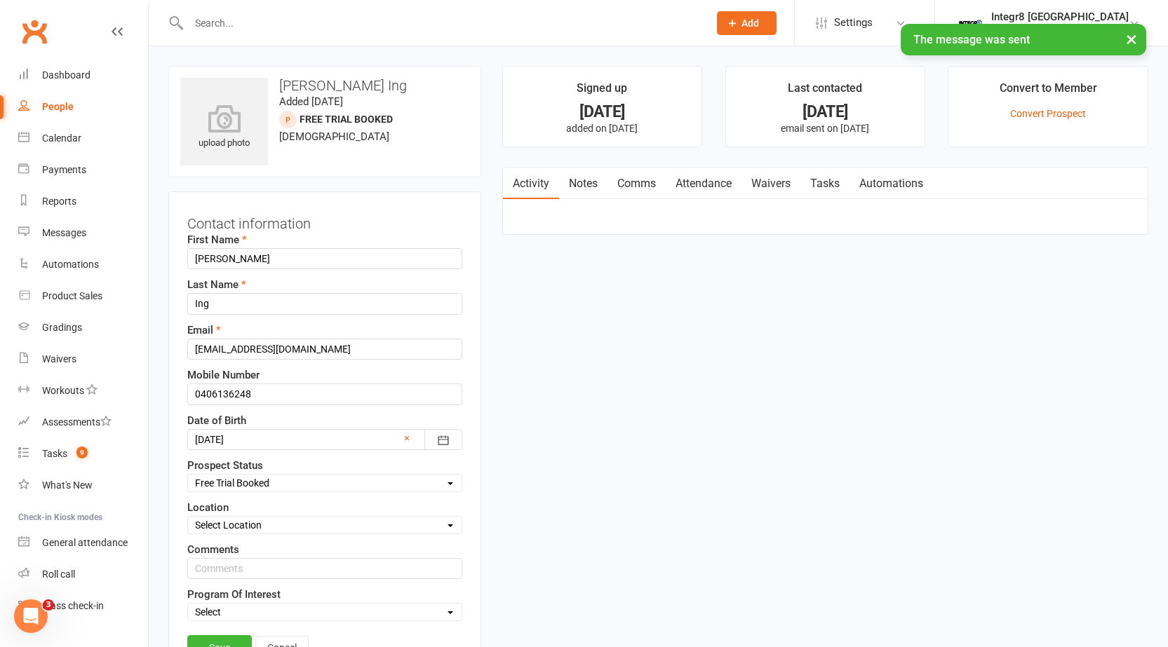
scroll to position [66, 0]
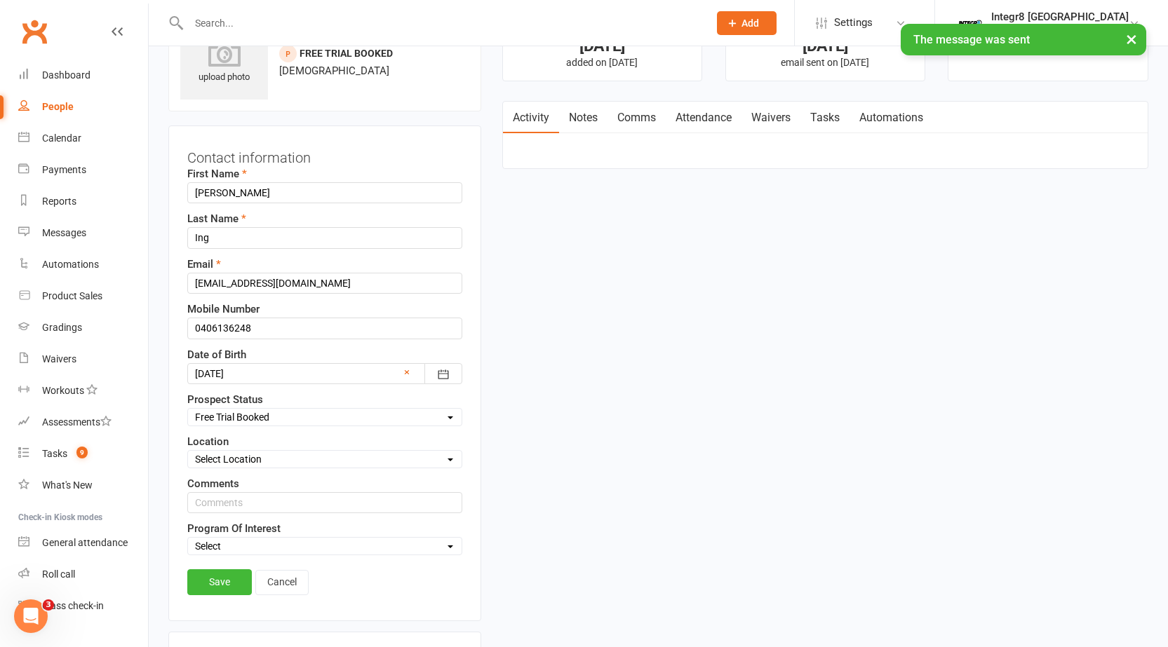
click at [267, 424] on select "Select Initial Contact Follow-up Free Trial Booked Awaiting Sign-Up Not Ready (…" at bounding box center [325, 417] width 274 height 15
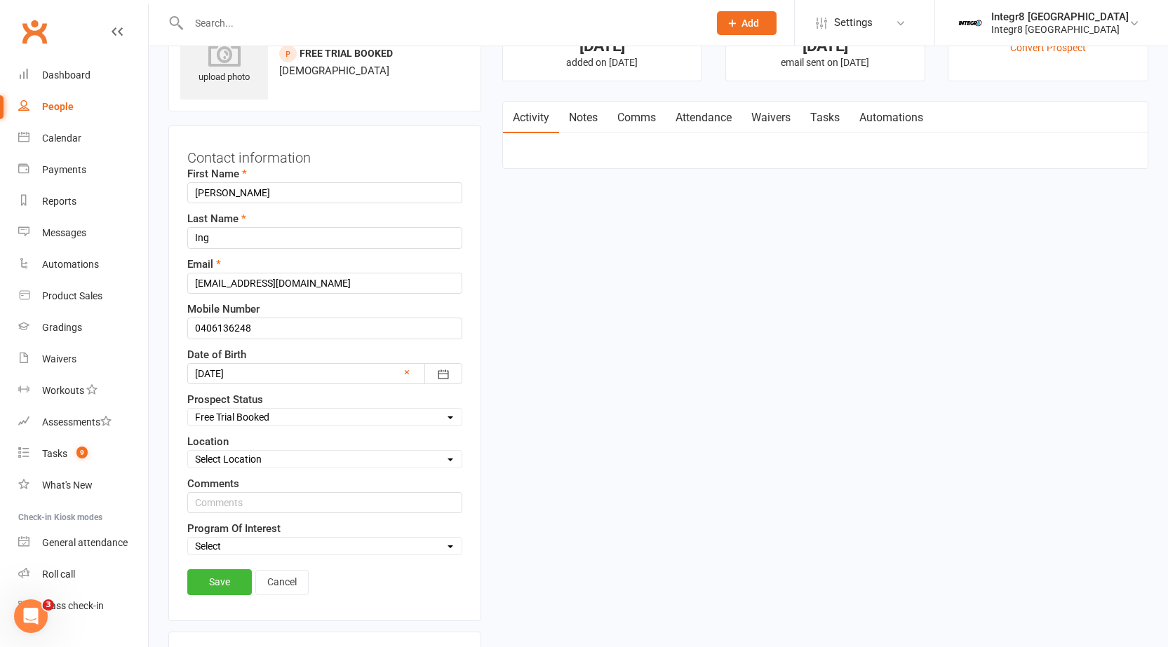
select select "Awaiting Sign-Up"
click at [188, 410] on select "Select Initial Contact Follow-up Free Trial Booked Awaiting Sign-Up Not Ready (…" at bounding box center [325, 417] width 274 height 15
click at [222, 574] on link "Save" at bounding box center [219, 581] width 65 height 25
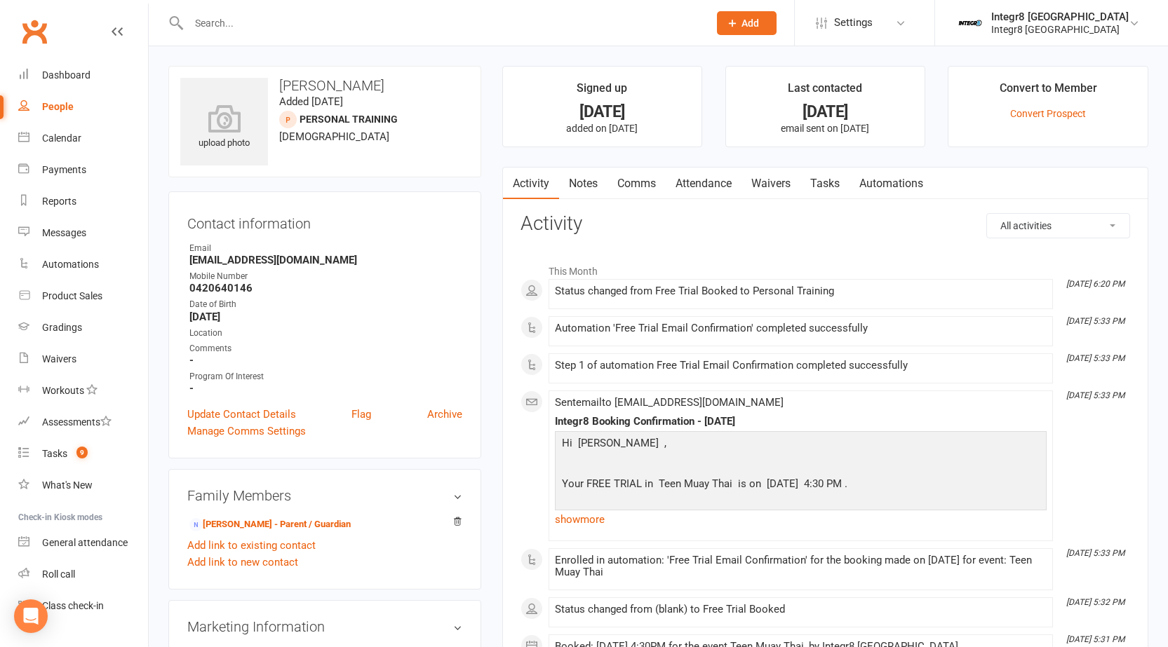
click at [583, 184] on link "Notes" at bounding box center [583, 184] width 48 height 32
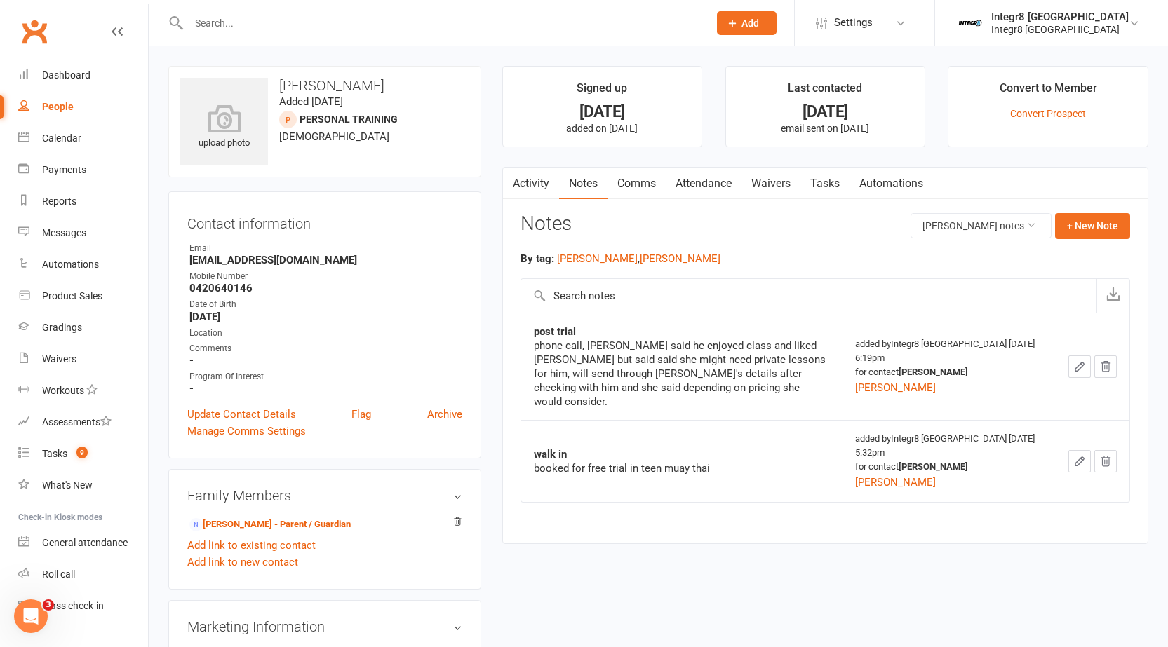
click at [1077, 360] on icon "button" at bounding box center [1079, 366] width 13 height 13
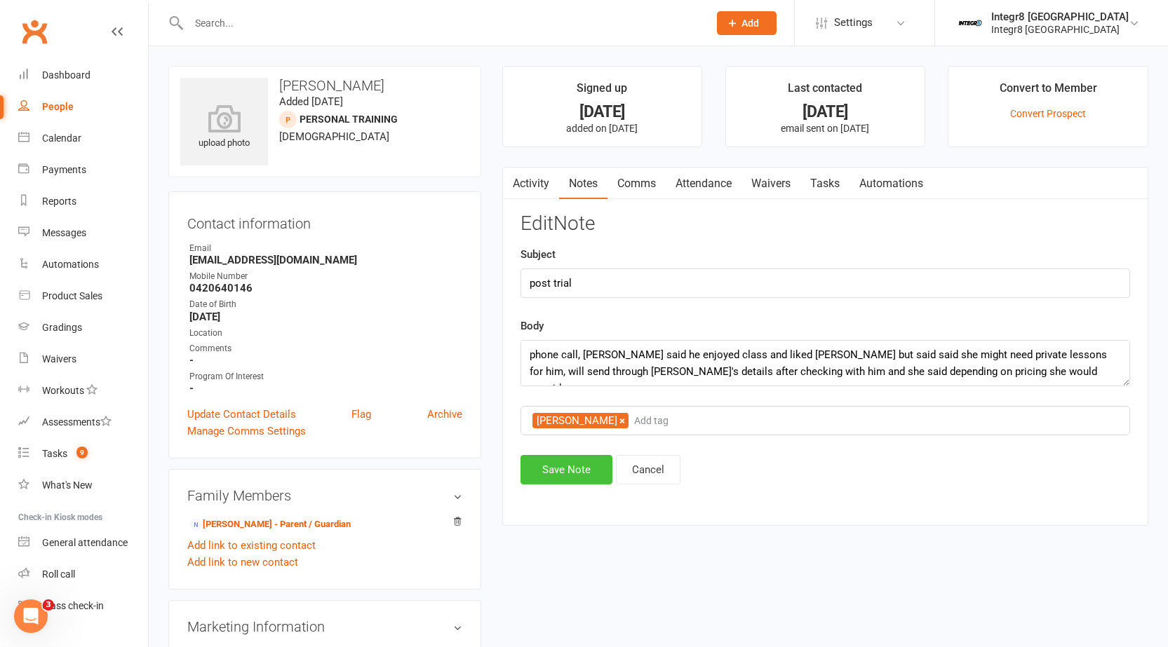
click at [581, 473] on button "Save Note" at bounding box center [566, 469] width 92 height 29
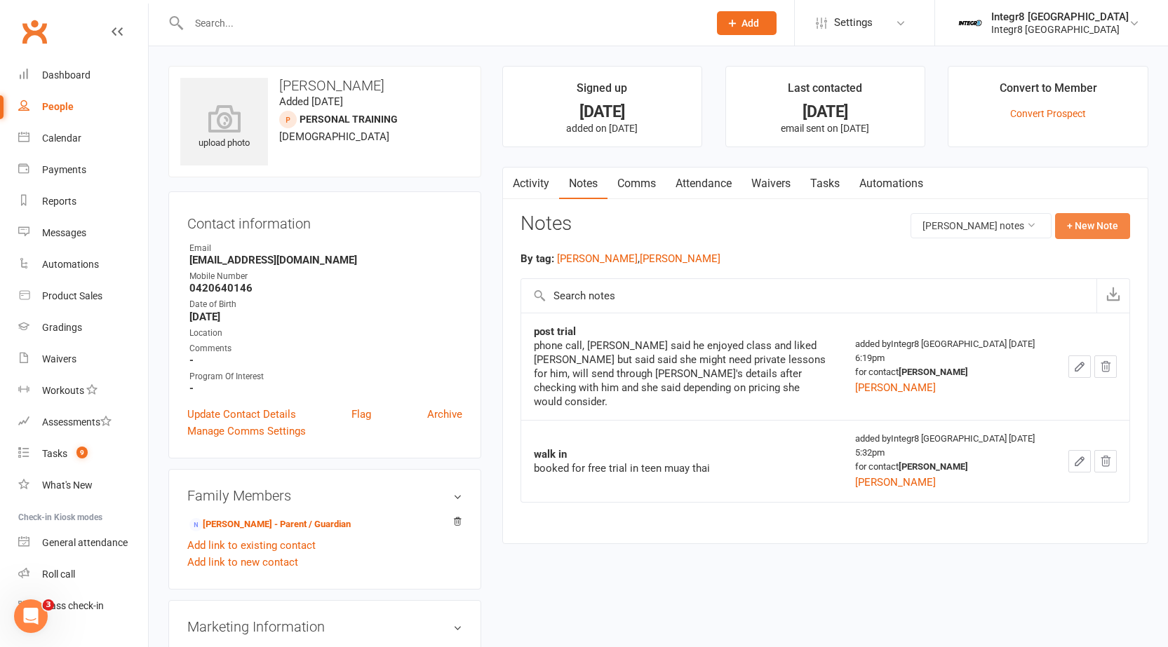
click at [1093, 236] on button "+ New Note" at bounding box center [1092, 225] width 75 height 25
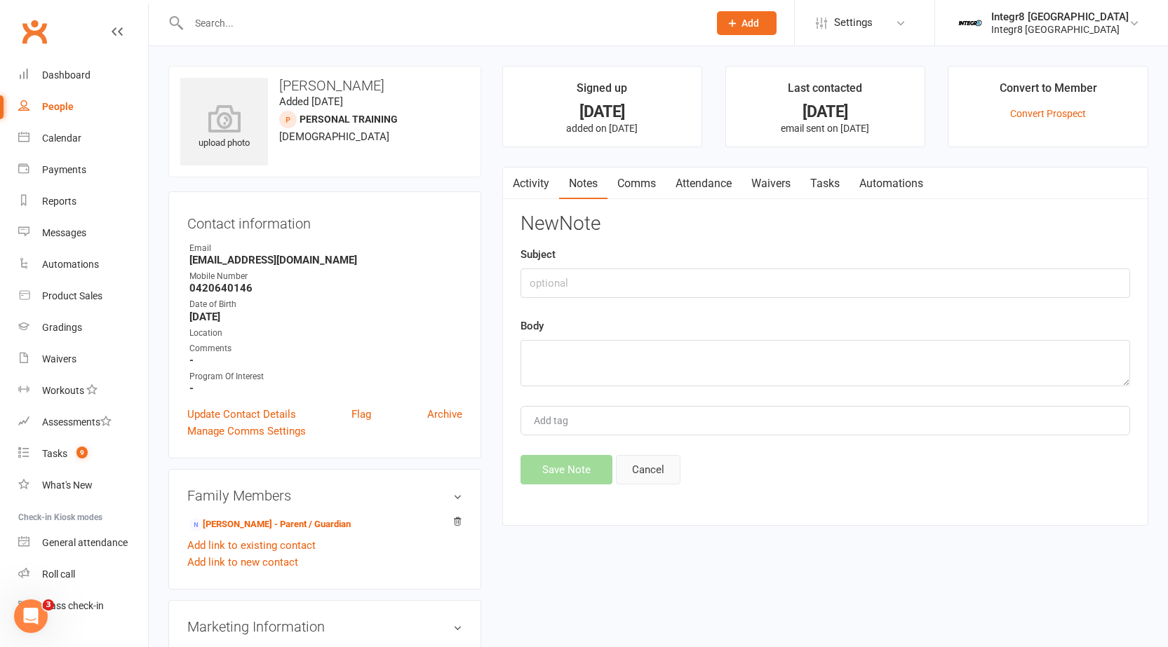
click at [651, 479] on button "Cancel" at bounding box center [648, 469] width 65 height 29
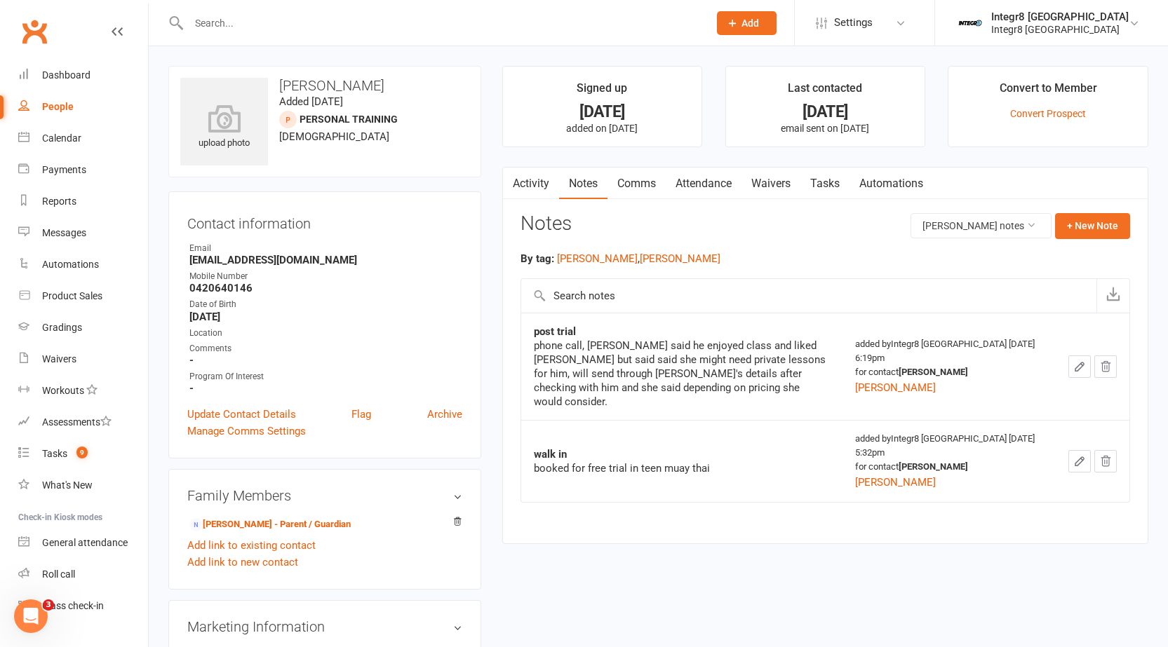
click at [1080, 364] on icon "button" at bounding box center [1079, 366] width 13 height 13
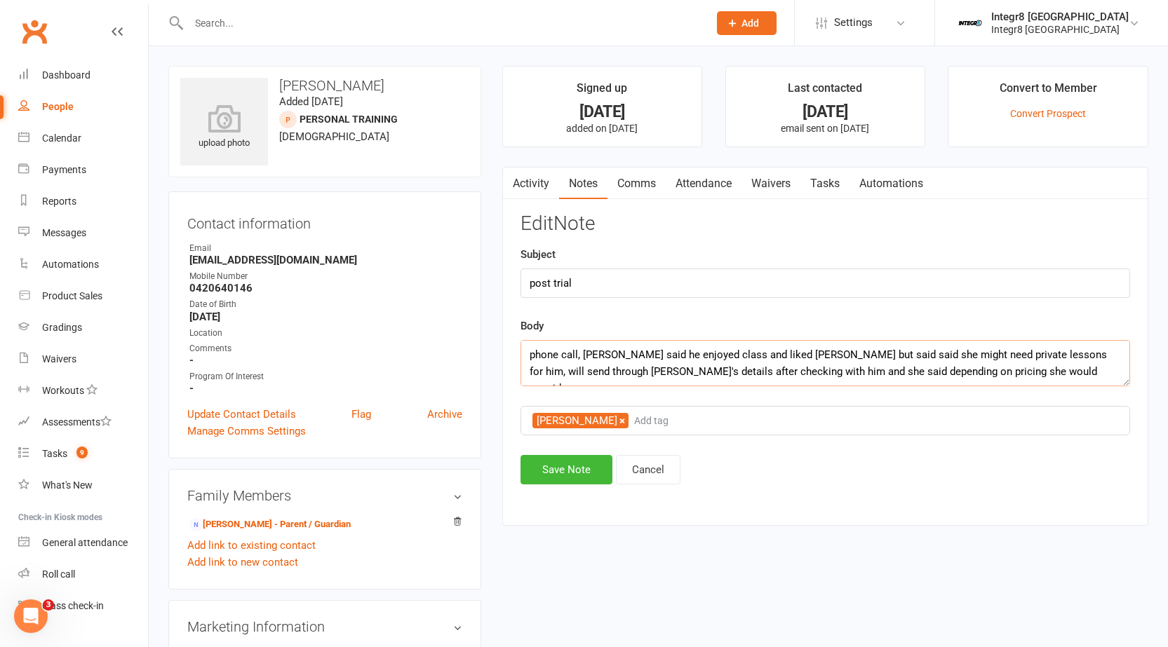
click at [1012, 380] on textarea "phone call, mum said he enjoyed class and liked harry but said said she might n…" at bounding box center [824, 363] width 609 height 46
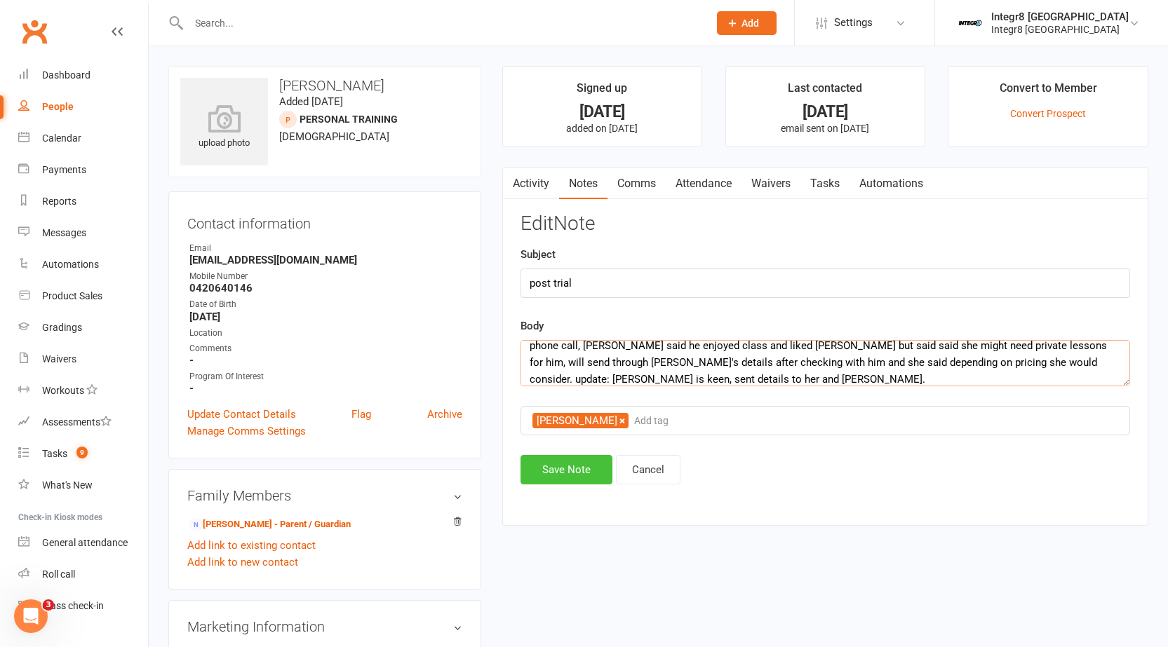
type textarea "phone call, mum said he enjoyed class and liked harry but said said she might n…"
click at [543, 471] on button "Save Note" at bounding box center [566, 469] width 92 height 29
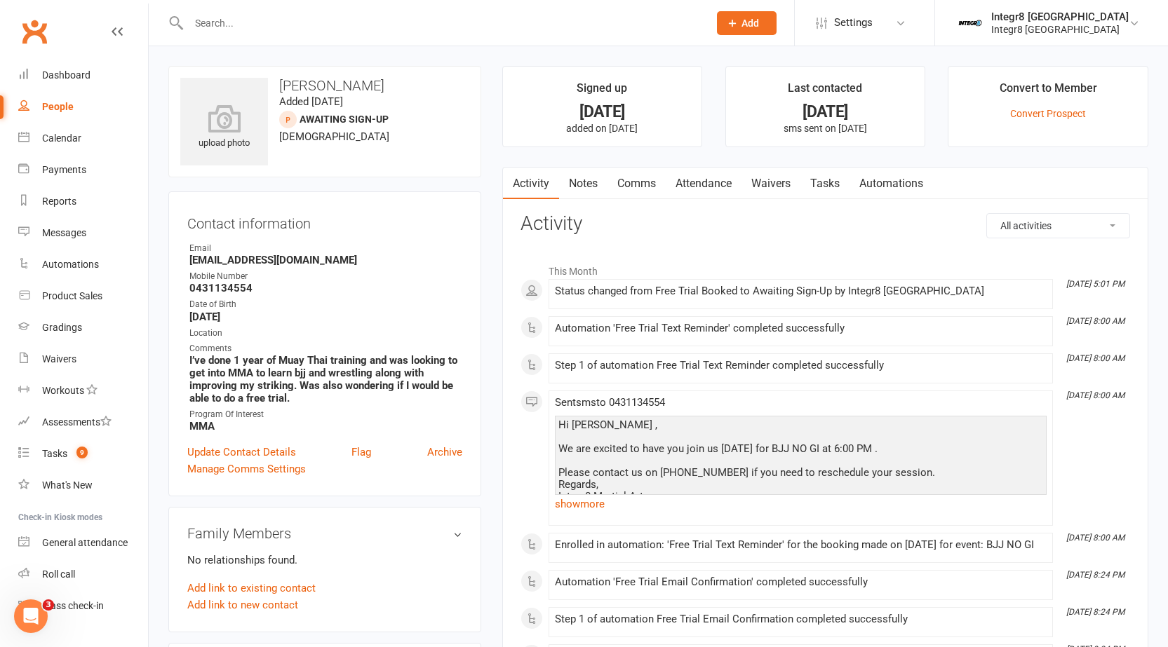
click at [588, 182] on link "Notes" at bounding box center [583, 184] width 48 height 32
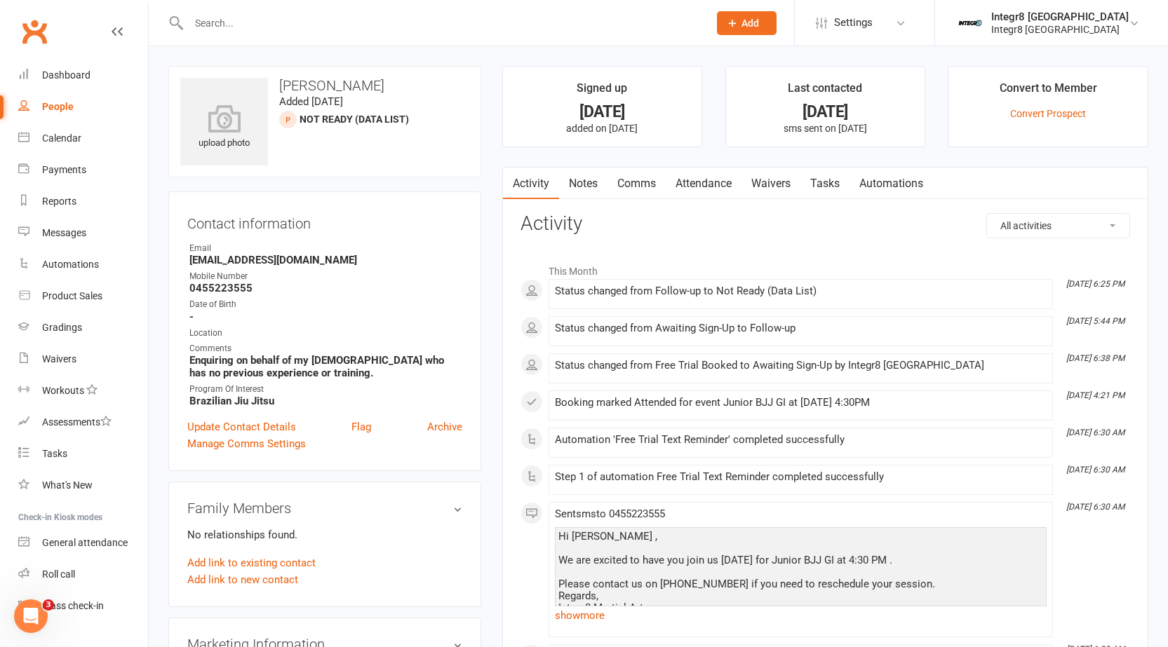
click at [575, 176] on link "Notes" at bounding box center [583, 184] width 48 height 32
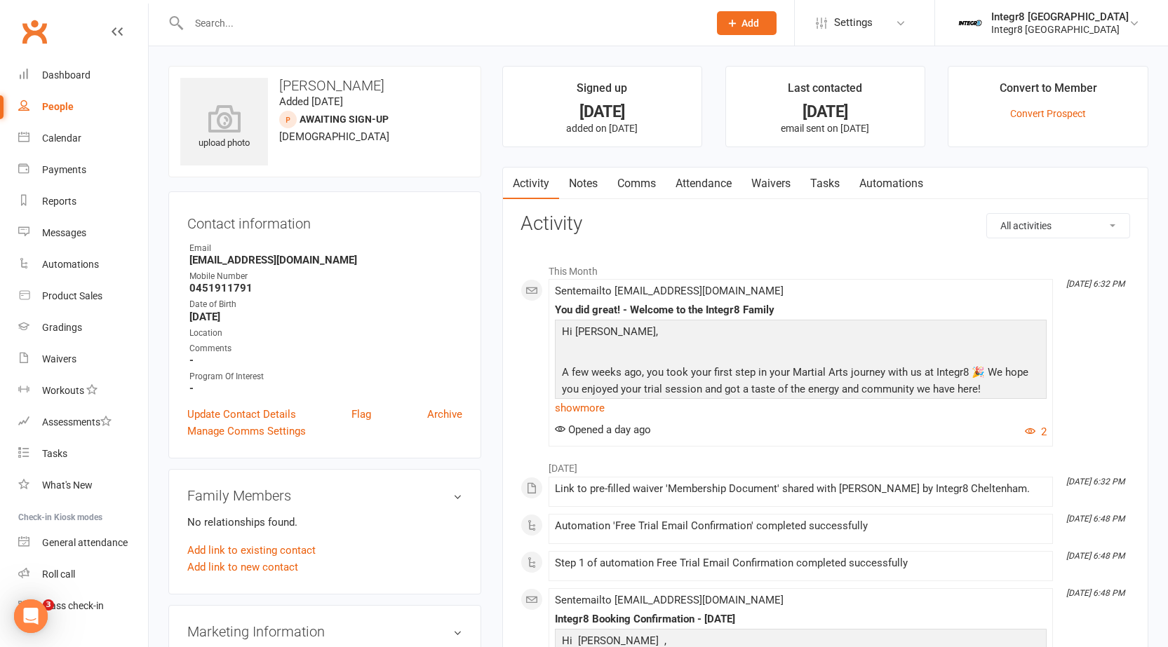
click at [581, 171] on link "Notes" at bounding box center [583, 184] width 48 height 32
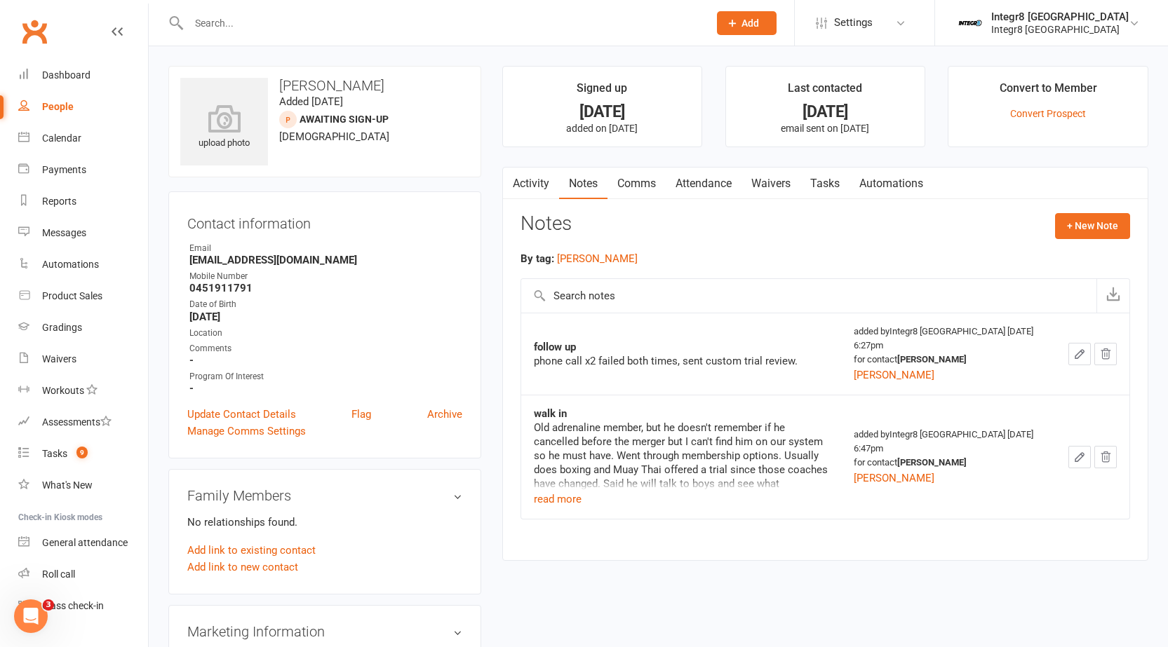
click at [537, 181] on link "Activity" at bounding box center [531, 184] width 56 height 32
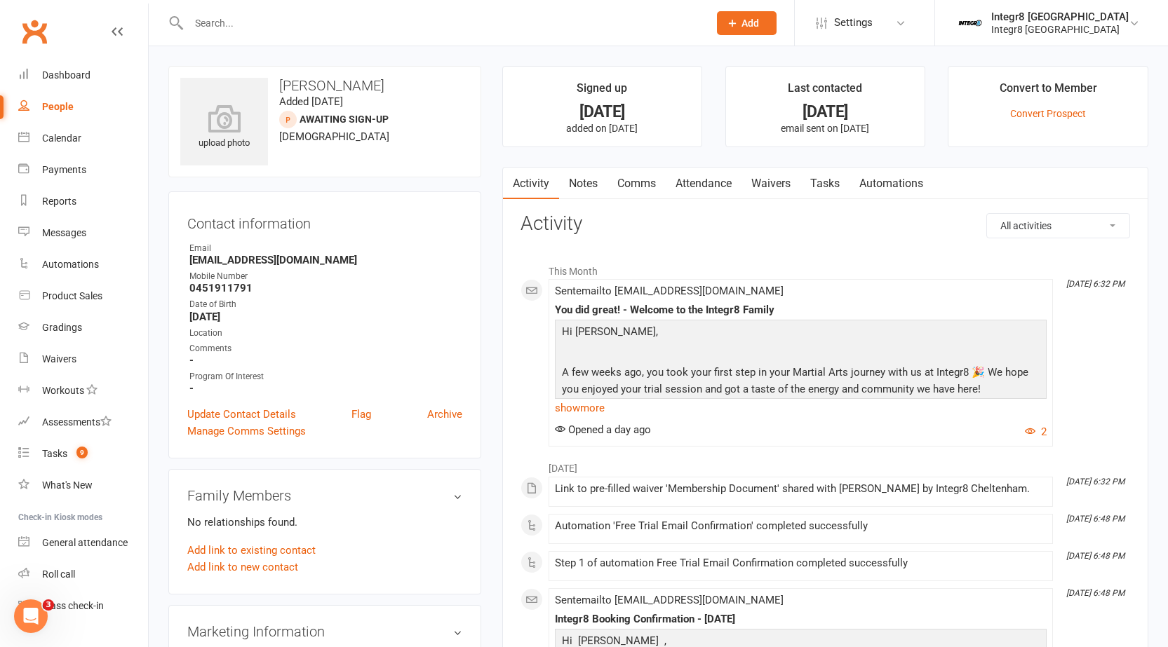
click at [593, 185] on link "Notes" at bounding box center [583, 184] width 48 height 32
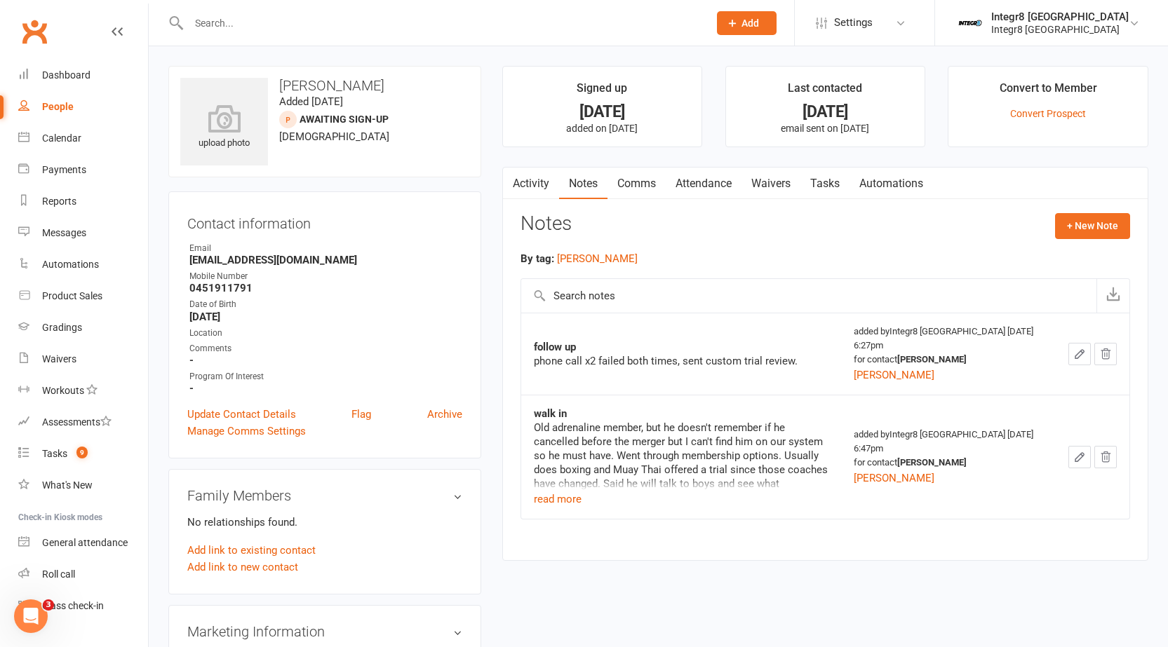
click at [541, 191] on link "Activity" at bounding box center [531, 184] width 56 height 32
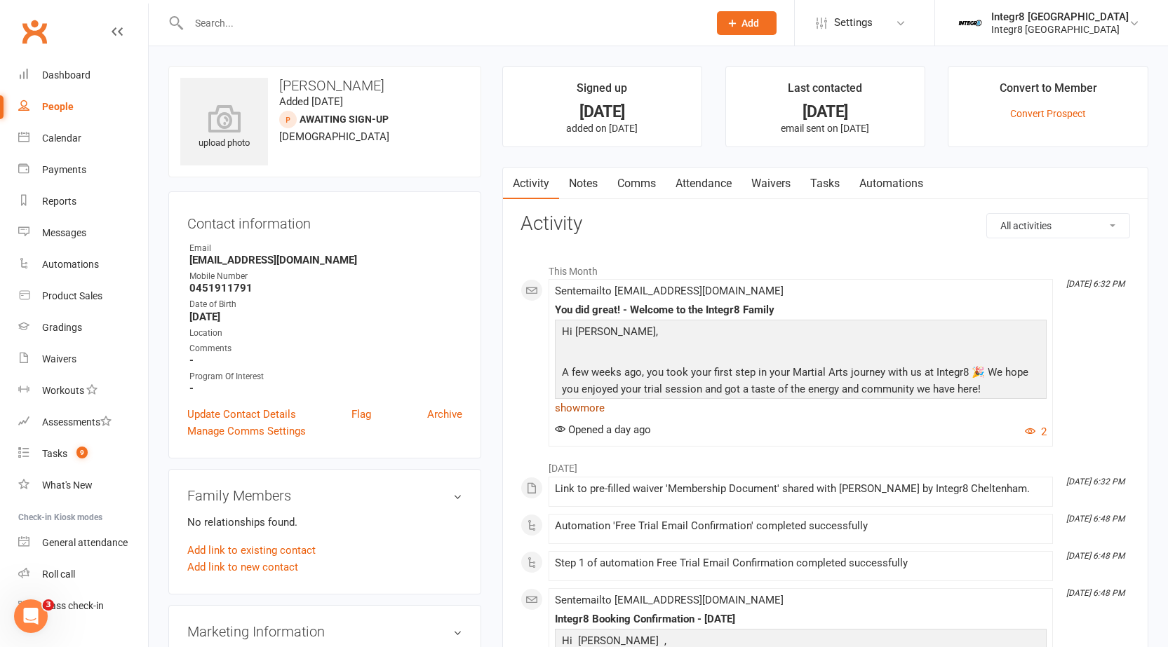
click at [591, 403] on link "show more" at bounding box center [801, 408] width 492 height 20
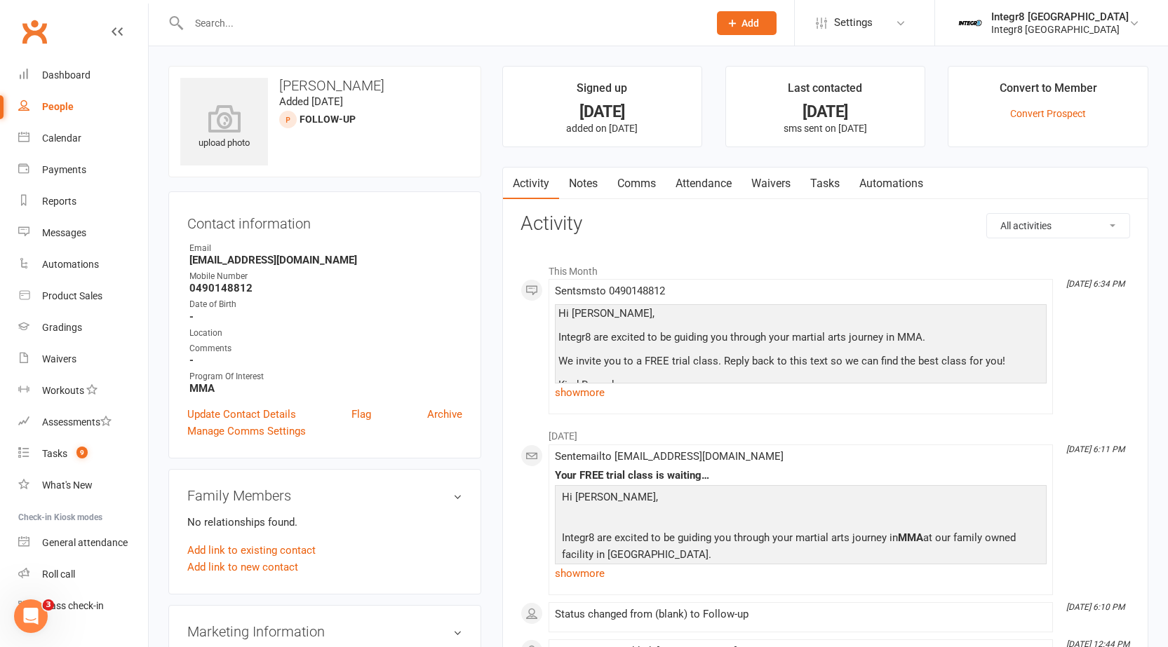
click at [595, 178] on link "Notes" at bounding box center [583, 184] width 48 height 32
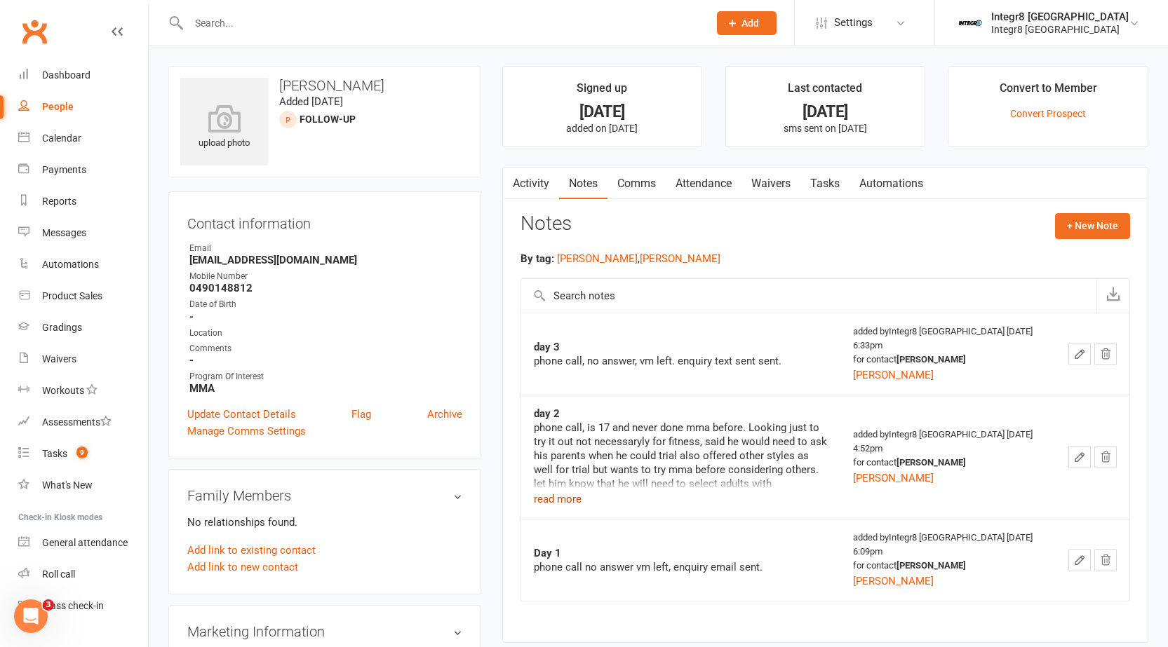
click at [568, 501] on button "read more" at bounding box center [558, 499] width 48 height 17
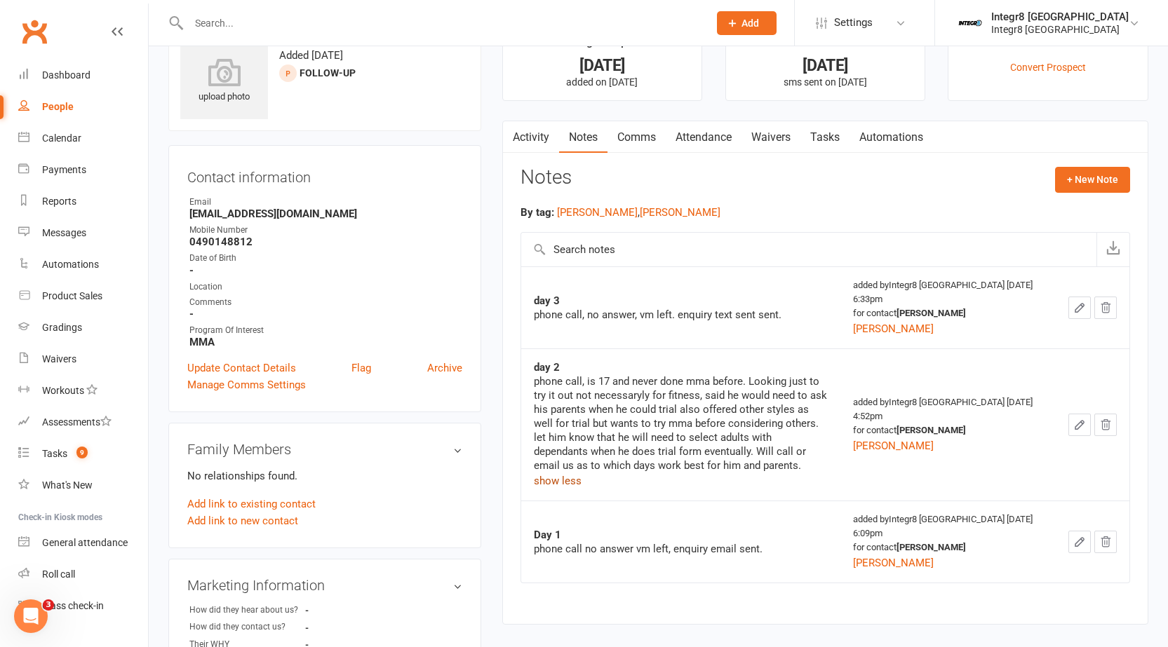
scroll to position [70, 0]
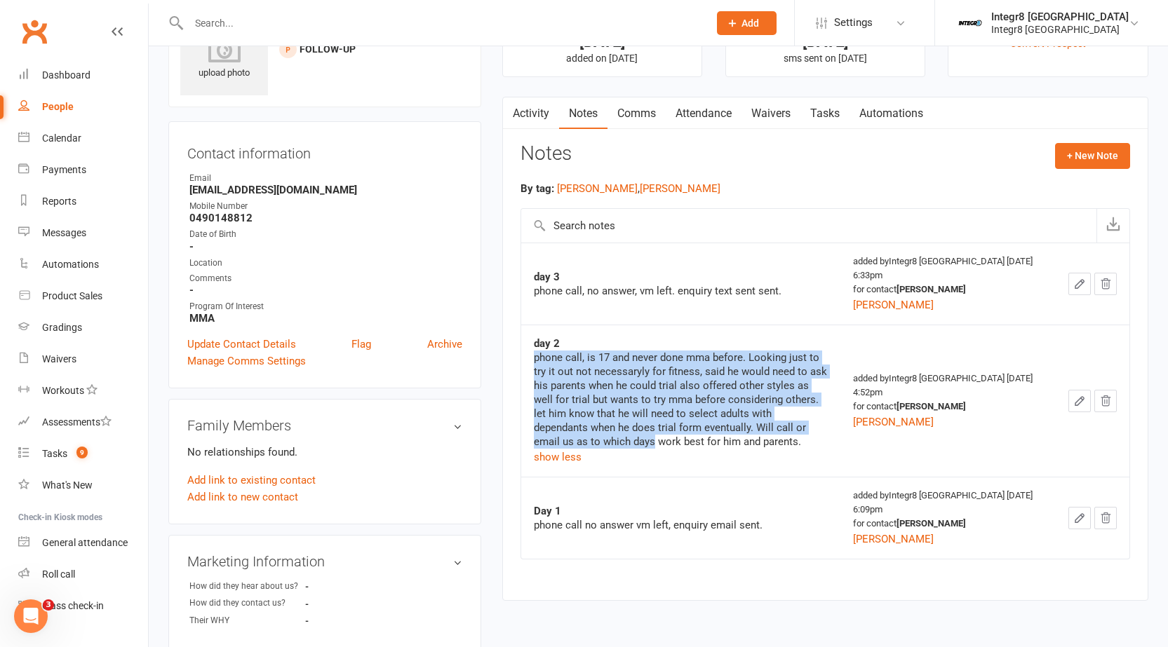
drag, startPoint x: 536, startPoint y: 358, endPoint x: 825, endPoint y: 424, distance: 296.9
click at [825, 424] on div "phone call, is 17 and never done mma before. Looking just to try it out not nec…" at bounding box center [681, 400] width 295 height 98
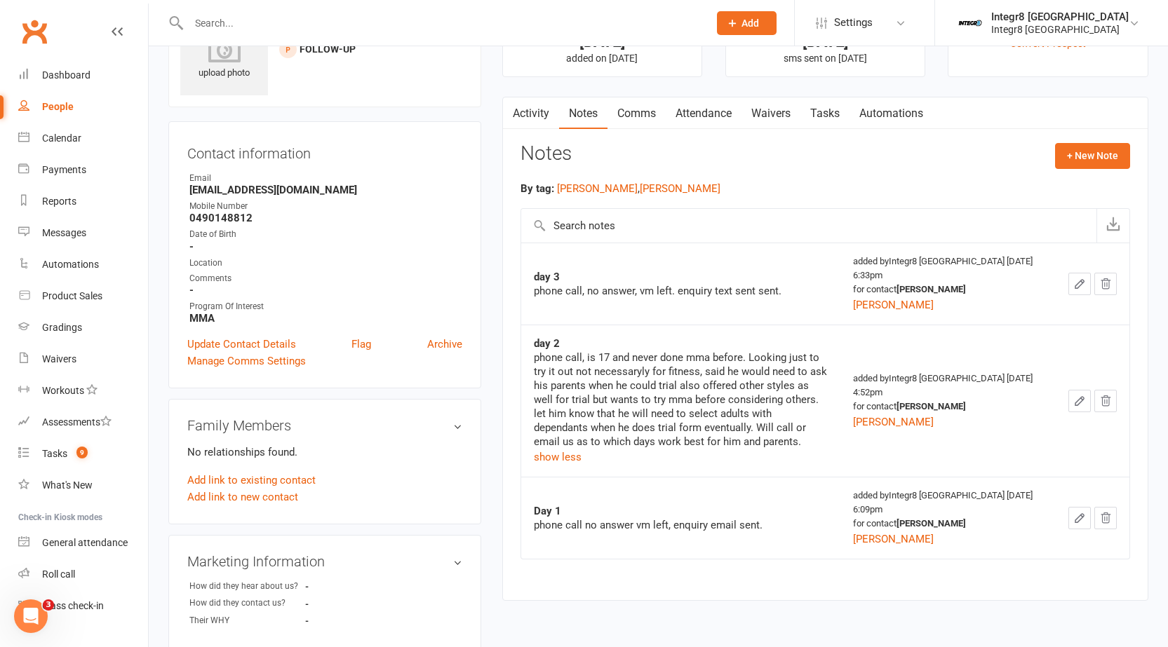
click at [742, 293] on div "phone call, no answer, vm left. enquiry text sent sent." at bounding box center [681, 291] width 295 height 14
click at [539, 107] on link "Activity" at bounding box center [531, 113] width 56 height 32
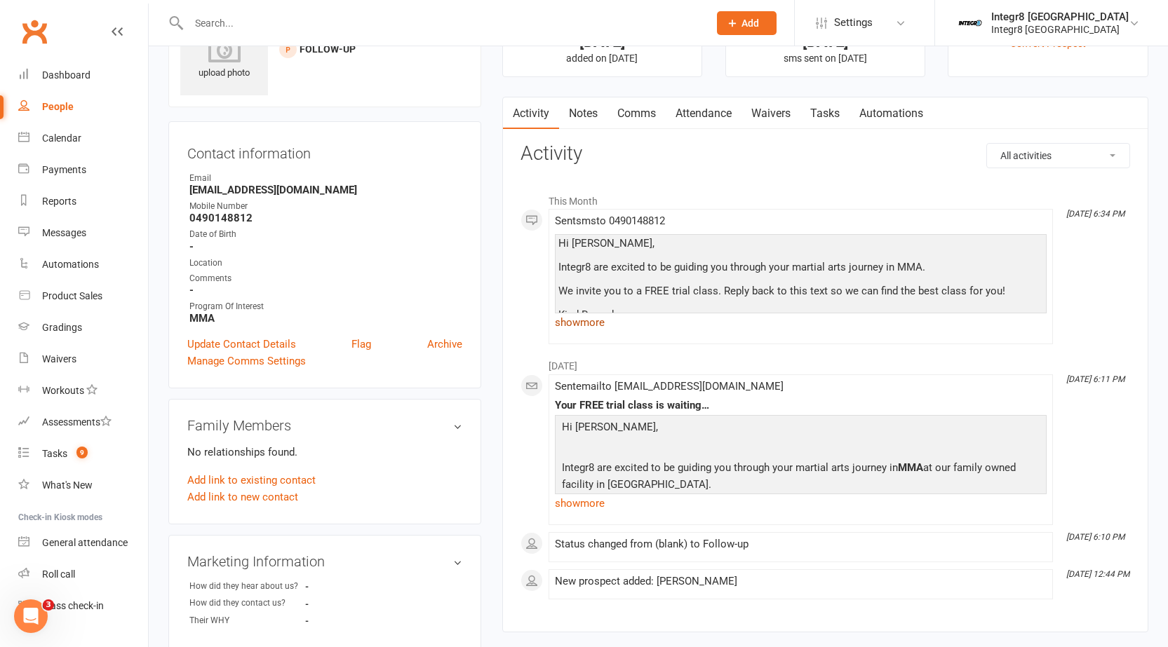
click at [590, 323] on link "show more" at bounding box center [801, 323] width 492 height 20
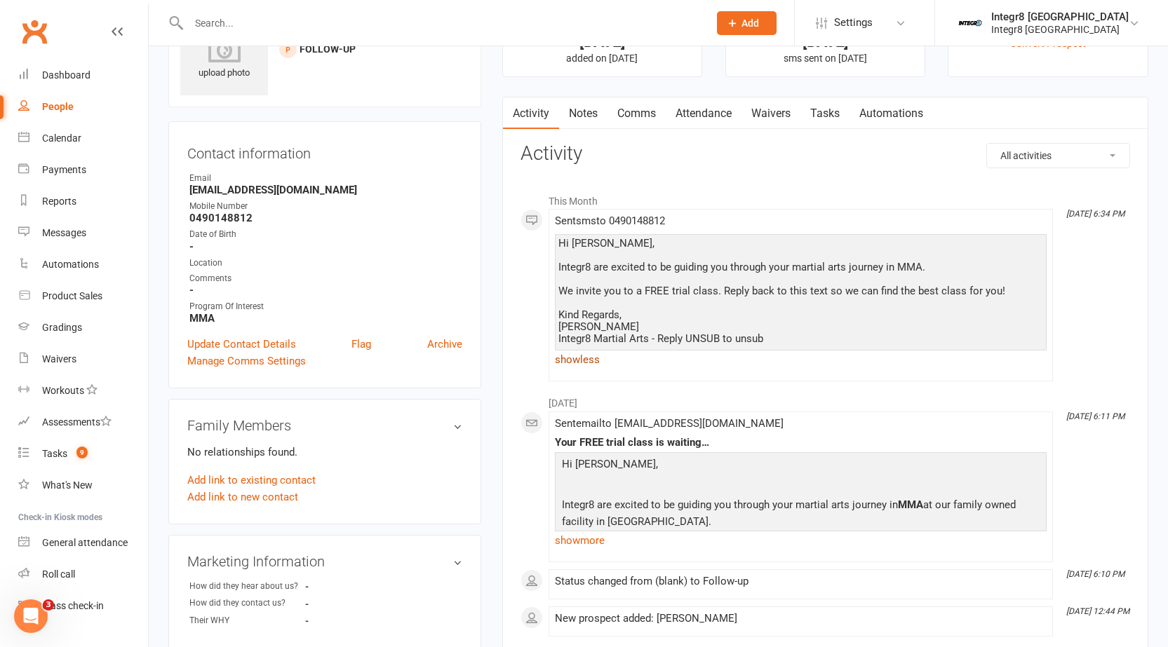
click at [589, 361] on link "show less" at bounding box center [801, 360] width 492 height 20
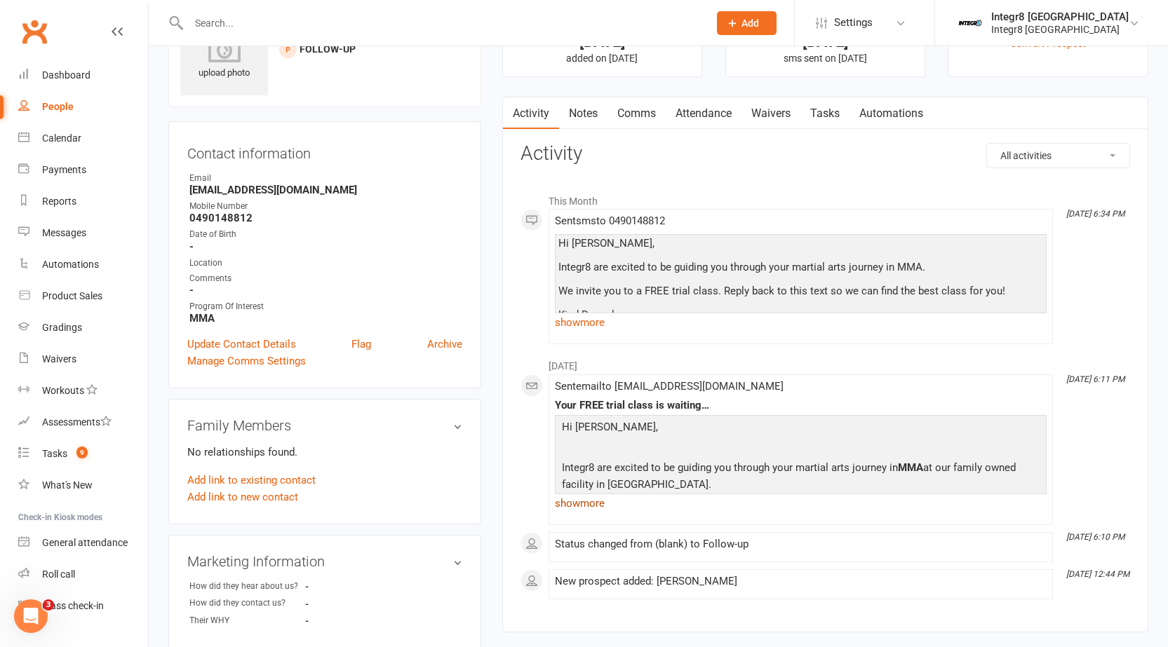
click at [578, 509] on link "show more" at bounding box center [801, 504] width 492 height 20
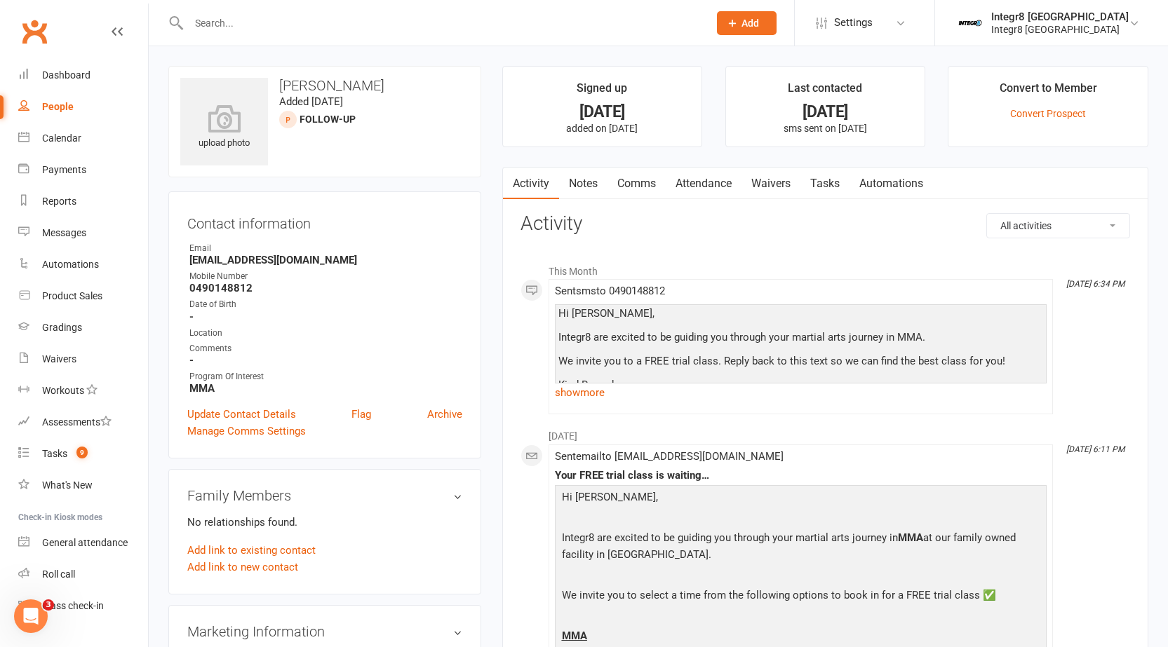
click at [576, 171] on link "Notes" at bounding box center [583, 184] width 48 height 32
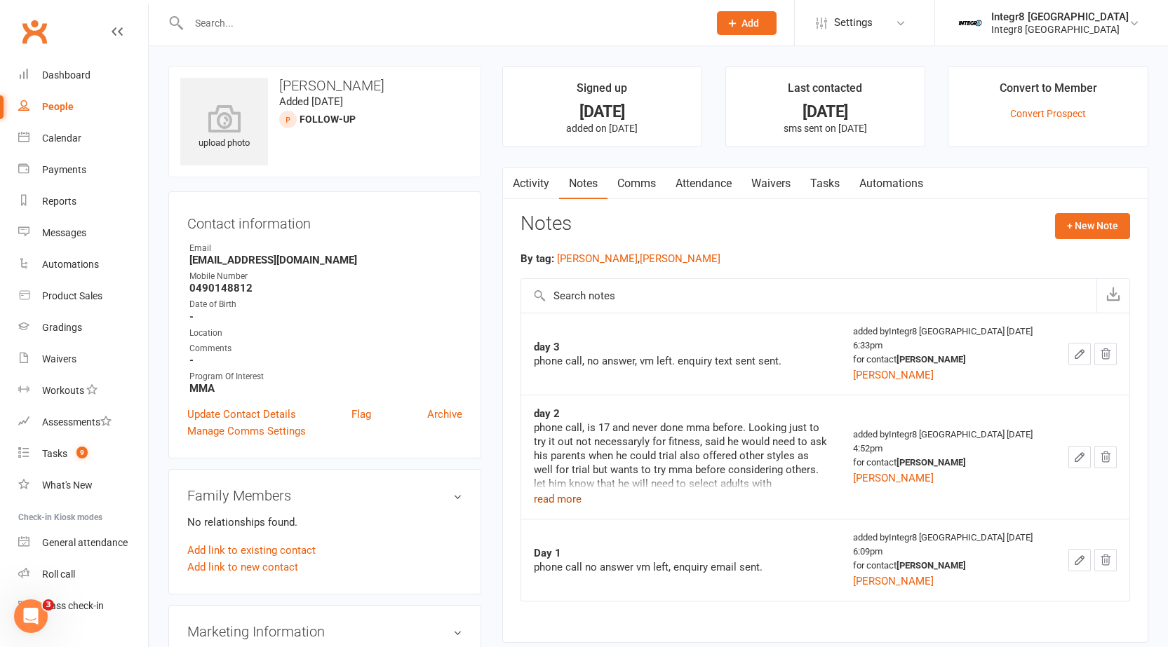
click at [556, 501] on button "read more" at bounding box center [558, 499] width 48 height 17
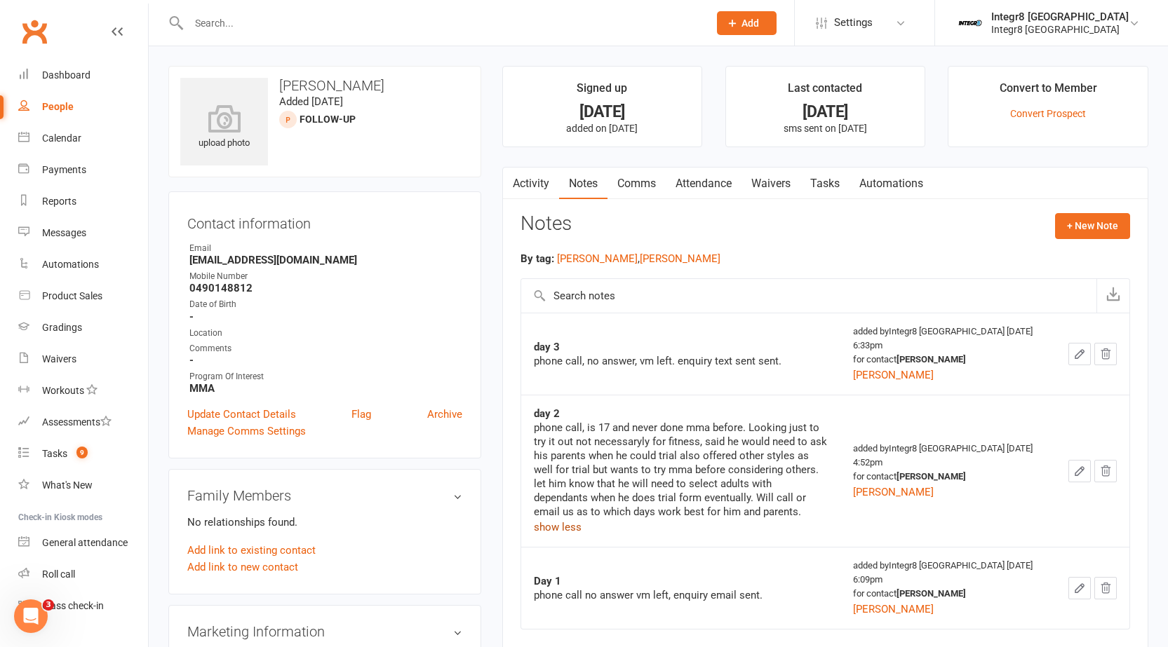
click at [568, 529] on button "show less" at bounding box center [558, 527] width 48 height 17
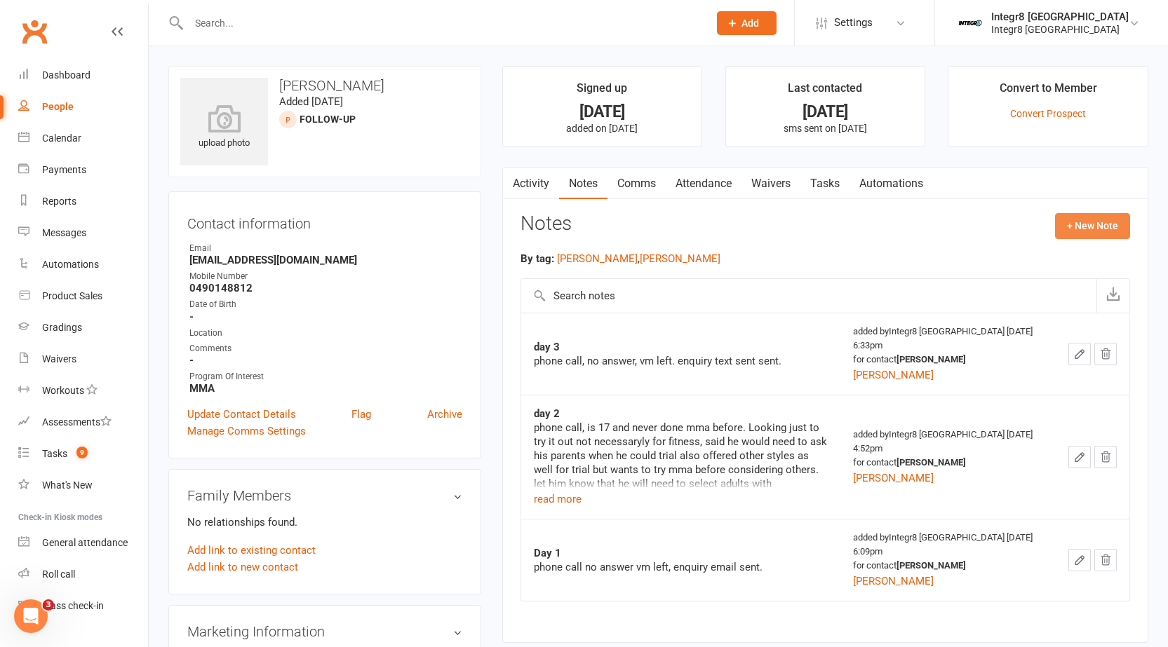
click at [1085, 217] on button "+ New Note" at bounding box center [1092, 225] width 75 height 25
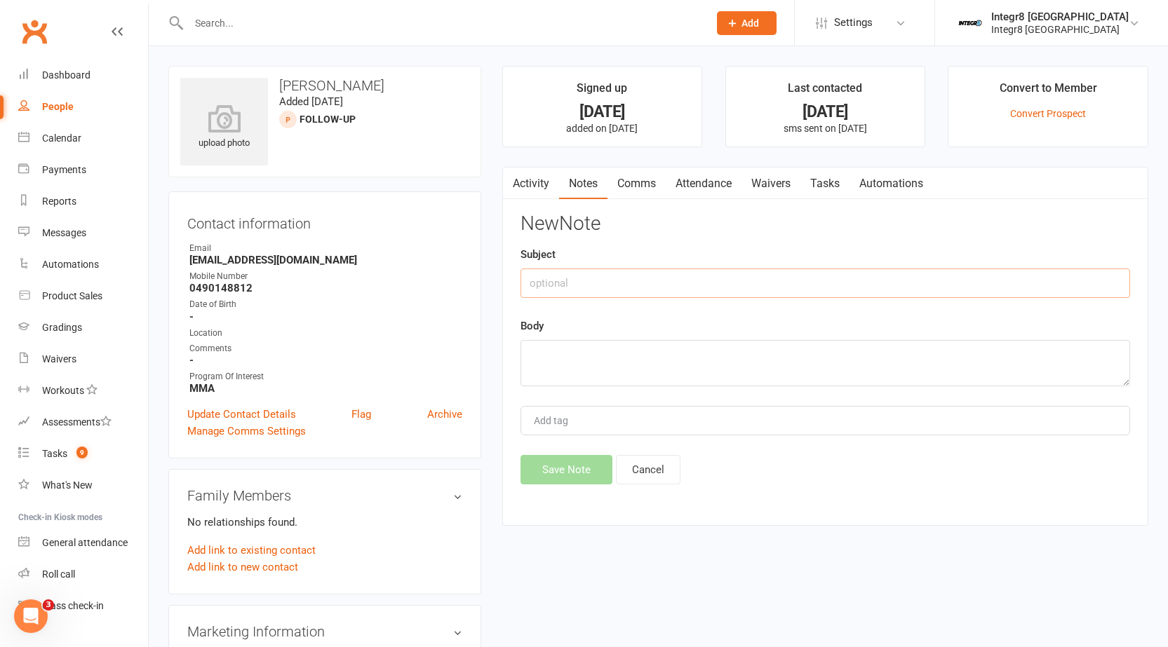
click at [576, 292] on input "text" at bounding box center [824, 283] width 609 height 29
type input "day 4"
type textarea "phone call, hung up on me. sent chase up email."
type input "[PERSON_NAME]"
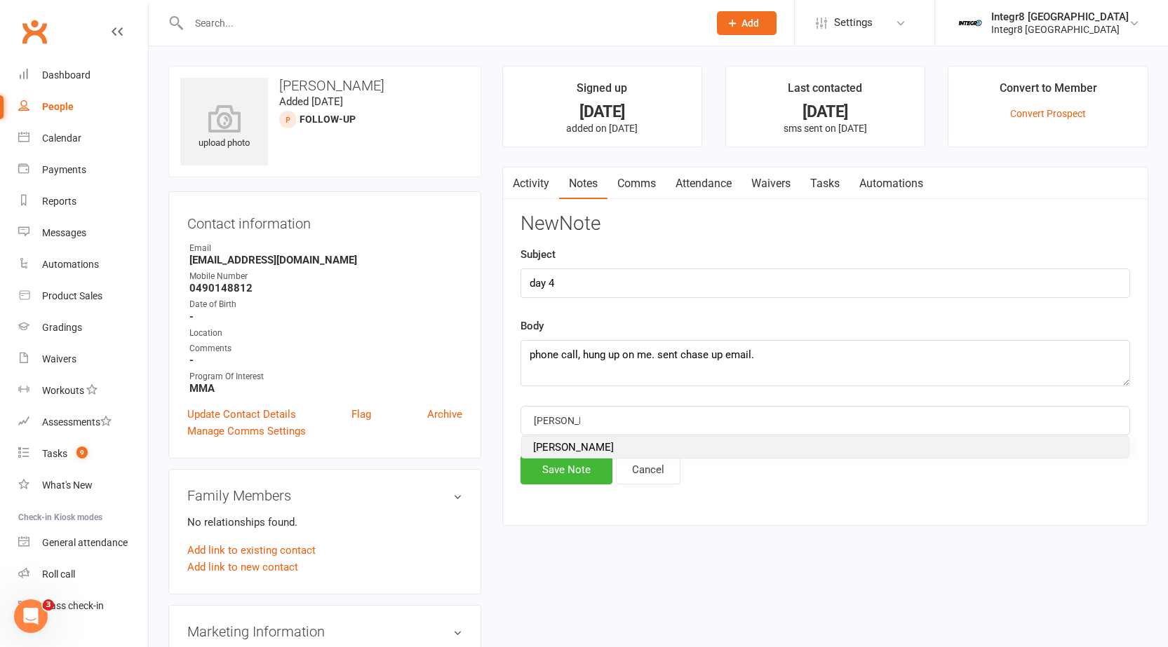
click at [579, 450] on li "[PERSON_NAME]" at bounding box center [825, 447] width 607 height 21
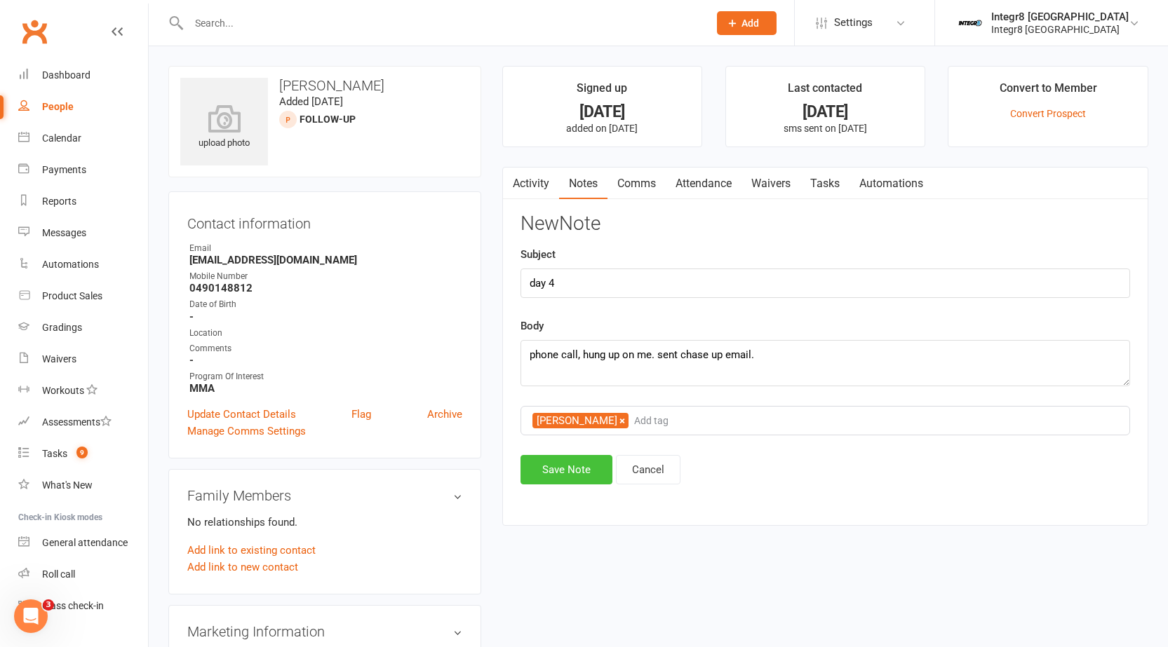
click at [574, 471] on button "Save Note" at bounding box center [566, 469] width 92 height 29
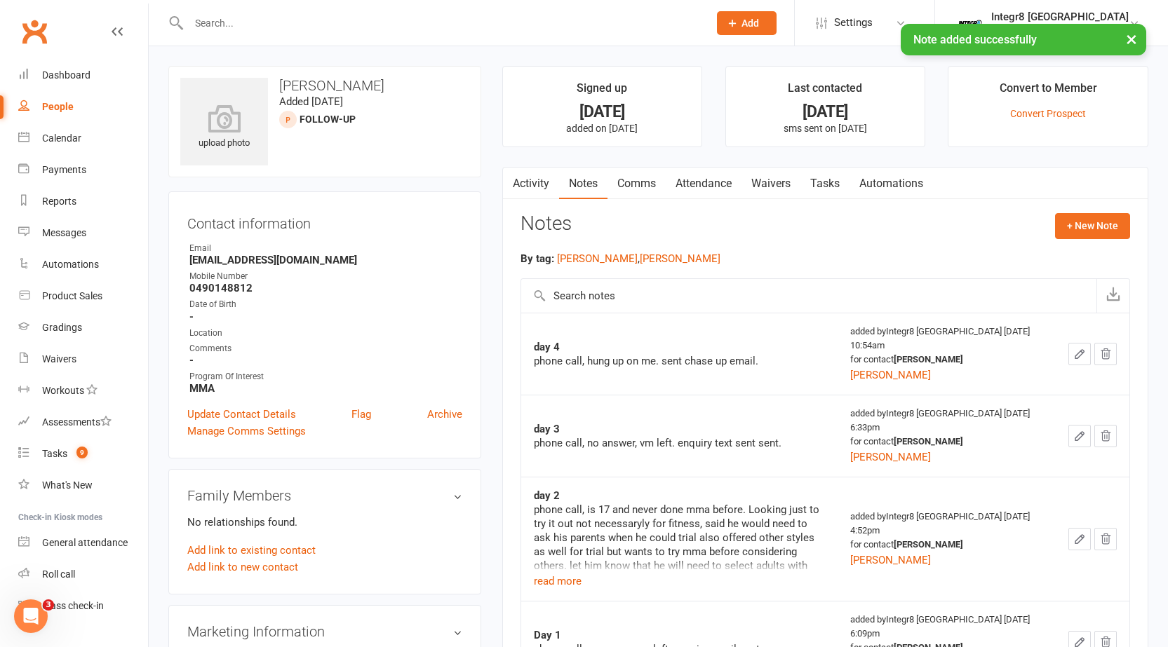
click at [523, 179] on link "Activity" at bounding box center [531, 184] width 56 height 32
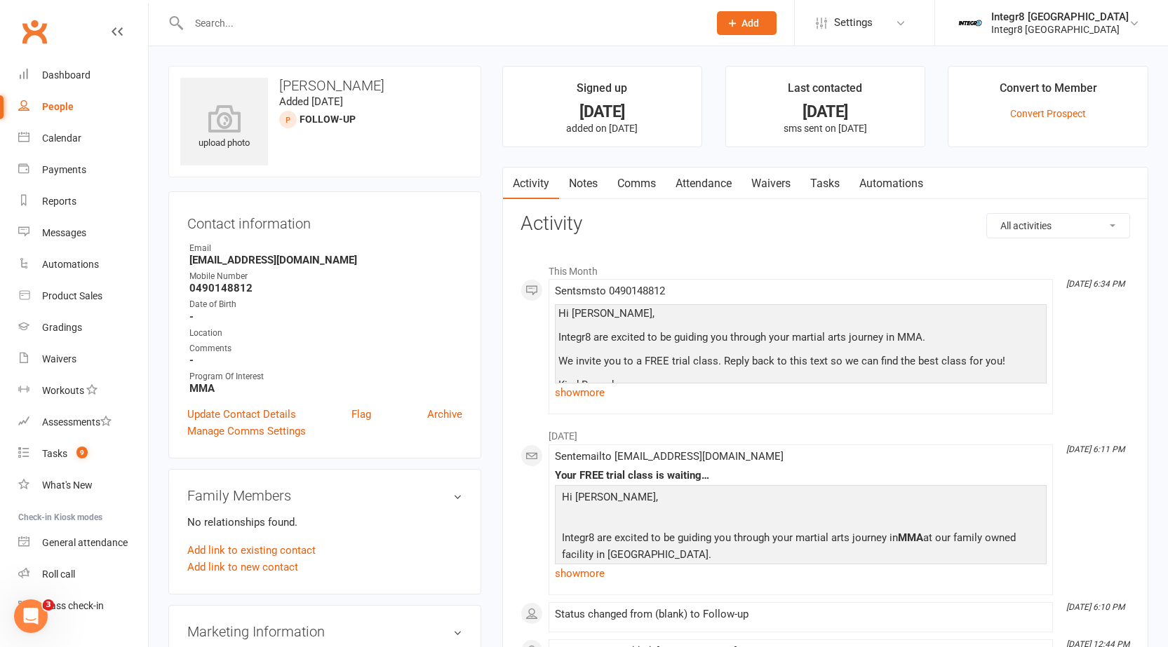
click at [583, 177] on link "Notes" at bounding box center [583, 184] width 48 height 32
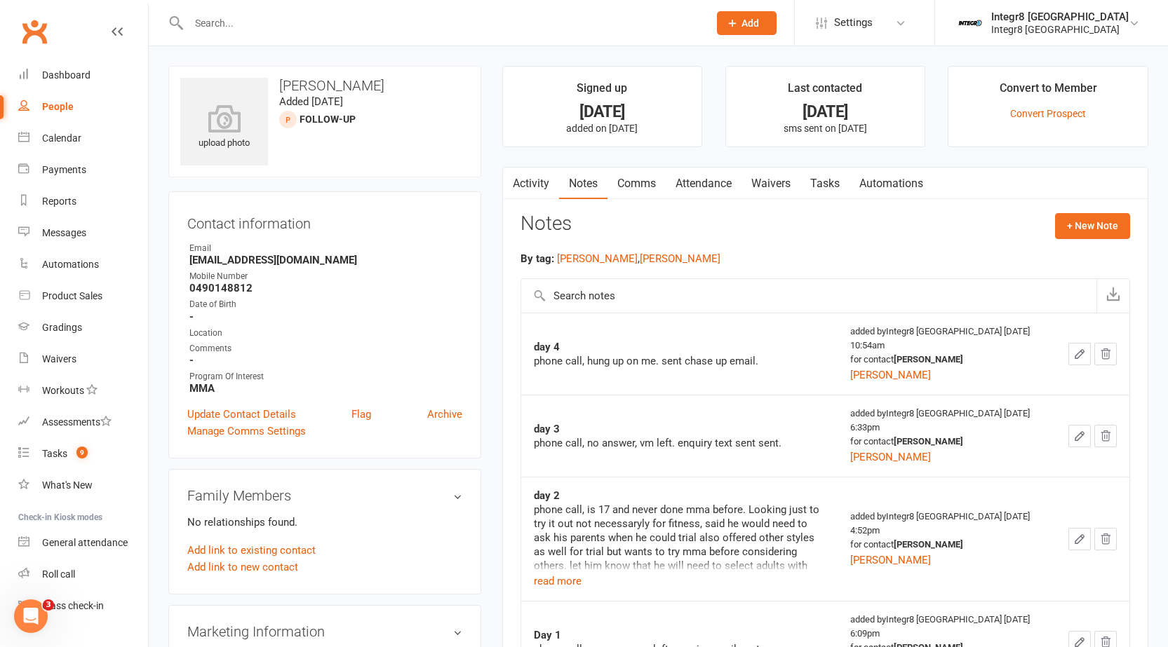
click at [638, 181] on link "Comms" at bounding box center [636, 184] width 58 height 32
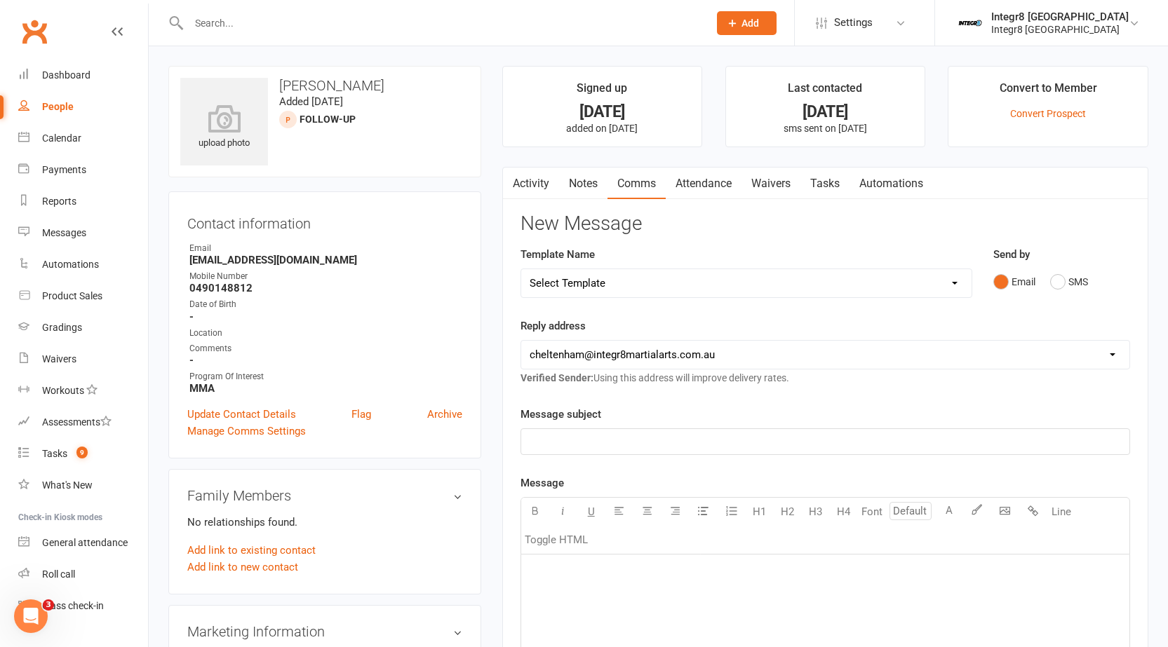
click at [680, 285] on select "Select Template [SMS] [Default template - review before using] Appointment remi…" at bounding box center [746, 283] width 450 height 28
select select "41"
click at [521, 269] on select "Select Template [SMS] [Default template - review before using] Appointment remi…" at bounding box center [746, 283] width 450 height 28
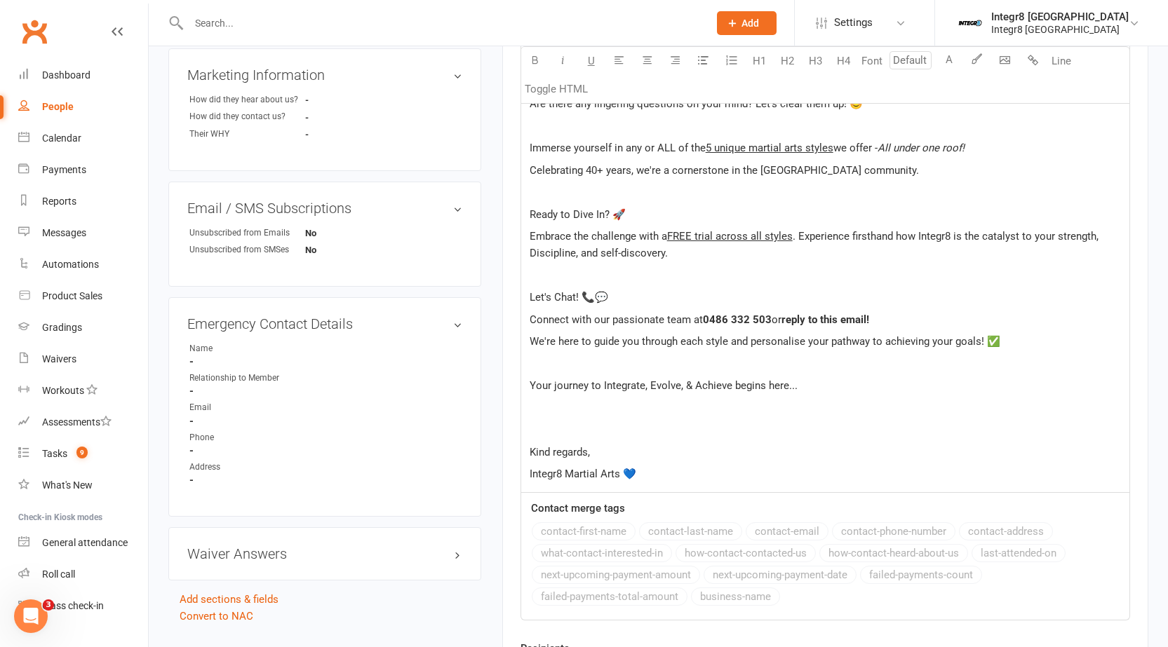
scroll to position [561, 0]
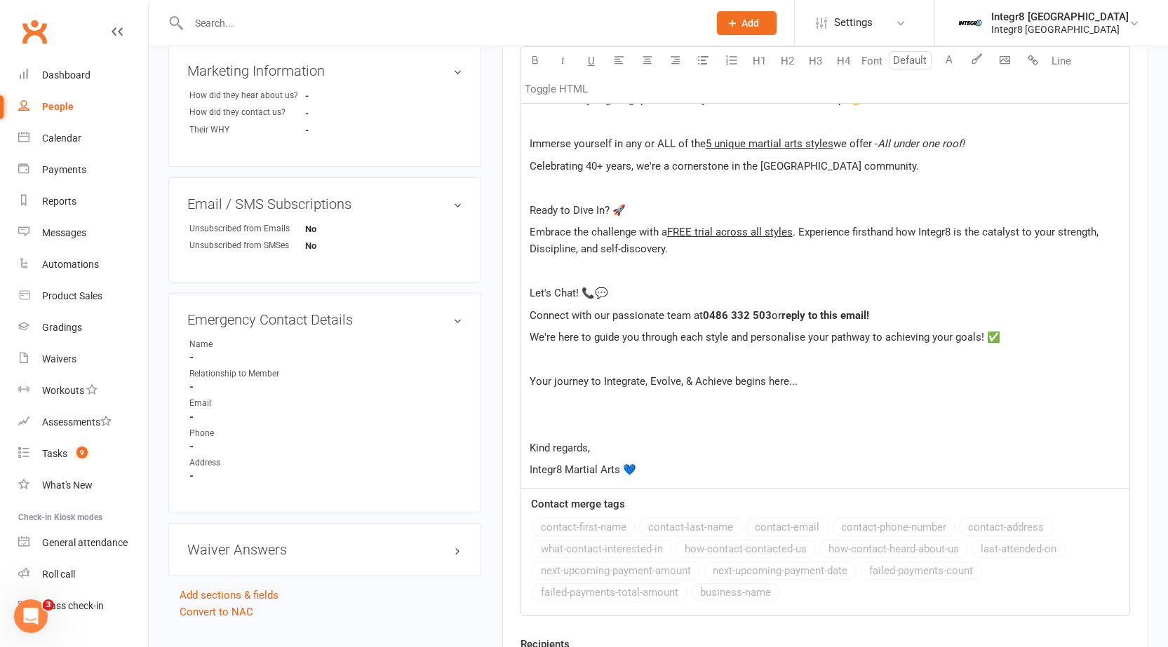
click at [593, 450] on p "Kind regards," at bounding box center [824, 448] width 591 height 17
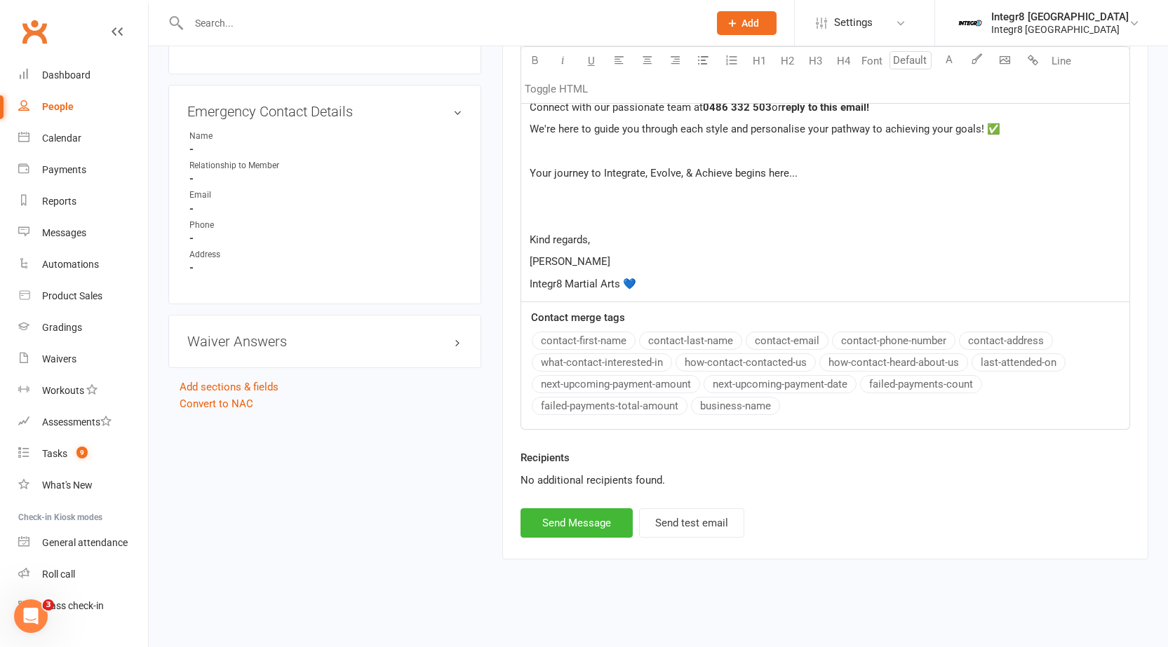
scroll to position [771, 0]
click at [573, 521] on button "Send Message" at bounding box center [576, 521] width 112 height 29
select select
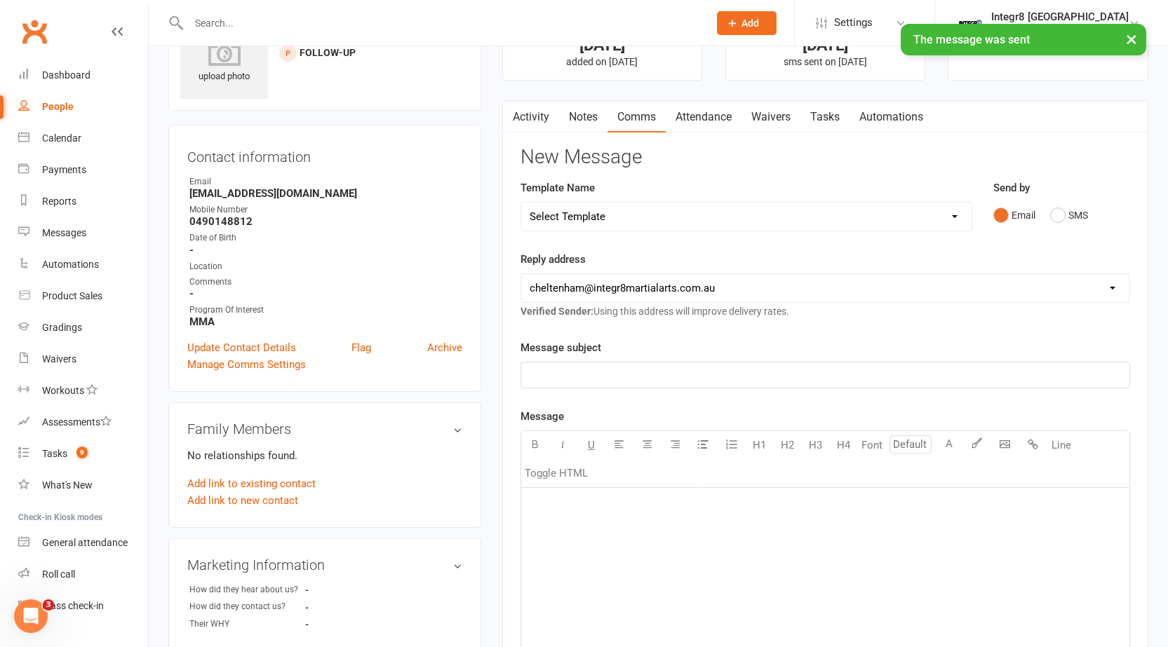
scroll to position [0, 0]
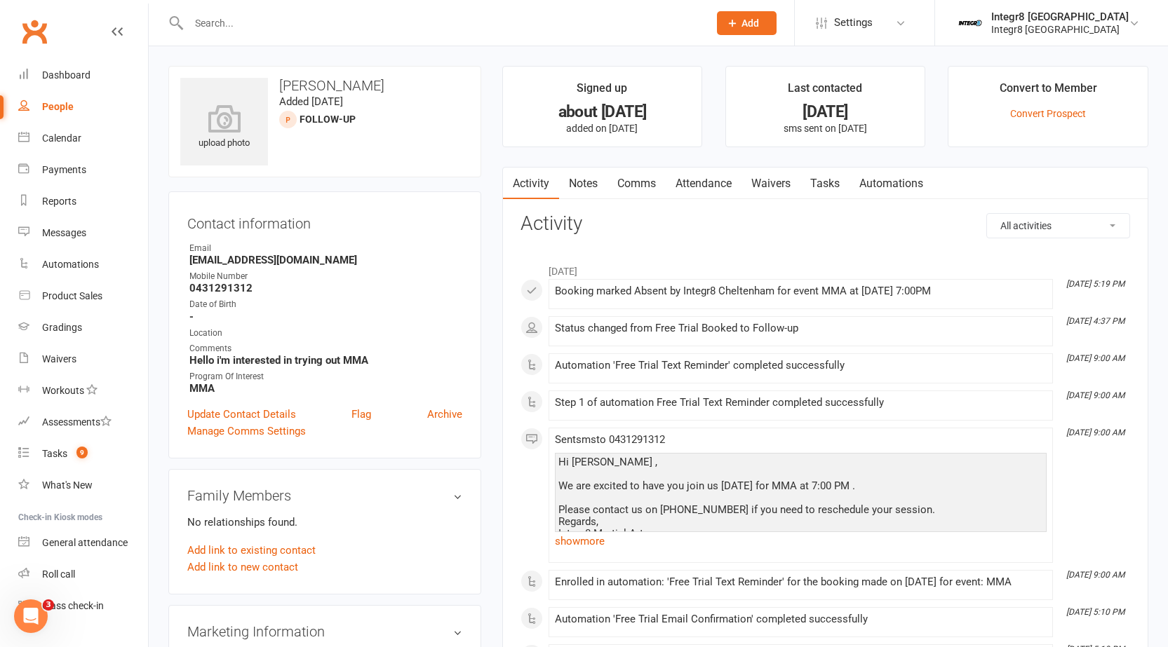
click at [589, 183] on link "Notes" at bounding box center [583, 184] width 48 height 32
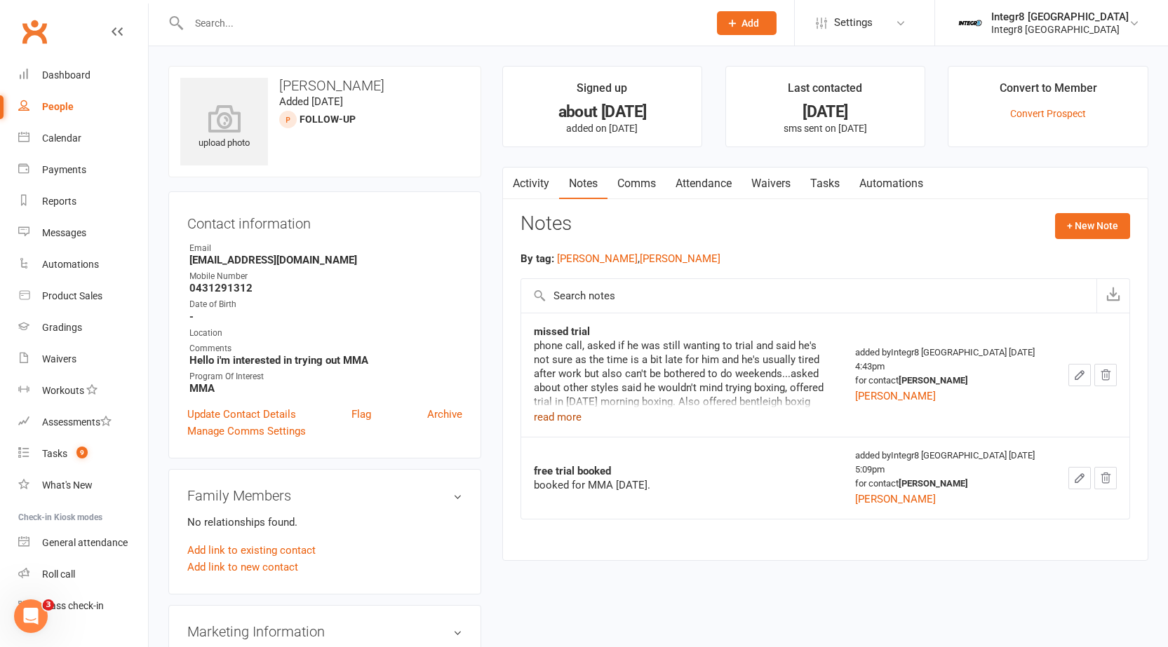
click at [563, 419] on button "read more" at bounding box center [558, 417] width 48 height 17
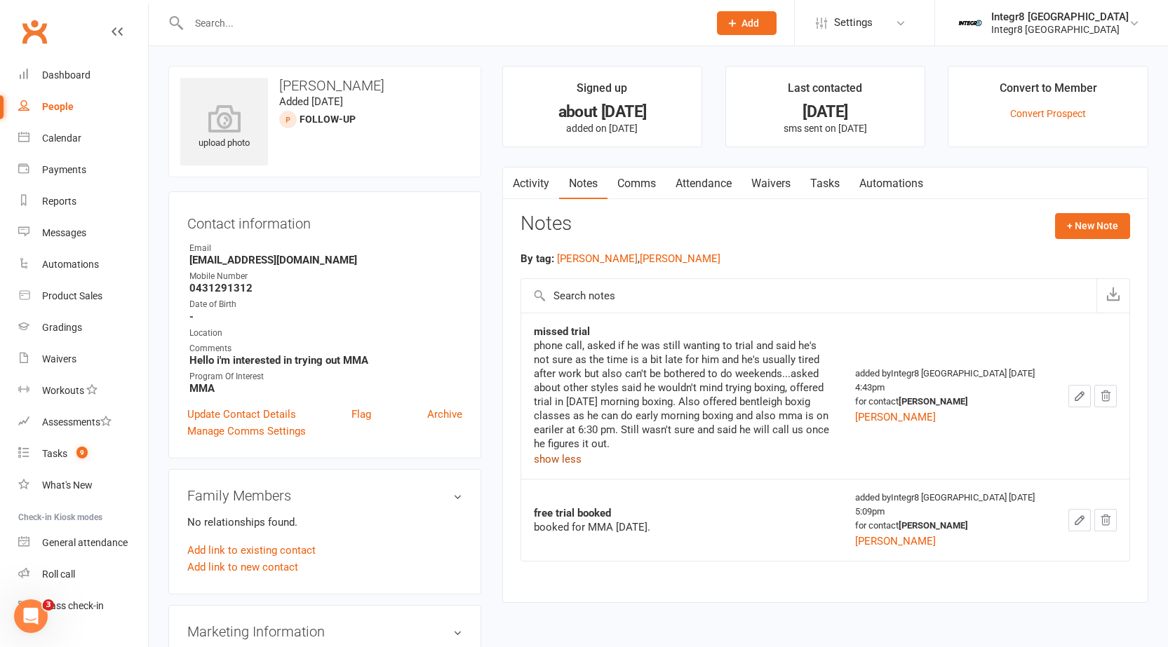
click at [551, 455] on button "show less" at bounding box center [558, 459] width 48 height 17
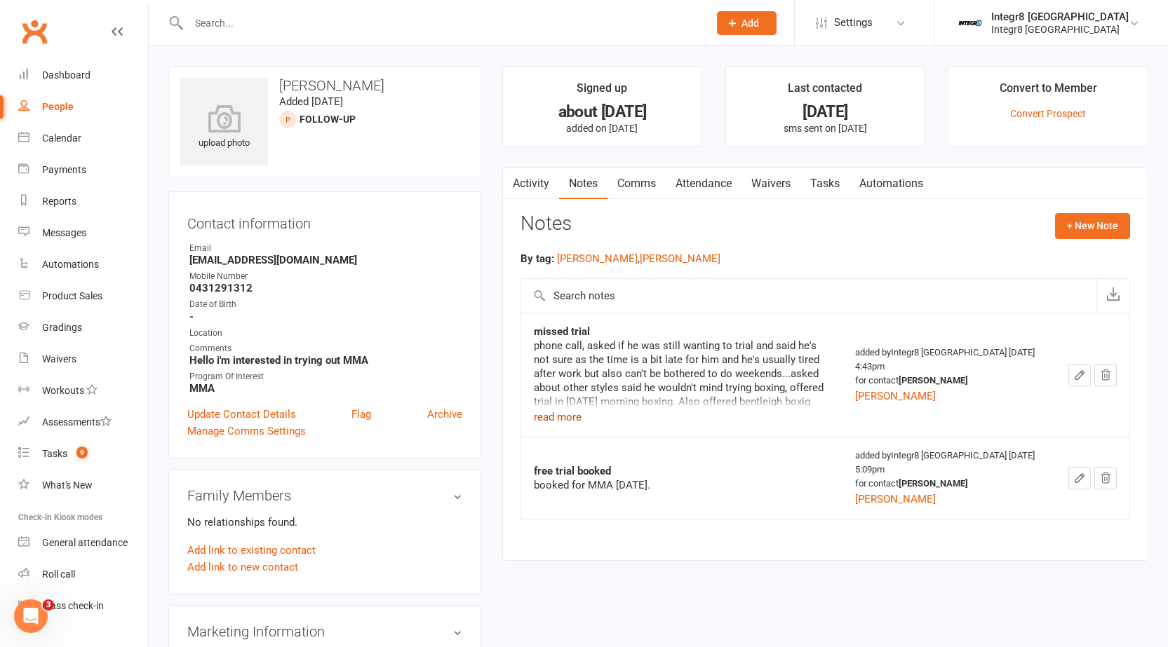
click at [542, 184] on link "Activity" at bounding box center [531, 184] width 56 height 32
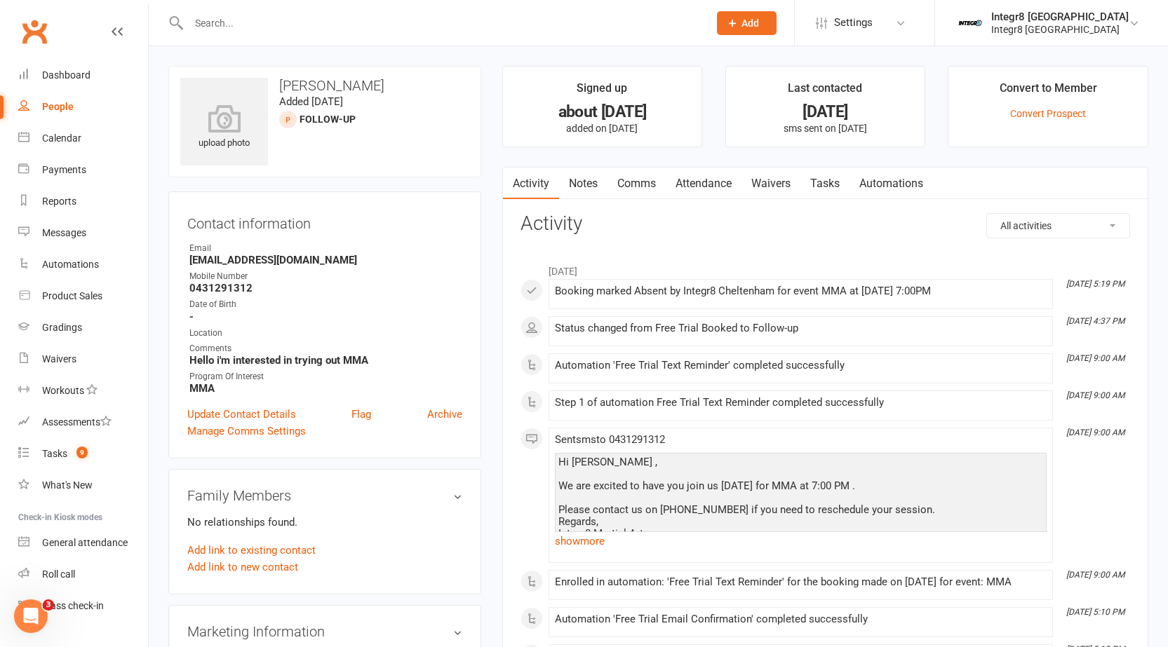
click at [572, 168] on link "Notes" at bounding box center [583, 184] width 48 height 32
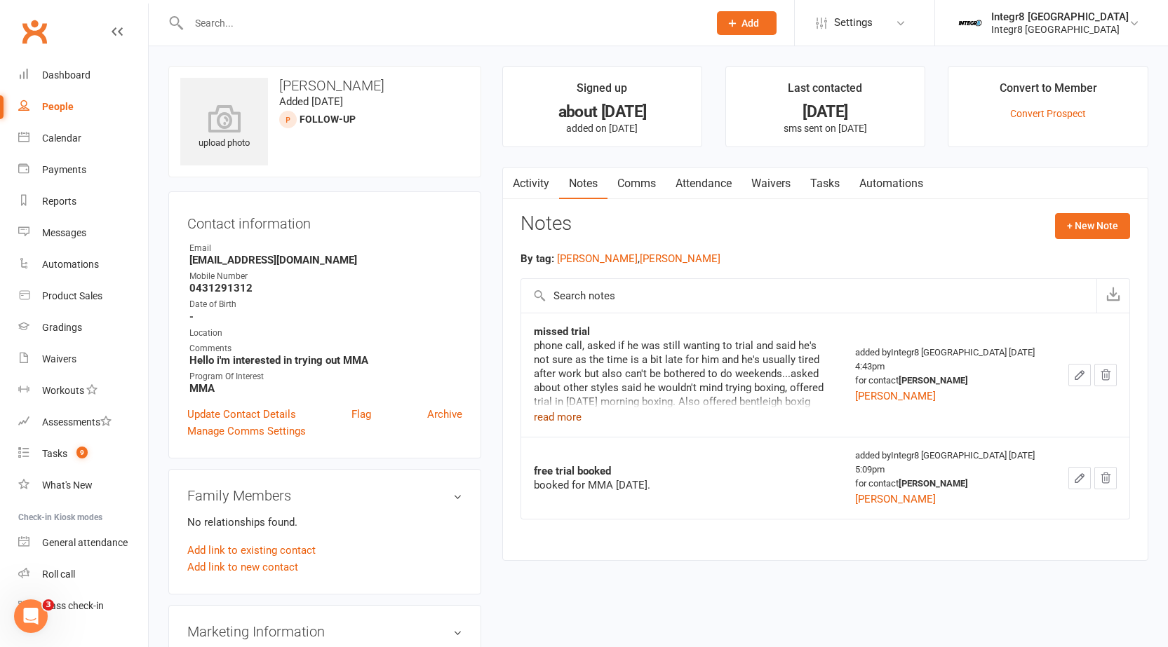
click at [571, 418] on button "read more" at bounding box center [558, 417] width 48 height 17
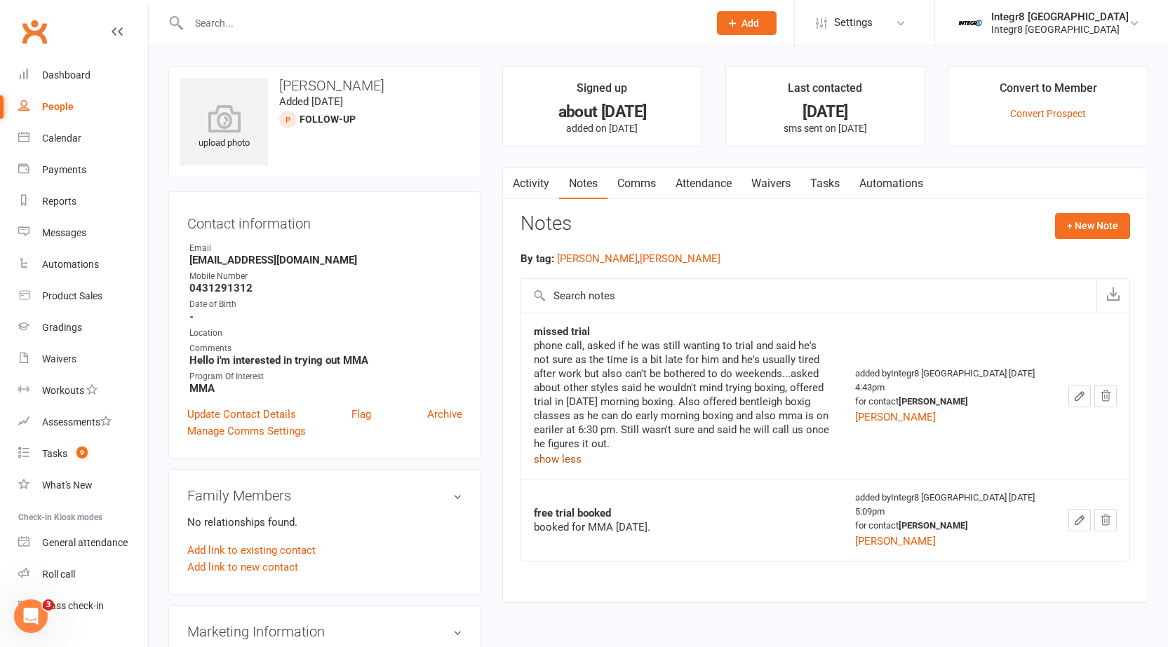
click at [549, 462] on button "show less" at bounding box center [558, 459] width 48 height 17
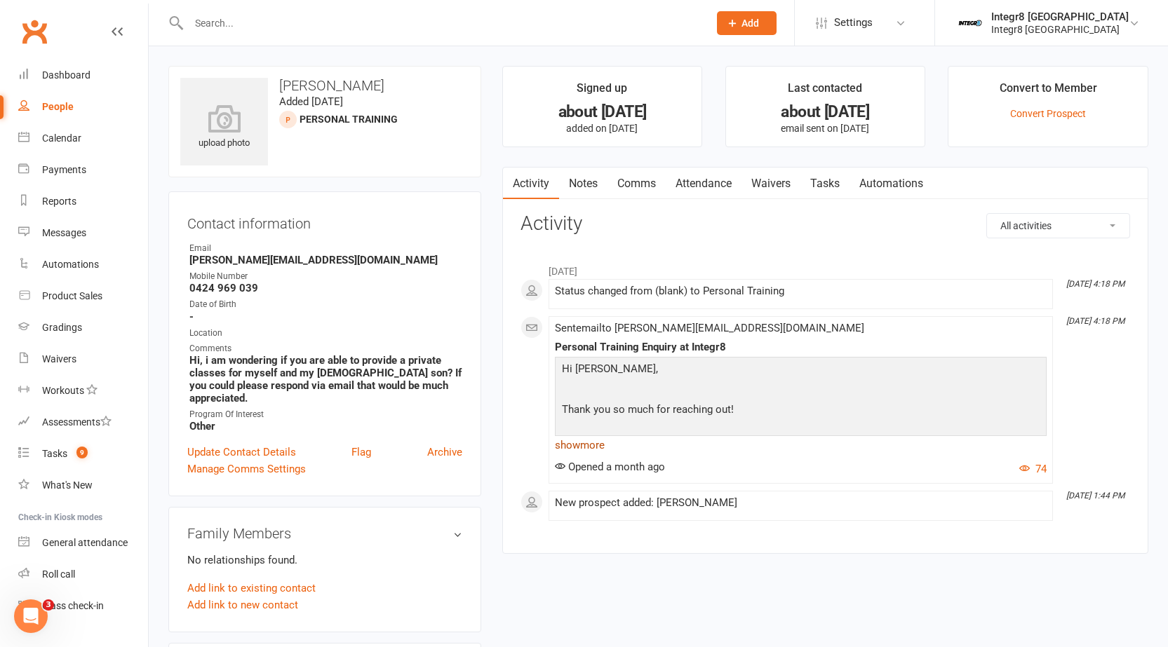
click at [576, 440] on link "show more" at bounding box center [801, 445] width 492 height 20
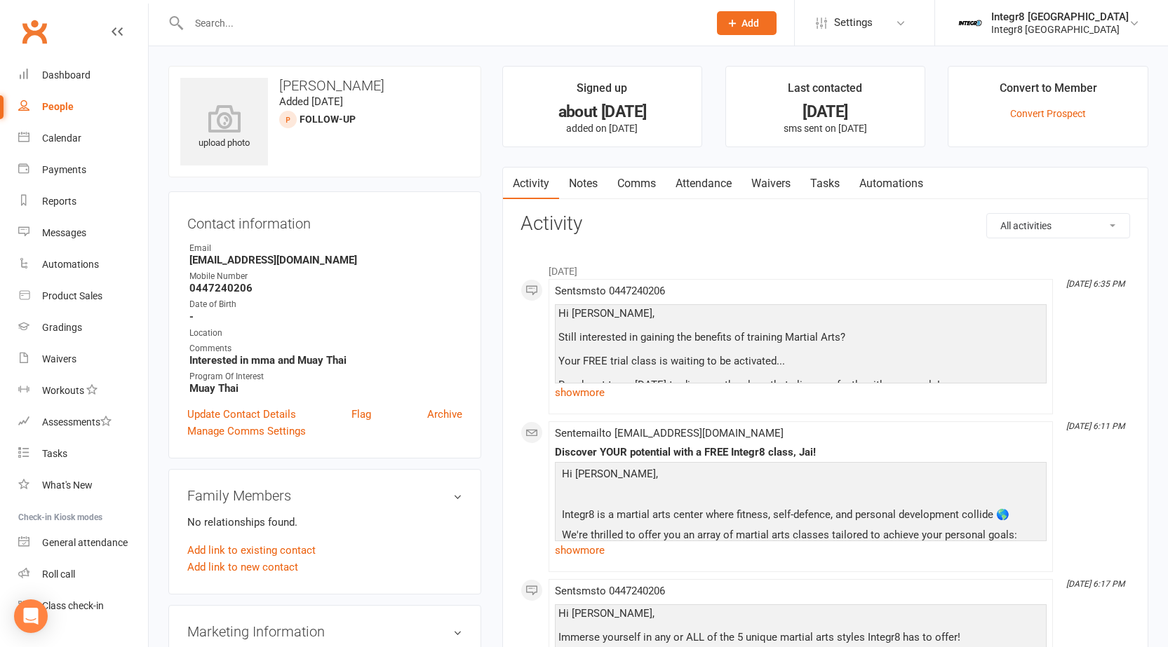
click at [586, 184] on link "Notes" at bounding box center [583, 184] width 48 height 32
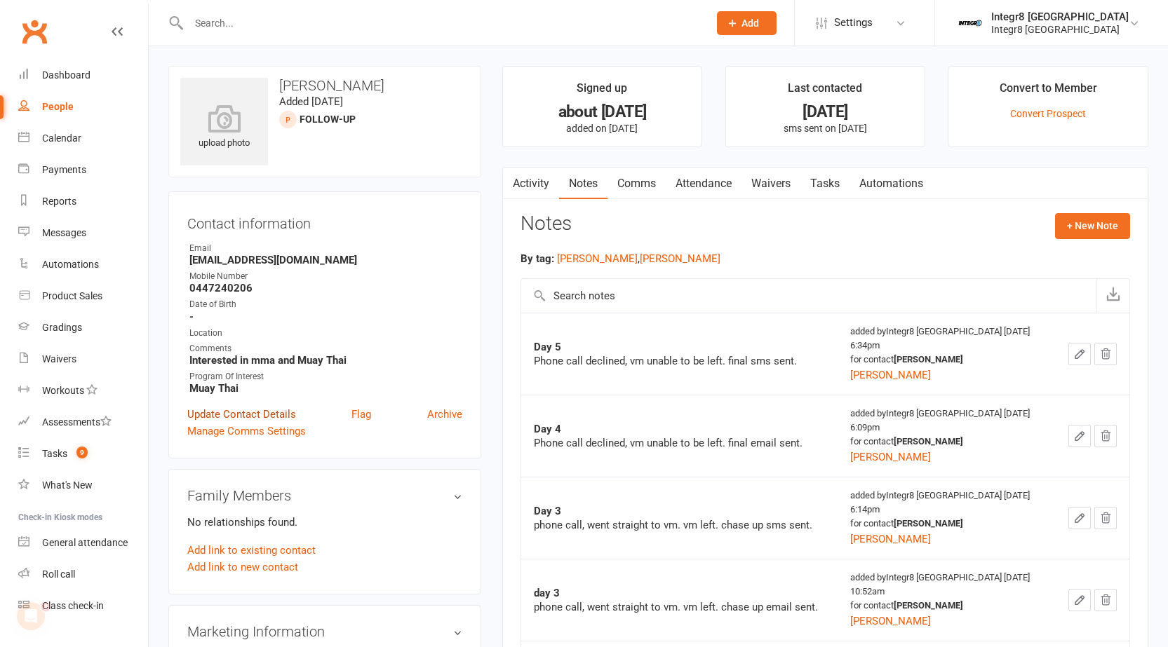
click at [222, 413] on link "Update Contact Details" at bounding box center [241, 414] width 109 height 17
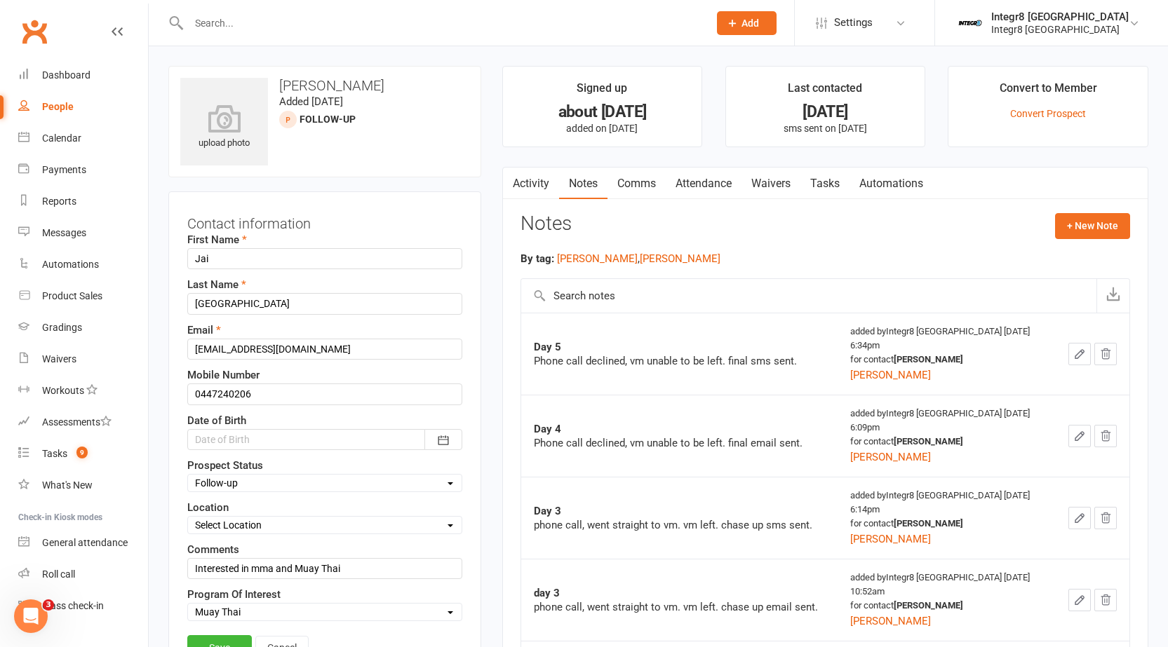
scroll to position [66, 0]
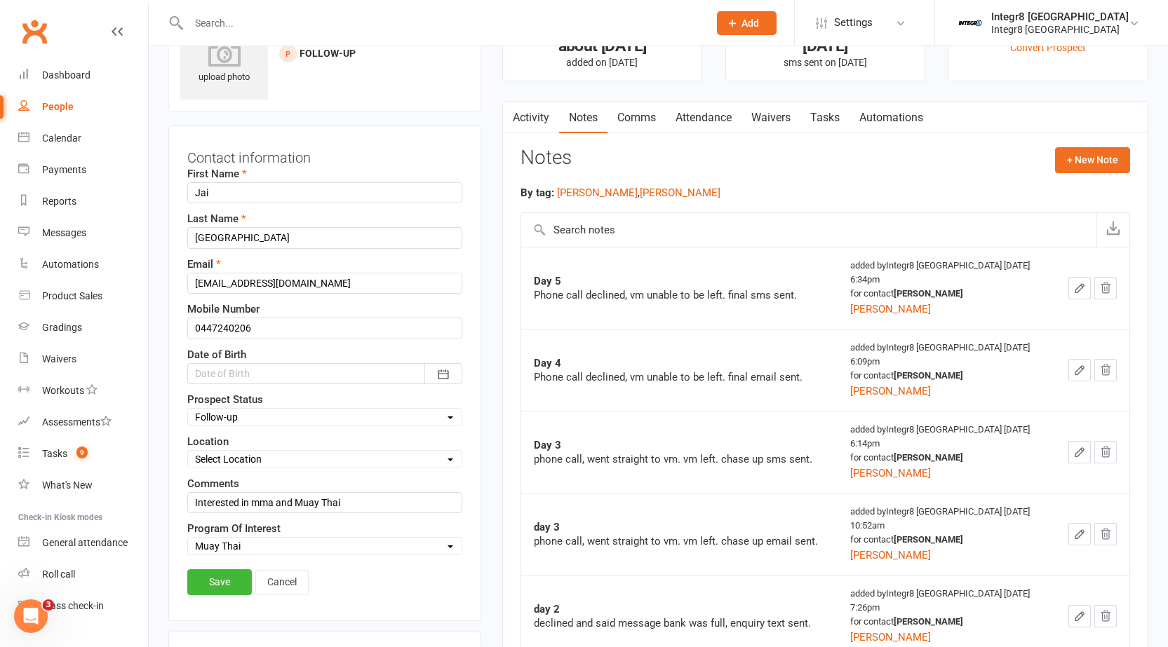
click at [313, 421] on select "Select Initial Contact Follow-up Free Trial Booked Awaiting Sign-Up Not Ready (…" at bounding box center [325, 417] width 274 height 15
select select "Not Ready (Data List)"
click at [188, 410] on select "Select Initial Contact Follow-up Free Trial Booked Awaiting Sign-Up Not Ready (…" at bounding box center [325, 417] width 274 height 15
click at [220, 580] on link "Save" at bounding box center [219, 581] width 65 height 25
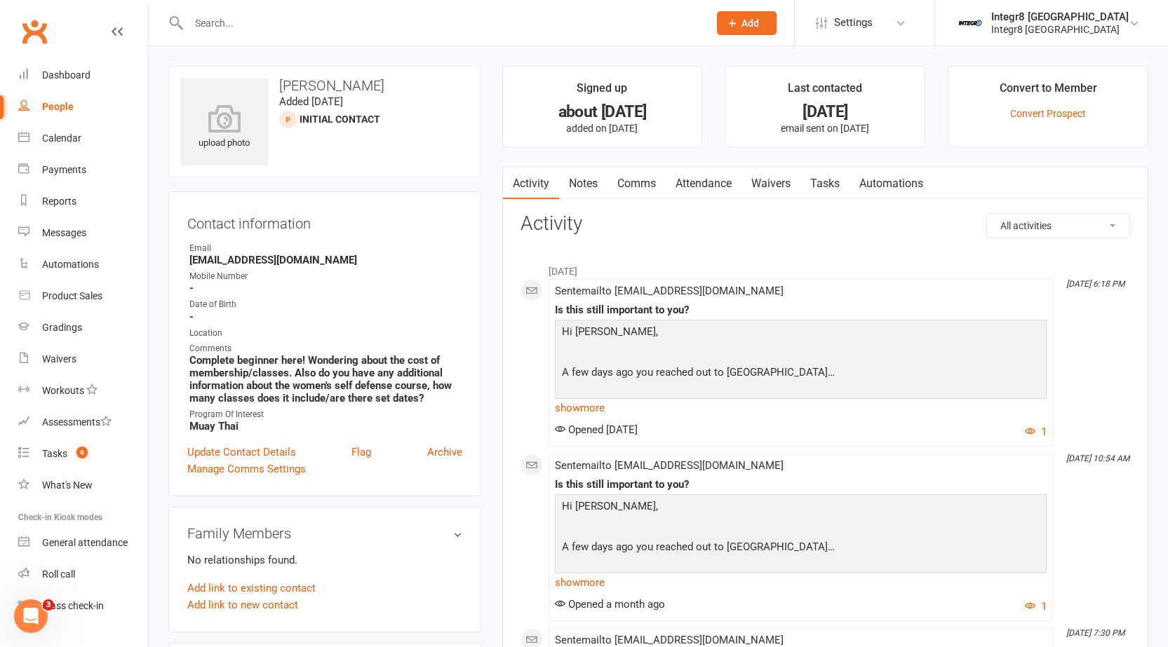
click at [595, 182] on link "Notes" at bounding box center [583, 184] width 48 height 32
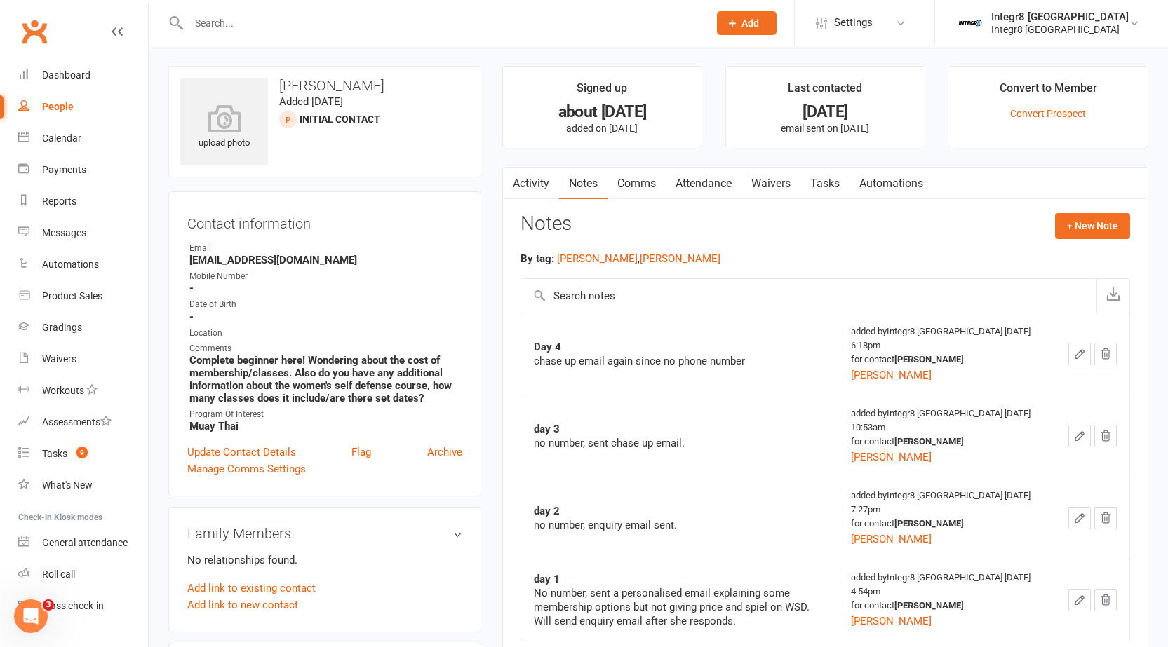
scroll to position [70, 0]
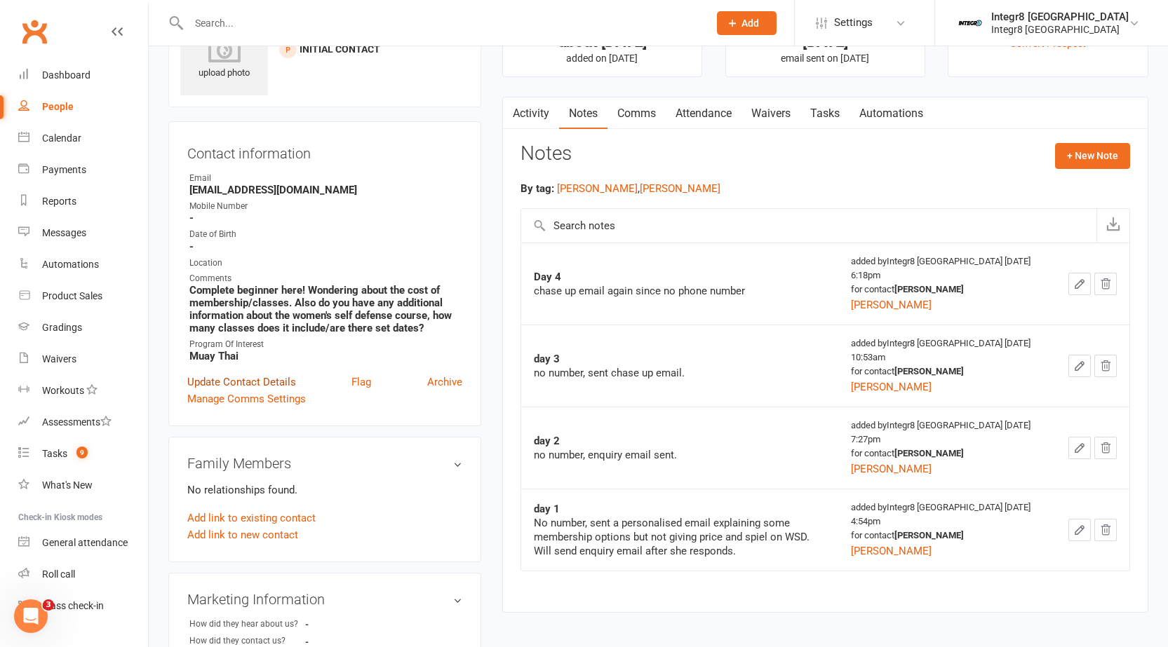
click at [256, 378] on link "Update Contact Details" at bounding box center [241, 382] width 109 height 17
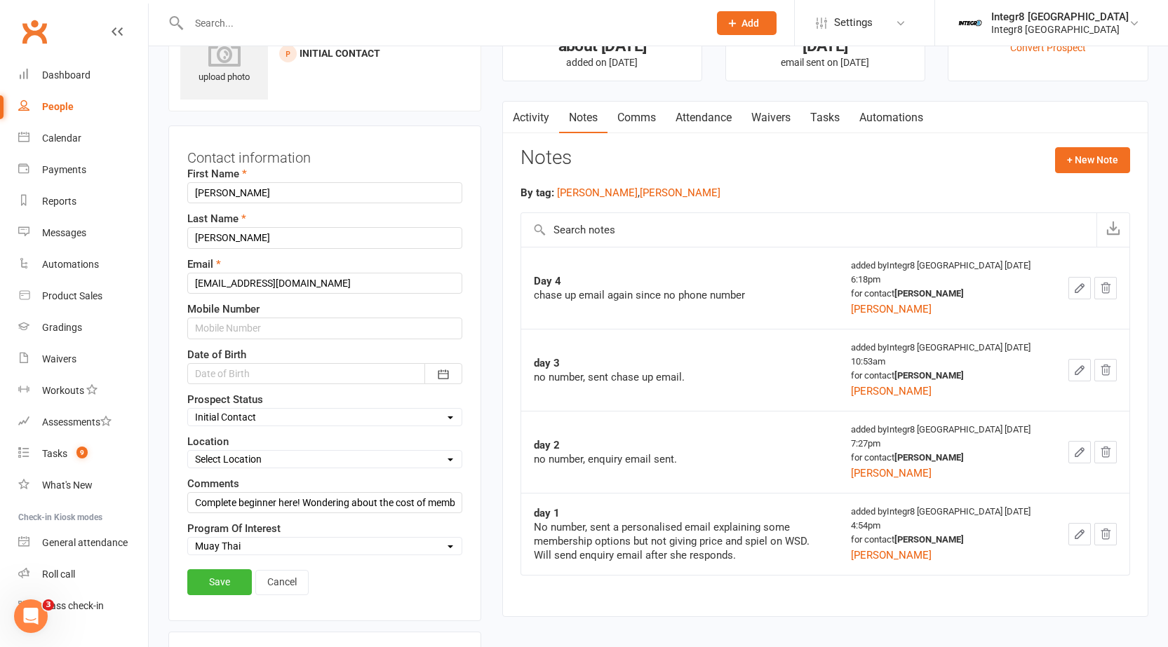
click at [264, 414] on select "Select Initial Contact Follow-up Free Trial Booked Awaiting Sign-Up Not Ready (…" at bounding box center [325, 417] width 274 height 15
select select "Not Ready (Data List)"
click at [188, 410] on select "Select Initial Contact Follow-up Free Trial Booked Awaiting Sign-Up Not Ready (…" at bounding box center [325, 417] width 274 height 15
click at [220, 579] on link "Save" at bounding box center [219, 581] width 65 height 25
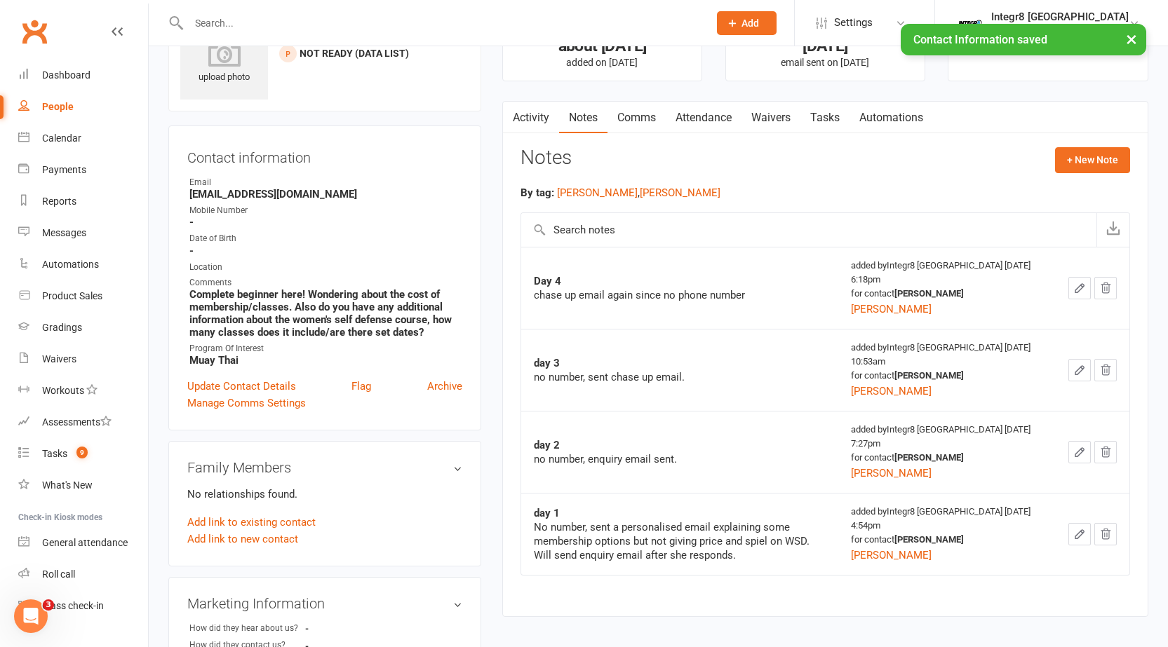
click at [533, 123] on link "Activity" at bounding box center [531, 118] width 56 height 32
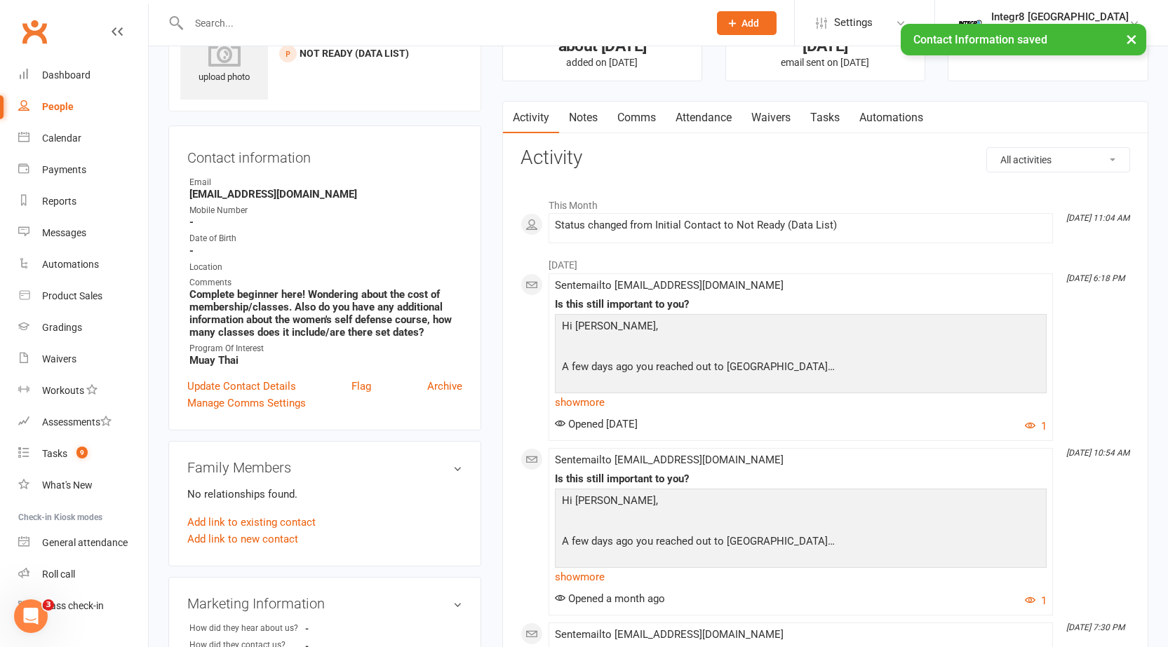
click at [580, 123] on link "Notes" at bounding box center [583, 118] width 48 height 32
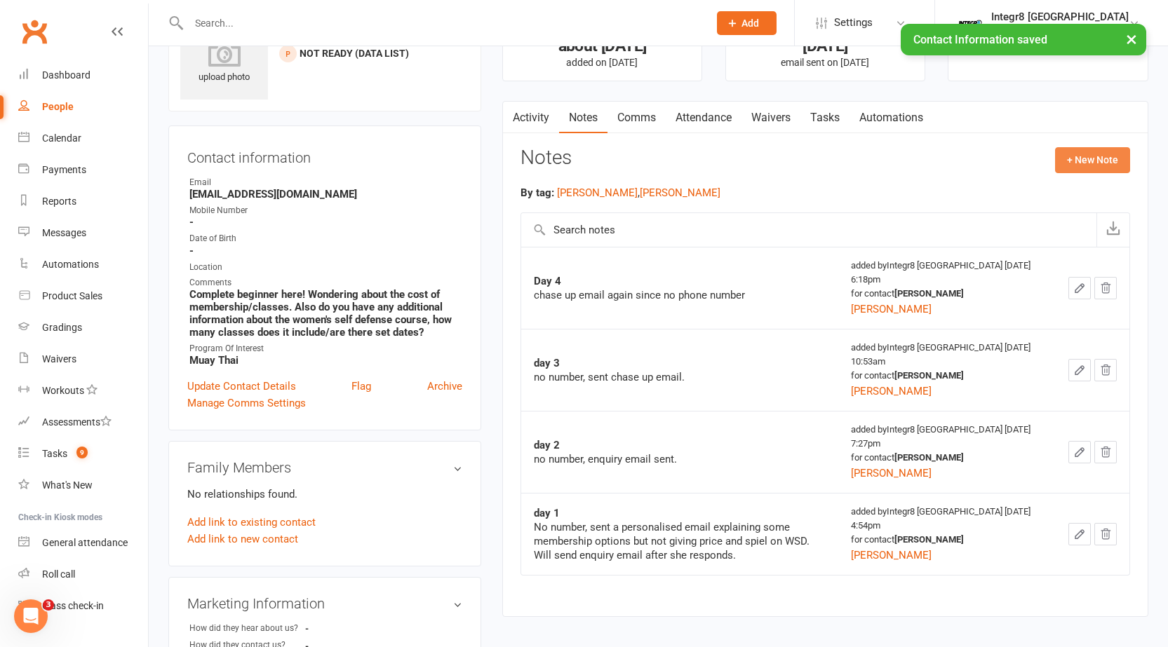
click at [1077, 156] on button "+ New Note" at bounding box center [1092, 159] width 75 height 25
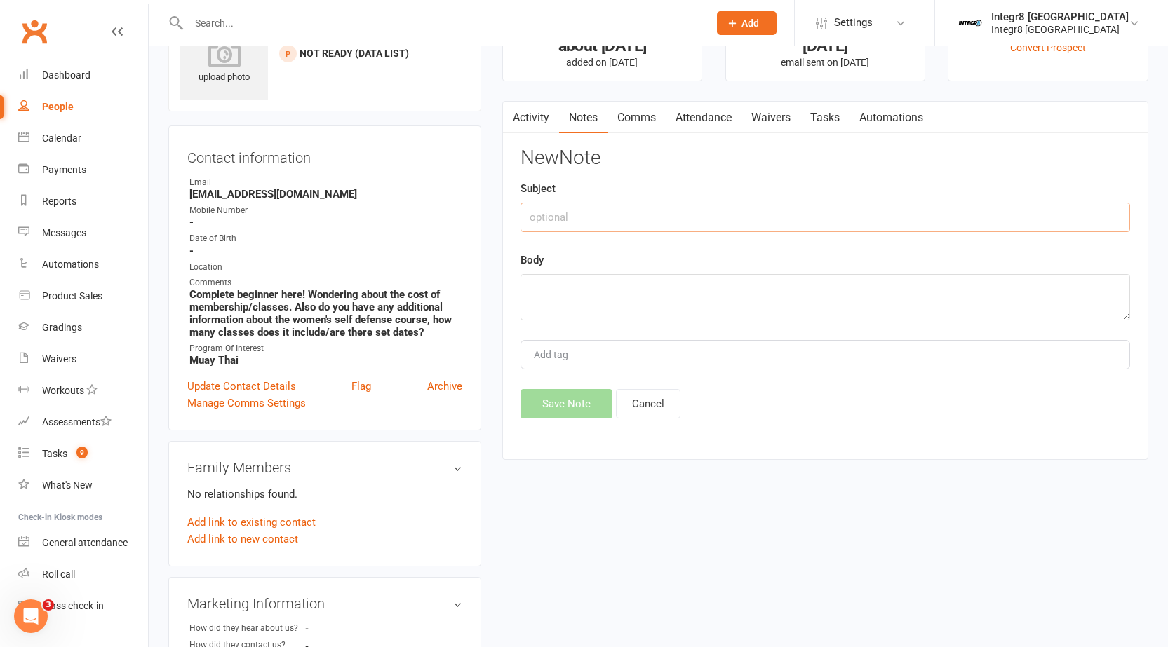
click at [731, 214] on input "text" at bounding box center [824, 217] width 609 height 29
type input "day 5"
type textarea "final email sent, no number."
type input "[PERSON_NAME]"
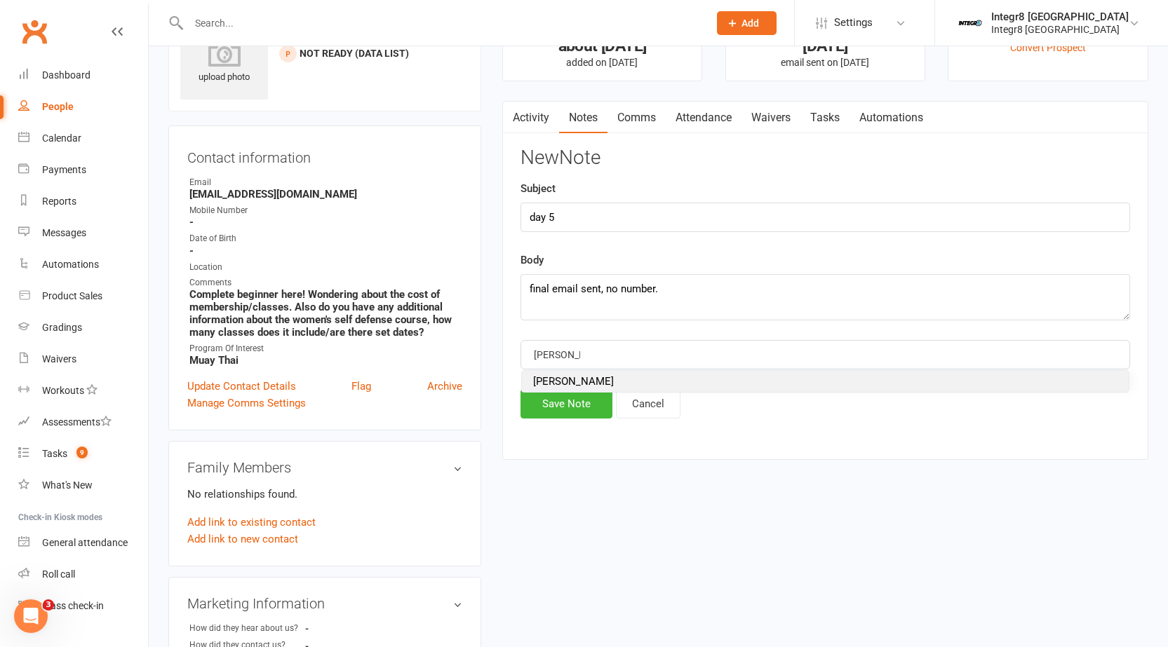
click at [612, 382] on li "[PERSON_NAME]" at bounding box center [825, 381] width 607 height 21
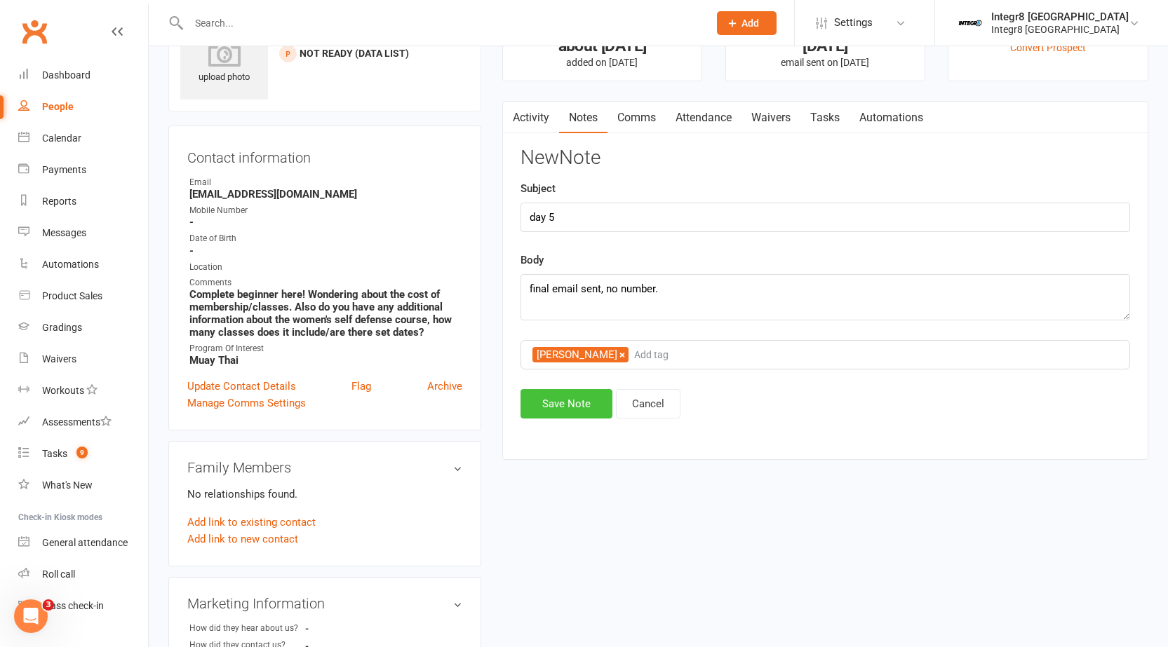
click at [567, 407] on button "Save Note" at bounding box center [566, 403] width 92 height 29
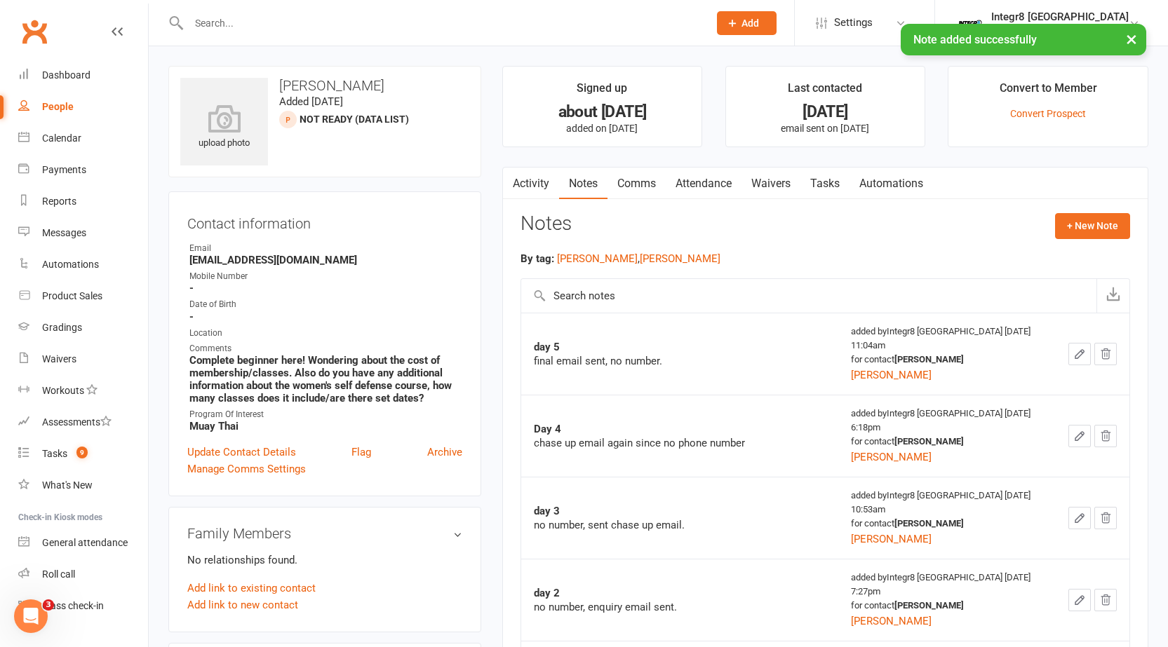
click at [537, 192] on link "Activity" at bounding box center [531, 184] width 56 height 32
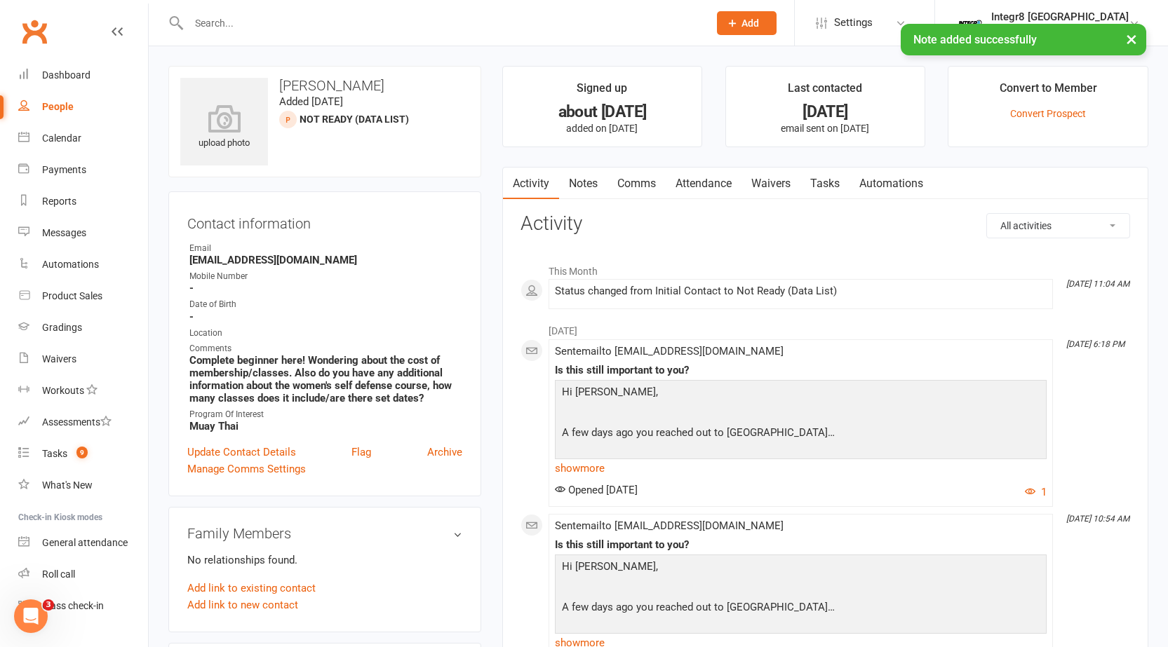
click at [639, 186] on link "Comms" at bounding box center [636, 184] width 58 height 32
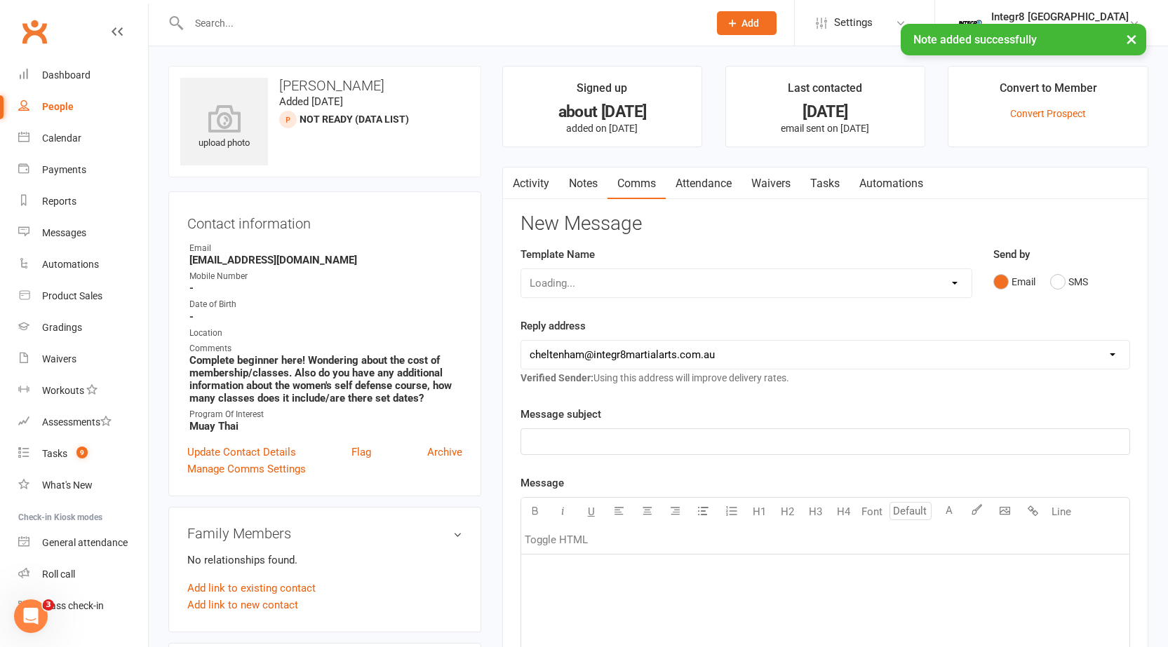
click at [658, 283] on select "Loading..." at bounding box center [746, 283] width 450 height 28
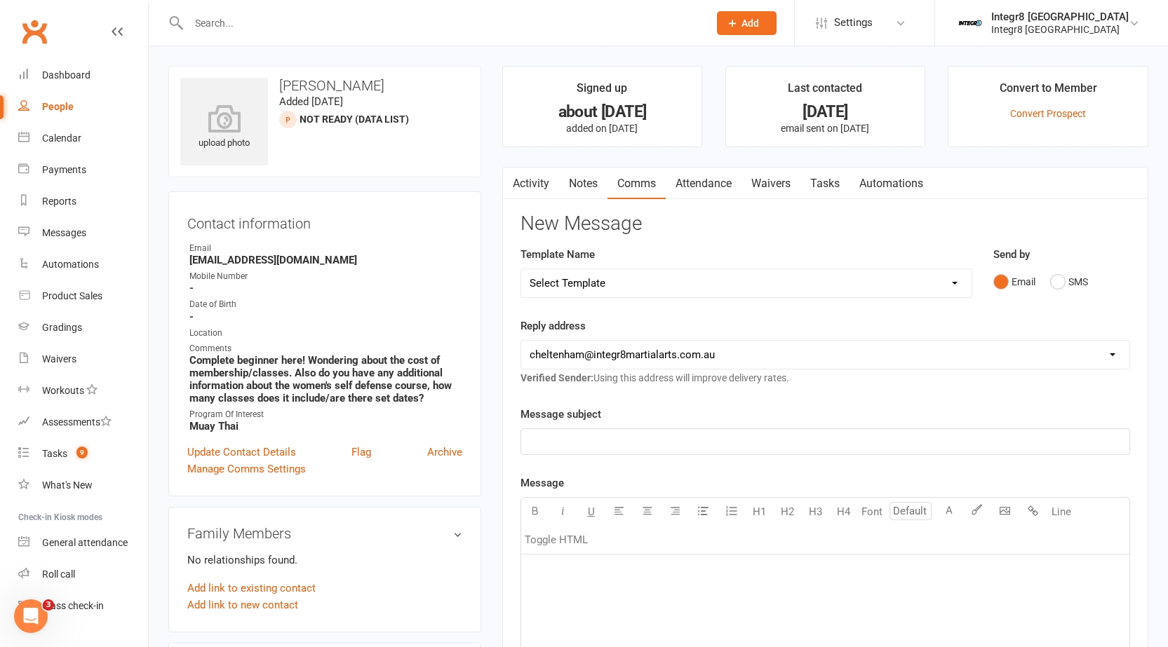
select select "45"
click at [521, 269] on select "Select Template [SMS] [Default template - review before using] Appointment remi…" at bounding box center [746, 283] width 450 height 28
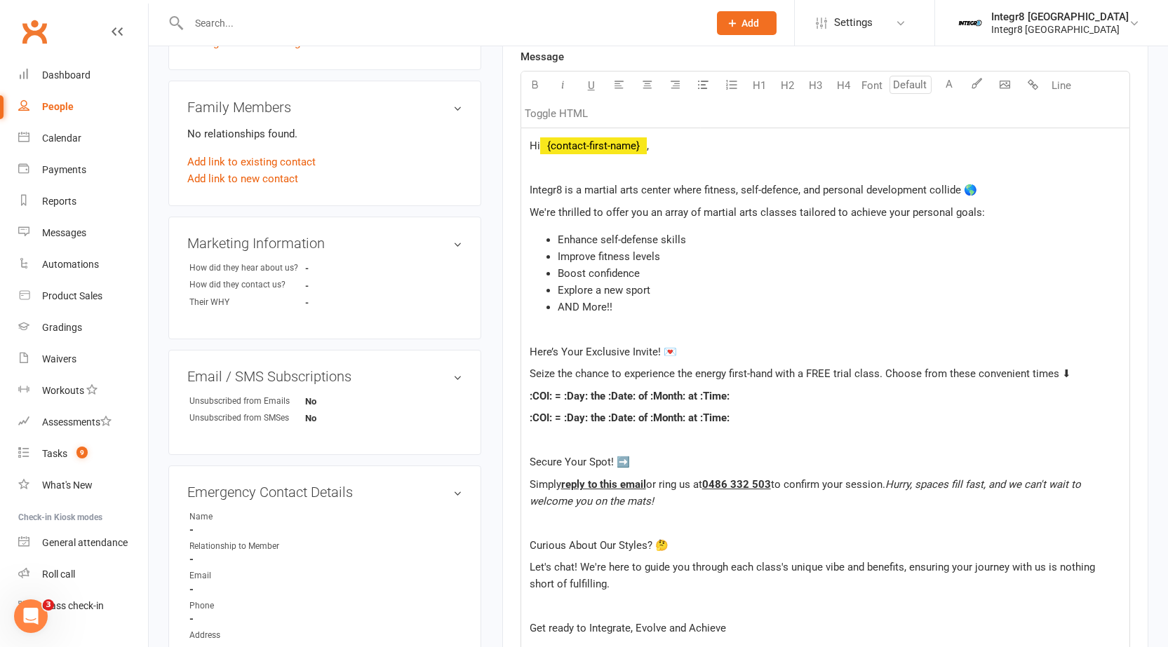
scroll to position [421, 0]
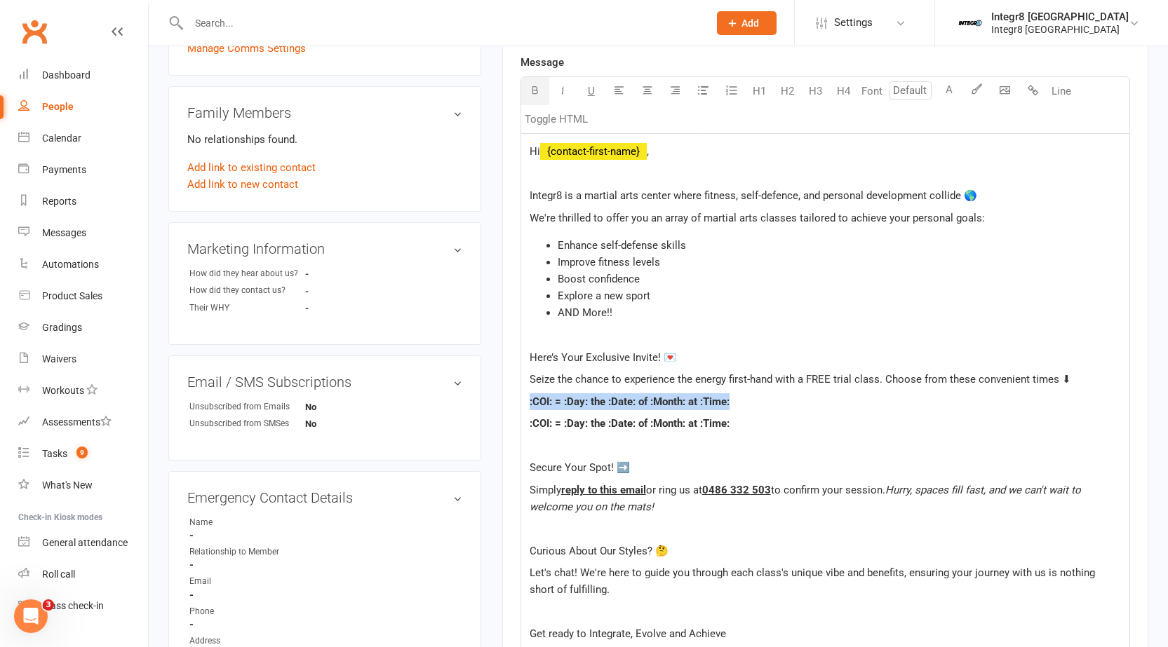
drag, startPoint x: 738, startPoint y: 403, endPoint x: 527, endPoint y: 405, distance: 210.4
click at [527, 405] on div "Hi ﻿ {contact-first-name} , Integr8 is a martial arts center where fitness, sel…" at bounding box center [825, 448] width 608 height 629
drag, startPoint x: 784, startPoint y: 398, endPoint x: 528, endPoint y: 410, distance: 256.2
click at [528, 410] on div "Hi ﻿ {contact-first-name} , Integr8 is a martial arts center where fitness, sel…" at bounding box center [825, 448] width 608 height 629
copy span "Muay Thai = Wednesday the 20th of August at 6 pm"
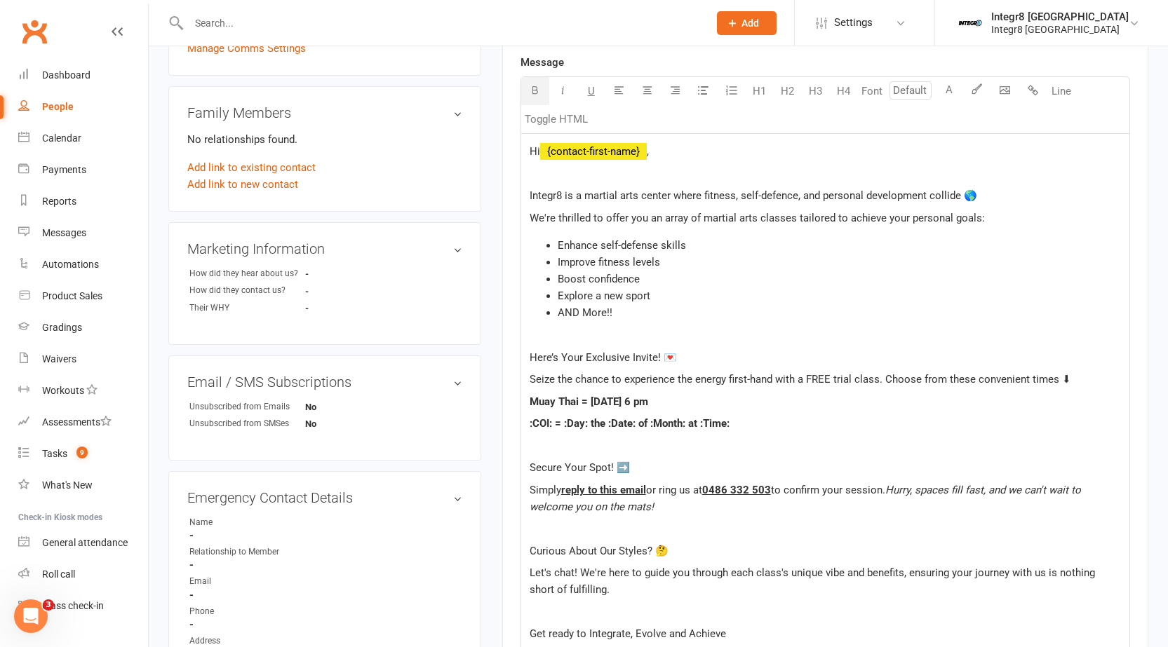
click at [580, 419] on span ":COI: = :Day: the :Date: of :Month: at :Time:" at bounding box center [629, 423] width 200 height 13
click at [580, 421] on span ":COI: = :Day: the :Date: of :Month: at :Time:" at bounding box center [629, 423] width 200 height 13
click at [627, 422] on span "Muay Thai = Wednesday the 20th of August at 6 pm" at bounding box center [588, 423] width 119 height 13
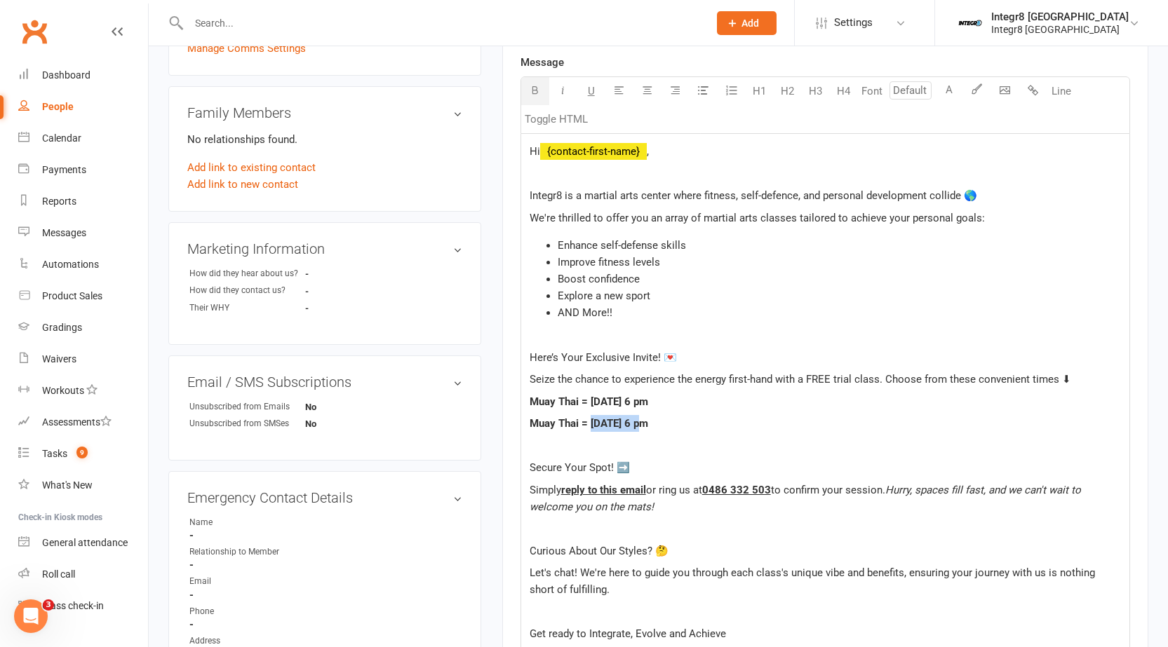
click at [627, 422] on span "Muay Thai = Wednesday the 20th of August at 6 pm" at bounding box center [588, 423] width 119 height 13
click at [648, 422] on span "Muay Thai = Thursday the 20th of August at 6 pm" at bounding box center [588, 423] width 119 height 13
click at [648, 426] on span "Muay Thai = Thursday the 21th of August at 6 pm" at bounding box center [588, 423] width 119 height 13
click at [648, 424] on span "Muay Thai = Thursday the 21st of August at 6 pm" at bounding box center [588, 423] width 119 height 13
click at [648, 426] on span "Muay Thai = Thursday the 21st of August at 6 pm" at bounding box center [588, 423] width 119 height 13
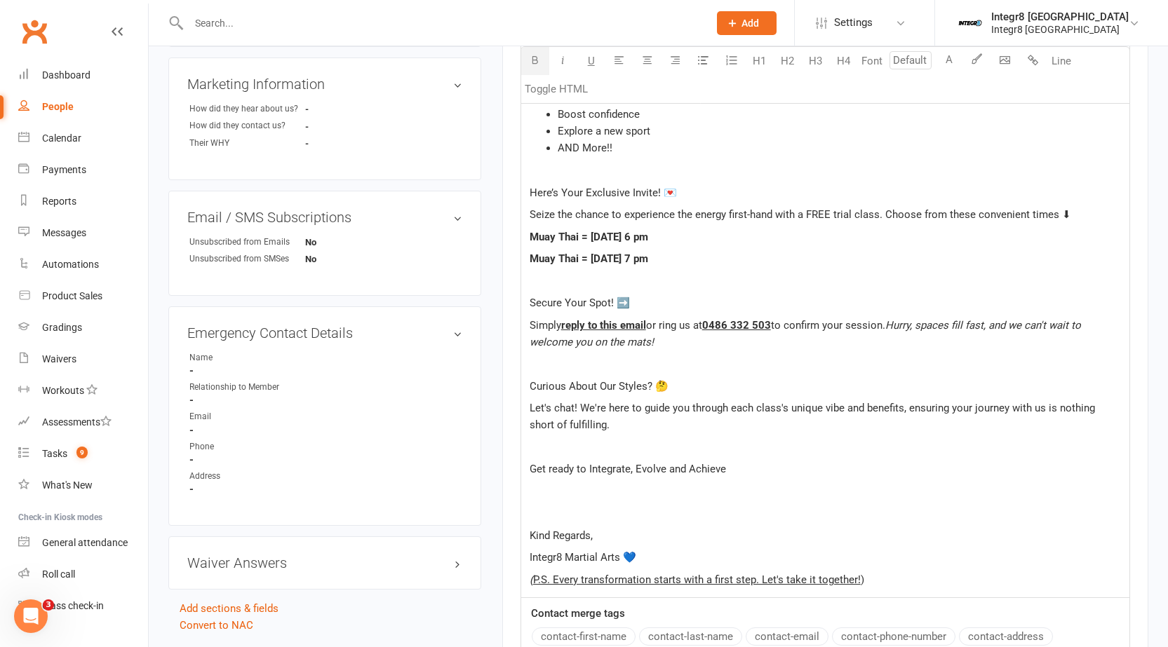
scroll to position [631, 0]
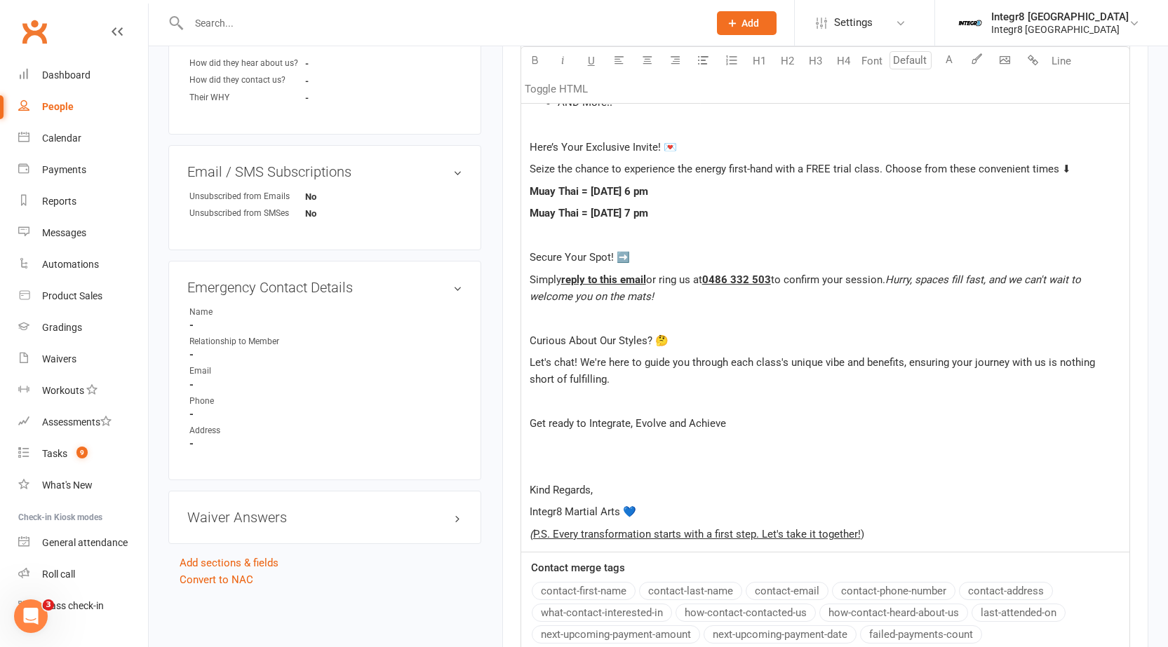
click at [605, 494] on p "Kind Regards," at bounding box center [824, 490] width 591 height 17
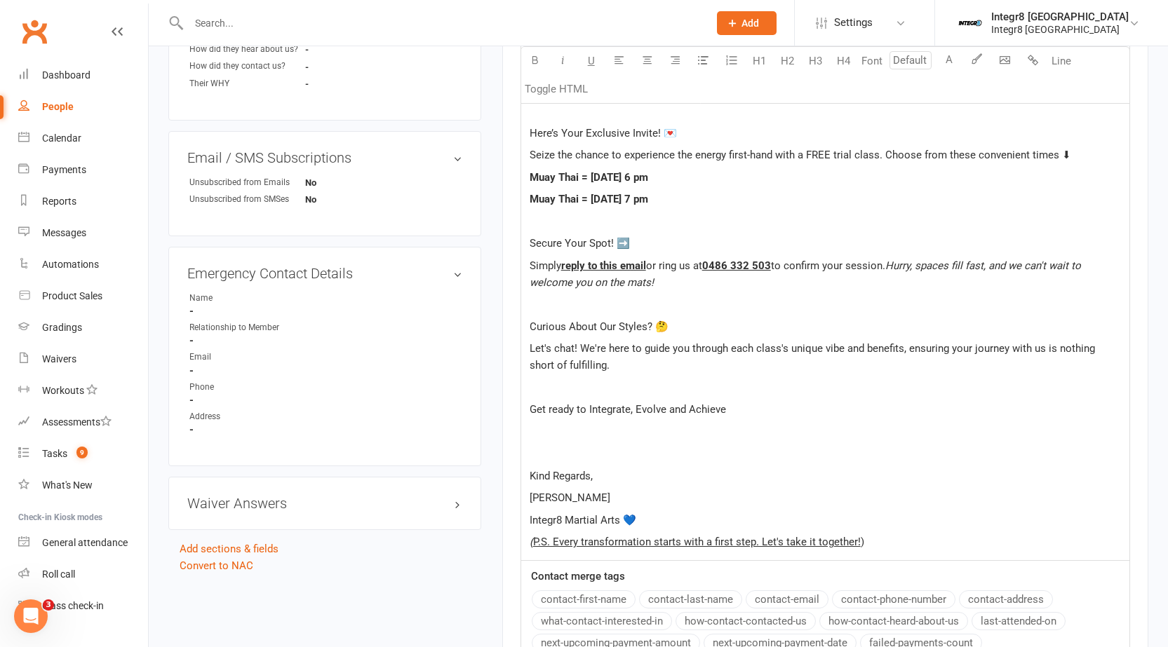
scroll to position [905, 0]
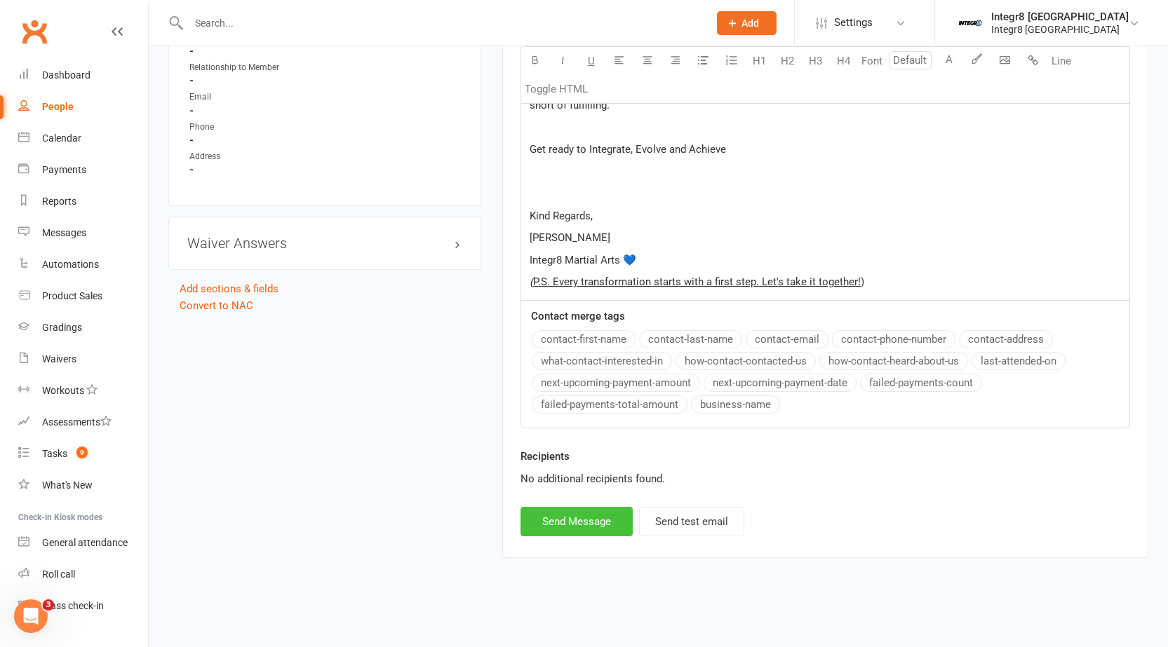
click at [574, 512] on button "Send Message" at bounding box center [576, 521] width 112 height 29
select select
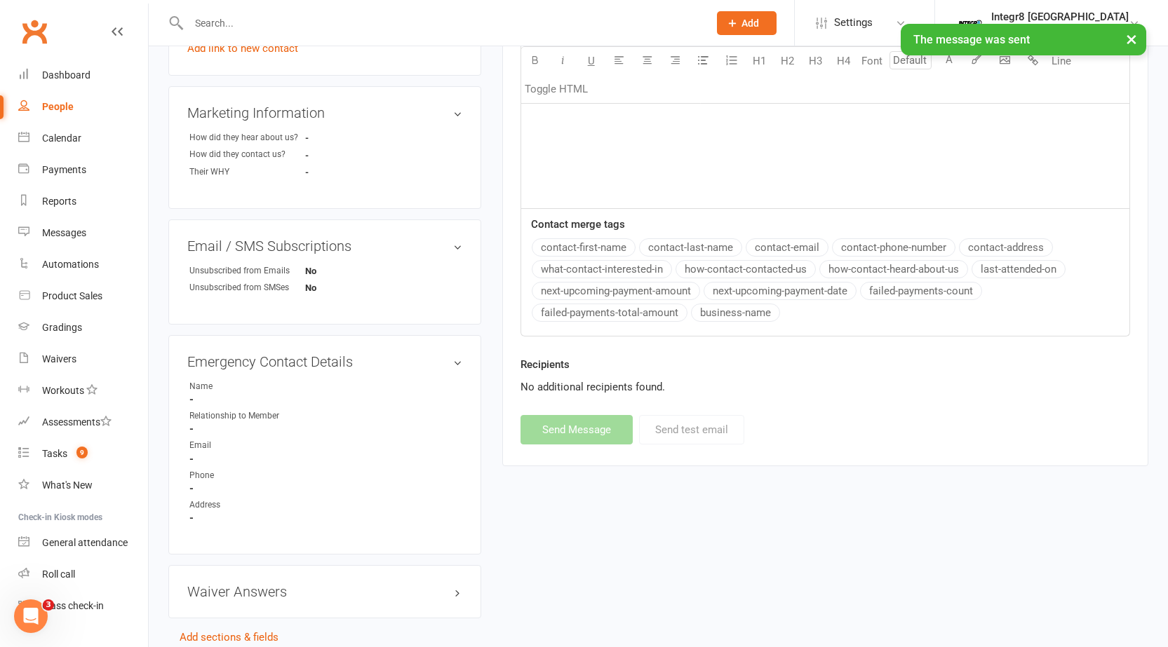
scroll to position [277, 0]
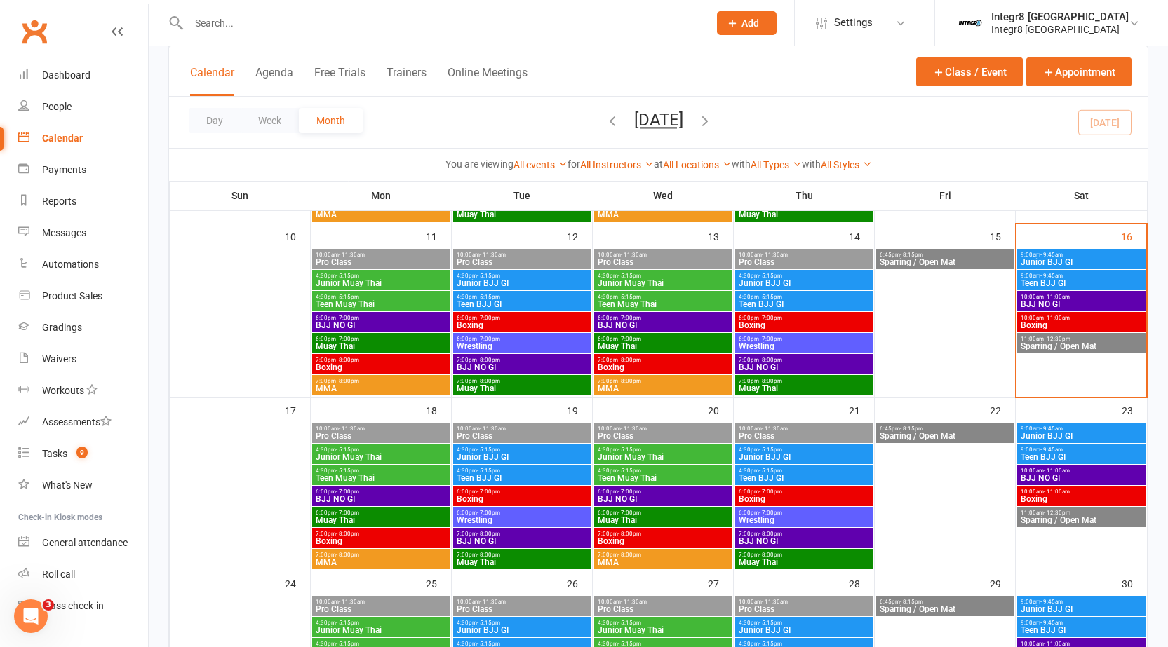
scroll to position [491, 0]
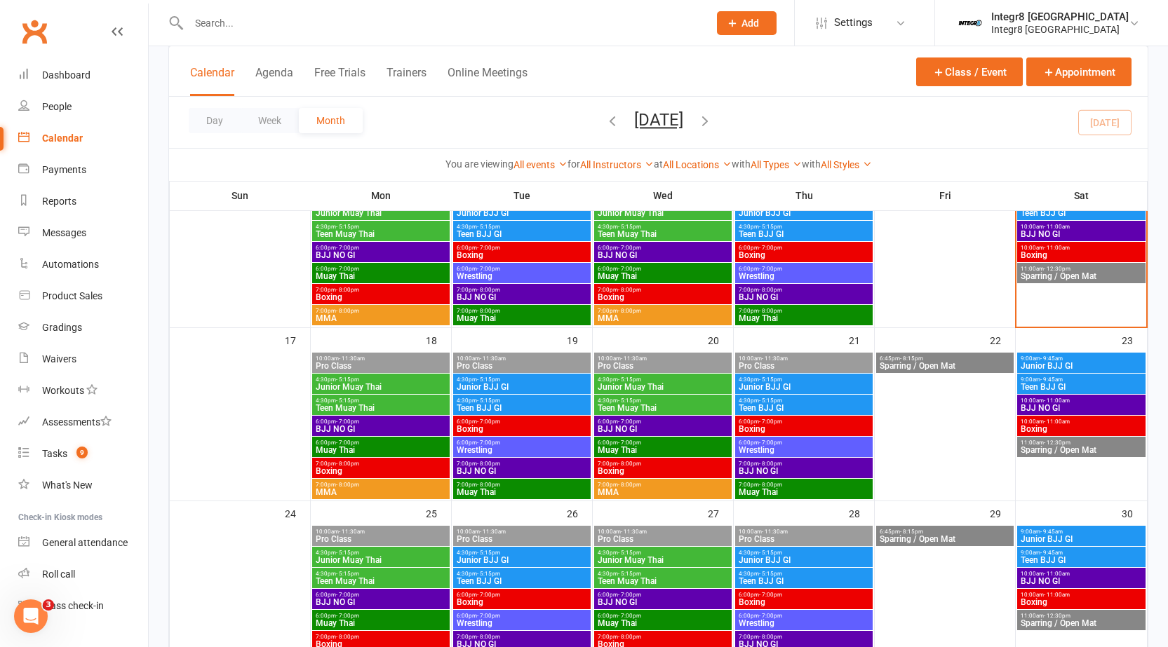
click at [616, 451] on span "Muay Thai" at bounding box center [663, 450] width 132 height 8
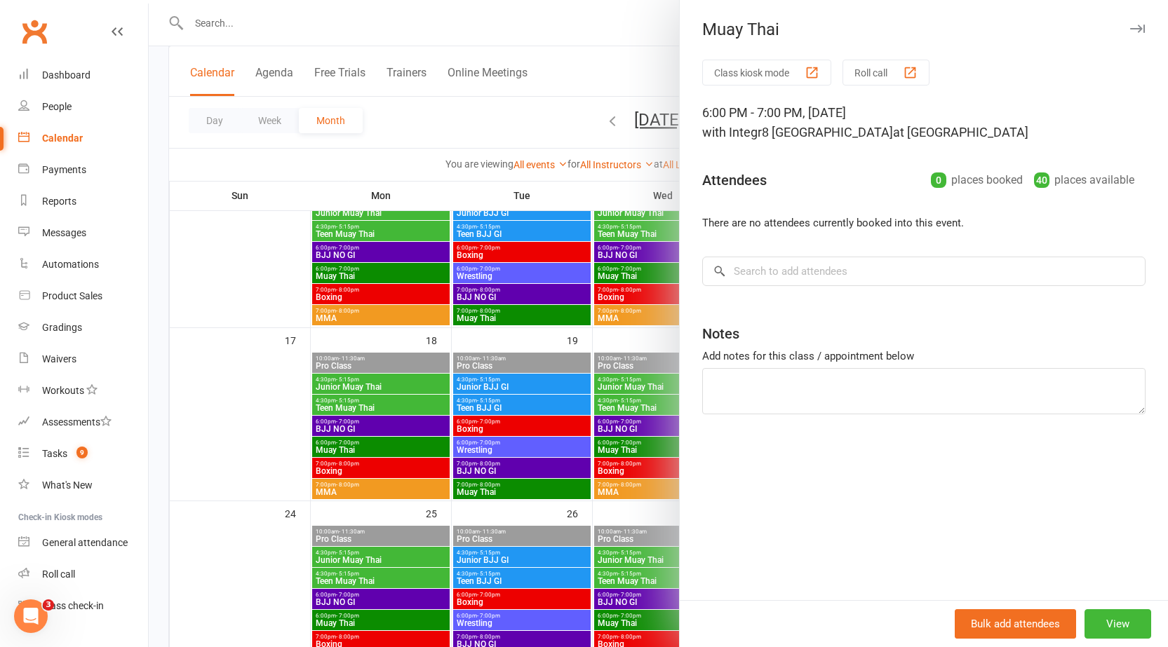
click at [551, 322] on div at bounding box center [658, 323] width 1019 height 647
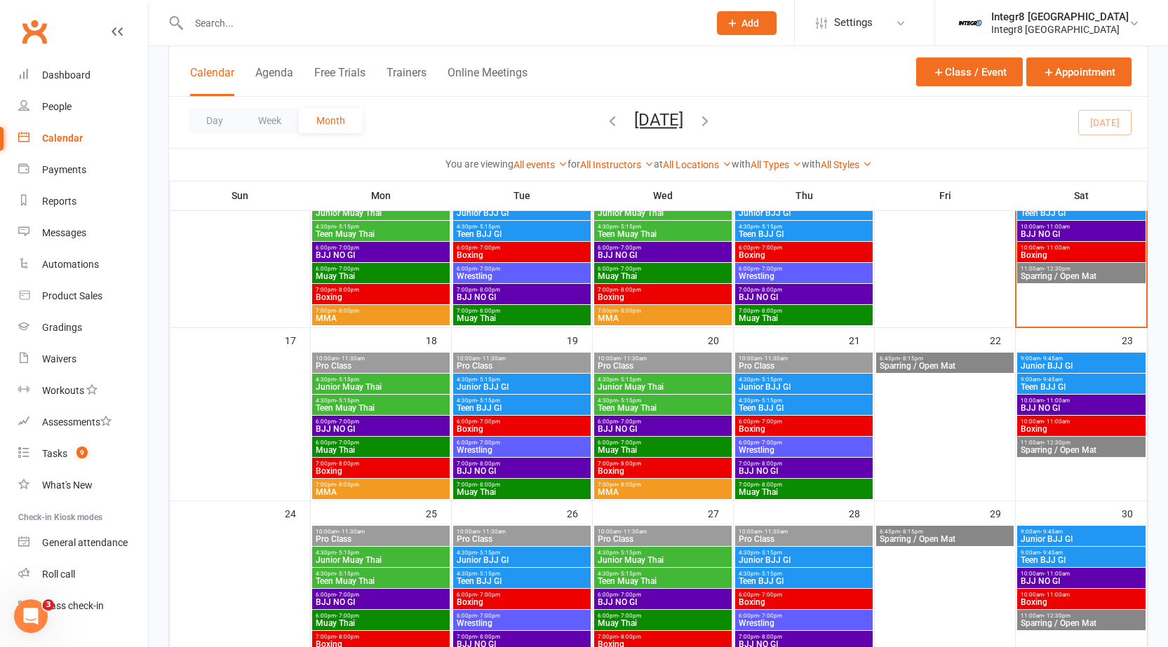
click at [772, 489] on span "Muay Thai" at bounding box center [804, 492] width 132 height 8
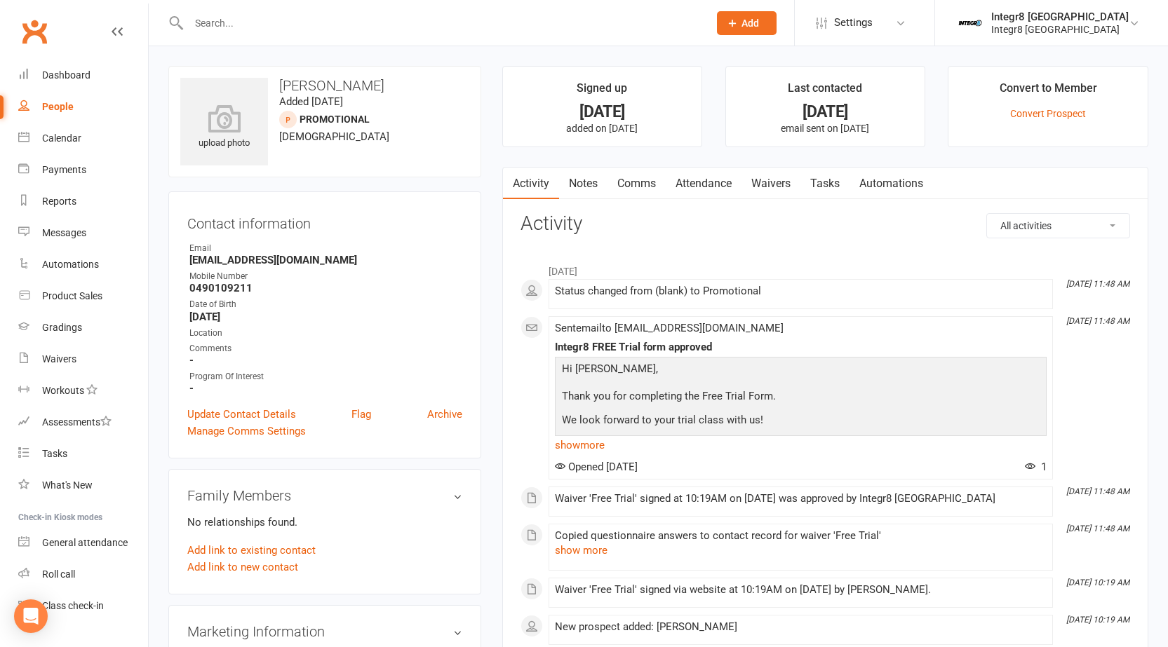
click at [580, 179] on link "Notes" at bounding box center [583, 184] width 48 height 32
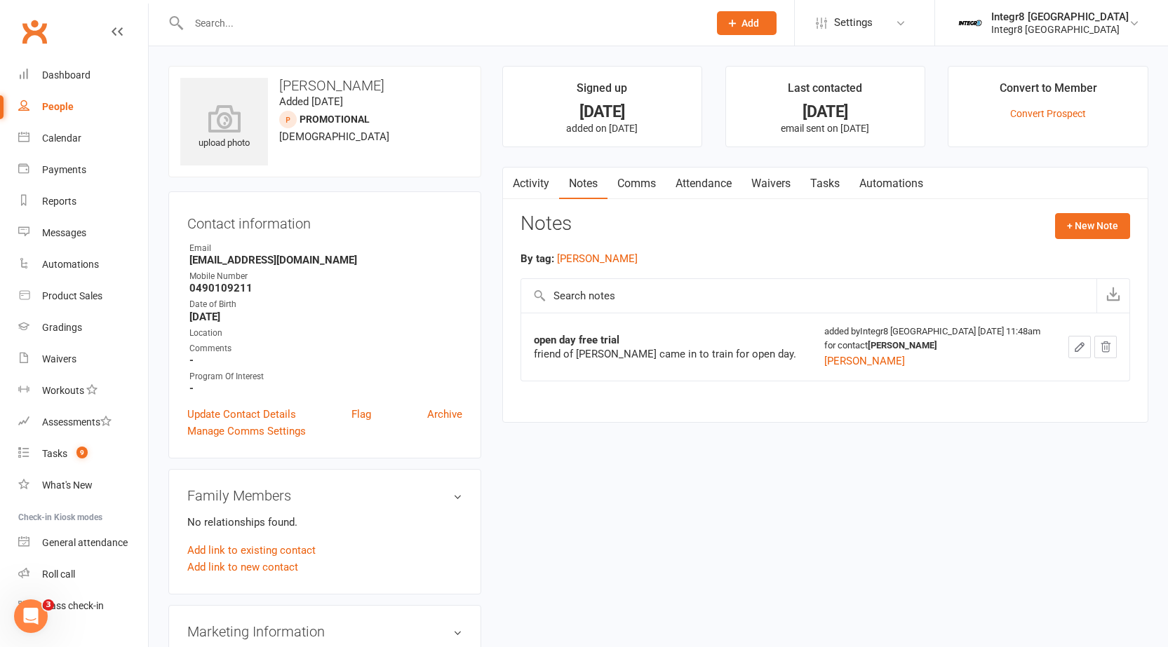
click at [532, 185] on link "Activity" at bounding box center [531, 184] width 56 height 32
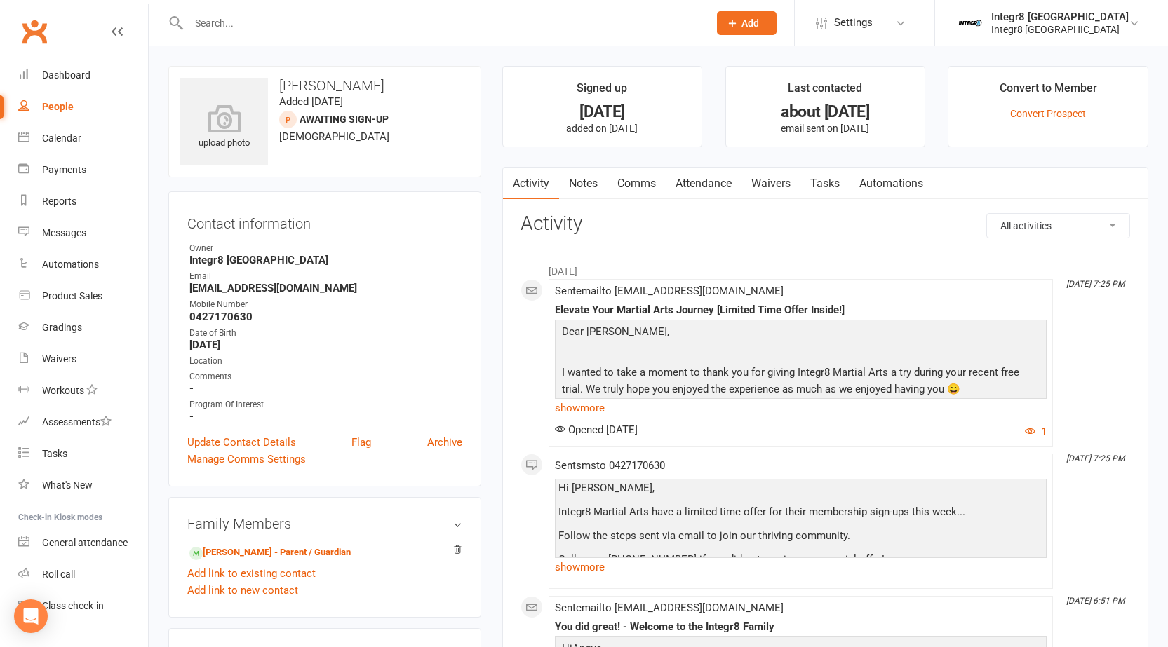
click at [585, 181] on link "Notes" at bounding box center [583, 184] width 48 height 32
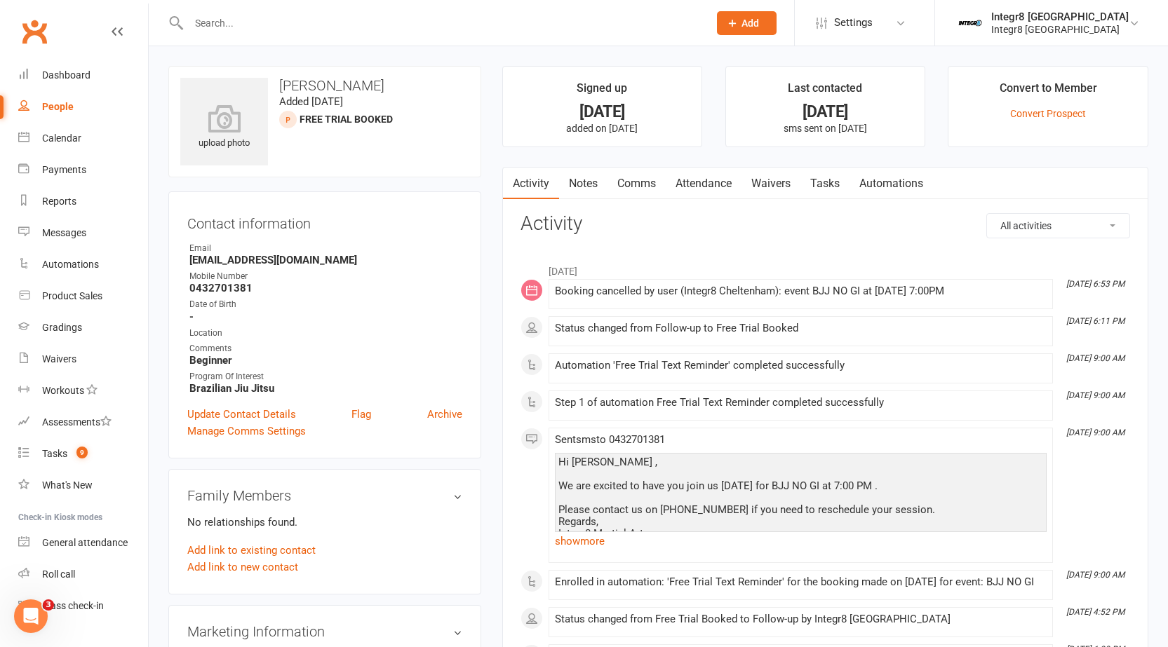
click at [585, 180] on link "Notes" at bounding box center [583, 184] width 48 height 32
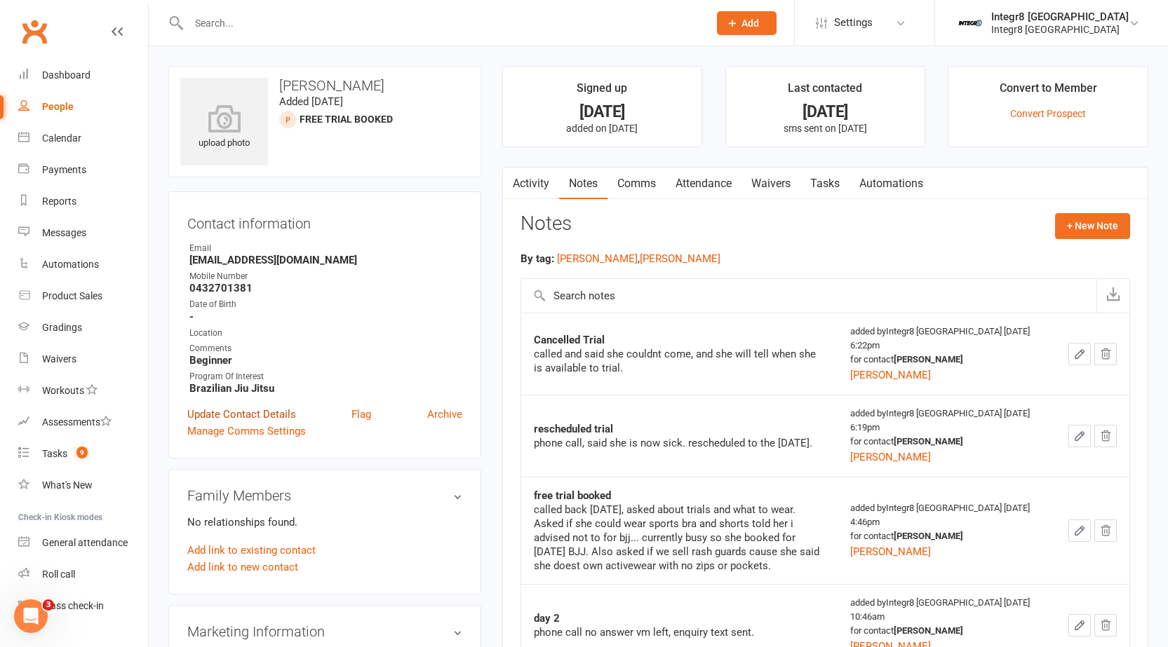
click at [280, 412] on link "Update Contact Details" at bounding box center [241, 414] width 109 height 17
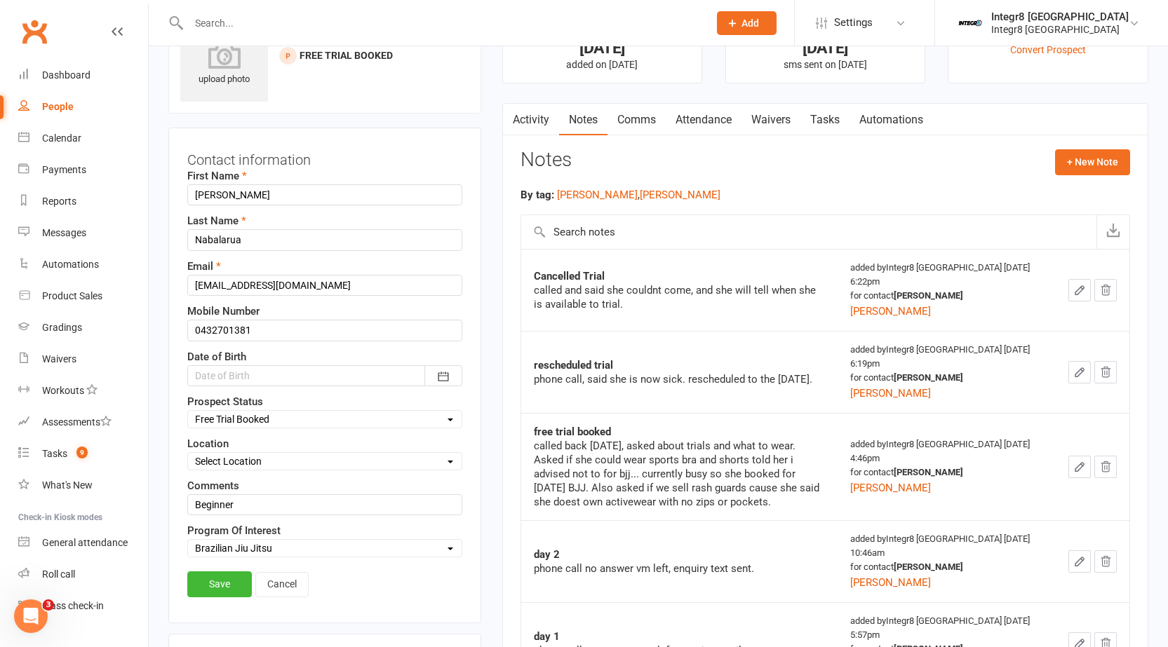
scroll to position [66, 0]
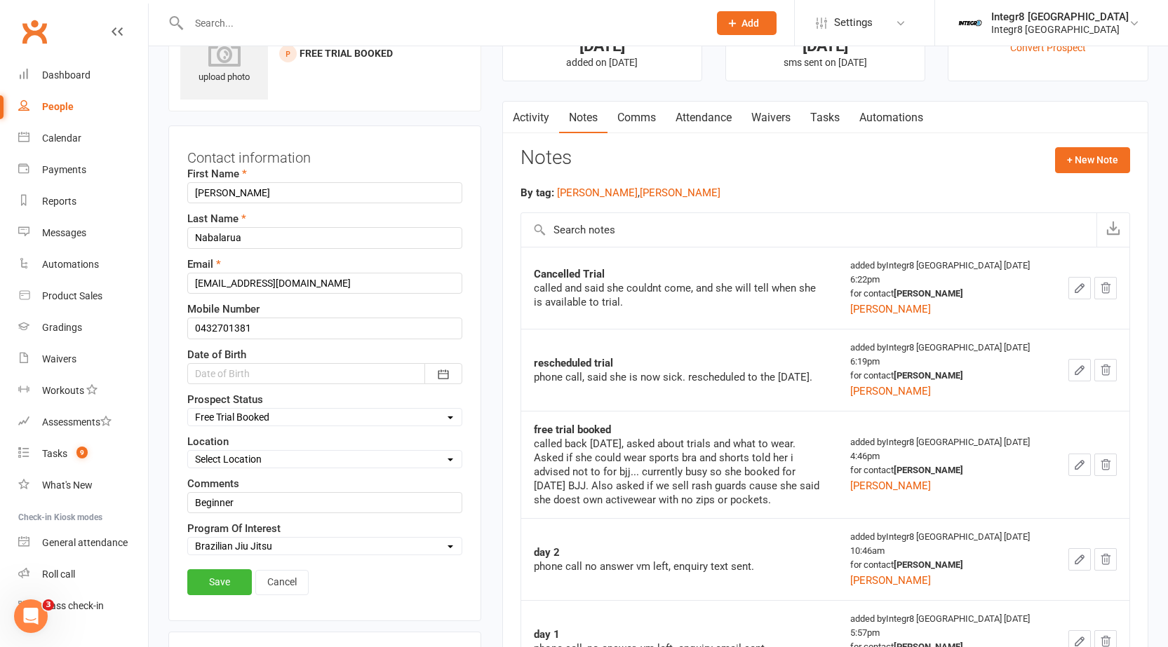
click at [286, 416] on select "Select Initial Contact Follow-up Free Trial Booked Awaiting Sign-Up Not Ready (…" at bounding box center [325, 417] width 274 height 15
select select "Follow-up"
click at [188, 410] on select "Select Initial Contact Follow-up Free Trial Booked Awaiting Sign-Up Not Ready (…" at bounding box center [325, 417] width 274 height 15
click at [222, 576] on link "Save" at bounding box center [219, 581] width 65 height 25
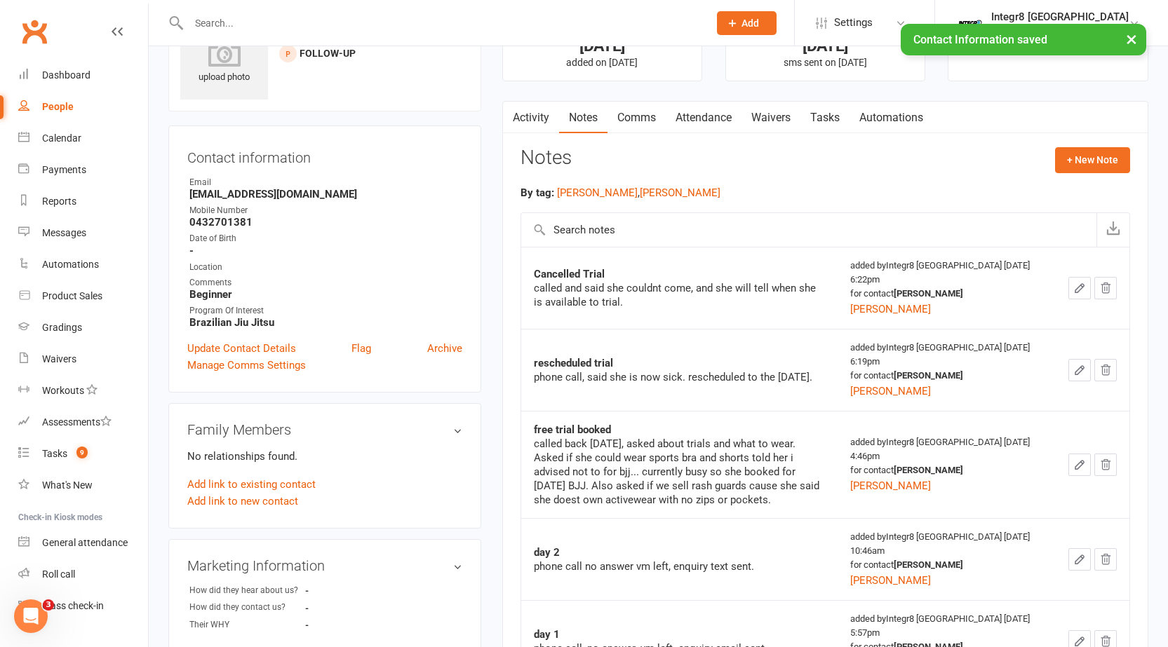
click at [537, 121] on link "Activity" at bounding box center [531, 118] width 56 height 32
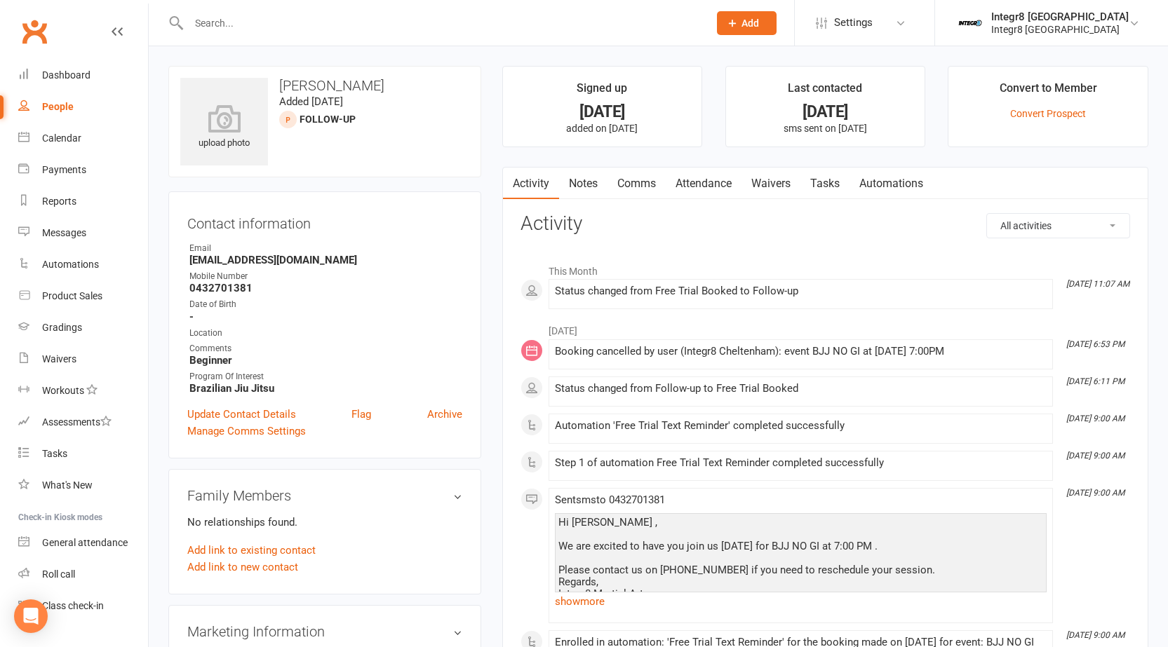
drag, startPoint x: 836, startPoint y: 182, endPoint x: 941, endPoint y: 187, distance: 105.3
click at [836, 182] on link "Tasks" at bounding box center [824, 184] width 49 height 32
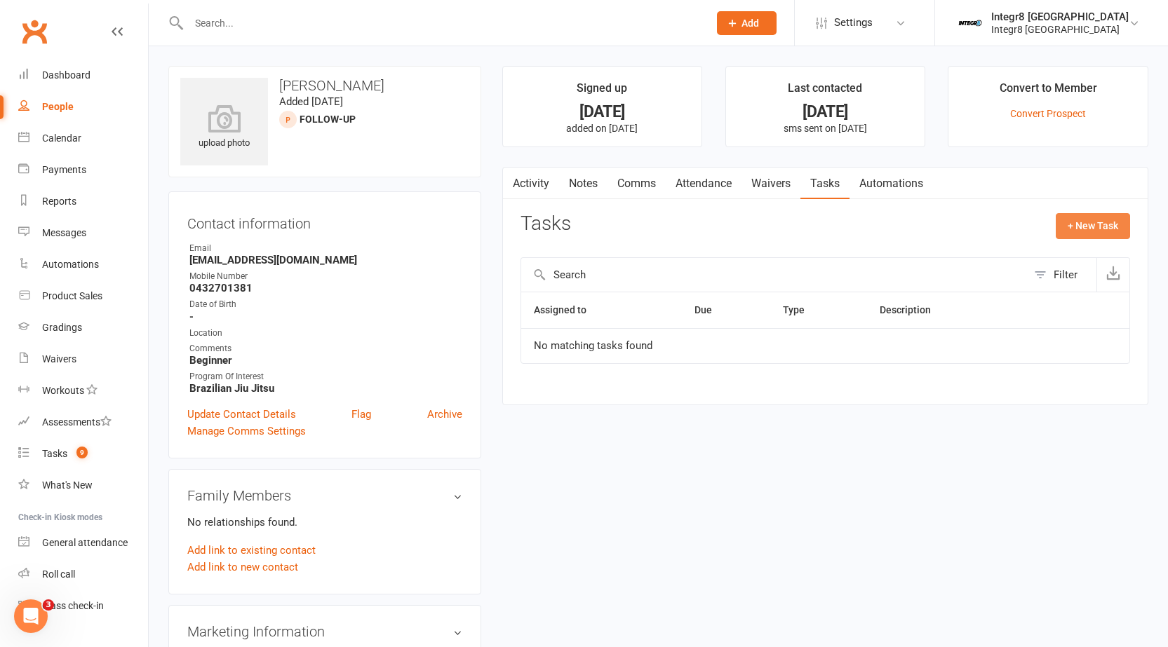
click at [1114, 224] on button "+ New Task" at bounding box center [1092, 225] width 74 height 25
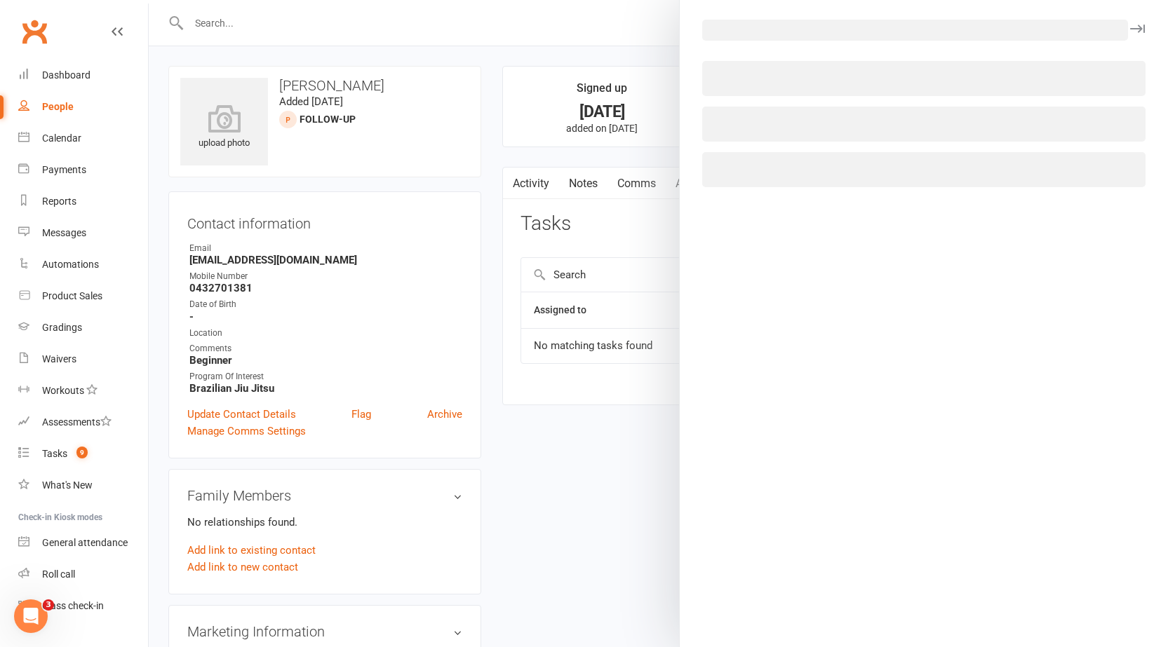
select select "52528"
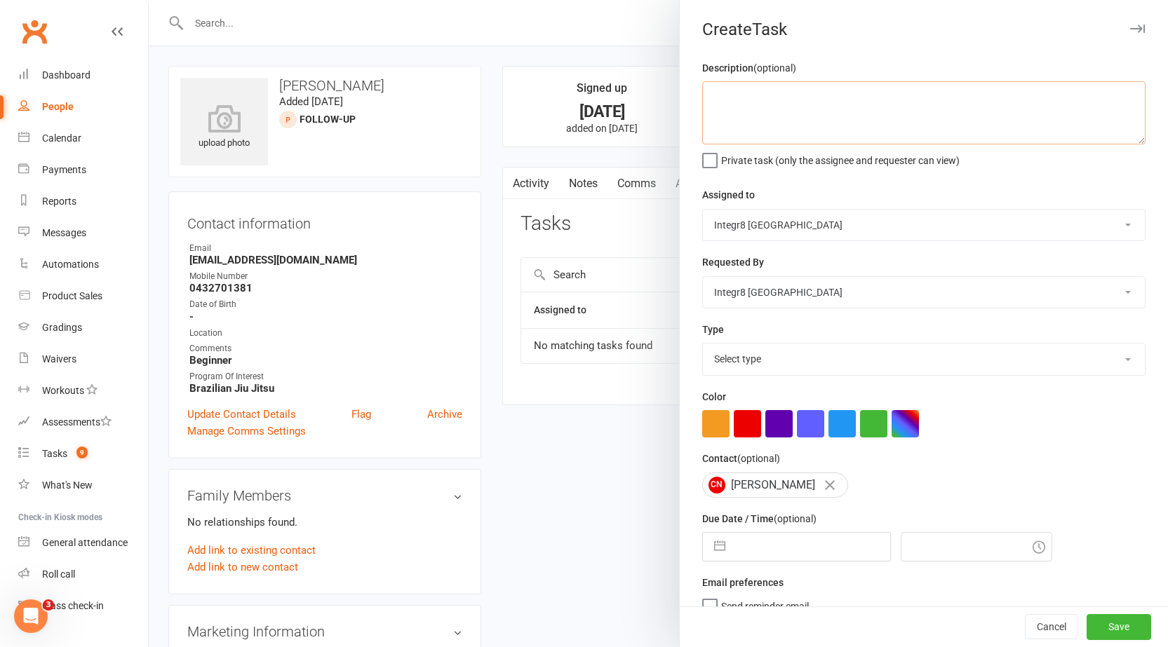
click at [771, 88] on textarea at bounding box center [923, 112] width 443 height 63
type textarea "d"
type textarea "check to see if ready"
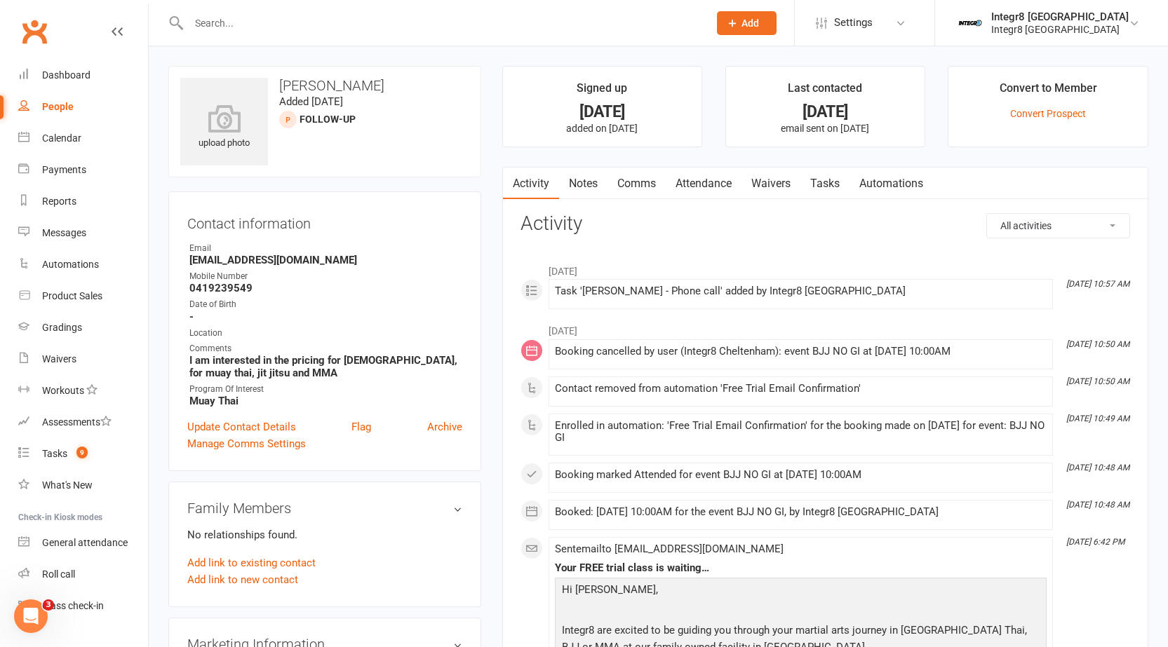
click at [587, 174] on link "Notes" at bounding box center [583, 184] width 48 height 32
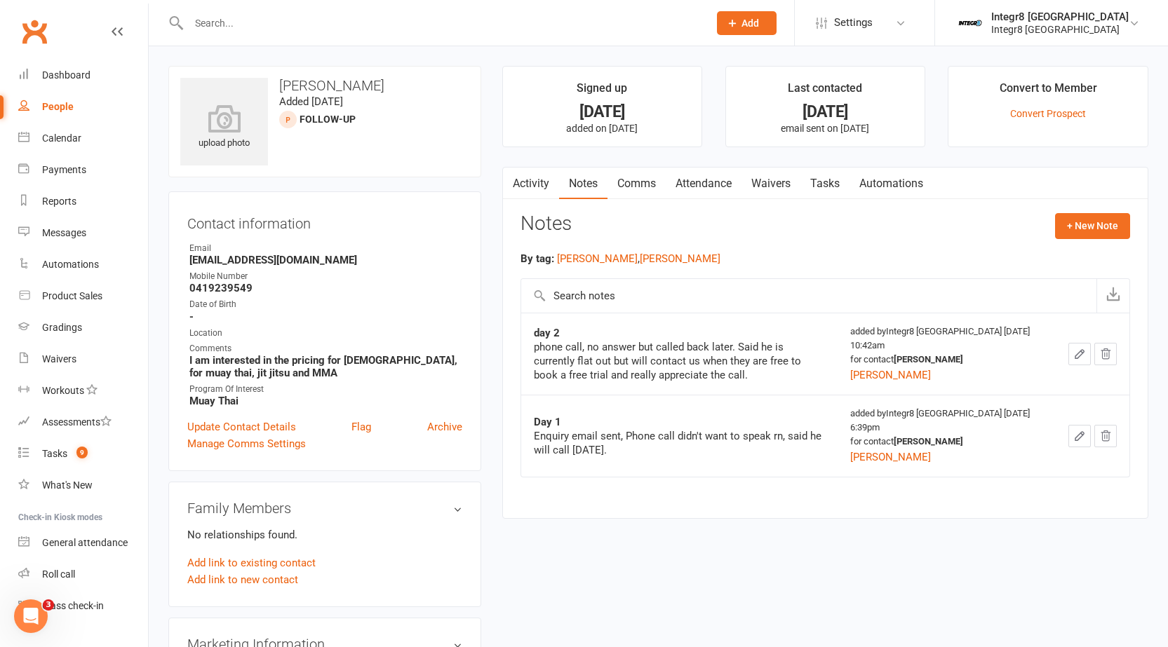
click at [536, 188] on link "Activity" at bounding box center [531, 184] width 56 height 32
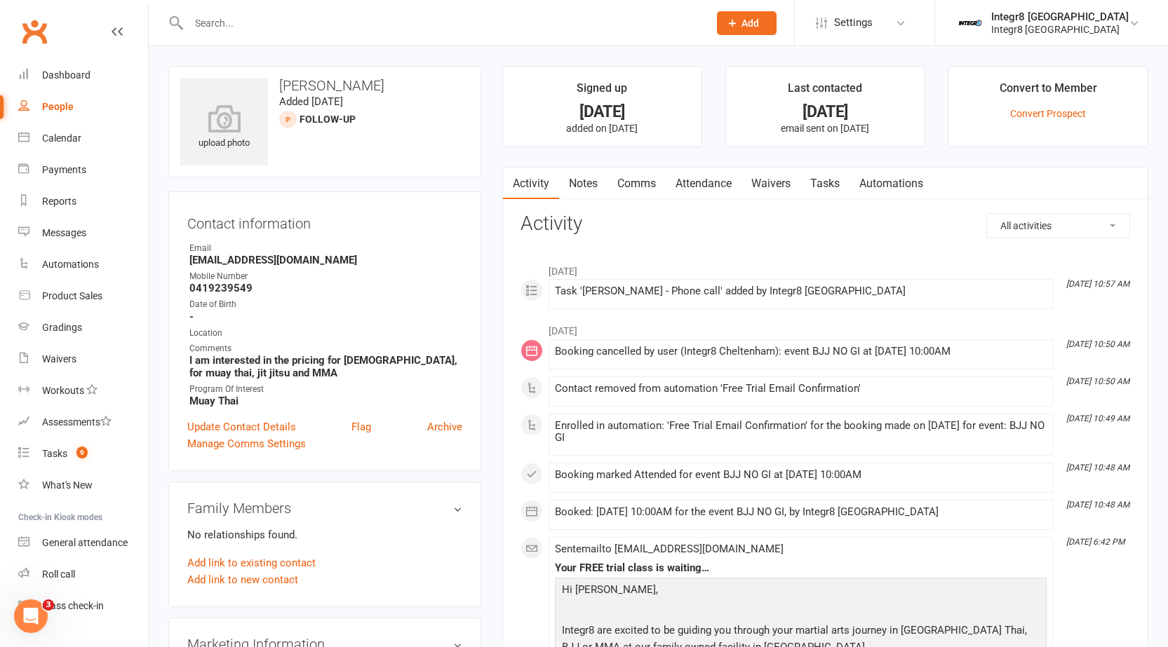
click at [590, 182] on link "Notes" at bounding box center [583, 184] width 48 height 32
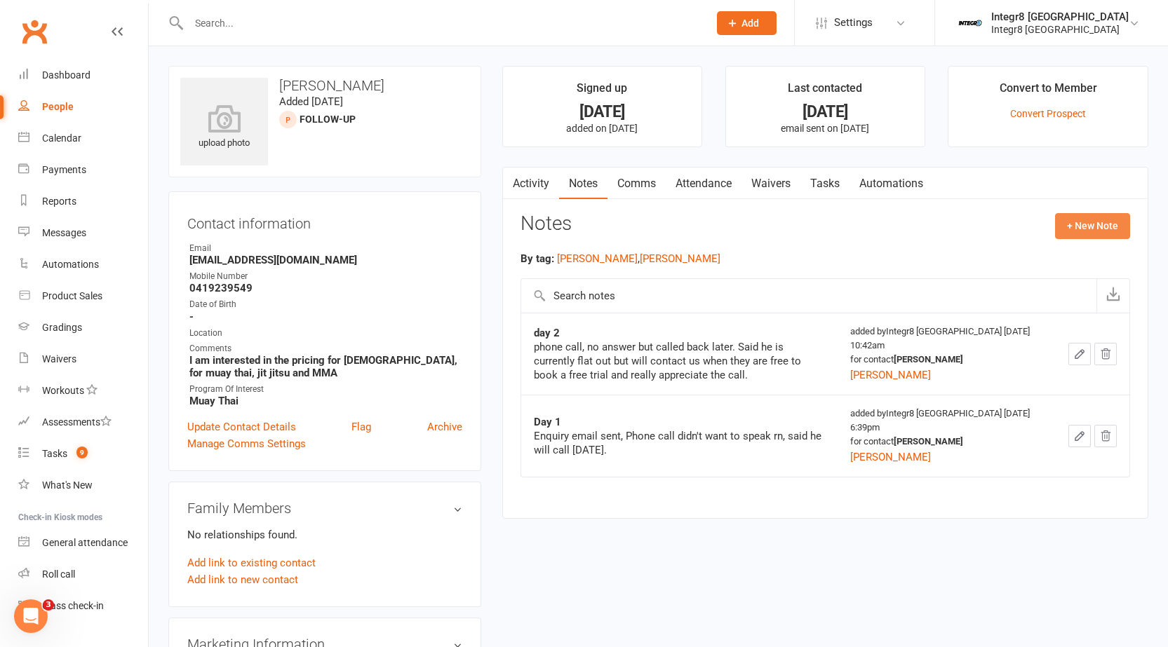
click at [1070, 219] on button "+ New Note" at bounding box center [1092, 225] width 75 height 25
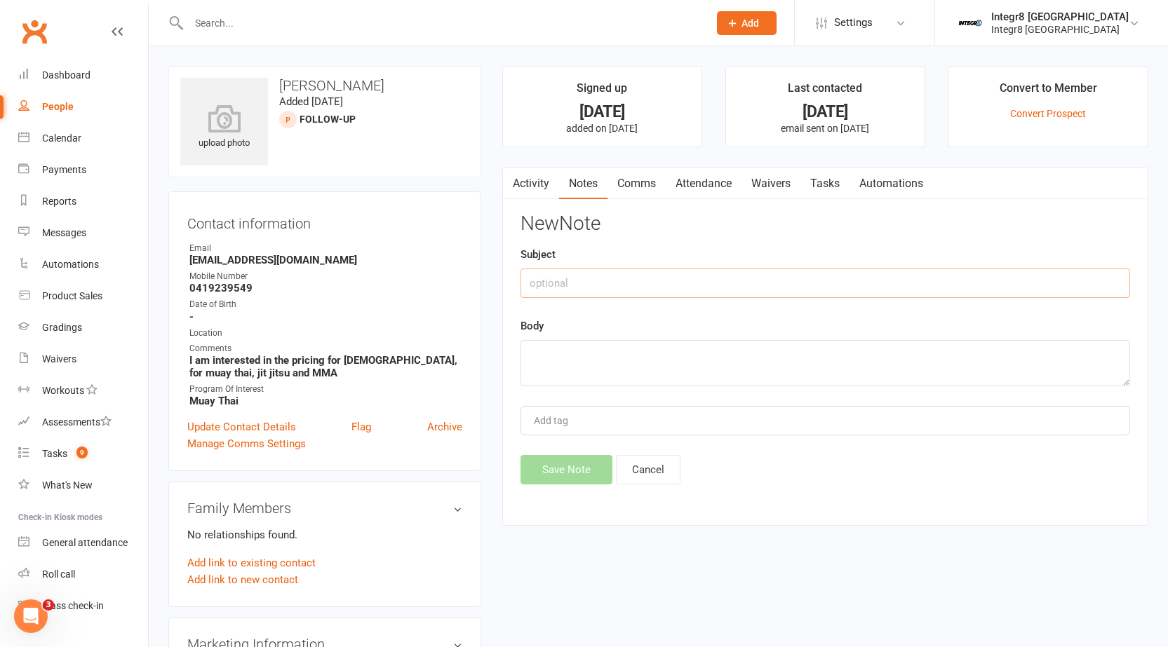
click at [691, 278] on input "text" at bounding box center [824, 283] width 609 height 29
type input "day 3"
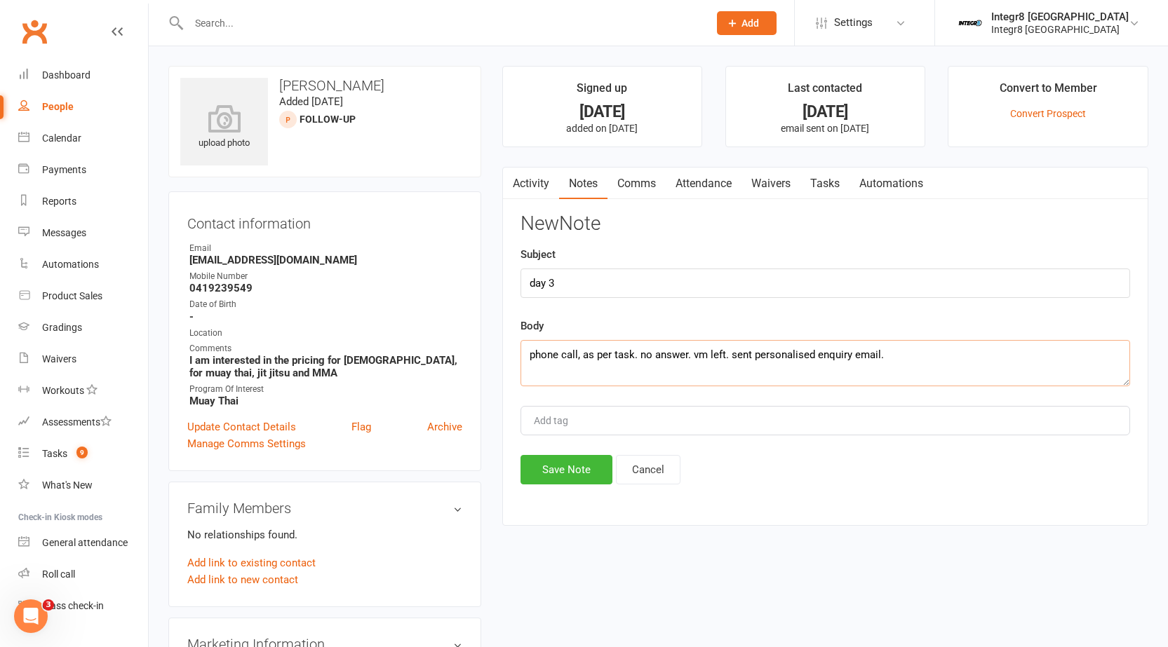
type textarea "phone call, as per task. no answer. vm left. sent personalised enquiry email."
type input "[PERSON_NAME]"
click at [561, 448] on span "rebecca" at bounding box center [573, 447] width 81 height 13
click at [584, 473] on button "Save Note" at bounding box center [566, 469] width 92 height 29
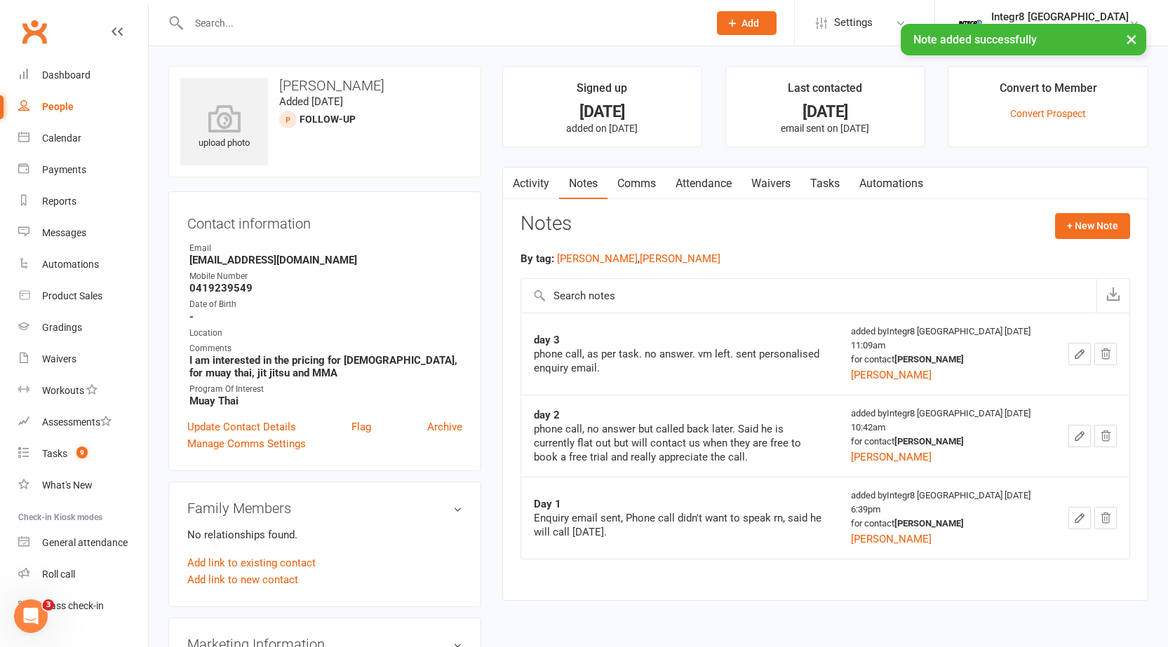
click at [630, 184] on link "Comms" at bounding box center [636, 184] width 58 height 32
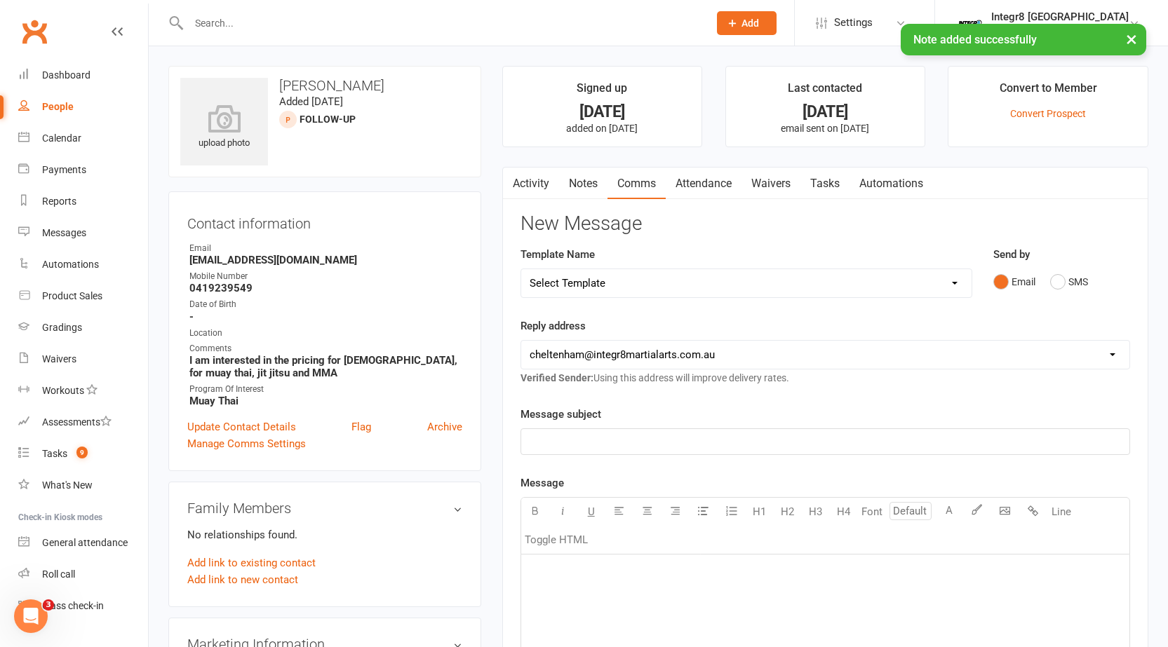
click at [776, 276] on select "Select Template [SMS] [Default template - review before using] Appointment remi…" at bounding box center [746, 283] width 450 height 28
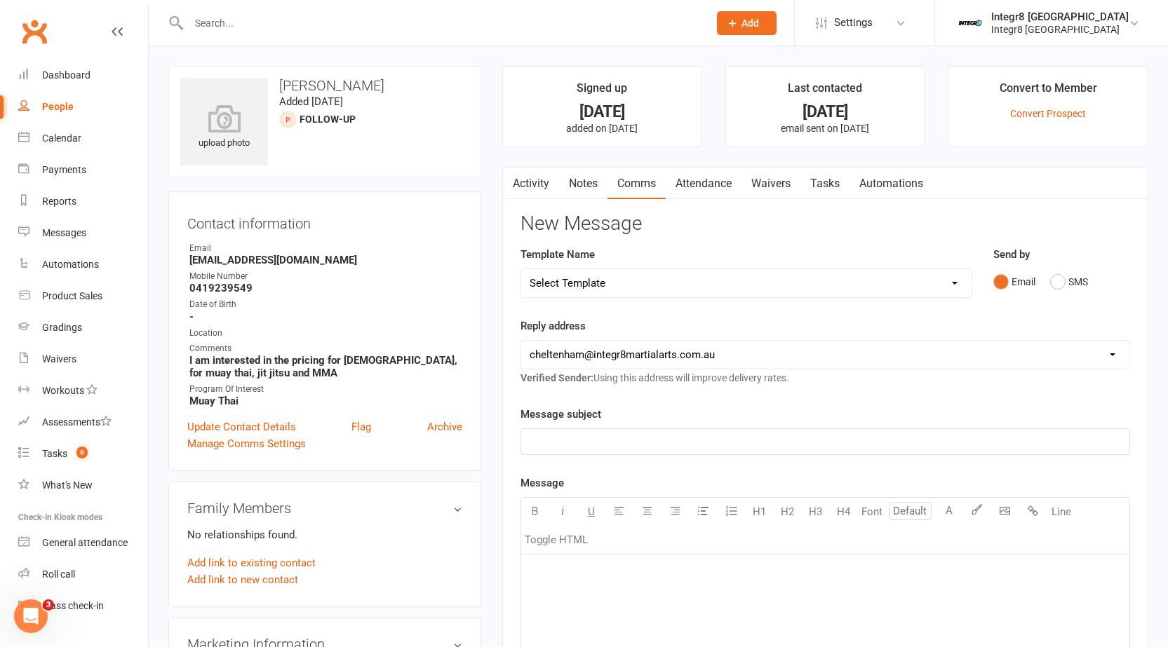
click at [893, 236] on div "New Message Template Name Select Template [SMS] [Default template - review befo…" at bounding box center [824, 607] width 609 height 788
click at [633, 447] on p "﻿" at bounding box center [824, 441] width 591 height 17
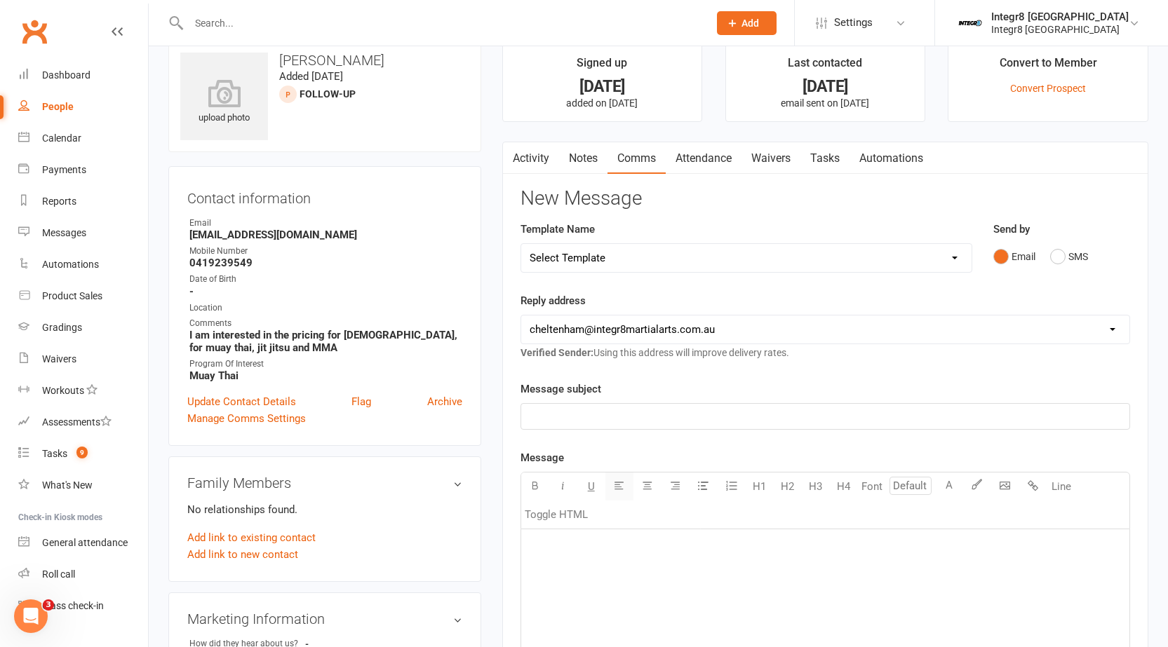
scroll to position [70, 0]
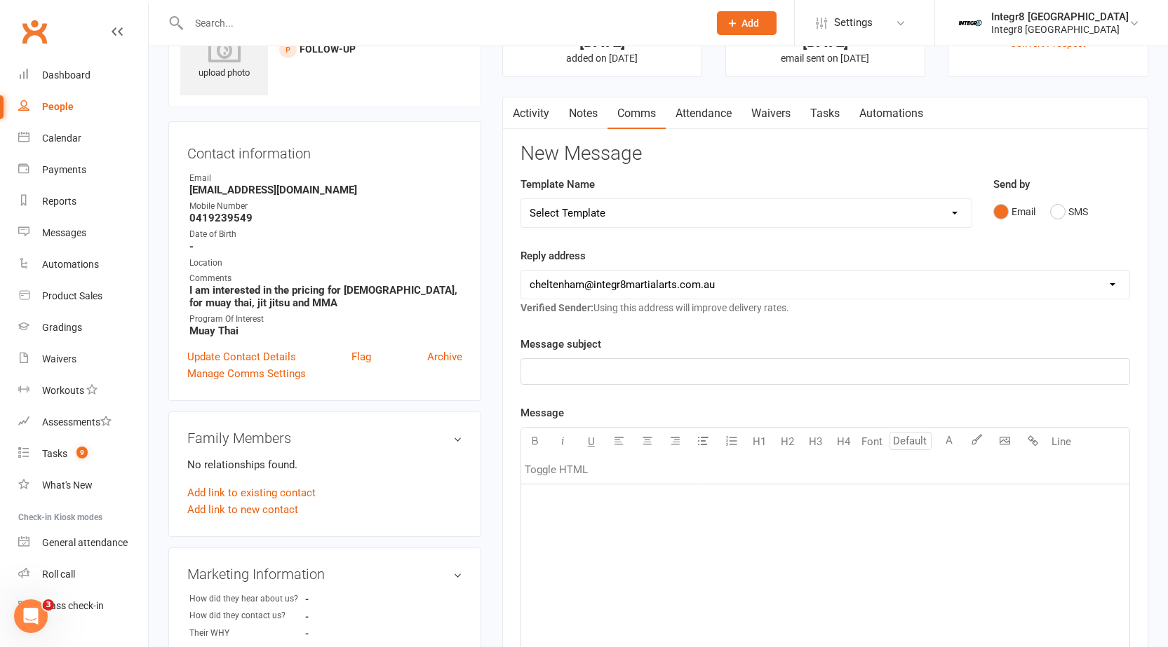
click at [630, 514] on div "﻿" at bounding box center [825, 590] width 608 height 210
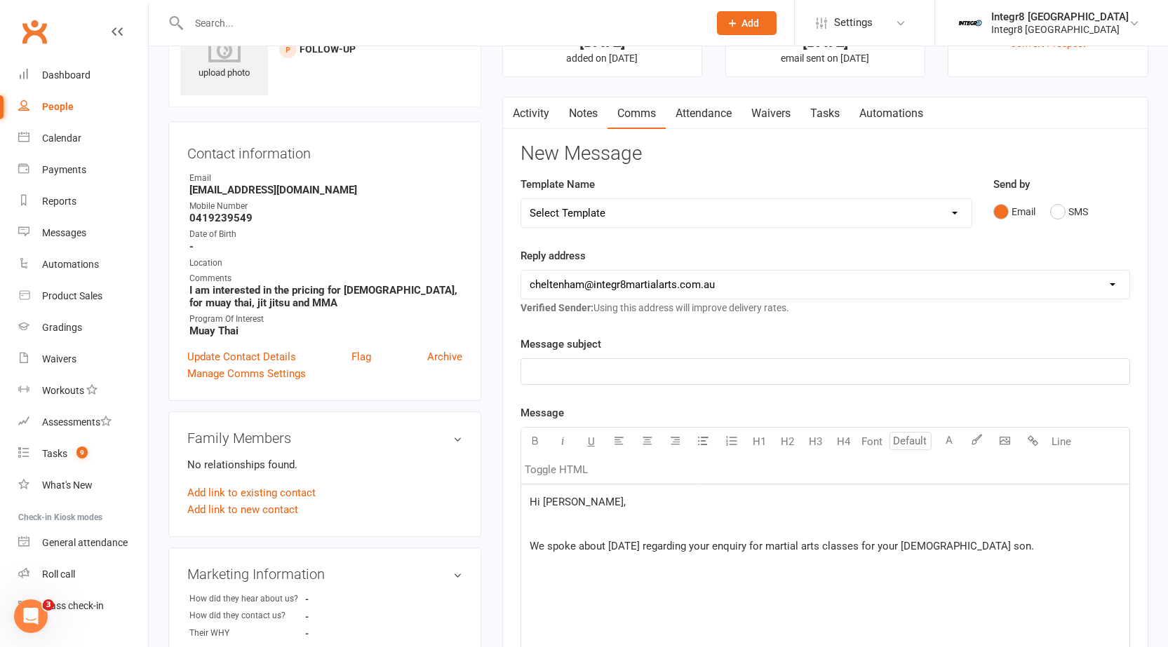
click at [1008, 544] on p "We spoke about 2 months ago regarding your enquiry for martial arts classes for…" at bounding box center [824, 546] width 591 height 17
click at [527, 588] on div "Hi Alex, ﻿ We spoke about 2 months ago regarding your enquiry for martial arts …" at bounding box center [825, 590] width 608 height 210
click at [654, 565] on p "We spoke about 2 months ago regarding your enquiry for martial arts classes for…" at bounding box center [824, 555] width 591 height 34
click at [654, 579] on p "﻿" at bounding box center [824, 585] width 591 height 17
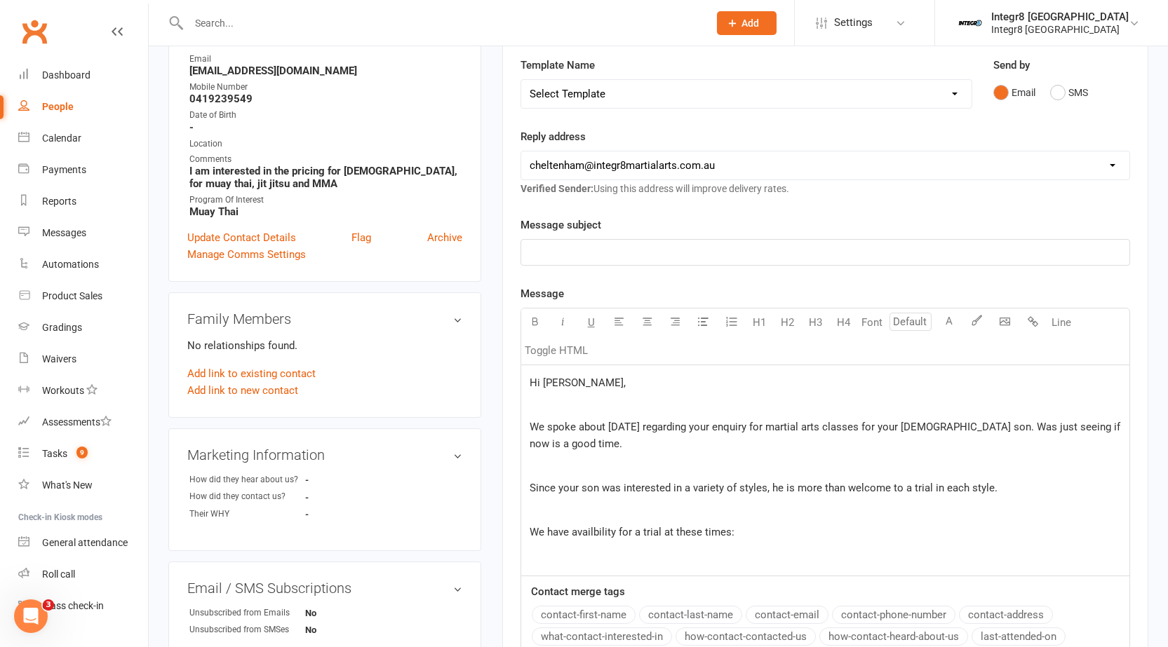
scroll to position [210, 0]
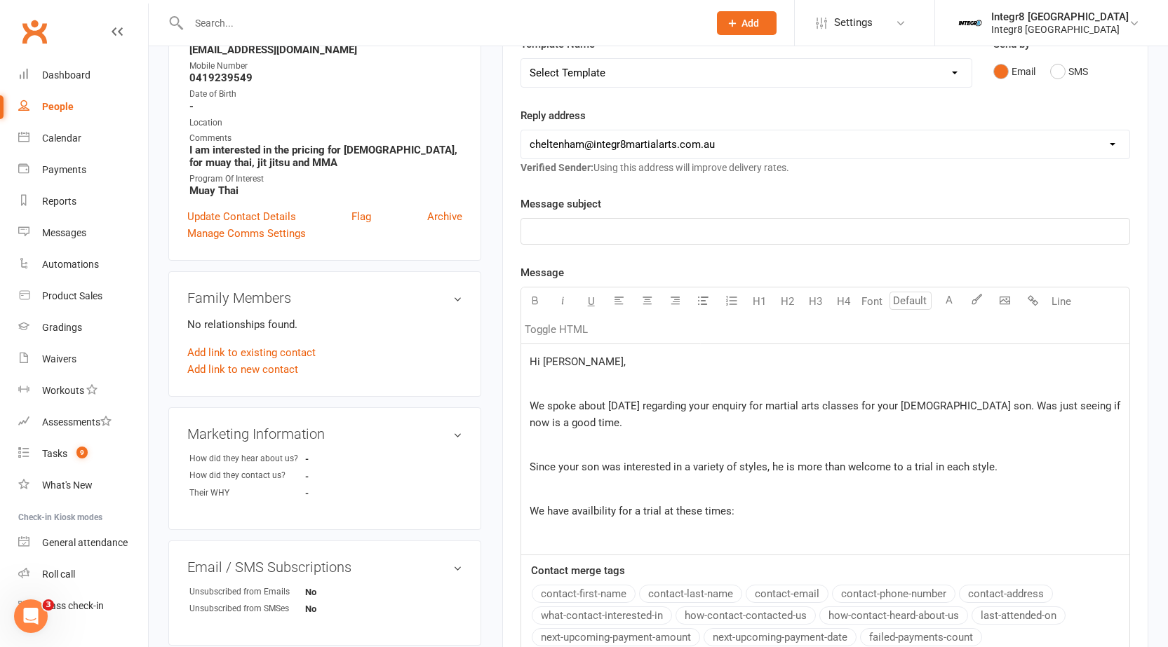
click at [731, 529] on div "Hi Alex, ﻿ We spoke about 2 months ago regarding your enquiry for martial arts …" at bounding box center [825, 449] width 608 height 210
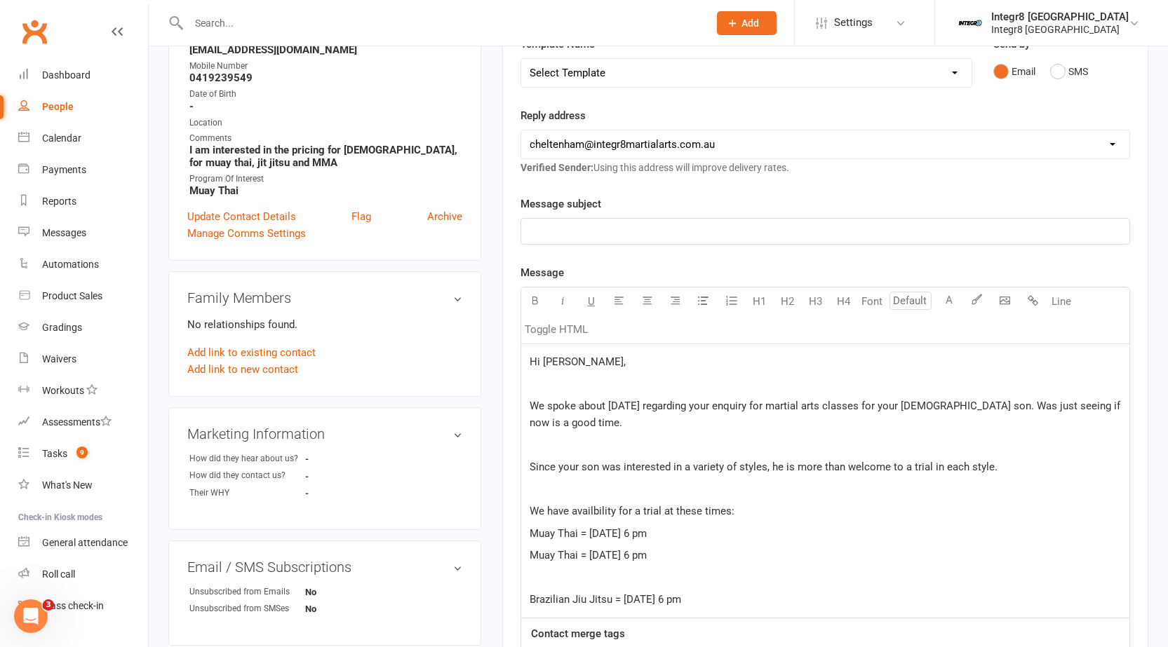
click at [647, 555] on span "Muay Thai = Thursday the 21st of August at 6 pm" at bounding box center [587, 555] width 117 height 13
click at [809, 598] on p "Brazilian Jiu Jitsu = Wednesday the 20th of August at 6 pm" at bounding box center [824, 599] width 591 height 17
click at [607, 622] on span "Brazilian Jiu Jitsi = Thursday the" at bounding box center [599, 622] width 140 height 13
click at [694, 622] on p "Brazilian Jiu Jitsu = Thursday the" at bounding box center [824, 622] width 591 height 17
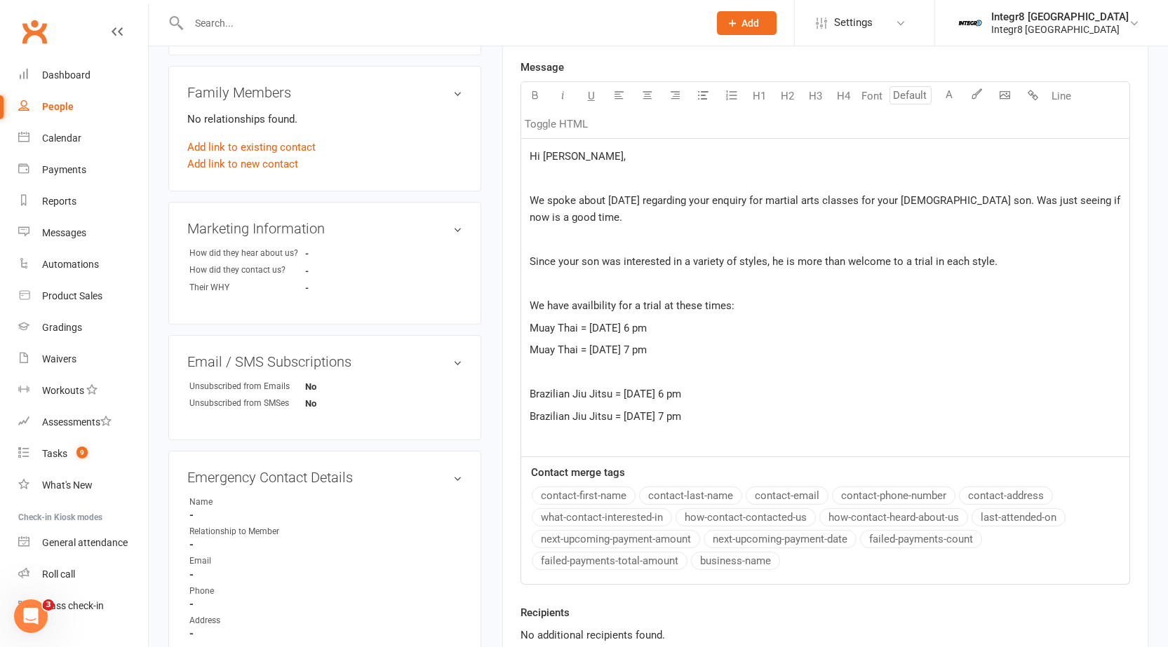
scroll to position [391, 0]
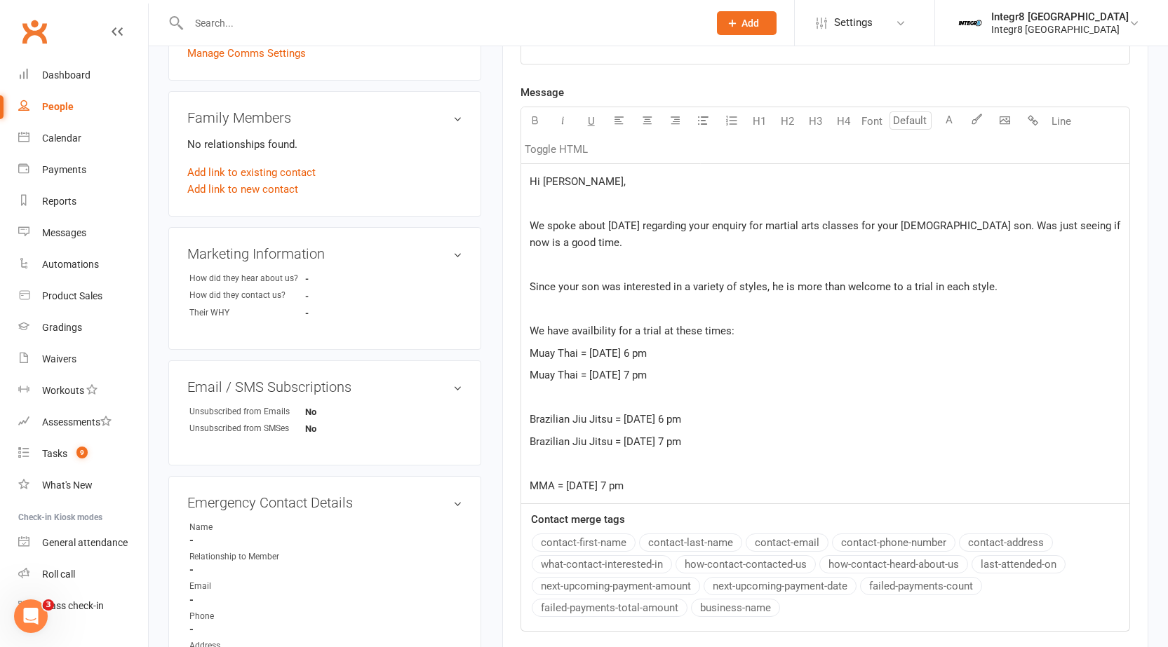
drag, startPoint x: 752, startPoint y: 482, endPoint x: 518, endPoint y: 520, distance: 236.5
click at [518, 520] on div "Activity Notes Comms Attendance Waivers Tasks Automations New Message Template …" at bounding box center [825, 269] width 646 height 986
click at [766, 487] on p "MMA = Wednesday the 20th of August at 7 pm" at bounding box center [824, 486] width 591 height 17
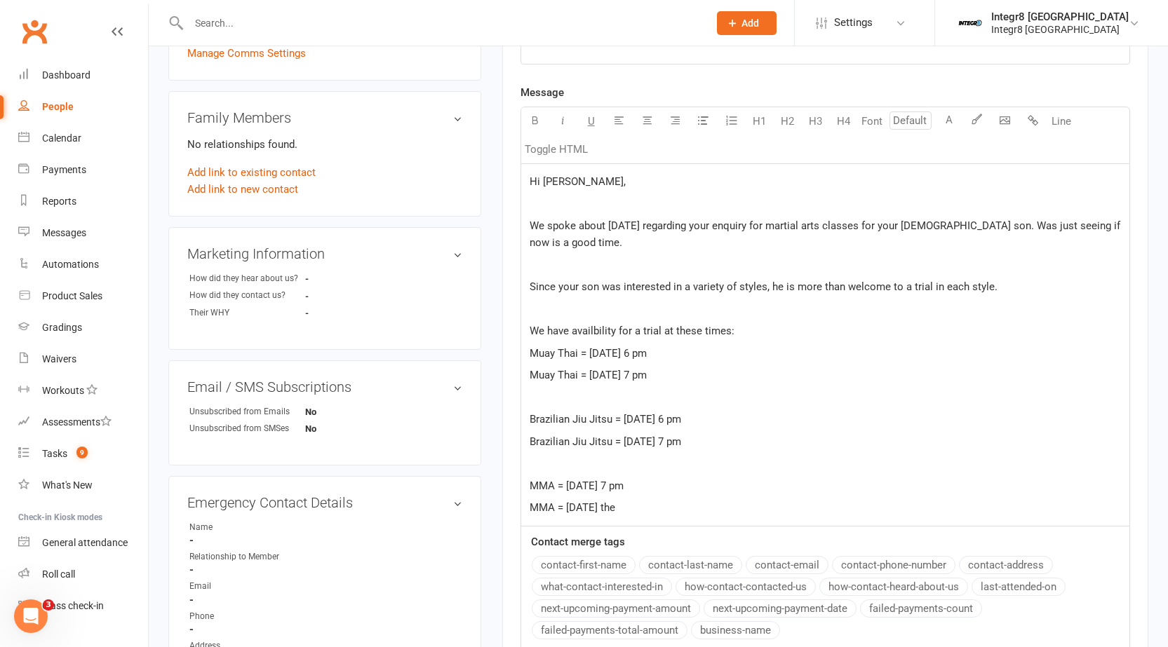
click at [654, 515] on p "MMA = Monday the" at bounding box center [824, 507] width 591 height 17
click at [756, 333] on p "We have availbility for a trial at these times:" at bounding box center [824, 331] width 591 height 17
click at [744, 507] on p "MMA = Monday the 25th of August at 7 pm" at bounding box center [824, 507] width 591 height 17
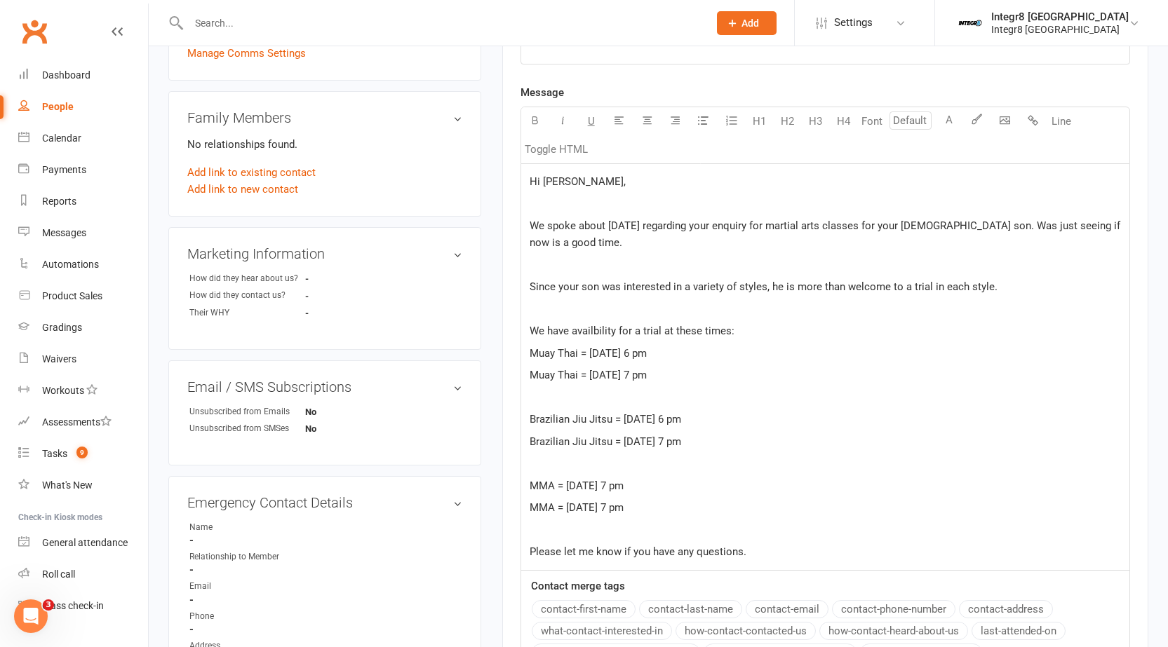
click at [738, 526] on p "﻿" at bounding box center [824, 530] width 591 height 17
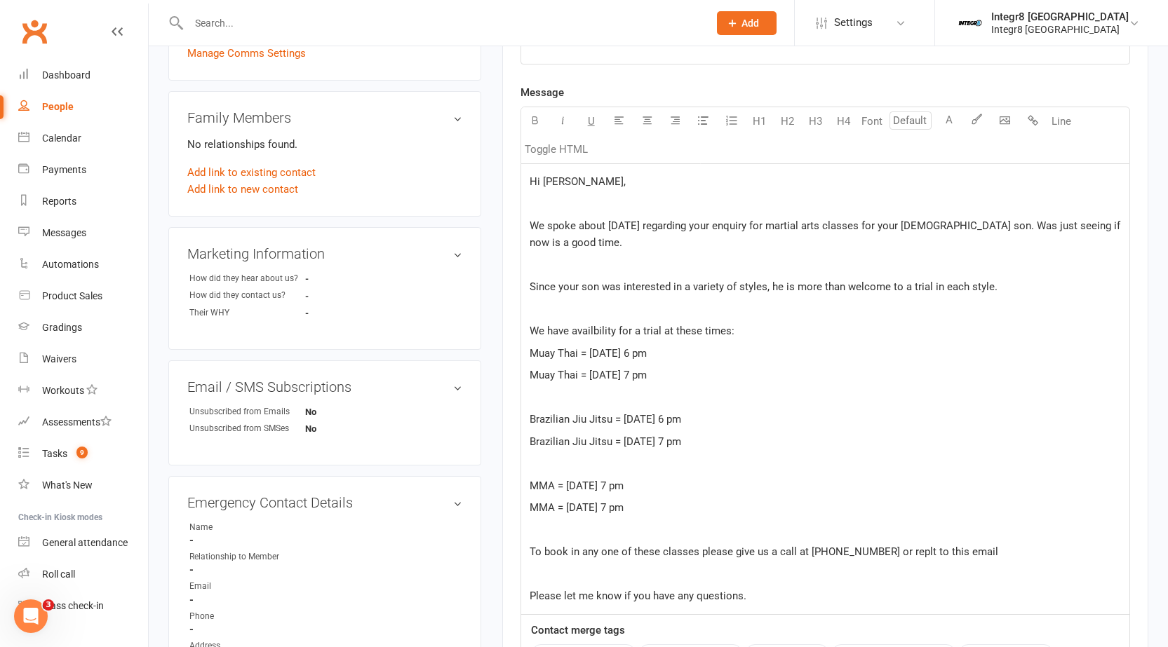
click at [907, 553] on span "To book in any one of these classes please give us a call at 0486 332 503 or re…" at bounding box center [763, 552] width 468 height 13
click at [543, 191] on div "Hi Alex, ﻿ We spoke about 2 months ago regarding your enquiry for martial arts …" at bounding box center [825, 389] width 608 height 450
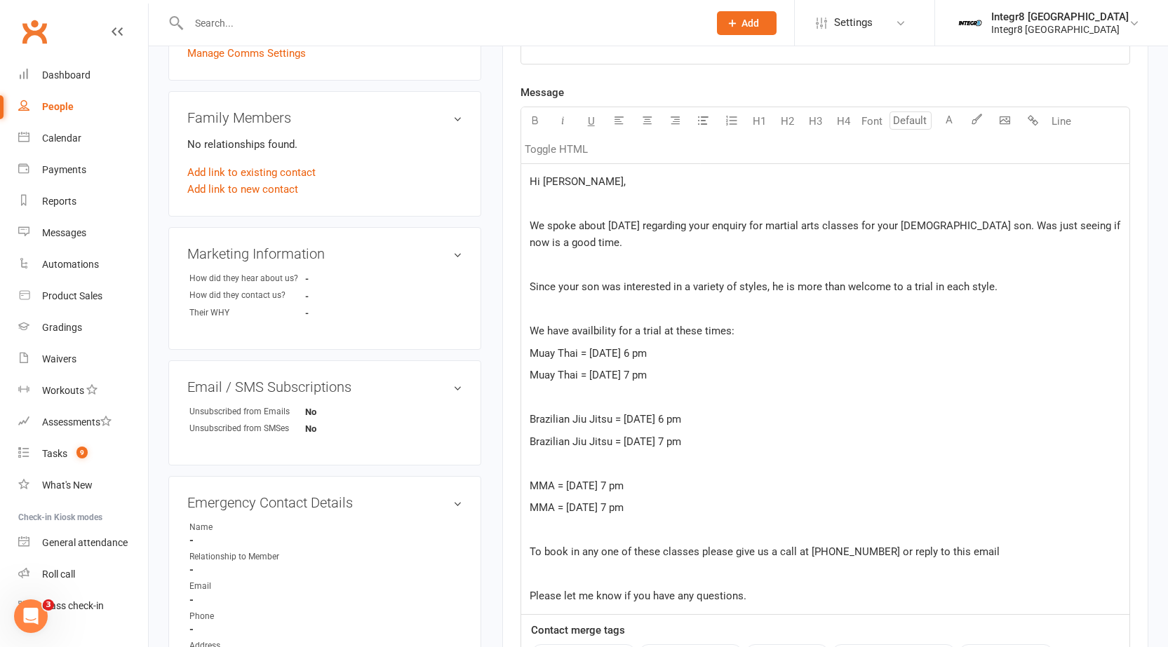
click at [552, 224] on span "We spoke about 2 months ago regarding your enquiry for martial arts classes for…" at bounding box center [825, 234] width 593 height 29
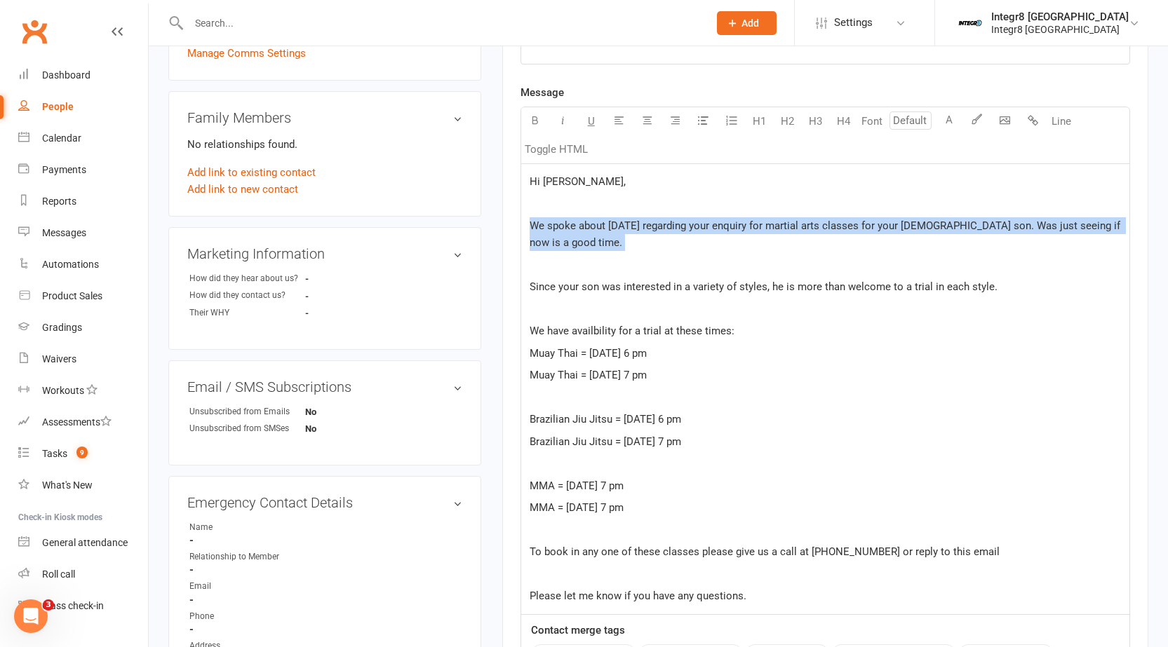
click at [552, 224] on span "We spoke about 2 months ago regarding your enquiry for martial arts classes for…" at bounding box center [825, 234] width 593 height 29
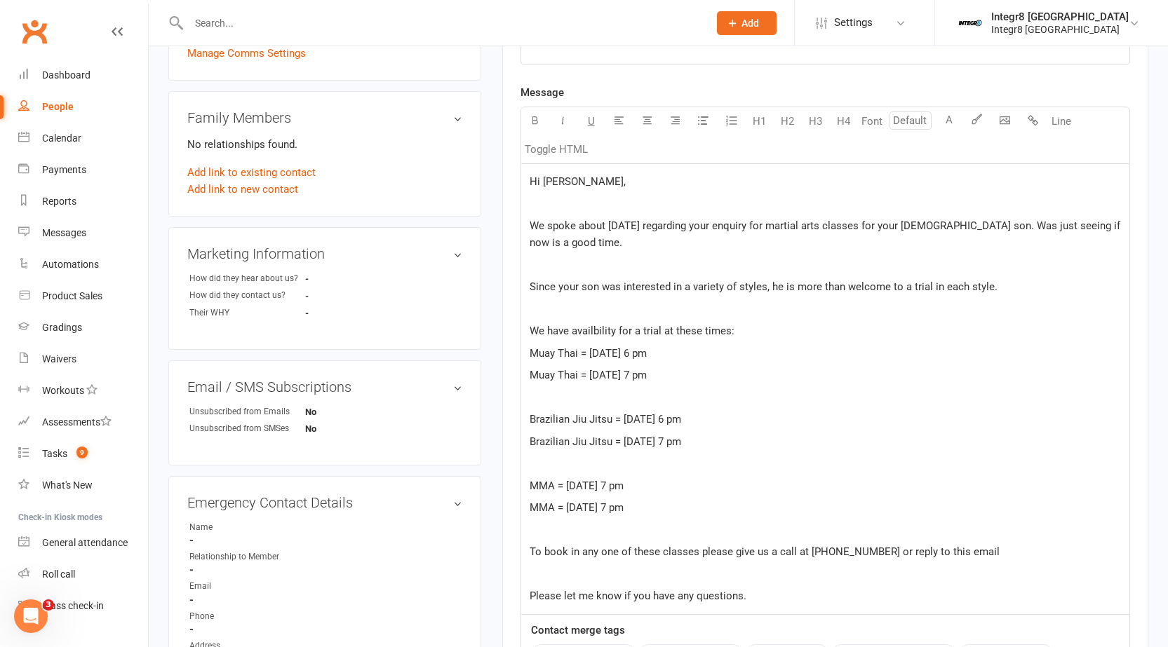
click at [562, 292] on span "Since your son was interested in a variety of styles, he is more than welcome t…" at bounding box center [763, 287] width 468 height 13
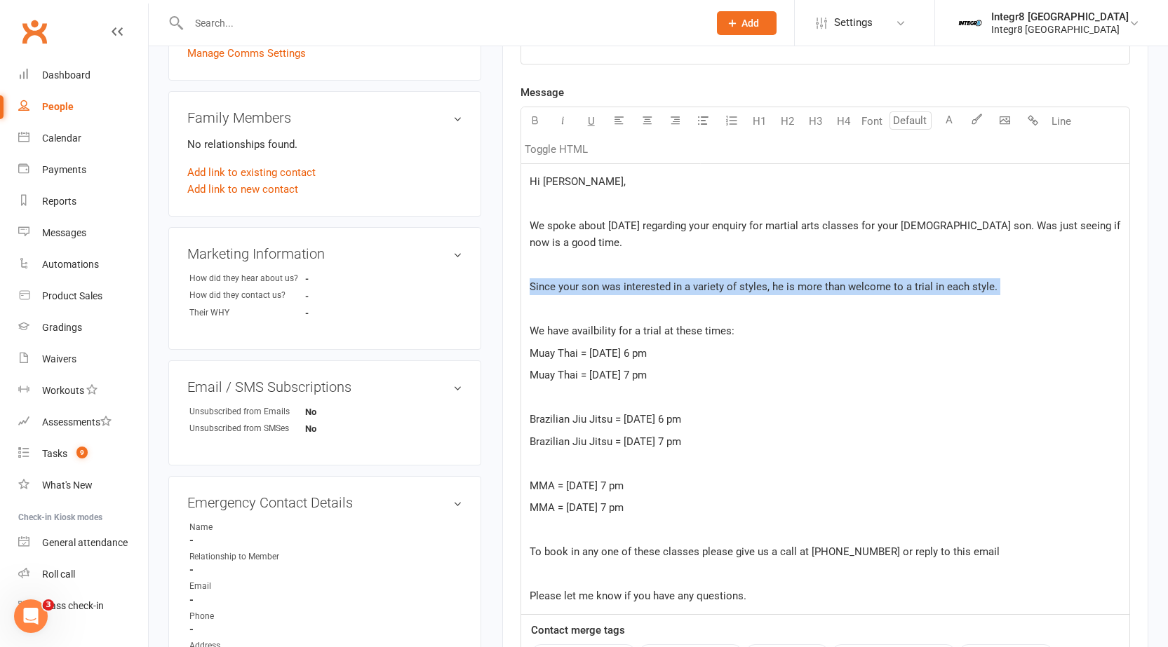
click at [562, 292] on span "Since your son was interested in a variety of styles, he is more than welcome t…" at bounding box center [763, 287] width 468 height 13
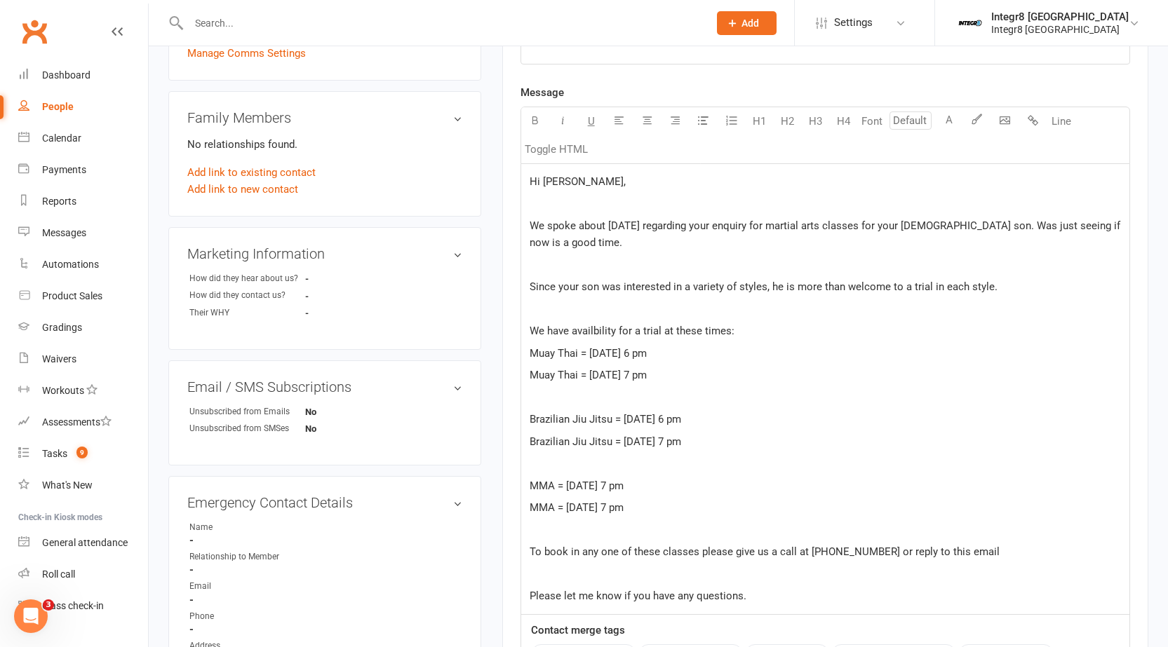
click at [586, 337] on span "We have availbility for a trial at these times:" at bounding box center [631, 331] width 205 height 13
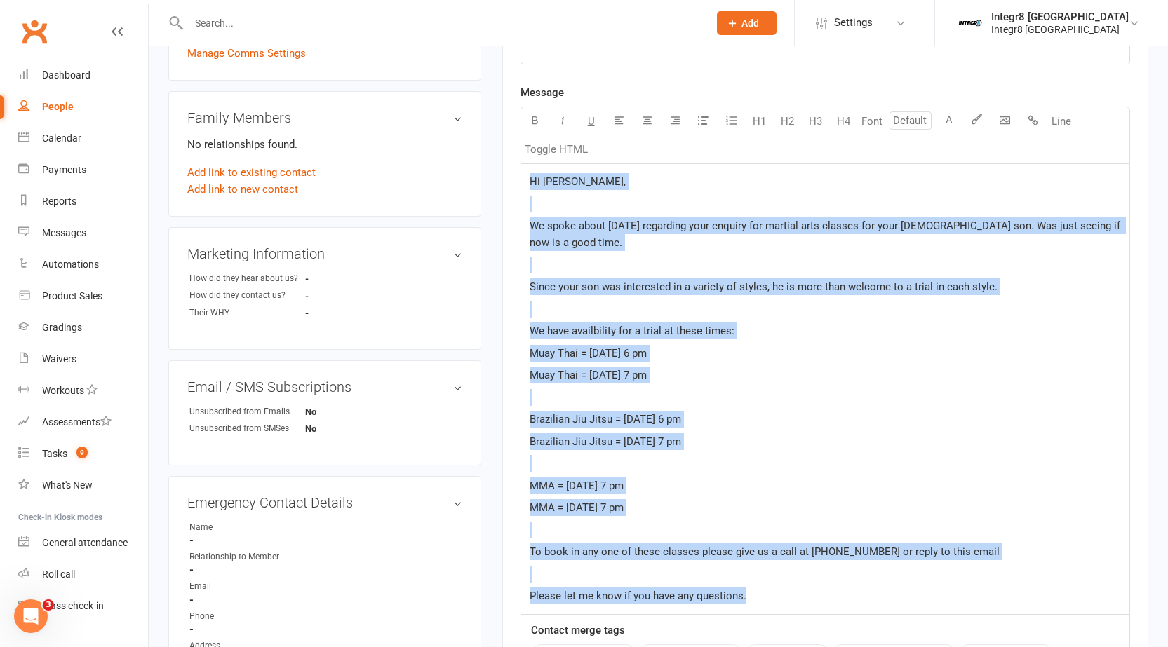
copy div "Hi Alex, ﻿ We spoke about 2 months ago regarding your enquiry for martial arts …"
click at [677, 435] on span "Brazilian Jiu Jitsu = Thursday the 21st of August at 7 pm" at bounding box center [604, 441] width 151 height 13
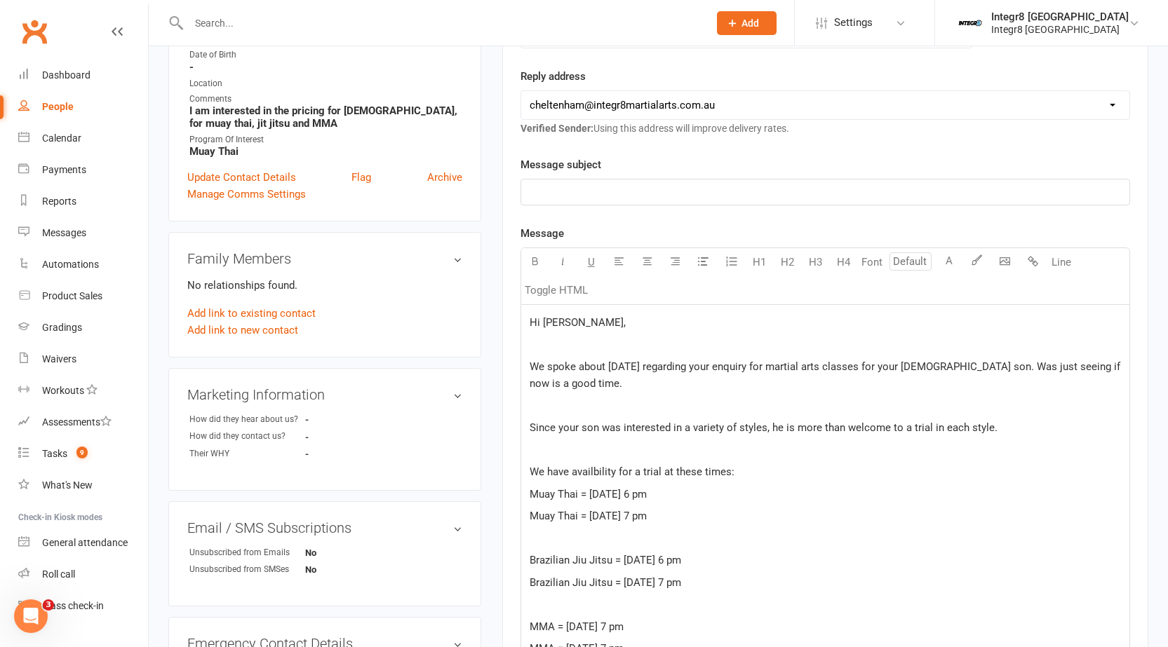
scroll to position [250, 0]
click at [542, 202] on div "﻿" at bounding box center [825, 191] width 608 height 25
click at [539, 191] on span "⚡ Martial Arts Trials – Limited Spaces Available" at bounding box center [644, 191] width 231 height 13
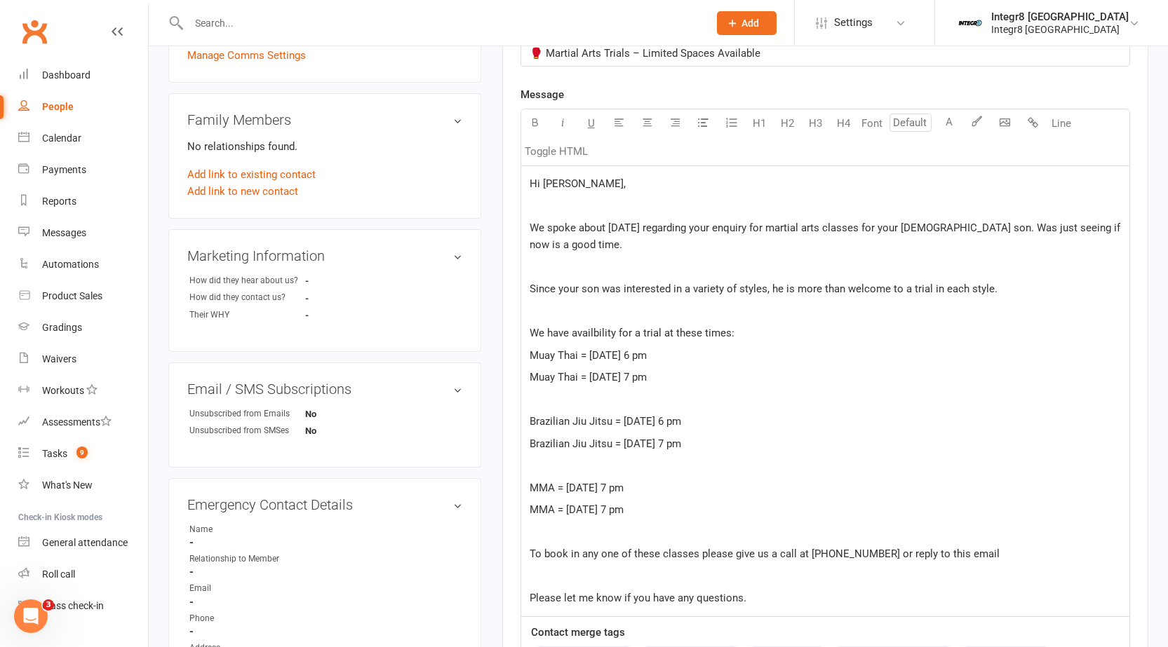
scroll to position [391, 0]
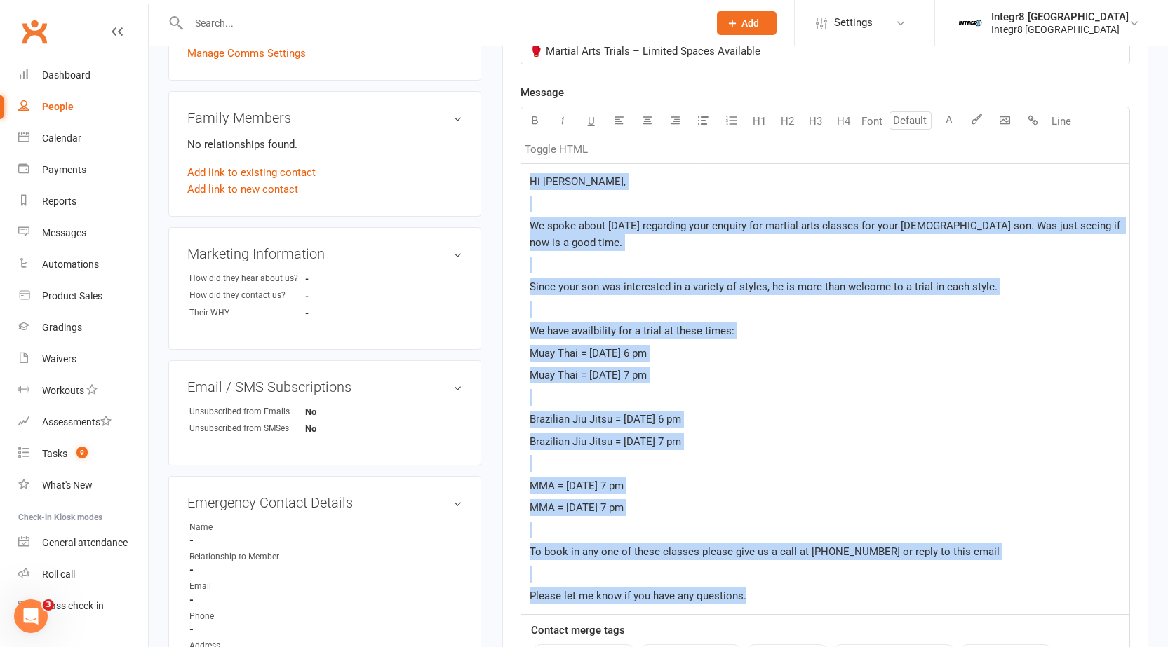
drag, startPoint x: 529, startPoint y: 179, endPoint x: 759, endPoint y: 593, distance: 474.0
click at [759, 593] on div "Hi Alex, ﻿ We spoke about 2 months ago regarding your enquiry for martial arts …" at bounding box center [825, 389] width 608 height 450
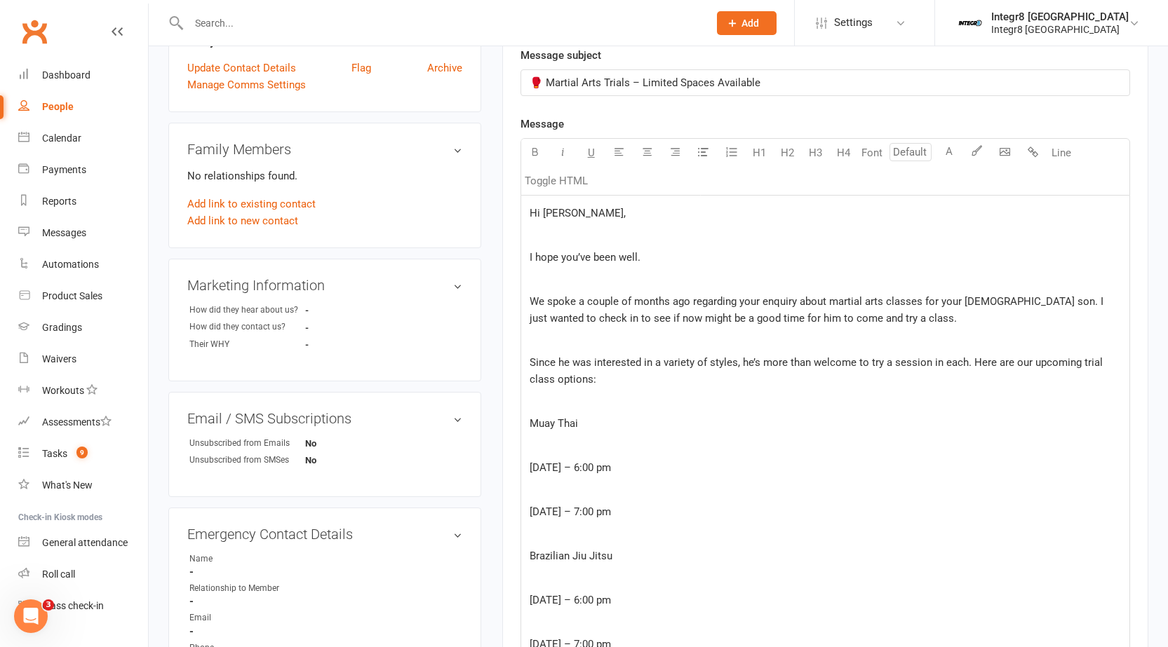
scroll to position [340, 0]
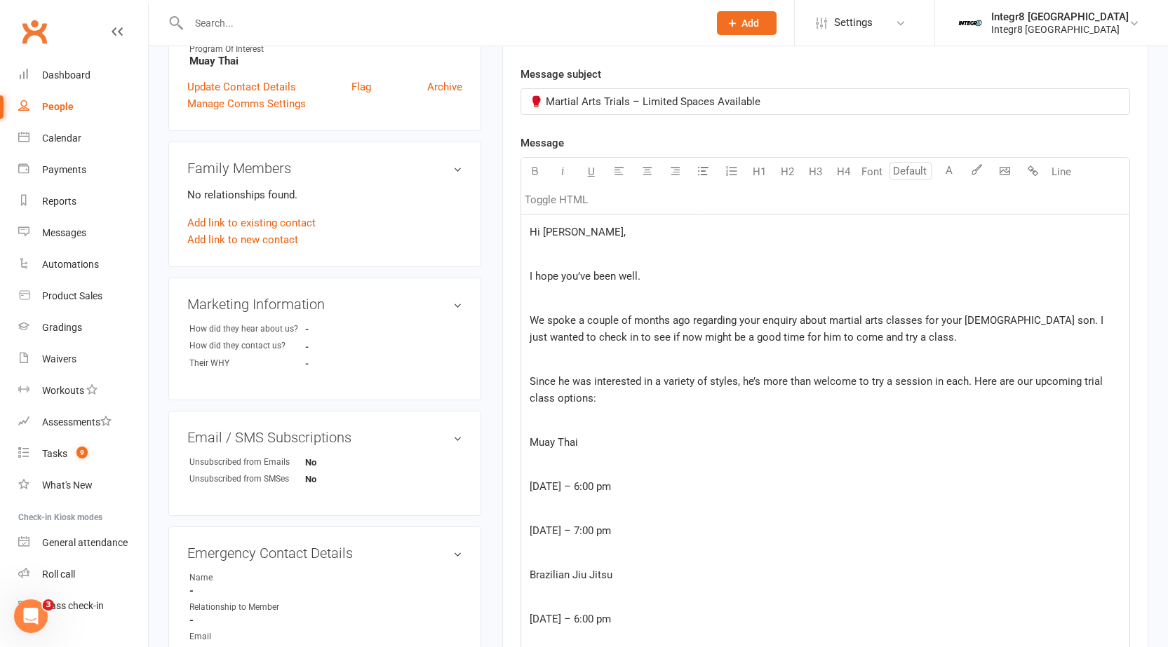
click at [562, 299] on p "﻿" at bounding box center [824, 298] width 591 height 17
click at [971, 380] on span "Since he was interested in a variety of styles, he’s more than welcome to try a…" at bounding box center [817, 389] width 576 height 29
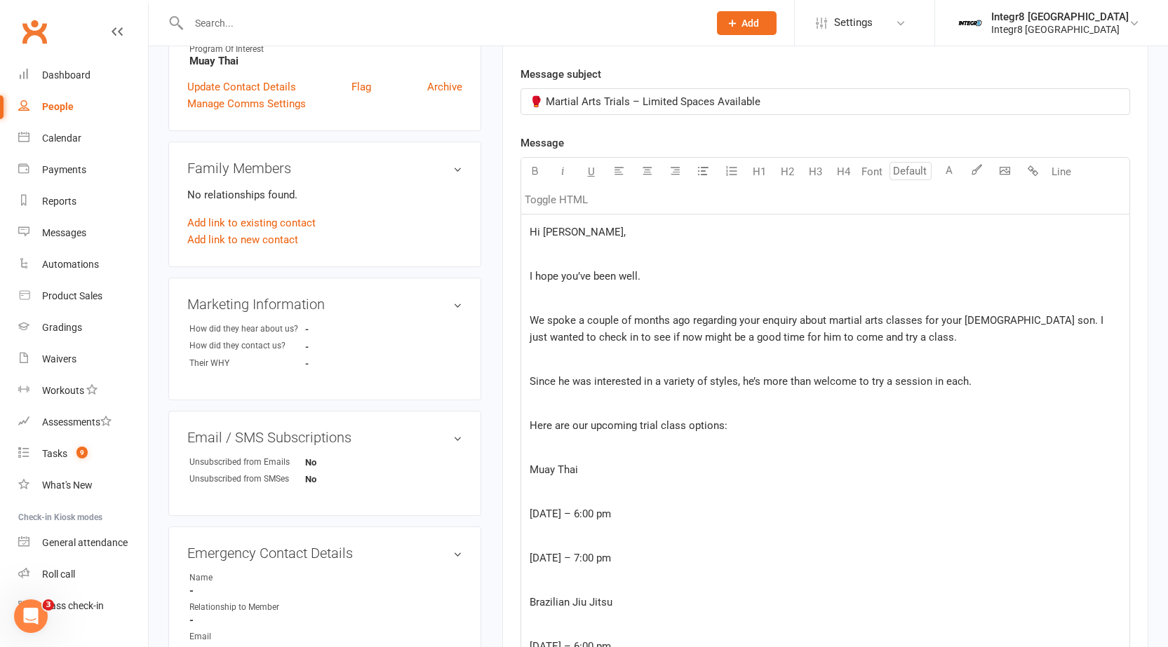
click at [546, 454] on p "﻿" at bounding box center [824, 448] width 591 height 17
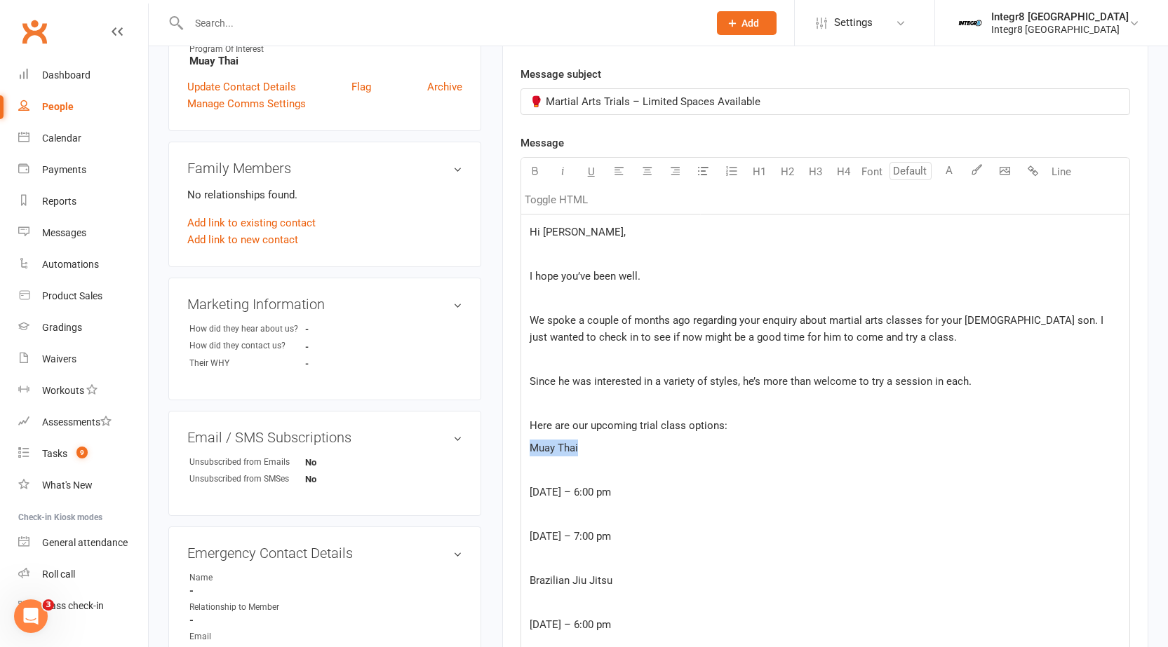
drag, startPoint x: 574, startPoint y: 450, endPoint x: 525, endPoint y: 452, distance: 48.5
click at [525, 452] on div "Hi Alex, ﻿ I hope you’ve been well. ﻿ We spoke a couple of months ago regarding…" at bounding box center [825, 562] width 608 height 694
click at [842, 170] on button "H4" at bounding box center [844, 172] width 28 height 28
click at [689, 415] on div "Hi Alex, ﻿ I hope you’ve been well. ﻿ We spoke a couple of months ago regarding…" at bounding box center [825, 564] width 608 height 698
click at [731, 429] on p "Here are our upcoming trial class options:" at bounding box center [824, 425] width 591 height 17
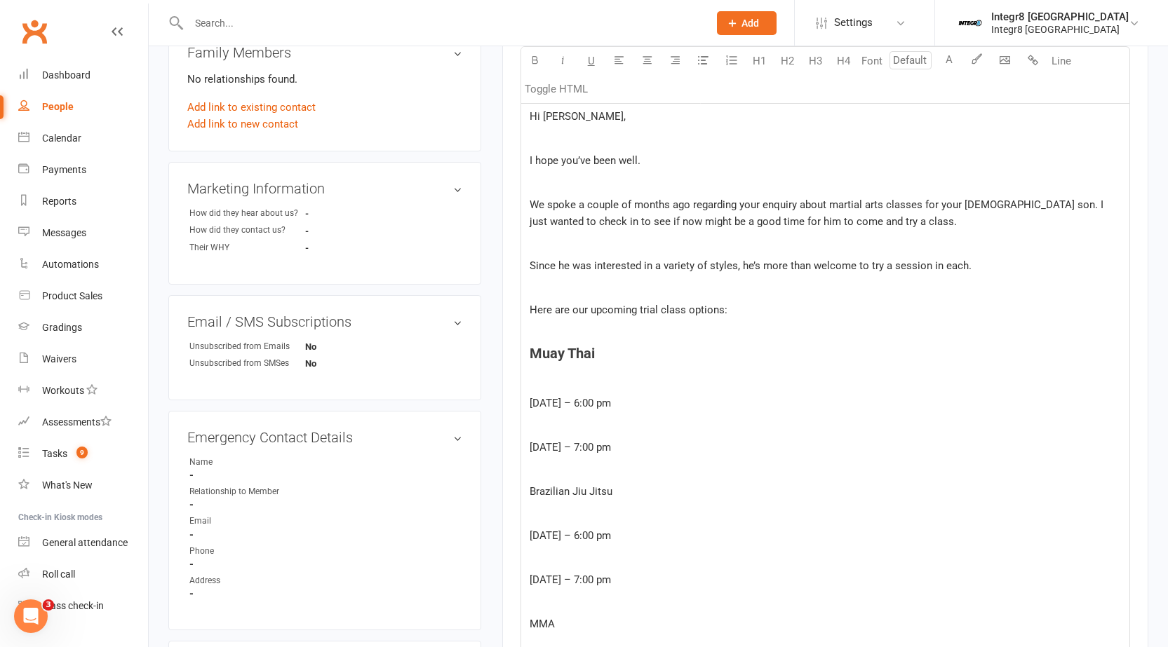
scroll to position [480, 0]
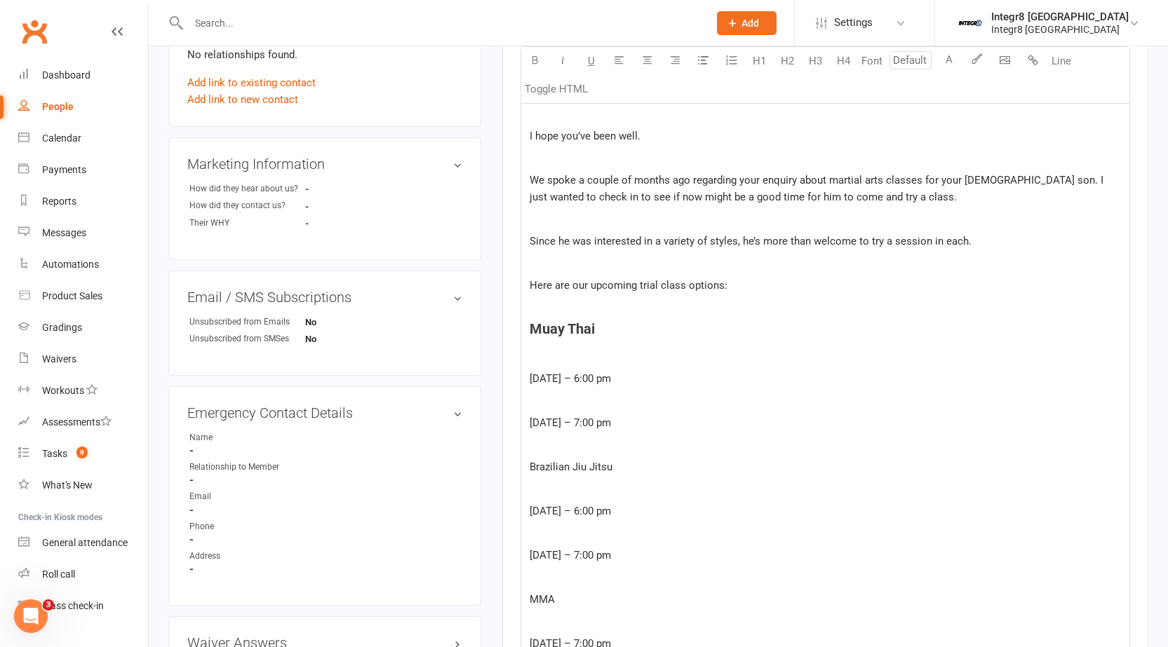
click at [532, 374] on span "Wednesday, 20 August – 6:00 pm" at bounding box center [569, 378] width 81 height 13
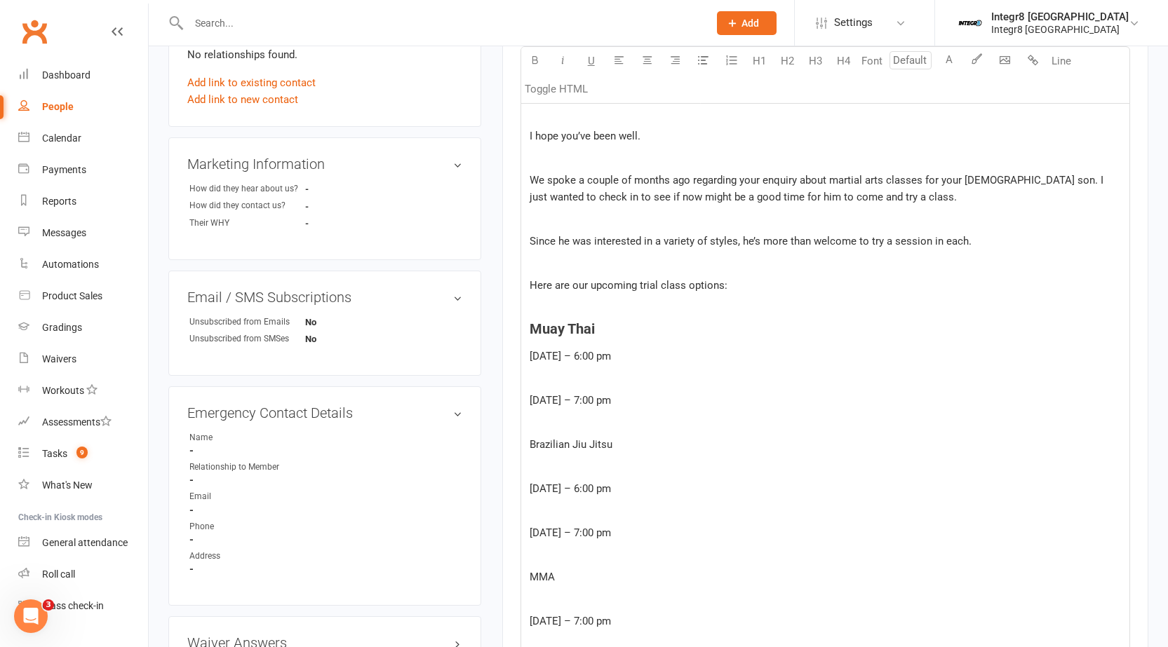
click at [530, 397] on span "Thursday, 21 August – 7:00 pm" at bounding box center [569, 400] width 81 height 13
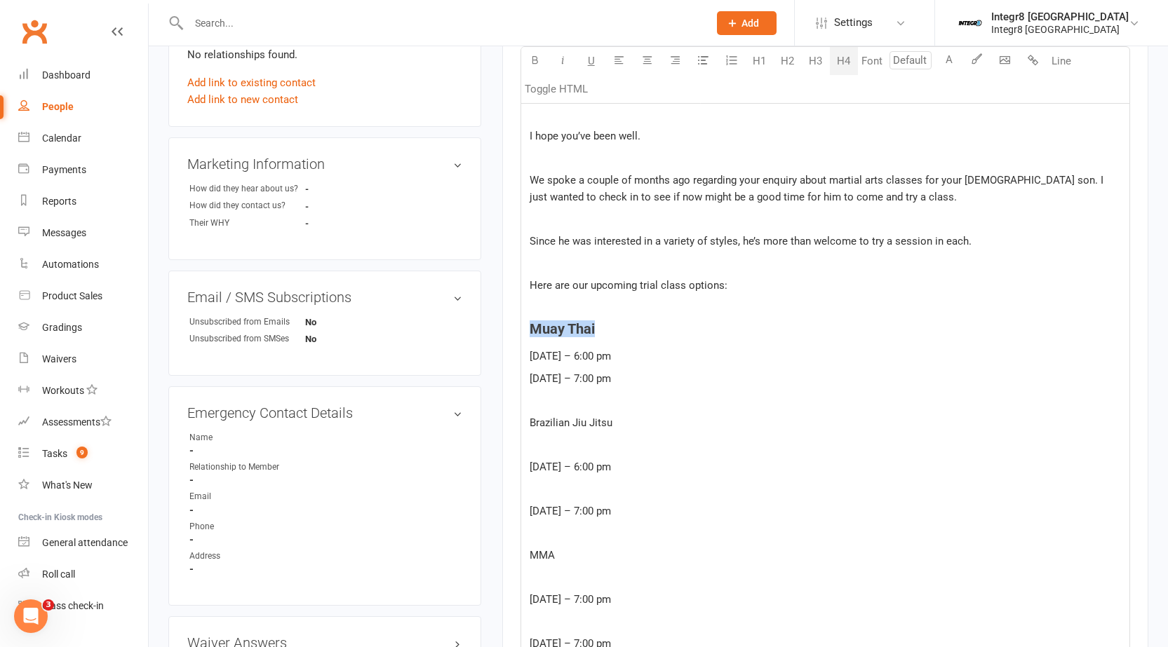
drag, startPoint x: 604, startPoint y: 330, endPoint x: 510, endPoint y: 330, distance: 94.0
click at [518, 335] on div "Activity Notes Comms Attendance Waivers Tasks Automations New Message Template …" at bounding box center [825, 348] width 646 height 1322
click at [846, 55] on button "H4" at bounding box center [844, 61] width 28 height 28
click at [537, 64] on icon "button" at bounding box center [534, 60] width 11 height 11
click at [589, 310] on p "﻿" at bounding box center [824, 307] width 591 height 17
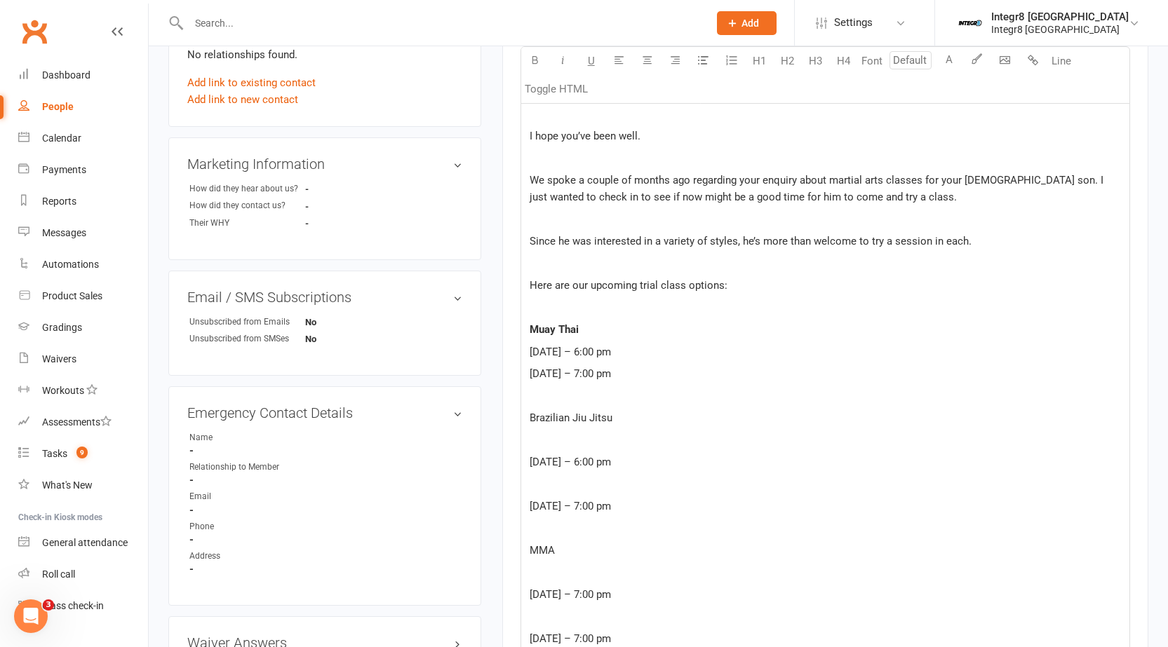
drag, startPoint x: 530, startPoint y: 352, endPoint x: 691, endPoint y: 367, distance: 161.3
click at [692, 370] on div "Hi Alex, ﻿ I hope you’ve been well. ﻿ We spoke a couple of months ago regarding…" at bounding box center [825, 409] width 608 height 671
click at [708, 67] on button "button" at bounding box center [703, 61] width 28 height 28
click at [753, 384] on div "Hi Alex, ﻿ I hope you’ve been well. ﻿ We spoke a couple of months ago regarding…" at bounding box center [825, 412] width 608 height 677
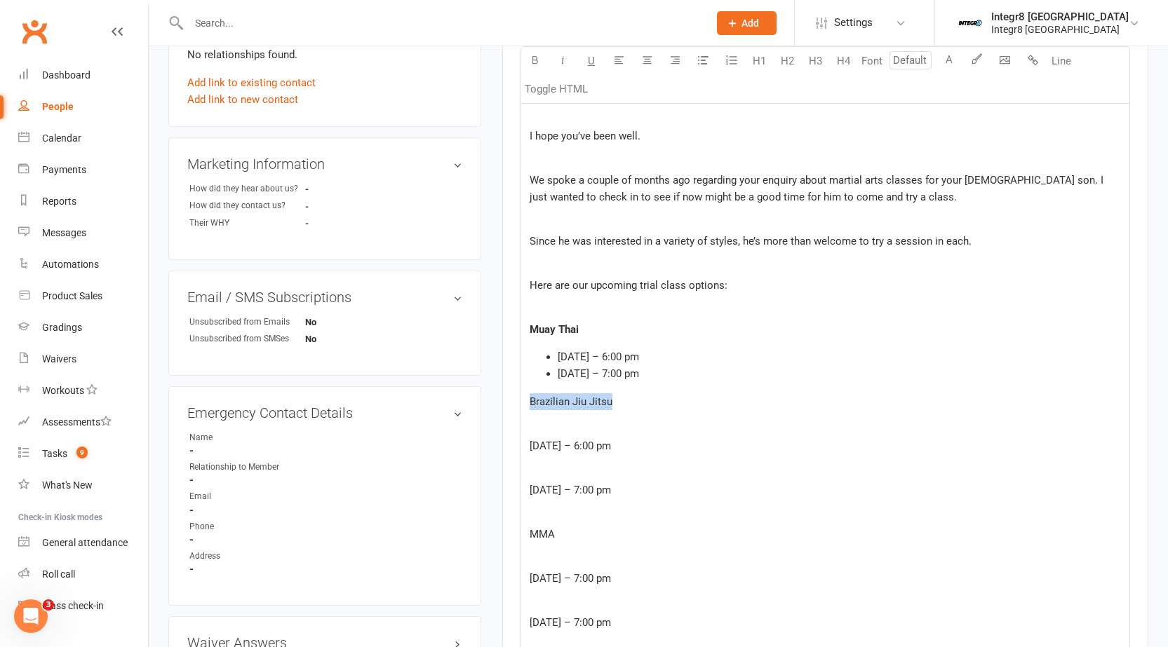
drag, startPoint x: 619, startPoint y: 408, endPoint x: 522, endPoint y: 404, distance: 96.2
click at [522, 404] on div "Hi Alex, ﻿ I hope you’ve been well. ﻿ We spoke a couple of months ago regarding…" at bounding box center [825, 401] width 608 height 655
click at [539, 61] on icon "button" at bounding box center [534, 60] width 11 height 11
click at [581, 421] on p "﻿" at bounding box center [824, 424] width 591 height 17
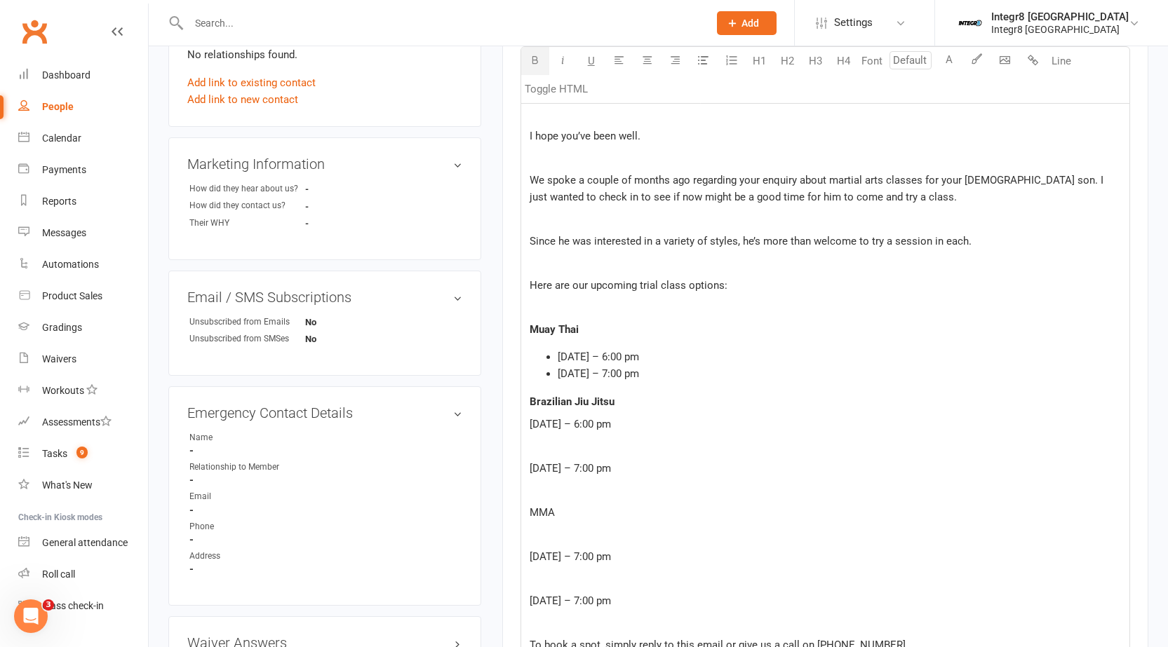
click at [565, 452] on p "﻿" at bounding box center [824, 446] width 591 height 17
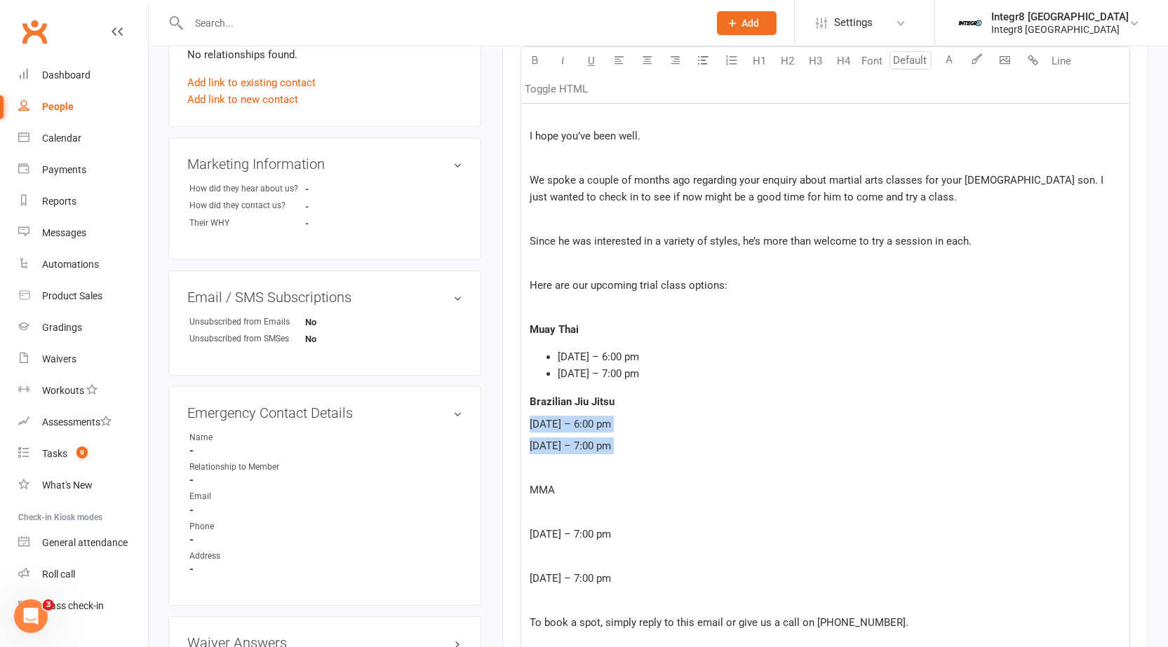
drag, startPoint x: 691, startPoint y: 457, endPoint x: 527, endPoint y: 430, distance: 166.3
click at [527, 430] on div "Hi Alex, ﻿ I hope you’ve been well. ﻿ We spoke a couple of months ago regarding…" at bounding box center [825, 379] width 608 height 611
click at [697, 62] on button "button" at bounding box center [703, 61] width 28 height 28
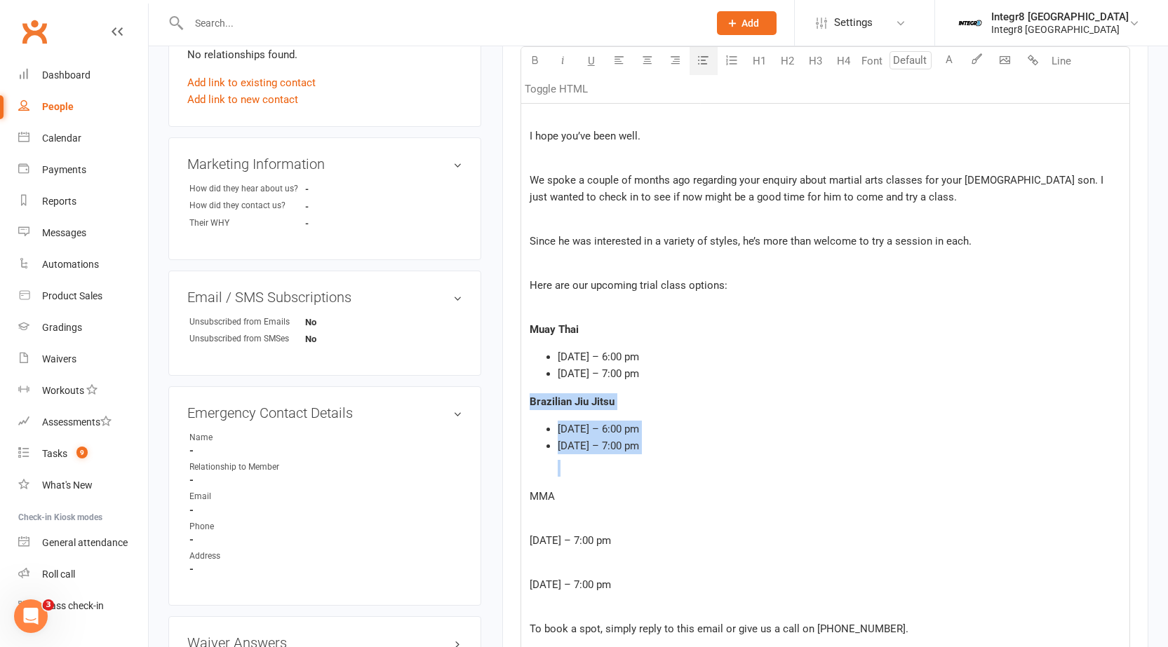
click at [617, 473] on p "﻿" at bounding box center [839, 468] width 563 height 17
click at [546, 479] on div "Hi Alex, ﻿ I hope you’ve been well. ﻿ We spoke a couple of months ago regarding…" at bounding box center [825, 382] width 608 height 617
click at [527, 497] on div "Hi Alex, ﻿ I hope you’ve been well. ﻿ We spoke a couple of months ago regarding…" at bounding box center [825, 382] width 608 height 617
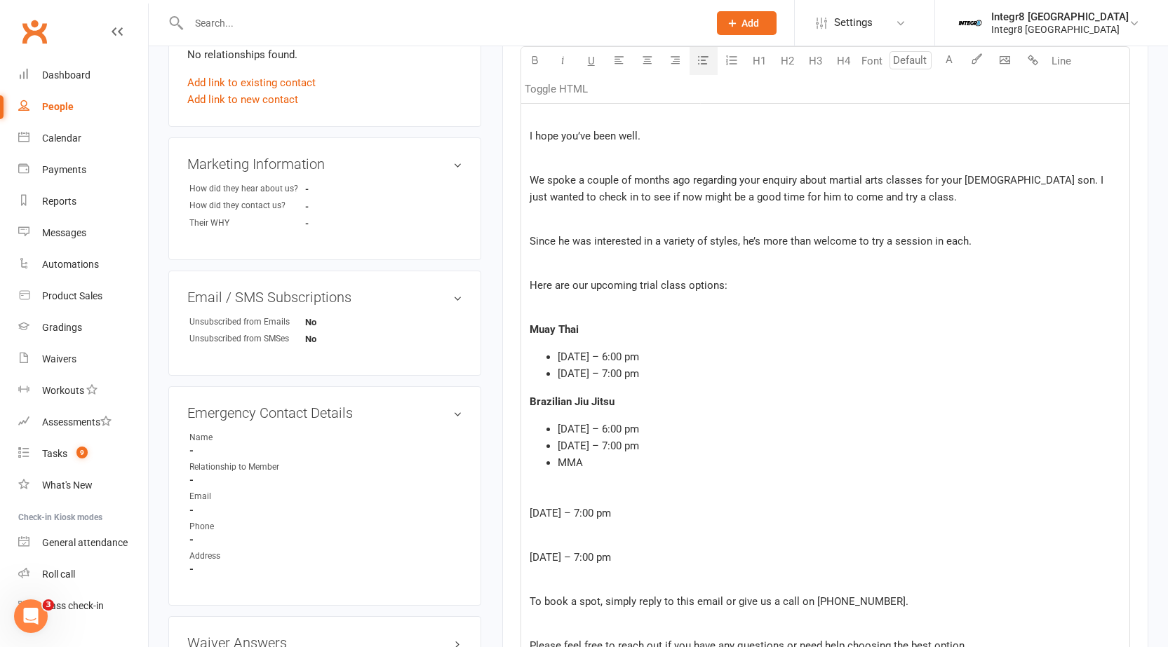
click at [559, 464] on span "MMA" at bounding box center [570, 463] width 25 height 13
click at [560, 465] on span "MMA" at bounding box center [570, 463] width 25 height 13
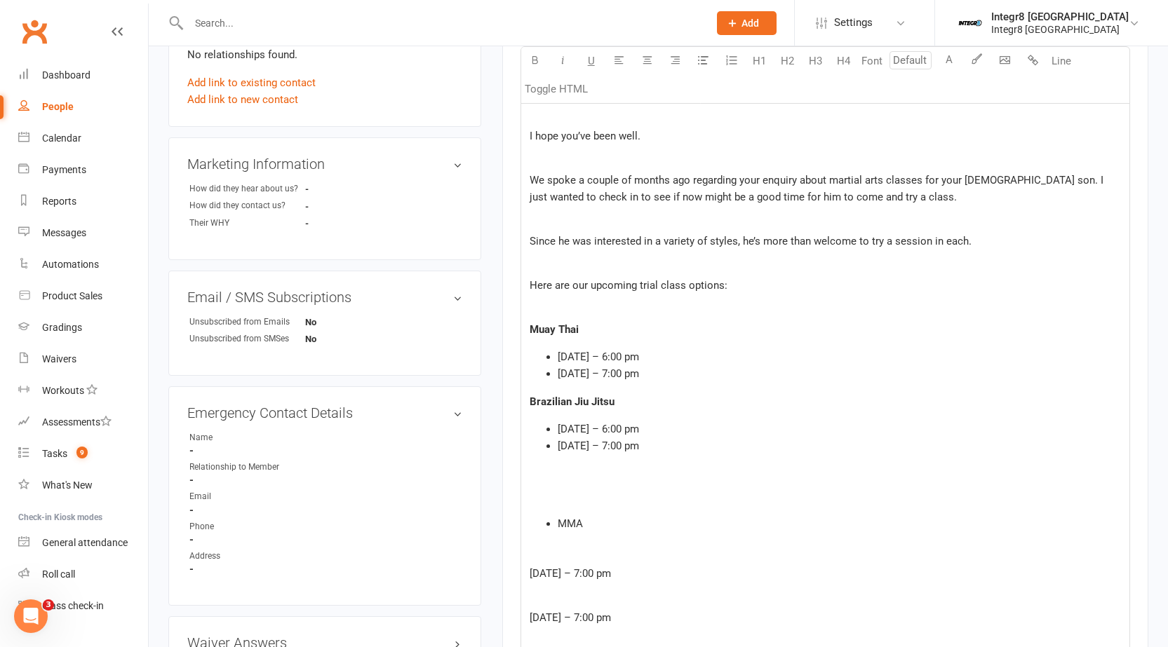
click at [556, 518] on ul "MMA" at bounding box center [824, 523] width 591 height 17
click at [533, 475] on li "MMA" at bounding box center [824, 474] width 591 height 17
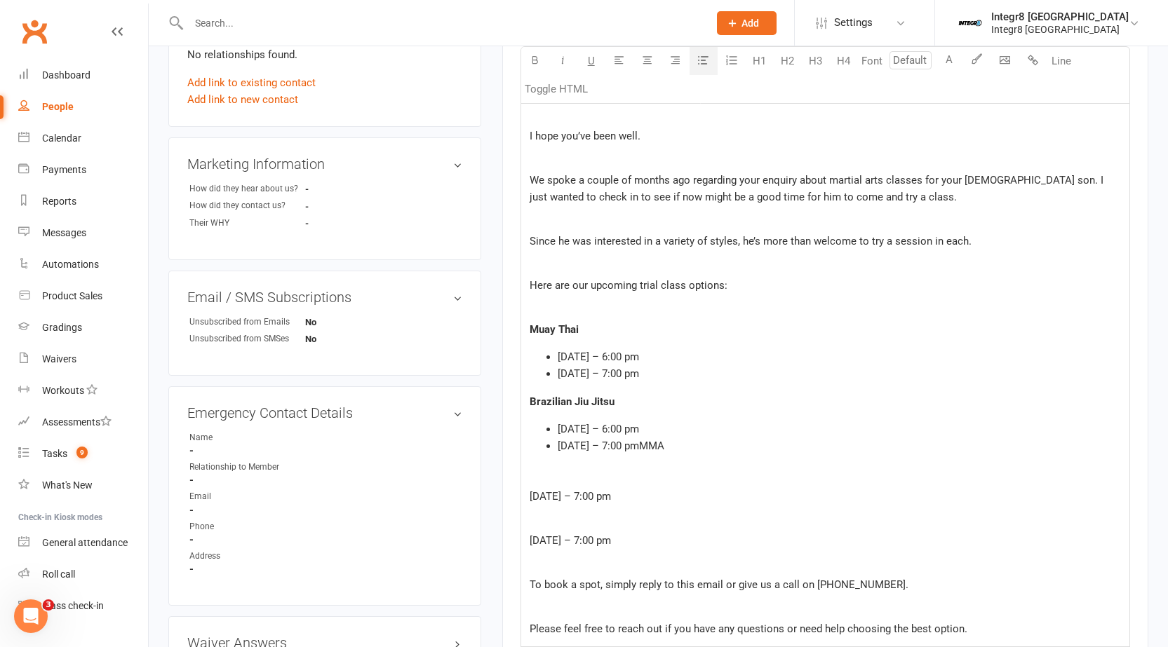
drag, startPoint x: 750, startPoint y: 449, endPoint x: 702, endPoint y: 449, distance: 47.7
click at [702, 449] on li "Thursday, 21 August – 7:00 pmMMA" at bounding box center [839, 446] width 563 height 17
click at [670, 475] on p "﻿" at bounding box center [824, 474] width 591 height 17
click at [537, 472] on span "MMA" at bounding box center [541, 474] width 25 height 13
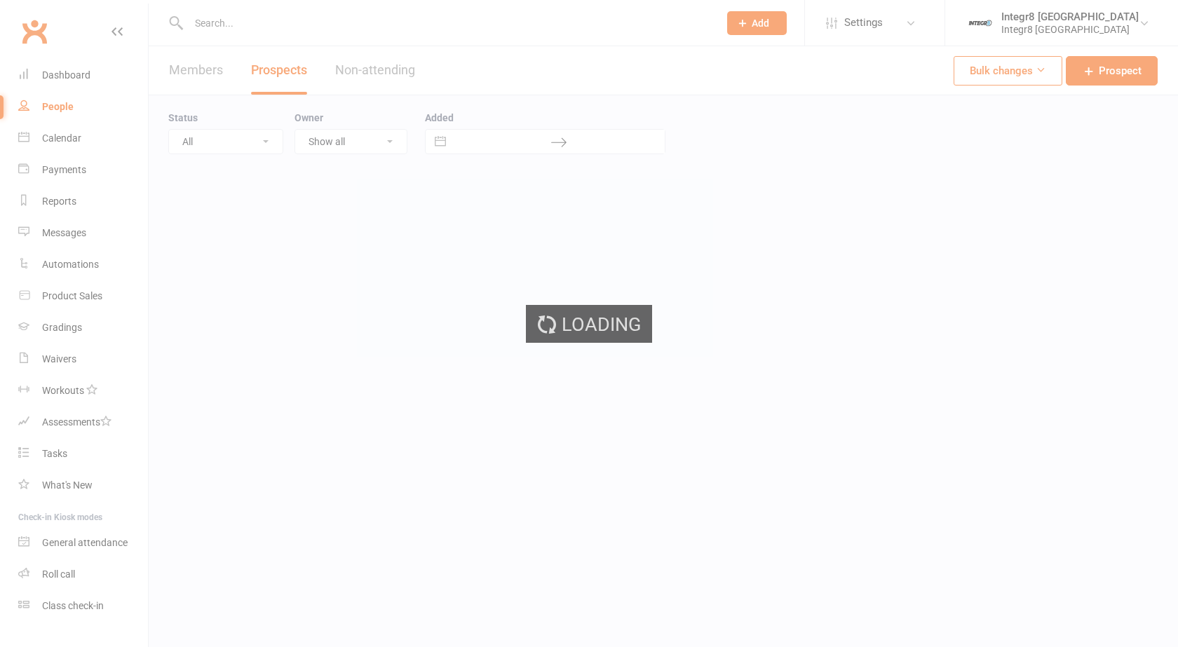
select select "25"
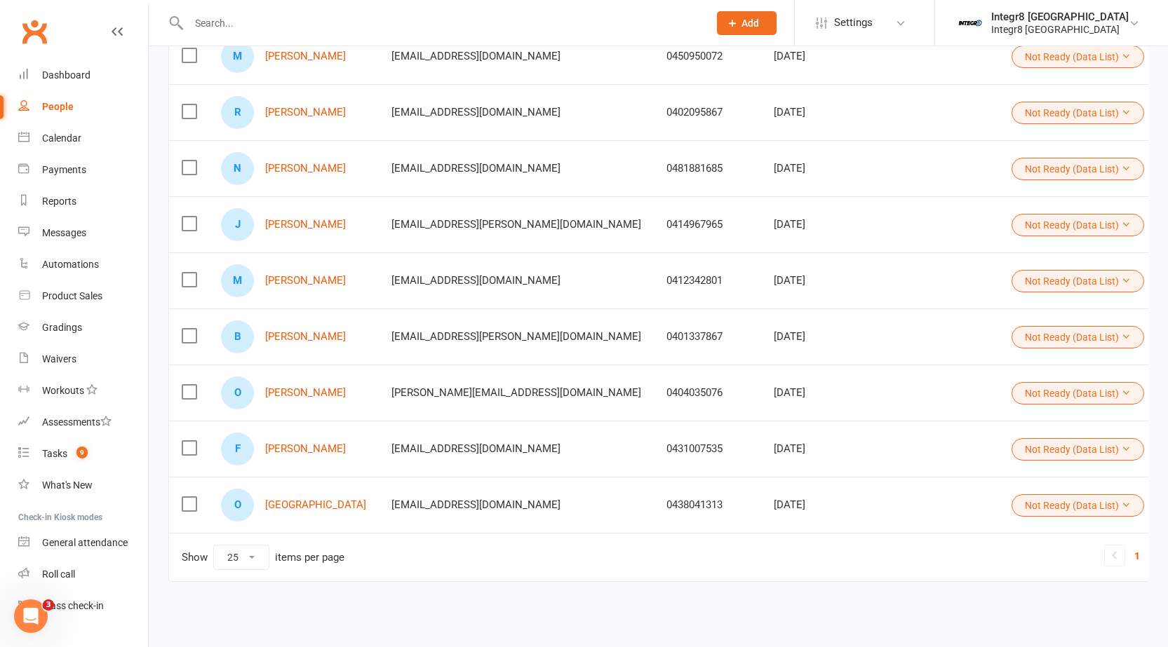
scroll to position [1126, 0]
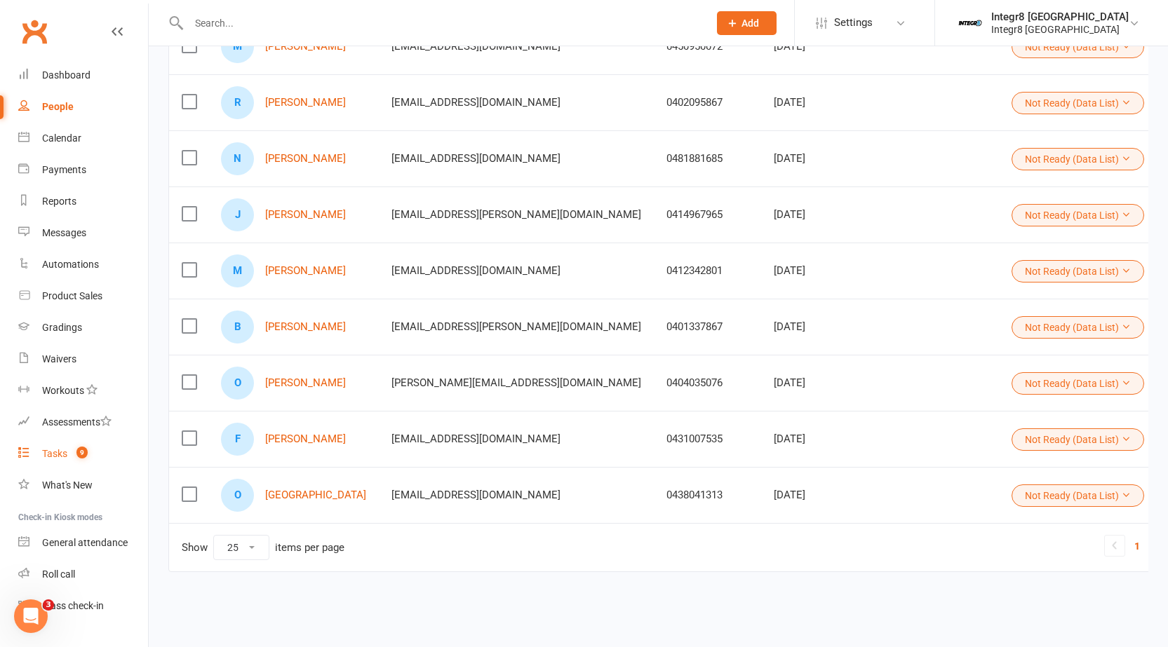
click at [83, 457] on span "9" at bounding box center [81, 453] width 11 height 12
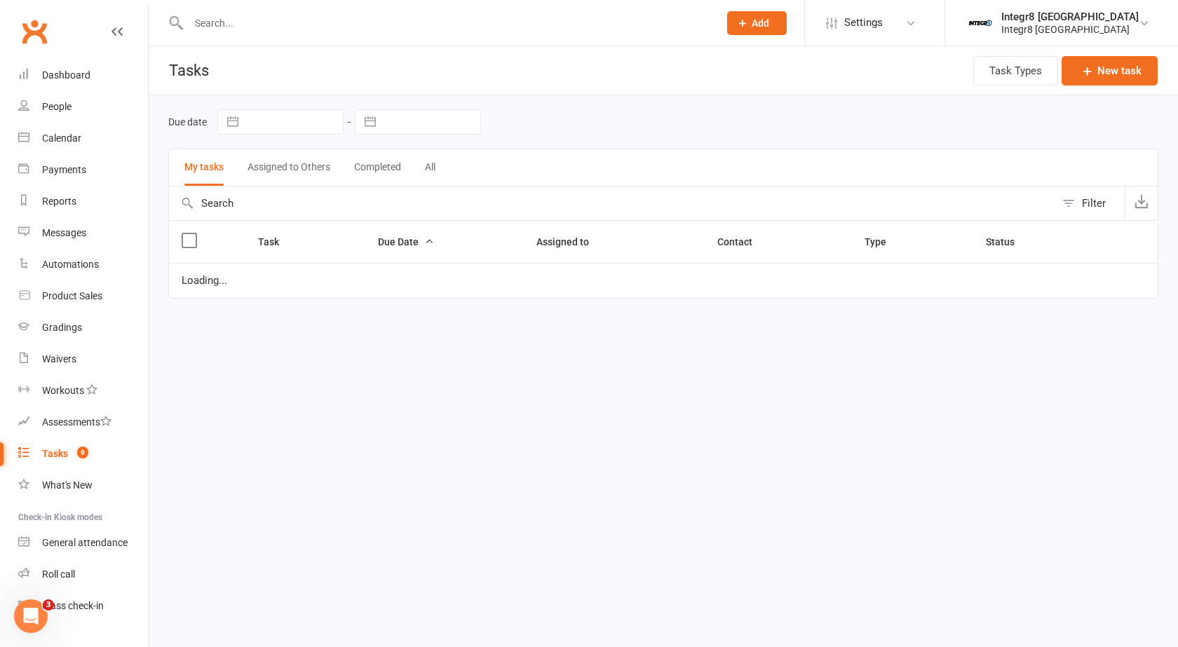
select select "waiting"
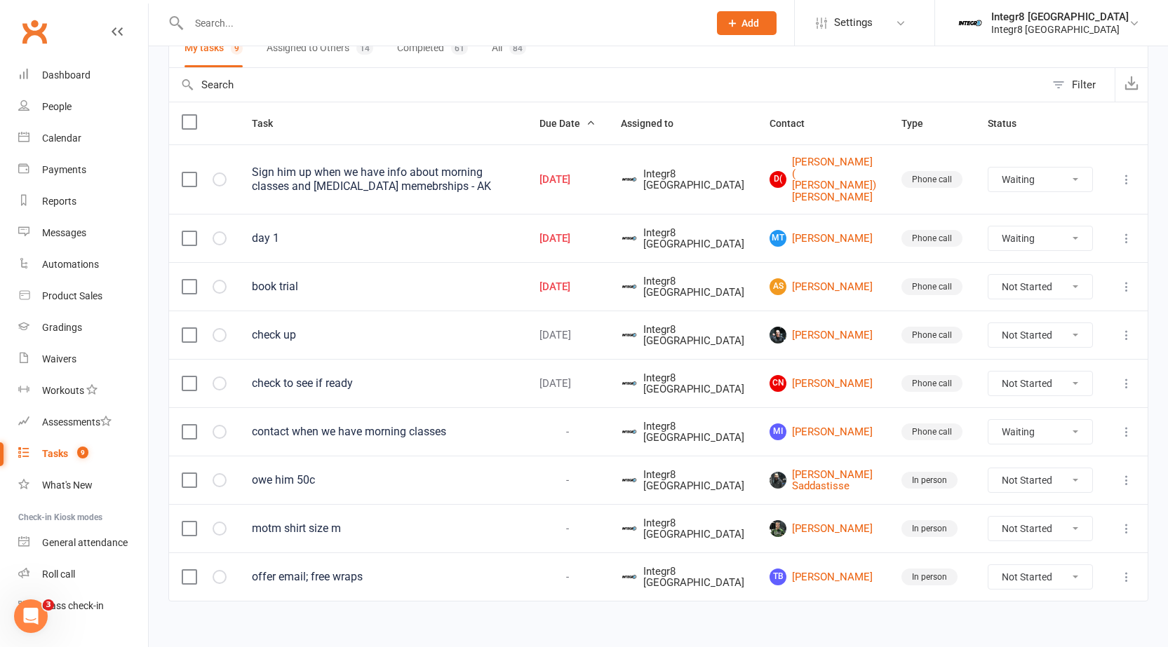
scroll to position [121, 0]
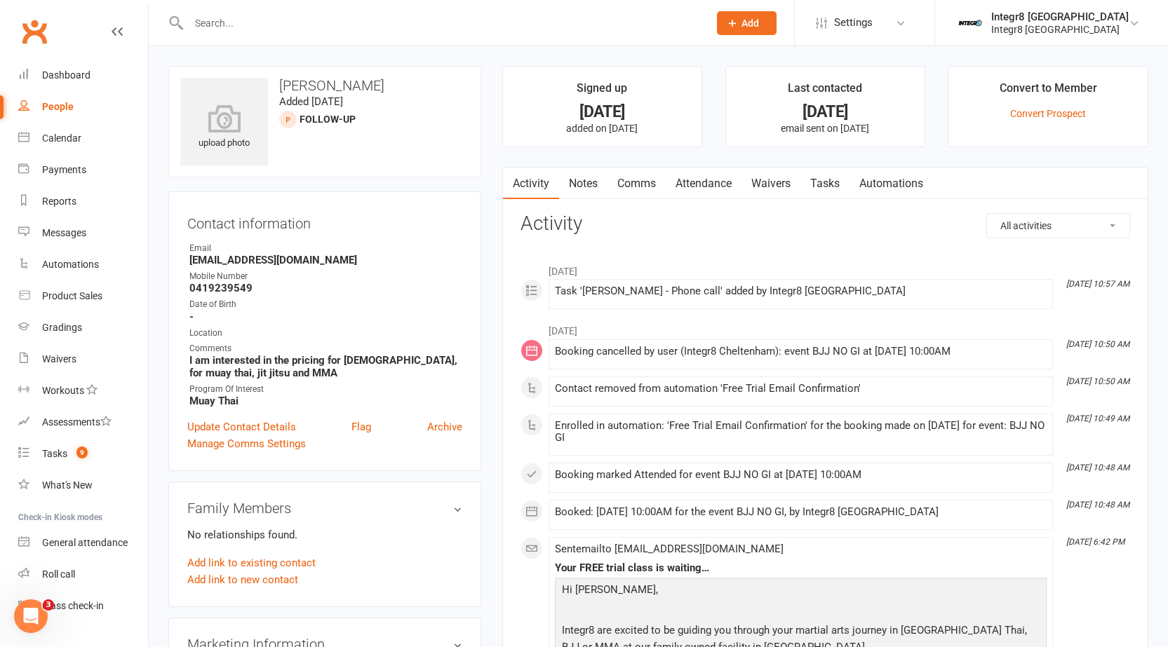
click at [587, 180] on link "Notes" at bounding box center [583, 184] width 48 height 32
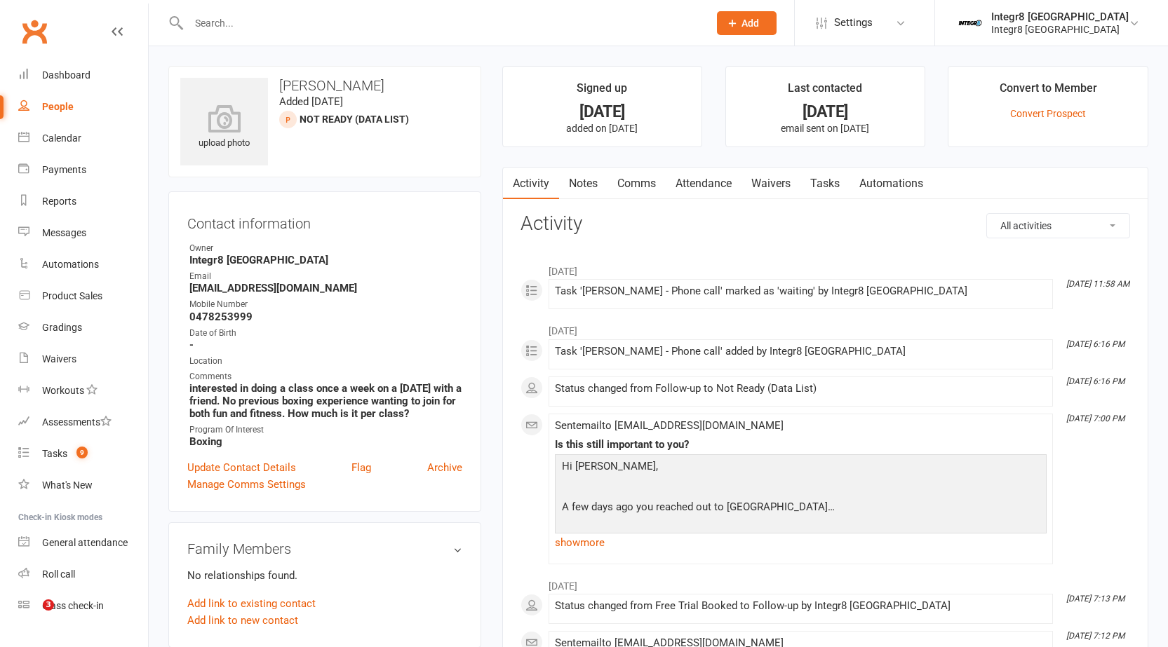
click at [586, 169] on link "Notes" at bounding box center [583, 184] width 48 height 32
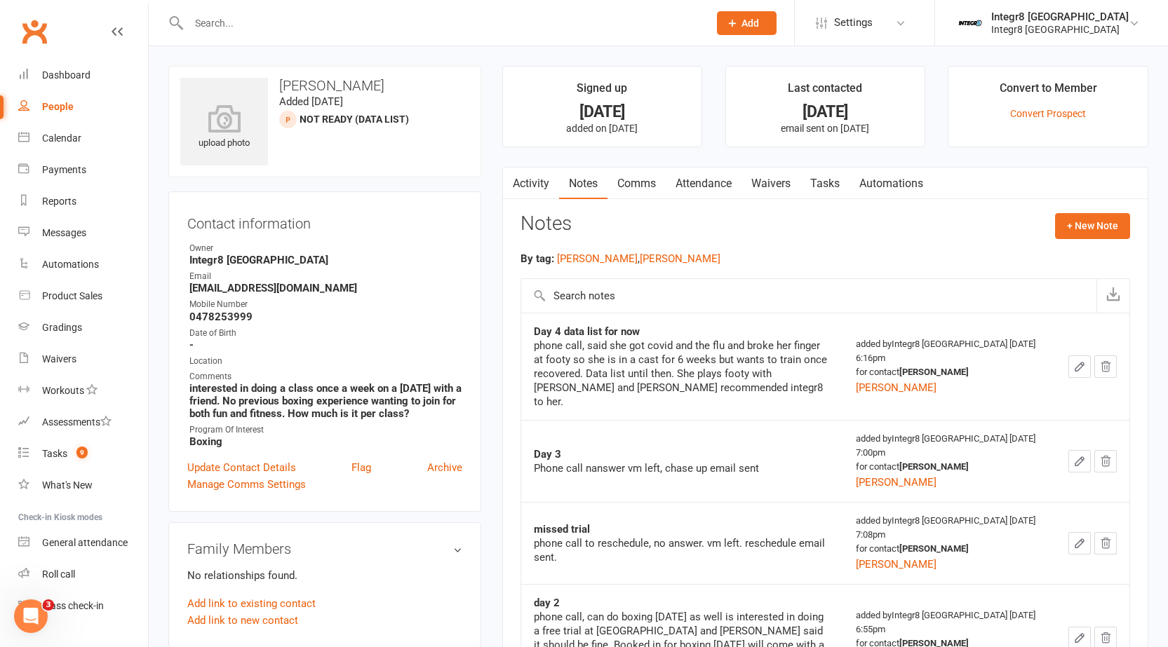
click at [532, 177] on link "Activity" at bounding box center [531, 184] width 56 height 32
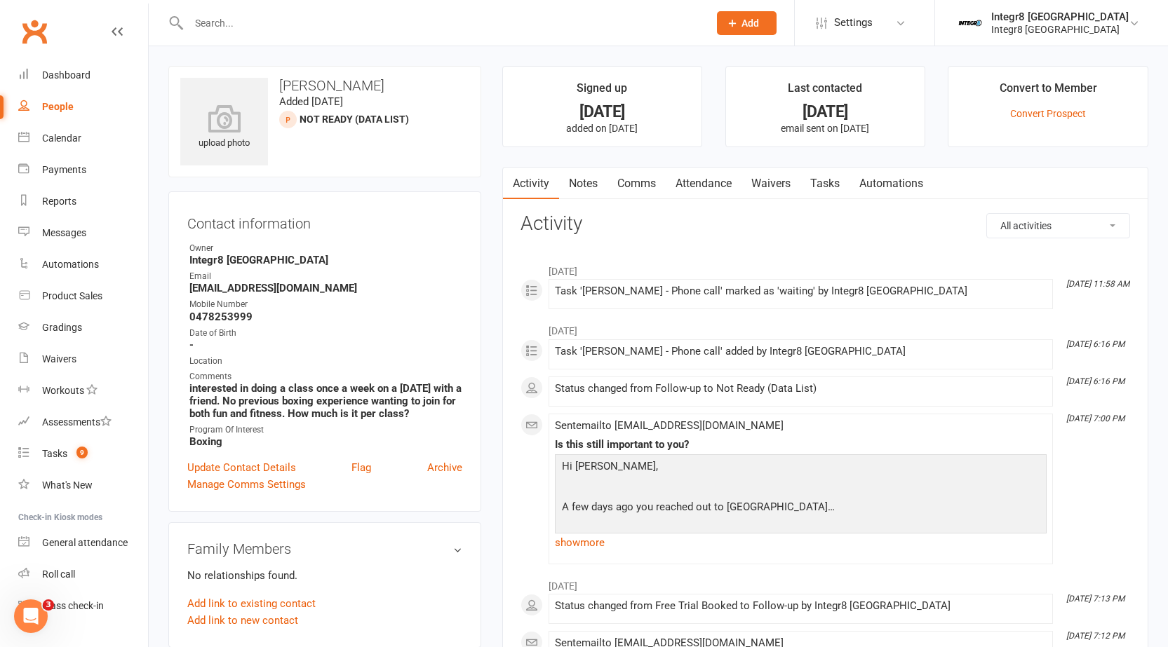
click at [563, 181] on link "Notes" at bounding box center [583, 184] width 48 height 32
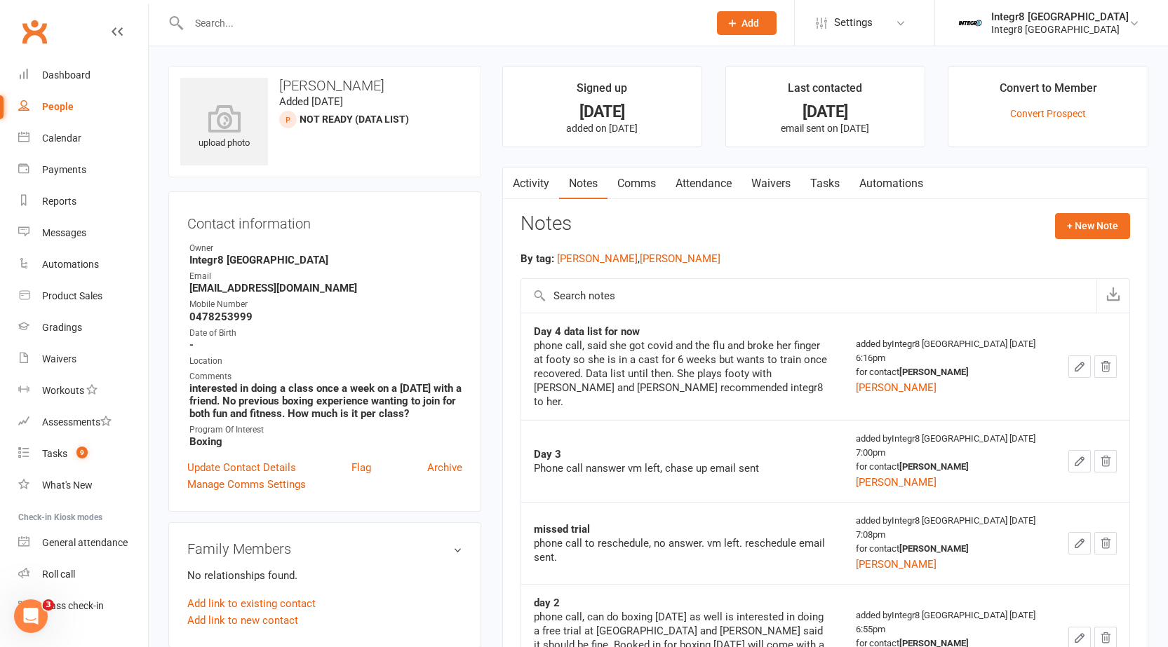
click at [538, 183] on link "Activity" at bounding box center [531, 184] width 56 height 32
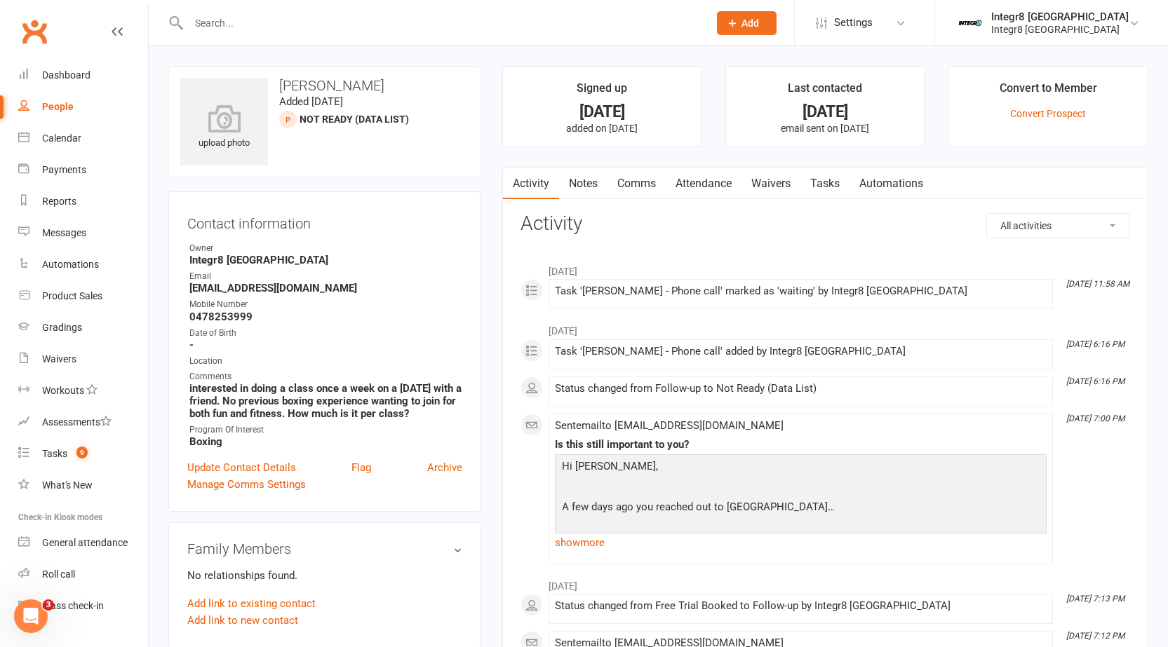
click at [586, 190] on link "Notes" at bounding box center [583, 184] width 48 height 32
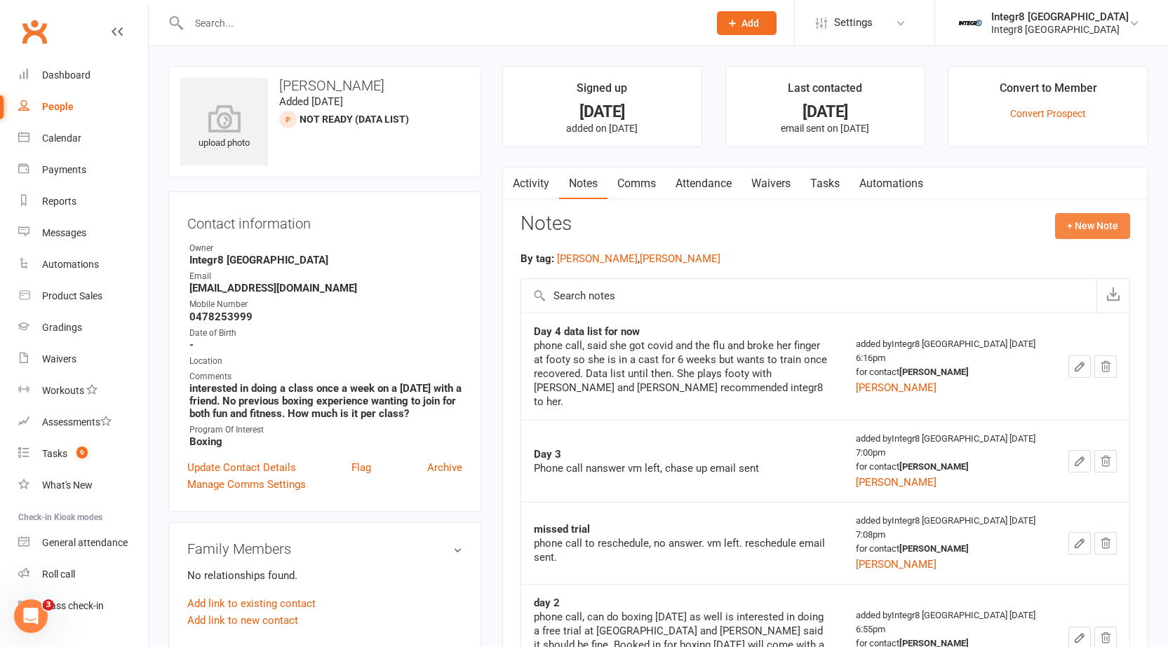
click at [1091, 229] on button "+ New Note" at bounding box center [1092, 225] width 75 height 25
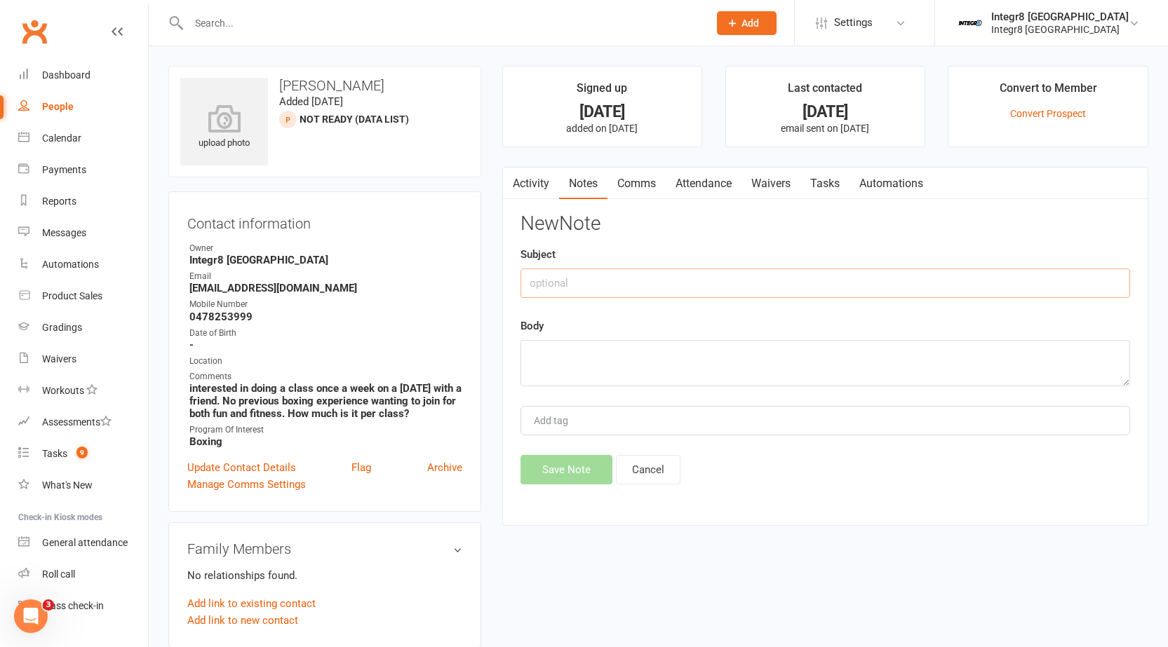
click at [953, 294] on input "text" at bounding box center [824, 283] width 609 height 29
type textarea "reached out from [GEOGRAPHIC_DATA], no response"
click at [579, 422] on input "Add tag" at bounding box center [556, 420] width 49 height 17
type input "[PERSON_NAME]"
click at [567, 463] on button "Save Note" at bounding box center [566, 469] width 92 height 29
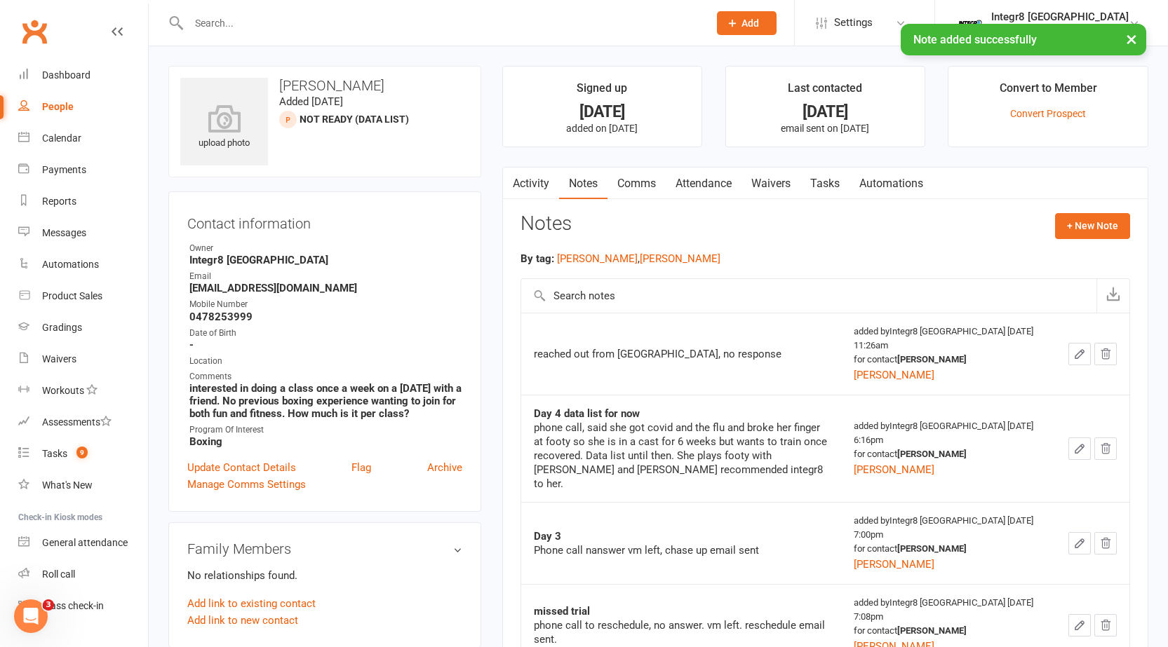
click at [532, 188] on link "Activity" at bounding box center [531, 184] width 56 height 32
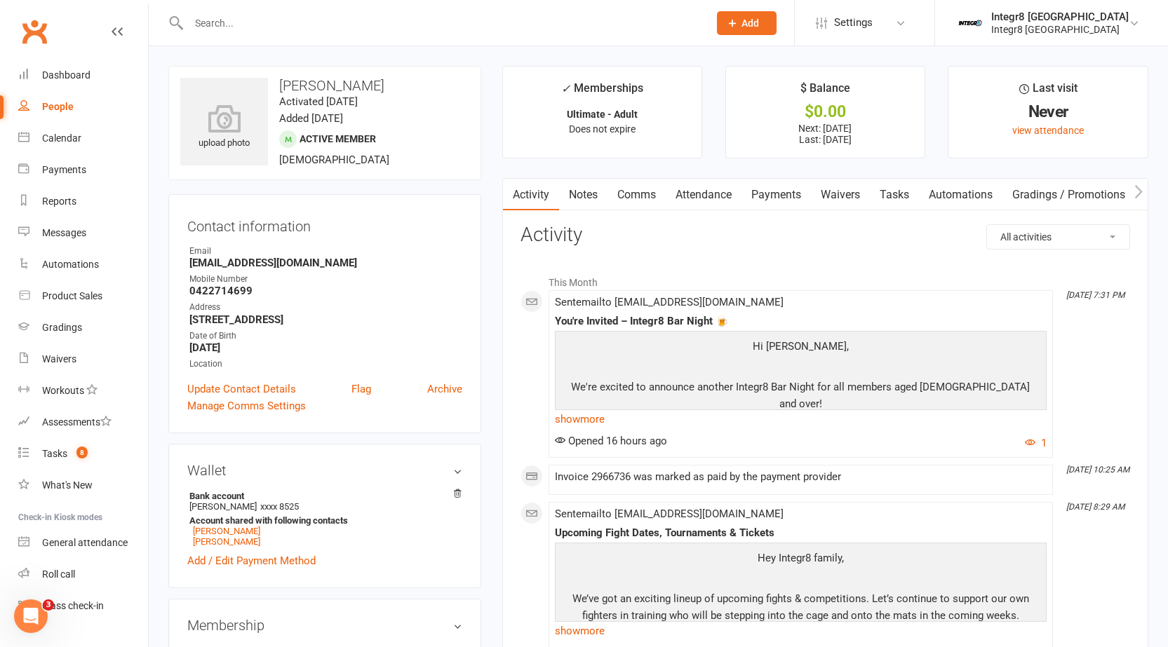
click at [579, 189] on link "Notes" at bounding box center [583, 195] width 48 height 32
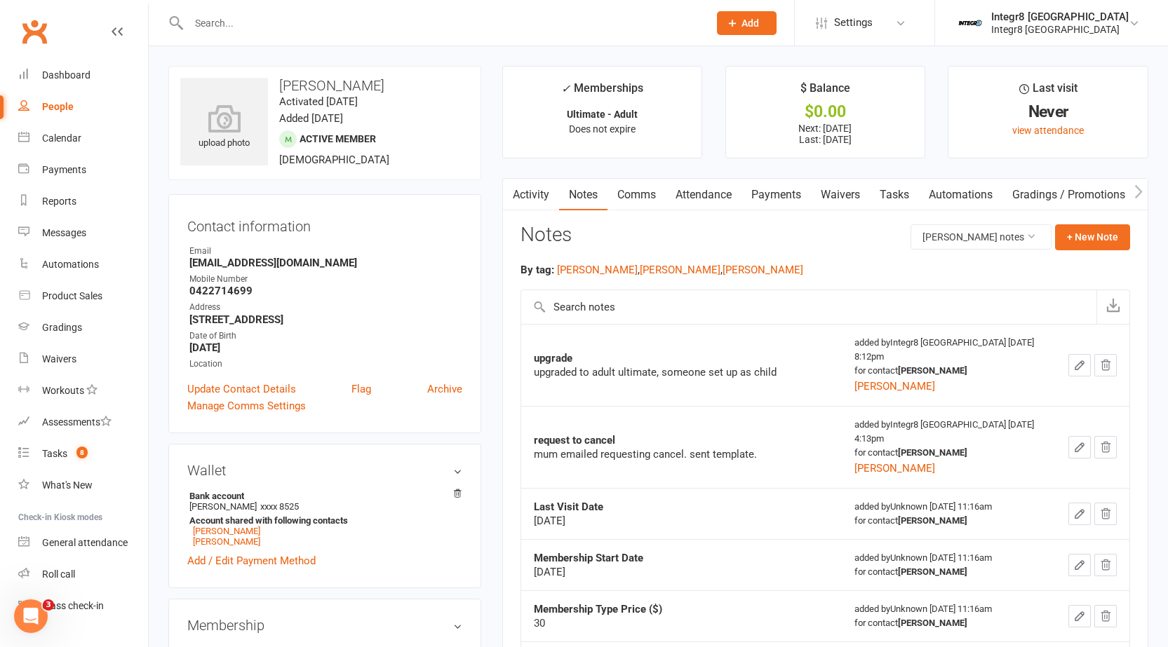
click at [543, 195] on link "Activity" at bounding box center [531, 195] width 56 height 32
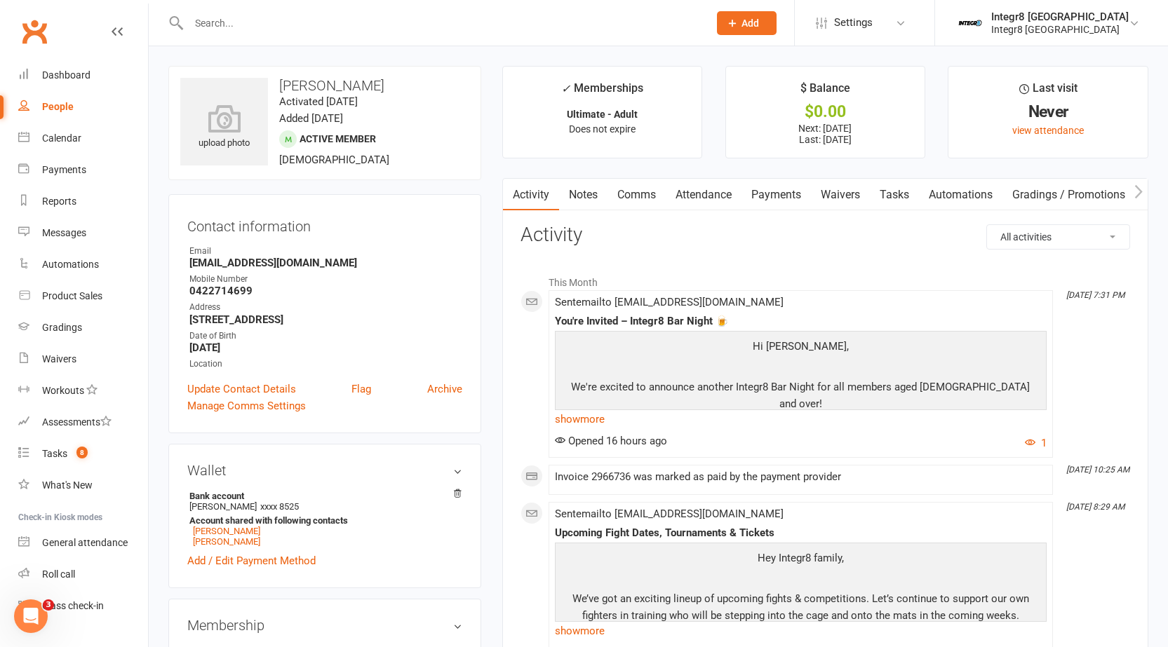
click at [595, 191] on link "Notes" at bounding box center [583, 195] width 48 height 32
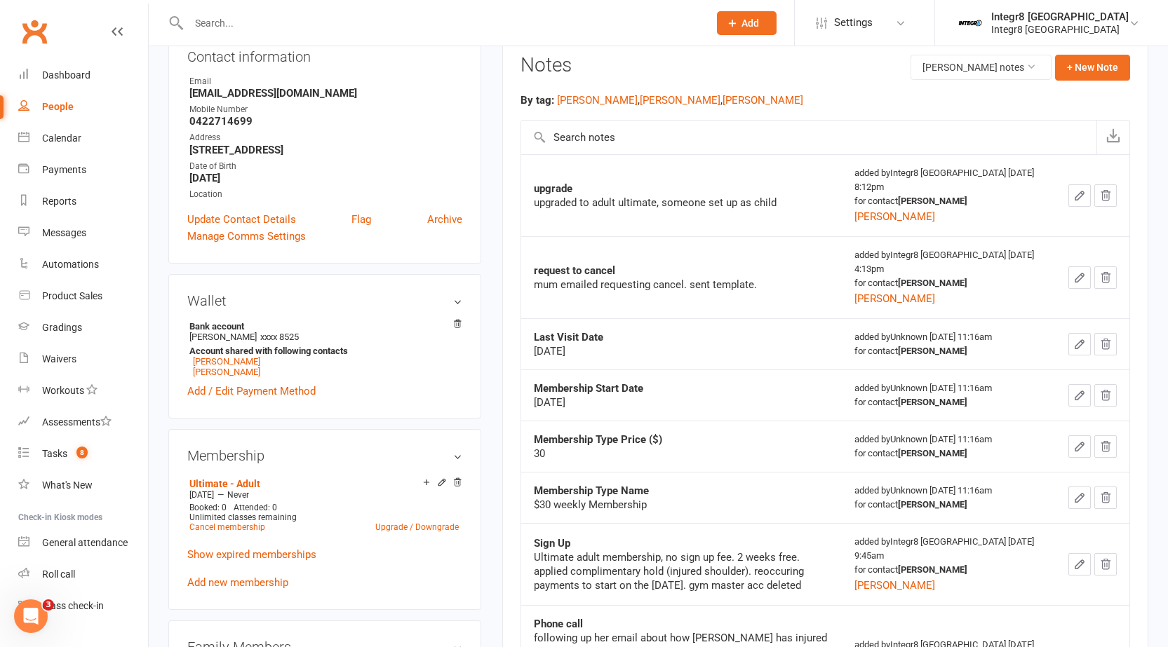
scroll to position [281, 0]
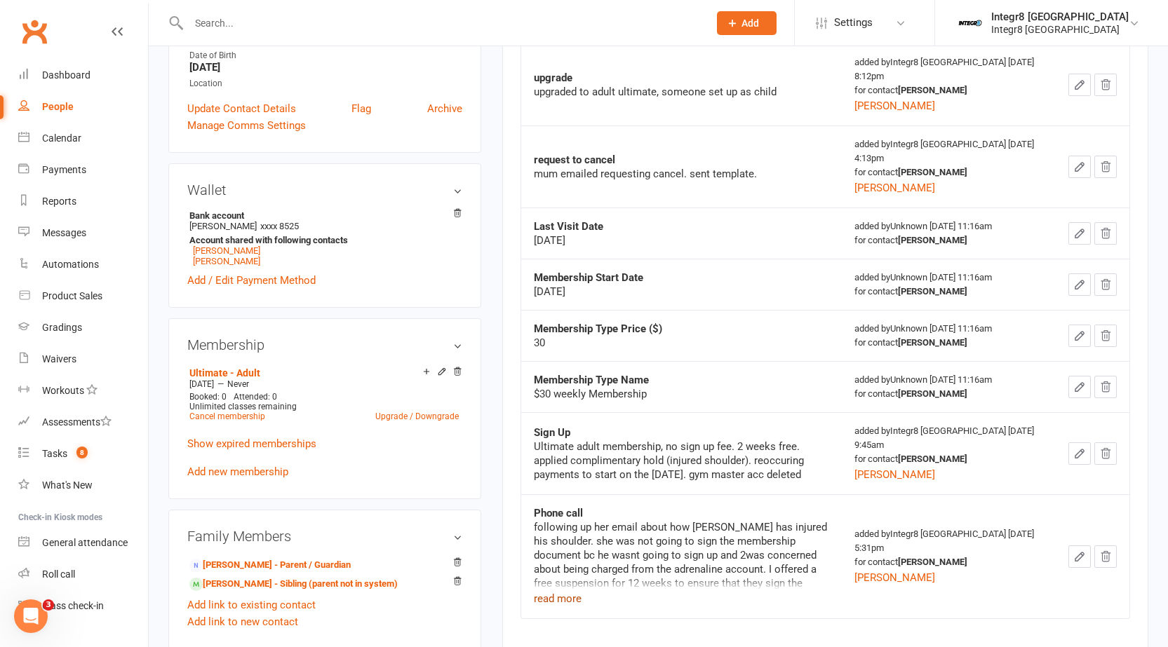
click at [565, 593] on button "read more" at bounding box center [558, 598] width 48 height 17
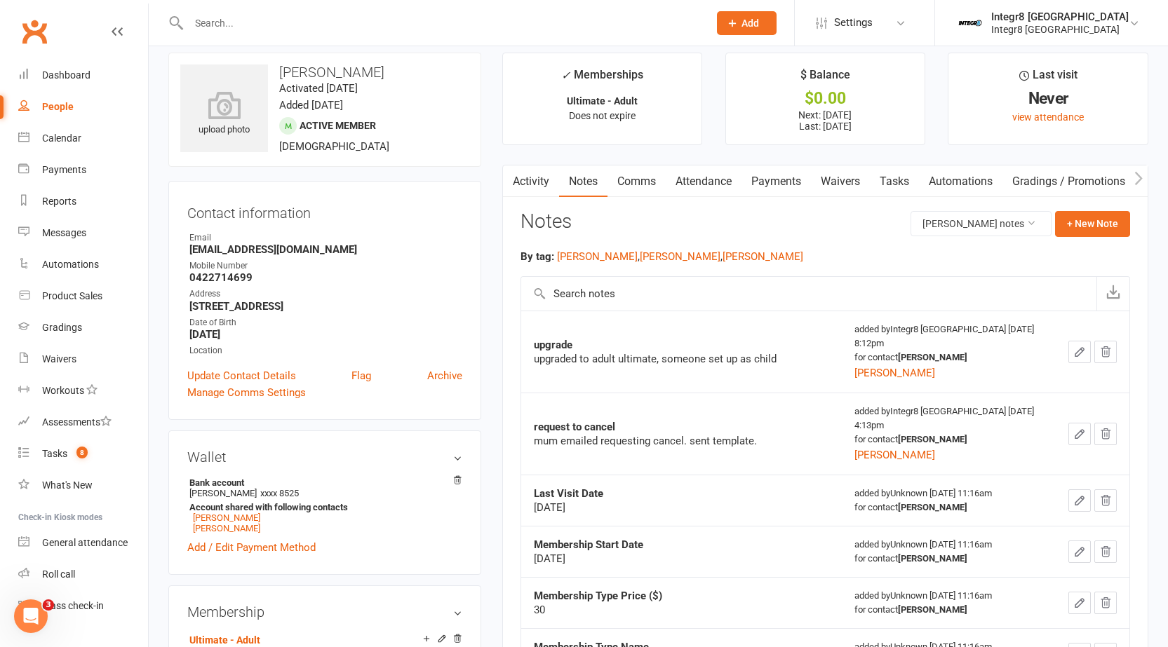
scroll to position [0, 0]
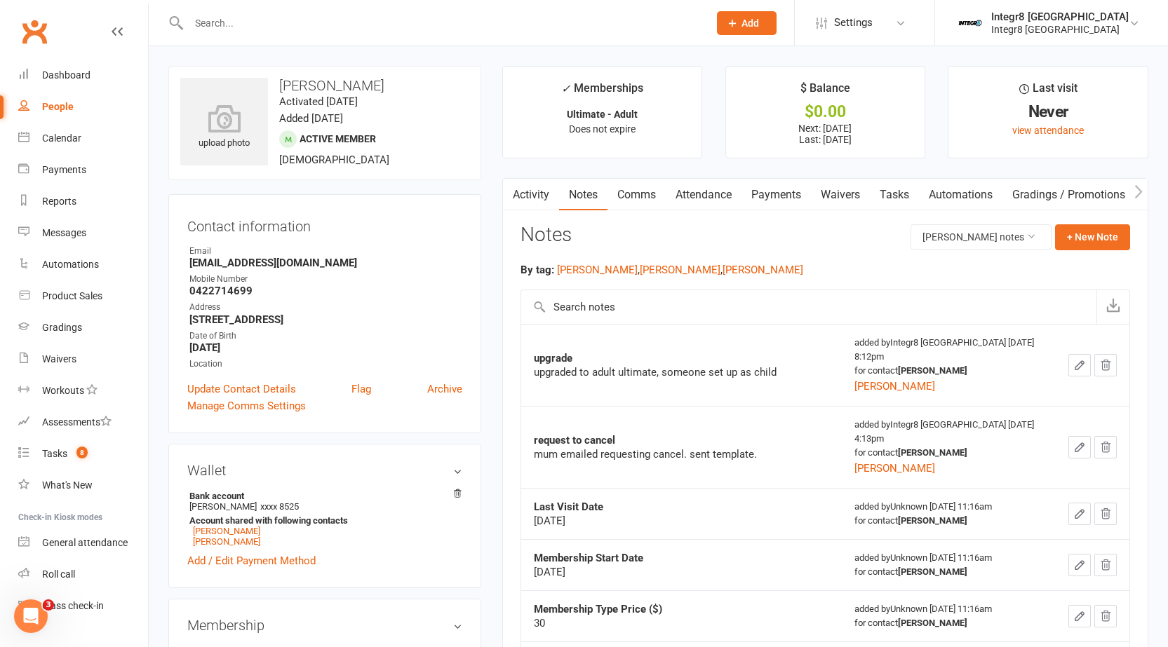
click at [629, 194] on link "Comms" at bounding box center [636, 195] width 58 height 32
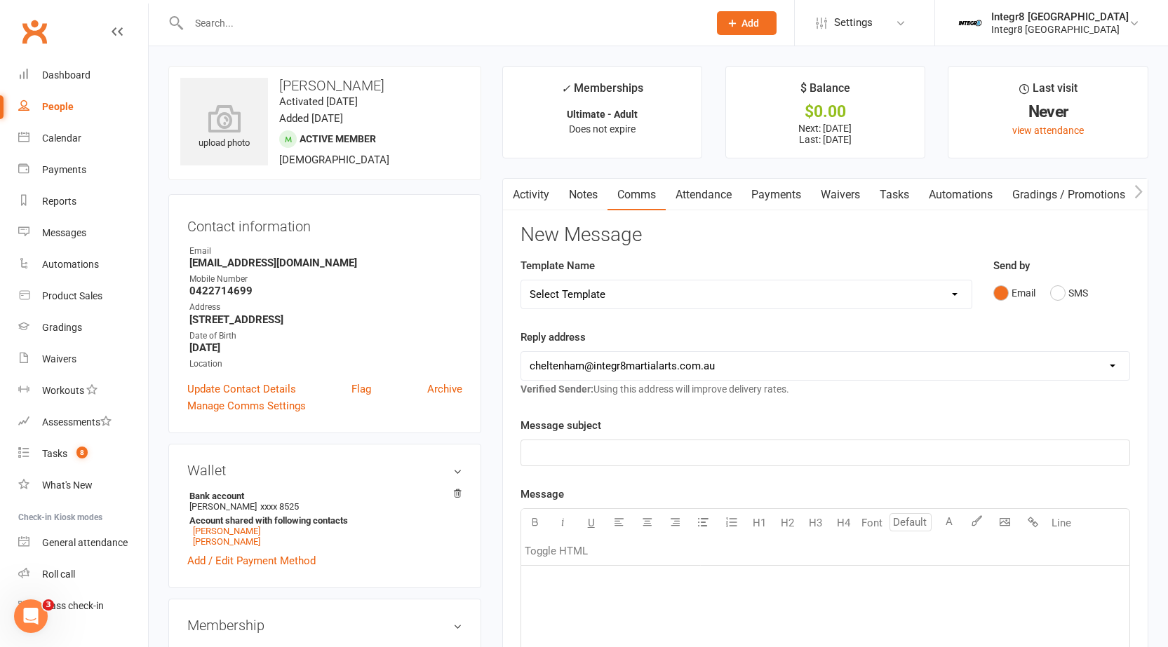
click at [778, 196] on link "Payments" at bounding box center [775, 195] width 69 height 32
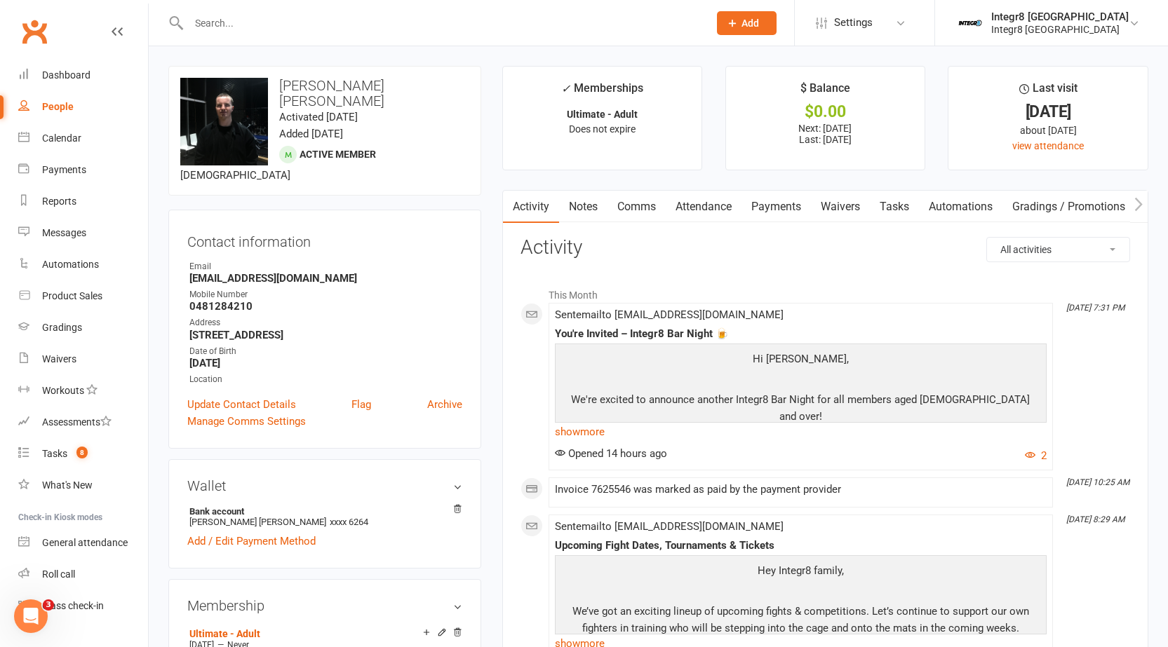
click at [585, 208] on link "Notes" at bounding box center [583, 207] width 48 height 32
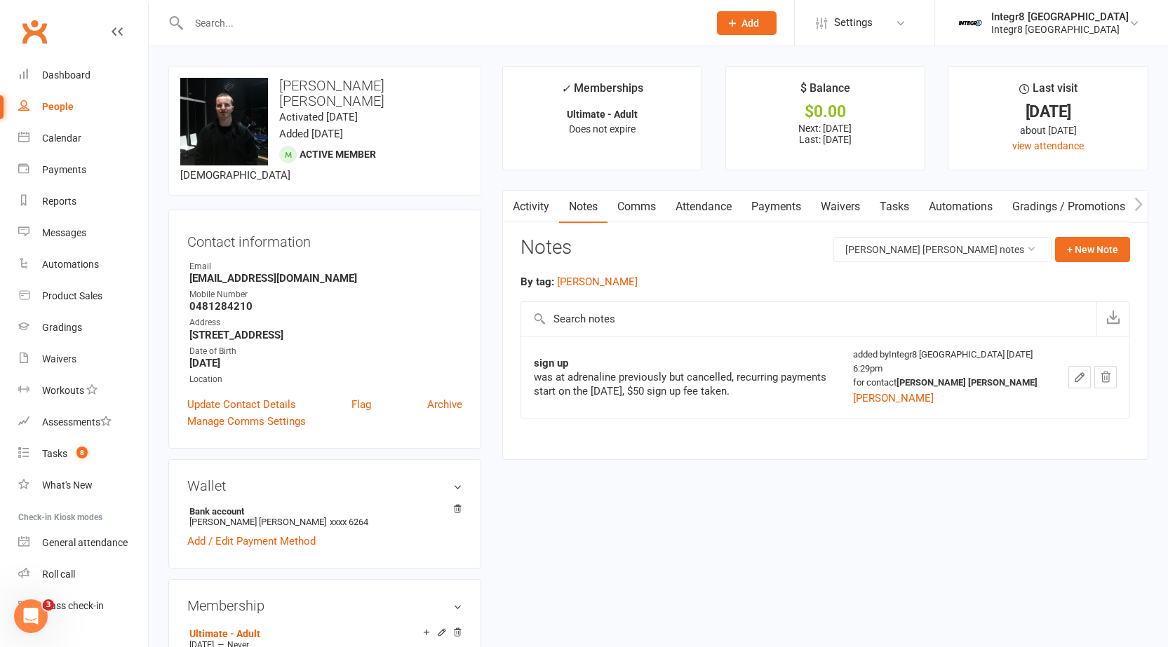
click at [537, 214] on link "Activity" at bounding box center [531, 207] width 56 height 32
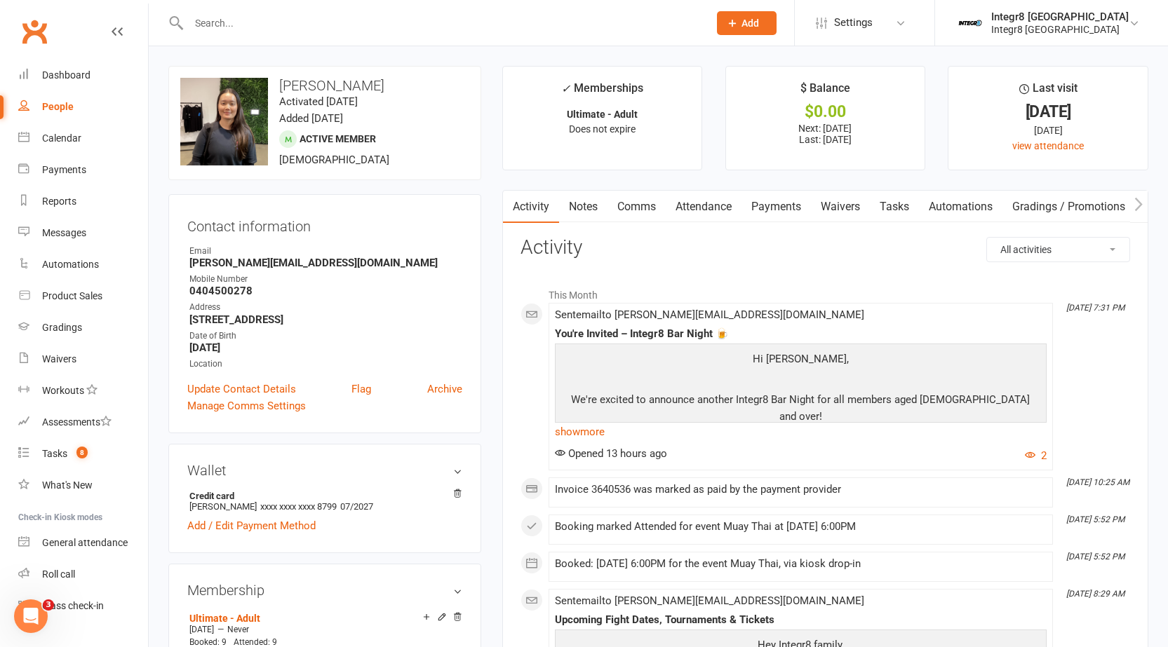
click at [579, 197] on link "Notes" at bounding box center [583, 207] width 48 height 32
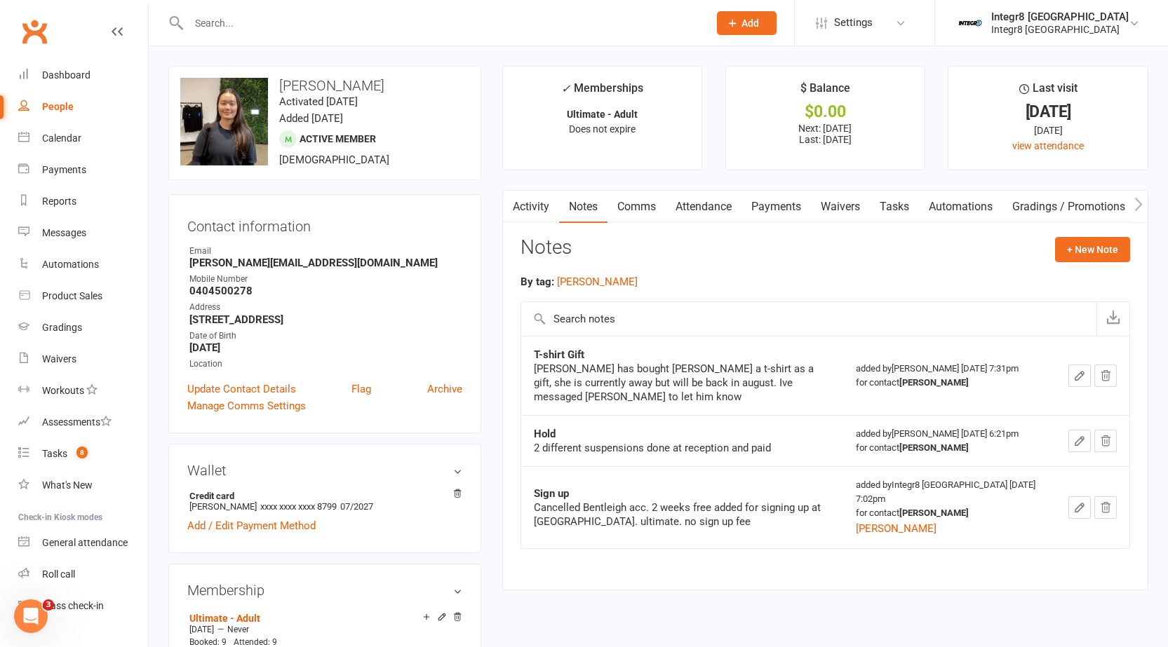
click at [683, 202] on link "Attendance" at bounding box center [704, 207] width 76 height 32
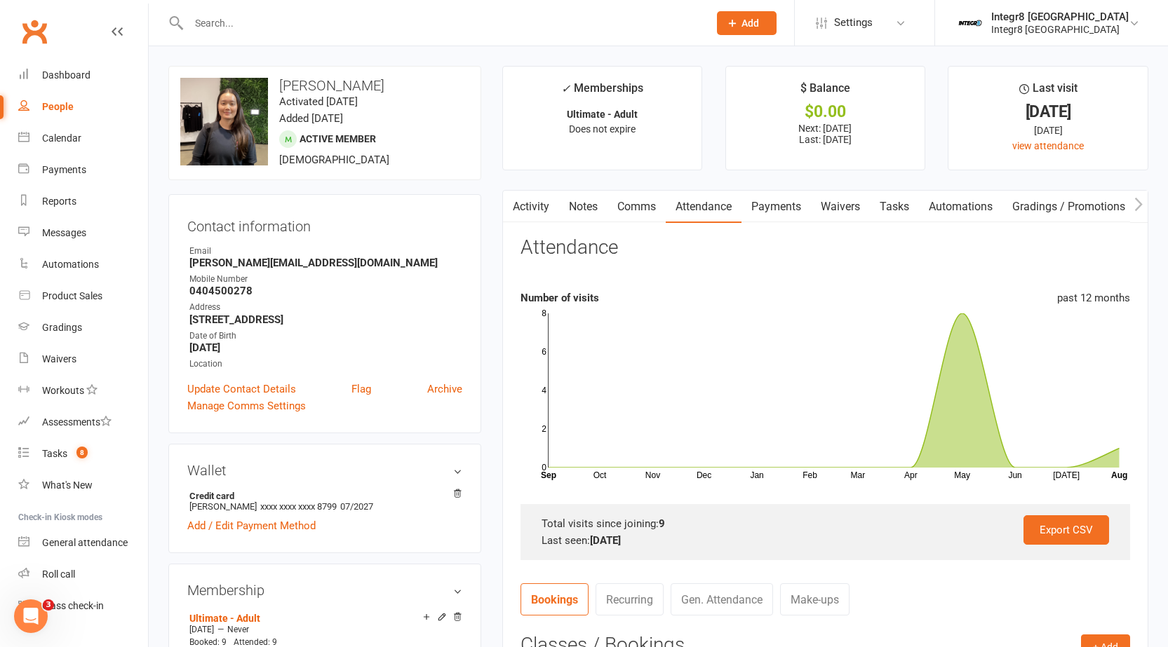
scroll to position [281, 0]
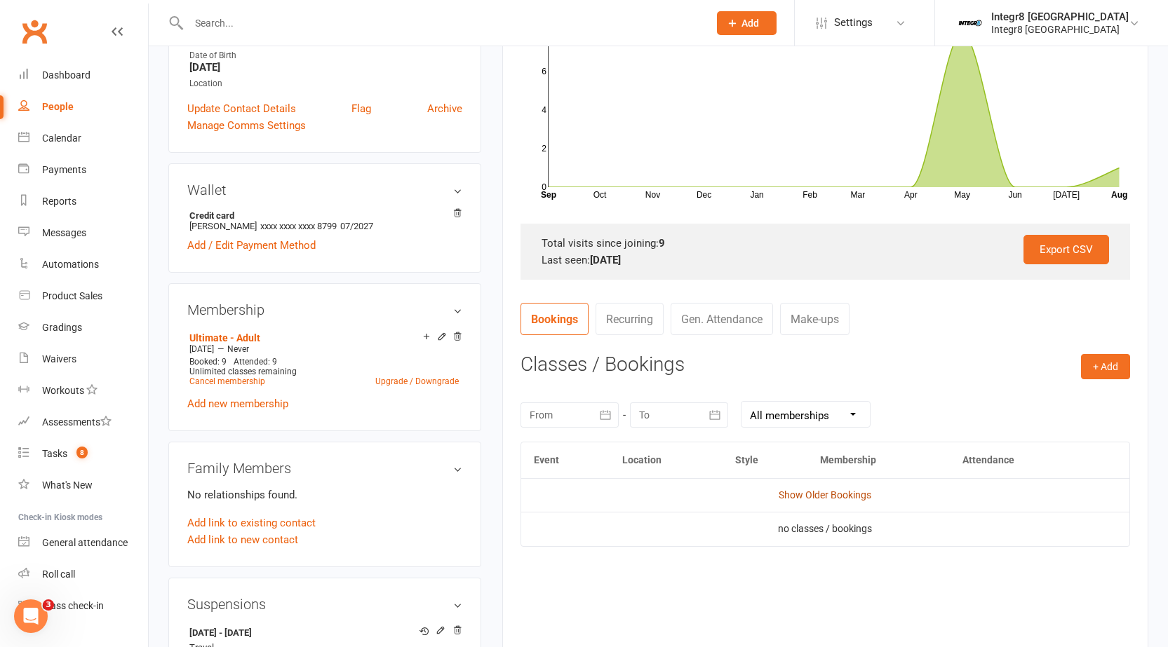
click at [818, 494] on link "Show Older Bookings" at bounding box center [824, 494] width 93 height 11
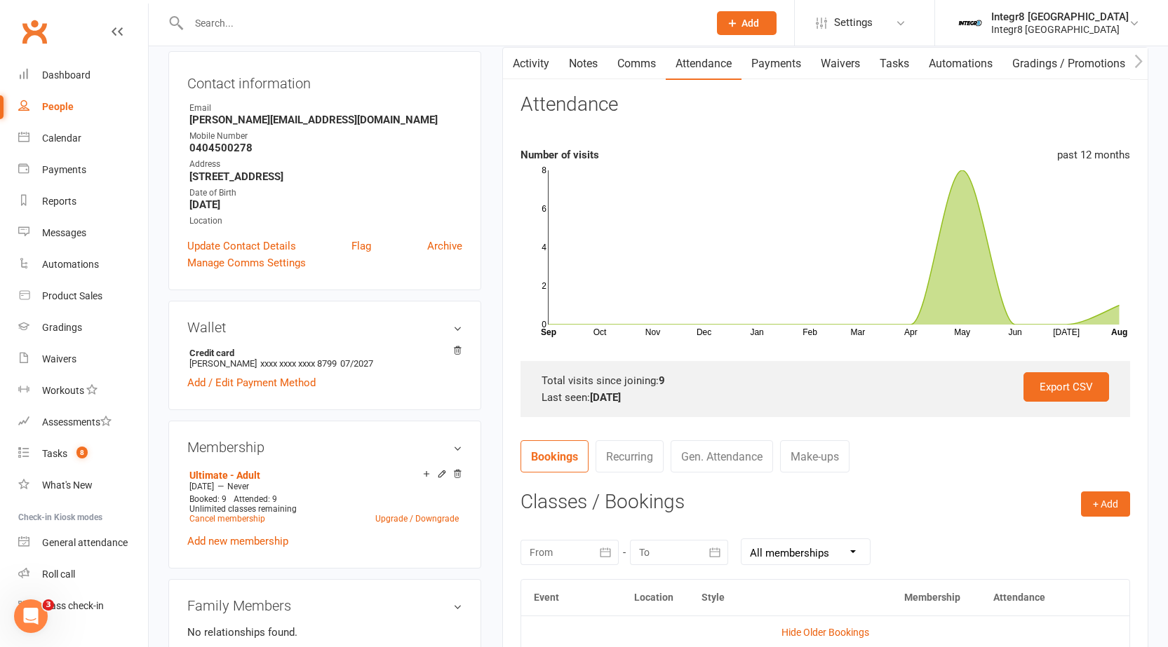
scroll to position [140, 0]
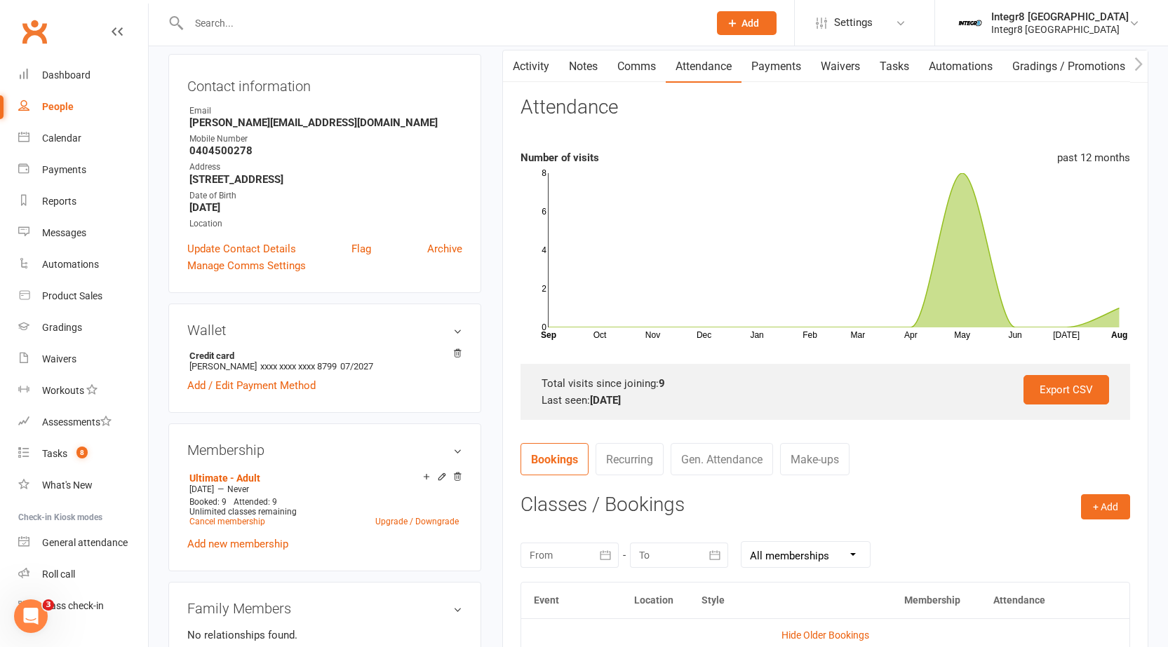
click at [525, 62] on link "Activity" at bounding box center [531, 66] width 56 height 32
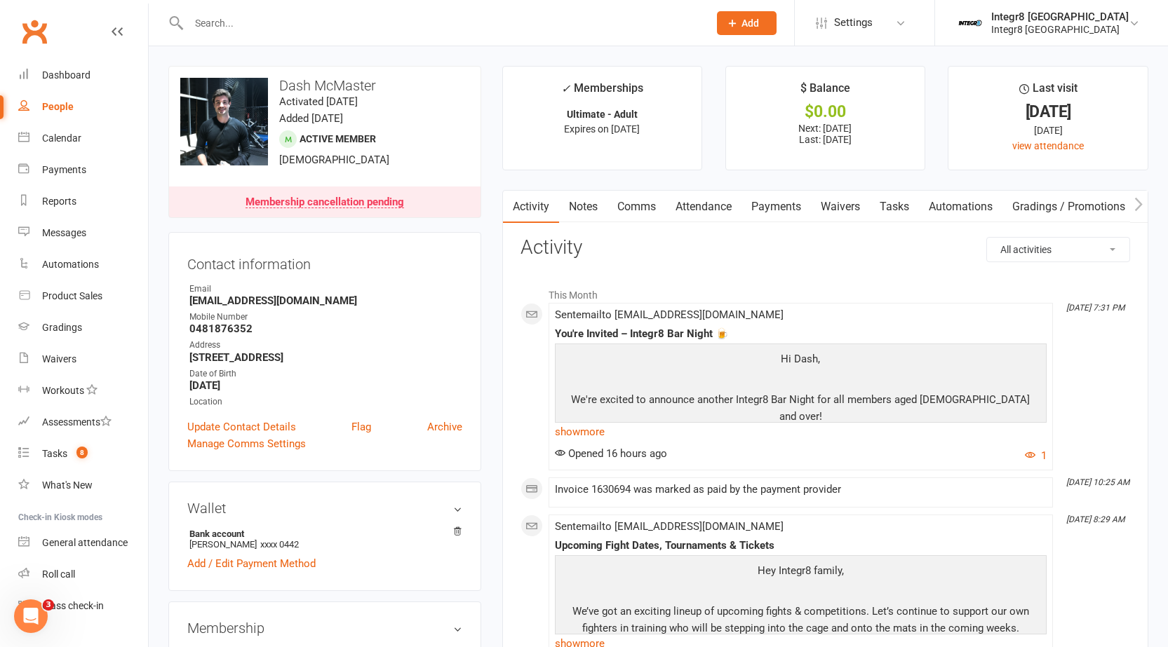
click at [583, 201] on link "Notes" at bounding box center [583, 207] width 48 height 32
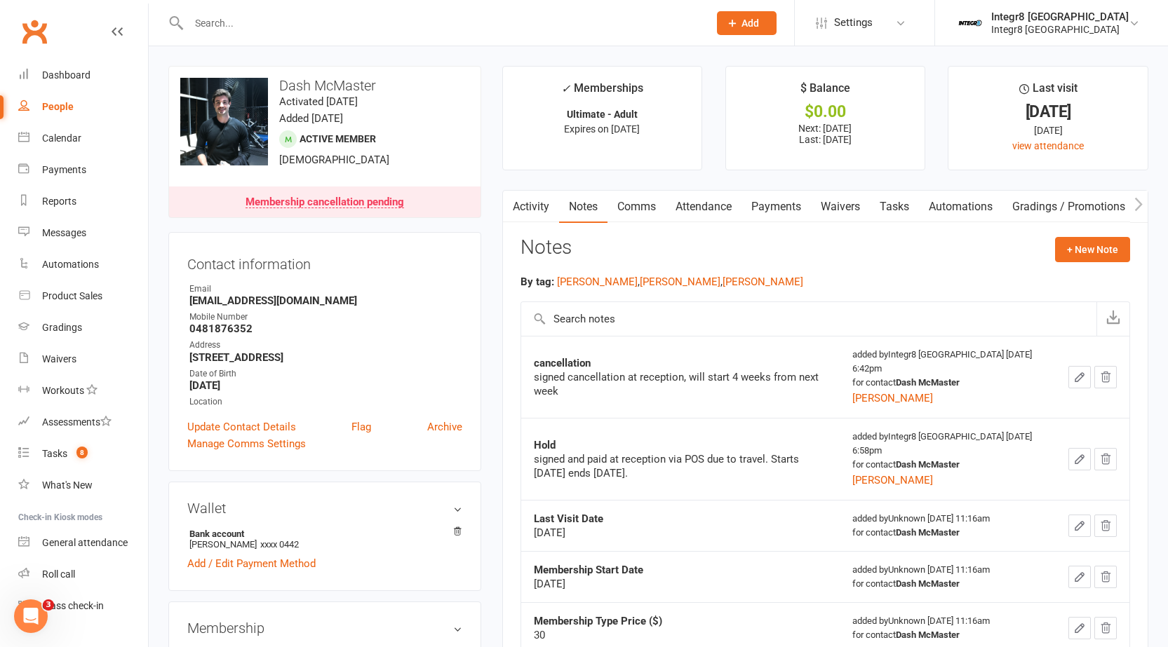
click at [529, 211] on link "Activity" at bounding box center [531, 207] width 56 height 32
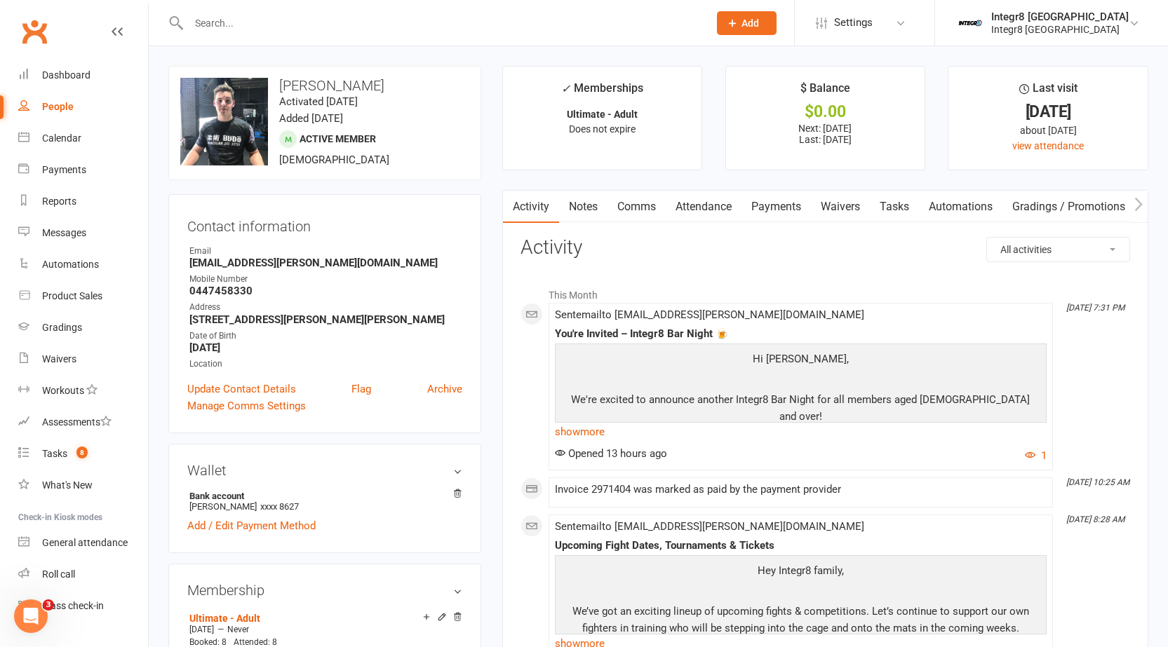
click at [596, 220] on link "Notes" at bounding box center [583, 207] width 48 height 32
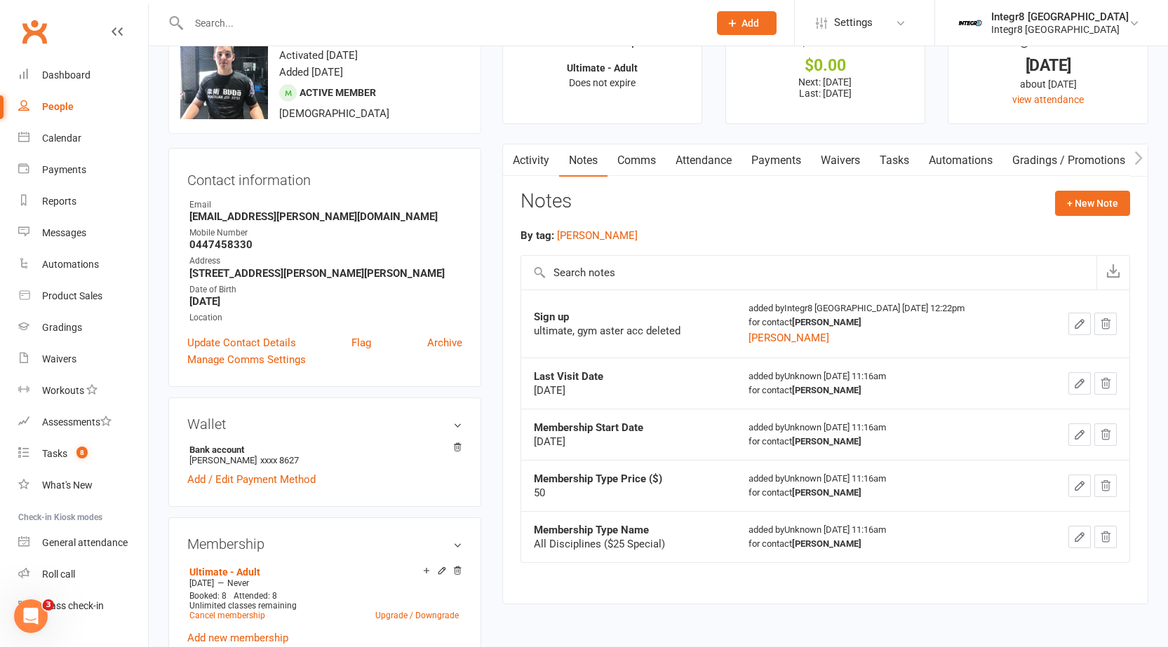
scroll to position [70, 0]
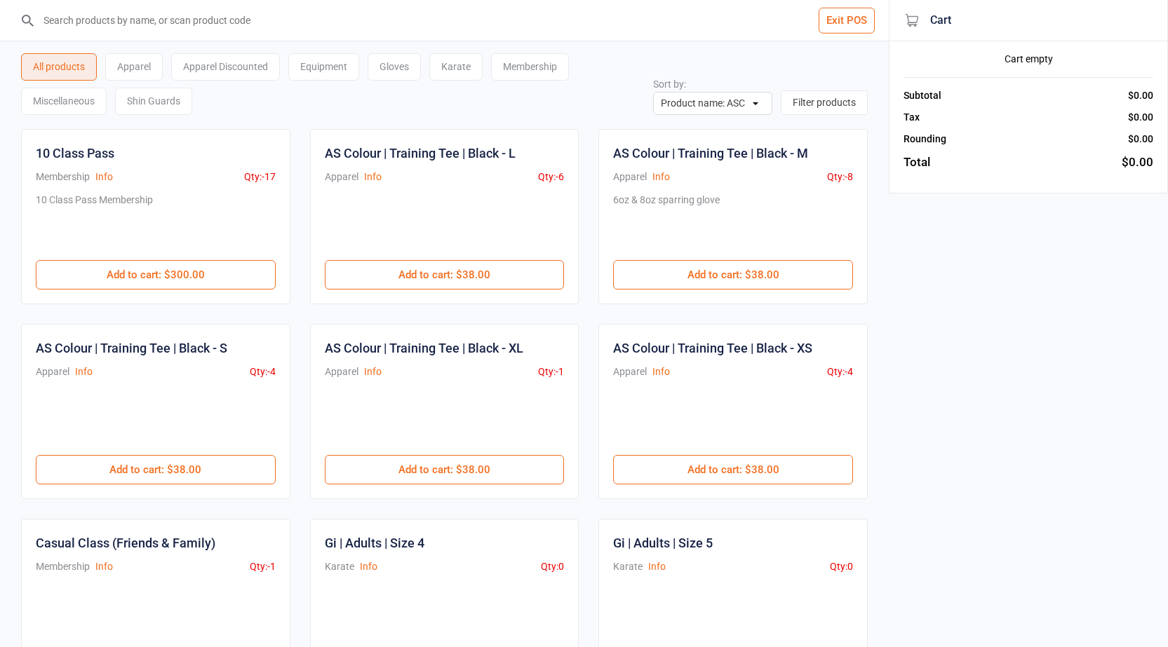
click at [573, 22] on input "search" at bounding box center [452, 20] width 832 height 41
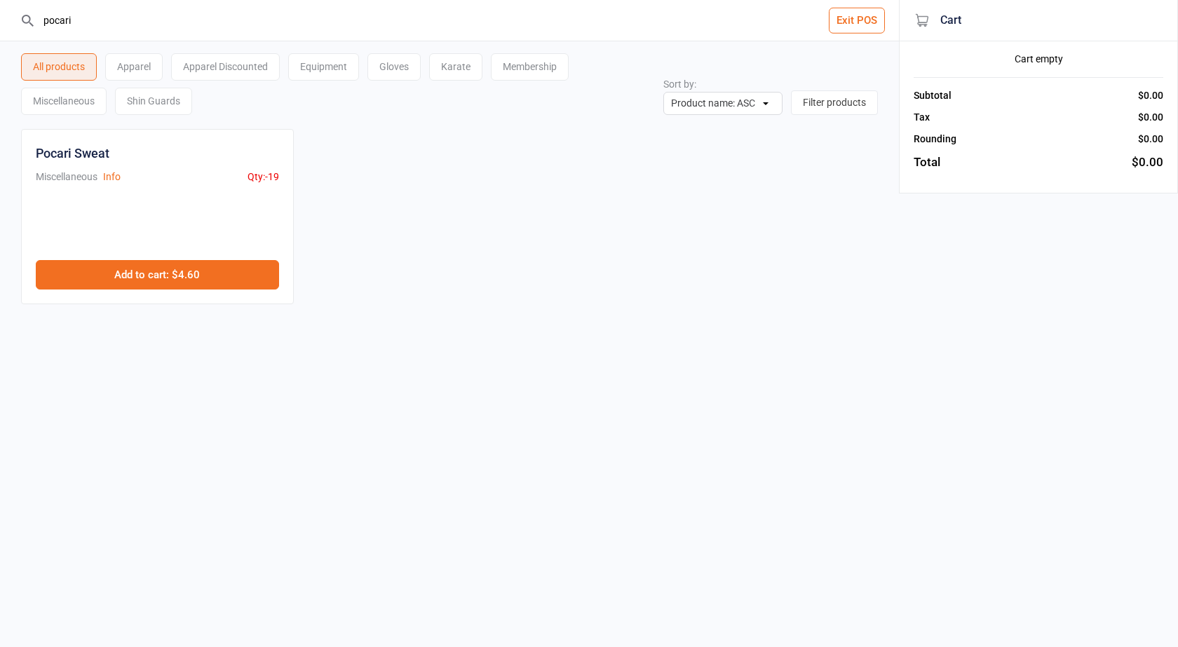
type input "pocari"
click at [240, 286] on button "Add to cart : $4.60" at bounding box center [157, 274] width 243 height 29
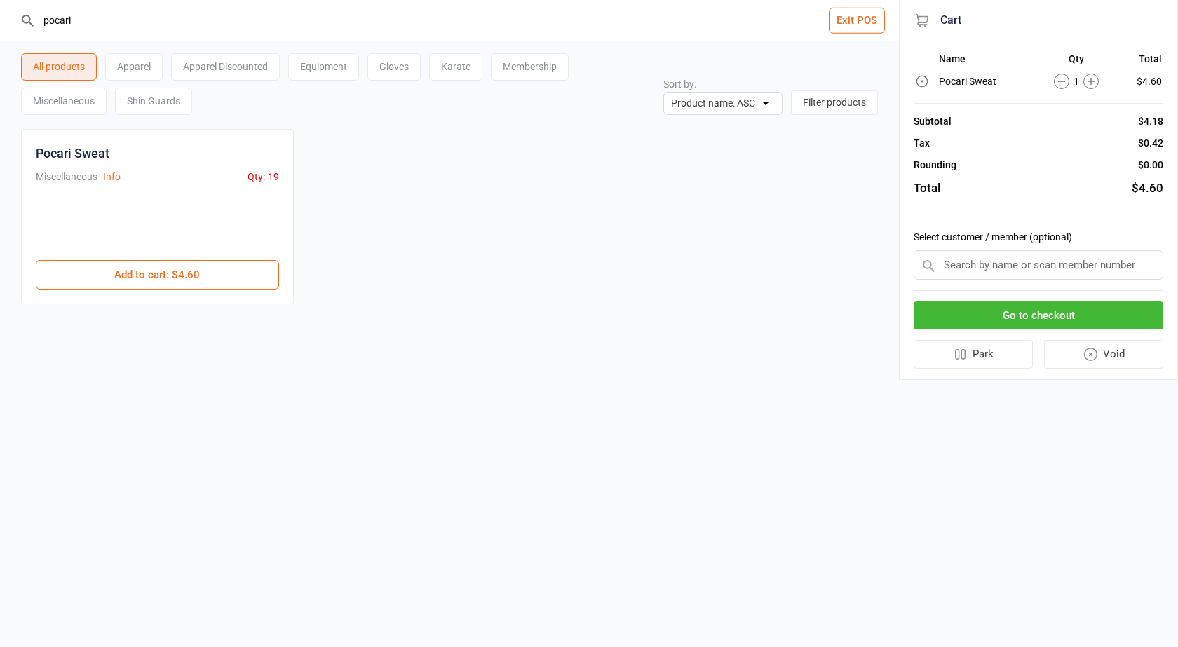
click at [1036, 263] on input "text" at bounding box center [1039, 264] width 250 height 29
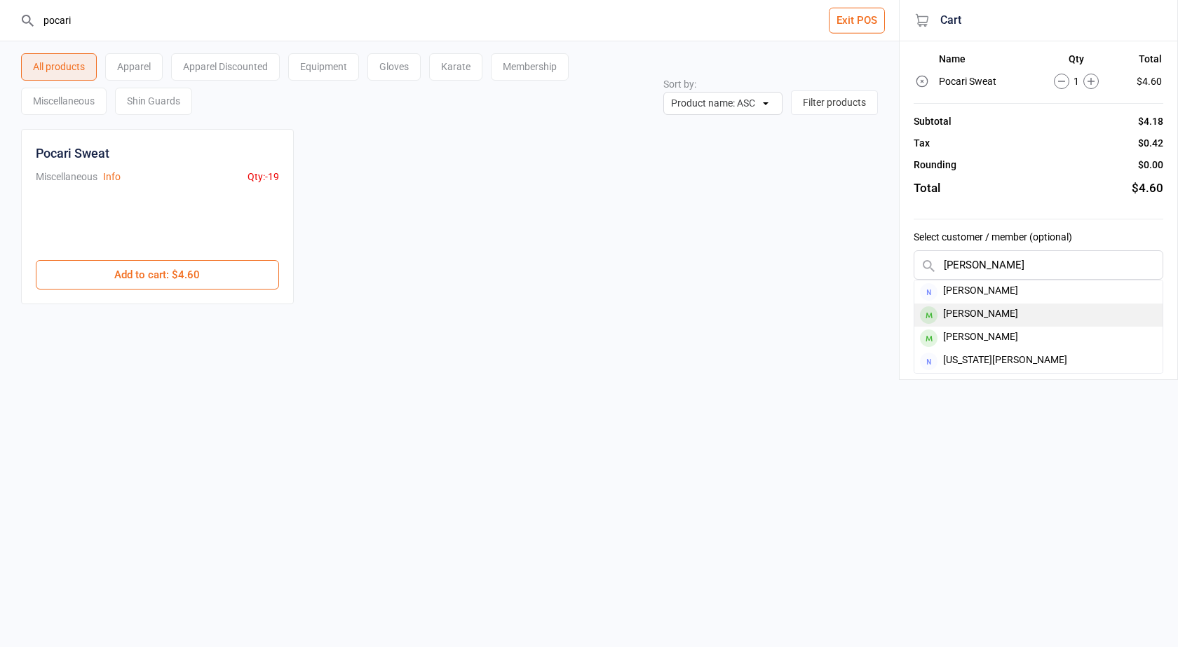
type input "[PERSON_NAME]"
click at [1009, 316] on div "[PERSON_NAME]" at bounding box center [1038, 315] width 248 height 23
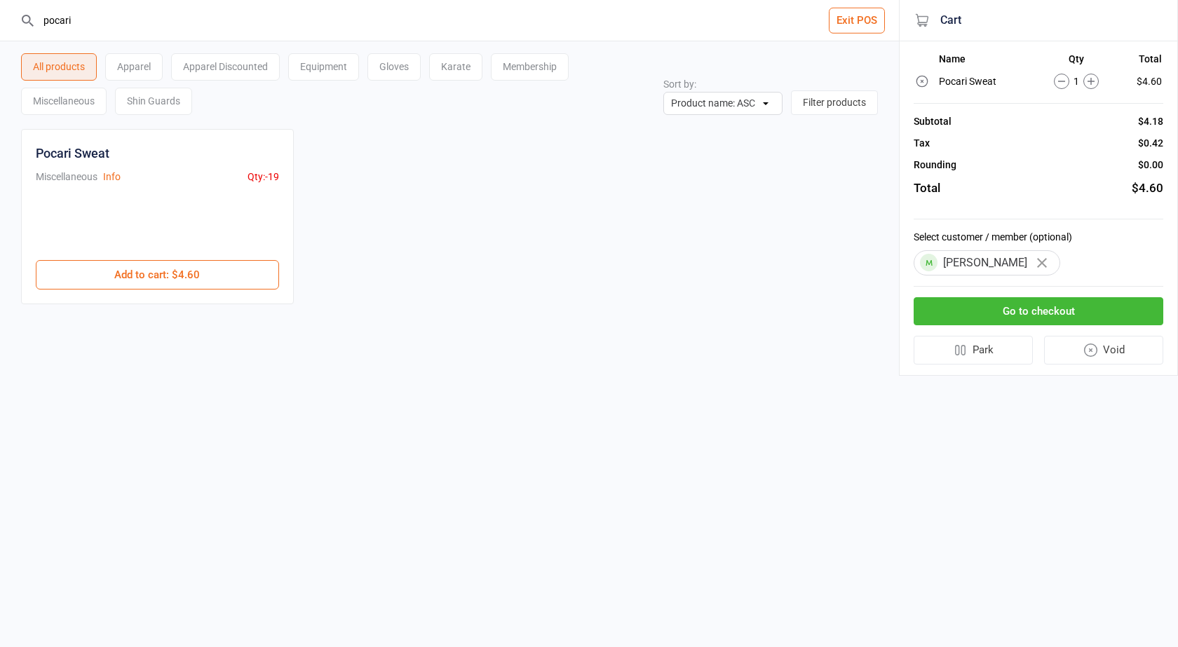
click at [1010, 310] on button "Go to checkout" at bounding box center [1039, 311] width 250 height 29
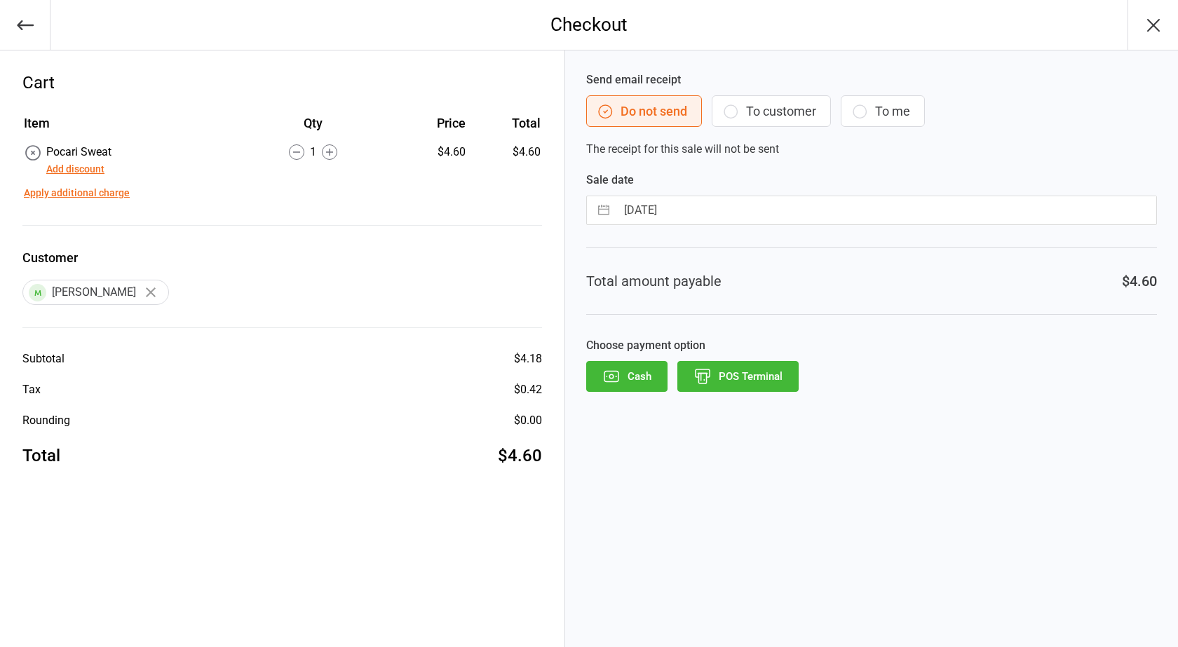
click at [743, 95] on button "To customer" at bounding box center [771, 111] width 119 height 32
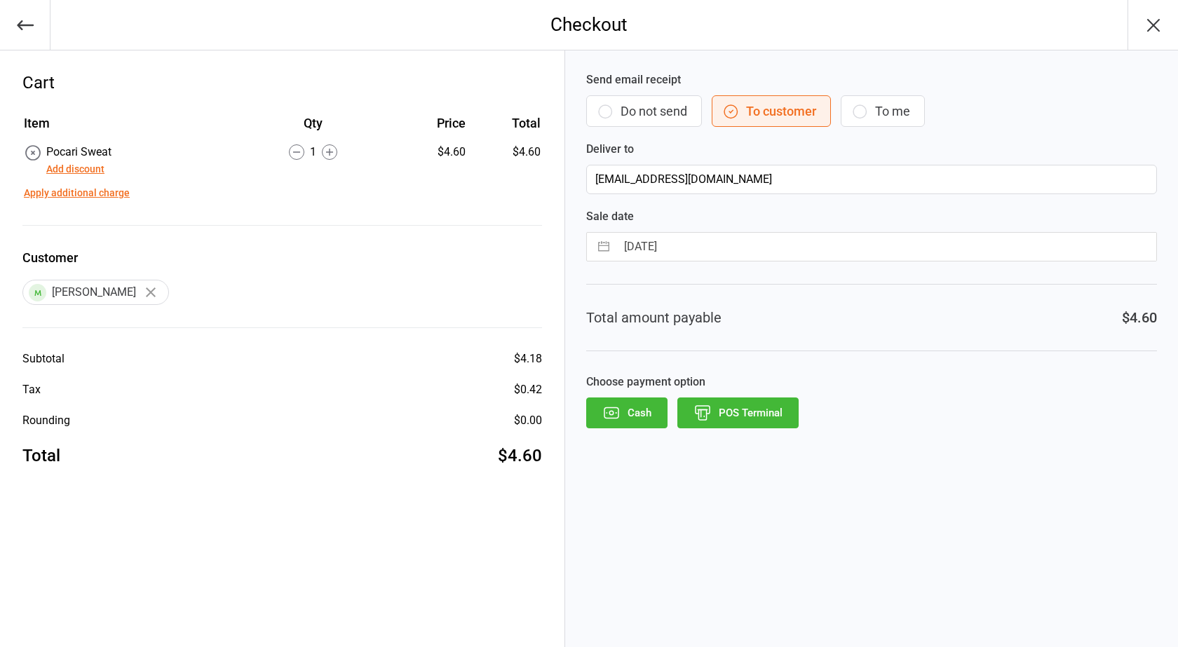
click at [744, 409] on button "POS Terminal" at bounding box center [737, 413] width 121 height 31
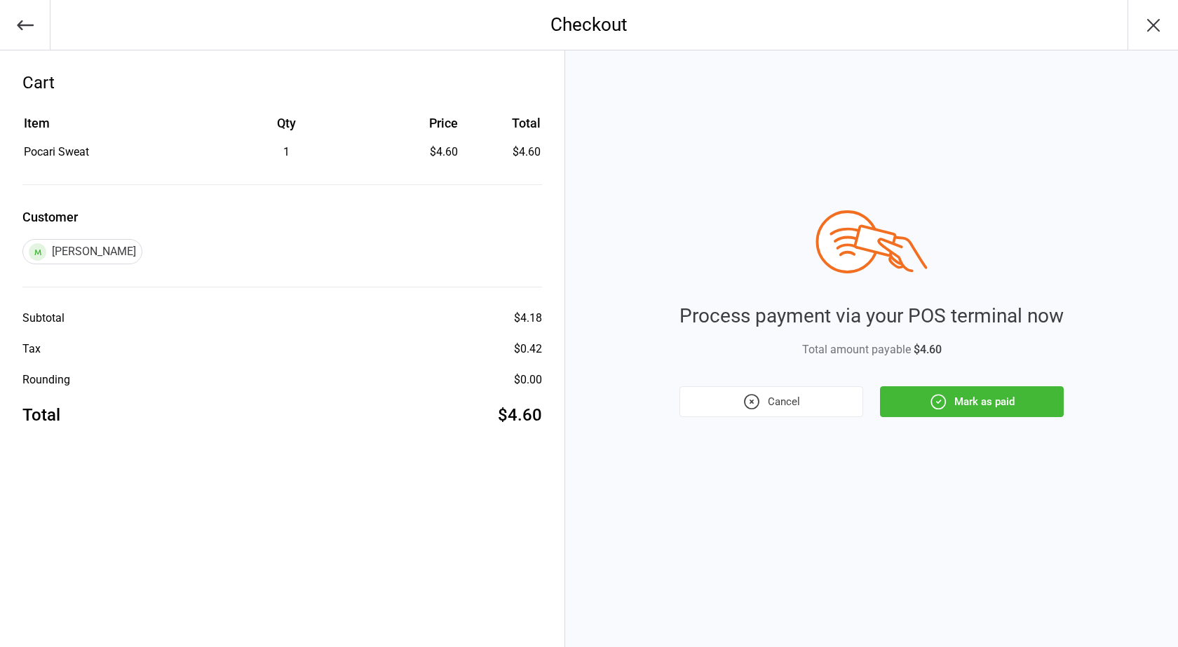
click at [992, 405] on button "Mark as paid" at bounding box center [972, 401] width 184 height 31
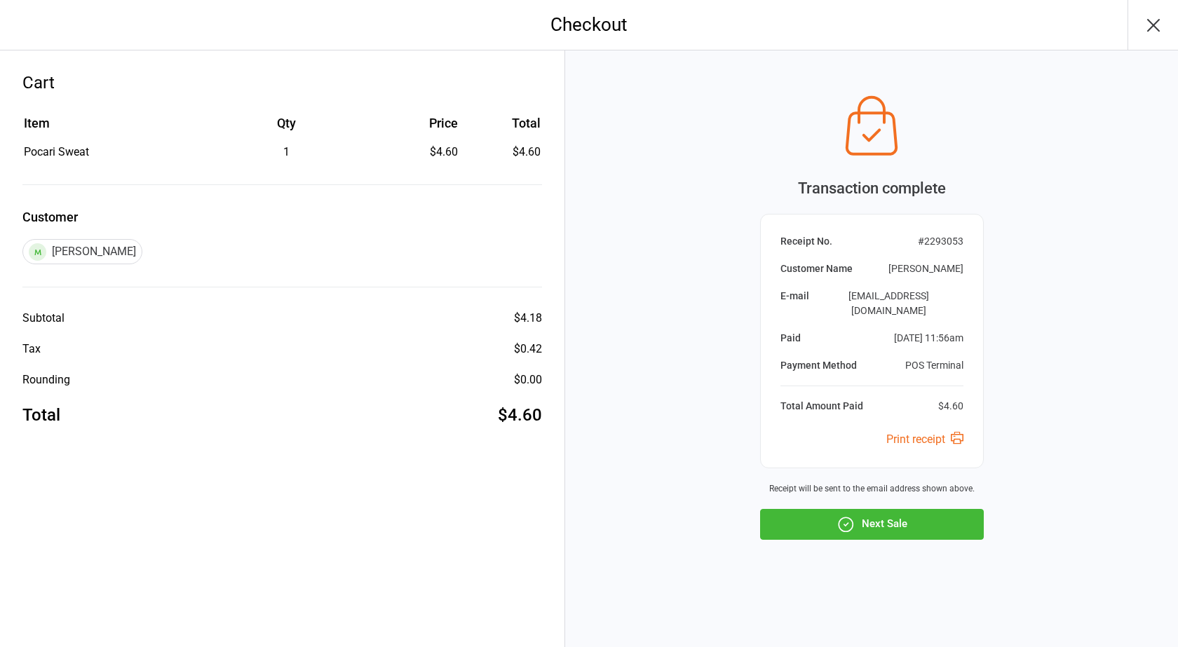
click at [898, 529] on button "Next Sale" at bounding box center [872, 524] width 224 height 31
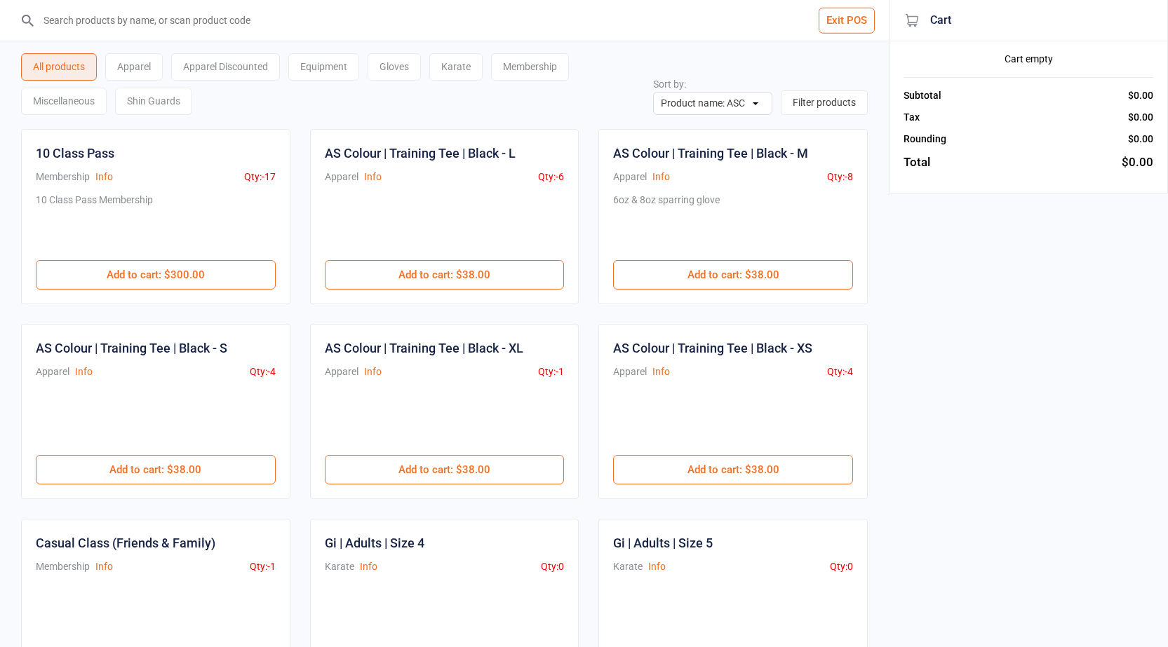
click at [400, 31] on input "search" at bounding box center [452, 20] width 832 height 41
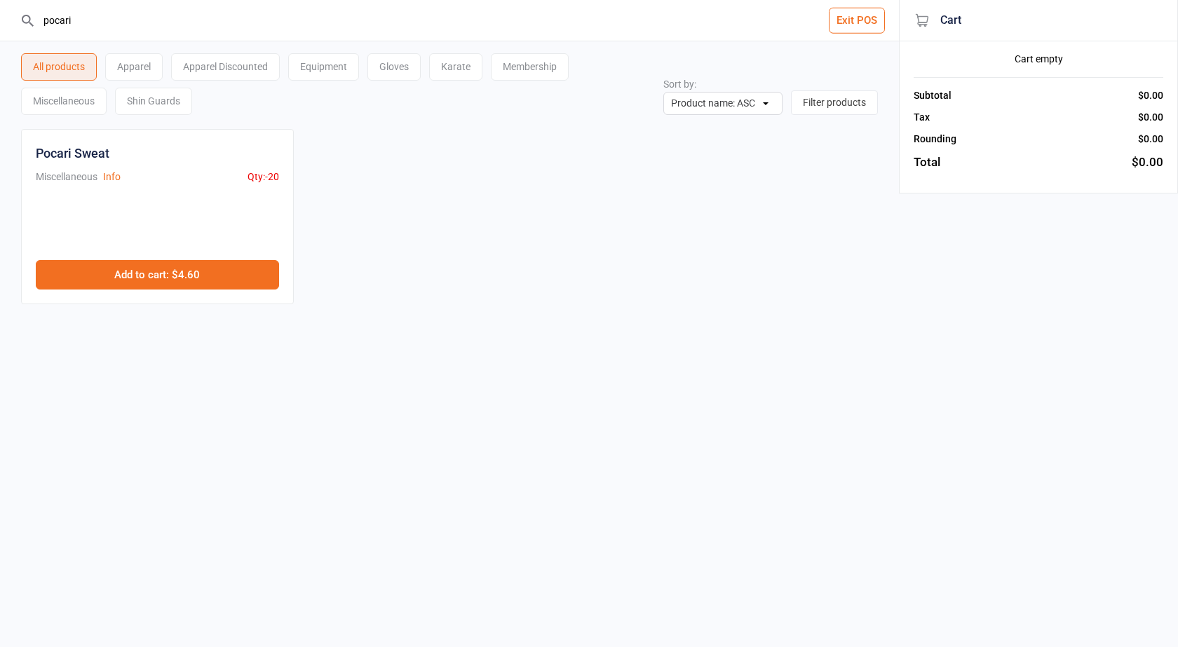
type input "pocari"
click at [199, 266] on button "Add to cart : $4.60" at bounding box center [157, 274] width 243 height 29
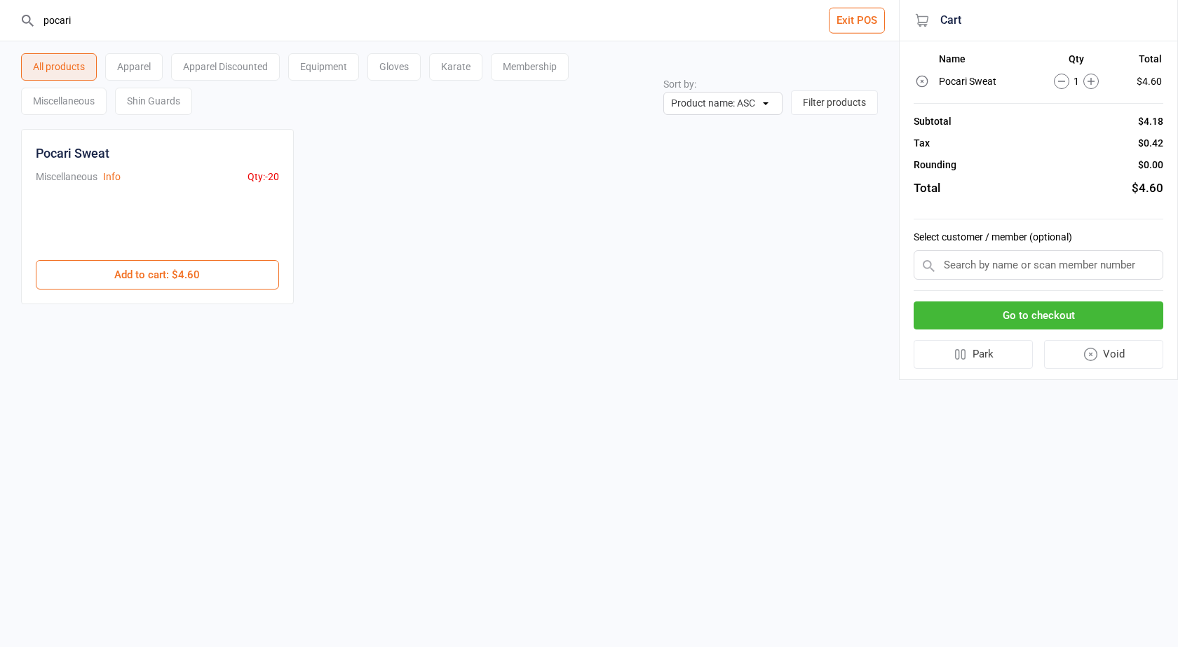
click at [982, 264] on input "text" at bounding box center [1039, 264] width 250 height 29
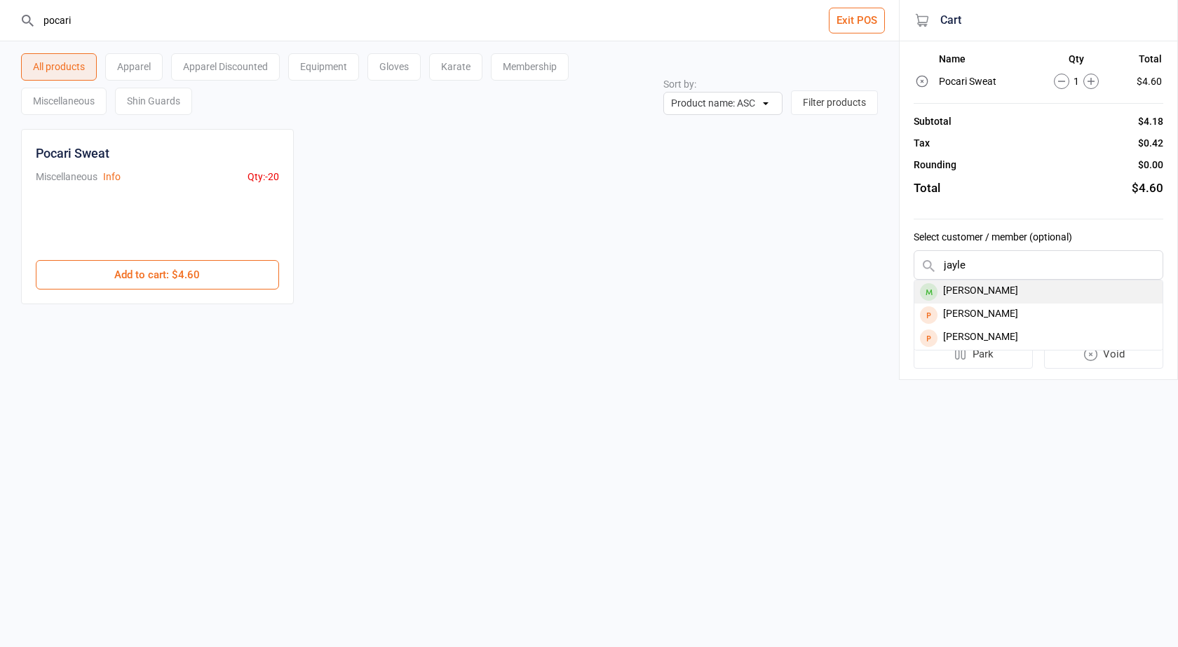
type input "jayle"
click at [1072, 291] on div "[PERSON_NAME]" at bounding box center [1038, 292] width 248 height 23
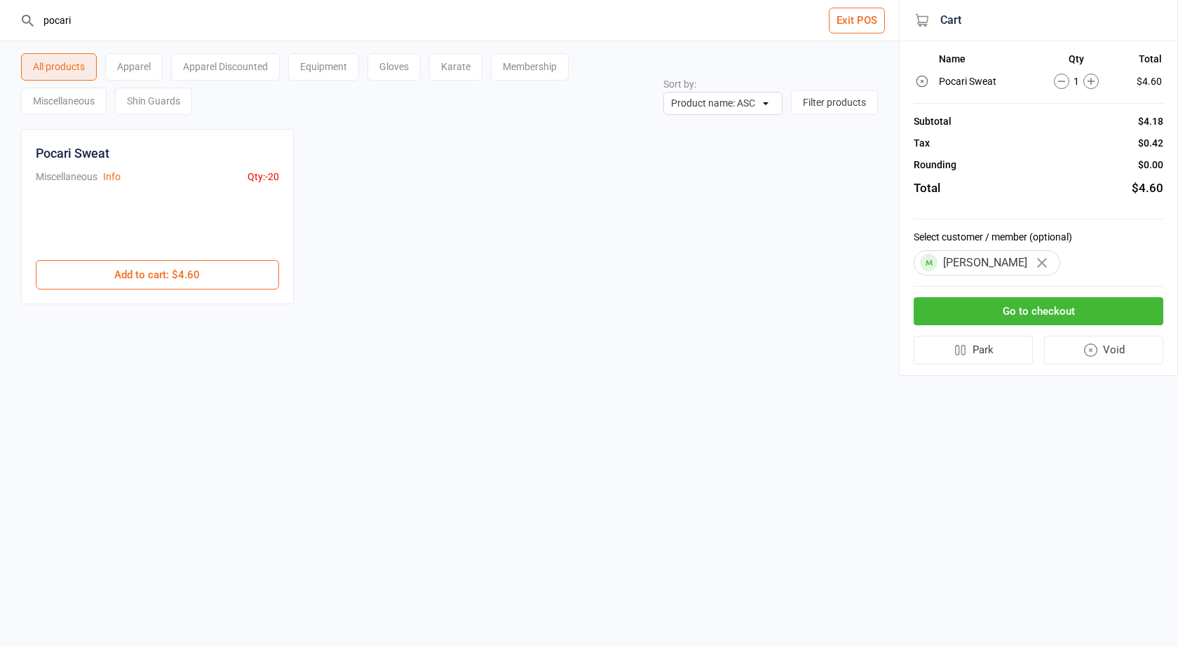
click at [1018, 305] on button "Go to checkout" at bounding box center [1039, 311] width 250 height 29
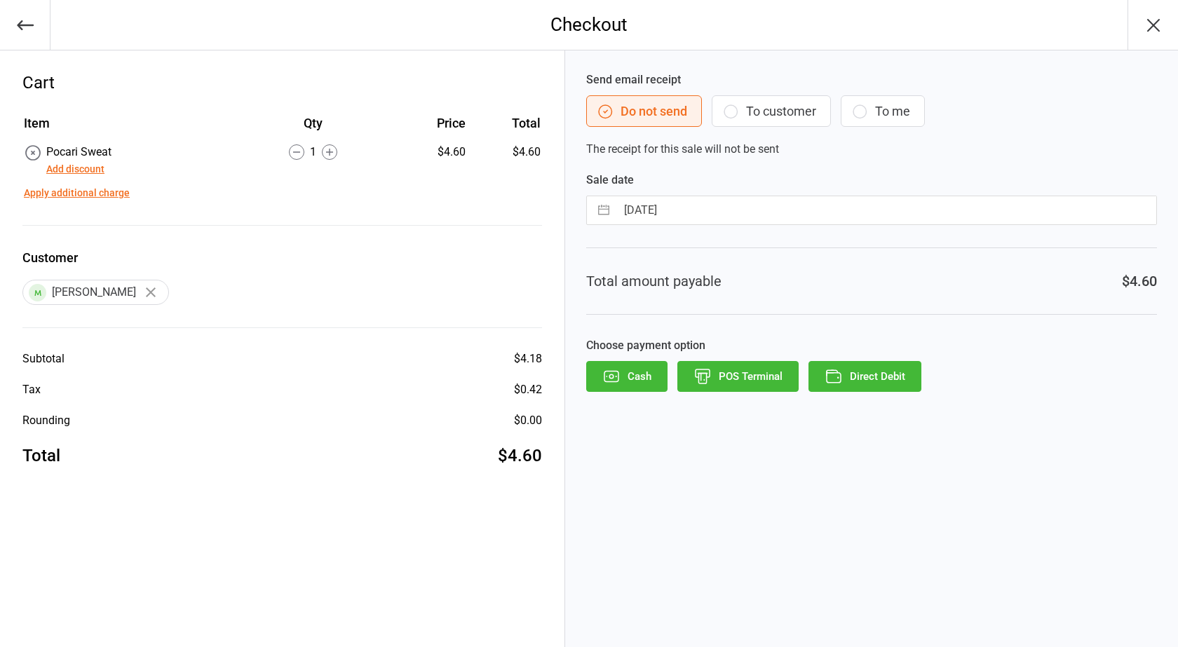
click at [748, 87] on label "Send email receipt" at bounding box center [871, 80] width 571 height 17
click at [752, 104] on button "To customer" at bounding box center [771, 111] width 119 height 32
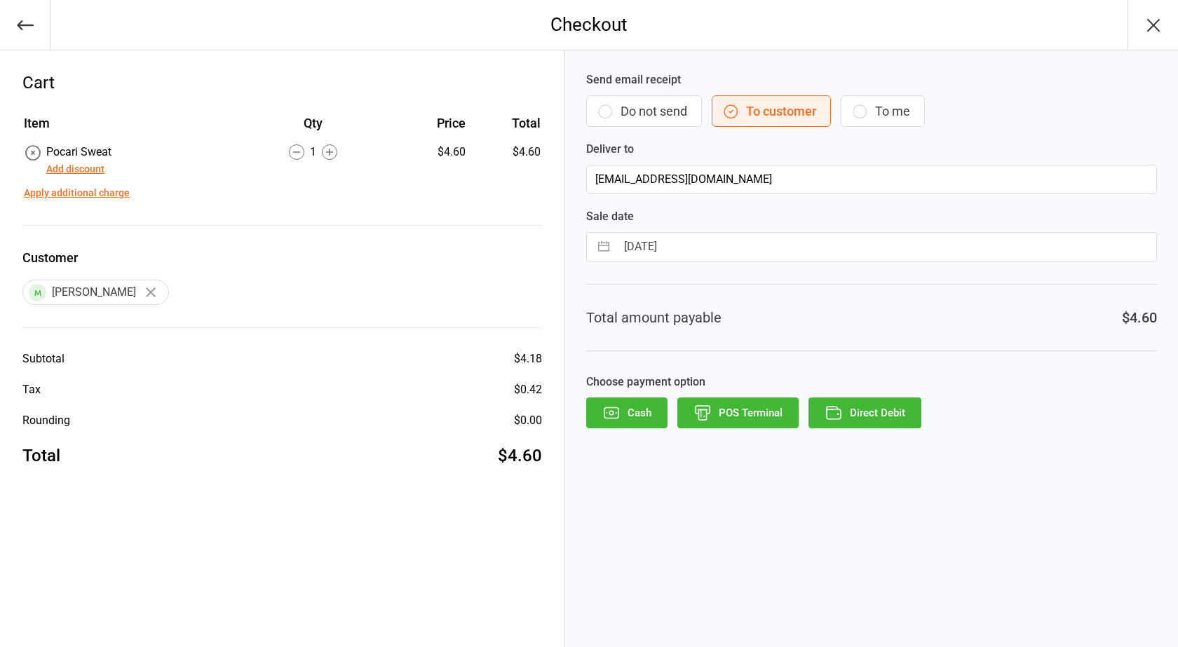
click at [739, 407] on button "POS Terminal" at bounding box center [737, 413] width 121 height 31
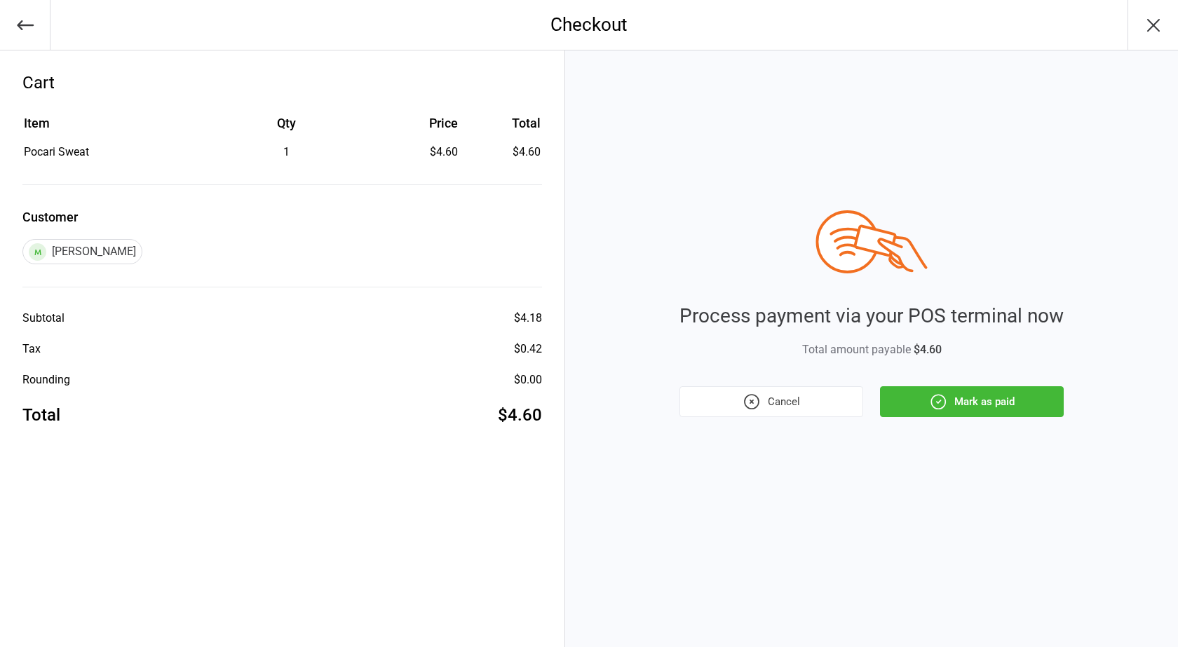
click at [1006, 385] on div "Process payment via your POS terminal now Total amount payable $4.60 Cancel Mar…" at bounding box center [872, 313] width 384 height 207
click at [999, 396] on button "Mark as paid" at bounding box center [972, 401] width 184 height 31
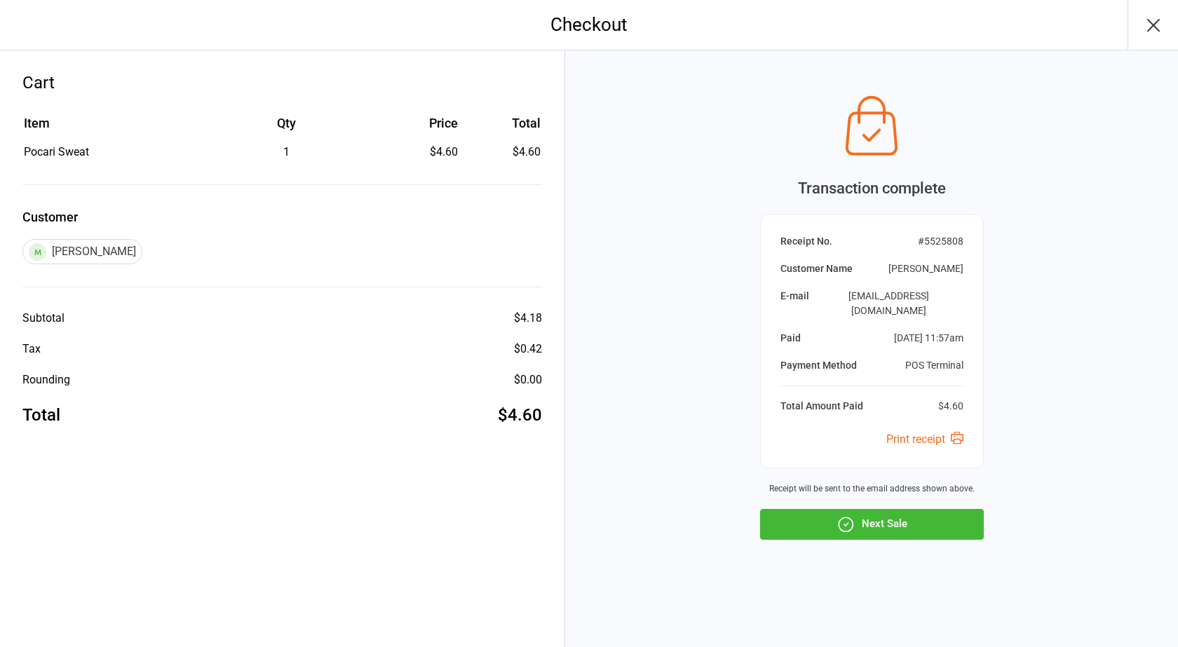
click at [864, 518] on button "Next Sale" at bounding box center [872, 524] width 224 height 31
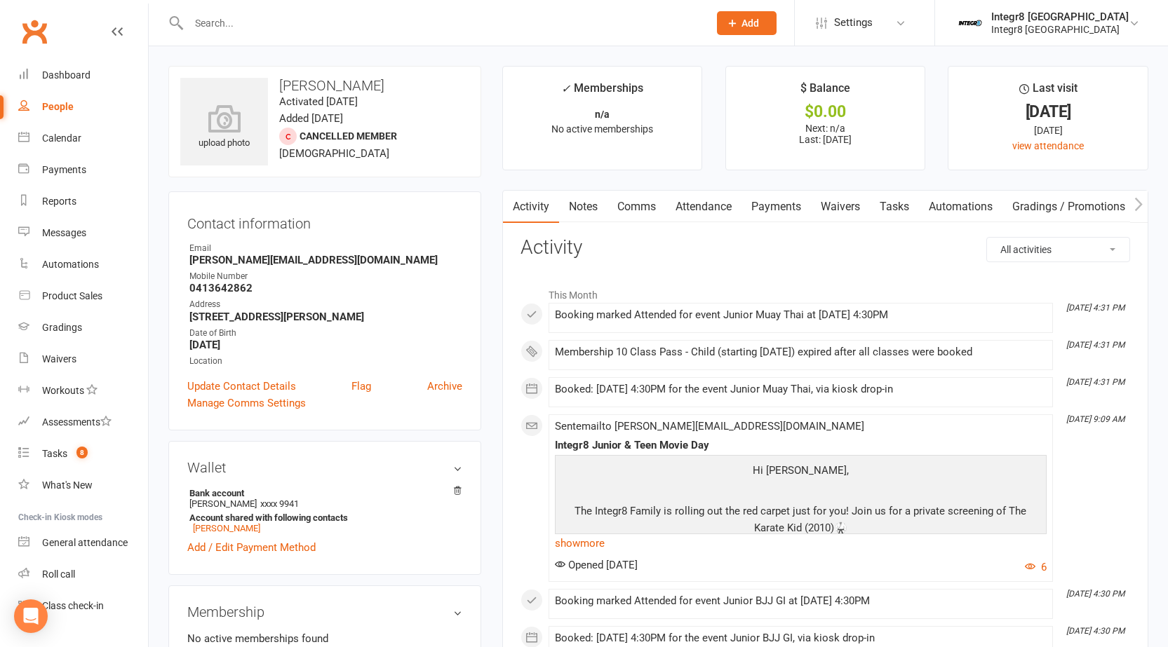
click at [587, 201] on link "Notes" at bounding box center [583, 207] width 48 height 32
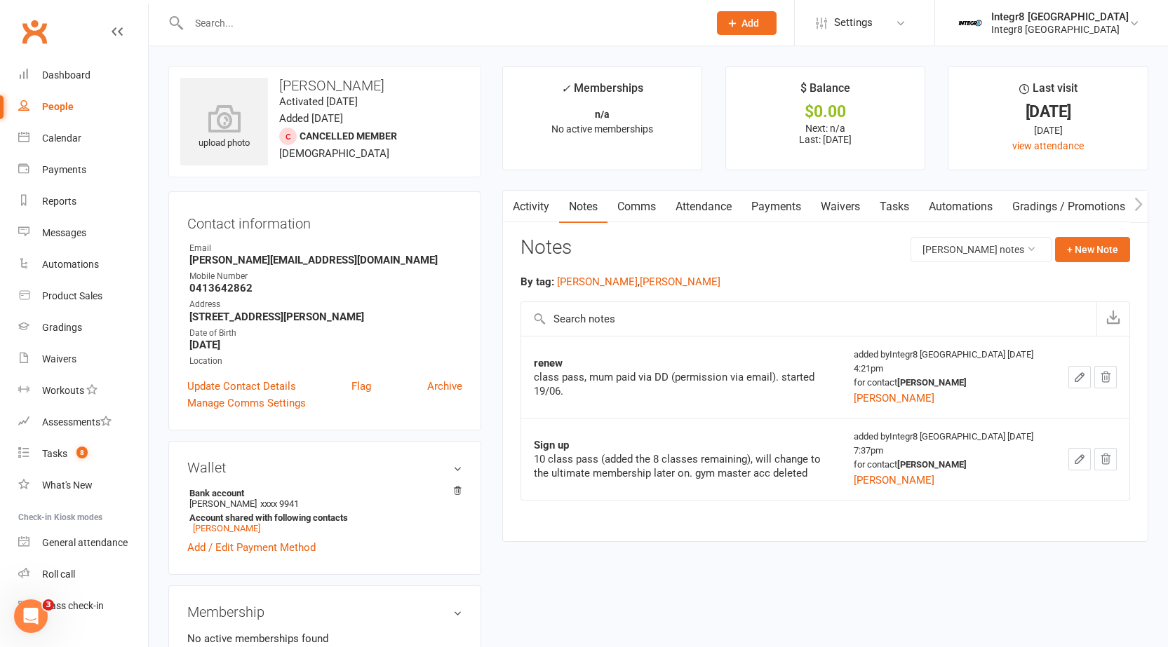
click at [535, 208] on link "Activity" at bounding box center [531, 207] width 56 height 32
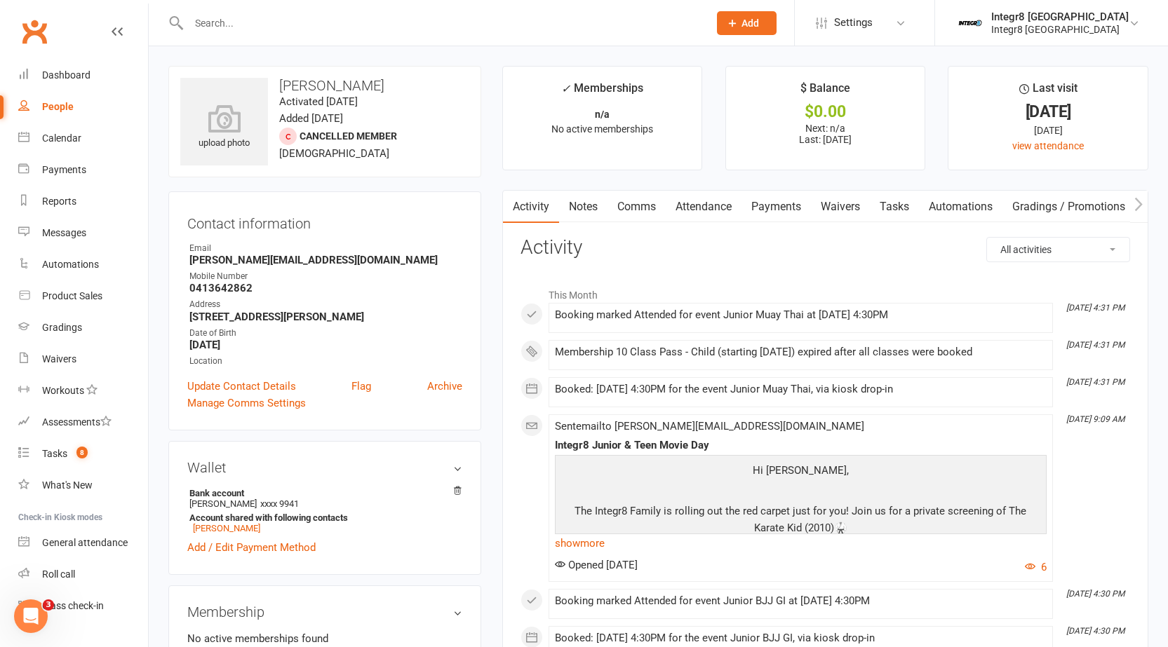
scroll to position [70, 0]
